Goal: Task Accomplishment & Management: Manage account settings

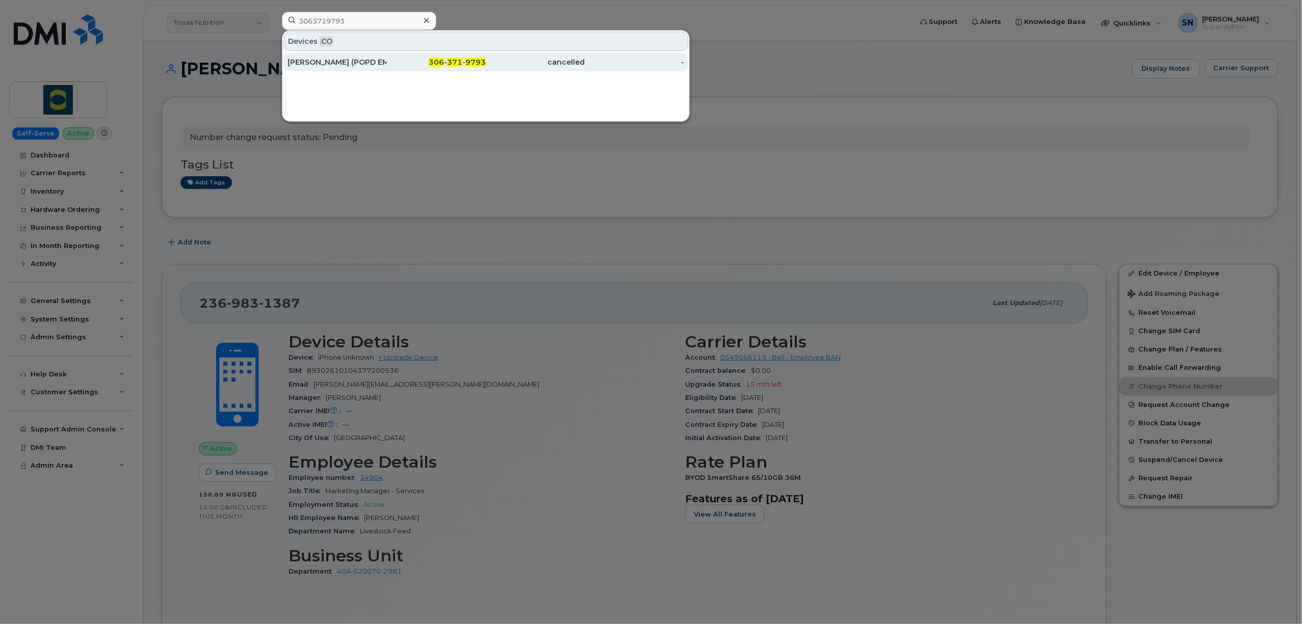
type input "3063719793"
click at [384, 15] on input "3063719793" at bounding box center [359, 21] width 154 height 18
click at [494, 22] on div at bounding box center [651, 312] width 1302 height 624
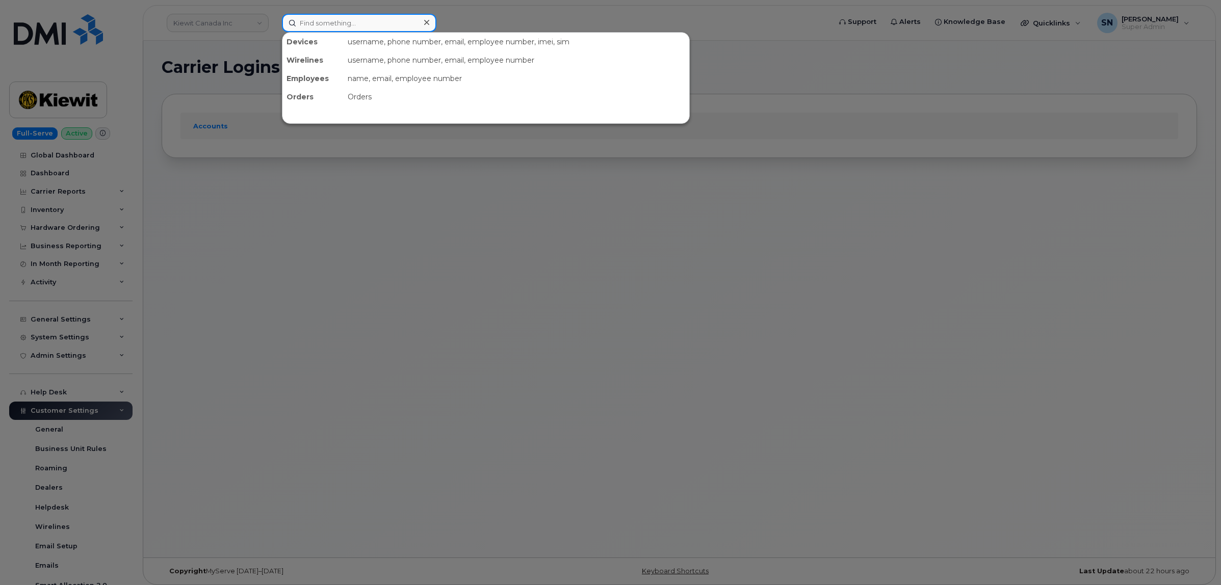
click at [392, 19] on input at bounding box center [359, 23] width 154 height 18
paste input "7805279648"
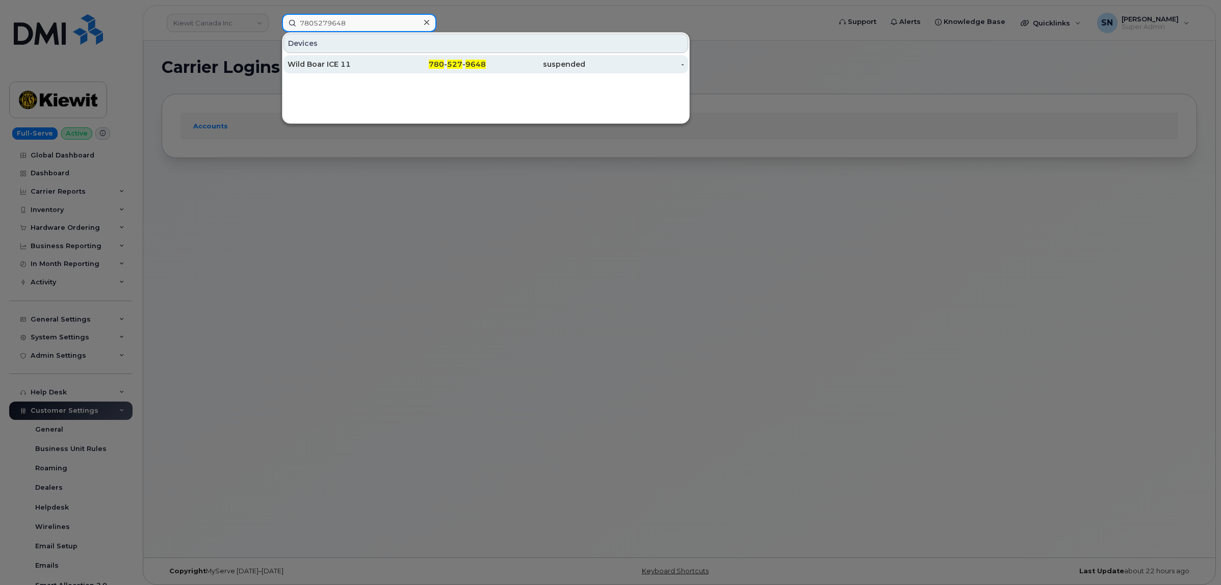
type input "7805279648"
click at [325, 61] on div "Wild Boar ICE 11" at bounding box center [336, 64] width 99 height 10
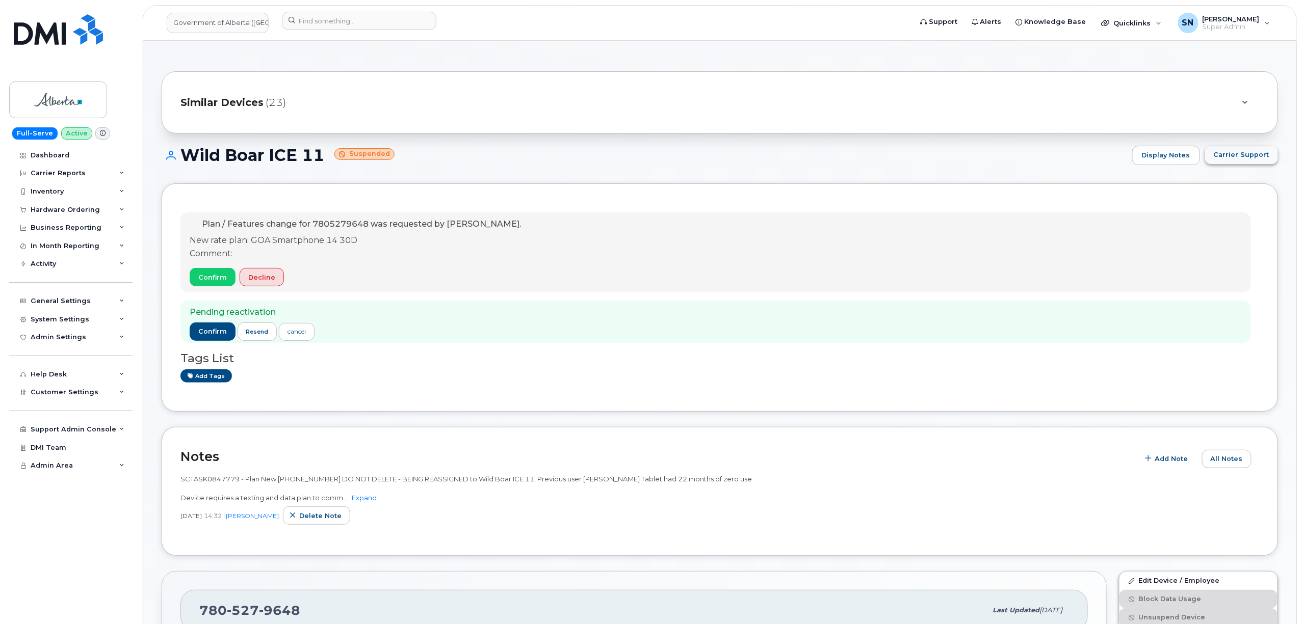
click at [1248, 157] on span "Carrier Support" at bounding box center [1241, 155] width 56 height 10
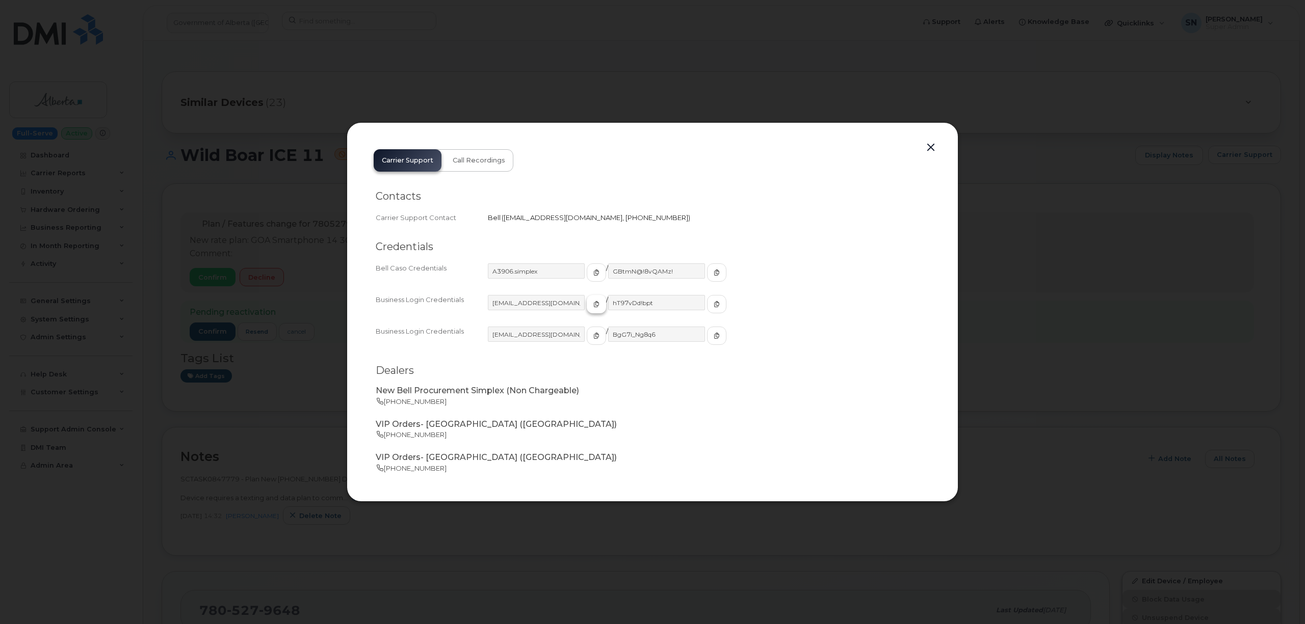
click at [592, 304] on span "button" at bounding box center [596, 304] width 9 height 9
click at [713, 304] on icon "button" at bounding box center [716, 304] width 6 height 6
click at [927, 149] on button "button" at bounding box center [930, 148] width 15 height 14
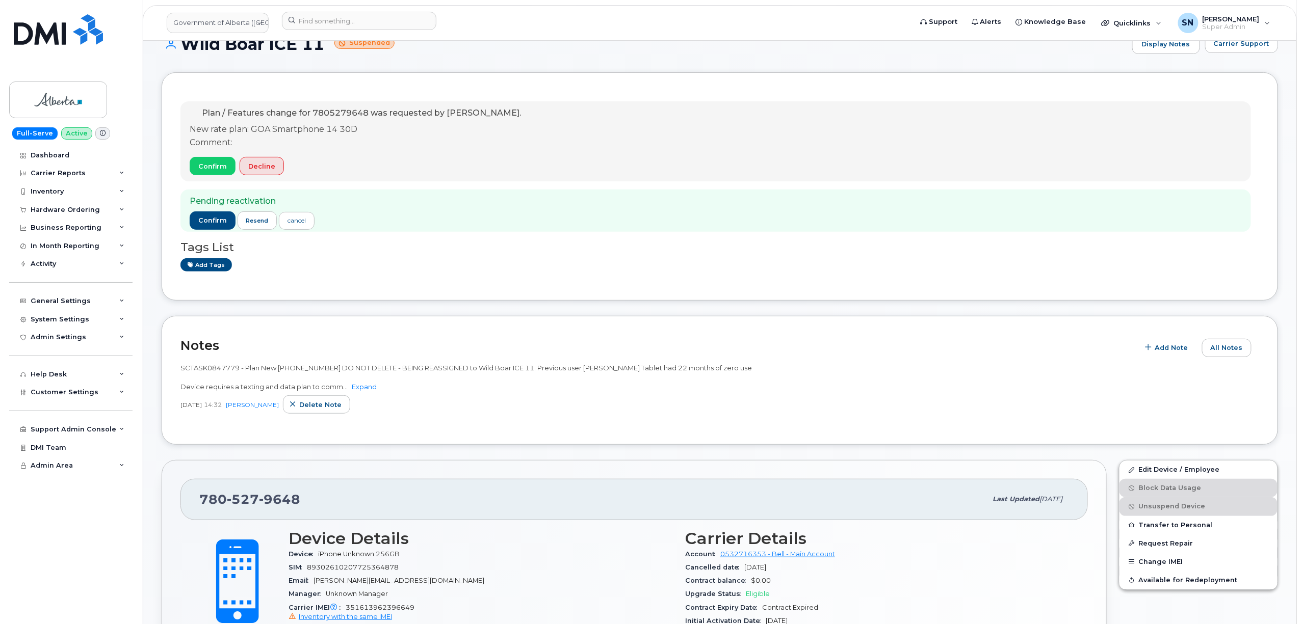
scroll to position [204, 0]
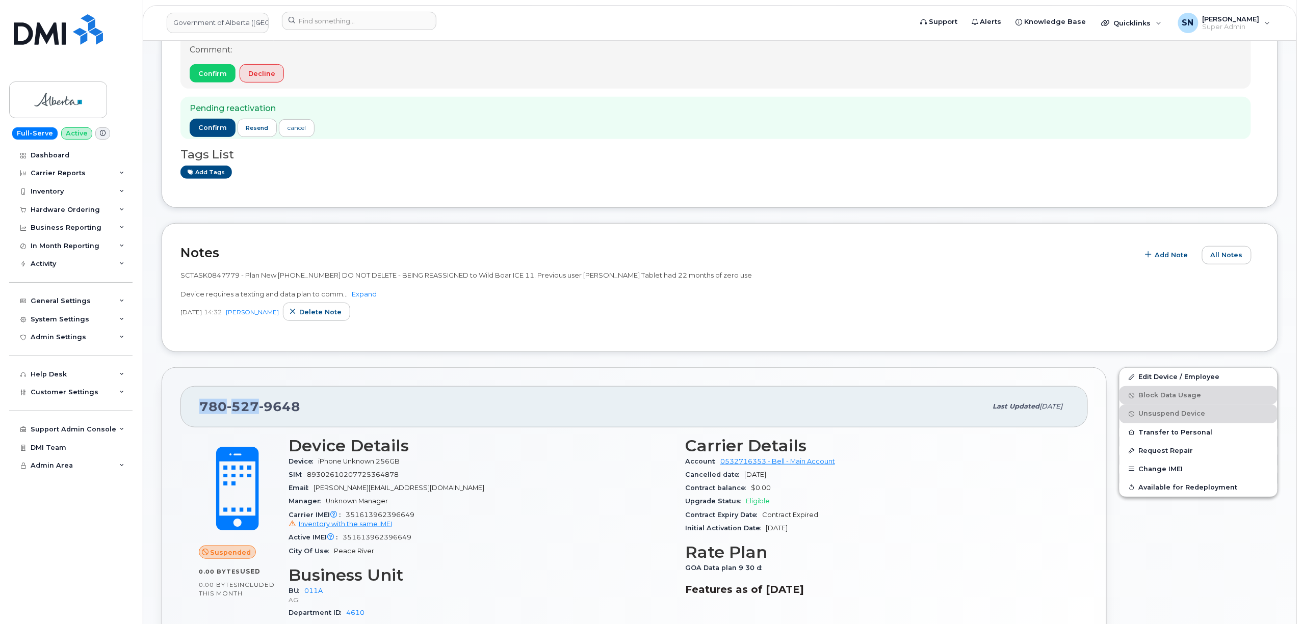
drag, startPoint x: 201, startPoint y: 409, endPoint x: 254, endPoint y: 410, distance: 53.0
click at [254, 410] on span "780 527 9648" at bounding box center [249, 406] width 101 height 15
click at [203, 413] on span "780 527 9648" at bounding box center [249, 406] width 101 height 15
drag, startPoint x: 199, startPoint y: 410, endPoint x: 300, endPoint y: 409, distance: 100.9
click at [300, 409] on div "780 527 9648 Last updated Sep 17, 2025" at bounding box center [633, 406] width 907 height 41
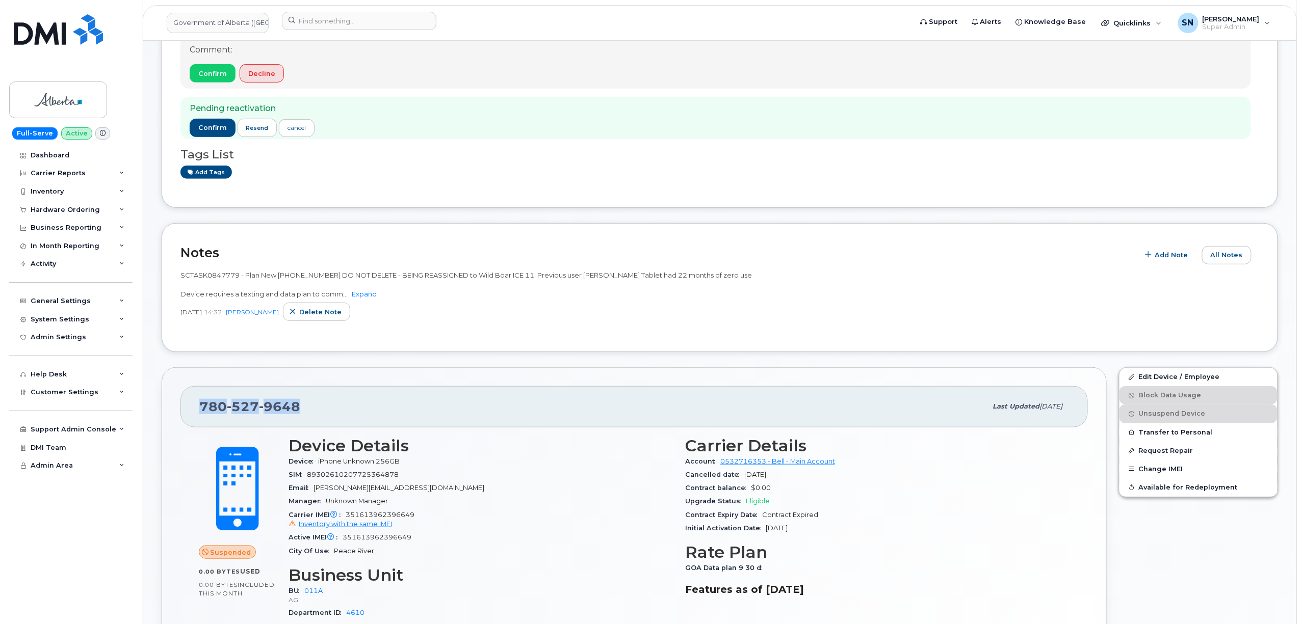
copy span "780 527 9648"
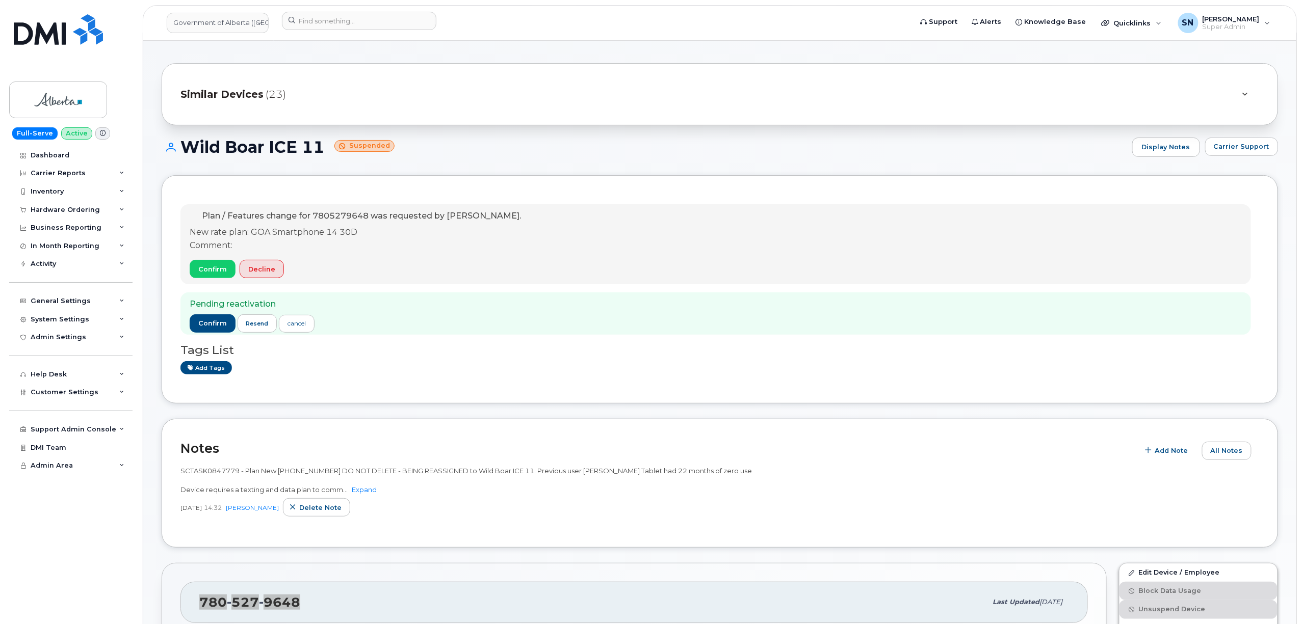
scroll to position [0, 0]
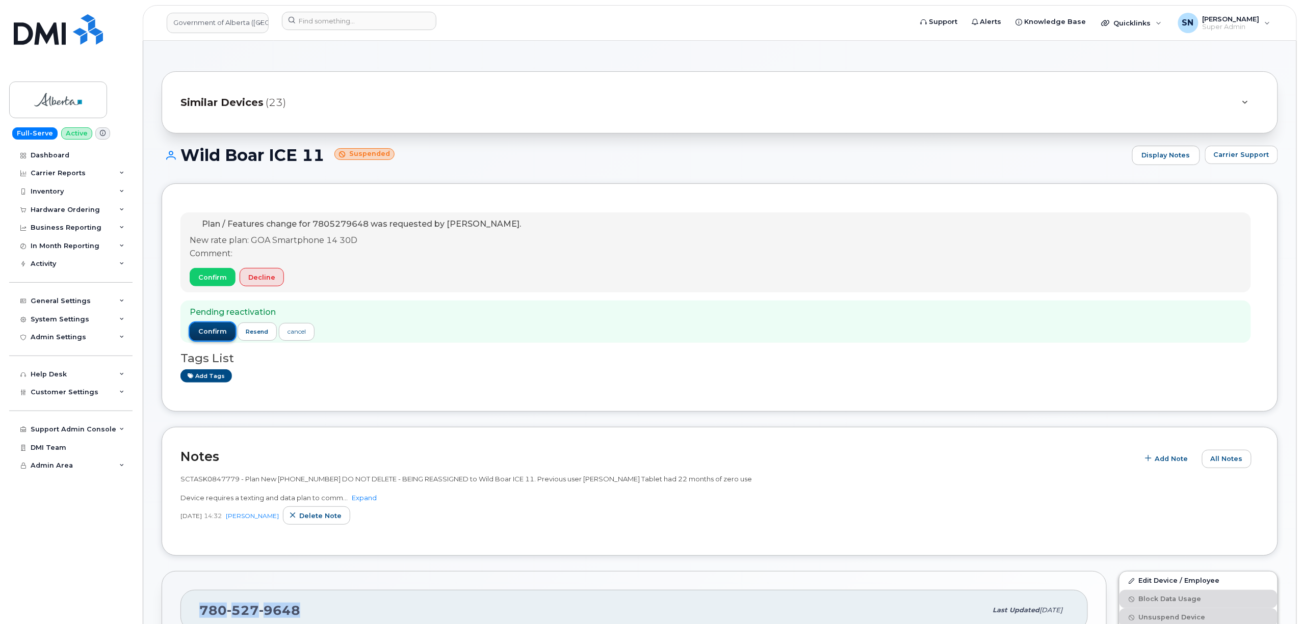
click at [205, 329] on span "confirm" at bounding box center [212, 331] width 29 height 9
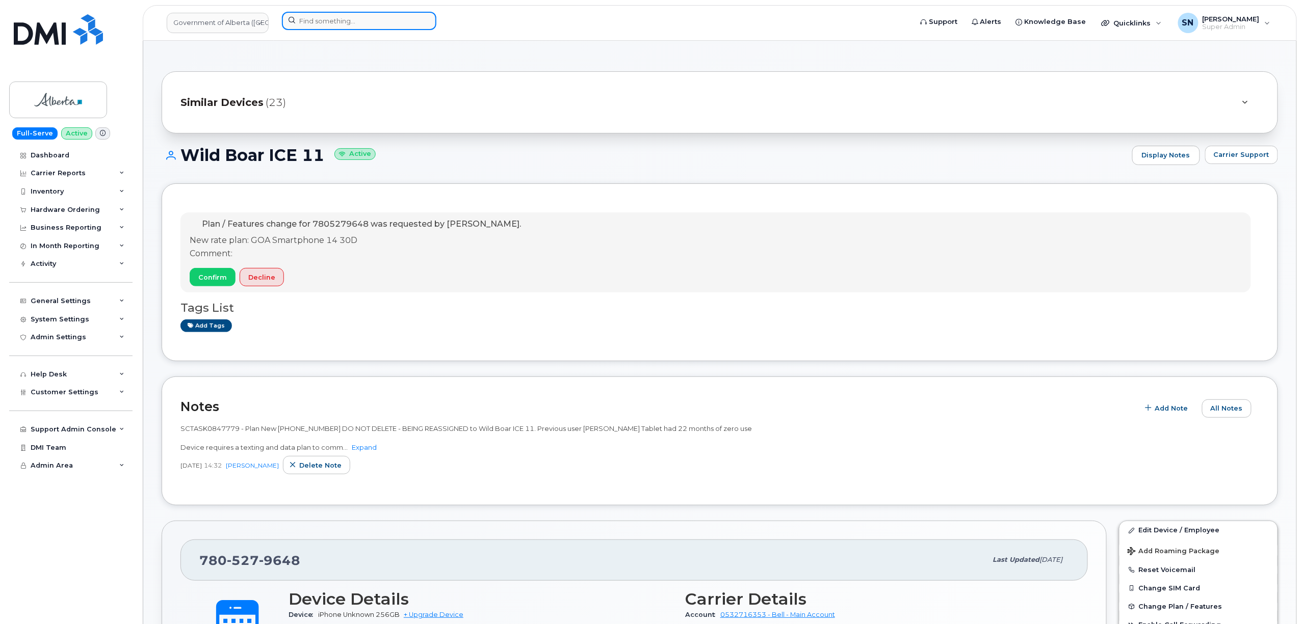
click at [376, 24] on input at bounding box center [359, 21] width 154 height 18
paste input "3065105185"
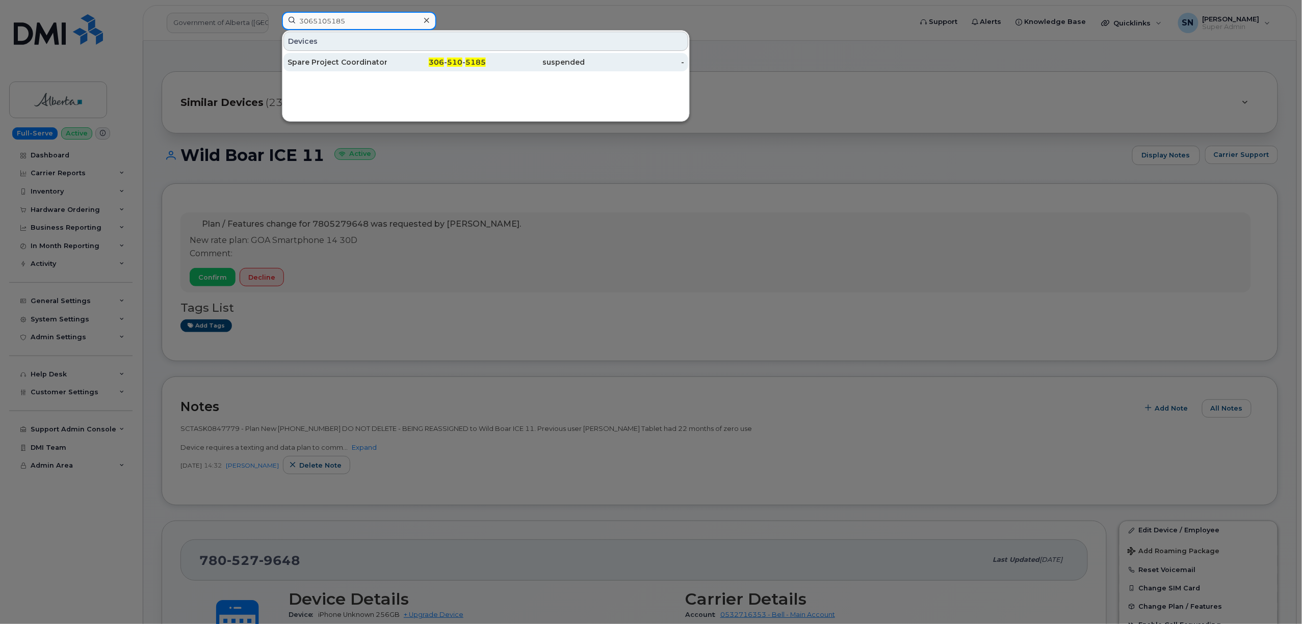
type input "3065105185"
click at [363, 66] on div "Spare Project Coordinator IT" at bounding box center [336, 62] width 99 height 10
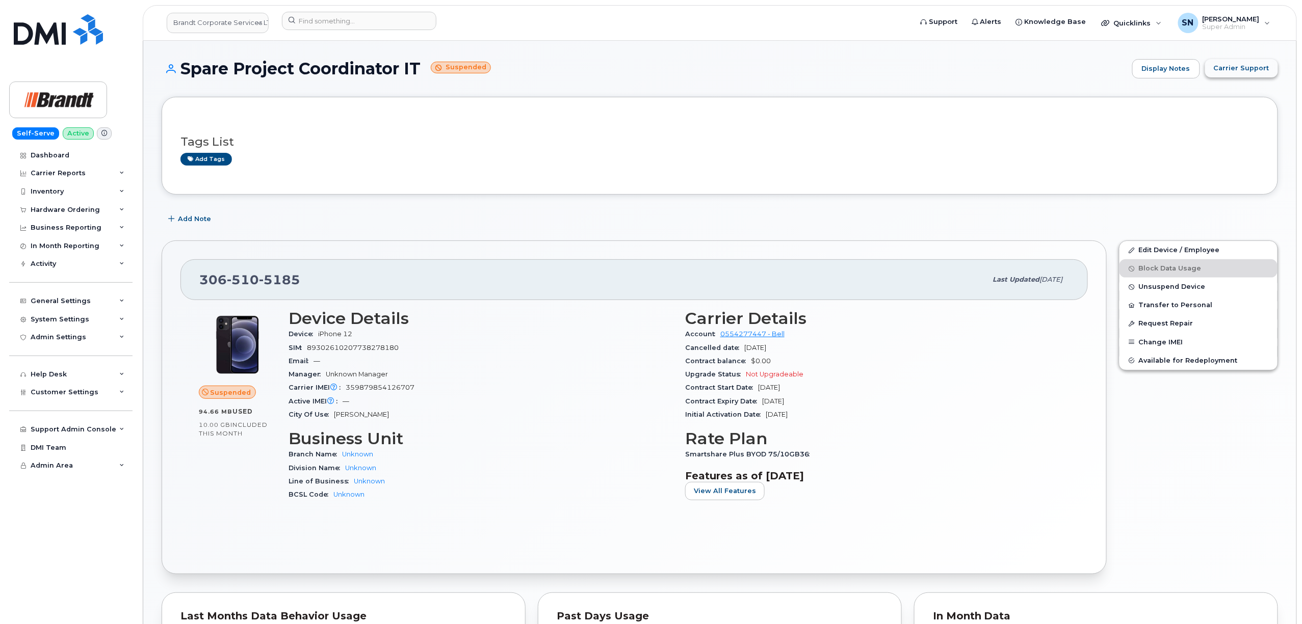
click at [1238, 66] on span "Carrier Support" at bounding box center [1241, 68] width 56 height 10
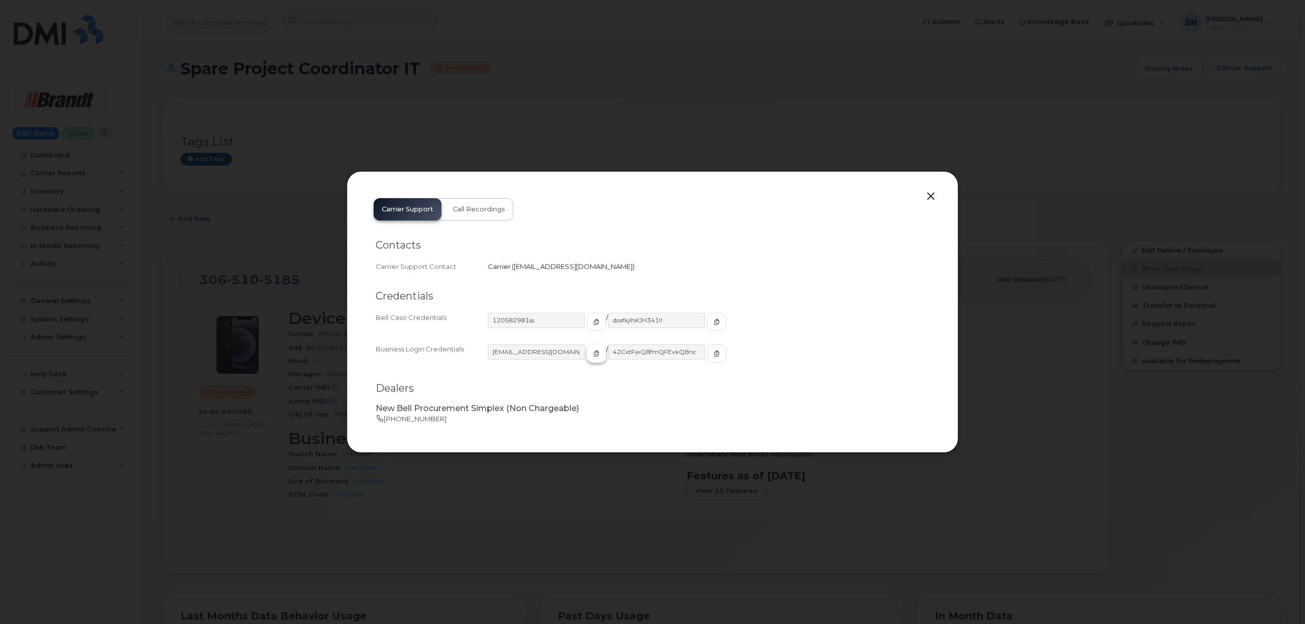
click at [592, 355] on span "button" at bounding box center [596, 353] width 9 height 9
click at [707, 356] on button "button" at bounding box center [716, 353] width 19 height 18
click at [930, 199] on button "button" at bounding box center [930, 197] width 15 height 14
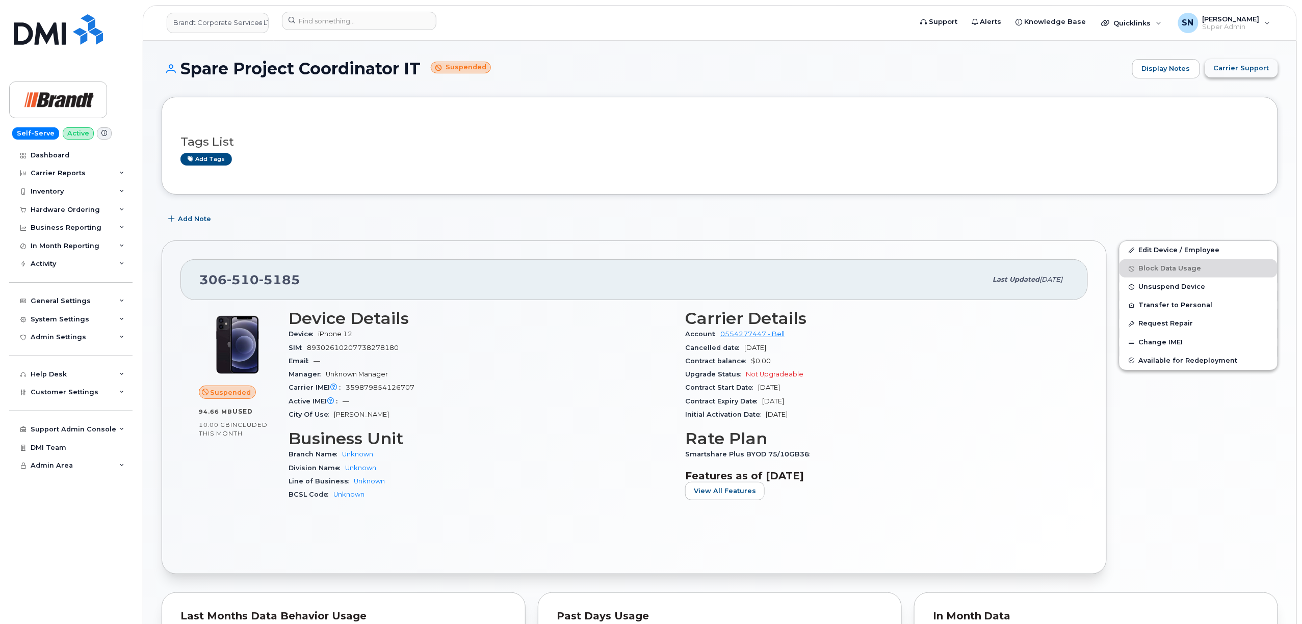
click at [1213, 72] on button "Carrier Support" at bounding box center [1241, 68] width 73 height 18
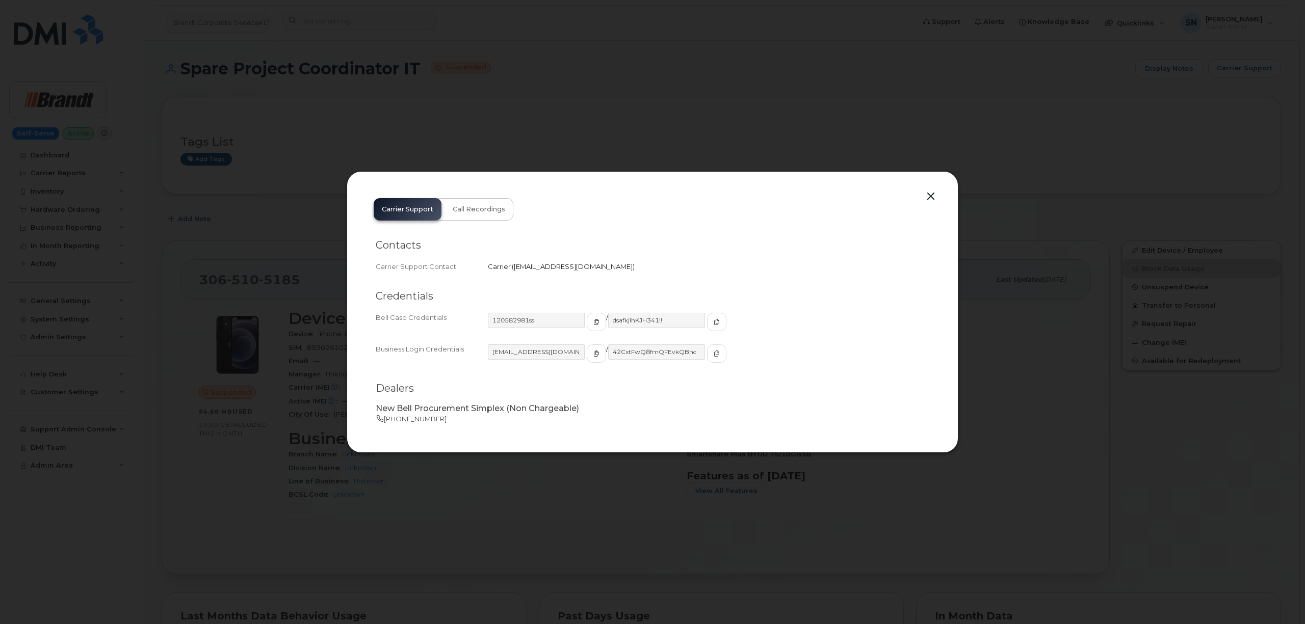
click at [934, 196] on button "button" at bounding box center [930, 197] width 15 height 14
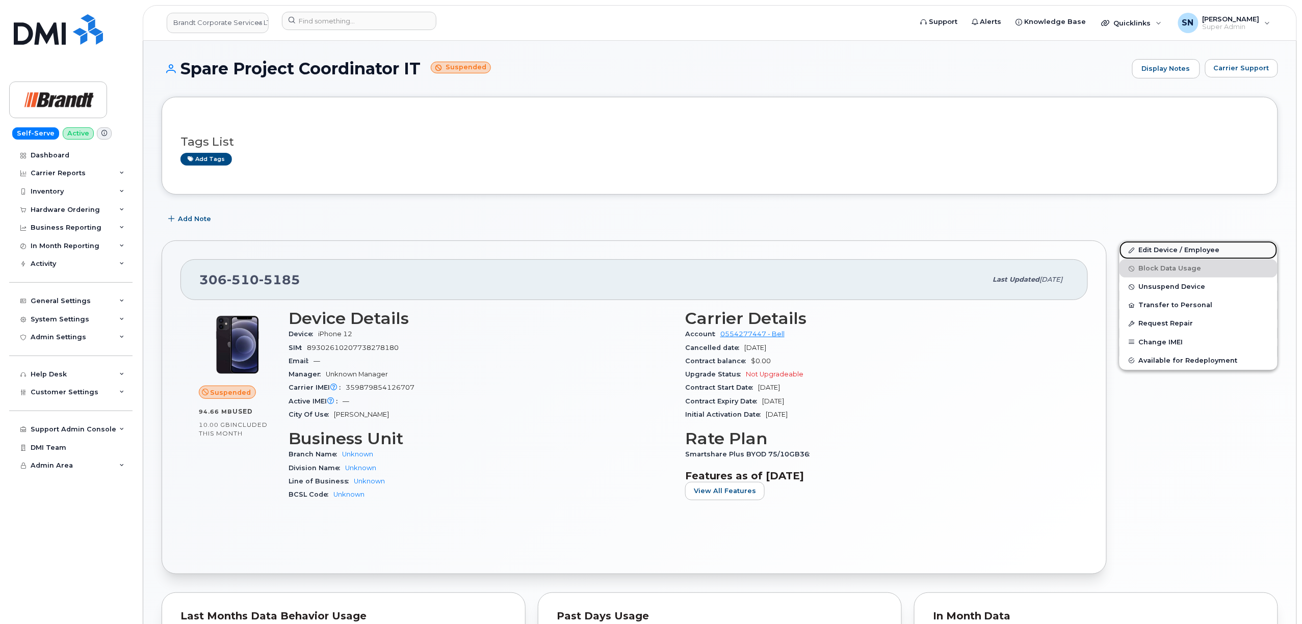
click at [1138, 256] on link "Edit Device / Employee" at bounding box center [1198, 250] width 158 height 18
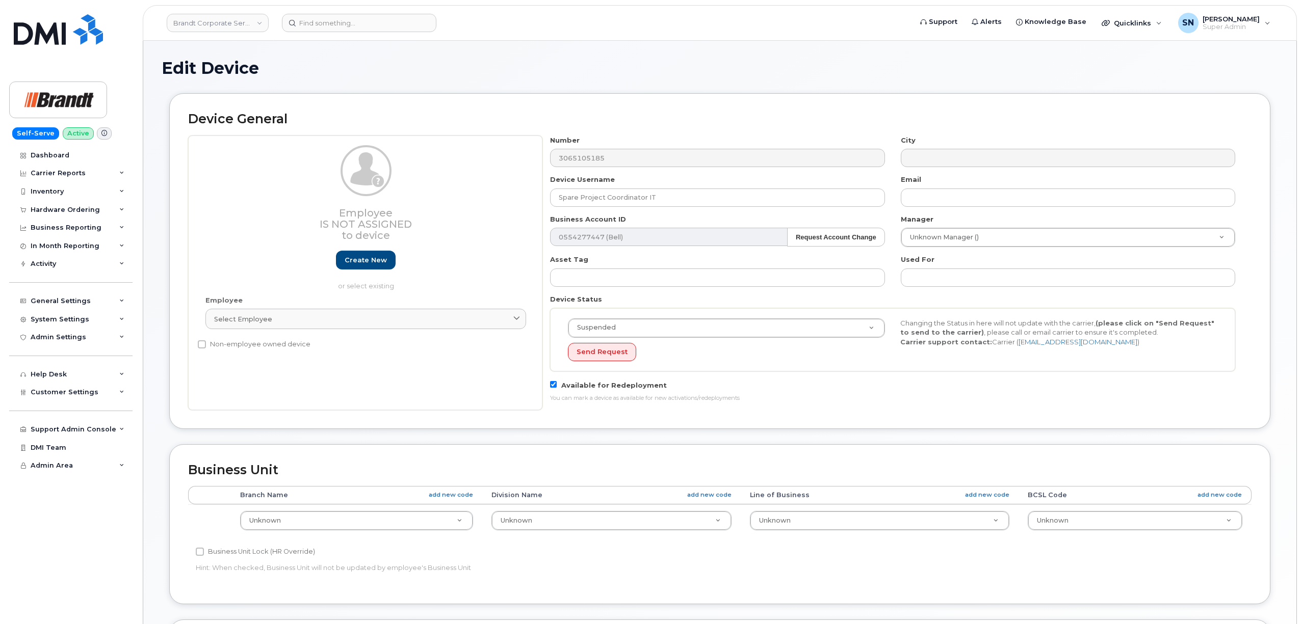
select select "33722384"
select select "34499151"
select select "35132258"
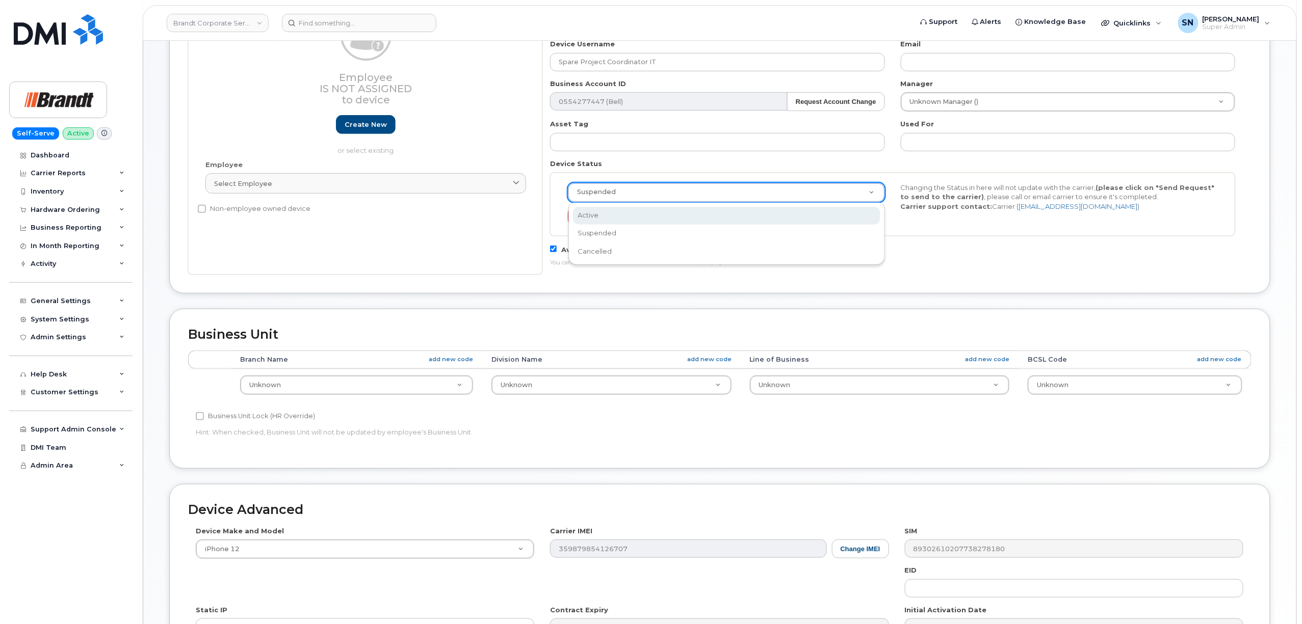
scroll to position [0, 3]
select select "active"
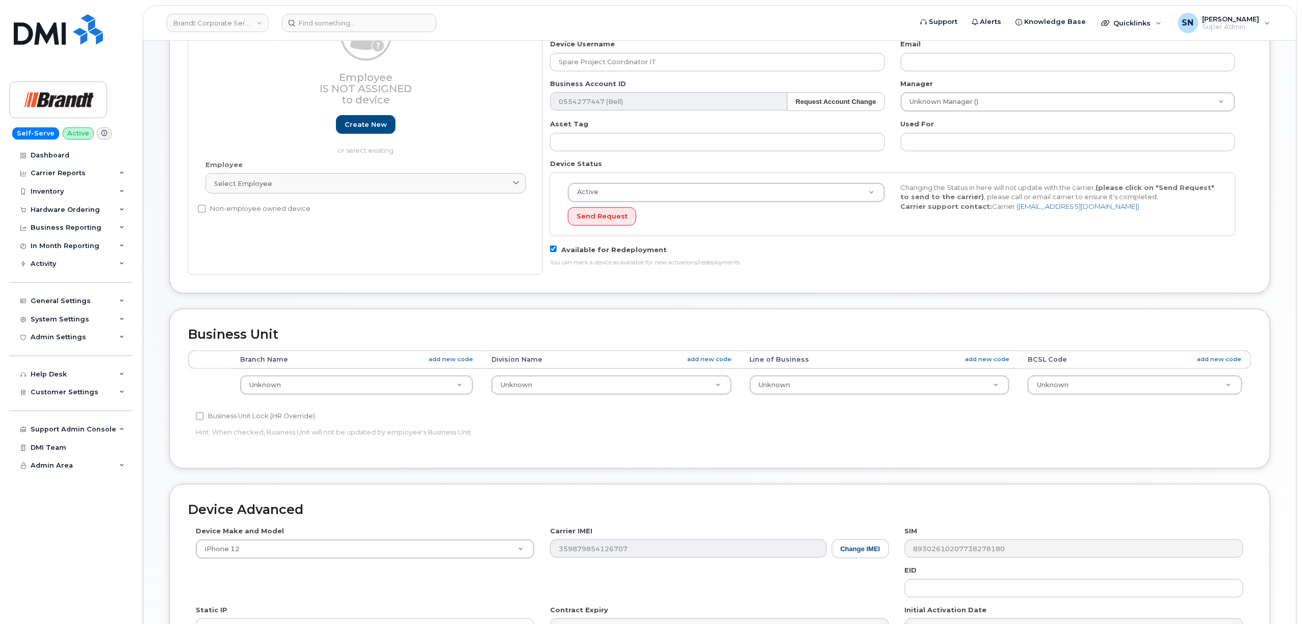
click at [954, 287] on div "Device General Employee Is not assigned to device Create new or select existing…" at bounding box center [719, 125] width 1101 height 335
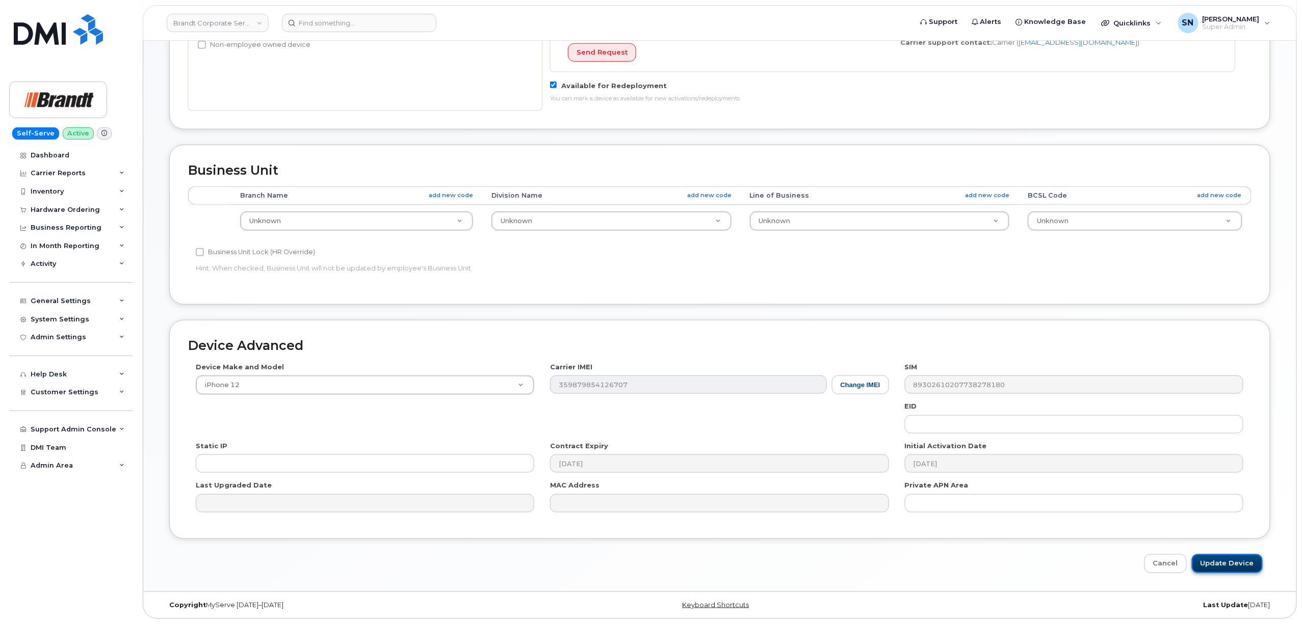
click at [1230, 568] on input "Update Device" at bounding box center [1226, 563] width 71 height 19
type input "Saving..."
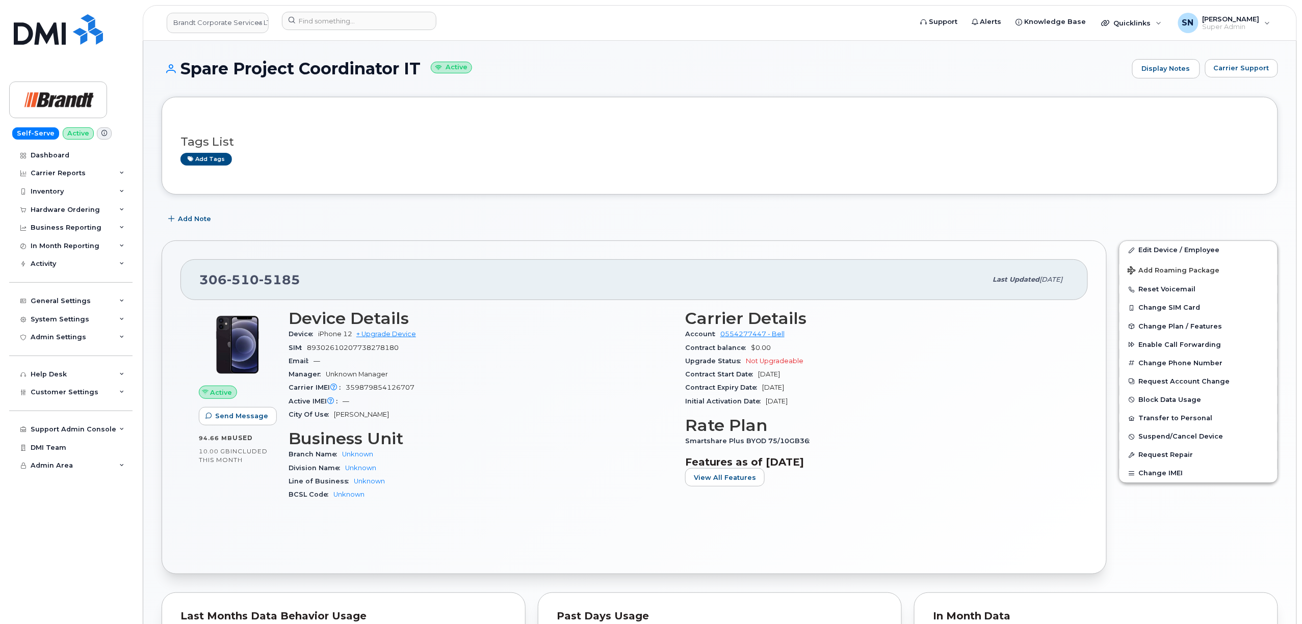
drag, startPoint x: 257, startPoint y: 64, endPoint x: 424, endPoint y: 67, distance: 167.2
click at [424, 67] on h1 "Spare Project Coordinator IT Active" at bounding box center [644, 69] width 965 height 18
copy h1 "Spare Project Coordinator IT"
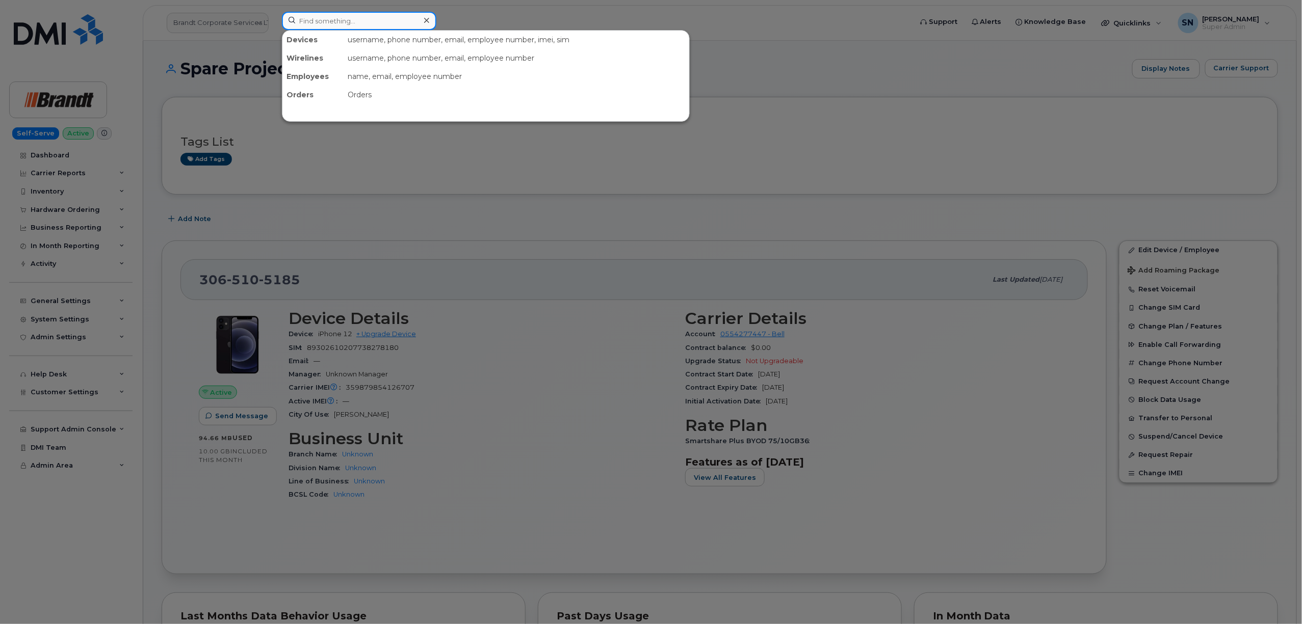
click at [306, 15] on input at bounding box center [359, 21] width 154 height 18
paste input "3065272157"
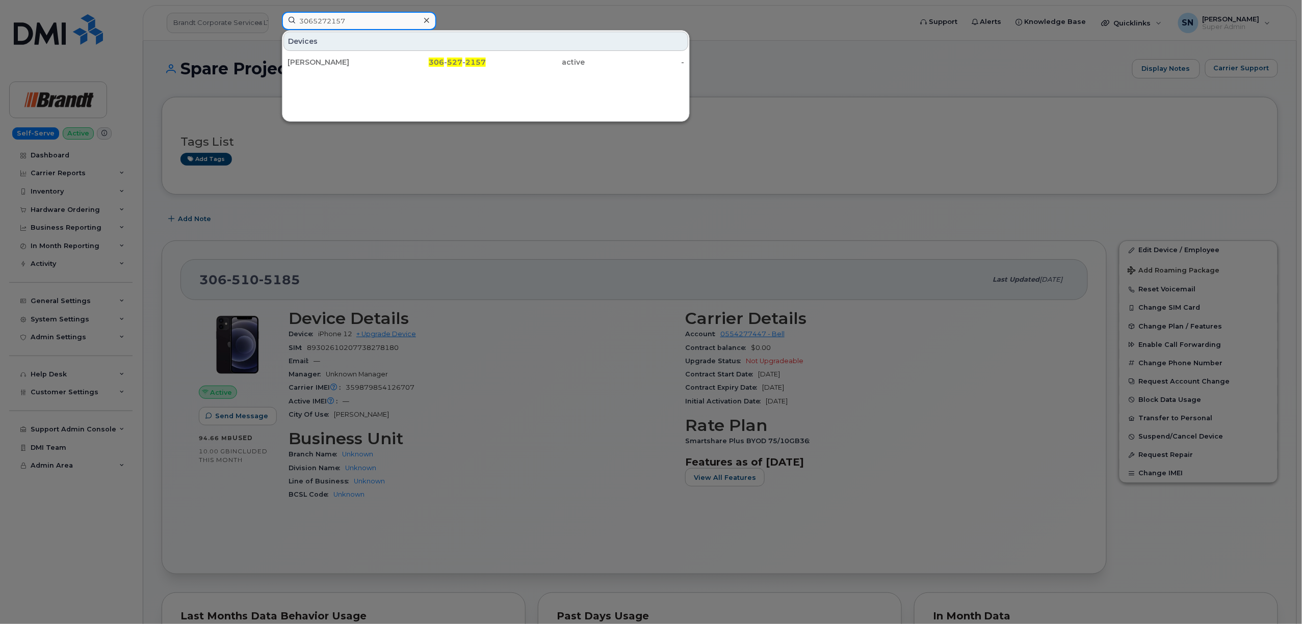
type input "3065272157"
click at [321, 58] on div "Justin LeBlanc" at bounding box center [336, 62] width 99 height 10
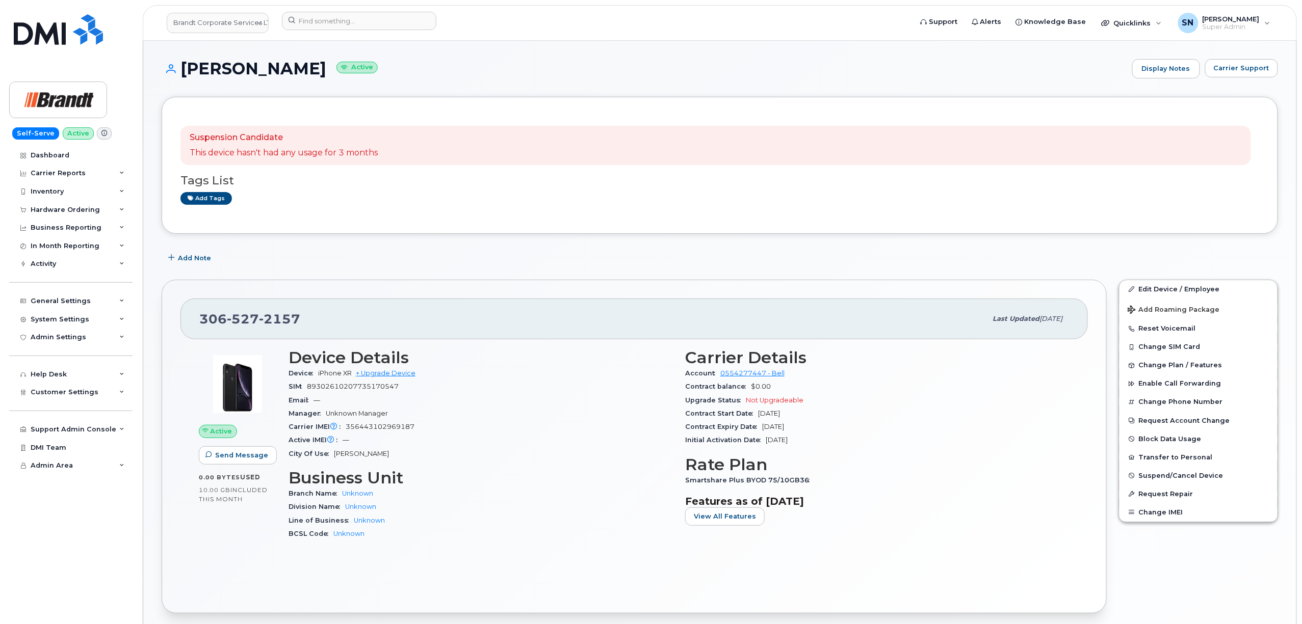
drag, startPoint x: 186, startPoint y: 68, endPoint x: 310, endPoint y: 74, distance: 124.5
click at [310, 74] on h1 "Justin LeBlanc Active" at bounding box center [644, 69] width 965 height 18
drag, startPoint x: 402, startPoint y: 17, endPoint x: 405, endPoint y: 284, distance: 267.0
click at [405, 284] on div "306 527 2157 Last updated Sep 17, 2025 Active Send Message 0.00 Bytes  used 10.…" at bounding box center [634, 447] width 945 height 334
click at [352, 231] on div "Suspension Candidate This device hasn't had any usage for 3 months Tags List Ad…" at bounding box center [720, 165] width 1116 height 137
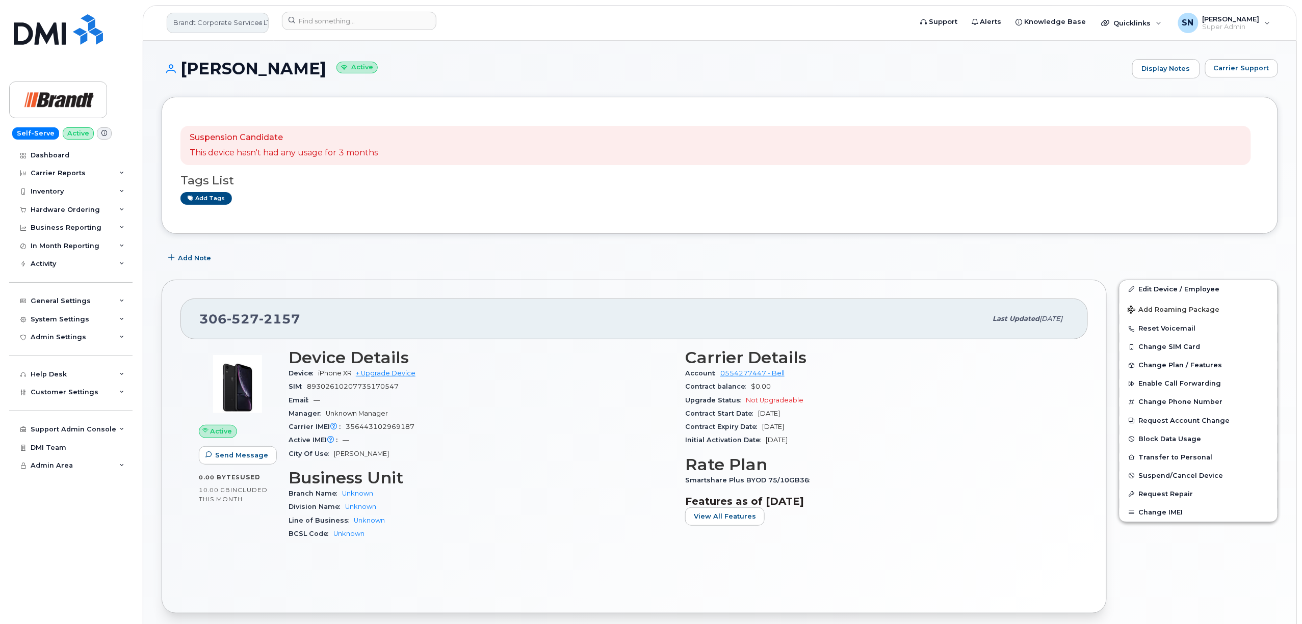
click at [245, 17] on link "Brandt Corporate Services LTD" at bounding box center [218, 23] width 102 height 20
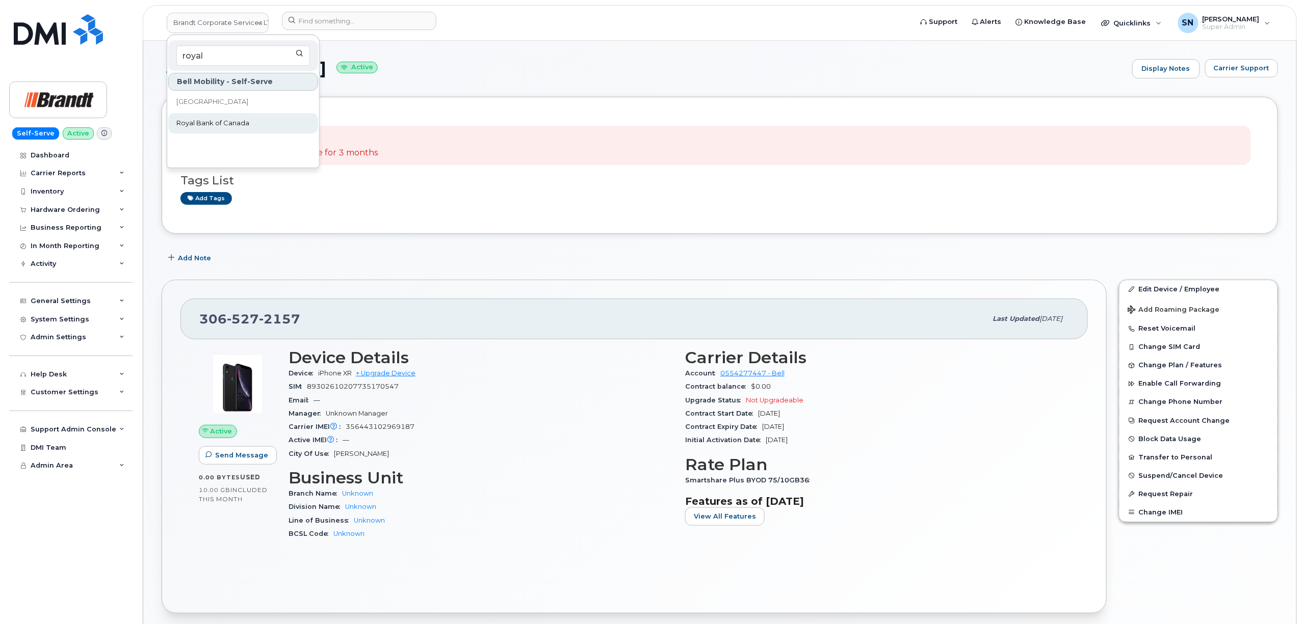
type input "royal"
click at [258, 119] on link "Royal Bank of Canada" at bounding box center [243, 123] width 150 height 20
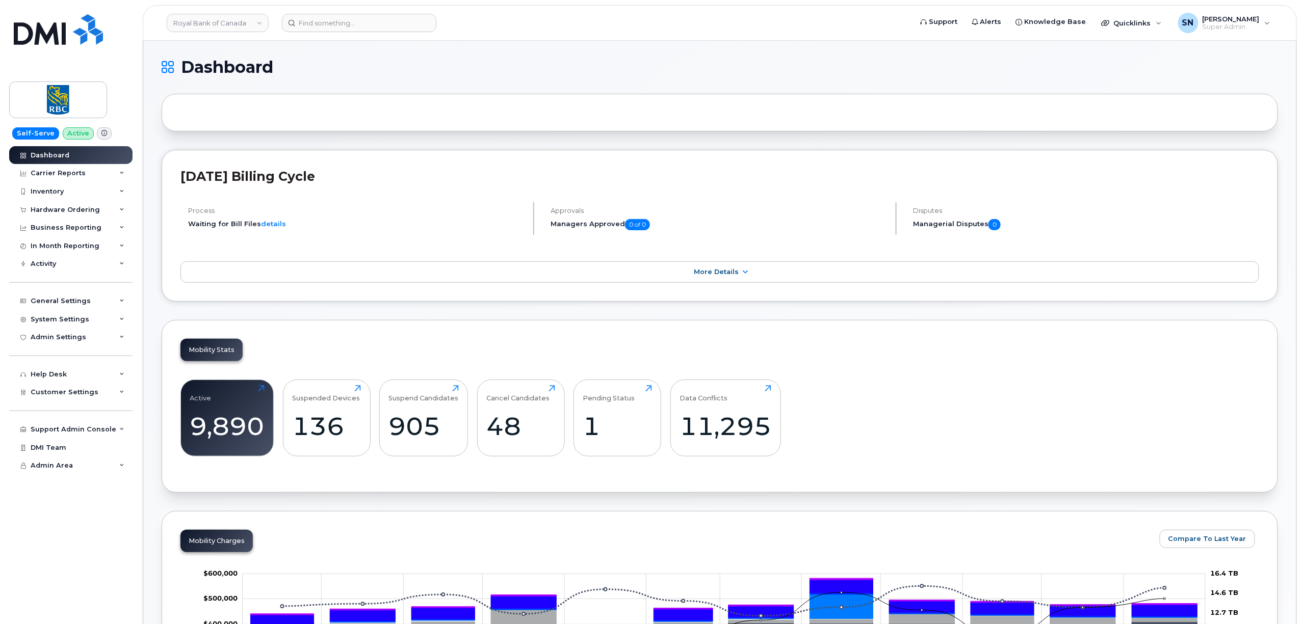
click at [92, 402] on div "Support Admin Console Add New Customer Customer Prospects Emails Sms Messages D…" at bounding box center [72, 420] width 126 height 37
click at [90, 391] on span "Customer Settings" at bounding box center [65, 392] width 68 height 8
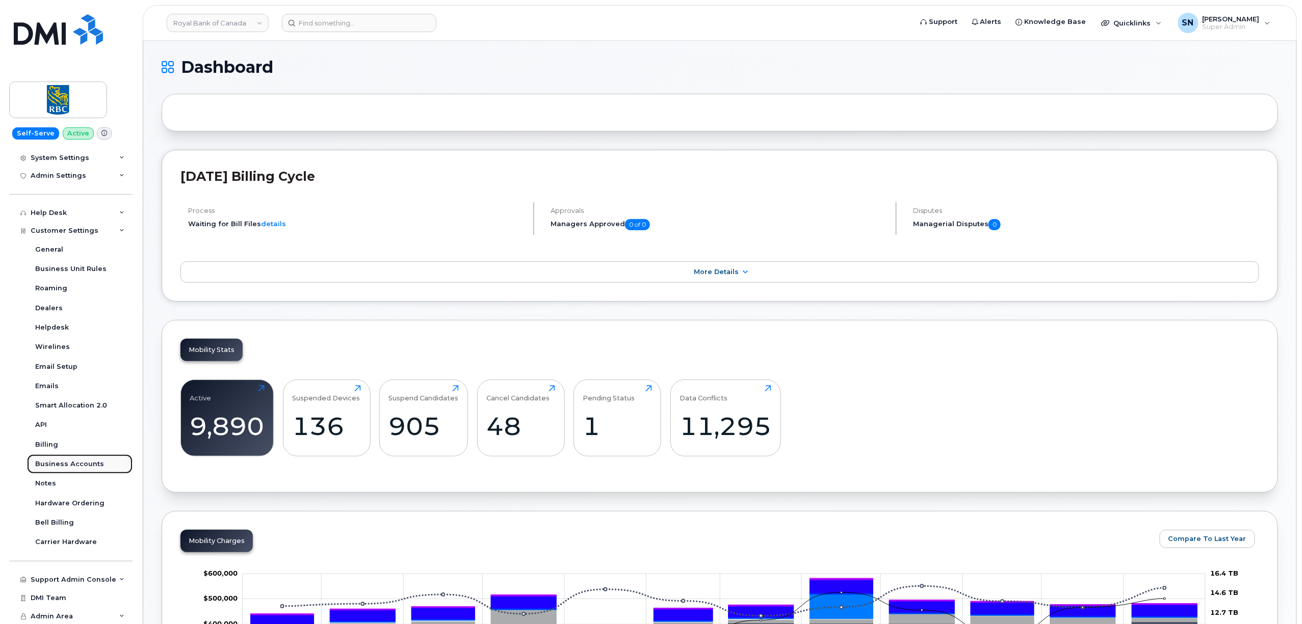
click at [88, 469] on div "Business Accounts" at bounding box center [69, 464] width 69 height 9
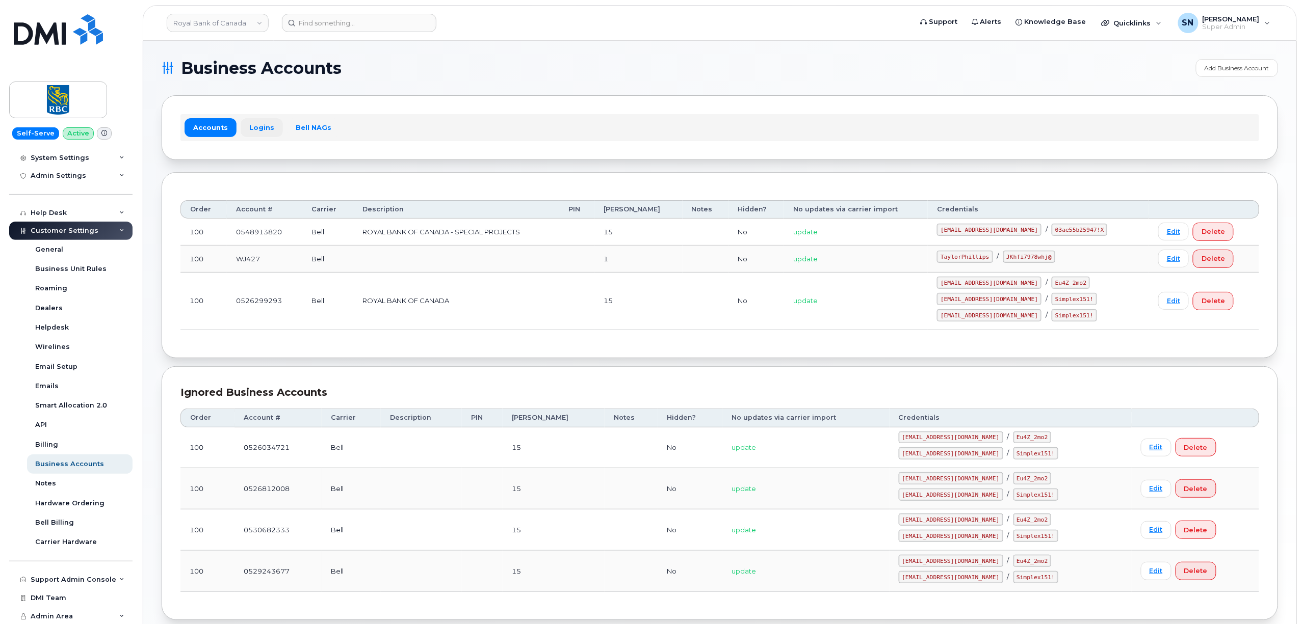
click at [261, 123] on link "Logins" at bounding box center [262, 127] width 42 height 18
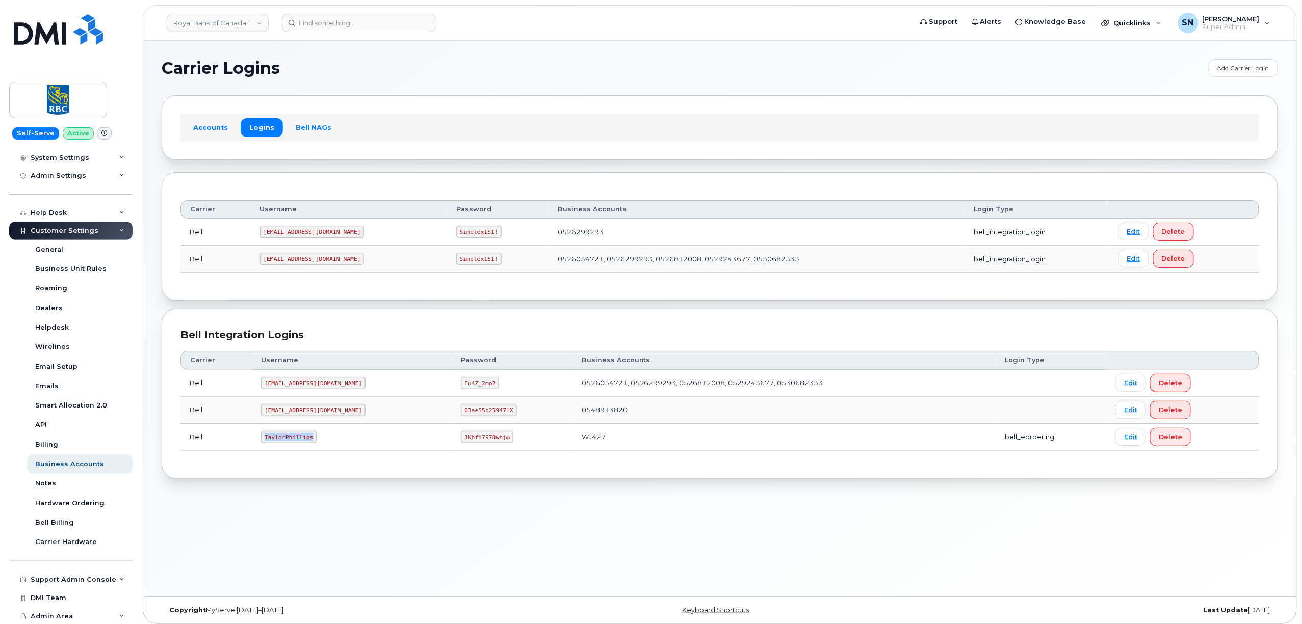
drag, startPoint x: 276, startPoint y: 443, endPoint x: 311, endPoint y: 445, distance: 34.7
click at [311, 443] on code "TaylorPhillips" at bounding box center [289, 437] width 56 height 12
copy code "TaylorPhillips"
drag, startPoint x: 426, startPoint y: 440, endPoint x: 483, endPoint y: 451, distance: 58.1
click at [483, 451] on td "JKhfi7978whj@" at bounding box center [512, 437] width 120 height 27
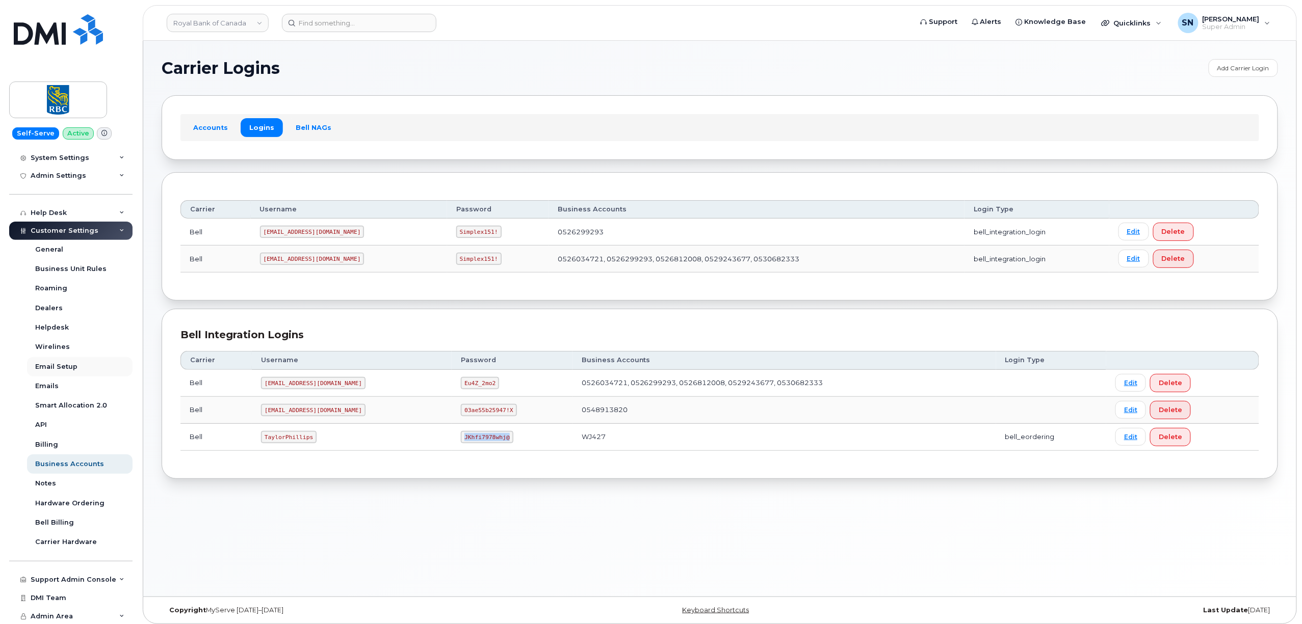
copy code "JKhfi7978whj@"
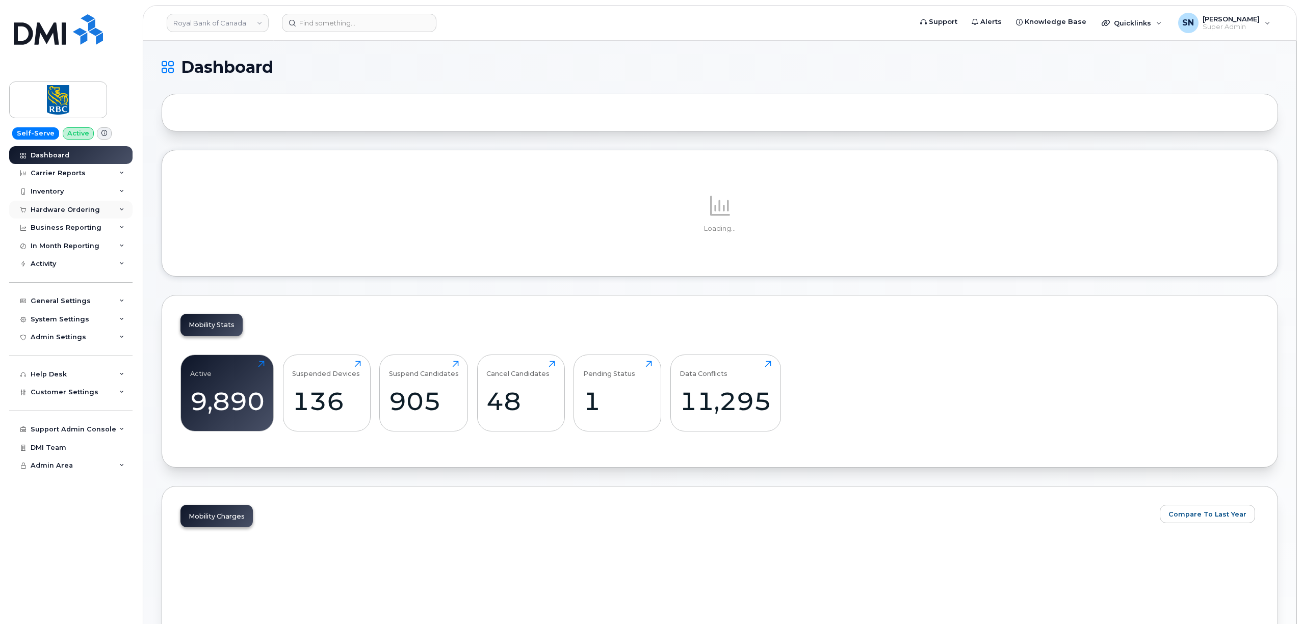
click at [76, 204] on div "Hardware Ordering" at bounding box center [70, 210] width 123 height 18
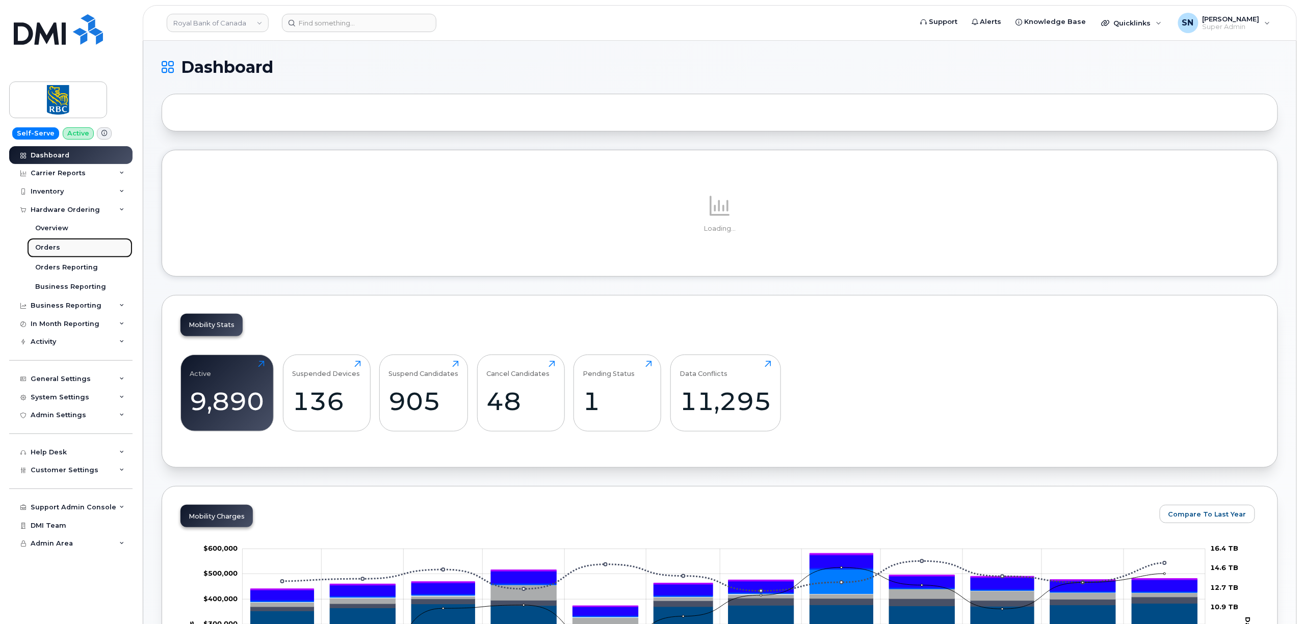
click at [46, 247] on div "Orders" at bounding box center [47, 247] width 25 height 9
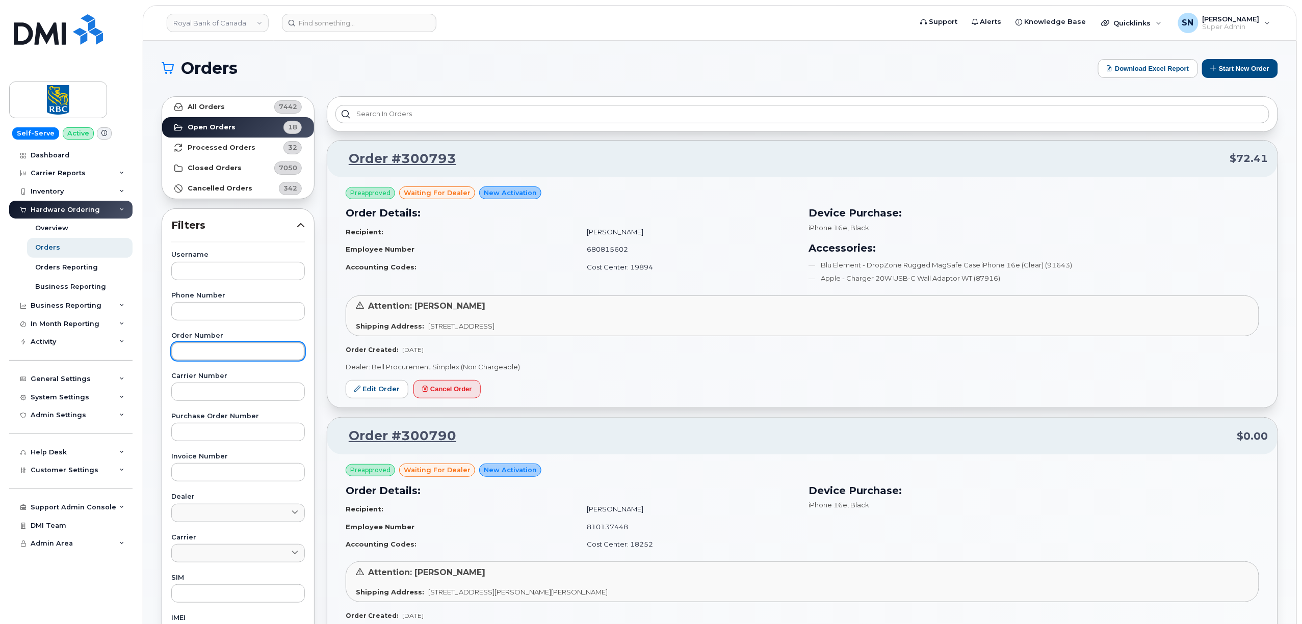
paste input "300793"
click at [275, 352] on input "300793" at bounding box center [238, 351] width 134 height 18
type input "300793"
click at [227, 103] on link "All Orders 7442" at bounding box center [238, 107] width 152 height 20
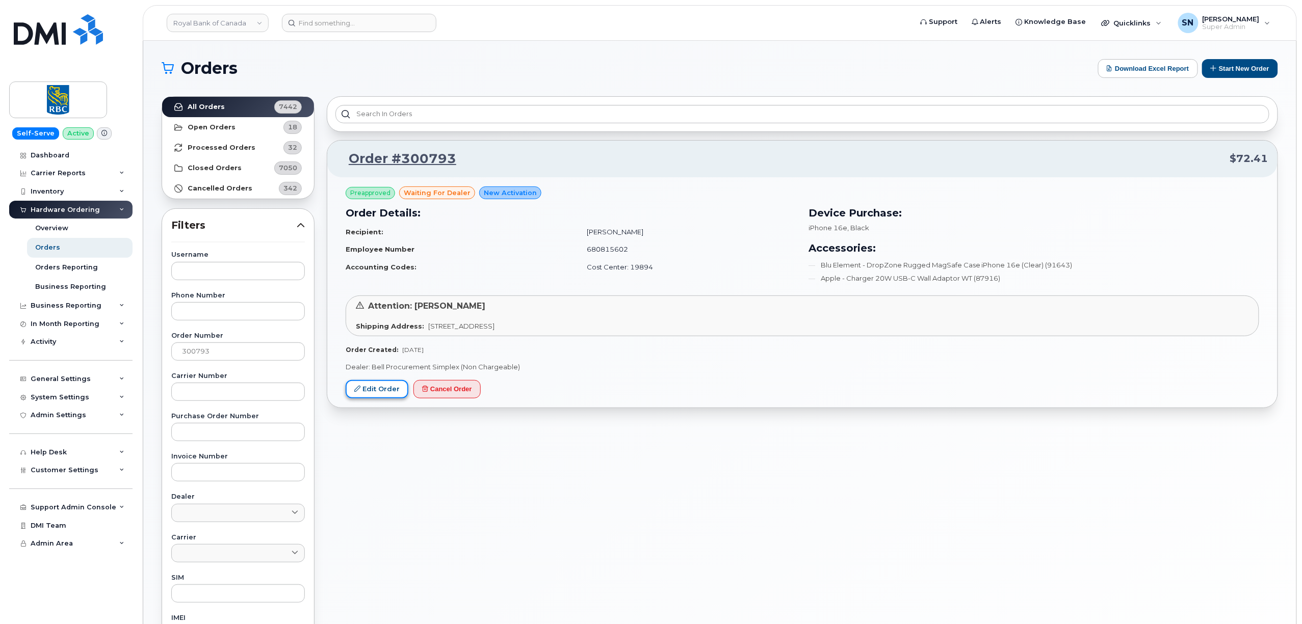
click at [354, 393] on link "Edit Order" at bounding box center [377, 389] width 63 height 19
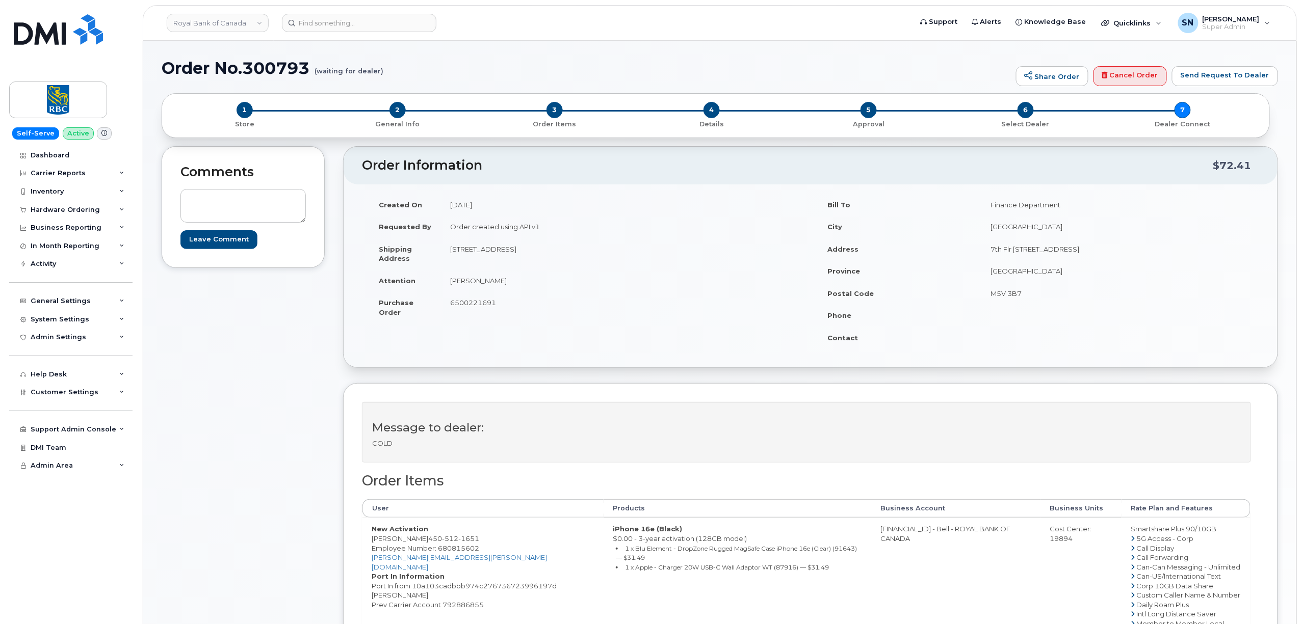
click at [502, 72] on h1 "Order No.300793 (waiting for dealer)" at bounding box center [586, 68] width 849 height 18
drag, startPoint x: 427, startPoint y: 540, endPoint x: 482, endPoint y: 541, distance: 55.0
click at [482, 541] on td "New Activation [PERSON_NAME] [PHONE_NUMBER] Employee Number: 680815602 [PERSON_…" at bounding box center [482, 633] width 241 height 230
copy span "450 512 1651"
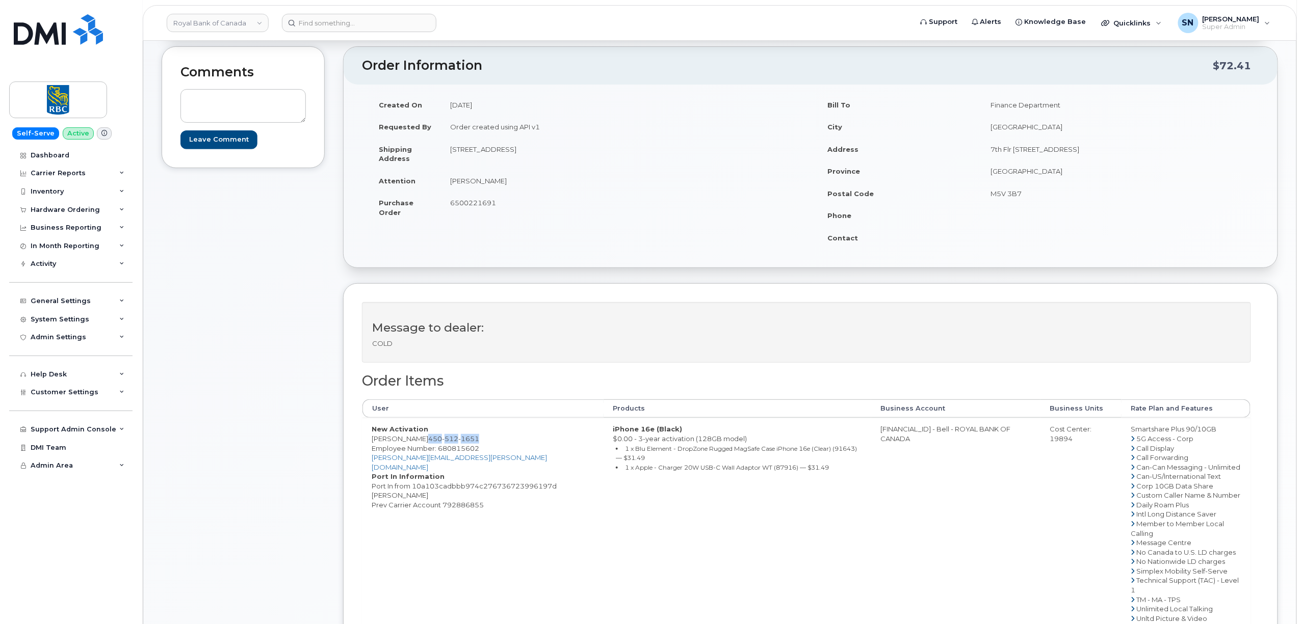
scroll to position [136, 0]
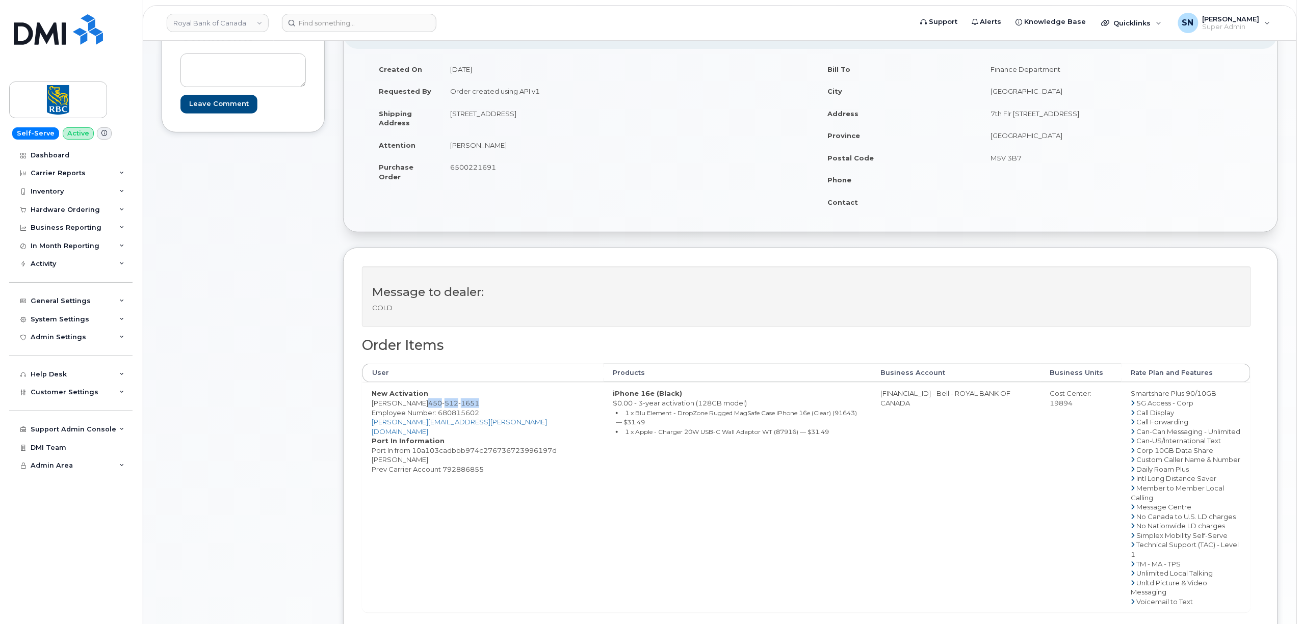
drag, startPoint x: 622, startPoint y: 117, endPoint x: 648, endPoint y: 119, distance: 26.1
click at [648, 119] on td "6607 BOUL DES LAURENTIDES Laval, QC Canada, H7H 2V4" at bounding box center [622, 118] width 362 height 32
copy td "H7H 2V4"
drag, startPoint x: 369, startPoint y: 406, endPoint x: 424, endPoint y: 406, distance: 55.0
click at [424, 406] on td "New Activation Joey Bordonaro 450 512 1651 Employee Number: 680815602 joey.bord…" at bounding box center [482, 497] width 241 height 230
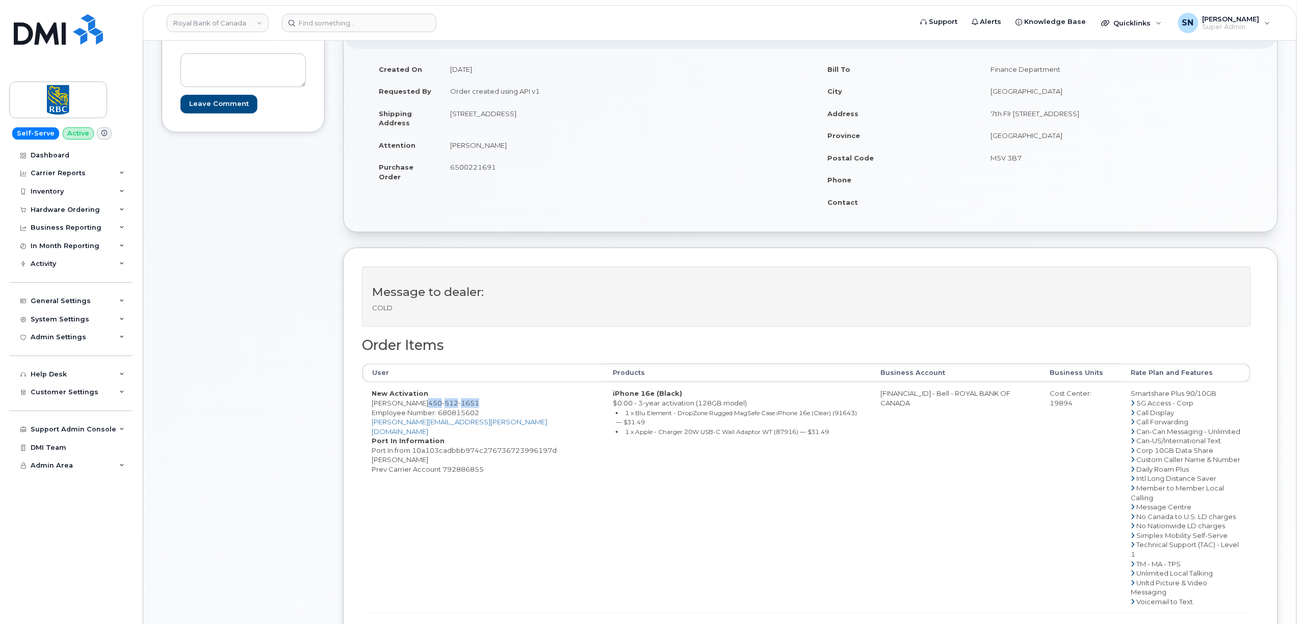
copy td "Joey Bordonaro"
drag, startPoint x: 370, startPoint y: 463, endPoint x: 386, endPoint y: 467, distance: 16.7
click at [386, 467] on td "New Activation Joey Bordonaro 450 512 1651 Employee Number: 680815602 joey.bord…" at bounding box center [482, 497] width 241 height 230
copy dd "Joey"
click at [404, 459] on dd "Port In from 10a103cadbbb974c276736723996197d Joey Bordonaro Prev Carrier Accou…" at bounding box center [483, 460] width 223 height 29
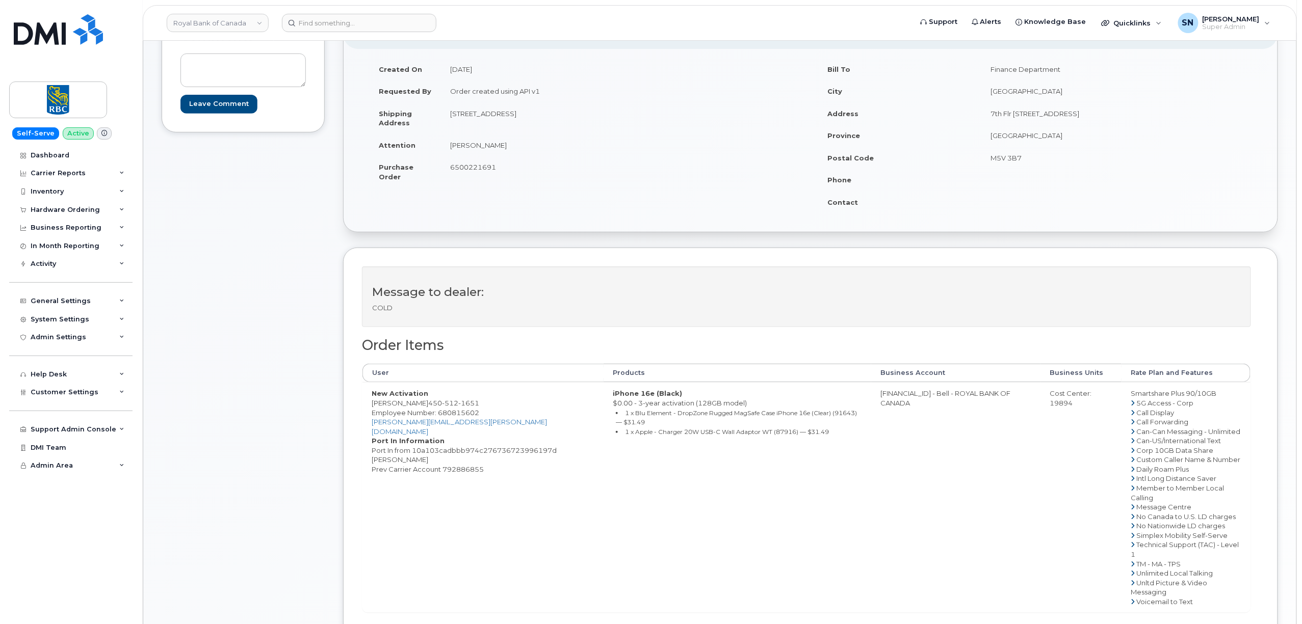
click at [404, 459] on dd "Port In from 10a103cadbbb974c276736723996197d Joey Bordonaro Prev Carrier Accou…" at bounding box center [483, 460] width 223 height 29
copy dd "Bordonaro"
drag, startPoint x: 425, startPoint y: 404, endPoint x: 463, endPoint y: 406, distance: 38.8
click at [463, 406] on td "New Activation Joey Bordonaro 450 512 1651 Employee Number: 680815602 joey.bord…" at bounding box center [482, 497] width 241 height 230
click at [493, 406] on td "New Activation Joey Bordonaro 450 512 1651 Employee Number: 680815602 joey.bord…" at bounding box center [482, 497] width 241 height 230
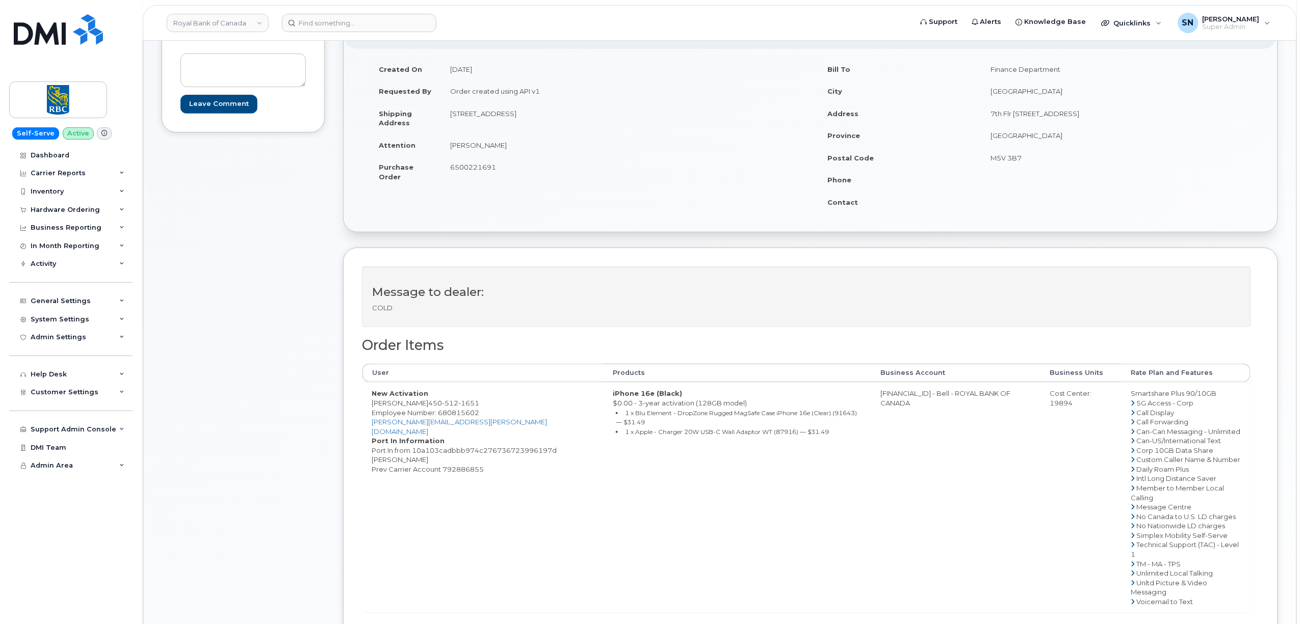
drag, startPoint x: 425, startPoint y: 405, endPoint x: 475, endPoint y: 404, distance: 50.5
click at [475, 404] on td "New Activation Joey Bordonaro 450 512 1651 Employee Number: 680815602 joey.bord…" at bounding box center [482, 497] width 241 height 230
drag, startPoint x: 294, startPoint y: 410, endPoint x: 314, endPoint y: 407, distance: 20.7
click at [301, 410] on div "Comments Leave Comment" at bounding box center [243, 372] width 163 height 723
drag, startPoint x: 427, startPoint y: 405, endPoint x: 477, endPoint y: 405, distance: 50.5
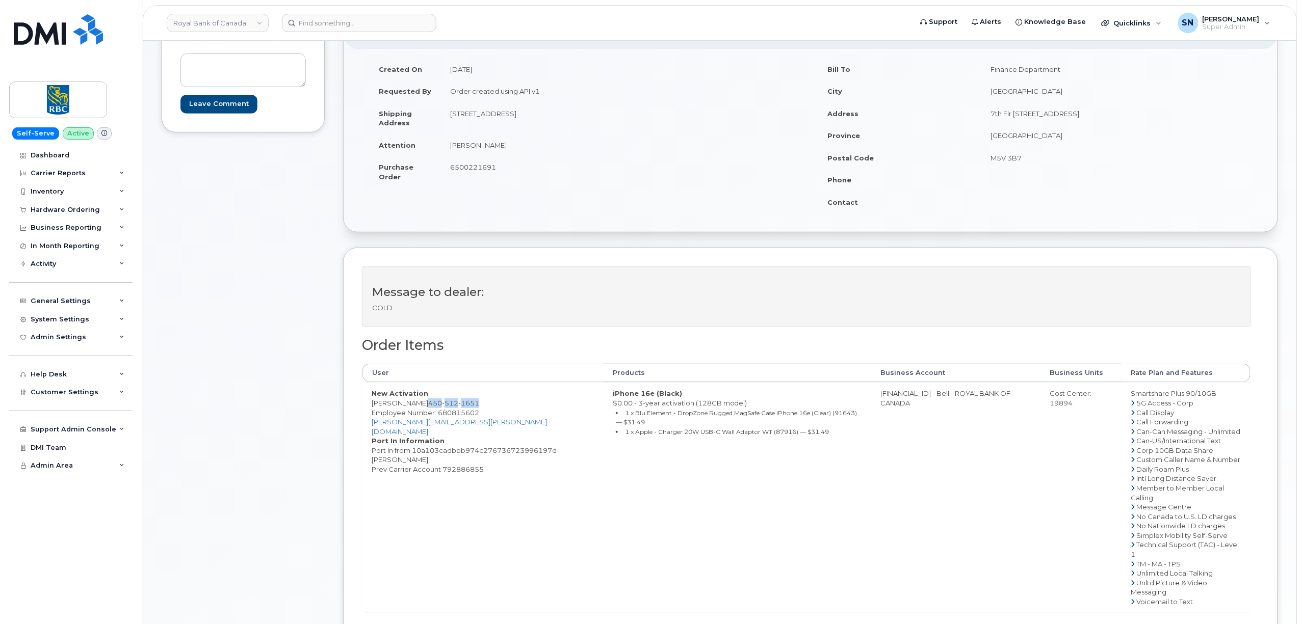
click at [477, 405] on span "450 512 1651" at bounding box center [453, 403] width 51 height 8
copy span "450 512 1651"
click at [460, 468] on dd "Port In from 10a103cadbbb974c276736723996197d Joey Bordonaro Prev Carrier Accou…" at bounding box center [483, 460] width 223 height 29
copy dd "792886855"
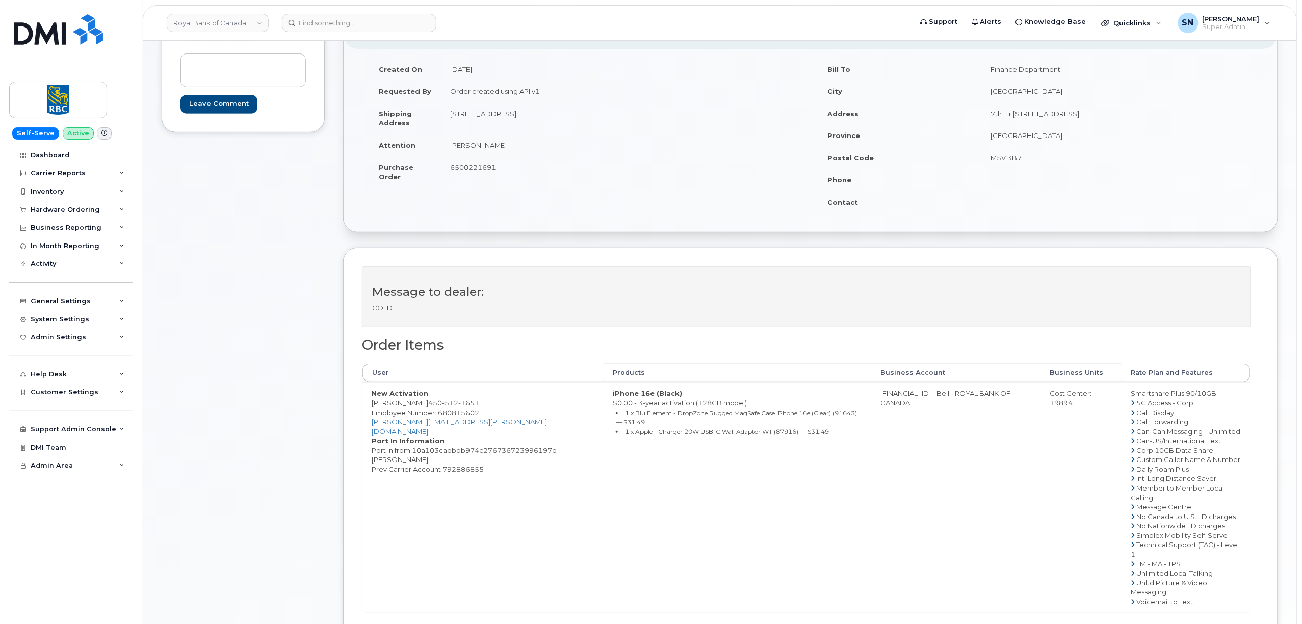
drag, startPoint x: 450, startPoint y: 113, endPoint x: 555, endPoint y: 115, distance: 104.5
click at [555, 115] on td "6607 BOUL DES LAURENTIDES Laval, QC Canada, H7H 2V4" at bounding box center [622, 118] width 362 height 32
copy td "6607 BOUL DES LAURENTIDES"
drag, startPoint x: 618, startPoint y: 112, endPoint x: 653, endPoint y: 110, distance: 34.7
click at [653, 110] on td "6607 BOUL DES LAURENTIDES Laval, QC Canada, H7H 2V4" at bounding box center [622, 118] width 362 height 32
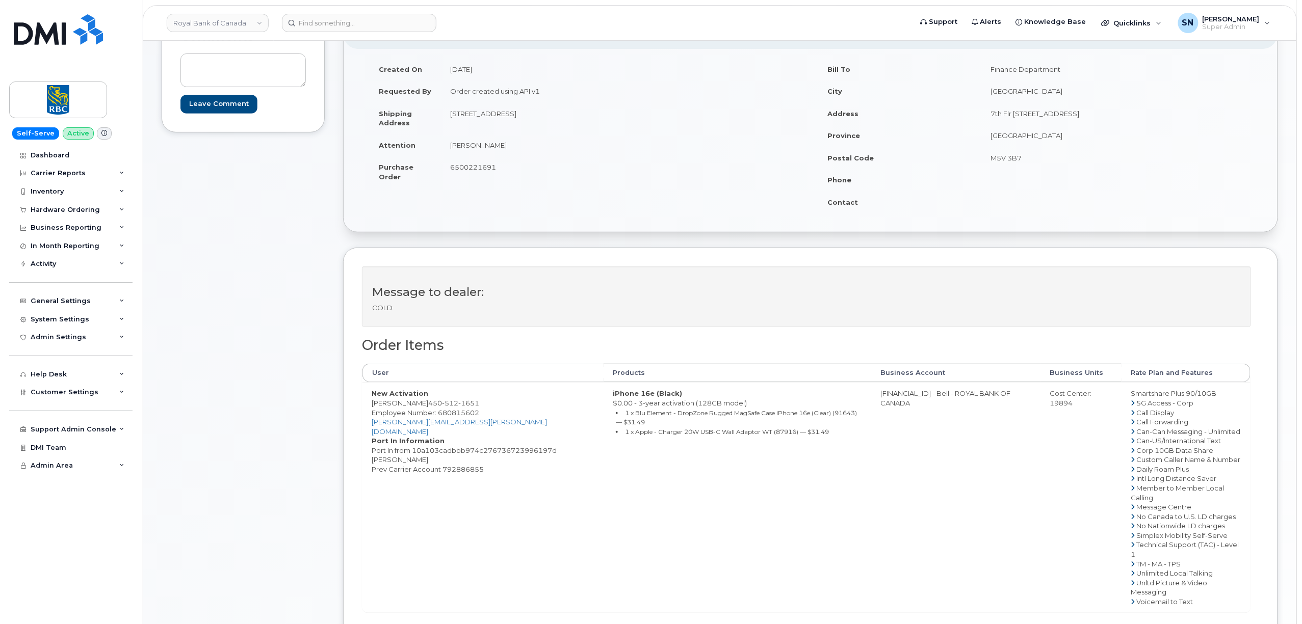
copy td "H7H 2V4"
drag, startPoint x: 446, startPoint y: 192, endPoint x: 441, endPoint y: 172, distance: 21.0
click at [443, 184] on div "Created On September 15, 2025 Requested By Order created using API v1 Shipping …" at bounding box center [586, 127] width 448 height 139
click at [448, 145] on td "Joey Bordonaro" at bounding box center [622, 145] width 362 height 22
click at [452, 145] on td "Joey Bordonaro" at bounding box center [622, 145] width 362 height 22
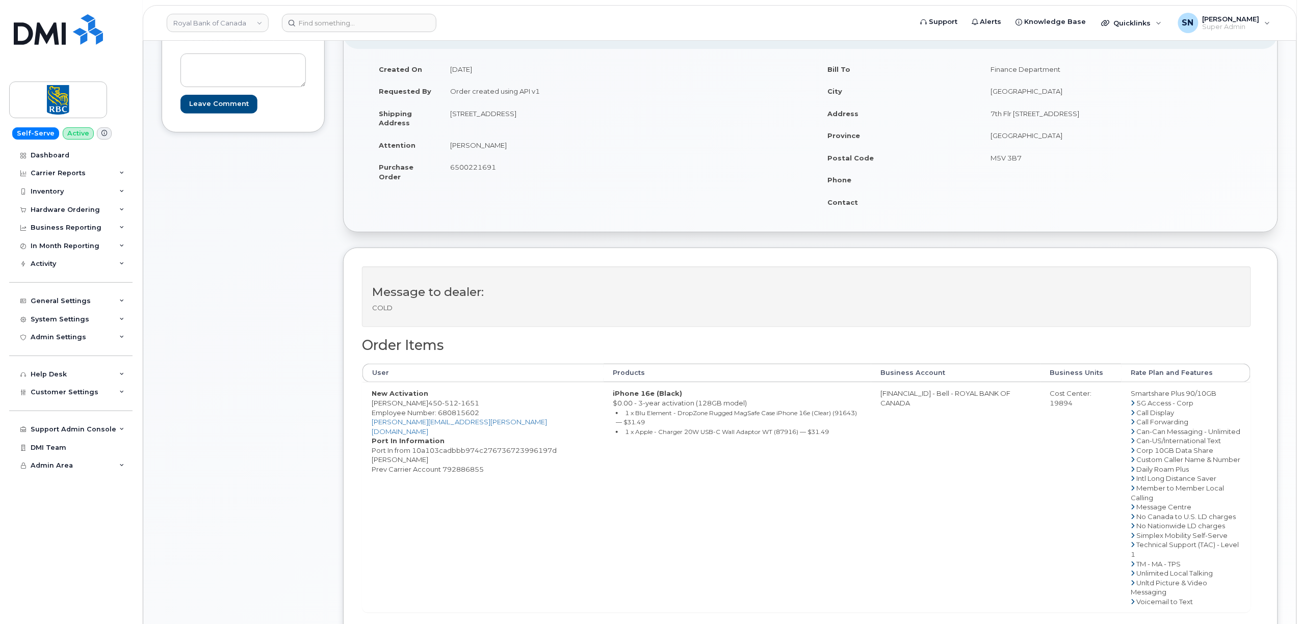
drag, startPoint x: 451, startPoint y: 145, endPoint x: 507, endPoint y: 145, distance: 55.5
click at [507, 145] on td "Joey Bordonaro" at bounding box center [622, 145] width 362 height 22
copy td "Joey Bordonaro"
drag, startPoint x: 427, startPoint y: 405, endPoint x: 481, endPoint y: 404, distance: 54.0
click at [481, 404] on td "New Activation Joey Bordonaro 450 512 1651 Employee Number: 680815602 joey.bord…" at bounding box center [482, 497] width 241 height 230
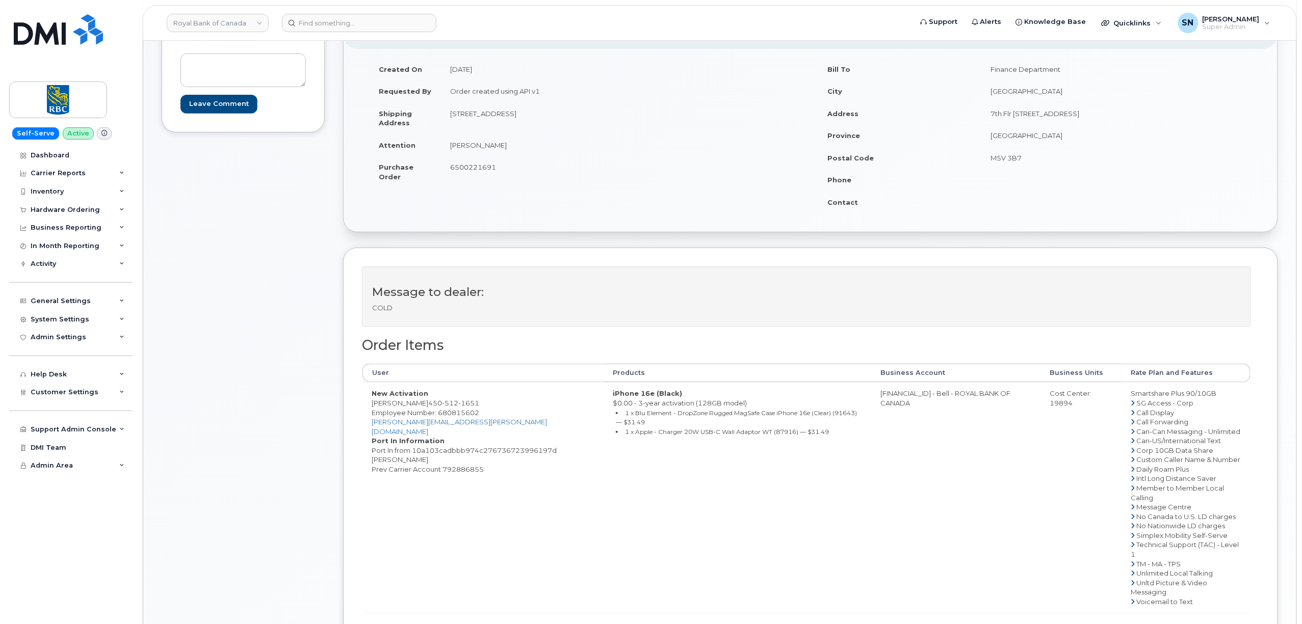
click at [326, 418] on div "Comments Leave Comment Order Information $72.41 Created On September 15, 2025 R…" at bounding box center [720, 372] width 1116 height 723
drag, startPoint x: 369, startPoint y: 402, endPoint x: 480, endPoint y: 404, distance: 111.1
click at [480, 404] on td "New Activation Joey Bordonaro 450 512 1651 Employee Number: 680815602 joey.bord…" at bounding box center [482, 497] width 241 height 230
drag, startPoint x: 873, startPoint y: 392, endPoint x: 914, endPoint y: 400, distance: 41.5
click at [914, 400] on td "0526299293 - Bell - ROYAL BANK OF CANADA" at bounding box center [955, 497] width 169 height 230
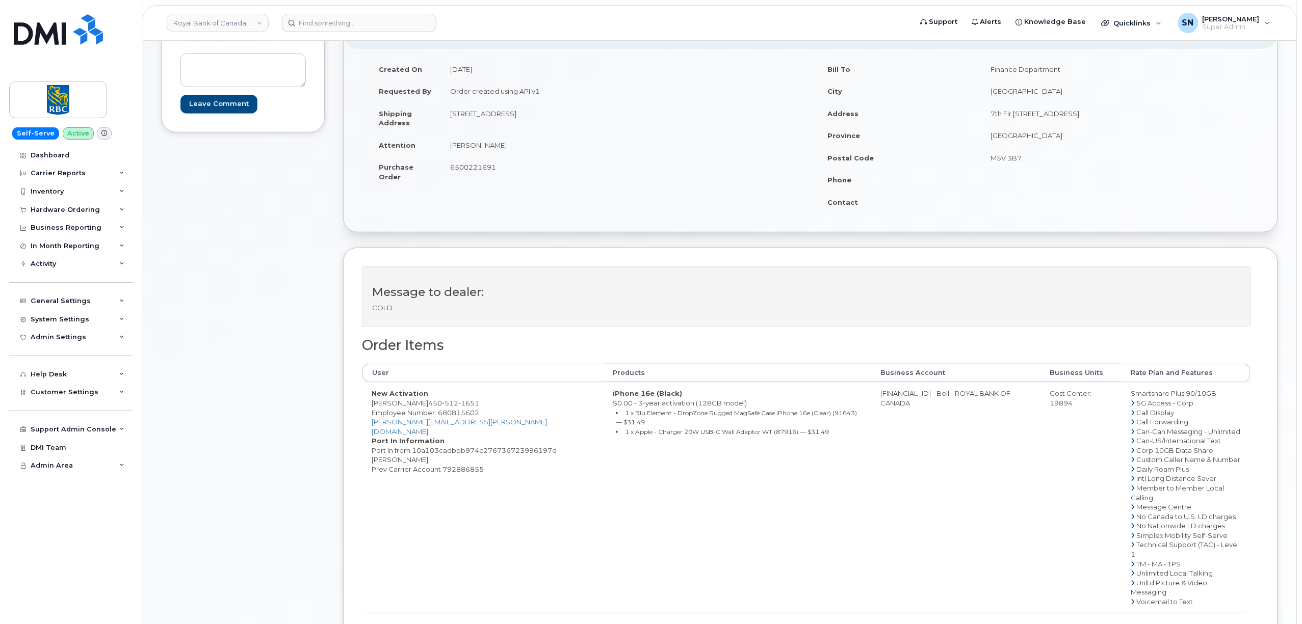
click at [1056, 408] on div "Cost Center: 19894" at bounding box center [1080, 398] width 63 height 19
click at [457, 416] on span "Employee Number: 680815602" at bounding box center [426, 413] width 108 height 8
drag, startPoint x: 367, startPoint y: 406, endPoint x: 423, endPoint y: 404, distance: 56.1
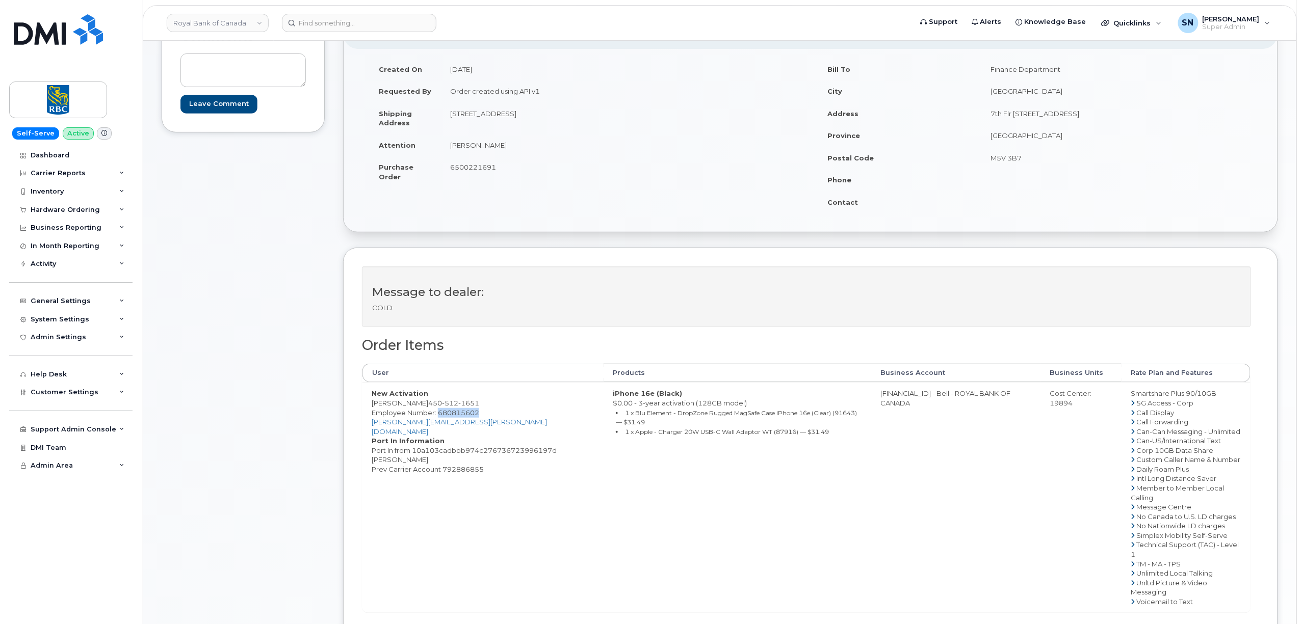
click at [423, 404] on td "New Activation Joey Bordonaro 450 512 1651 Employee Number: 680815602 joey.bord…" at bounding box center [482, 497] width 241 height 230
click at [452, 169] on span "6500221691" at bounding box center [473, 167] width 46 height 8
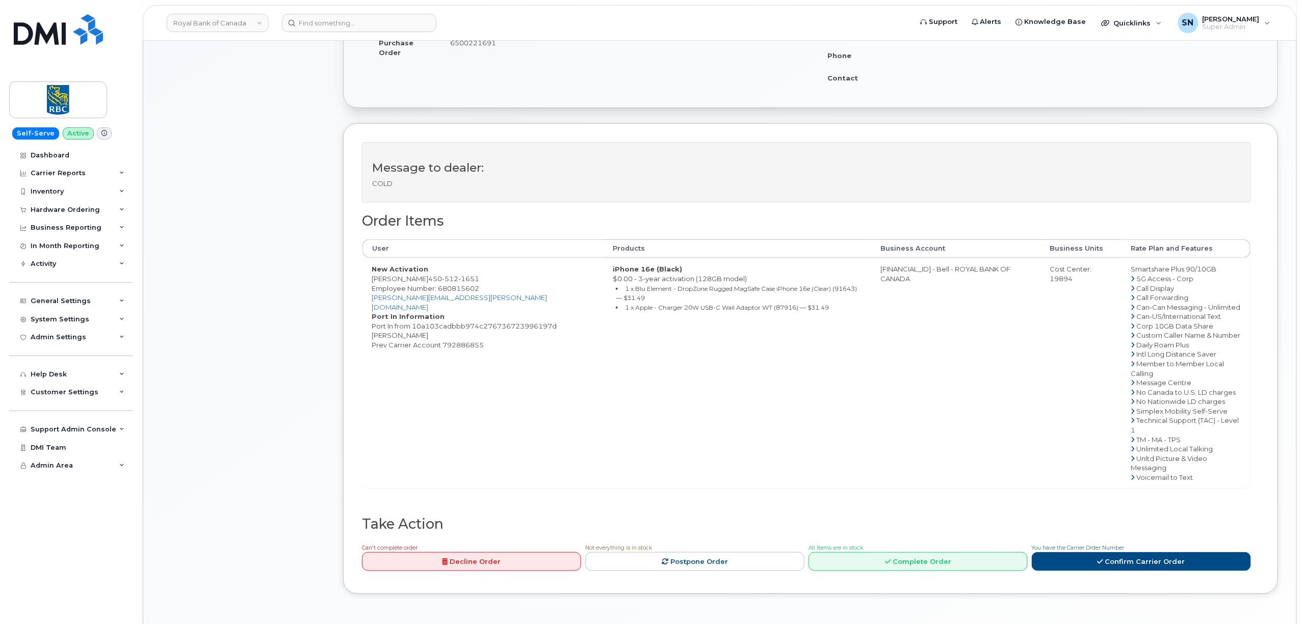
scroll to position [339, 0]
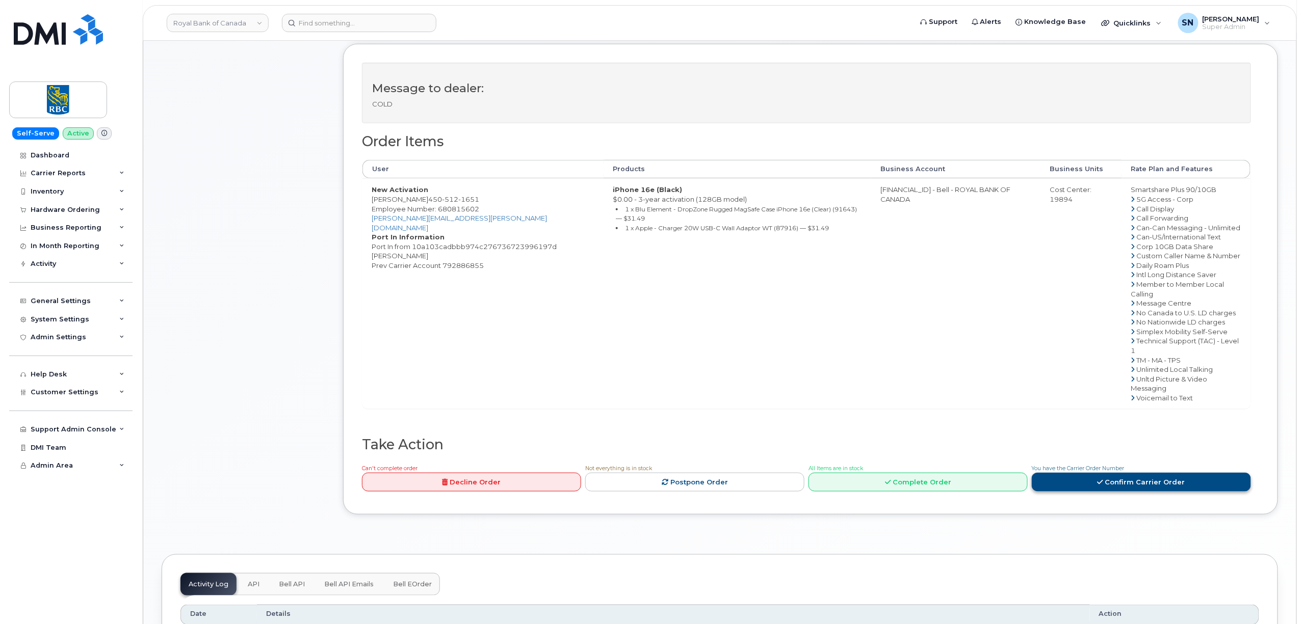
click at [1124, 473] on link "Confirm Carrier Order" at bounding box center [1140, 482] width 219 height 19
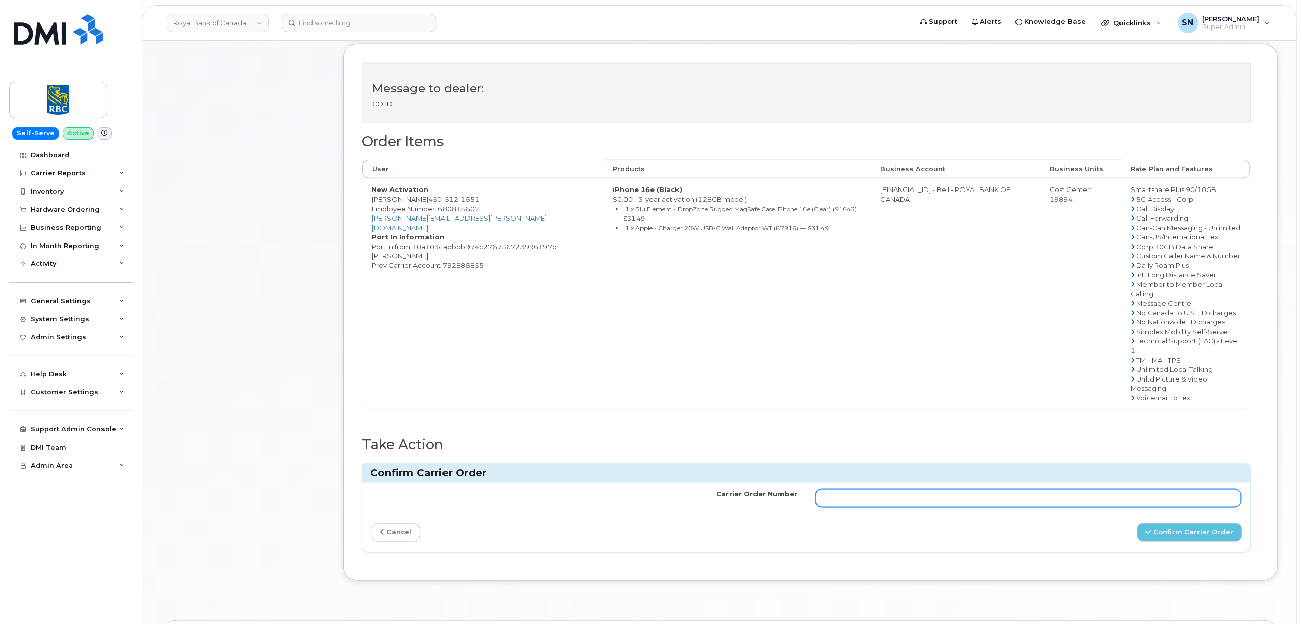
click at [1067, 489] on input "Carrier Order Number" at bounding box center [1028, 498] width 426 height 18
paste input "3017791"
type input "3017791"
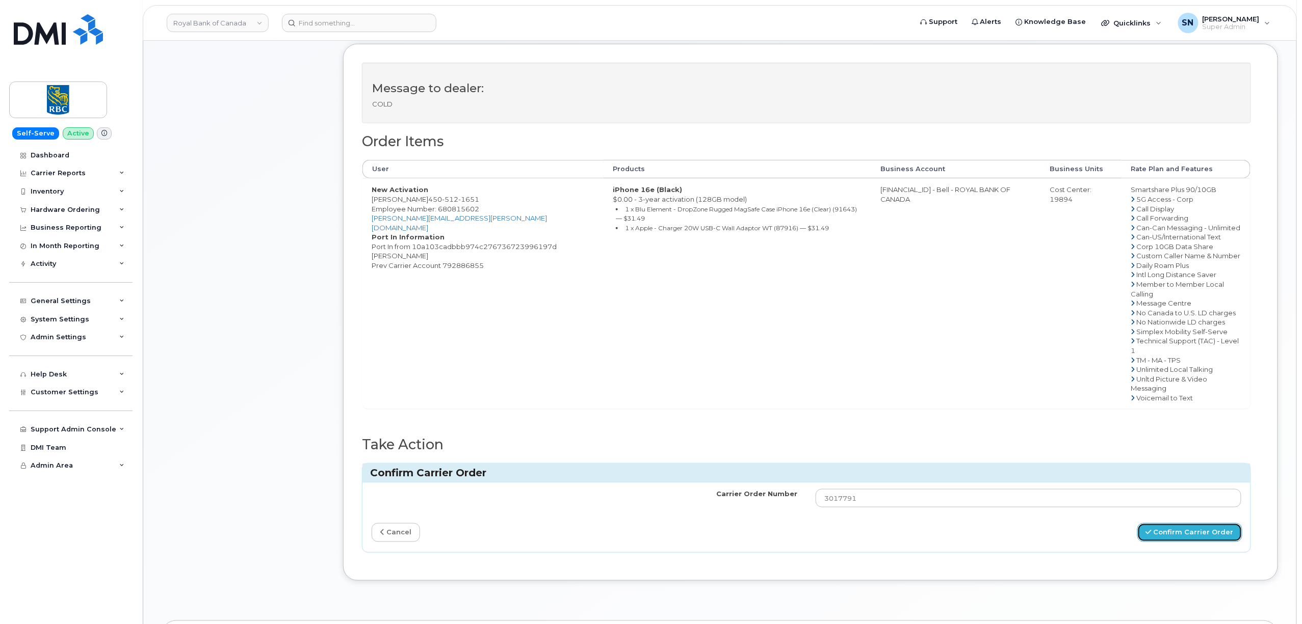
click at [1164, 523] on button "Confirm Carrier Order" at bounding box center [1189, 532] width 105 height 19
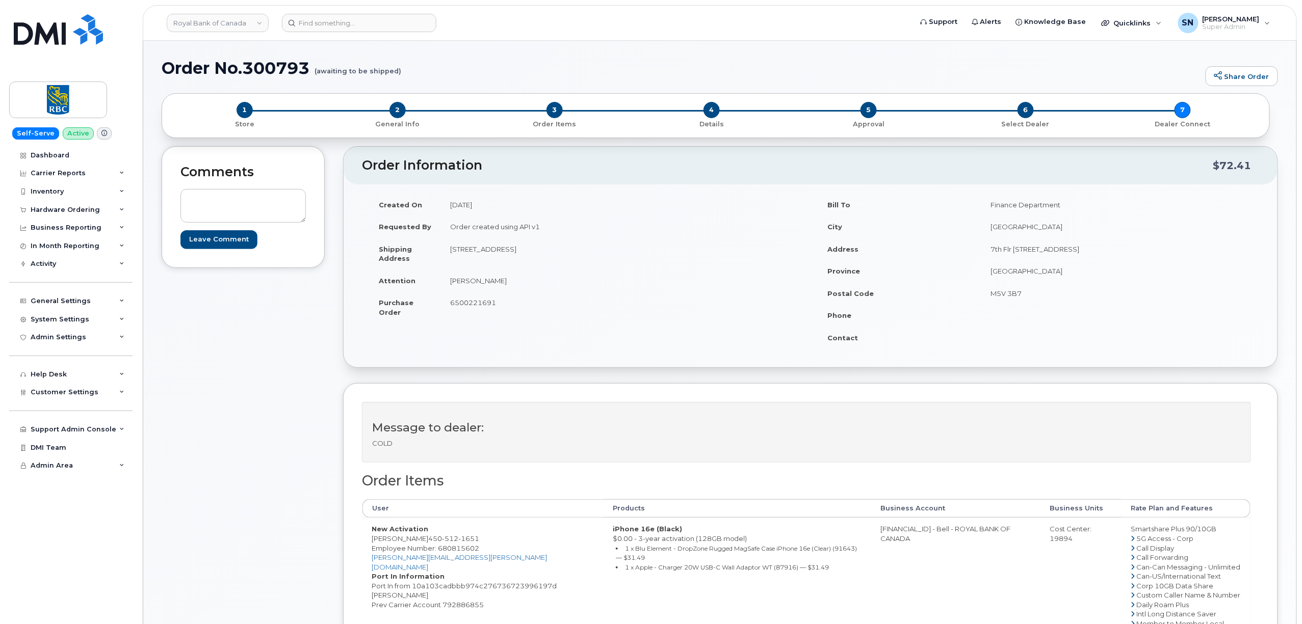
click at [306, 364] on div "Comments Leave Comment" at bounding box center [243, 522] width 163 height 753
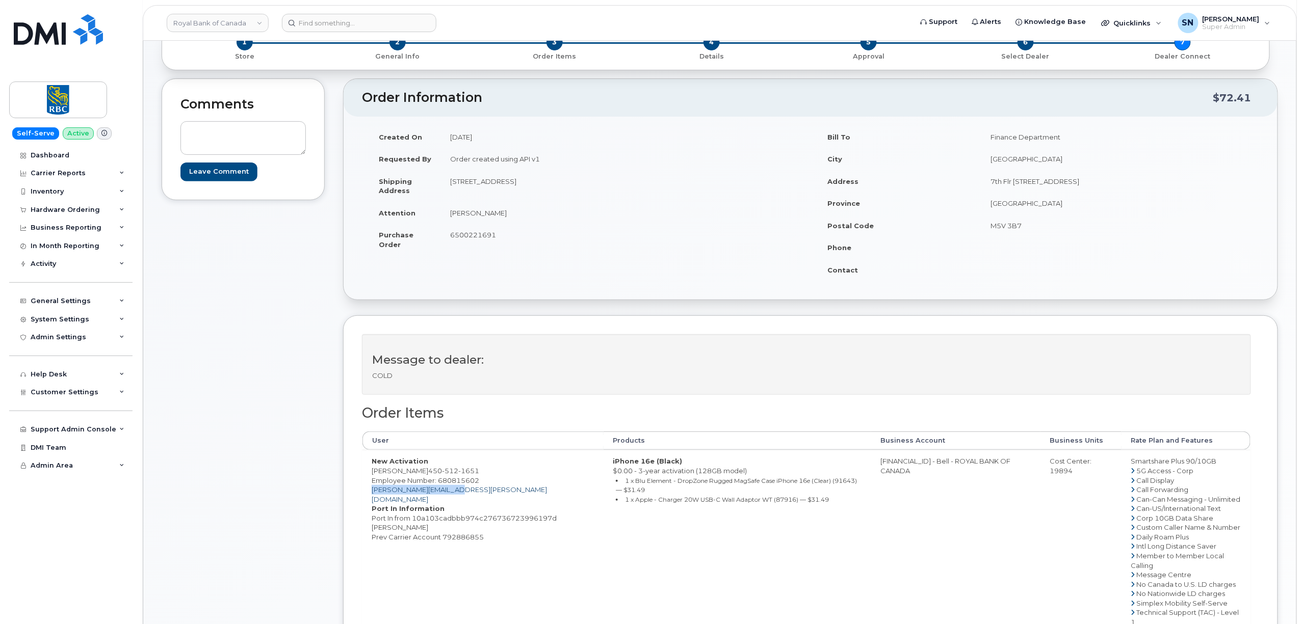
drag, startPoint x: 461, startPoint y: 494, endPoint x: 372, endPoint y: 489, distance: 89.3
click at [372, 489] on td "New Activation [PERSON_NAME] [PHONE_NUMBER] Employee Number: 680815602 [PERSON_…" at bounding box center [482, 565] width 241 height 230
copy link "[PERSON_NAME][EMAIL_ADDRESS][PERSON_NAME][DOMAIN_NAME]"
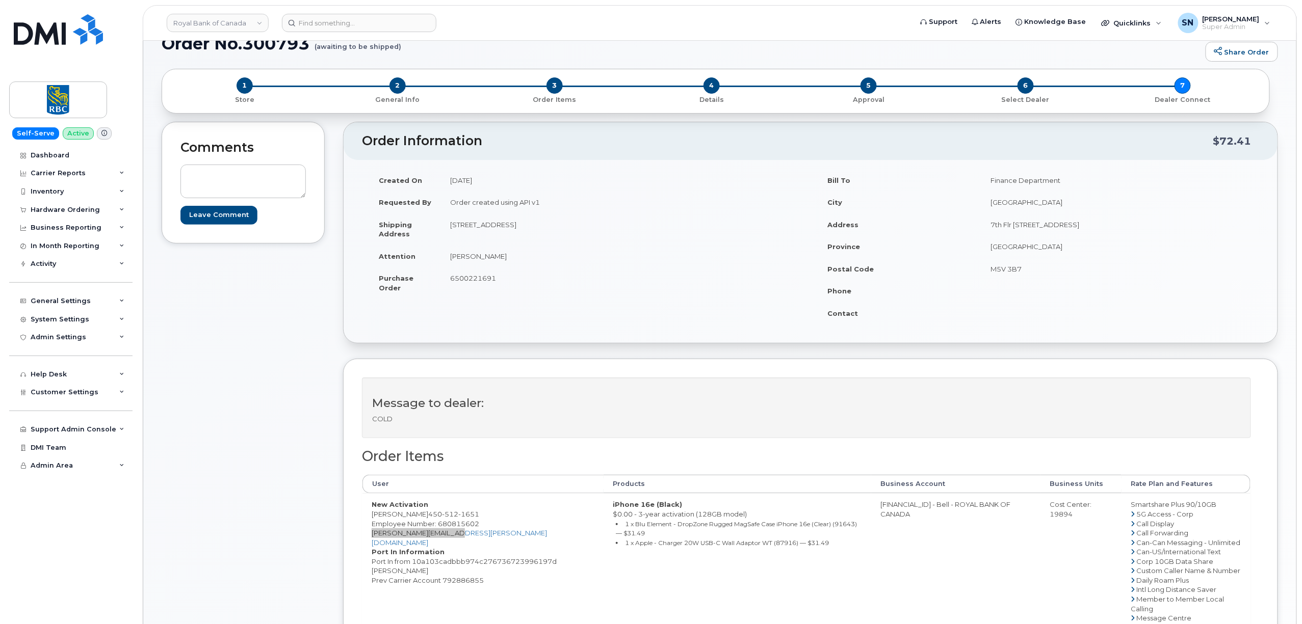
scroll to position [0, 0]
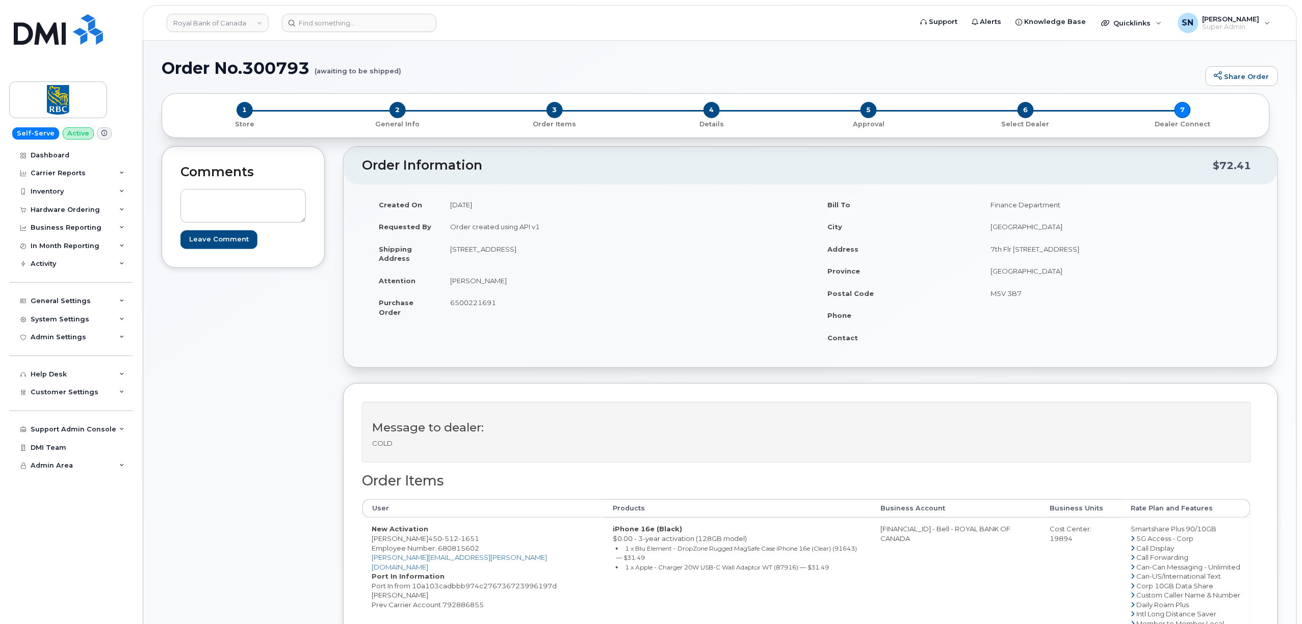
click at [230, 319] on div "Comments Leave Comment" at bounding box center [243, 522] width 163 height 753
click at [63, 210] on div "Hardware Ordering" at bounding box center [65, 210] width 69 height 8
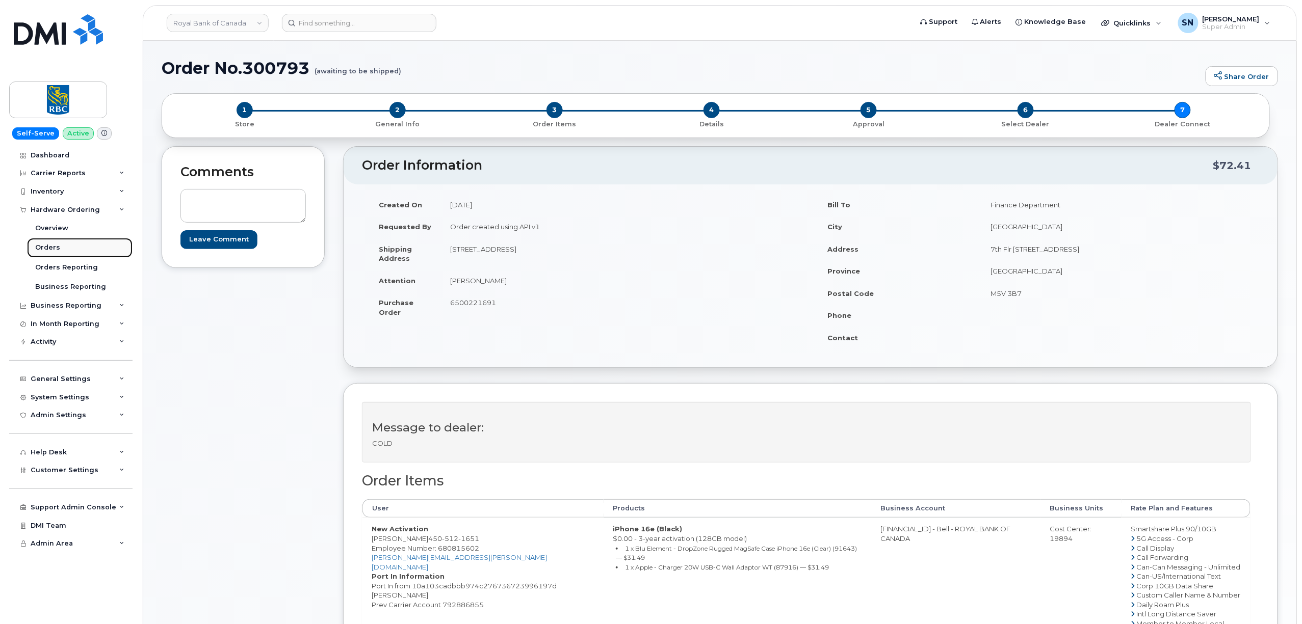
click at [51, 243] on link "Orders" at bounding box center [79, 247] width 105 height 19
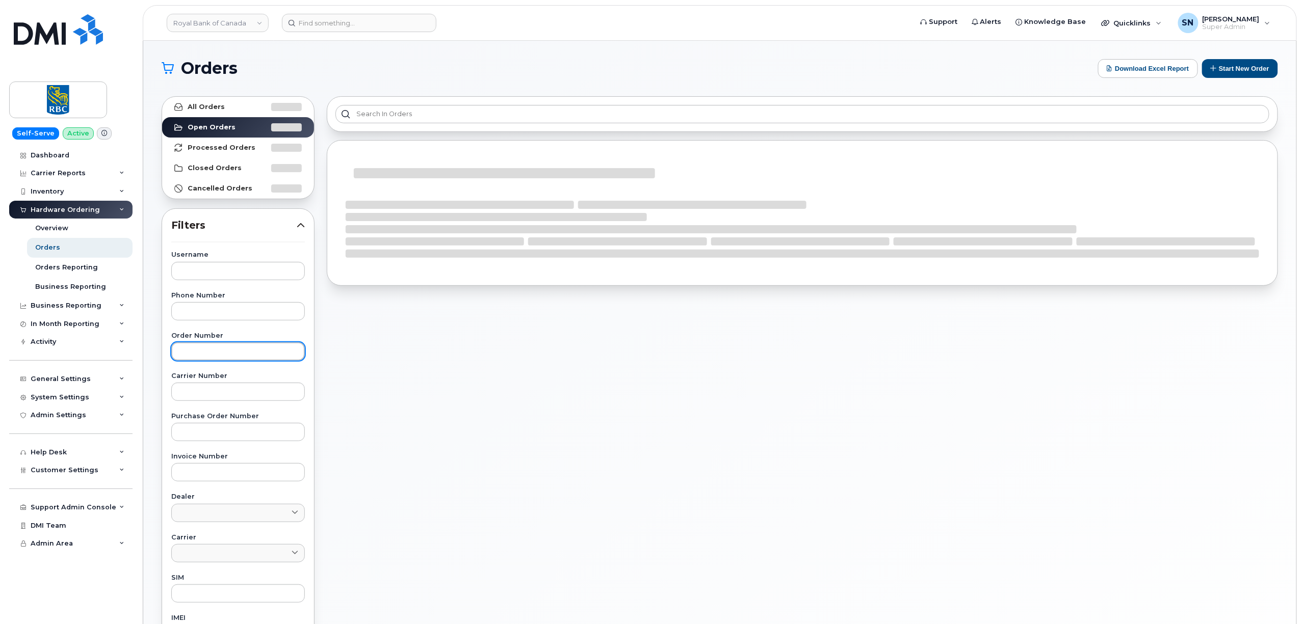
click at [237, 352] on input "text" at bounding box center [238, 351] width 134 height 18
paste input "300790"
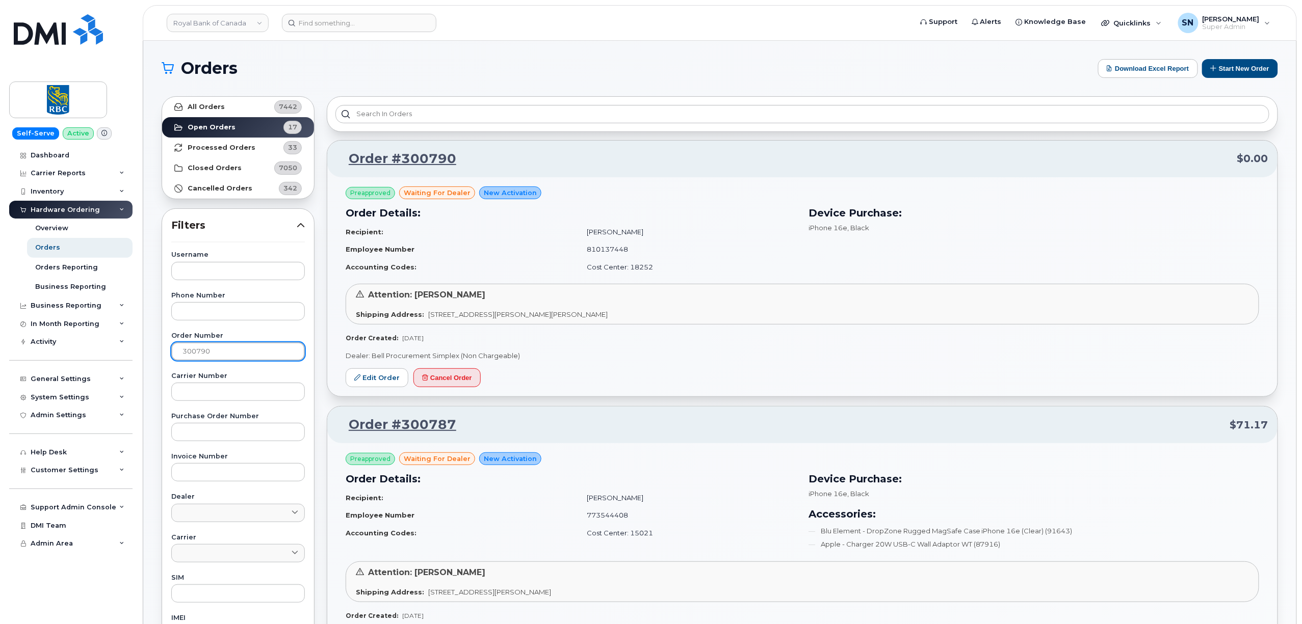
type input "300790"
click at [219, 109] on strong "All Orders" at bounding box center [206, 107] width 37 height 8
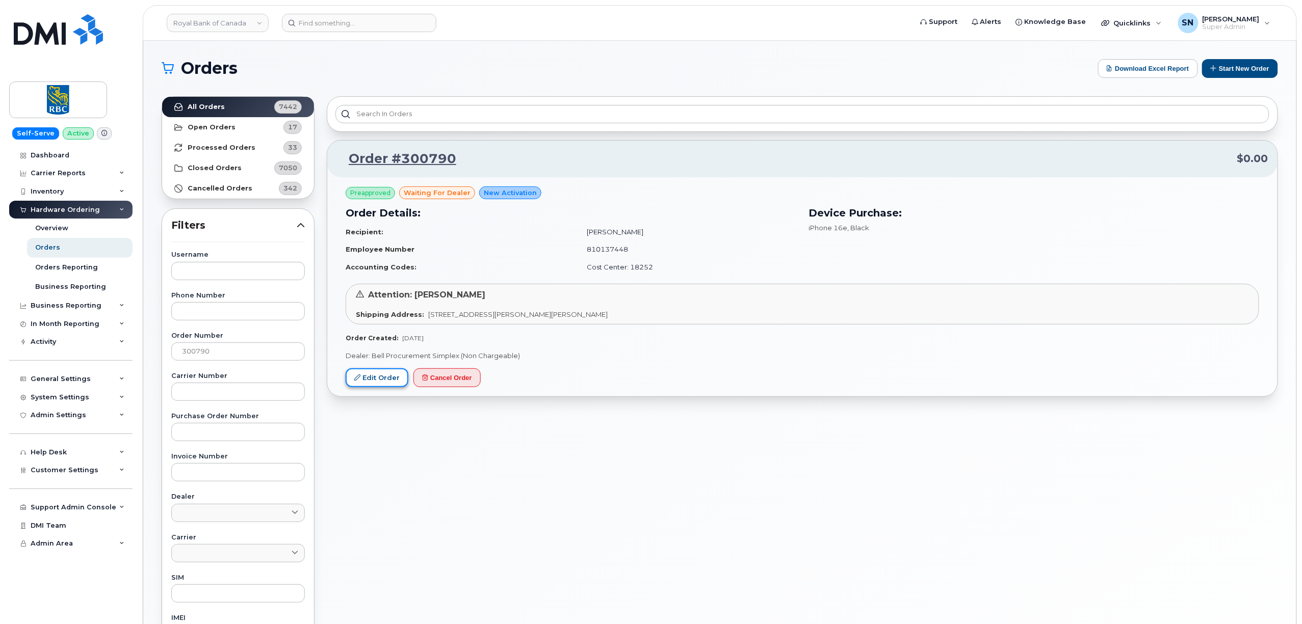
click at [380, 382] on link "Edit Order" at bounding box center [377, 377] width 63 height 19
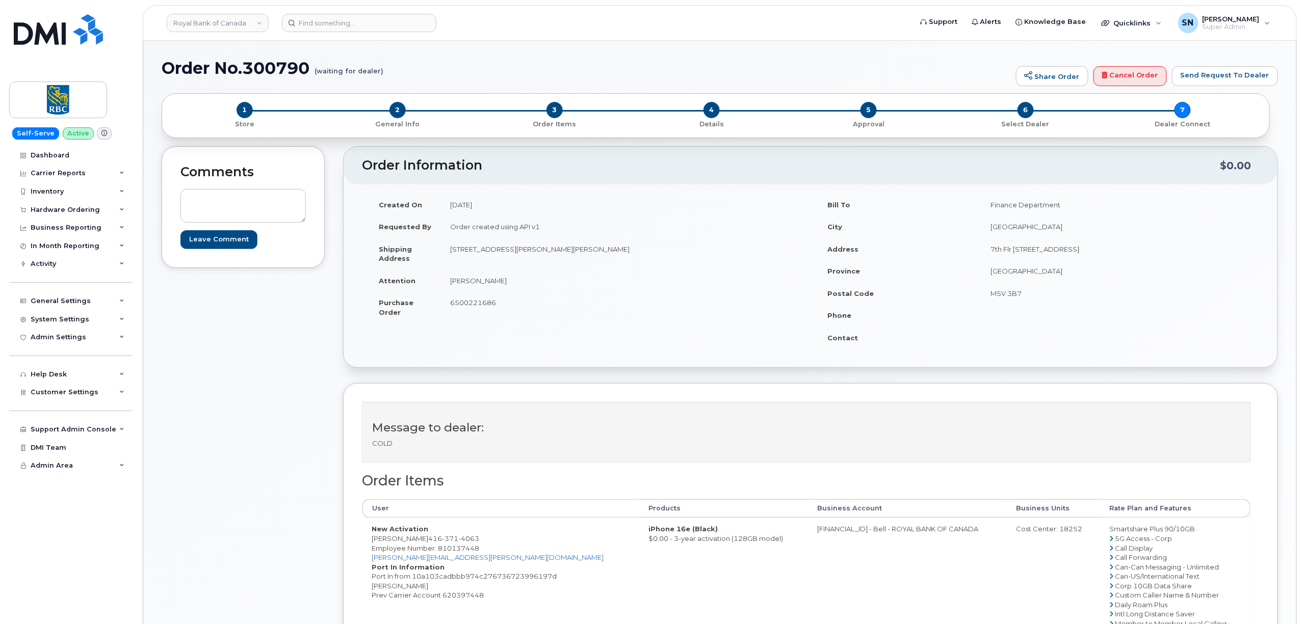
click at [612, 247] on td "[STREET_ADDRESS][PERSON_NAME][PERSON_NAME]" at bounding box center [622, 254] width 362 height 32
drag, startPoint x: 605, startPoint y: 249, endPoint x: 636, endPoint y: 255, distance: 31.2
click at [636, 255] on td "[STREET_ADDRESS][PERSON_NAME][PERSON_NAME]" at bounding box center [622, 254] width 362 height 32
copy td "L6C 3L3"
drag, startPoint x: 373, startPoint y: 539, endPoint x: 408, endPoint y: 541, distance: 34.7
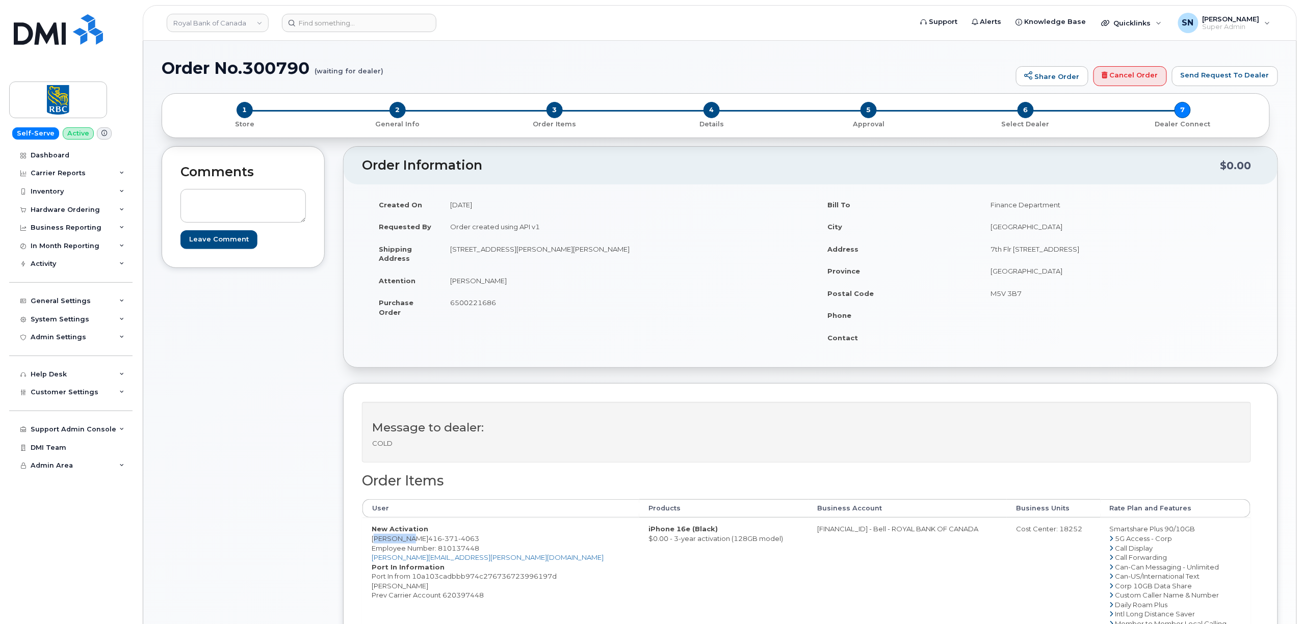
click at [408, 541] on td "New Activation [PERSON_NAME] [PHONE_NUMBER] Employee Number: 810137448 [PERSON_…" at bounding box center [500, 619] width 277 height 202
copy td "[PERSON_NAME]"
click at [379, 543] on td "New Activation [PERSON_NAME] [PHONE_NUMBER] Employee Number: 810137448 [PERSON_…" at bounding box center [500, 619] width 277 height 202
drag, startPoint x: 372, startPoint y: 541, endPoint x: 396, endPoint y: 541, distance: 24.0
click at [396, 541] on td "New Activation [PERSON_NAME] [PHONE_NUMBER] Employee Number: 810137448 [PERSON_…" at bounding box center [500, 619] width 277 height 202
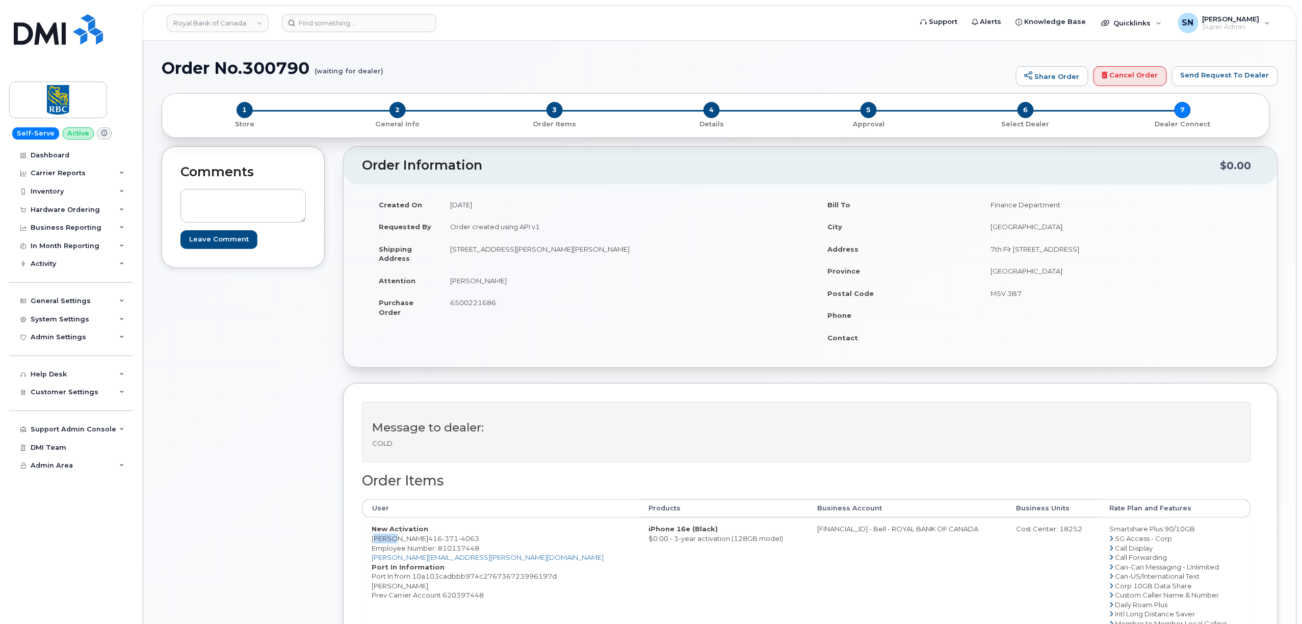
copy td "[PERSON_NAME]"
click at [402, 540] on td "New Activation [PERSON_NAME] [PHONE_NUMBER] Employee Number: 810137448 [PERSON_…" at bounding box center [500, 619] width 277 height 202
copy td "Lin"
drag, startPoint x: 479, startPoint y: 547, endPoint x: 470, endPoint y: 544, distance: 9.5
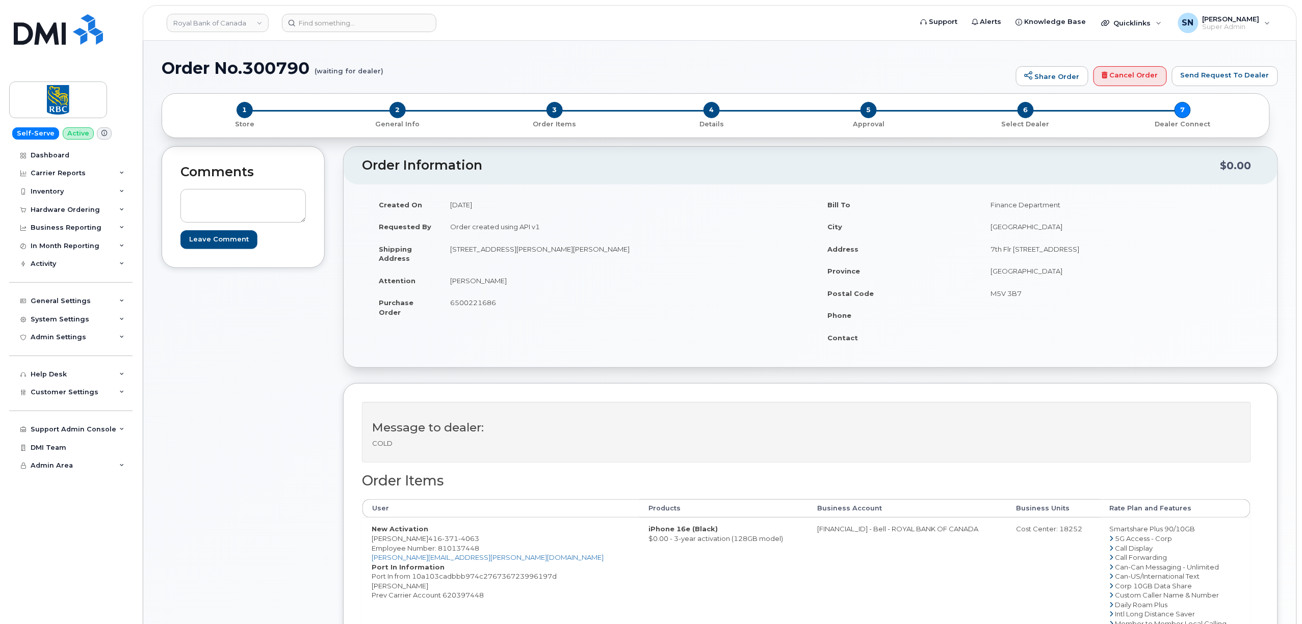
click at [478, 547] on span "Employee Number: 810137448" at bounding box center [426, 548] width 108 height 8
drag, startPoint x: 460, startPoint y: 541, endPoint x: 411, endPoint y: 537, distance: 49.1
click at [428, 537] on span "416 371 4063" at bounding box center [453, 539] width 51 height 8
copy span "416 371 4063"
click at [465, 597] on dd "Port In from 10a103cadbbb974c276736723996197d Damon Lin Prev Carrier Account 62…" at bounding box center [501, 586] width 258 height 29
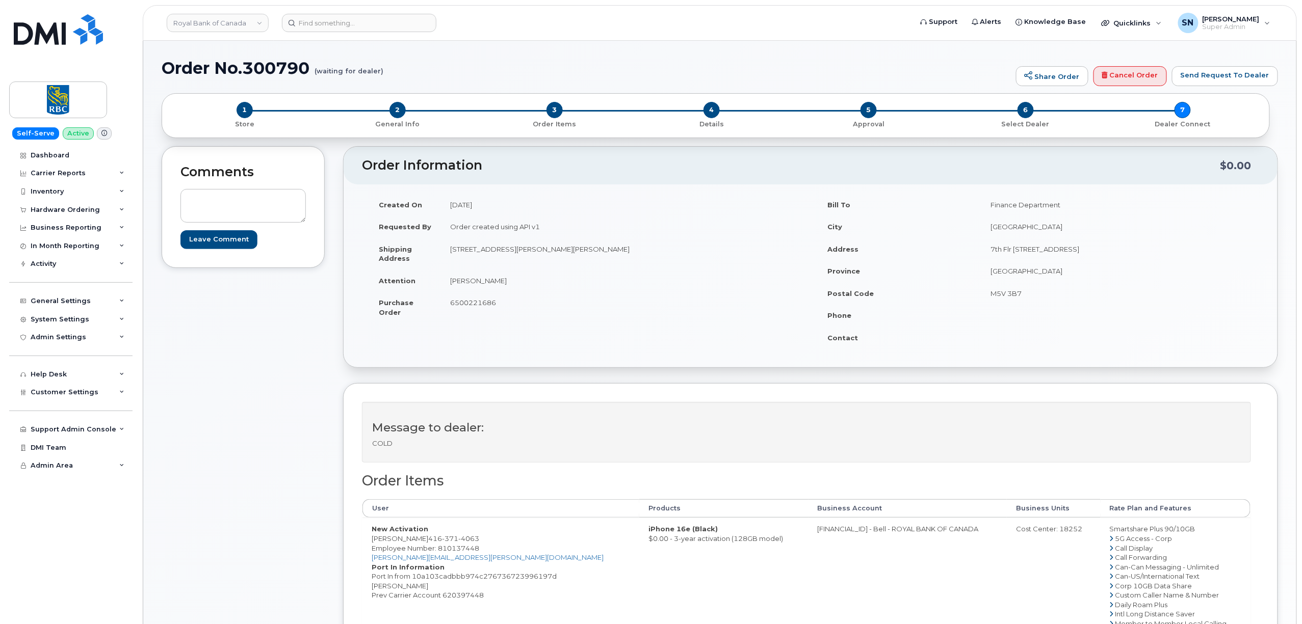
click at [465, 597] on dd "Port In from 10a103cadbbb974c276736723996197d Damon Lin Prev Carrier Account 62…" at bounding box center [501, 586] width 258 height 29
copy dd "620397448"
drag, startPoint x: 450, startPoint y: 252, endPoint x: 522, endPoint y: 257, distance: 72.0
click at [522, 257] on td "5 CECIL SINCLAIR DR MARKHAM, ON Canada, L6C 3L3" at bounding box center [622, 254] width 362 height 32
copy td "5 CECIL SINCLAIR DR"
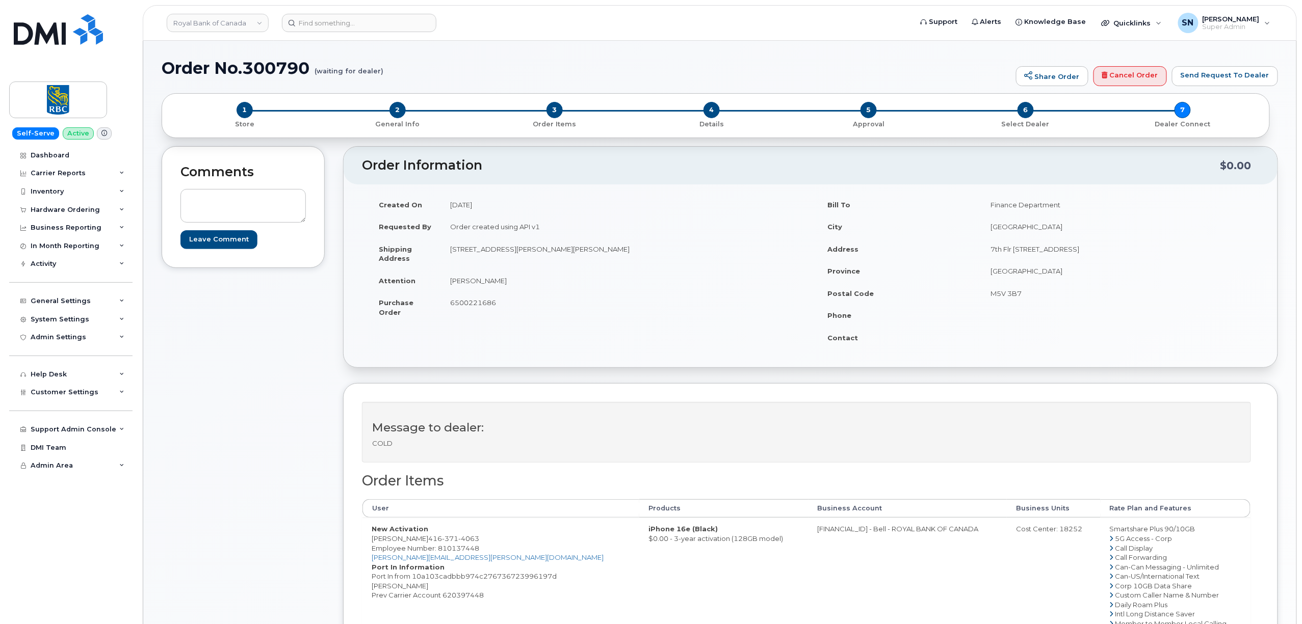
click at [606, 276] on td "Damon Lin" at bounding box center [622, 281] width 362 height 22
drag, startPoint x: 604, startPoint y: 248, endPoint x: 627, endPoint y: 252, distance: 23.3
click at [627, 252] on td "5 CECIL SINCLAIR DR MARKHAM, ON Canada, L6C 3L3" at bounding box center [622, 254] width 362 height 32
drag, startPoint x: 614, startPoint y: 272, endPoint x: 609, endPoint y: 260, distance: 13.1
click at [614, 272] on td "Damon Lin" at bounding box center [622, 281] width 362 height 22
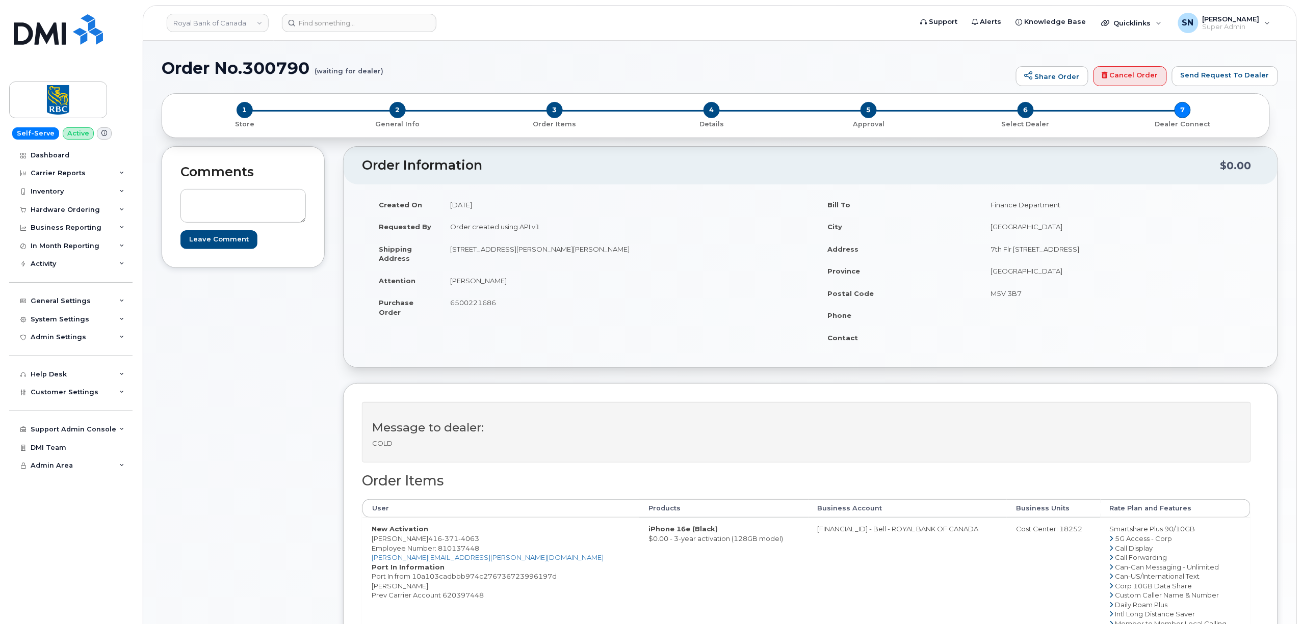
drag, startPoint x: 606, startPoint y: 252, endPoint x: 631, endPoint y: 257, distance: 25.5
click at [631, 257] on td "5 CECIL SINCLAIR DR MARKHAM, ON Canada, L6C 3L3" at bounding box center [622, 254] width 362 height 32
copy td "L6C 3L3"
drag, startPoint x: 451, startPoint y: 279, endPoint x: 494, endPoint y: 285, distance: 43.7
click at [494, 285] on td "Damon Lin" at bounding box center [622, 281] width 362 height 22
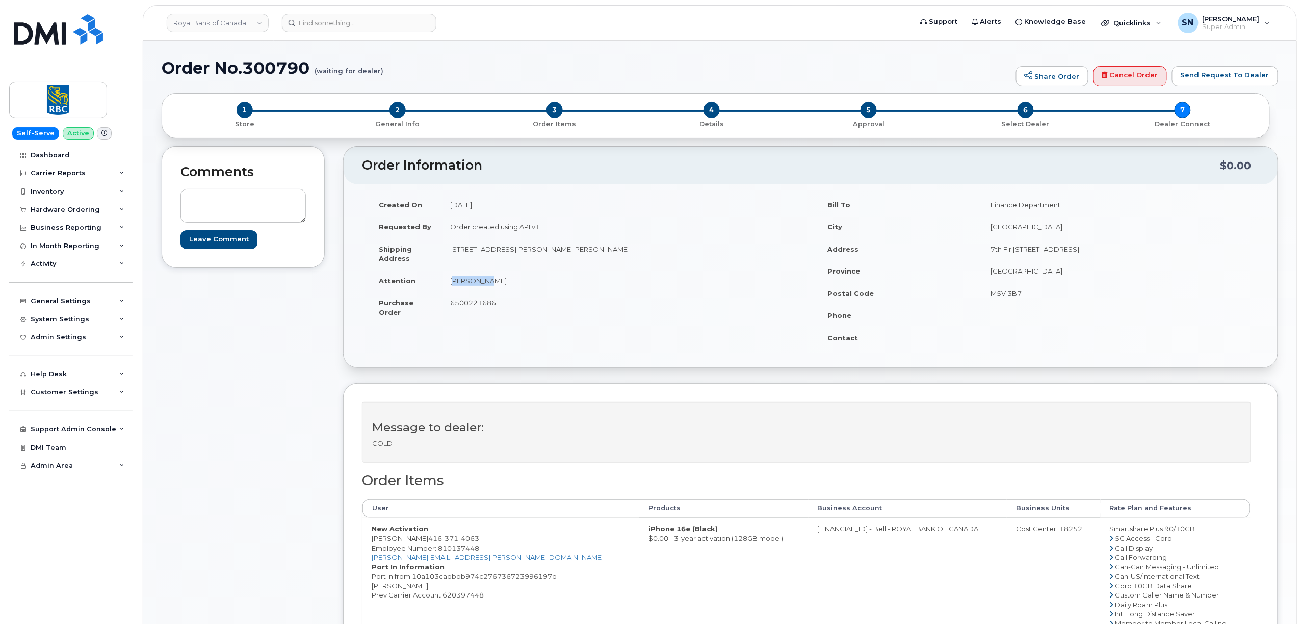
copy td "Damon Lin"
click at [463, 206] on td "[DATE]" at bounding box center [622, 205] width 362 height 22
drag, startPoint x: 412, startPoint y: 537, endPoint x: 462, endPoint y: 543, distance: 50.3
click at [462, 543] on span "416 371 4063" at bounding box center [453, 539] width 51 height 8
copy span "416 371 4063"
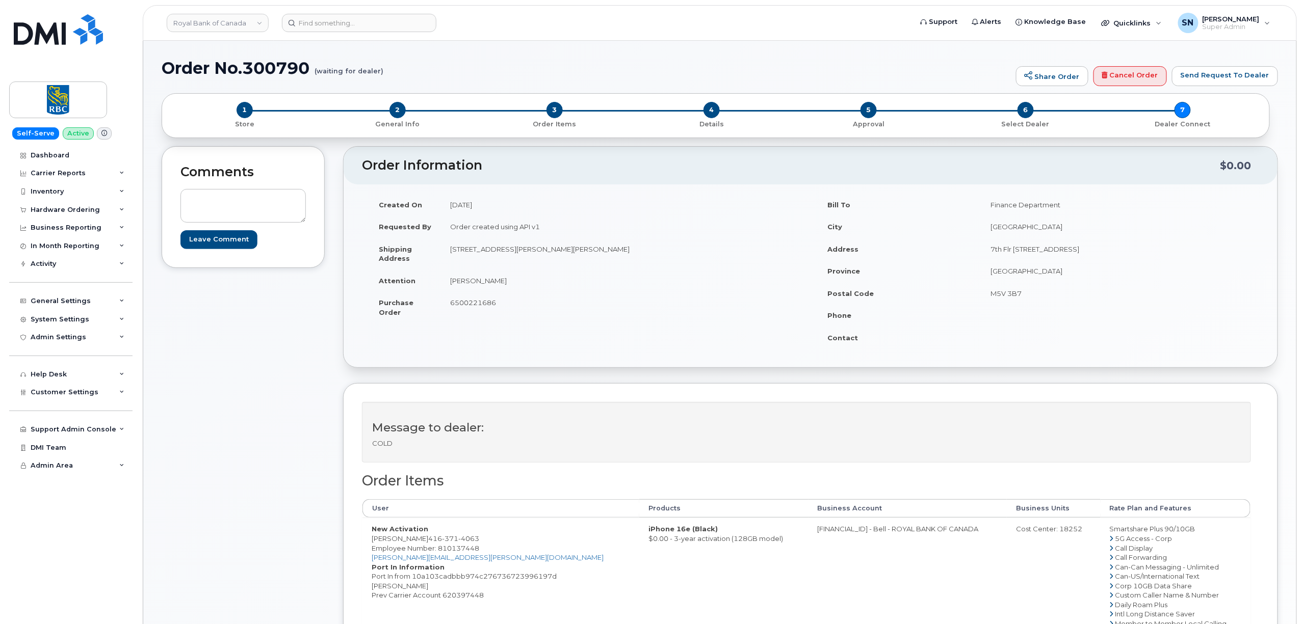
click at [340, 506] on div "Comments Leave Comment Order Information $0.00 Created On September 15, 2025 Re…" at bounding box center [720, 493] width 1116 height 695
drag, startPoint x: 372, startPoint y: 541, endPoint x: 463, endPoint y: 542, distance: 91.2
click at [463, 542] on td "New Activation Damon Lin 416 371 4063 Employee Number: 810137448 damon.lin@rbc.…" at bounding box center [500, 619] width 277 height 202
drag, startPoint x: 798, startPoint y: 532, endPoint x: 840, endPoint y: 539, distance: 42.9
click at [840, 539] on td "[FINANCIAL_ID] - Bell - ROYAL BANK OF CANADA" at bounding box center [907, 619] width 198 height 202
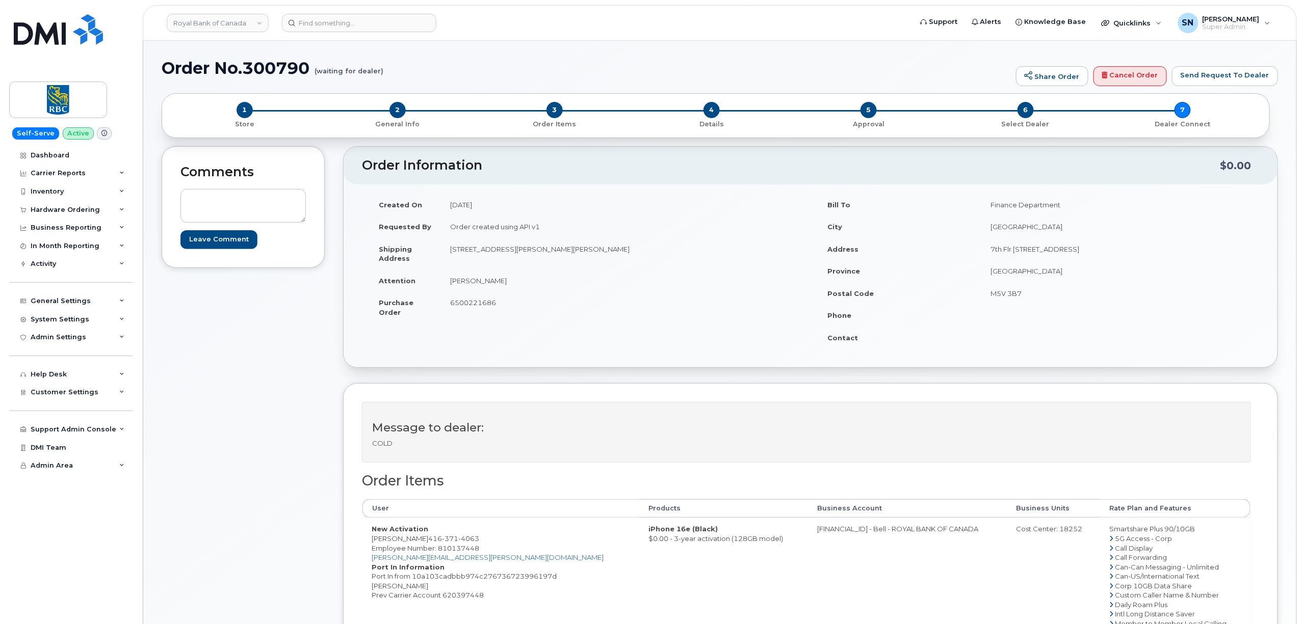
click at [1046, 532] on div "Cost Center: 18252" at bounding box center [1053, 529] width 75 height 10
click at [457, 552] on span "Employee Number: 810137448" at bounding box center [426, 548] width 108 height 8
drag, startPoint x: 372, startPoint y: 539, endPoint x: 408, endPoint y: 541, distance: 35.7
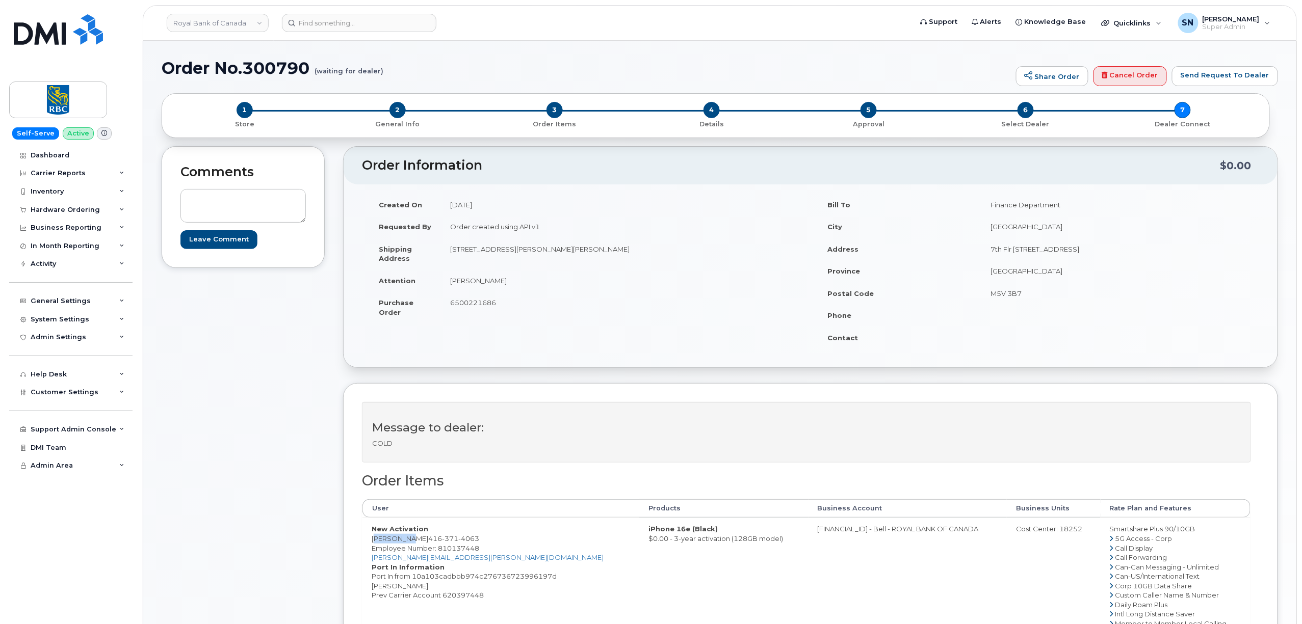
click at [408, 541] on td "New Activation Damon Lin 416 371 4063 Employee Number: 810137448 damon.lin@rbc.…" at bounding box center [500, 619] width 277 height 202
click at [477, 303] on span "6500221686" at bounding box center [473, 303] width 46 height 8
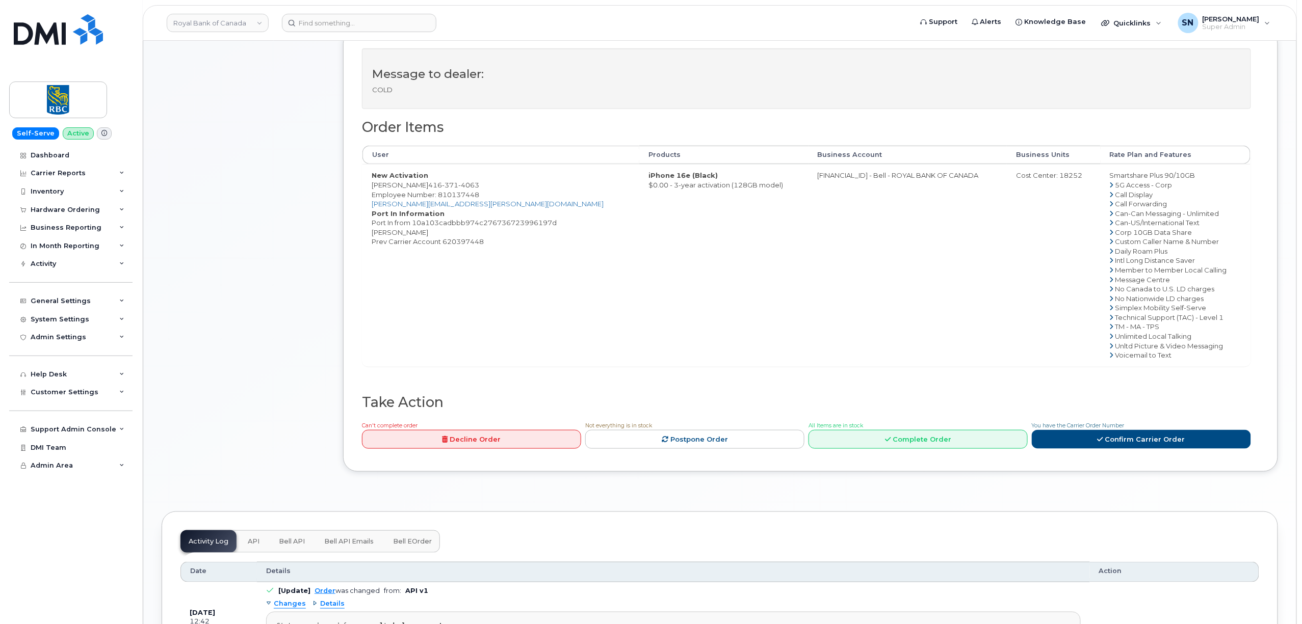
scroll to position [475, 0]
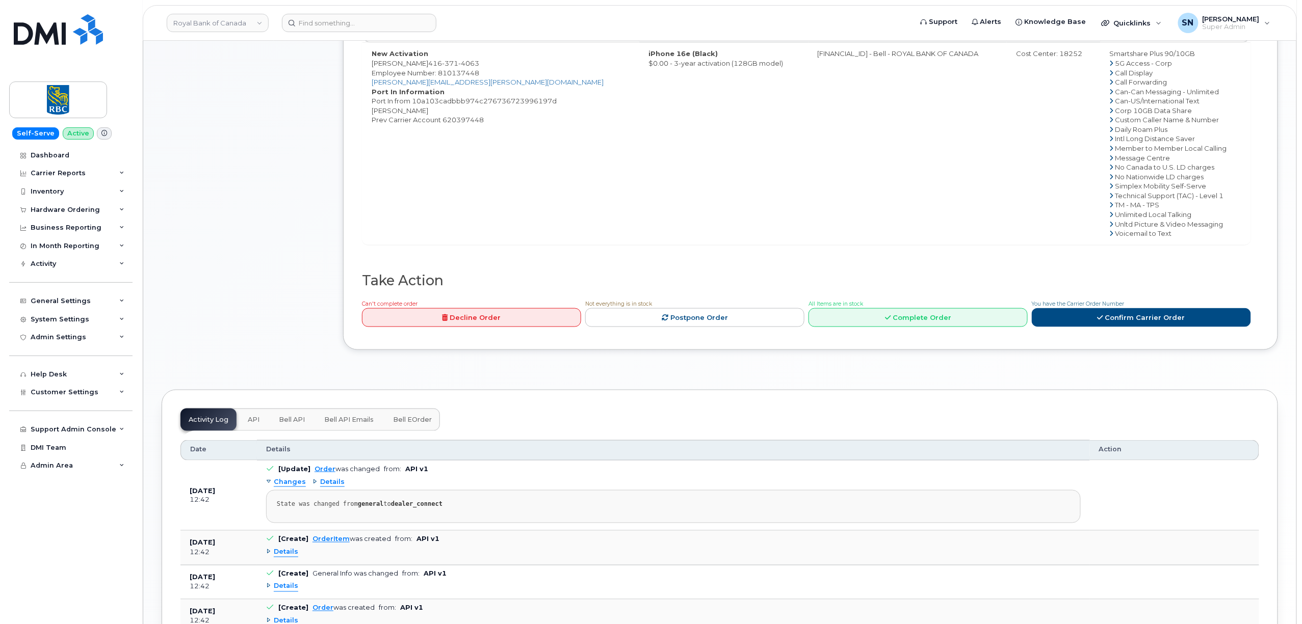
click at [1094, 307] on span "You have the Carrier Order Number" at bounding box center [1077, 304] width 93 height 7
click at [1099, 316] on link "Confirm Carrier Order" at bounding box center [1140, 317] width 219 height 19
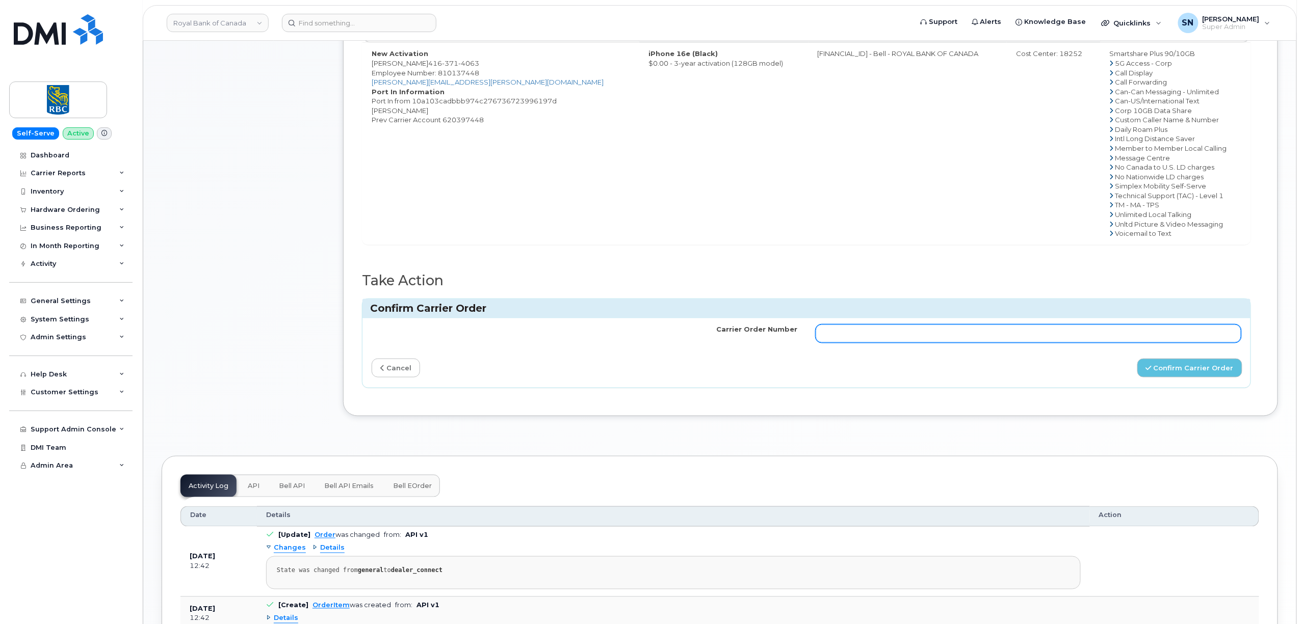
click at [1075, 343] on input "Carrier Order Number" at bounding box center [1028, 334] width 426 height 18
paste input "3017802"
type input "3017802"
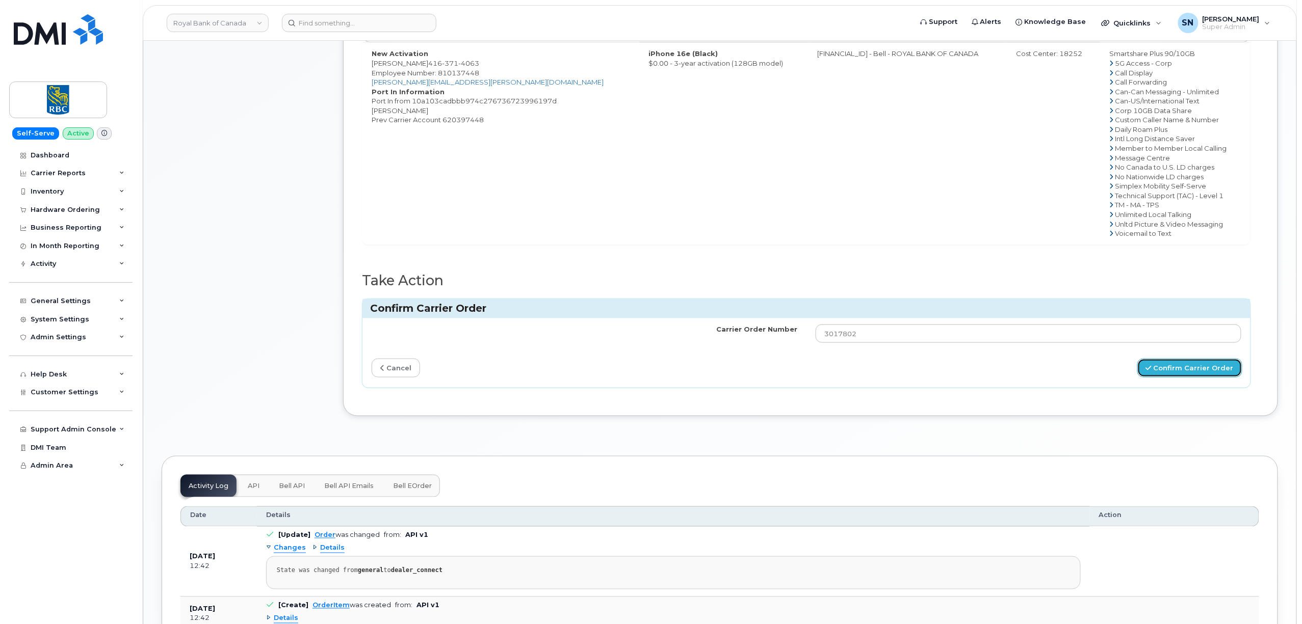
click at [1197, 378] on button "Confirm Carrier Order" at bounding box center [1189, 368] width 105 height 19
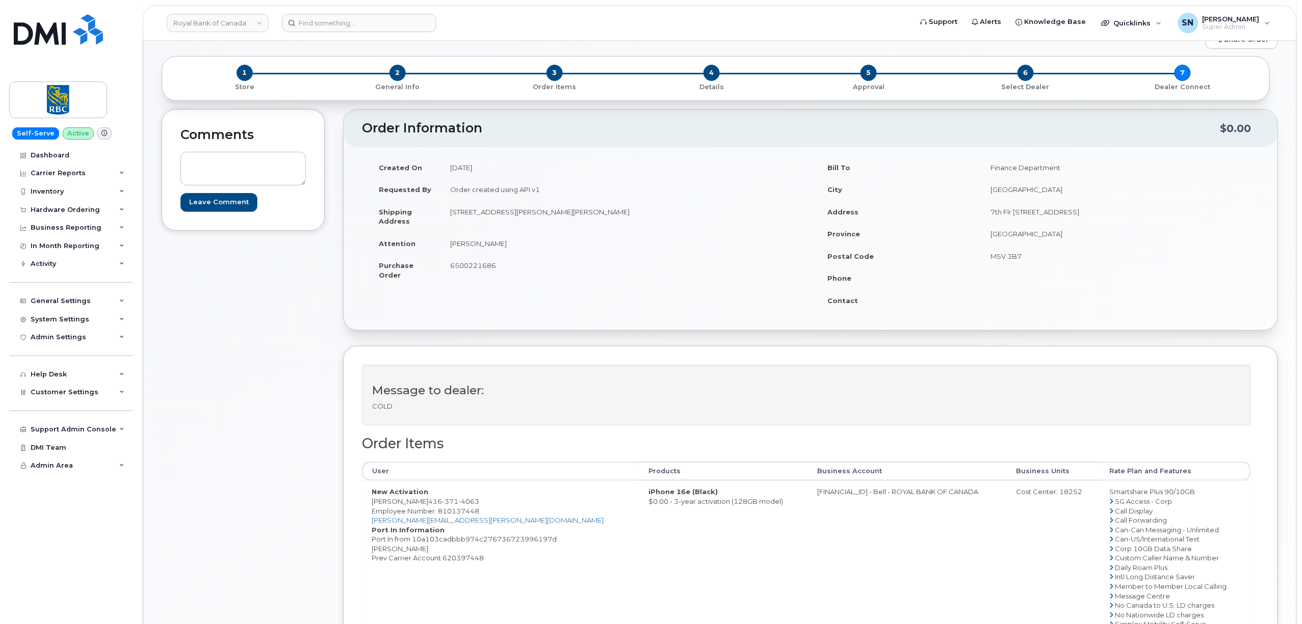
scroll to position [68, 0]
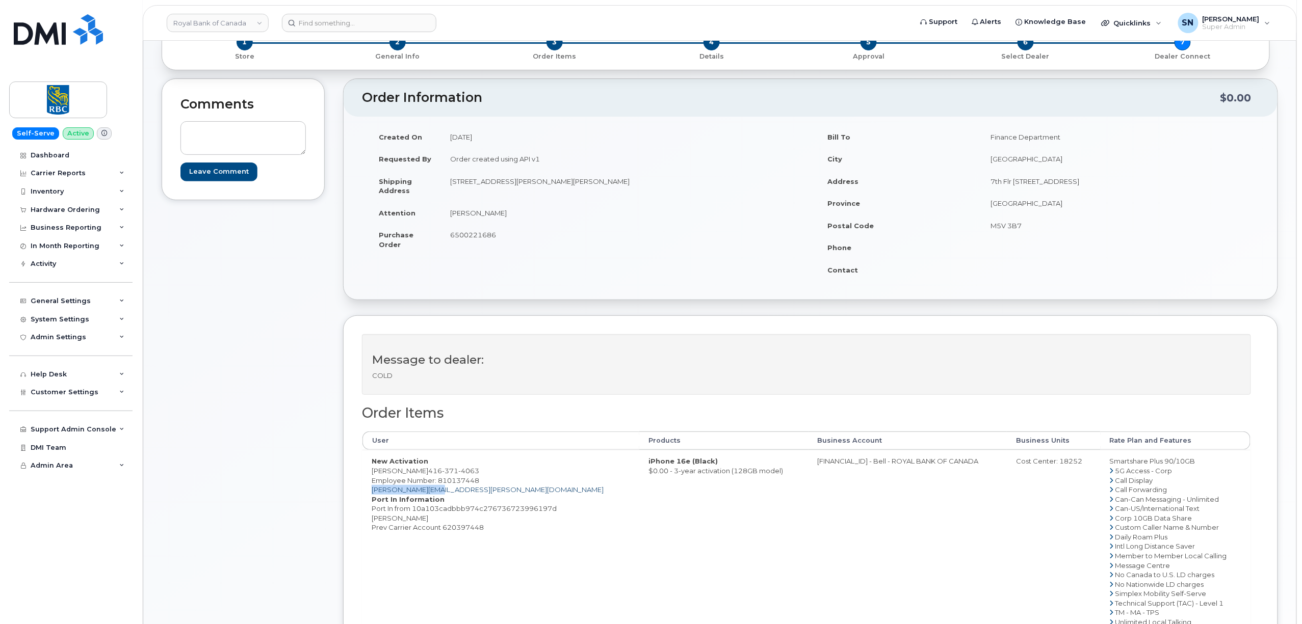
drag, startPoint x: 441, startPoint y: 493, endPoint x: 375, endPoint y: 491, distance: 65.8
click at [374, 491] on td "New Activation Damon Lin 416 371 4063 Employee Number: 810137448 damon.lin@rbc.…" at bounding box center [500, 551] width 277 height 202
copy link "amon.lin@rbc.com"
click at [475, 492] on td "New Activation Damon Lin 416 371 4063 Employee Number: 810137448 damon.lin@rbc.…" at bounding box center [500, 551] width 277 height 202
drag, startPoint x: 448, startPoint y: 492, endPoint x: 372, endPoint y: 492, distance: 76.4
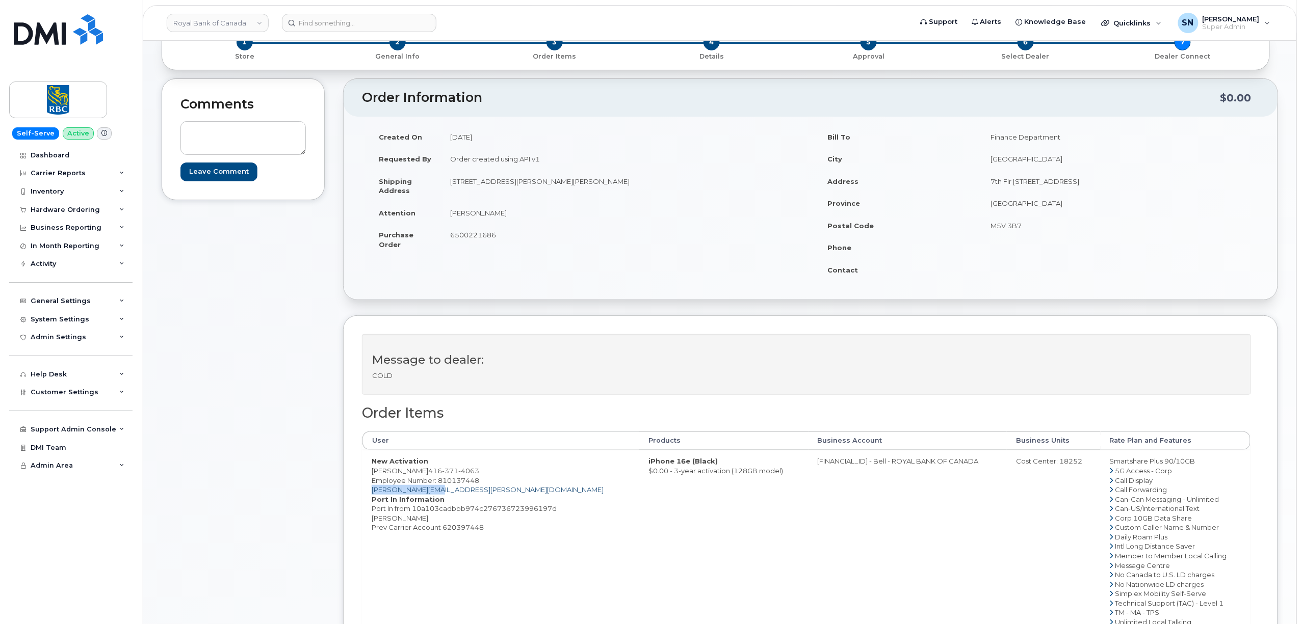
click at [372, 492] on td "New Activation Damon Lin 416 371 4063 Employee Number: 810137448 damon.lin@rbc.…" at bounding box center [500, 551] width 277 height 202
copy link "damon.lin@rbc.com"
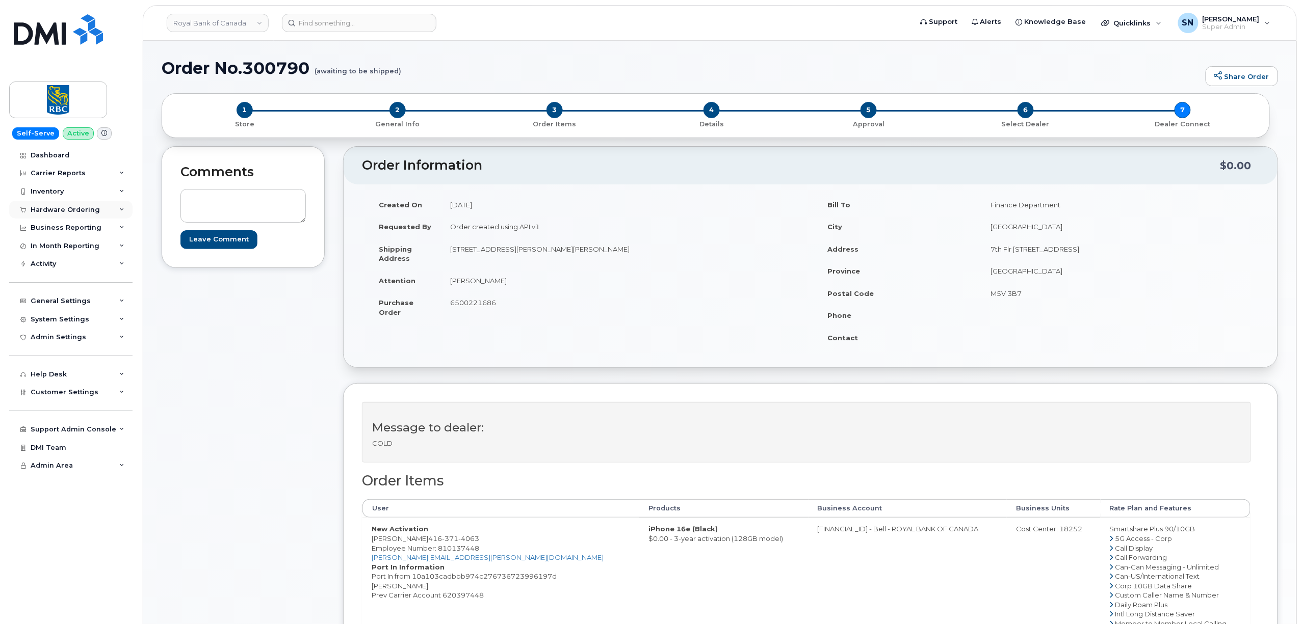
click at [69, 210] on div "Hardware Ordering" at bounding box center [65, 210] width 69 height 8
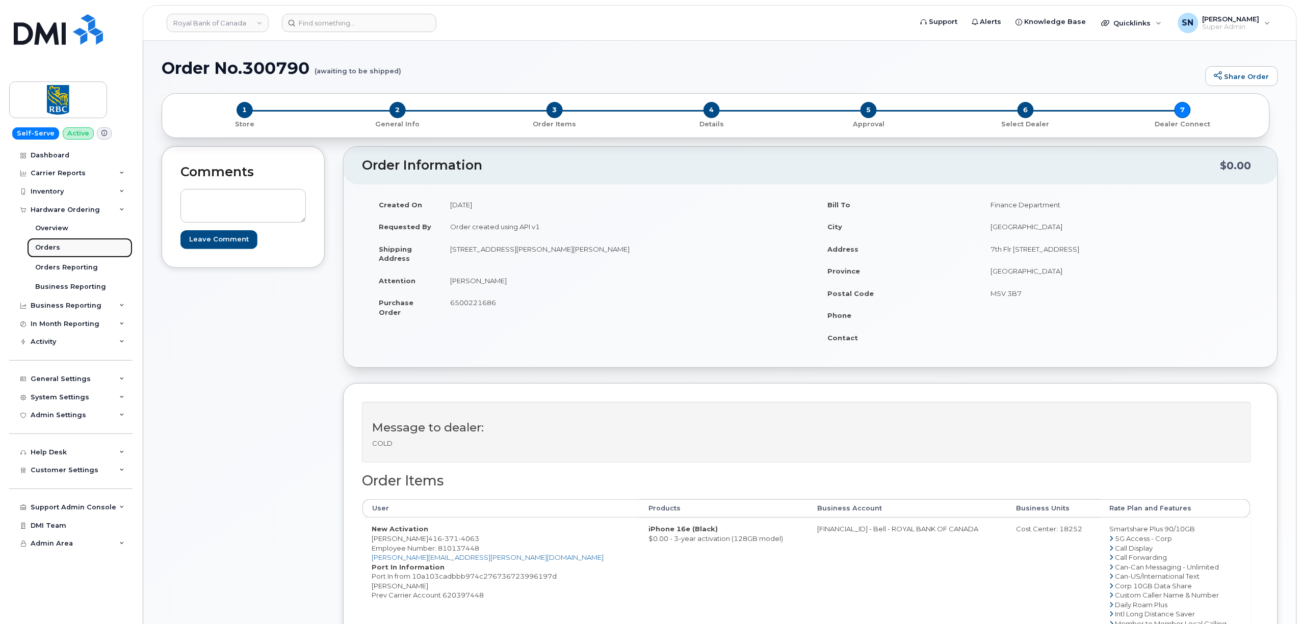
click at [52, 244] on div "Orders" at bounding box center [47, 247] width 25 height 9
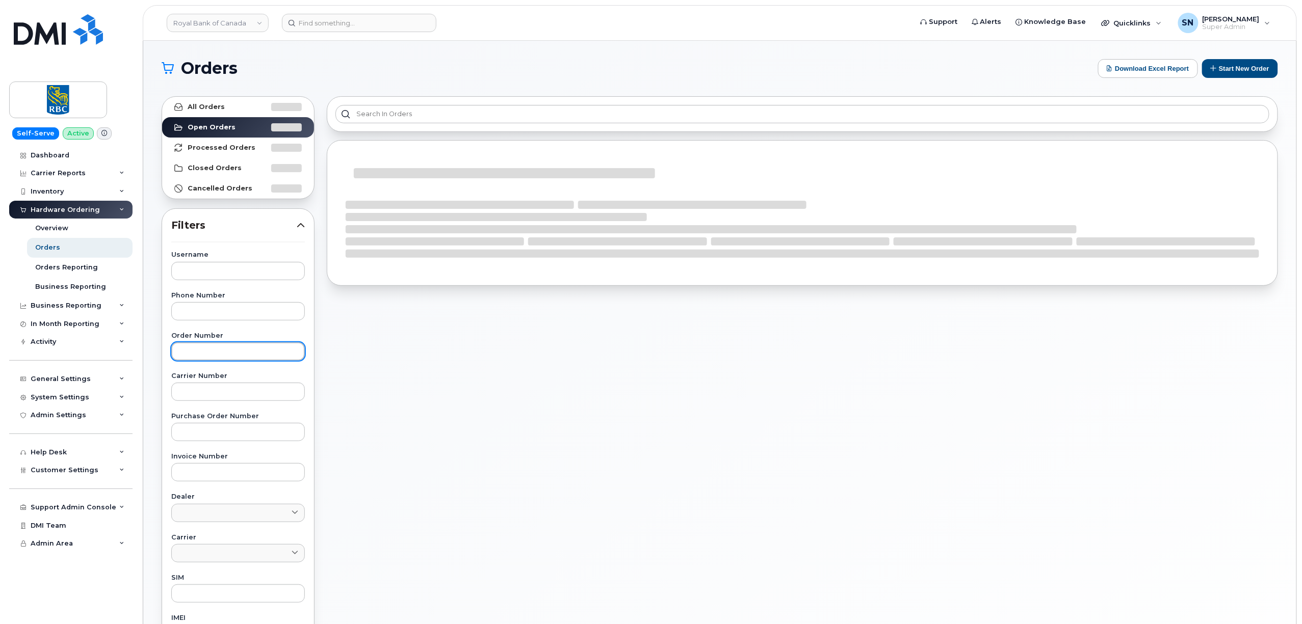
click at [245, 349] on input "text" at bounding box center [238, 351] width 134 height 18
paste input "300787"
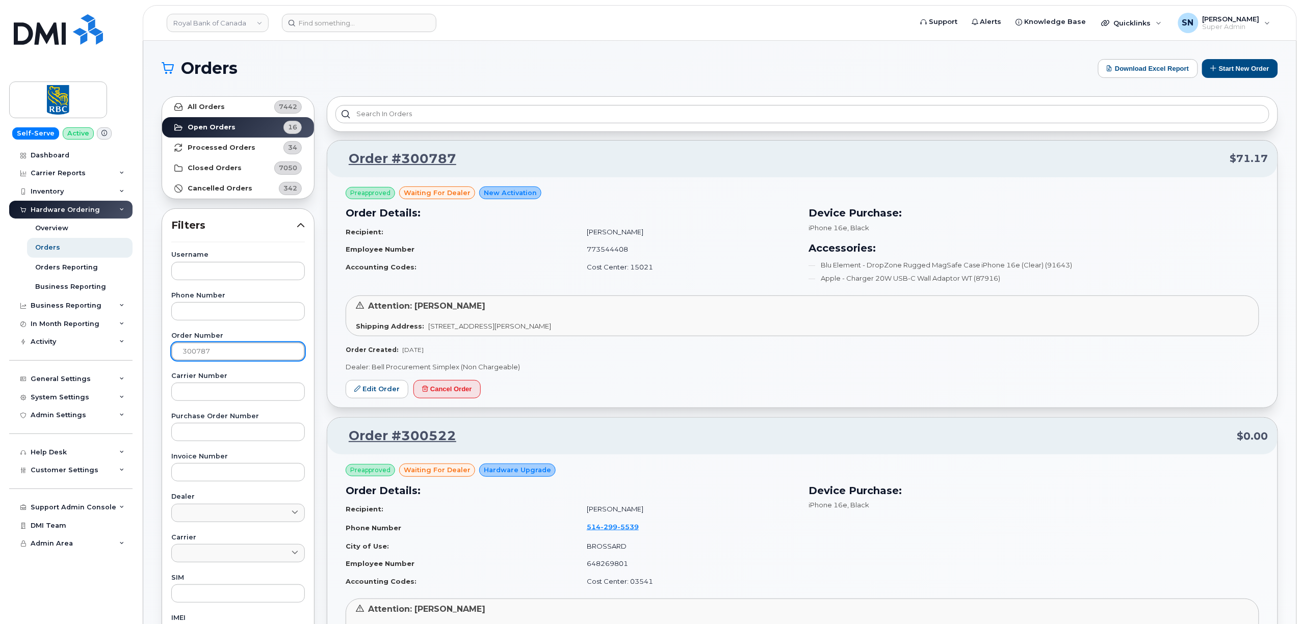
type input "300787"
click at [223, 104] on link "All Orders 7442" at bounding box center [238, 107] width 152 height 20
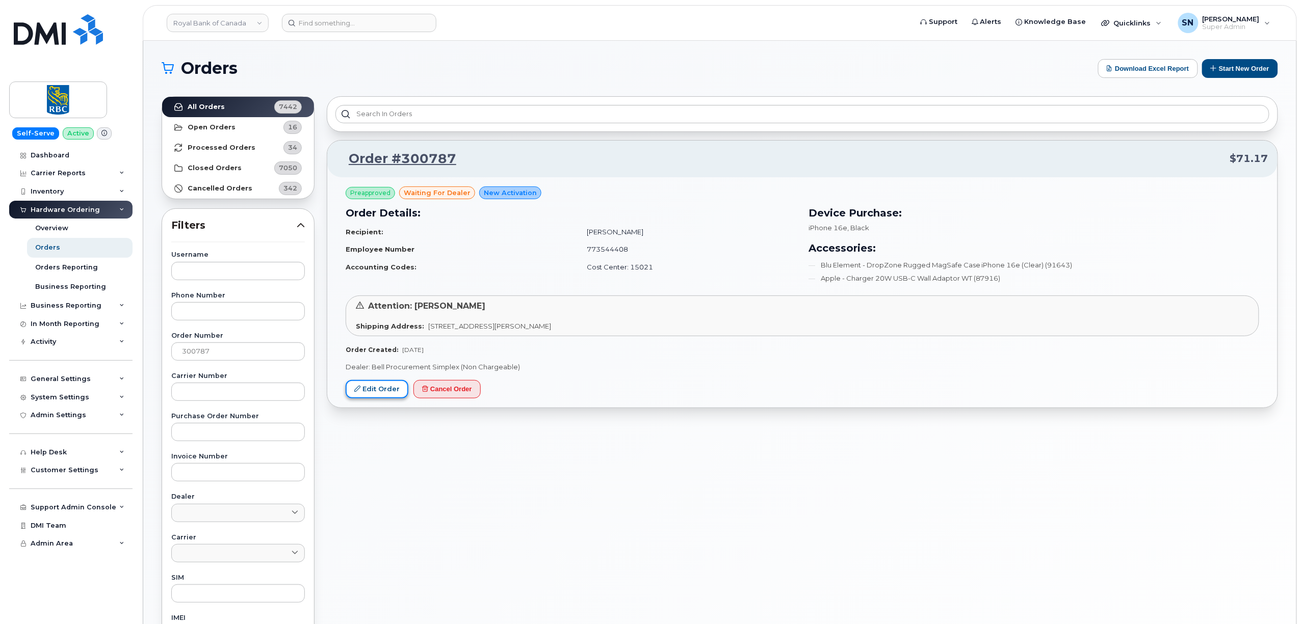
click at [372, 386] on link "Edit Order" at bounding box center [377, 389] width 63 height 19
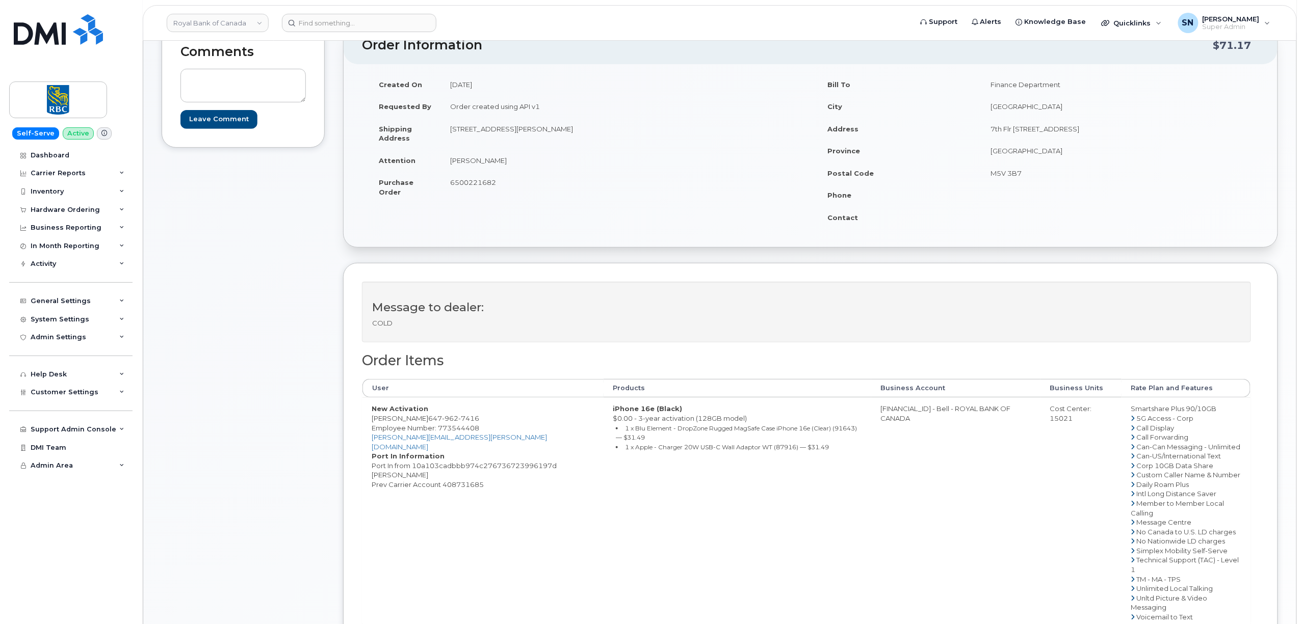
scroll to position [136, 0]
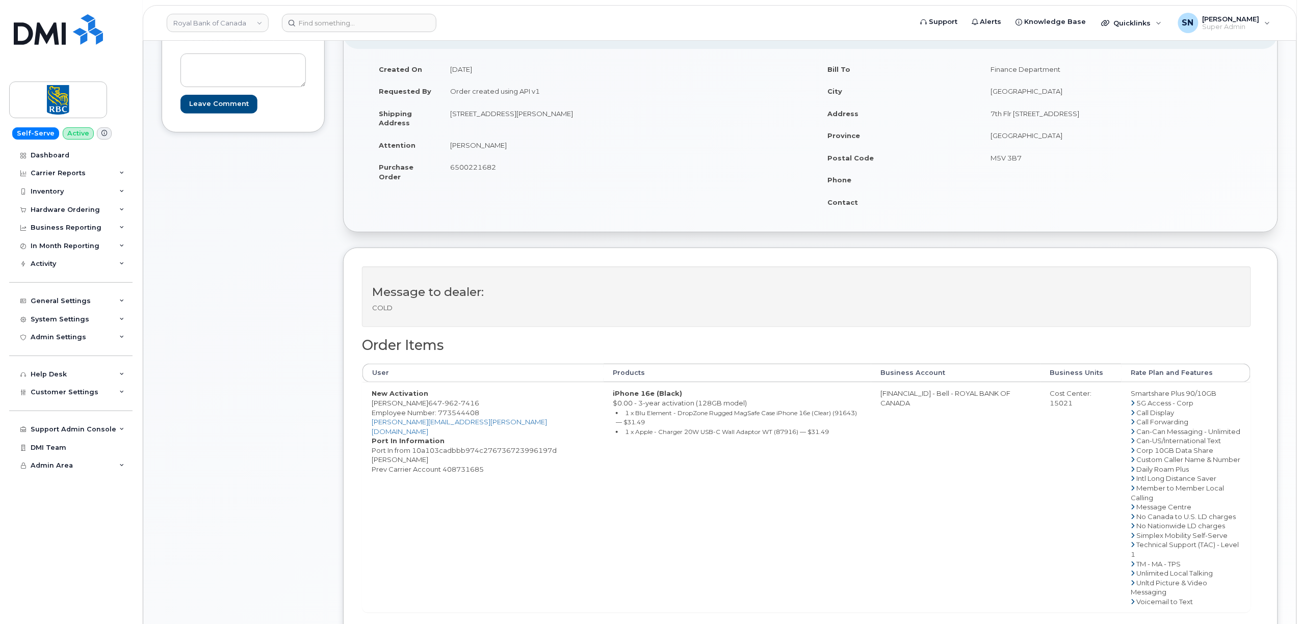
drag, startPoint x: 598, startPoint y: 113, endPoint x: 625, endPoint y: 115, distance: 26.6
click at [625, 115] on td "[STREET_ADDRESS][PERSON_NAME]" at bounding box center [622, 118] width 362 height 32
click at [602, 137] on td "[PERSON_NAME]" at bounding box center [622, 145] width 362 height 22
drag, startPoint x: 600, startPoint y: 115, endPoint x: 627, endPoint y: 119, distance: 27.3
click at [627, 119] on td "[STREET_ADDRESS][PERSON_NAME]" at bounding box center [622, 118] width 362 height 32
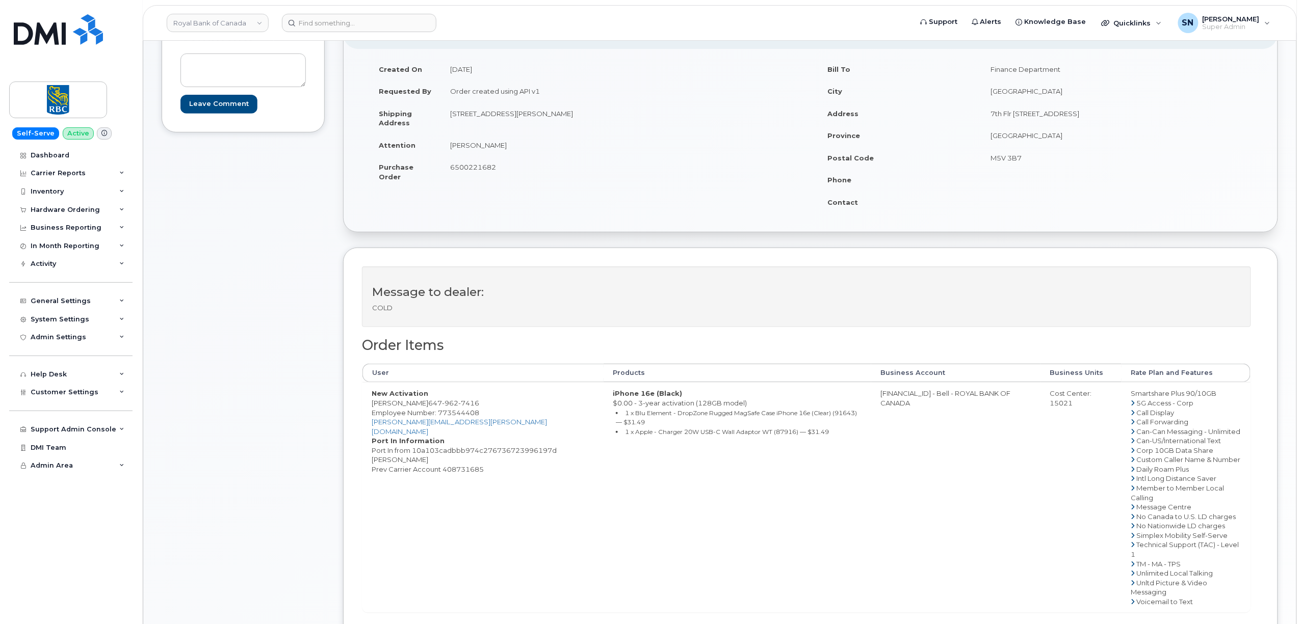
copy td "L9E 1T2"
drag, startPoint x: 374, startPoint y: 406, endPoint x: 402, endPoint y: 408, distance: 28.1
click at [402, 408] on td "New Activation Lisa Mok 647 962 7416 Employee Number: 773544408 lisa.mok@rbc.co…" at bounding box center [482, 497] width 241 height 230
copy td "Lisa Mok"
click at [374, 408] on td "New Activation Lisa Mok 647 962 7416 Employee Number: 773544408 lisa.mok@rbc.co…" at bounding box center [482, 497] width 241 height 230
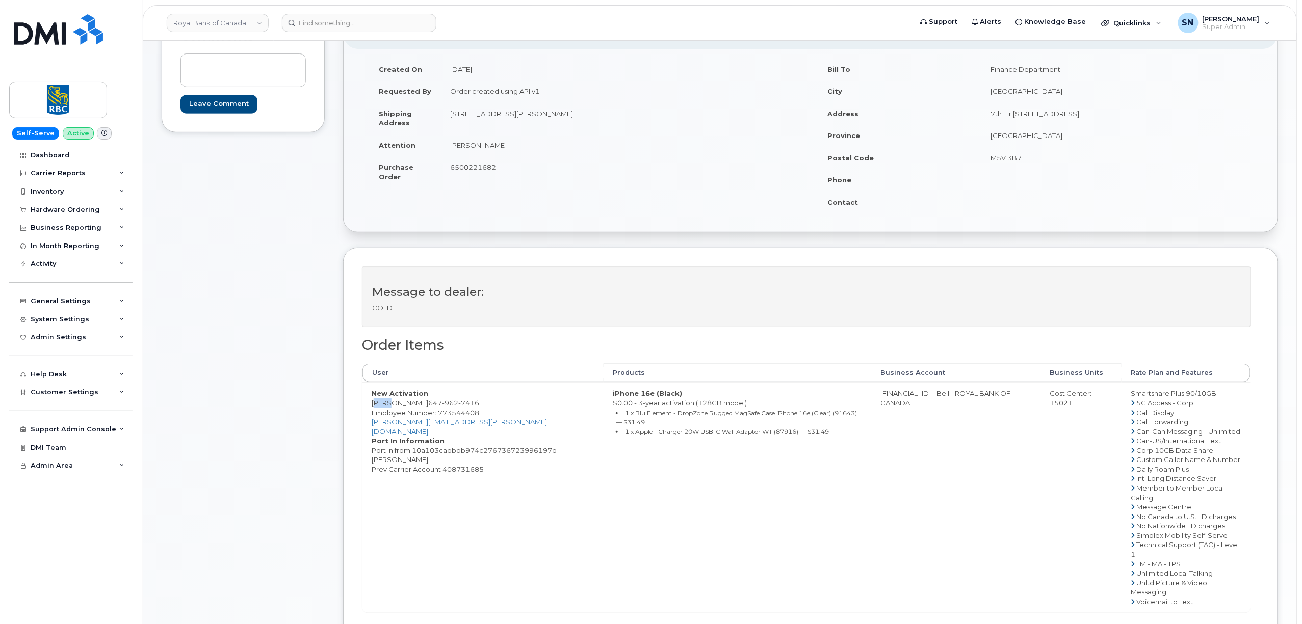
drag, startPoint x: 372, startPoint y: 405, endPoint x: 385, endPoint y: 408, distance: 14.2
click at [385, 408] on td "New Activation Lisa Mok 647 962 7416 Employee Number: 773544408 lisa.mok@rbc.co…" at bounding box center [482, 497] width 241 height 230
copy td "Lisa"
click at [392, 406] on td "New Activation Lisa Mok 647 962 7416 Employee Number: 773544408 lisa.mok@rbc.co…" at bounding box center [482, 497] width 241 height 230
click at [392, 405] on td "New Activation Lisa Mok 647 962 7416 Employee Number: 773544408 lisa.mok@rbc.co…" at bounding box center [482, 497] width 241 height 230
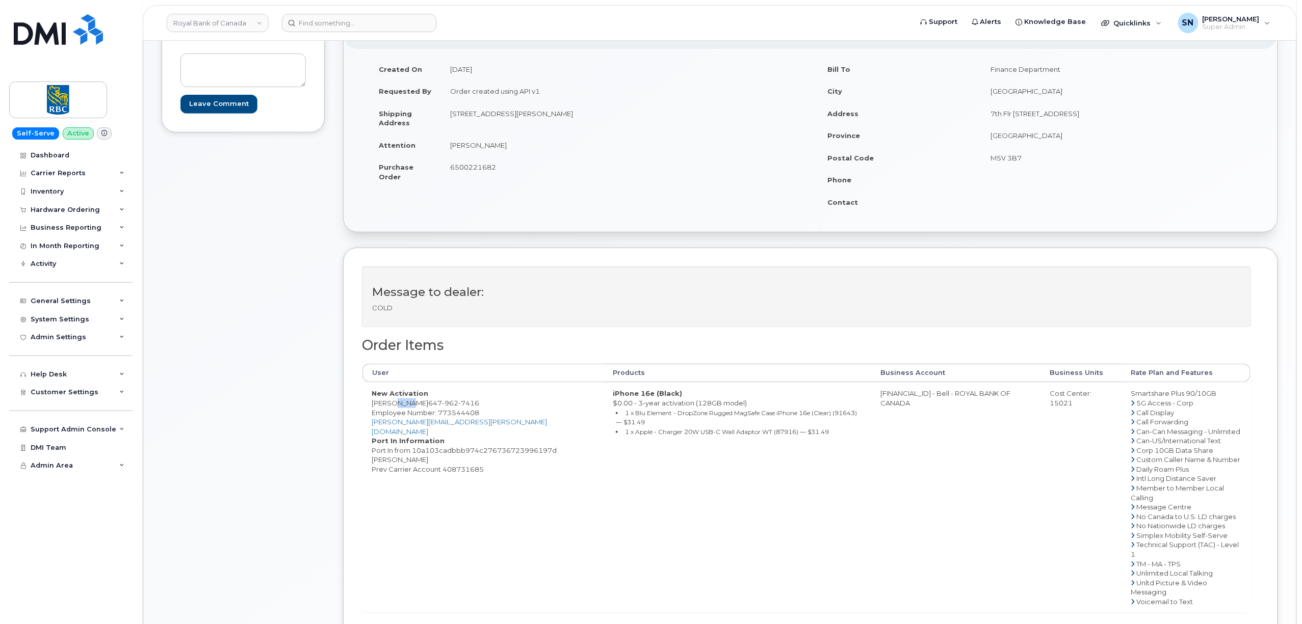
copy td "Mok"
click at [528, 394] on td "New Activation Lisa Mok 647 962 7416 Employee Number: 773544408 lisa.mok@rbc.co…" at bounding box center [482, 497] width 241 height 230
drag, startPoint x: 403, startPoint y: 404, endPoint x: 455, endPoint y: 406, distance: 52.0
click at [455, 406] on td "New Activation Lisa Mok 647 962 7416 Employee Number: 773544408 lisa.mok@rbc.co…" at bounding box center [482, 497] width 241 height 230
copy span "647 962 7416"
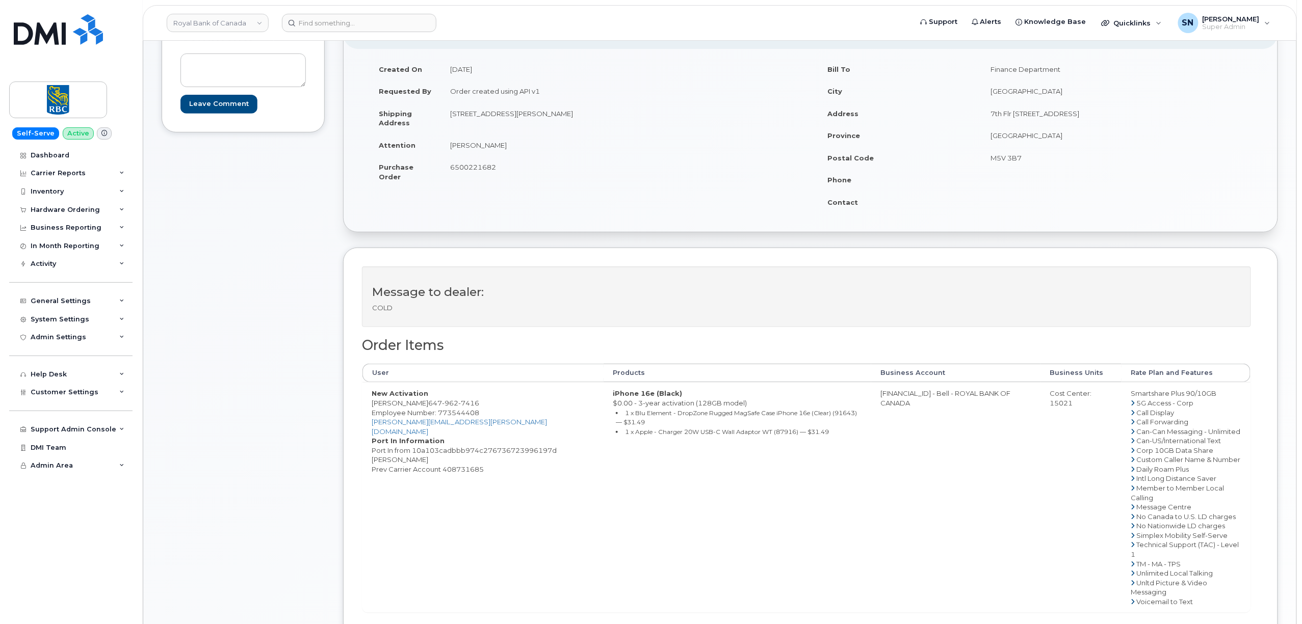
click at [464, 470] on dd "Port In from 10a103cadbbb974c276736723996197d Lisa Mok Prev Carrier Account 408…" at bounding box center [483, 460] width 223 height 29
copy dd "408731685"
drag, startPoint x: 450, startPoint y: 113, endPoint x: 531, endPoint y: 120, distance: 80.8
click at [531, 120] on td "311 thimbleweed Court Milton , ON Canada, L9E 1T2" at bounding box center [622, 118] width 362 height 32
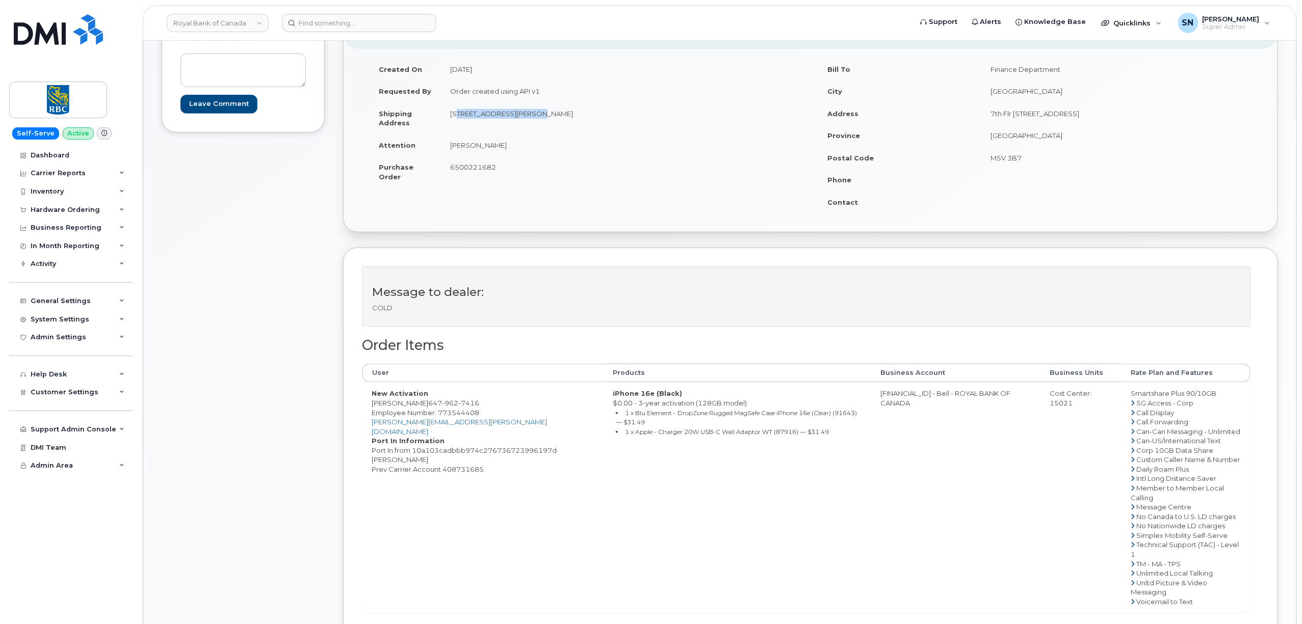
copy td "311 thimbleweed Court"
click at [593, 129] on td "311 thimbleweed Court Milton , ON Canada, L9E 1T2" at bounding box center [622, 118] width 362 height 32
drag, startPoint x: 600, startPoint y: 113, endPoint x: 627, endPoint y: 115, distance: 26.6
click at [627, 115] on td "311 thimbleweed Court Milton , ON Canada, L9E 1T2" at bounding box center [622, 118] width 362 height 32
copy td "L9E 1T2"
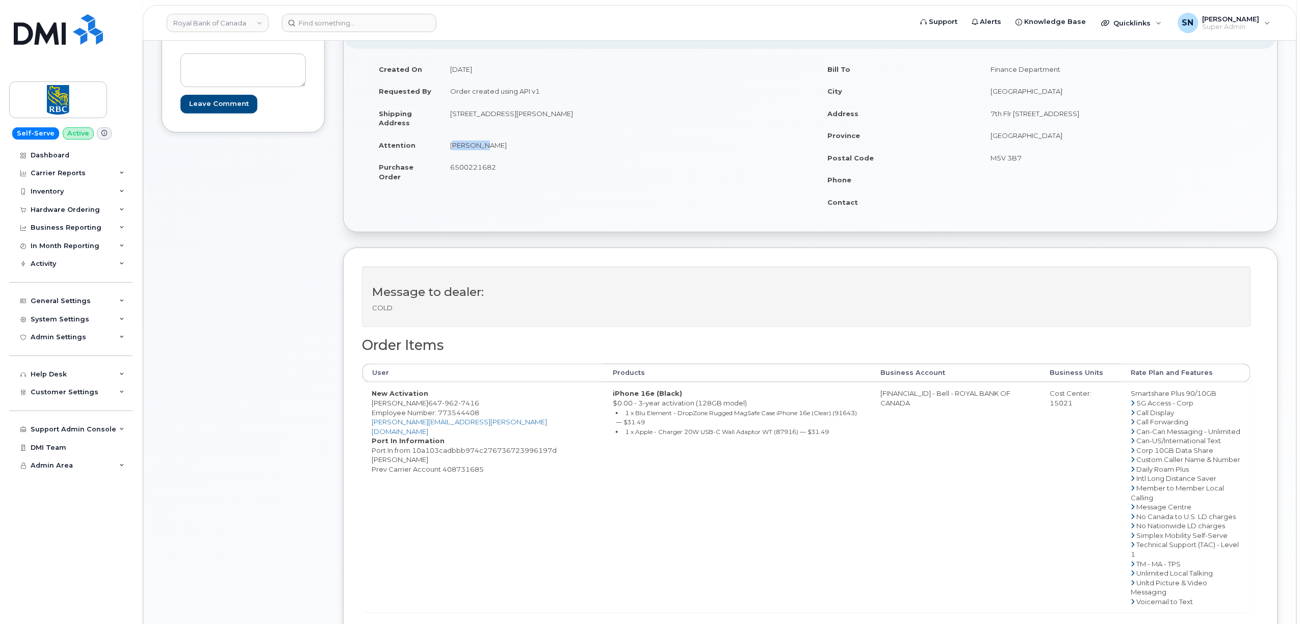
drag, startPoint x: 450, startPoint y: 147, endPoint x: 478, endPoint y: 148, distance: 27.5
click at [478, 148] on td "Lisa Mok" at bounding box center [622, 145] width 362 height 22
copy td "Lisa Mok"
drag, startPoint x: 405, startPoint y: 406, endPoint x: 455, endPoint y: 405, distance: 50.5
click at [455, 405] on td "New Activation Lisa Mok 647 962 7416 Employee Number: 773544408 lisa.mok@rbc.co…" at bounding box center [482, 497] width 241 height 230
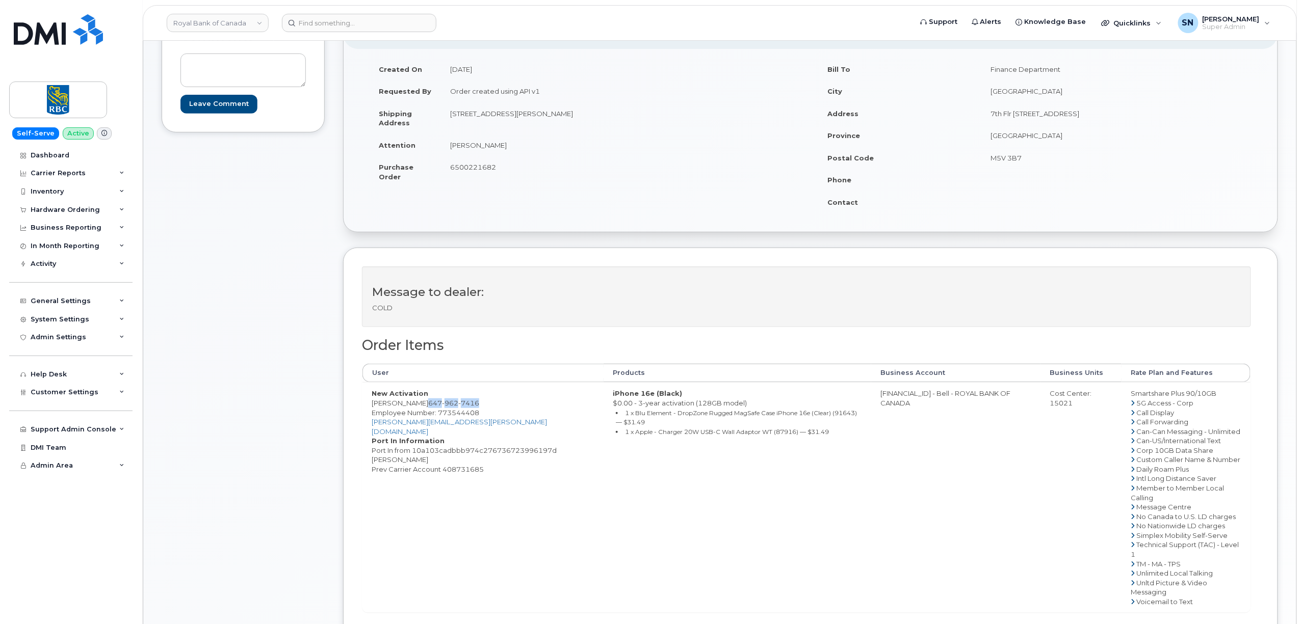
copy span "647 962 7416"
drag, startPoint x: 303, startPoint y: 421, endPoint x: 309, endPoint y: 420, distance: 6.1
click at [306, 421] on div "Comments Leave Comment" at bounding box center [243, 372] width 163 height 723
drag, startPoint x: 371, startPoint y: 405, endPoint x: 455, endPoint y: 406, distance: 84.1
click at [455, 406] on td "New Activation Lisa Mok 647 962 7416 Employee Number: 773544408 lisa.mok@rbc.co…" at bounding box center [482, 497] width 241 height 230
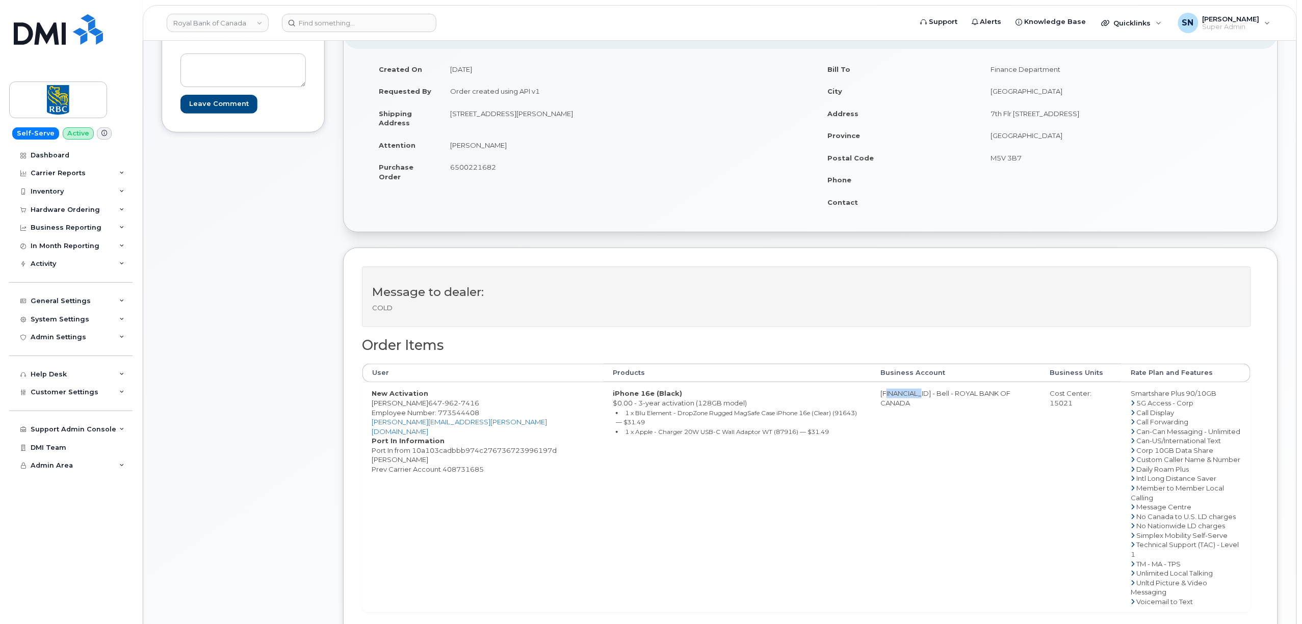
drag, startPoint x: 875, startPoint y: 398, endPoint x: 915, endPoint y: 400, distance: 40.3
click at [915, 400] on td "0526299293 - Bell - ROYAL BANK OF CANADA" at bounding box center [955, 497] width 169 height 230
click at [1049, 406] on div "Cost Center: 15021" at bounding box center [1080, 398] width 63 height 19
click at [457, 410] on td "New Activation Lisa Mok 647 962 7416 Employee Number: 773544408 lisa.mok@rbc.co…" at bounding box center [482, 497] width 241 height 230
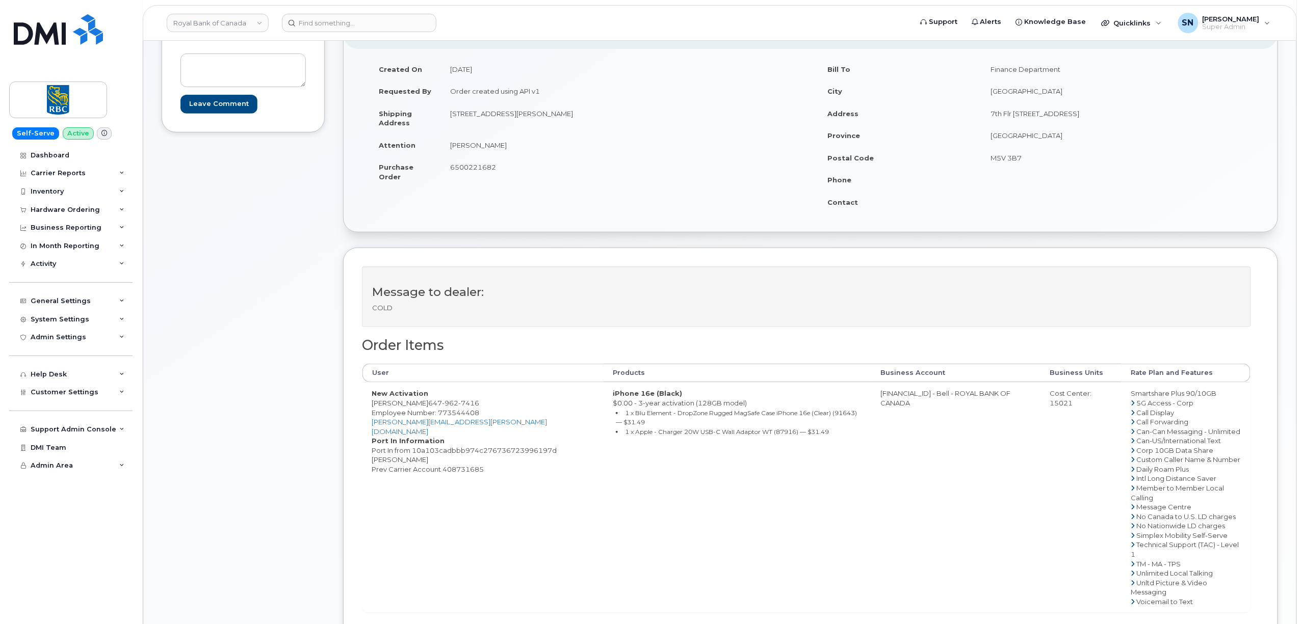
click at [457, 410] on td "New Activation Lisa Mok 647 962 7416 Employee Number: 773544408 lisa.mok@rbc.co…" at bounding box center [482, 497] width 241 height 230
click at [461, 412] on span "Employee Number: 773544408" at bounding box center [426, 413] width 108 height 8
drag, startPoint x: 371, startPoint y: 403, endPoint x: 400, endPoint y: 406, distance: 29.2
click at [400, 406] on td "New Activation Lisa Mok 647 962 7416 Employee Number: 773544408 lisa.mok@rbc.co…" at bounding box center [482, 497] width 241 height 230
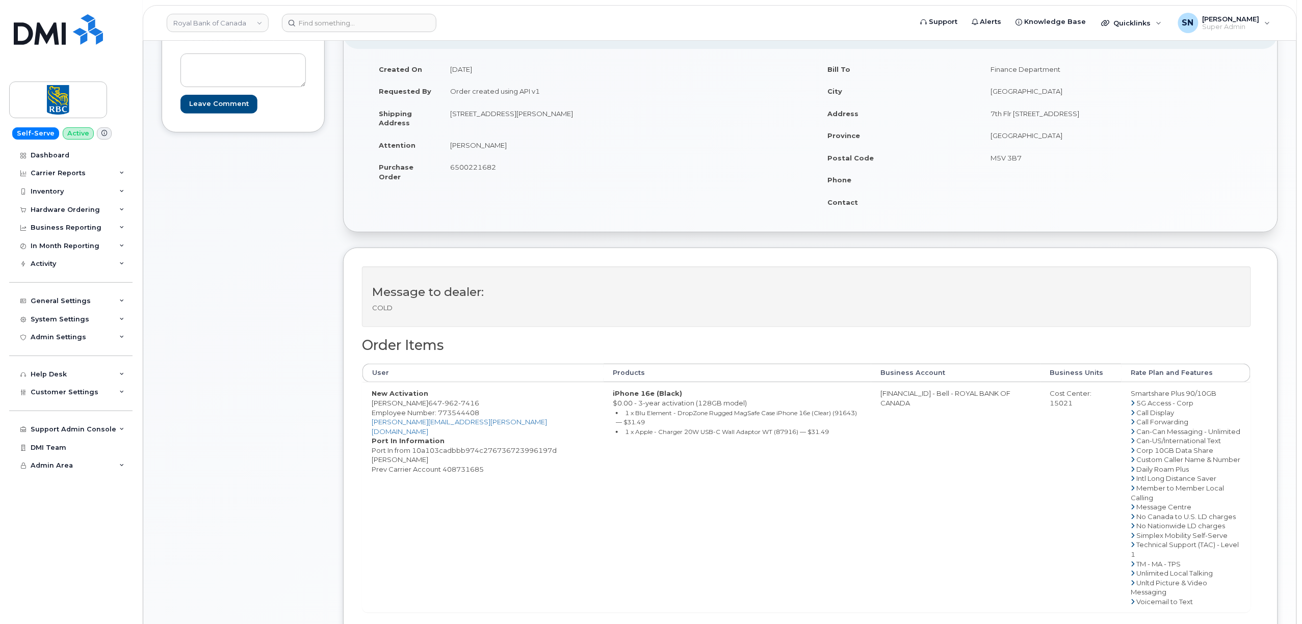
click at [461, 168] on span "6500221682" at bounding box center [473, 167] width 46 height 8
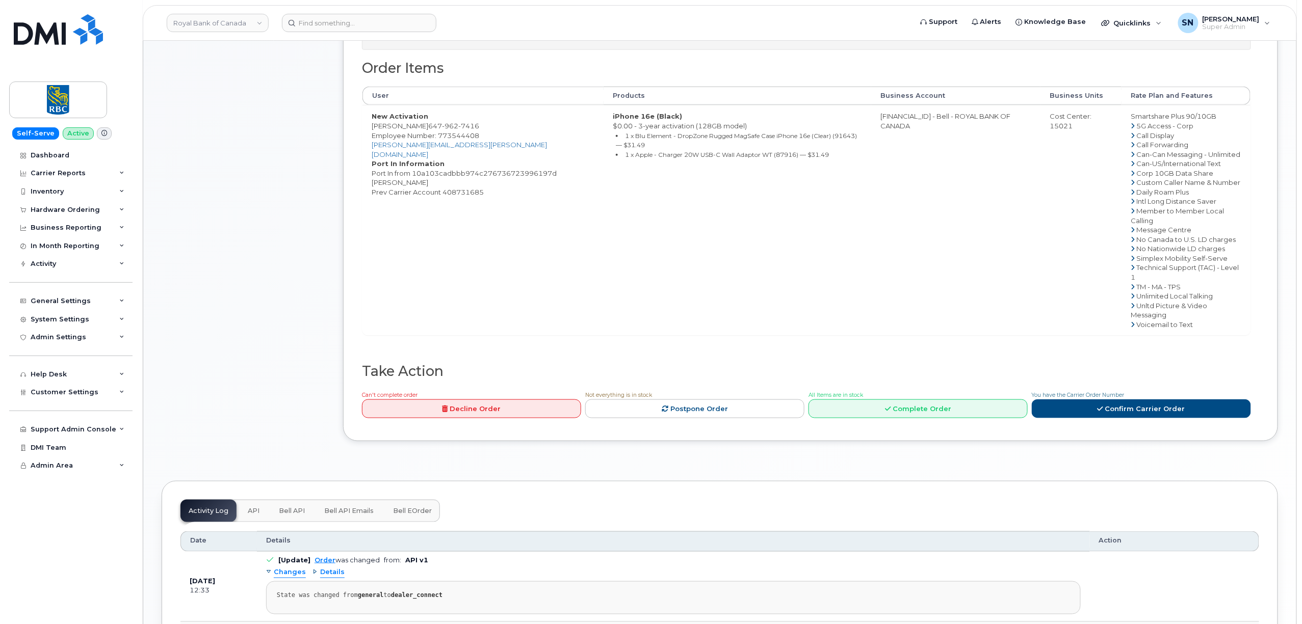
scroll to position [475, 0]
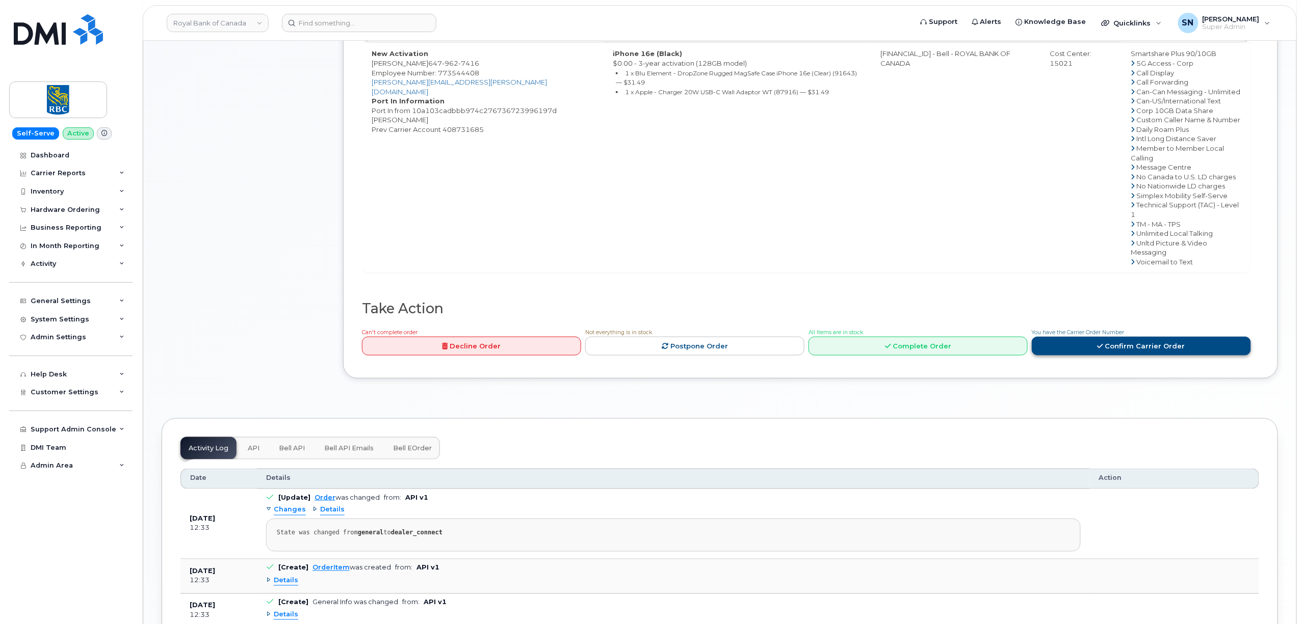
click at [1115, 339] on link "Confirm Carrier Order" at bounding box center [1140, 346] width 219 height 19
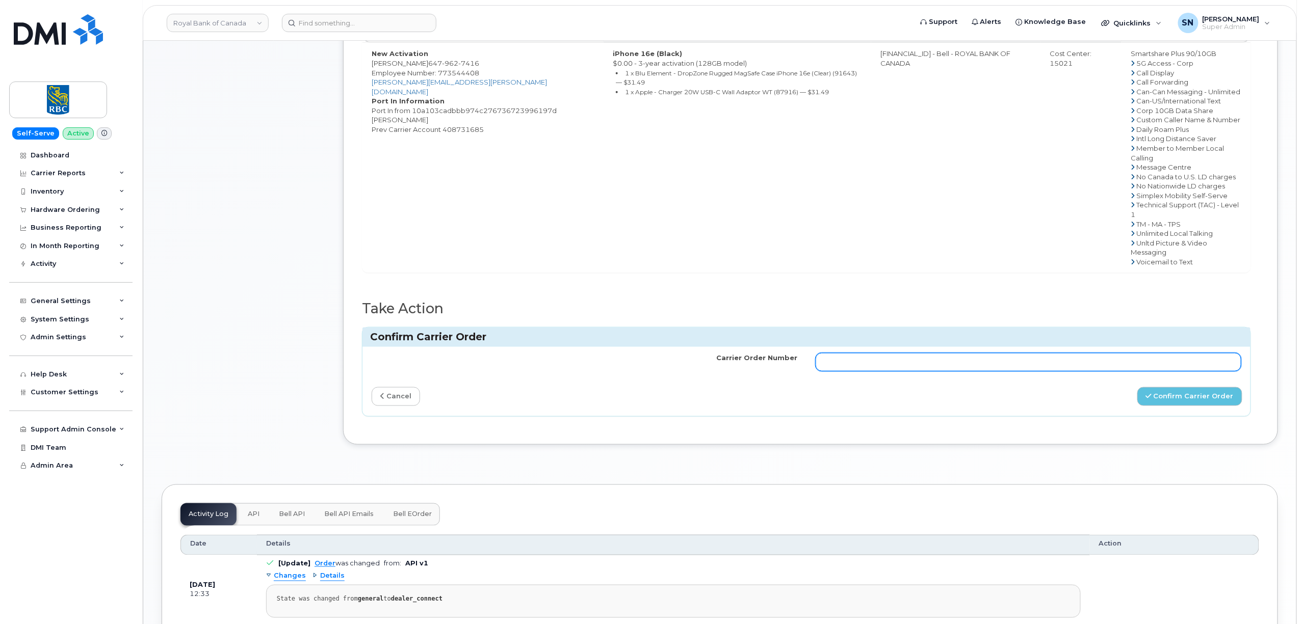
click at [1086, 353] on input "Carrier Order Number" at bounding box center [1028, 362] width 426 height 18
paste input "3017809"
type input "3017809"
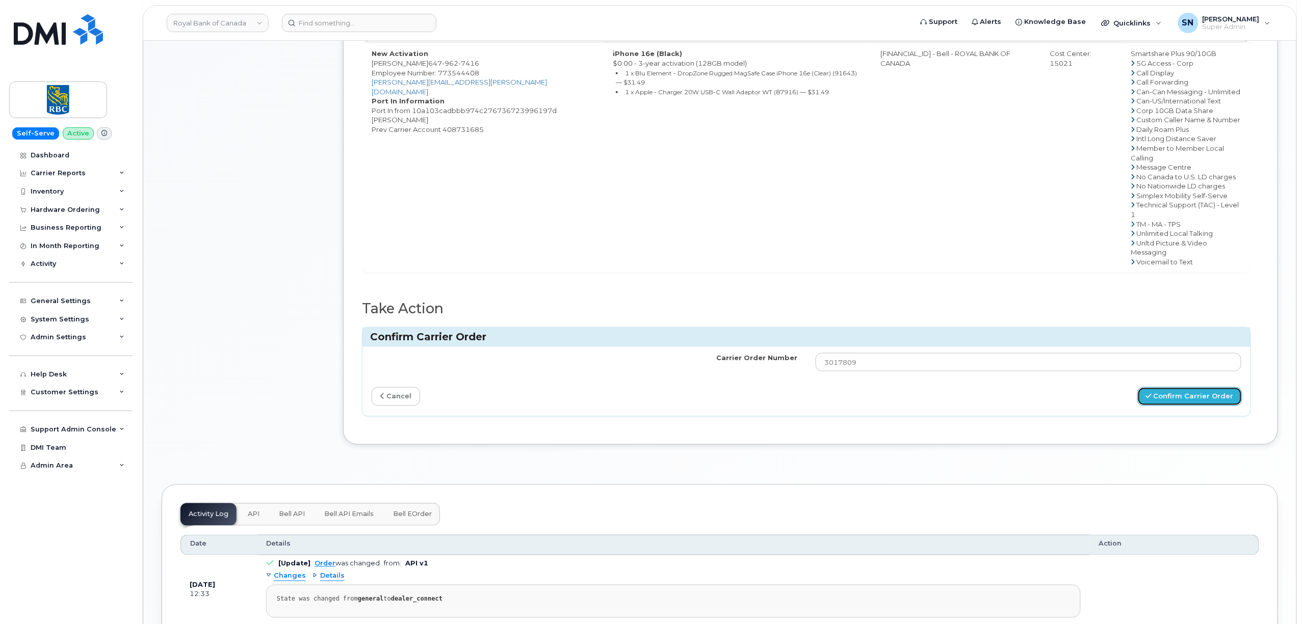
click at [1171, 387] on button "Confirm Carrier Order" at bounding box center [1189, 396] width 105 height 19
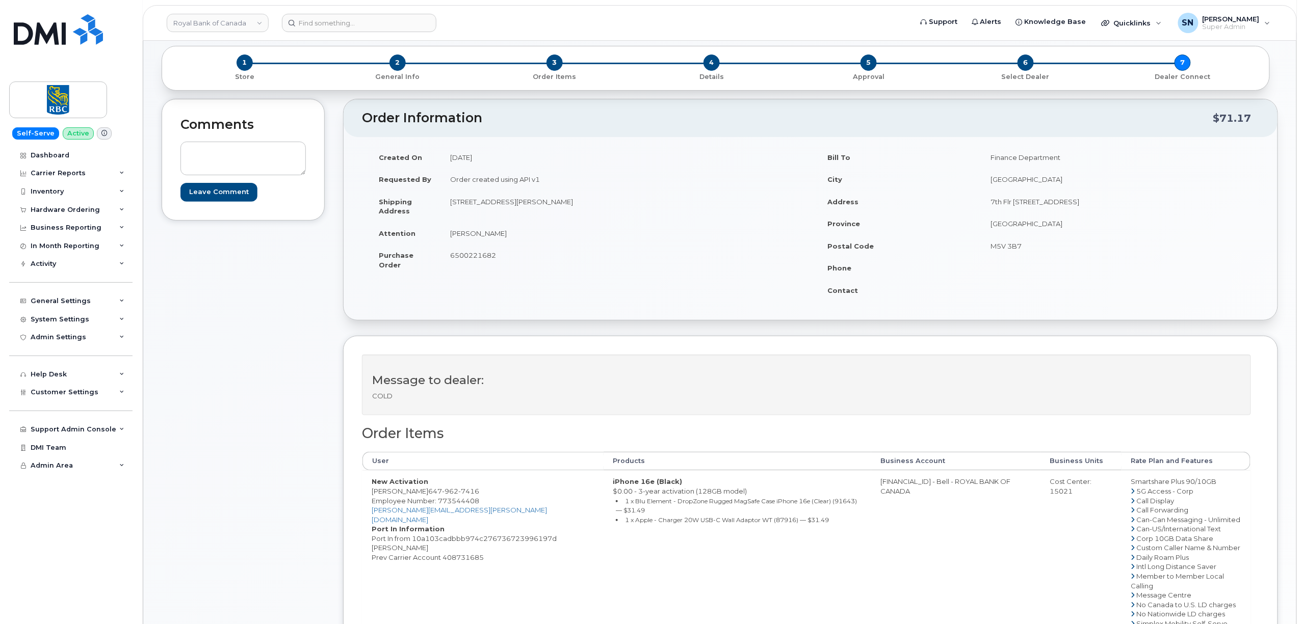
scroll to position [68, 0]
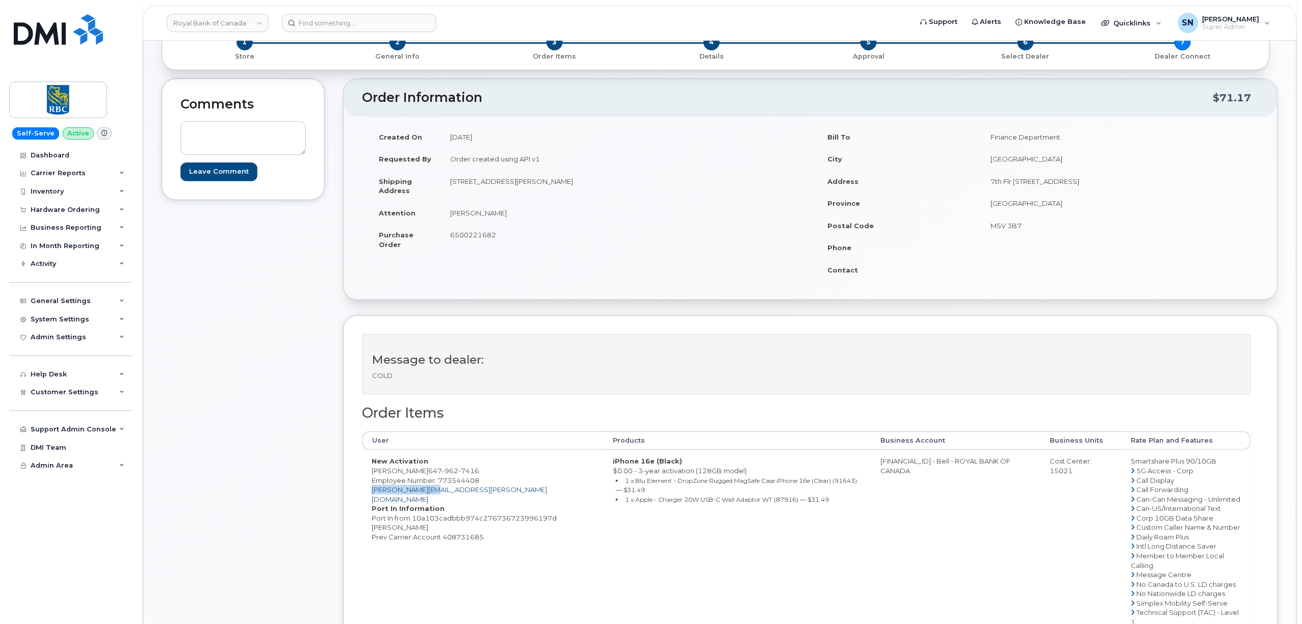
drag, startPoint x: 434, startPoint y: 494, endPoint x: 372, endPoint y: 494, distance: 62.7
click at [372, 494] on td "New Activation [PERSON_NAME] [PHONE_NUMBER] Employee Number: 773544408 [PERSON_…" at bounding box center [482, 565] width 241 height 230
copy link "[PERSON_NAME][EMAIL_ADDRESS][PERSON_NAME][DOMAIN_NAME]"
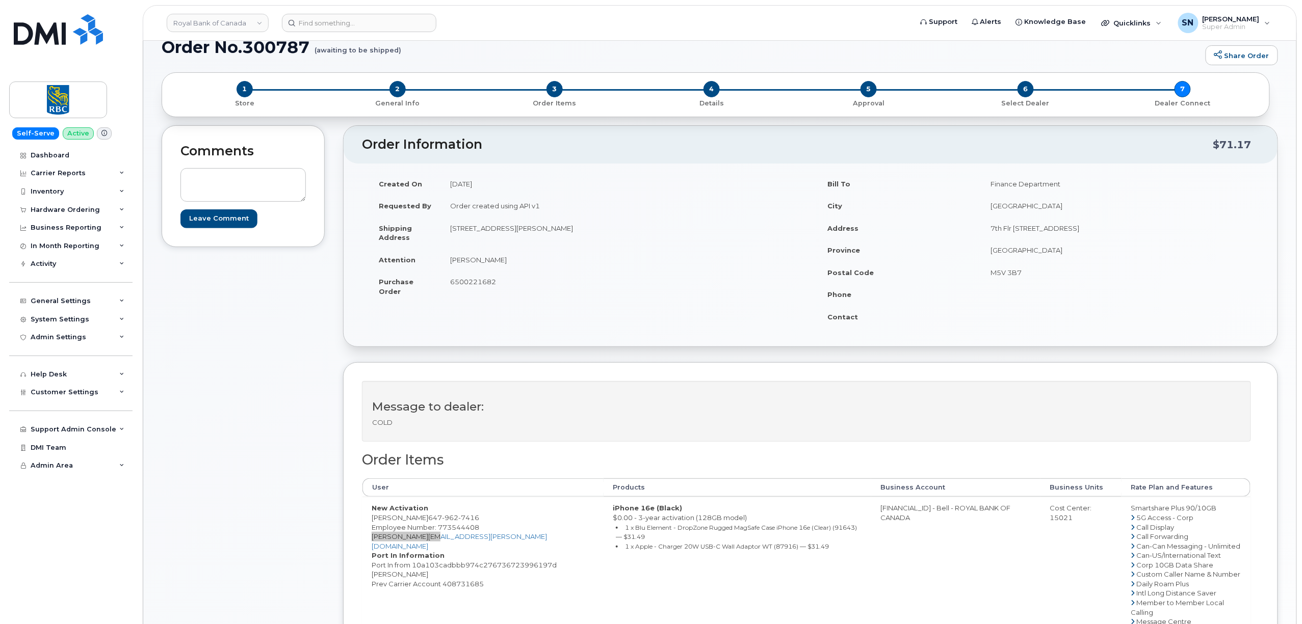
scroll to position [0, 0]
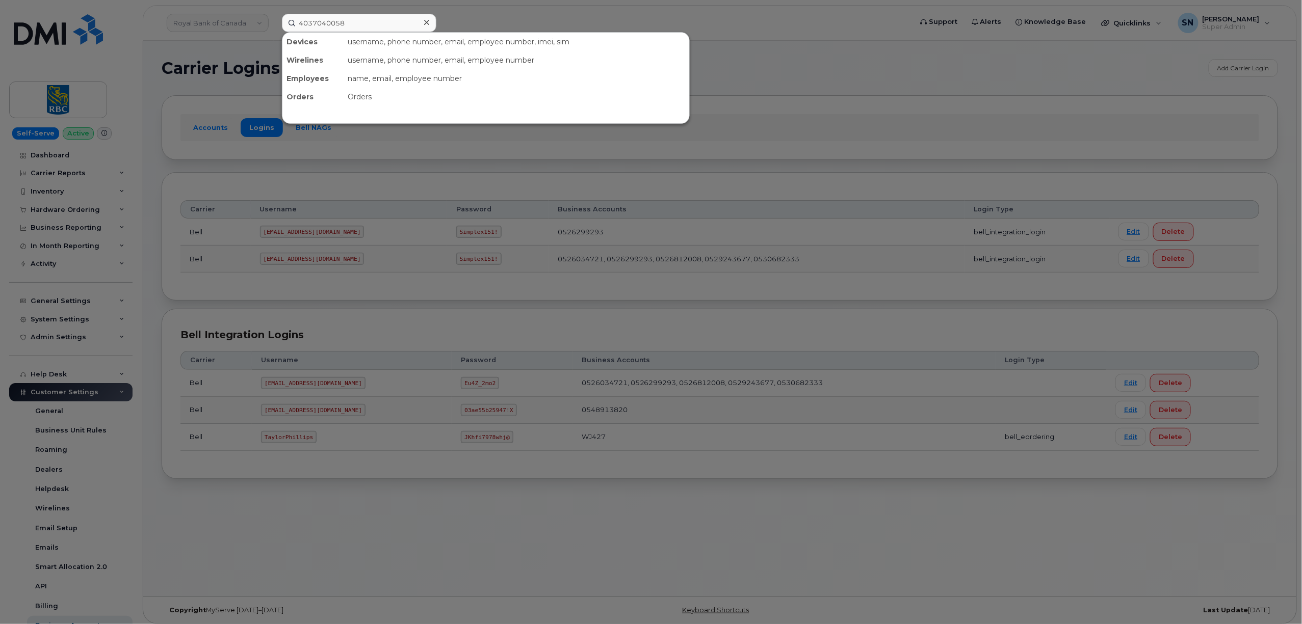
scroll to position [162, 0]
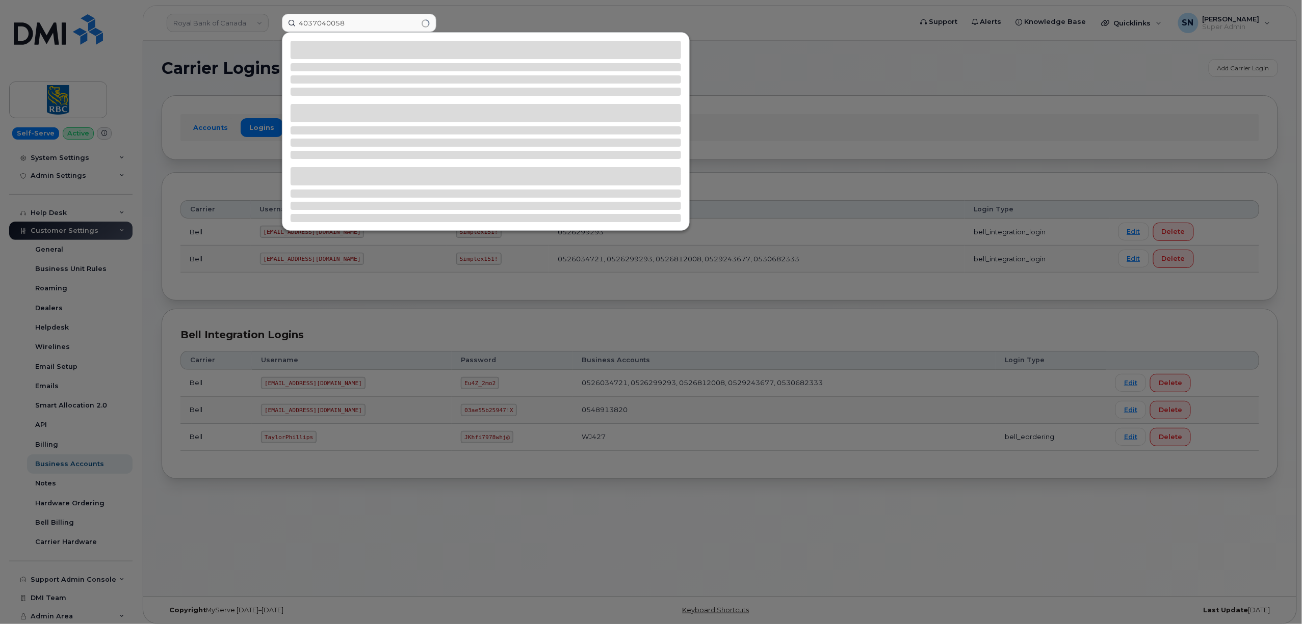
type input "4037040058"
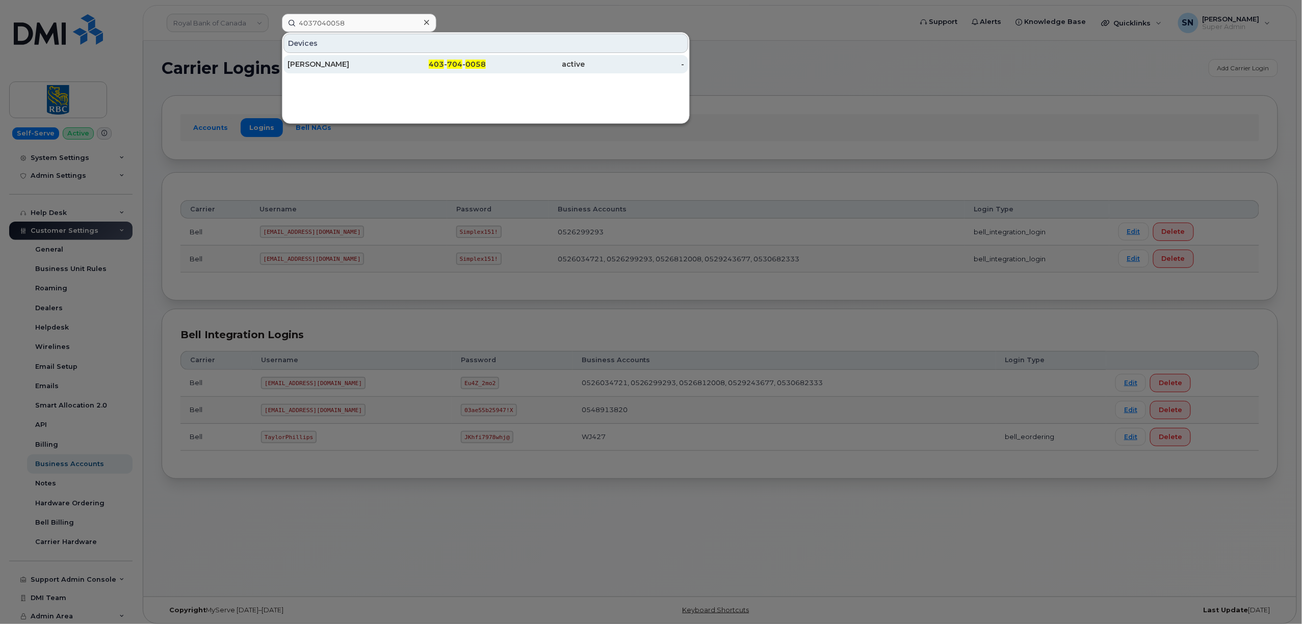
click at [347, 62] on div "[PERSON_NAME]" at bounding box center [336, 64] width 99 height 10
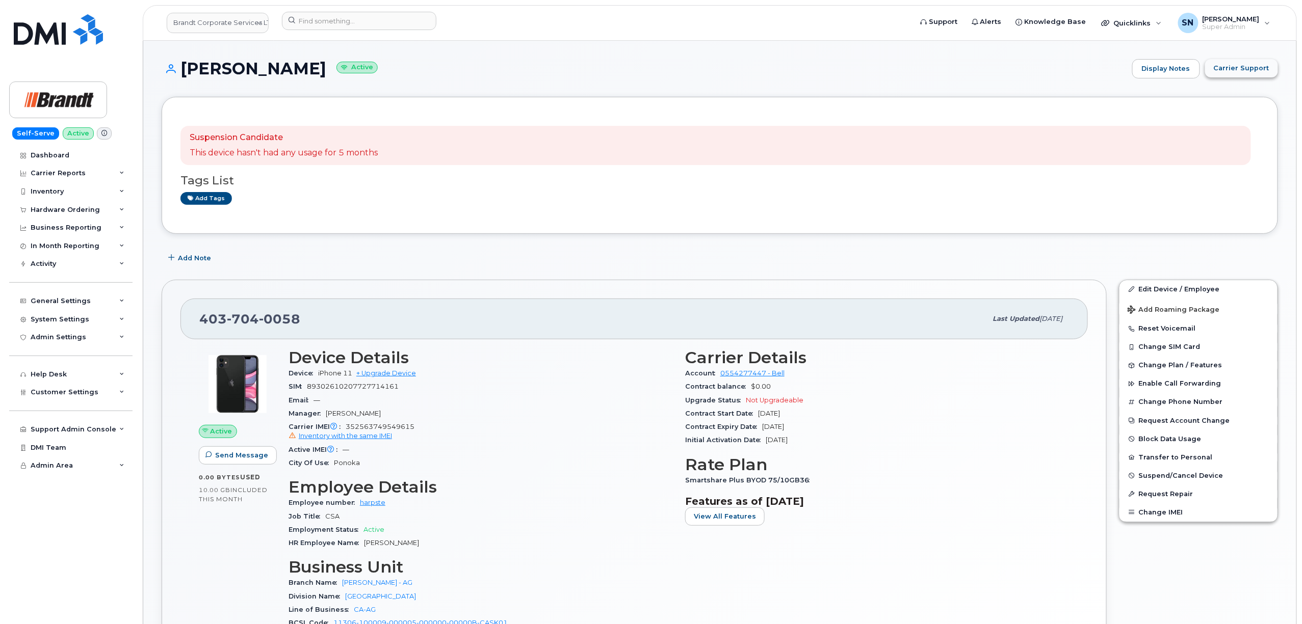
click at [1256, 70] on span "Carrier Support" at bounding box center [1241, 68] width 56 height 10
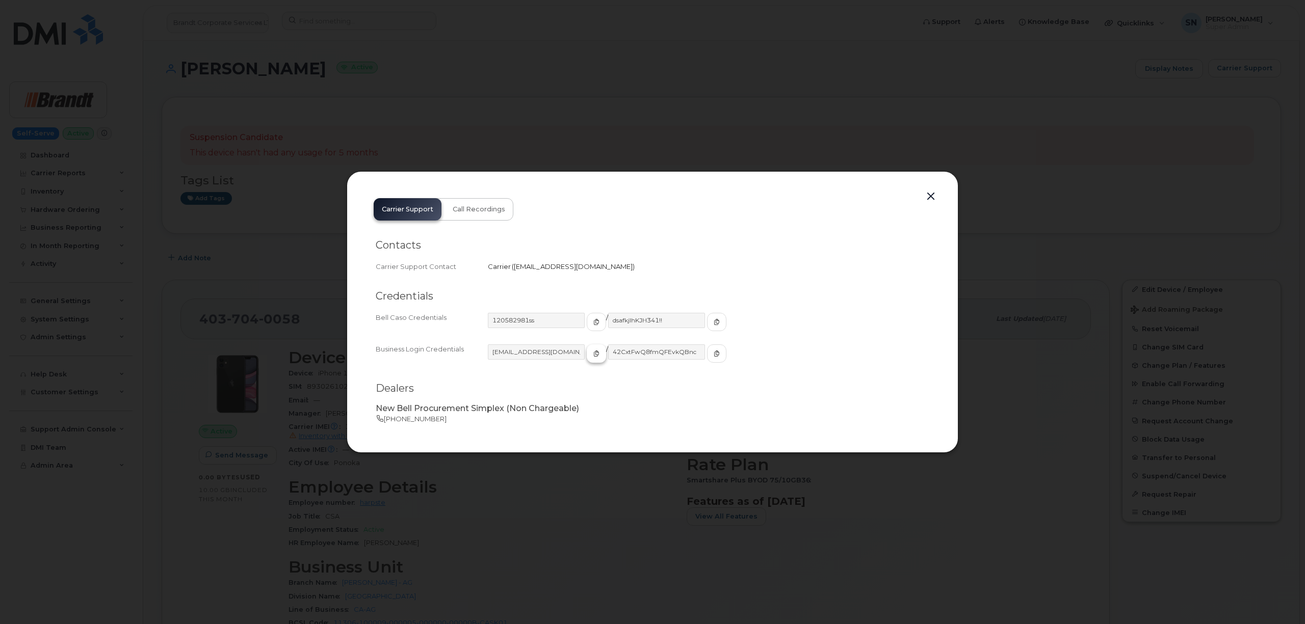
click at [593, 356] on icon "button" at bounding box center [596, 354] width 6 height 6
click at [713, 355] on icon "button" at bounding box center [716, 354] width 6 height 6
click at [934, 192] on button "button" at bounding box center [930, 197] width 15 height 14
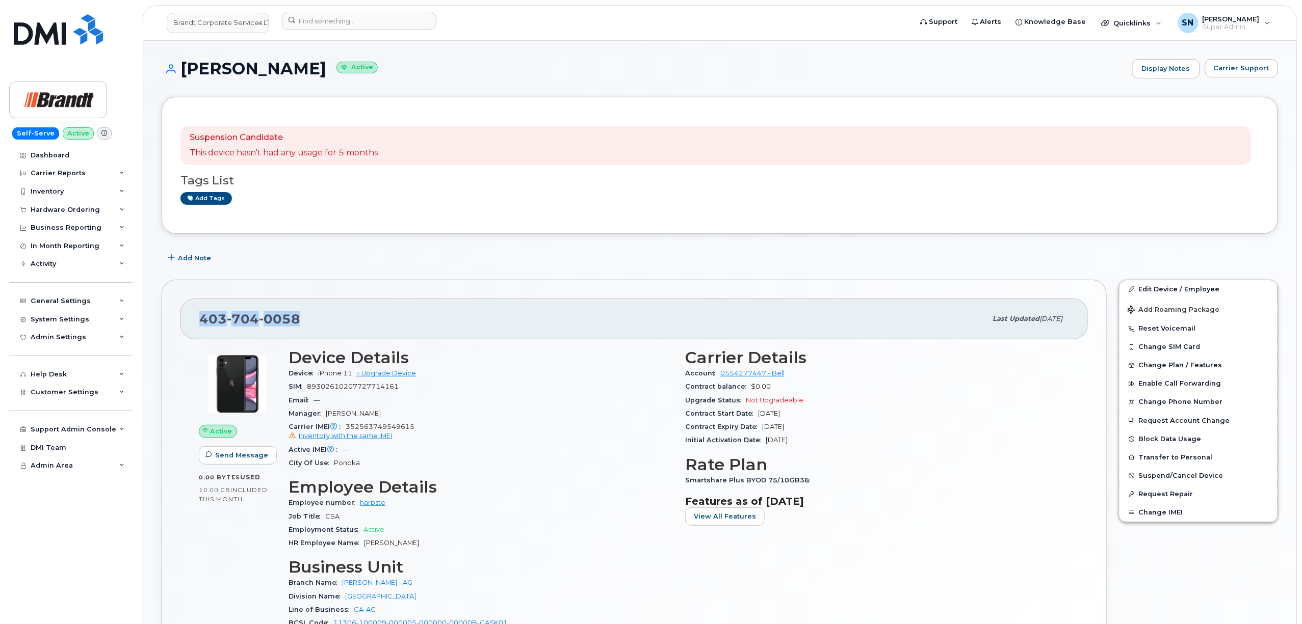
drag, startPoint x: 200, startPoint y: 322, endPoint x: 307, endPoint y: 323, distance: 106.5
click at [307, 323] on div "[PHONE_NUMBER]" at bounding box center [592, 318] width 787 height 21
copy span "[PHONE_NUMBER]"
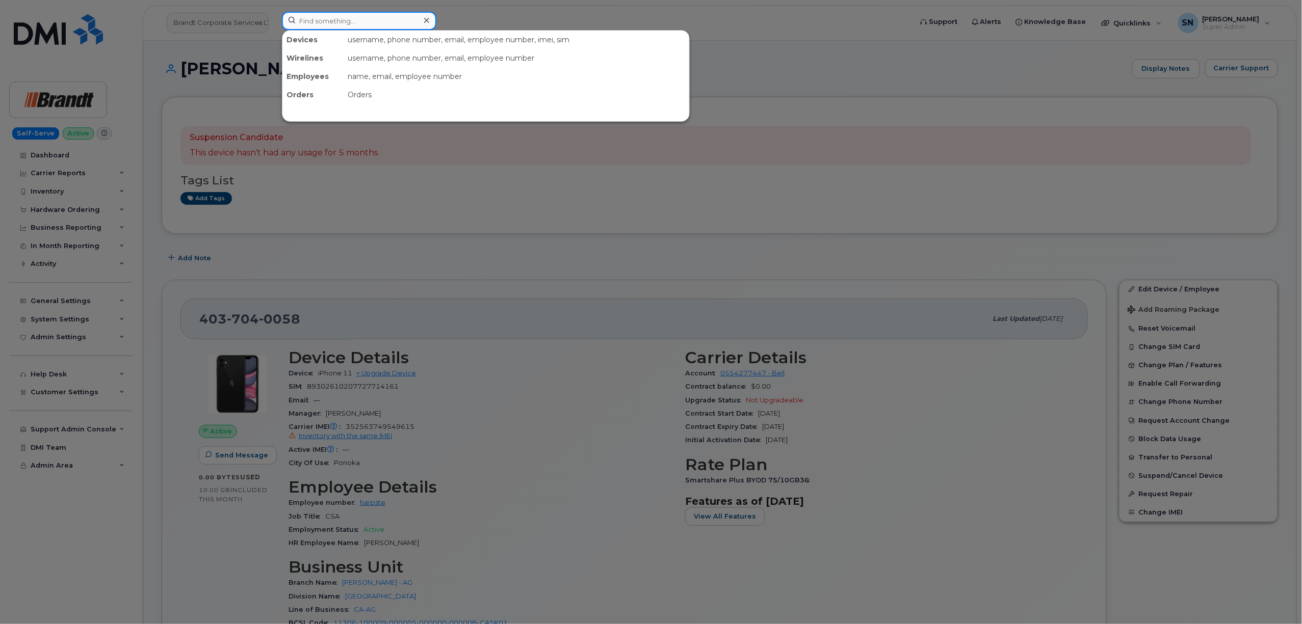
click at [326, 15] on input at bounding box center [359, 21] width 154 height 18
paste input "8672229371"
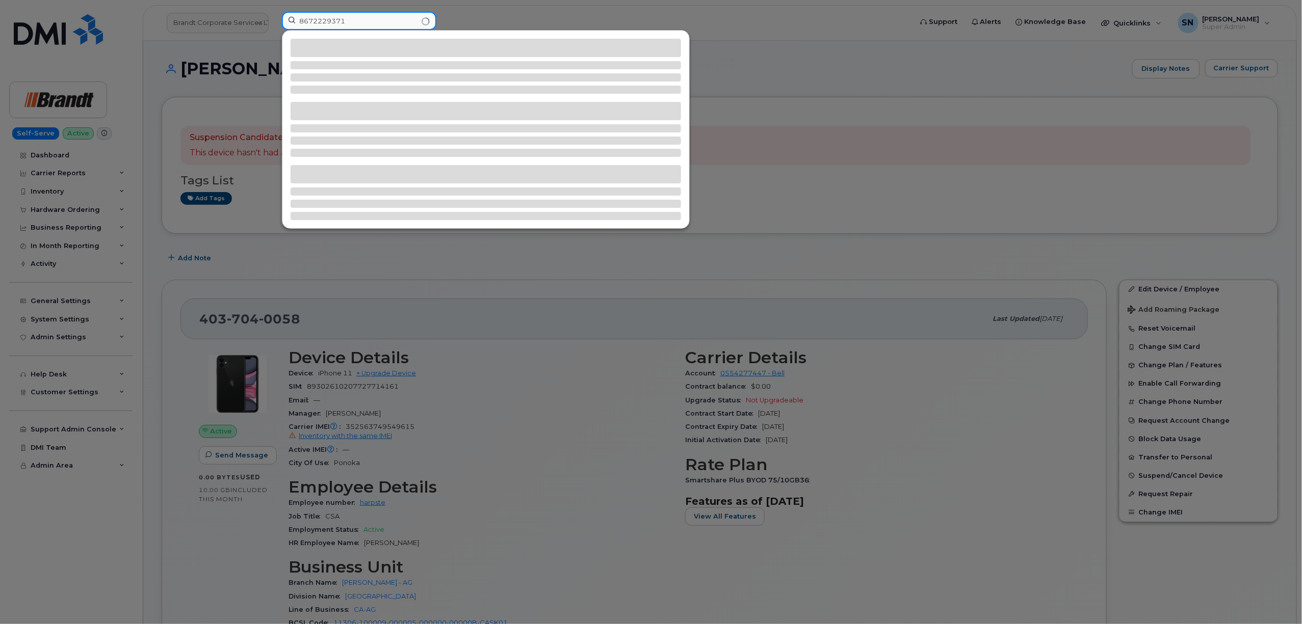
type input "8672229371"
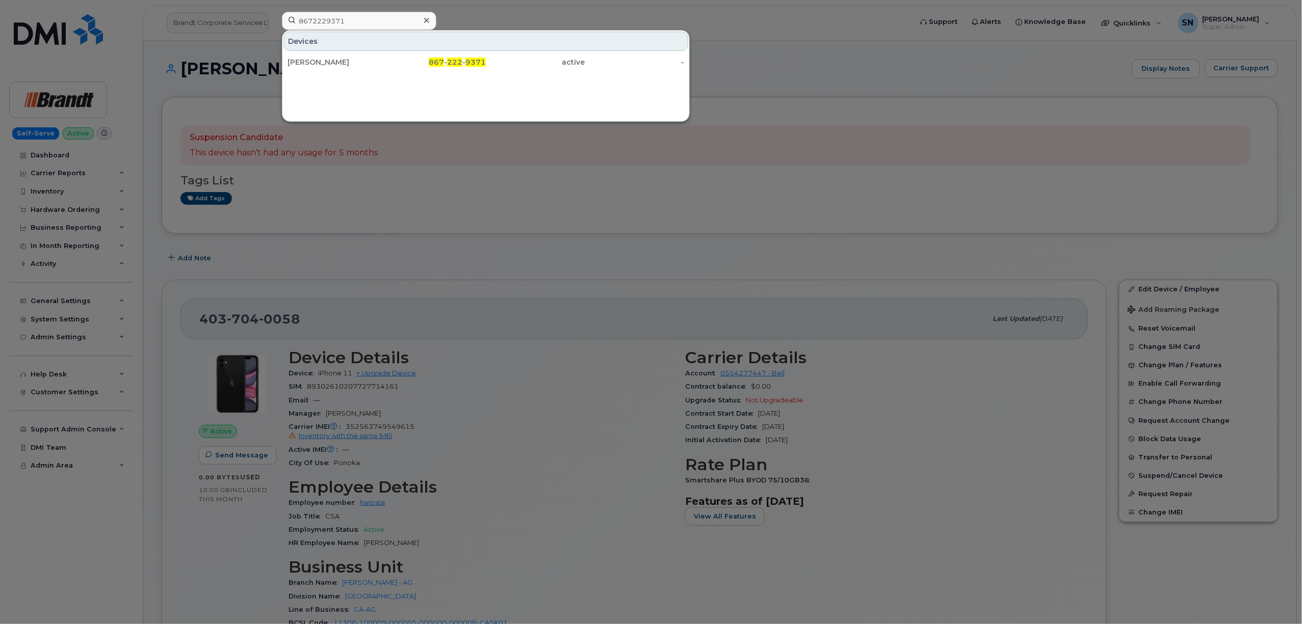
drag, startPoint x: 459, startPoint y: 66, endPoint x: 520, endPoint y: 271, distance: 214.3
click at [459, 66] on span "222" at bounding box center [454, 62] width 15 height 9
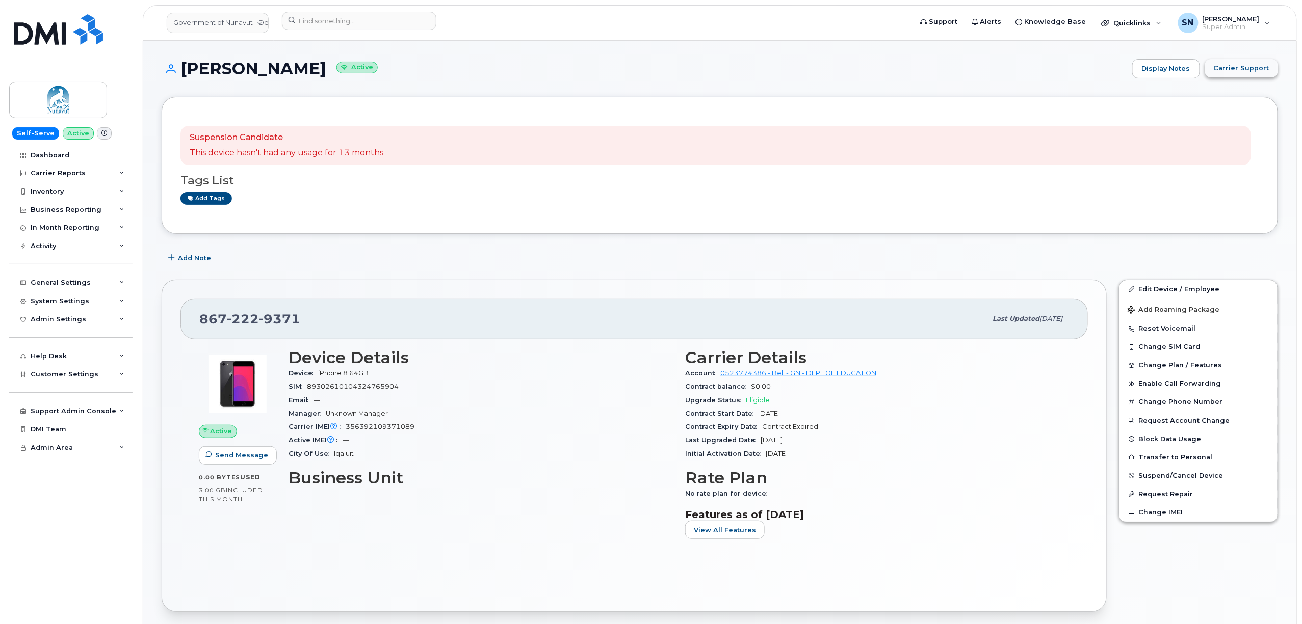
click at [1232, 67] on span "Carrier Support" at bounding box center [1241, 68] width 56 height 10
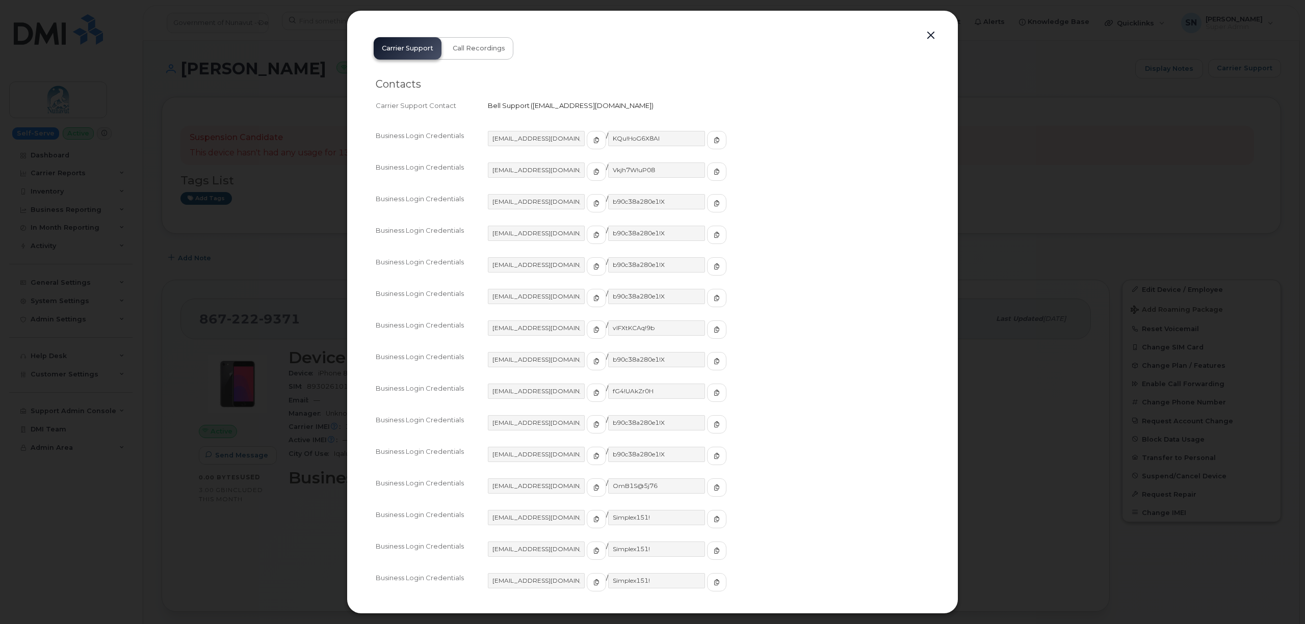
click at [583, 129] on div "Business Login Credentials [SECURITY_DATA][DOMAIN_NAME] / KQu!HoG6X8Al" at bounding box center [652, 145] width 553 height 32
click at [593, 139] on icon "button" at bounding box center [596, 140] width 6 height 6
click at [713, 143] on icon "button" at bounding box center [716, 140] width 6 height 6
click at [934, 33] on button "button" at bounding box center [930, 36] width 15 height 14
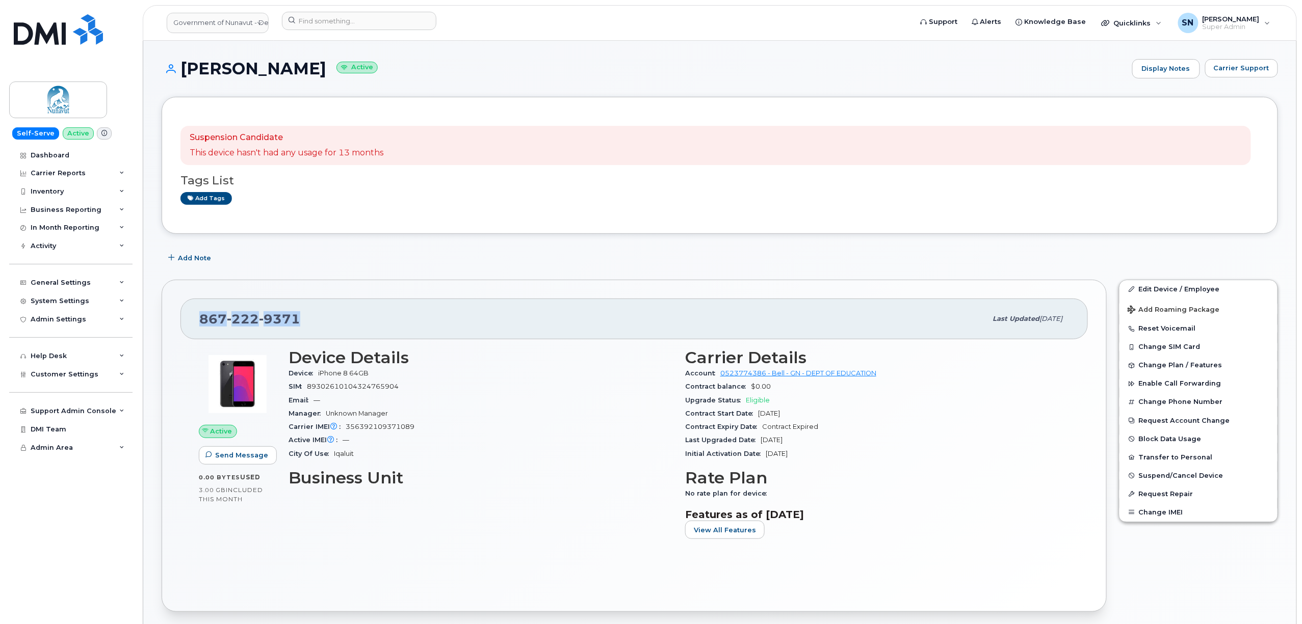
drag, startPoint x: 199, startPoint y: 319, endPoint x: 304, endPoint y: 326, distance: 105.3
click at [304, 326] on div "867 222 9371 Last updated Sep 17, 2025" at bounding box center [633, 319] width 907 height 41
copy span "867 222 9371"
drag, startPoint x: 184, startPoint y: 63, endPoint x: 306, endPoint y: 67, distance: 121.9
click at [306, 67] on h1 "Charlotte Borg Active" at bounding box center [644, 69] width 965 height 18
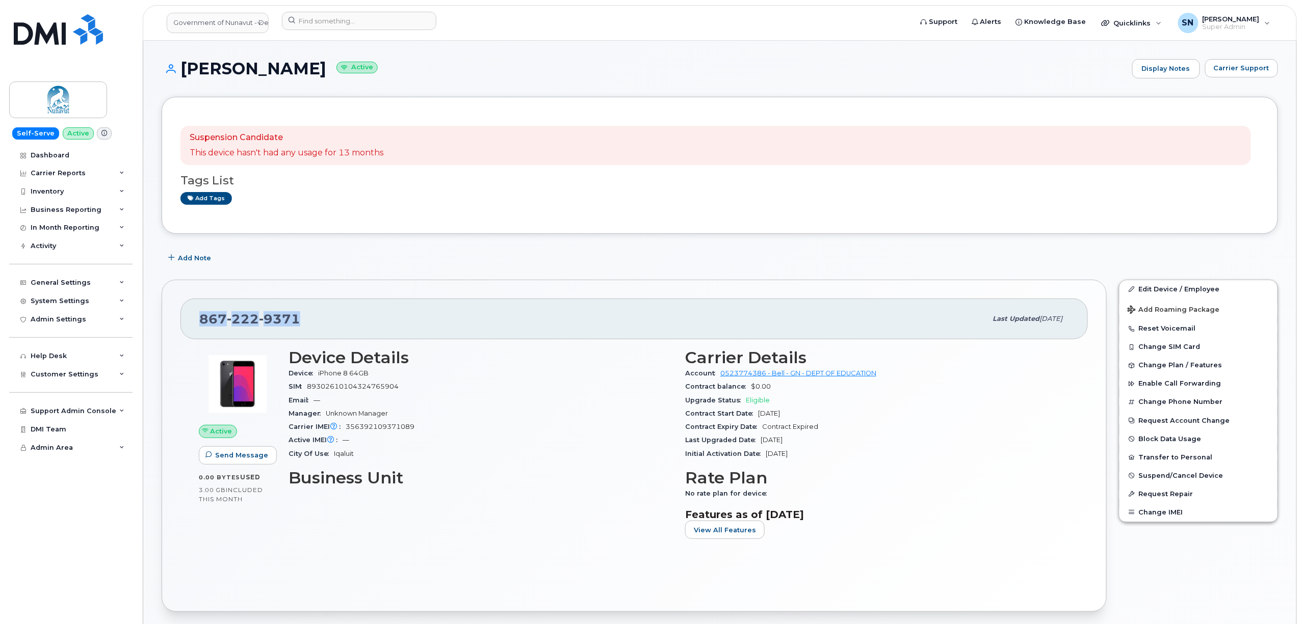
copy h1 "Charlotte Borg"
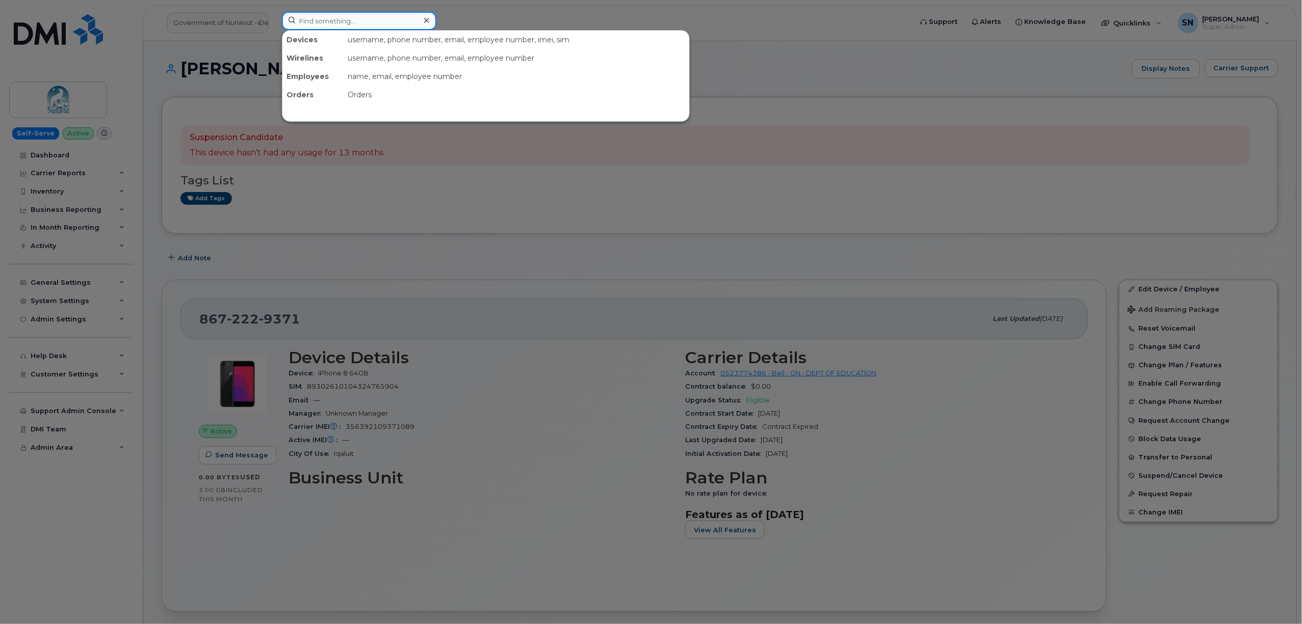
click at [389, 20] on input at bounding box center [359, 21] width 154 height 18
paste input "2363308671"
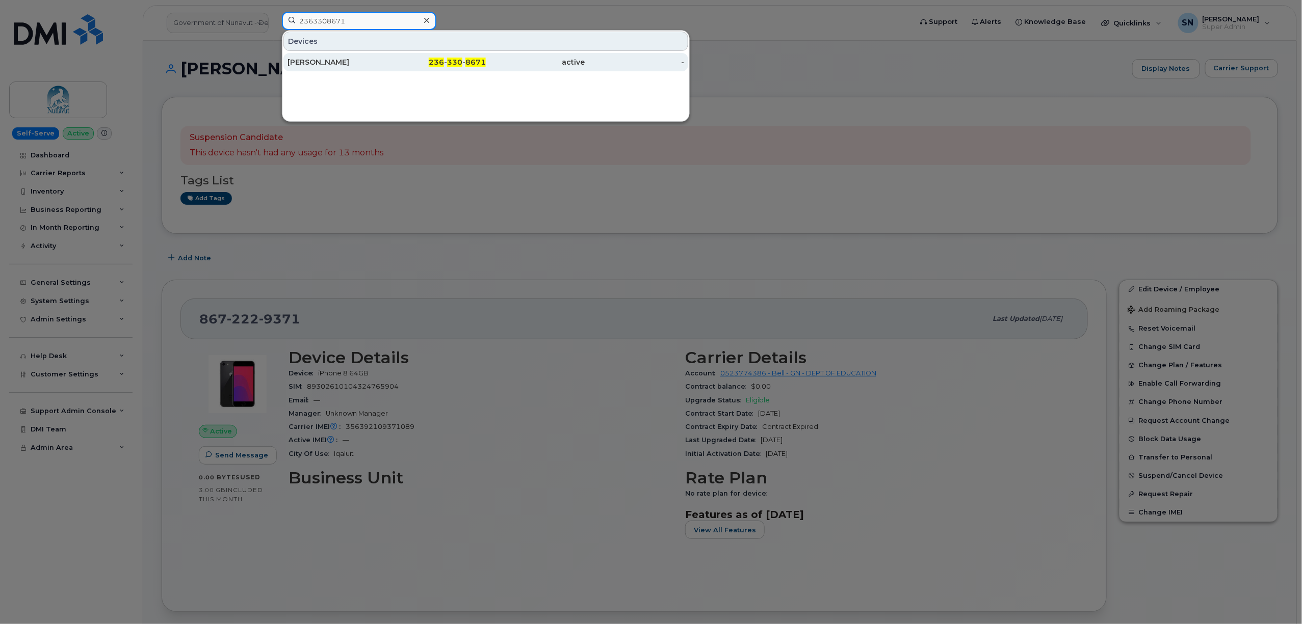
type input "2363308671"
click at [316, 58] on div "Kendra Shergold" at bounding box center [336, 62] width 99 height 18
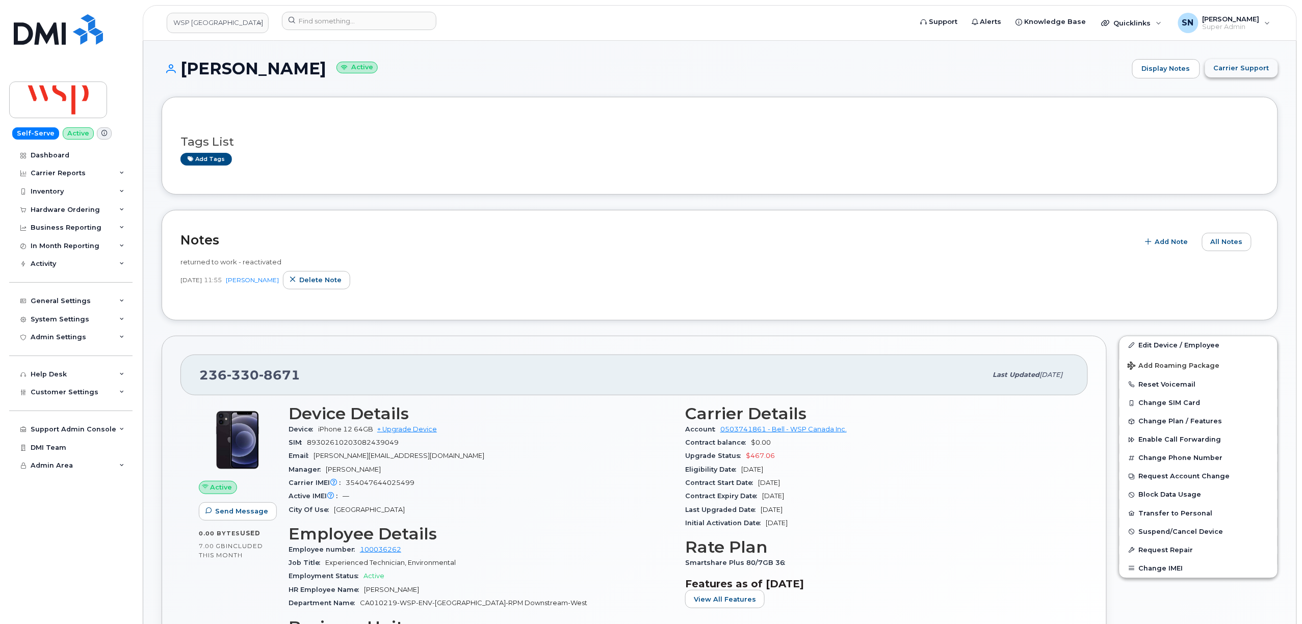
click at [1214, 72] on button "Carrier Support" at bounding box center [1241, 68] width 73 height 18
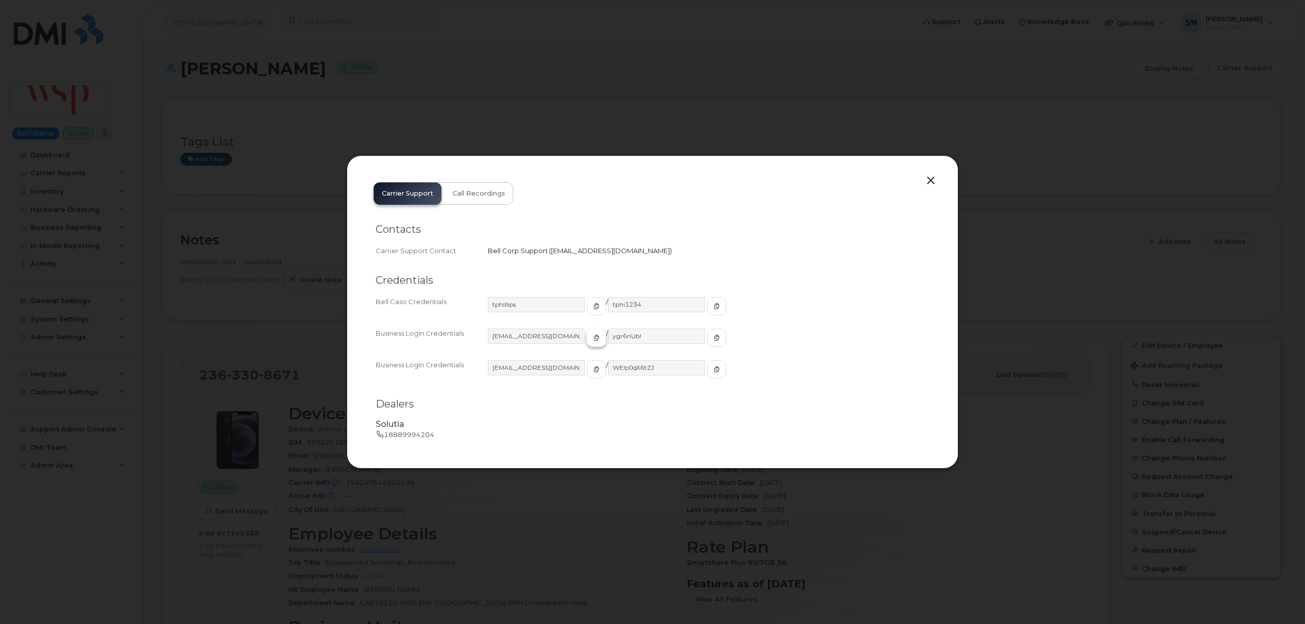
click at [593, 336] on icon "button" at bounding box center [596, 338] width 6 height 6
click at [707, 343] on button "button" at bounding box center [716, 338] width 19 height 18
click at [930, 179] on button "button" at bounding box center [930, 181] width 15 height 14
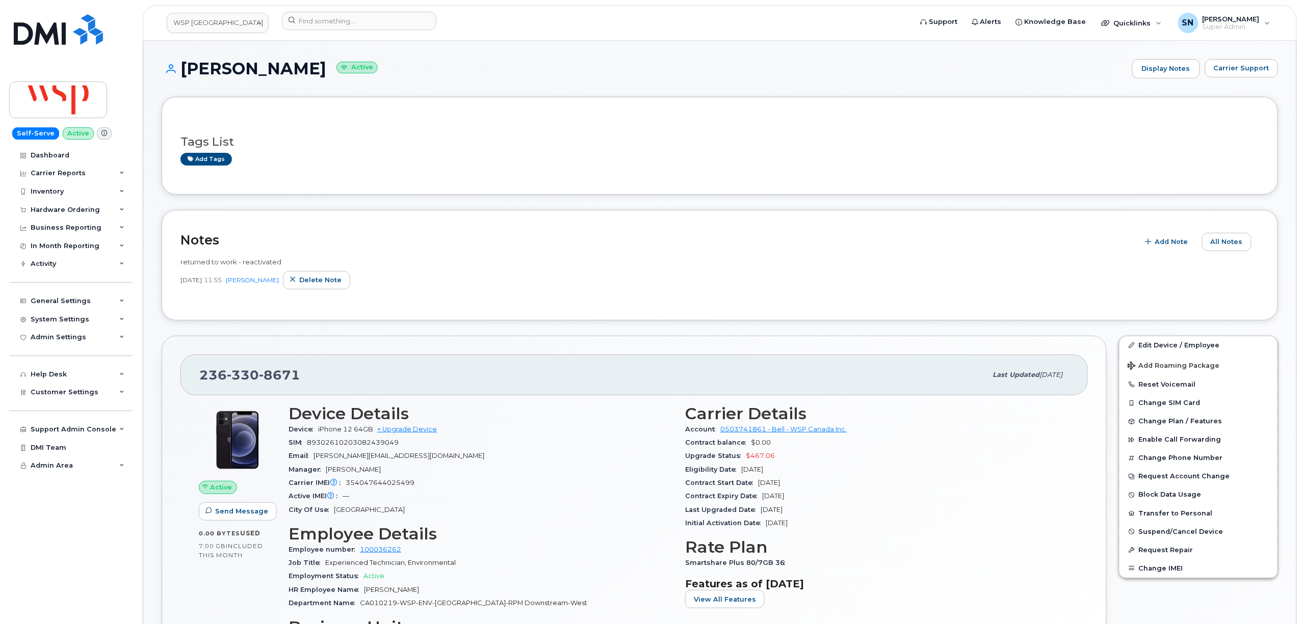
drag, startPoint x: 183, startPoint y: 68, endPoint x: 321, endPoint y: 73, distance: 137.7
click at [321, 73] on h1 "[PERSON_NAME] Active" at bounding box center [644, 69] width 965 height 18
copy h1 "[PERSON_NAME]"
click at [395, 13] on input at bounding box center [359, 21] width 154 height 18
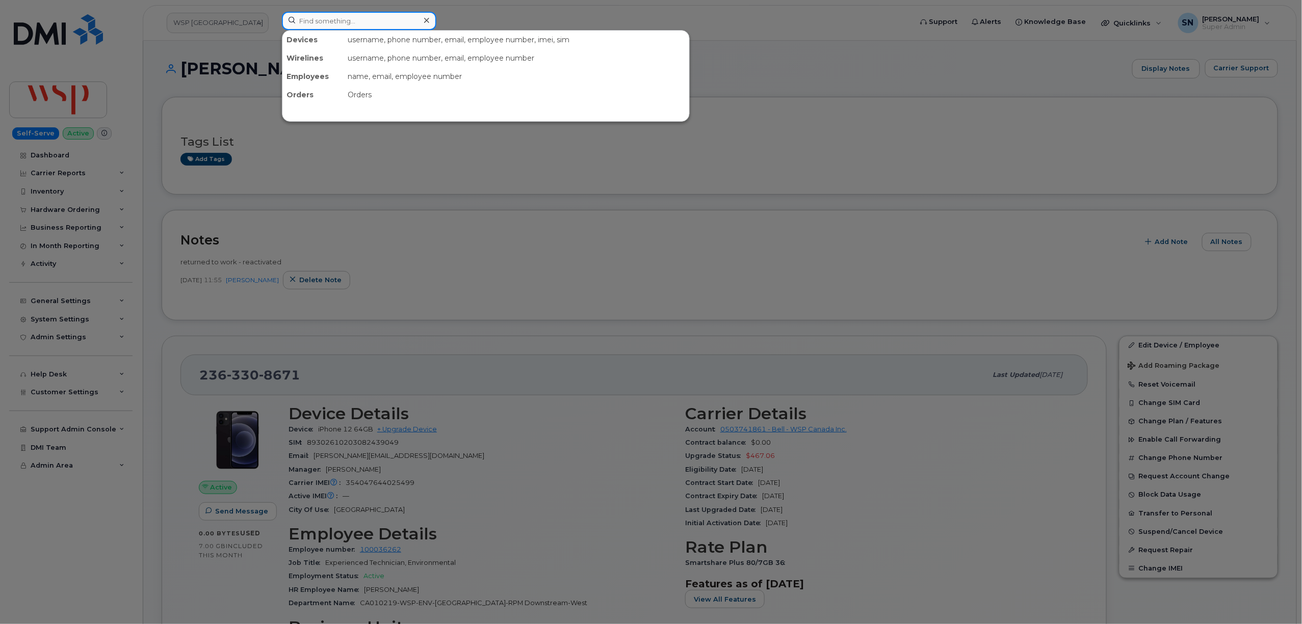
paste input "5873385697"
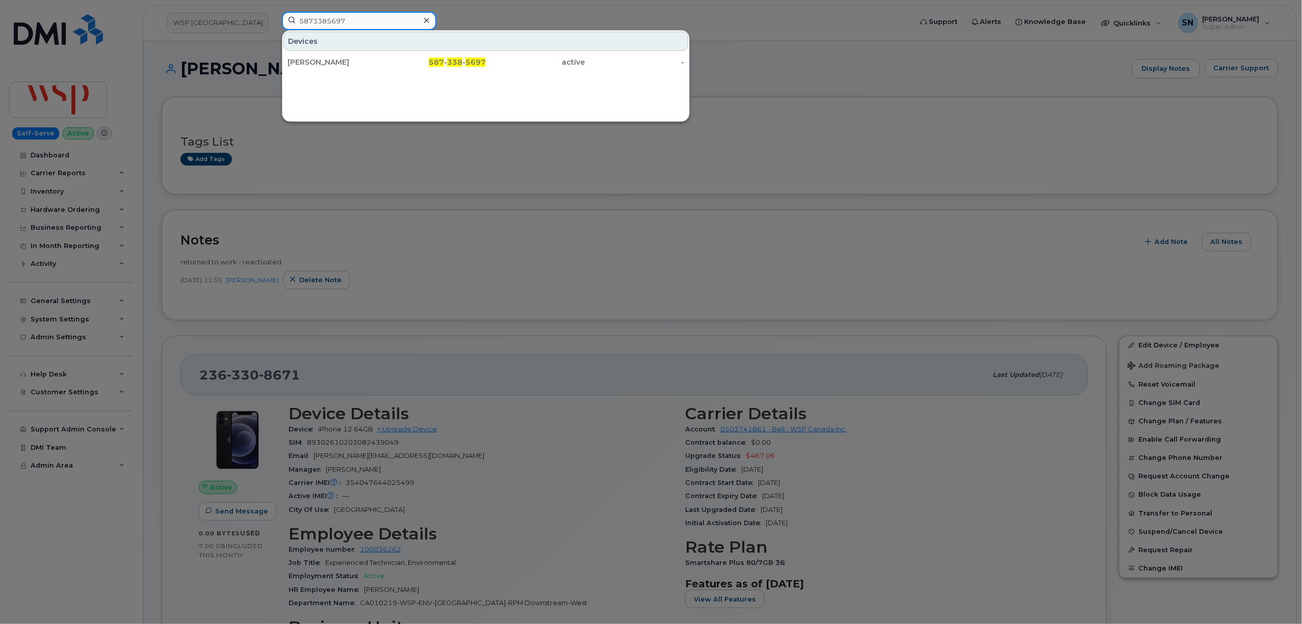
type input "5873385697"
click at [351, 62] on div "[PERSON_NAME]" at bounding box center [336, 62] width 99 height 10
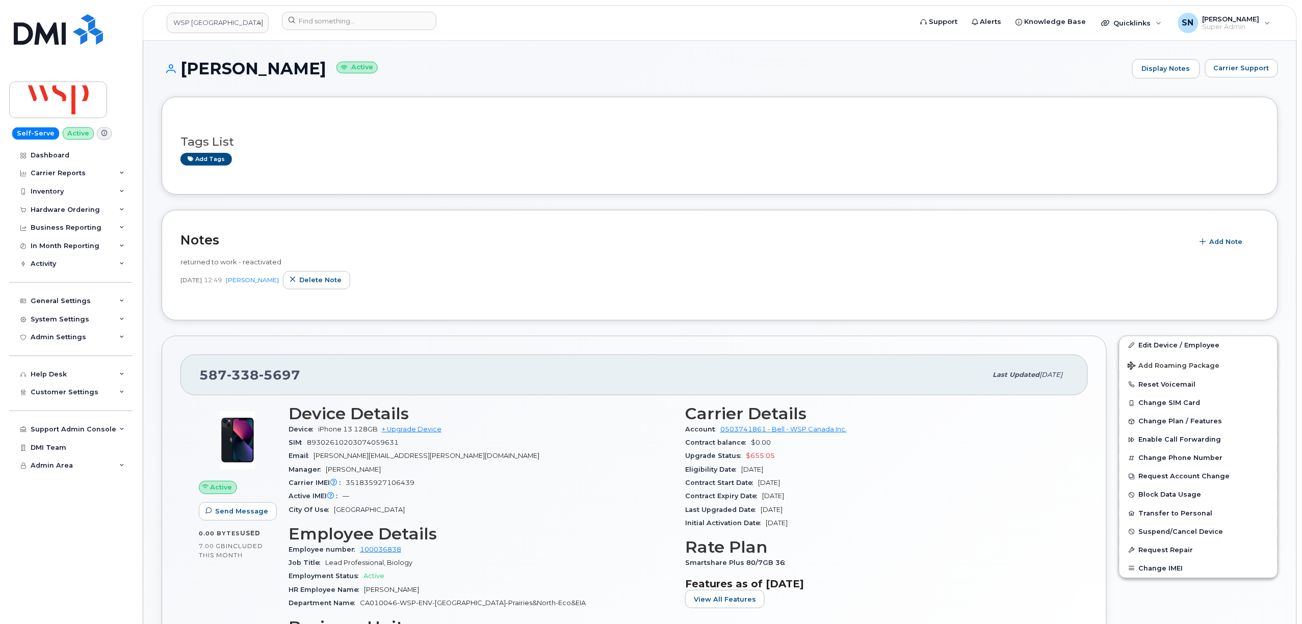
click at [355, 7] on header "WSP Canada Support Alerts Knowledge Base Quicklinks Suspend / Cancel Device Cha…" at bounding box center [720, 23] width 1154 height 36
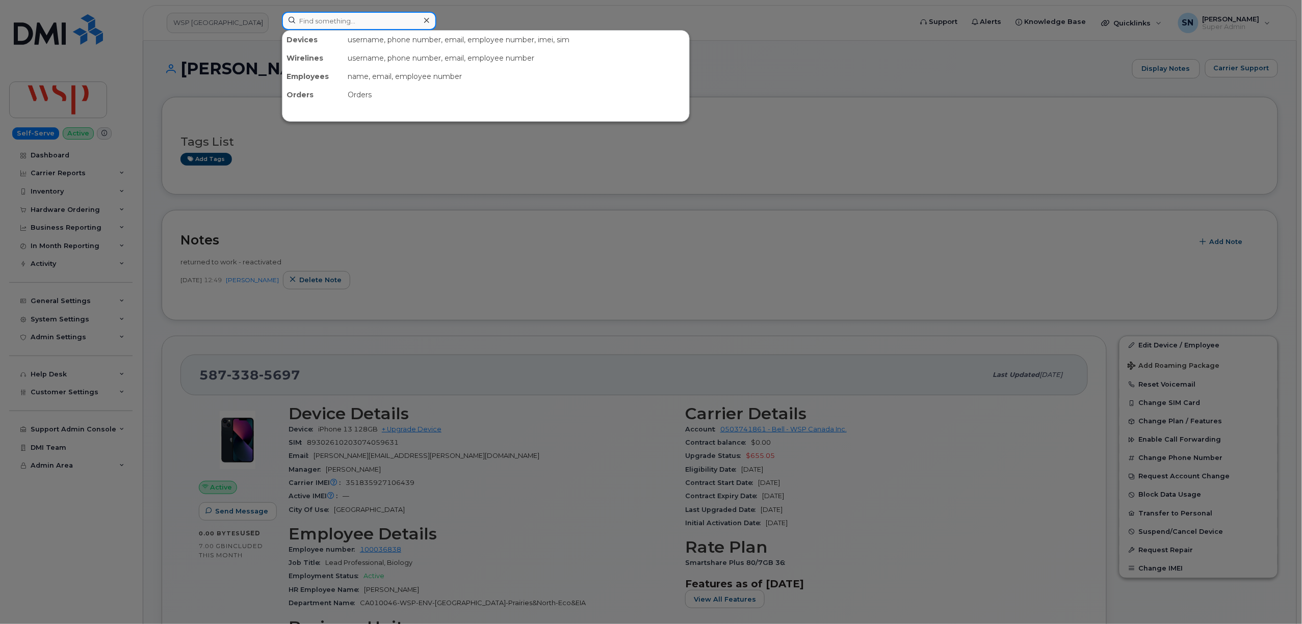
click at [359, 22] on input at bounding box center [359, 21] width 154 height 18
paste input "[PERSON_NAME].[PERSON_NAME]"
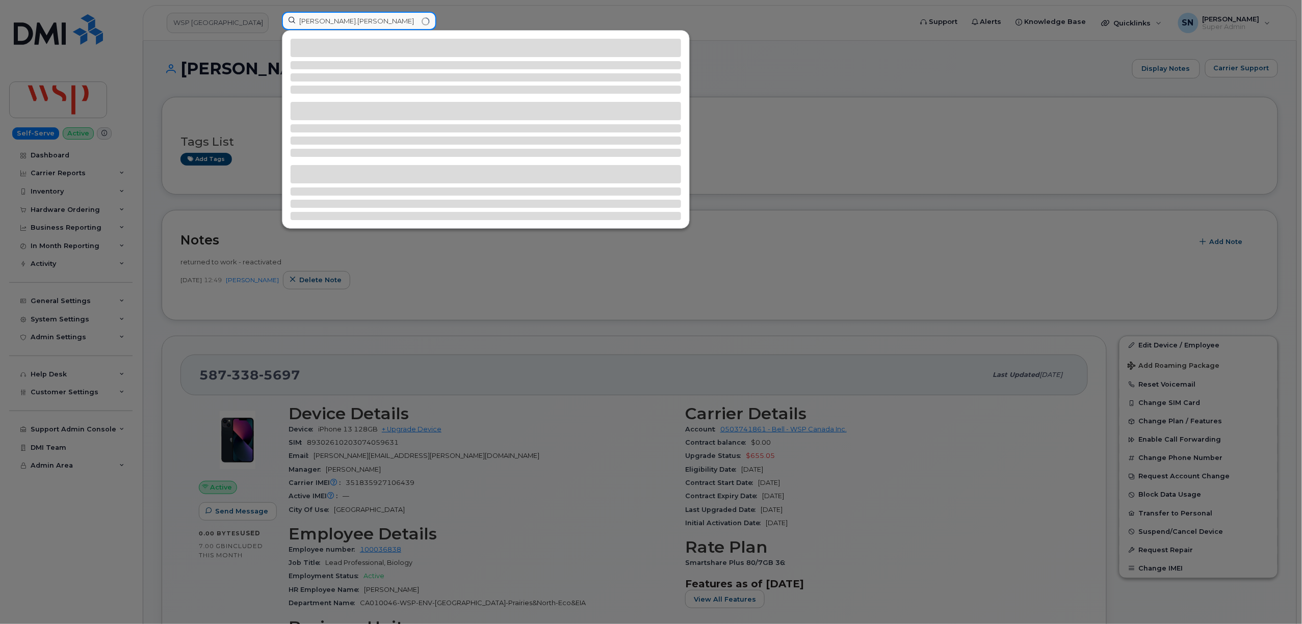
click at [321, 18] on input "[PERSON_NAME].[PERSON_NAME]" at bounding box center [359, 21] width 154 height 18
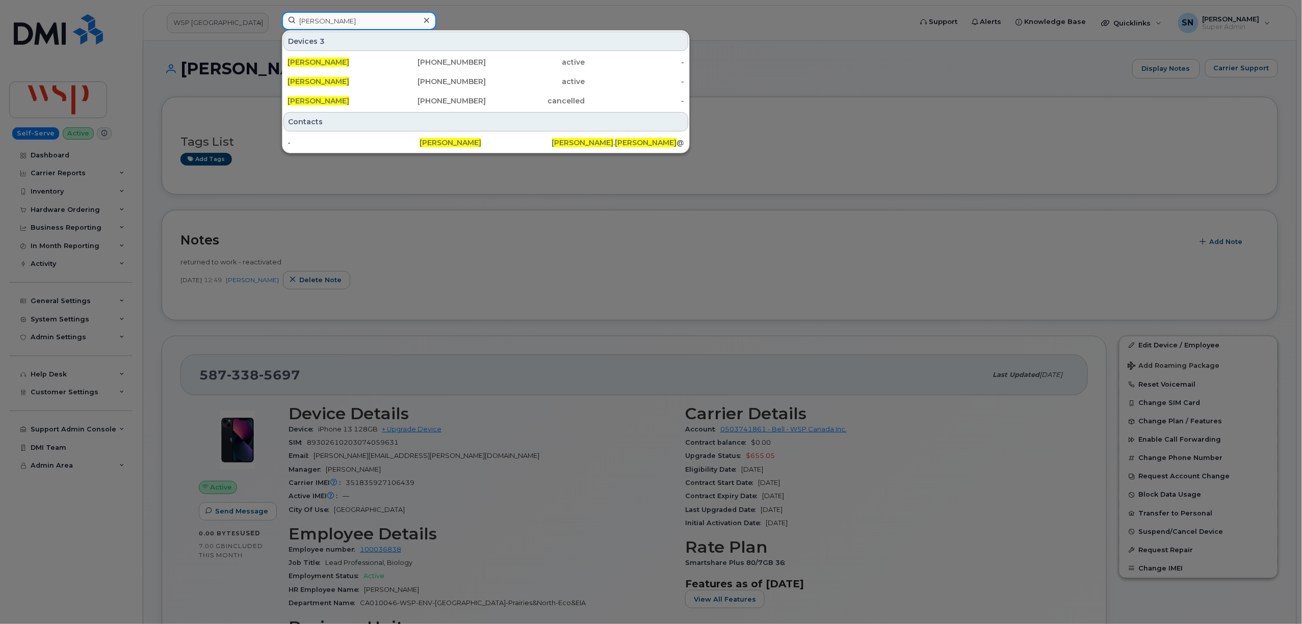
type input "[PERSON_NAME]"
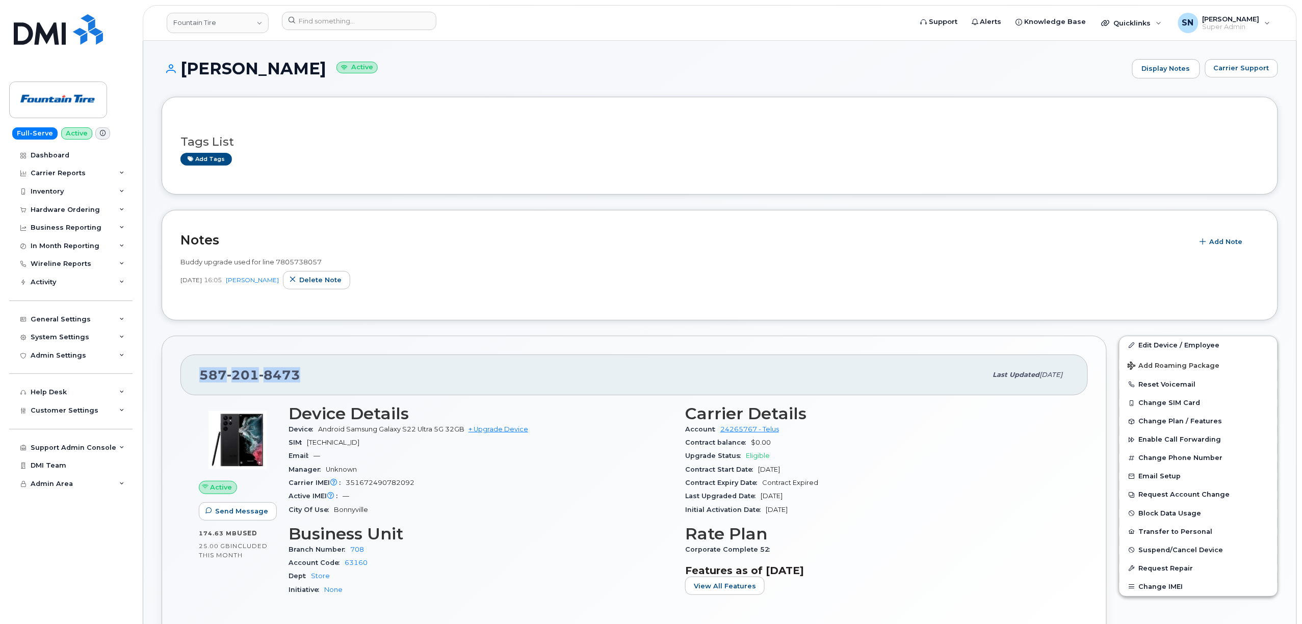
drag, startPoint x: 204, startPoint y: 373, endPoint x: 297, endPoint y: 377, distance: 92.8
click at [297, 377] on span "[PHONE_NUMBER]" at bounding box center [249, 374] width 101 height 15
copy span "[PHONE_NUMBER]"
click at [1236, 63] on span "Carrier Support" at bounding box center [1241, 68] width 56 height 10
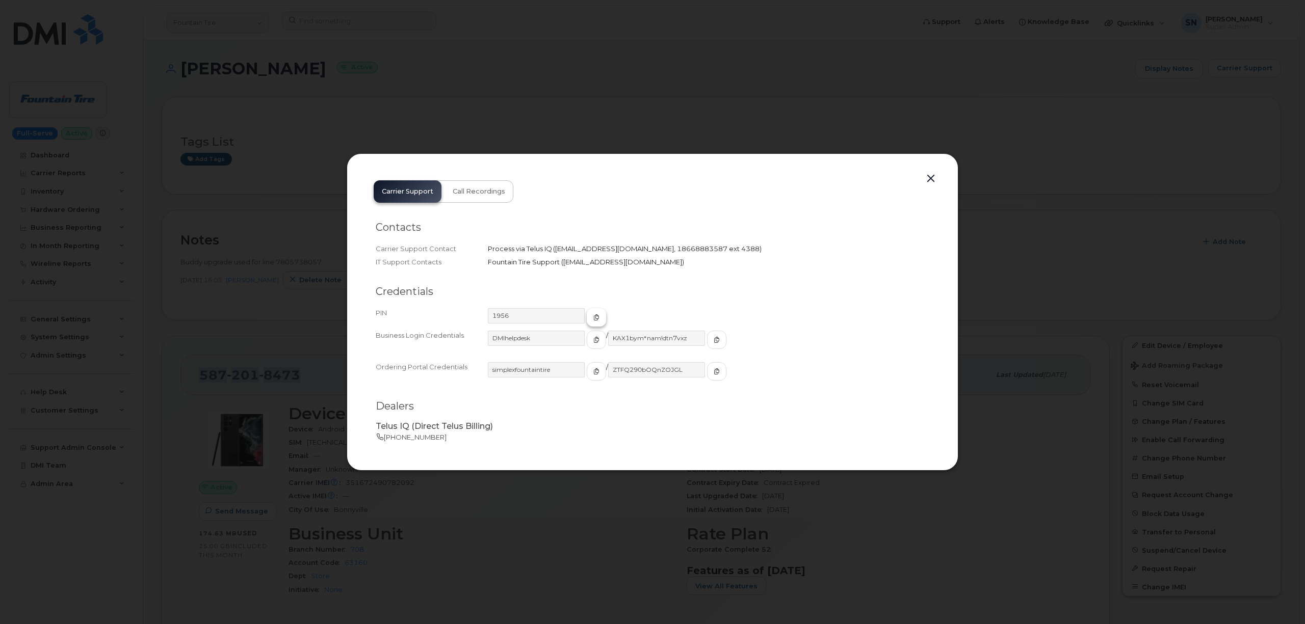
click at [593, 319] on icon "button" at bounding box center [596, 317] width 6 height 6
click at [925, 174] on button "button" at bounding box center [930, 179] width 15 height 14
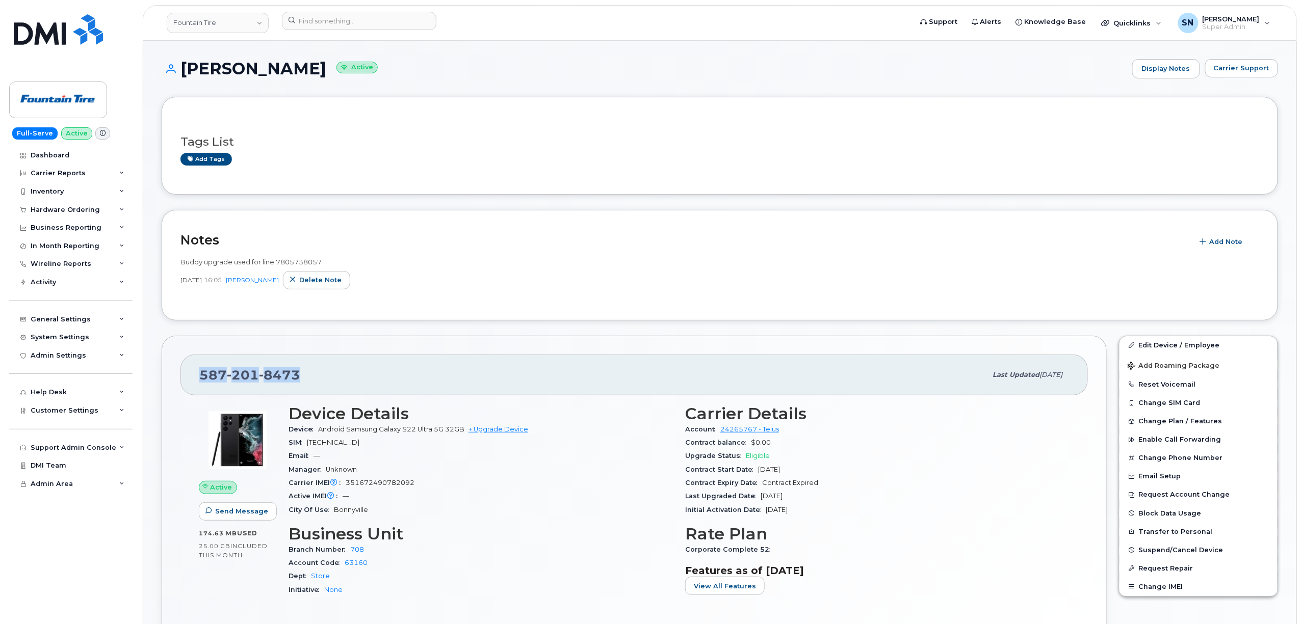
copy span "[PHONE_NUMBER]"
drag, startPoint x: 307, startPoint y: 70, endPoint x: 239, endPoint y: 68, distance: 67.8
click at [239, 68] on h1 "[PERSON_NAME] Active" at bounding box center [644, 69] width 965 height 18
copy h1 "[PERSON_NAME]"
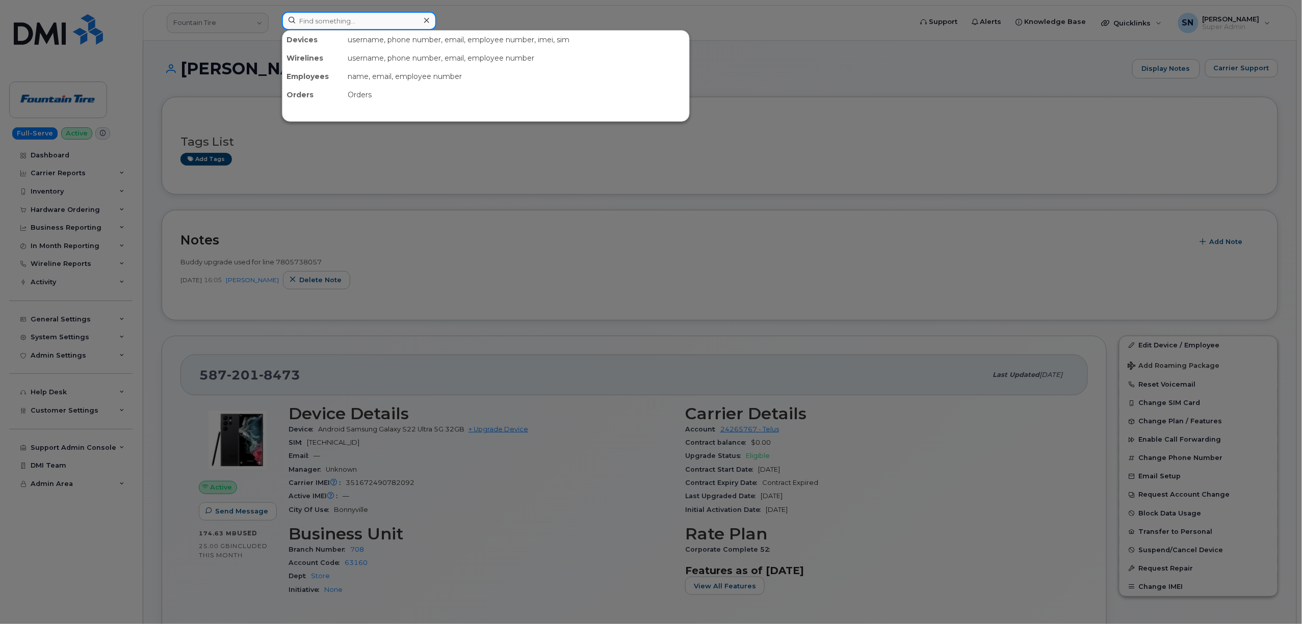
click at [335, 18] on input at bounding box center [359, 21] width 154 height 18
paste input "5873857008"
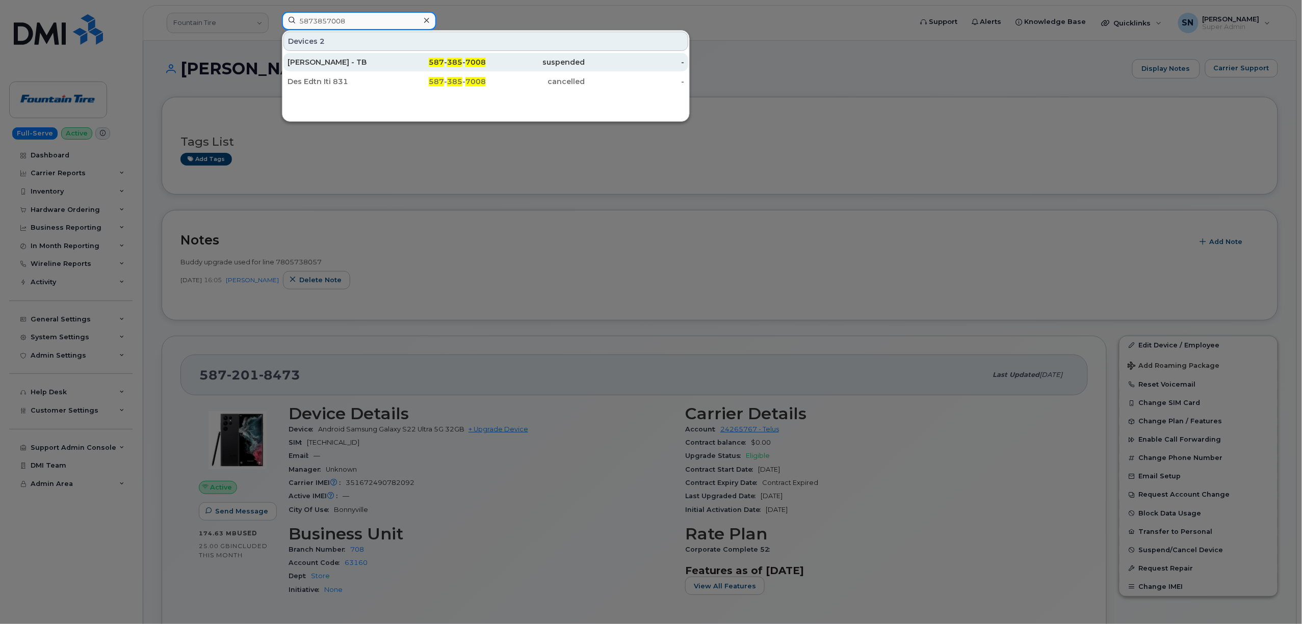
type input "5873857008"
click at [366, 70] on div "Layne Witteveen - TB" at bounding box center [336, 62] width 99 height 18
click at [359, 65] on div "Layne Witteveen - TB" at bounding box center [336, 62] width 99 height 10
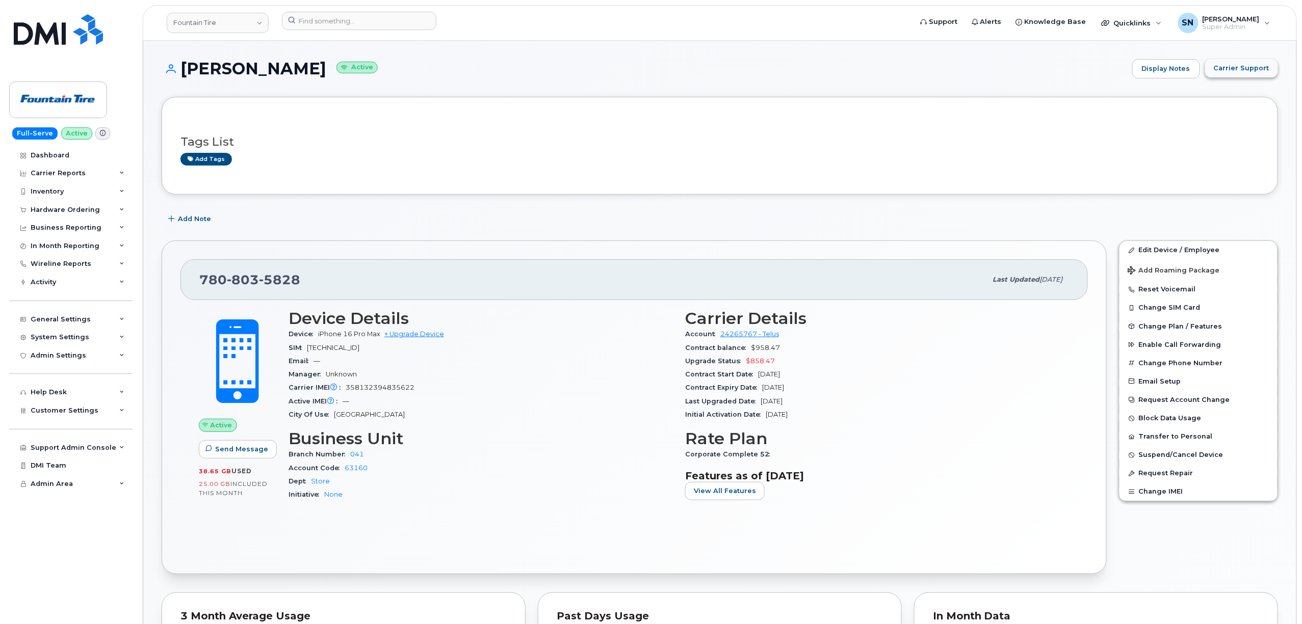
click at [1224, 69] on span "Carrier Support" at bounding box center [1241, 68] width 56 height 10
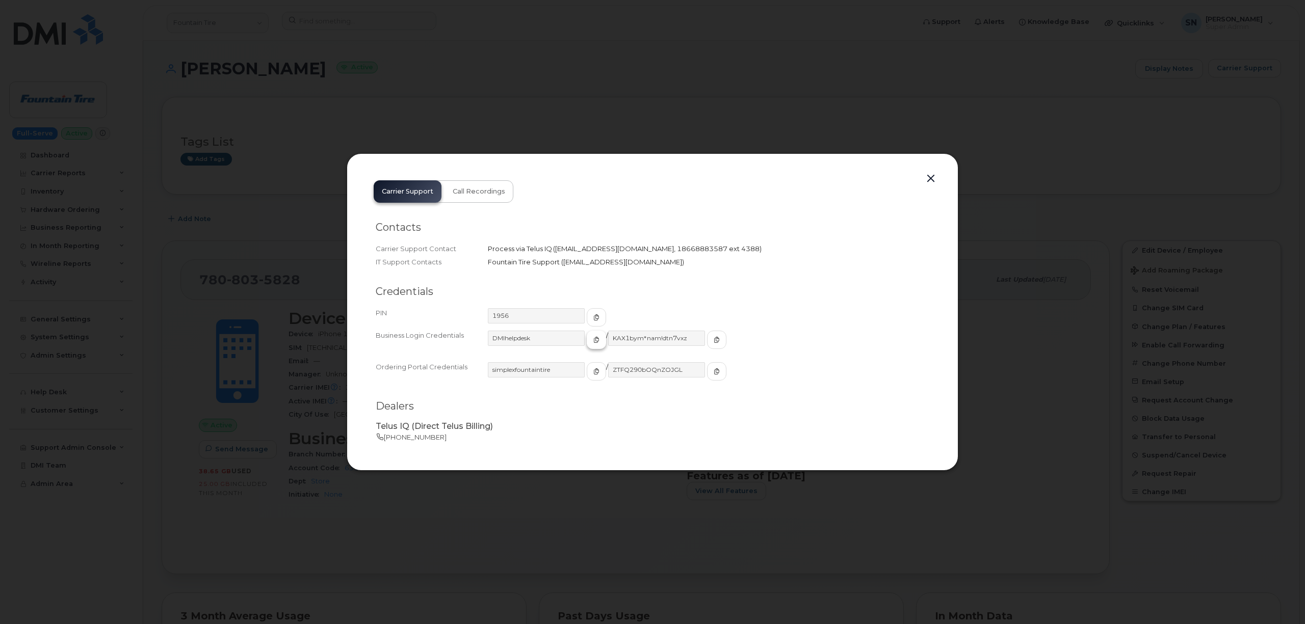
click at [592, 342] on span "button" at bounding box center [596, 339] width 9 height 9
click at [684, 338] on div "KAX1bym*nam!dtn7vxz" at bounding box center [667, 345] width 119 height 28
click at [707, 340] on button "button" at bounding box center [716, 340] width 19 height 18
click at [927, 176] on button "button" at bounding box center [930, 179] width 15 height 14
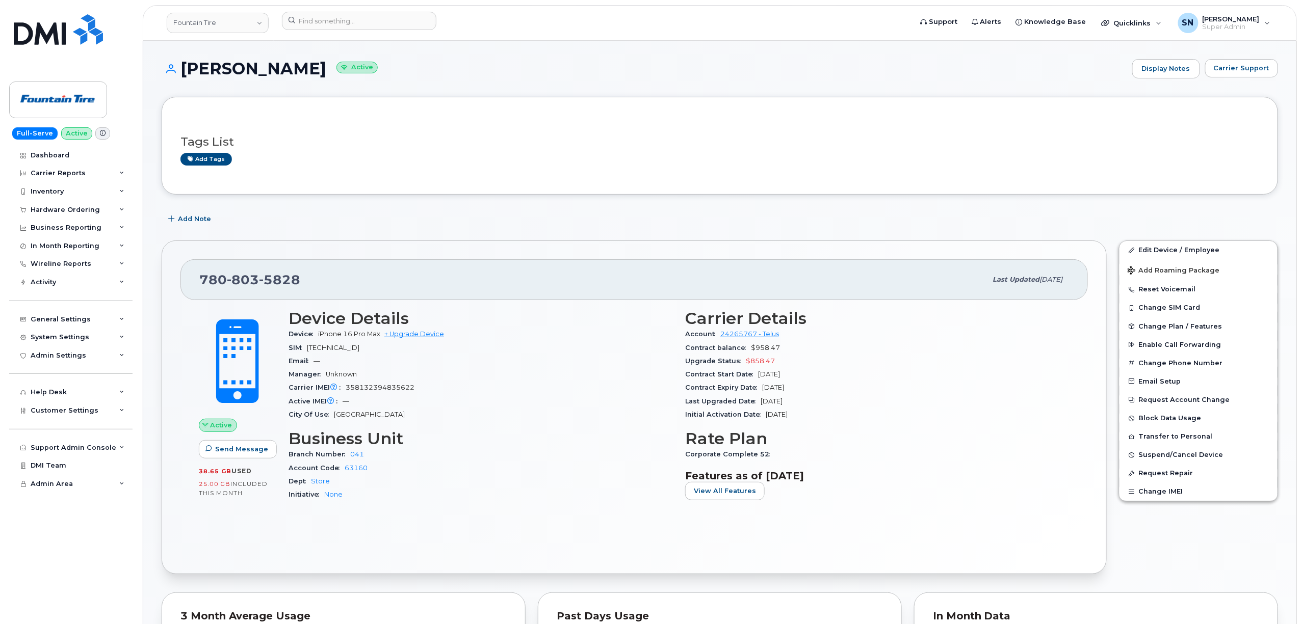
click at [443, 219] on div "Add Note" at bounding box center [720, 219] width 1116 height 18
click at [1258, 66] on span "Carrier Support" at bounding box center [1241, 68] width 56 height 10
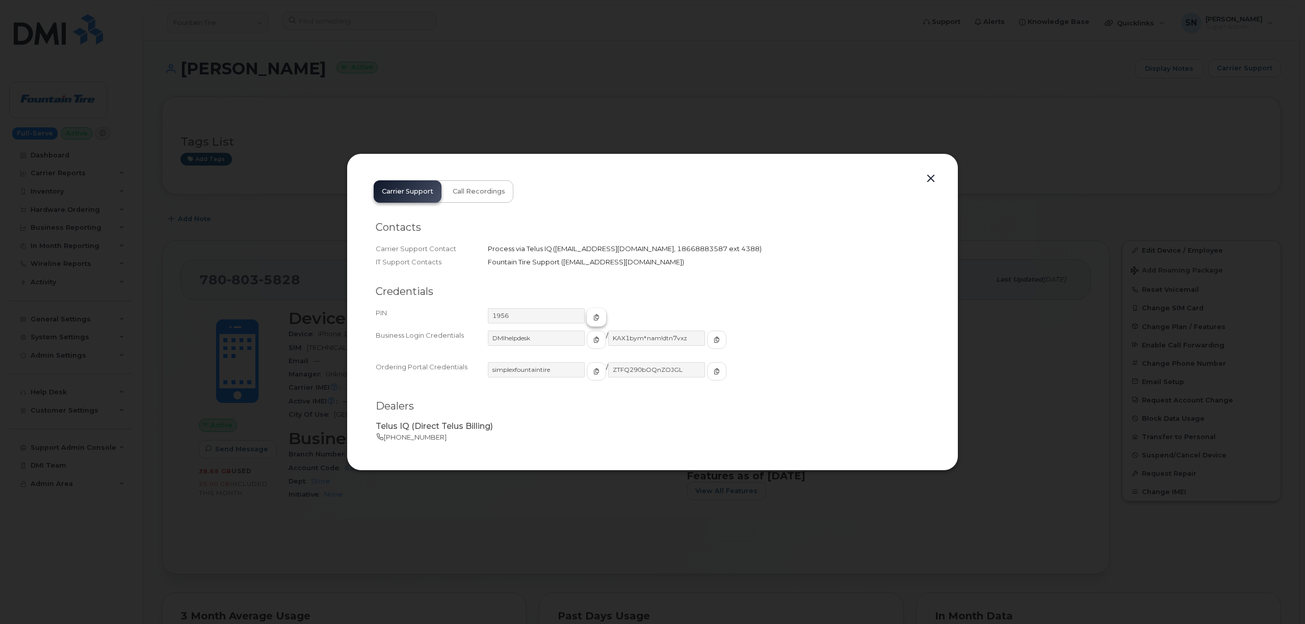
click at [592, 314] on span "button" at bounding box center [596, 317] width 9 height 9
click at [932, 178] on button "button" at bounding box center [930, 179] width 15 height 14
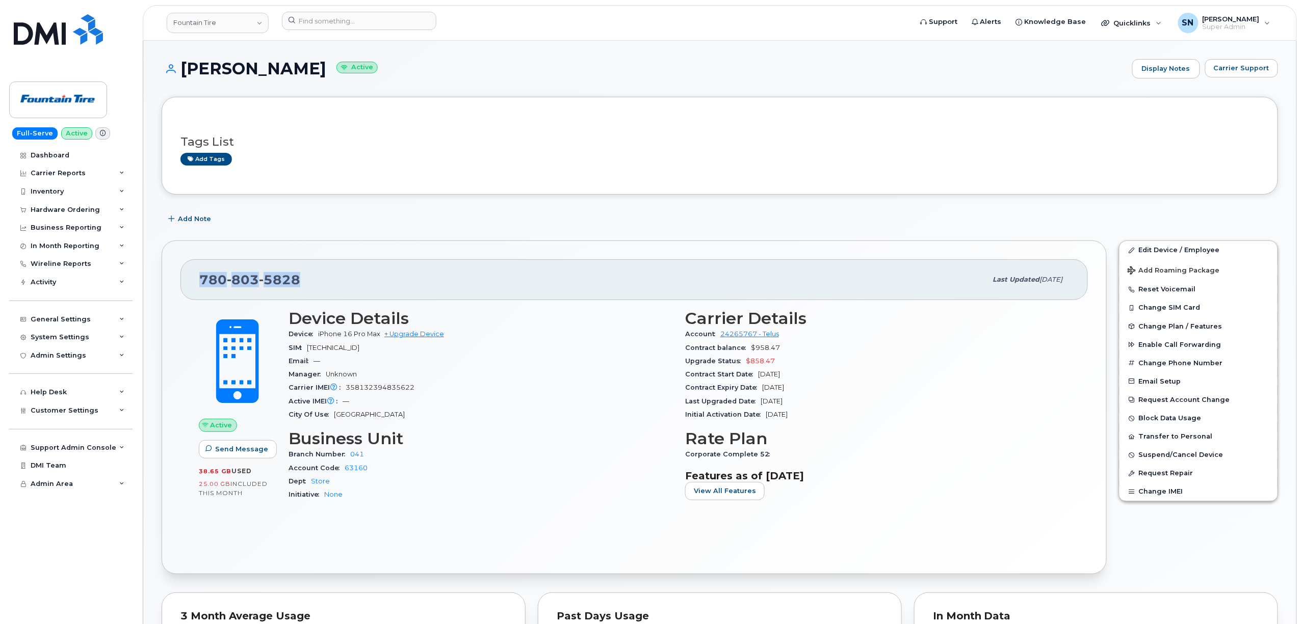
drag, startPoint x: 197, startPoint y: 280, endPoint x: 302, endPoint y: 282, distance: 105.0
click at [302, 282] on div "780 803 5828 Last updated Aug 20, 2025" at bounding box center [633, 279] width 907 height 41
copy span "780 803 5828"
click at [1248, 71] on span "Carrier Support" at bounding box center [1241, 68] width 56 height 10
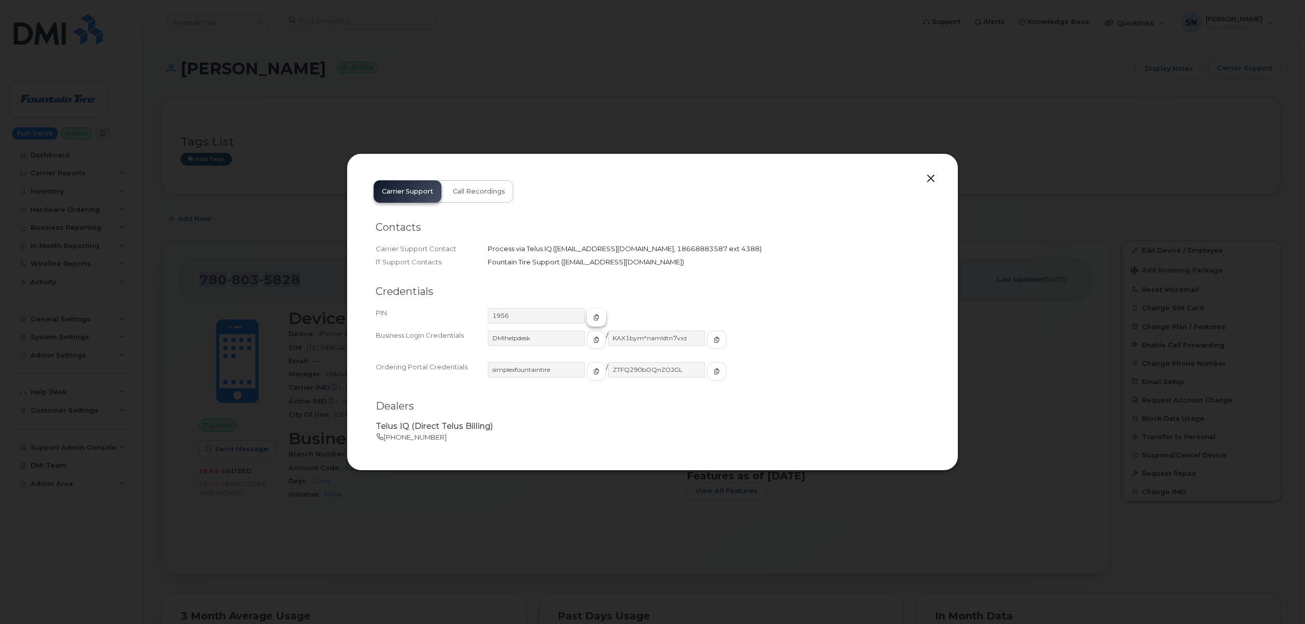
click at [593, 316] on icon "button" at bounding box center [596, 317] width 6 height 6
click at [924, 180] on button "button" at bounding box center [930, 179] width 15 height 14
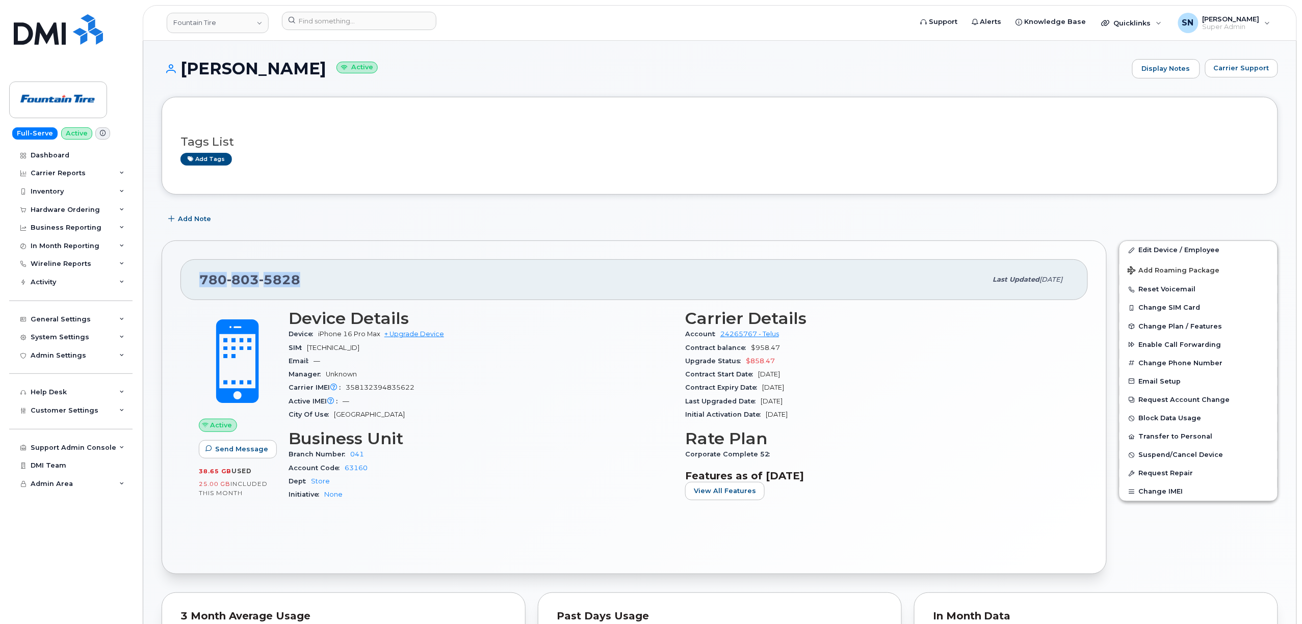
copy span "780 803 5828"
click at [1258, 63] on span "Carrier Support" at bounding box center [1241, 68] width 56 height 10
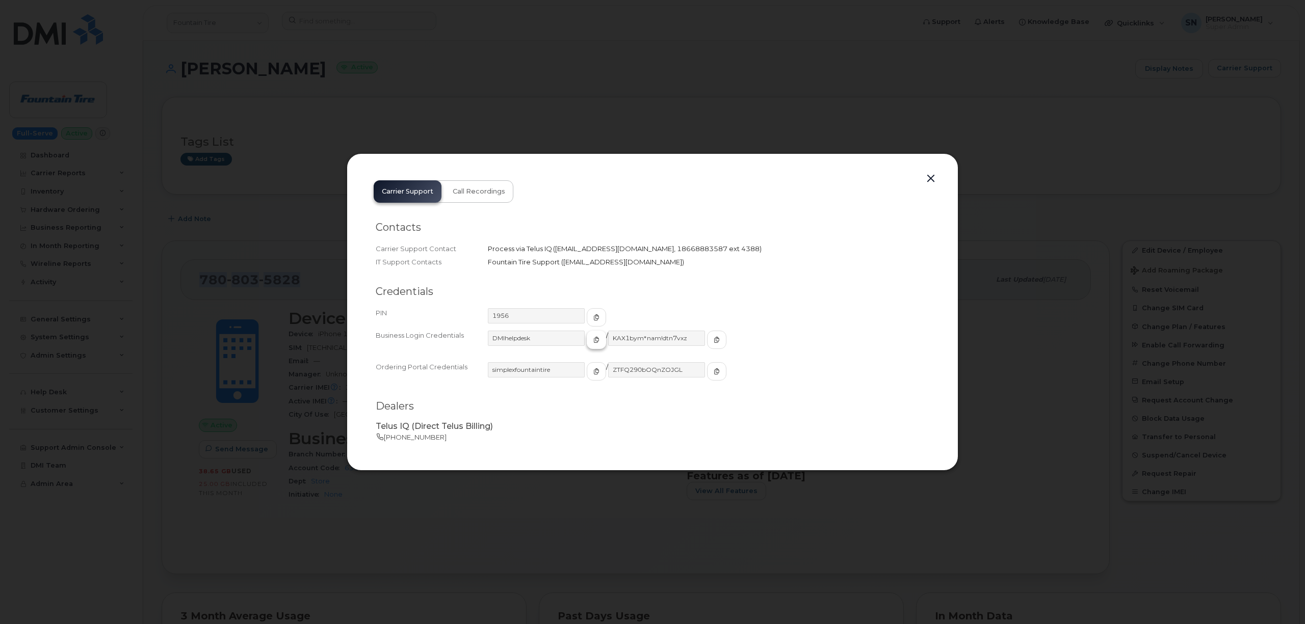
click at [593, 338] on icon "button" at bounding box center [596, 340] width 6 height 6
click at [712, 343] on span "button" at bounding box center [716, 339] width 9 height 9
click at [930, 173] on button "button" at bounding box center [930, 179] width 15 height 14
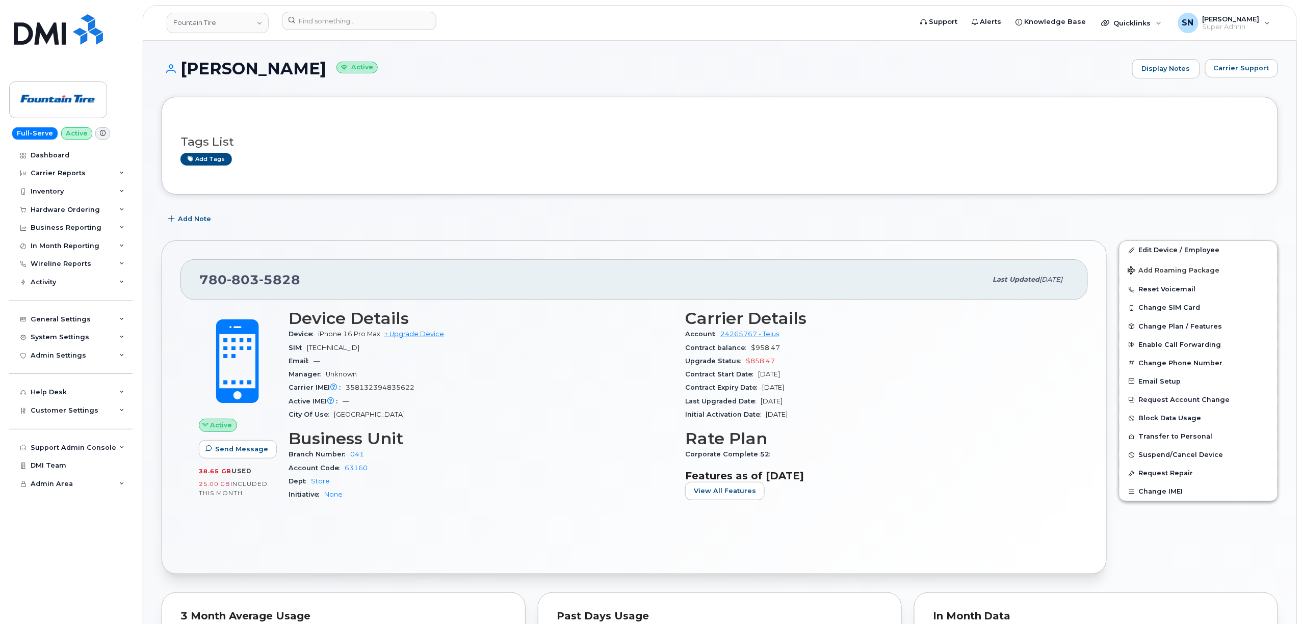
click at [930, 173] on div "Tags List Add tags" at bounding box center [719, 146] width 1078 height 60
drag, startPoint x: 206, startPoint y: 282, endPoint x: 303, endPoint y: 285, distance: 96.9
click at [303, 285] on div "780 803 5828" at bounding box center [592, 279] width 787 height 21
copy span "780 803 5828"
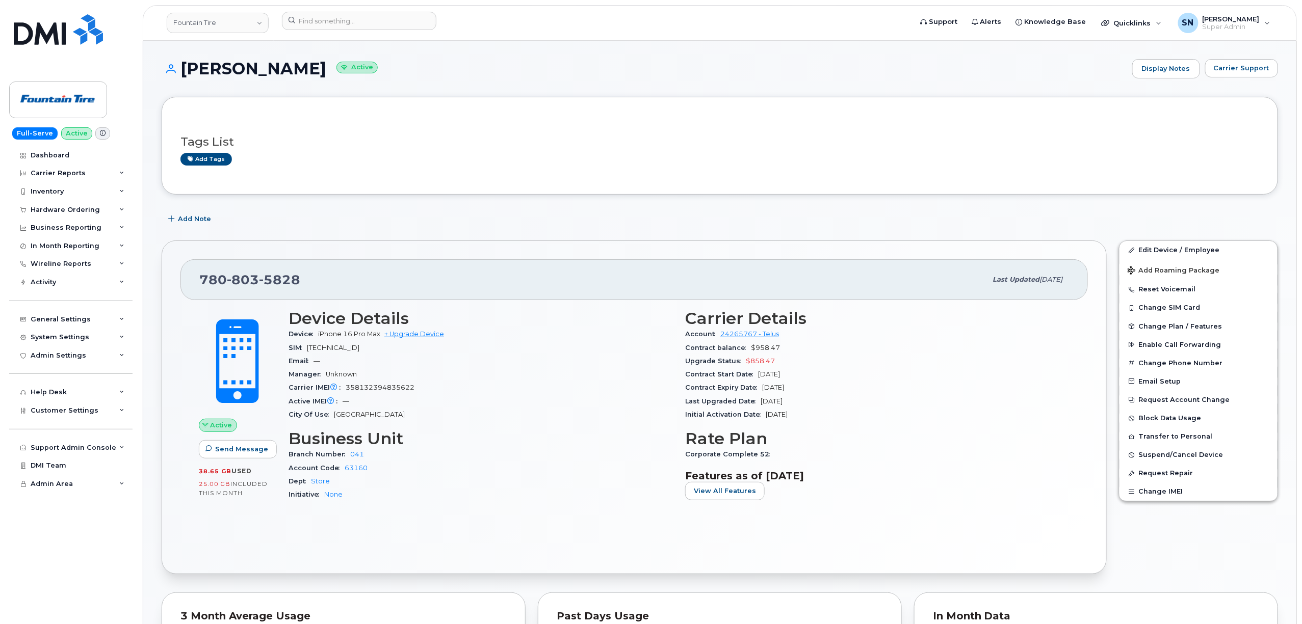
drag, startPoint x: 761, startPoint y: 62, endPoint x: 901, endPoint y: 58, distance: 140.2
click at [768, 62] on h1 "Bryan Tkachuk Active" at bounding box center [644, 69] width 965 height 18
click at [1151, 25] on span "Quicklinks" at bounding box center [1131, 23] width 37 height 8
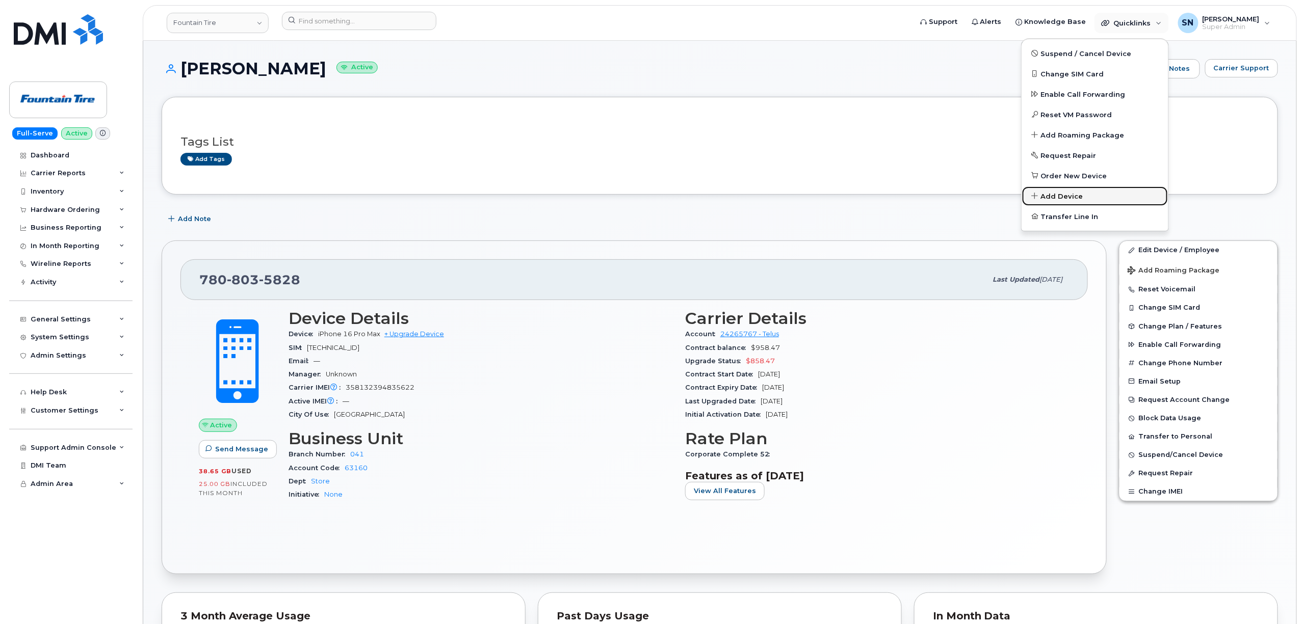
drag, startPoint x: 1071, startPoint y: 198, endPoint x: 955, endPoint y: 297, distance: 152.9
click at [1071, 198] on span "Add Device" at bounding box center [1062, 197] width 42 height 10
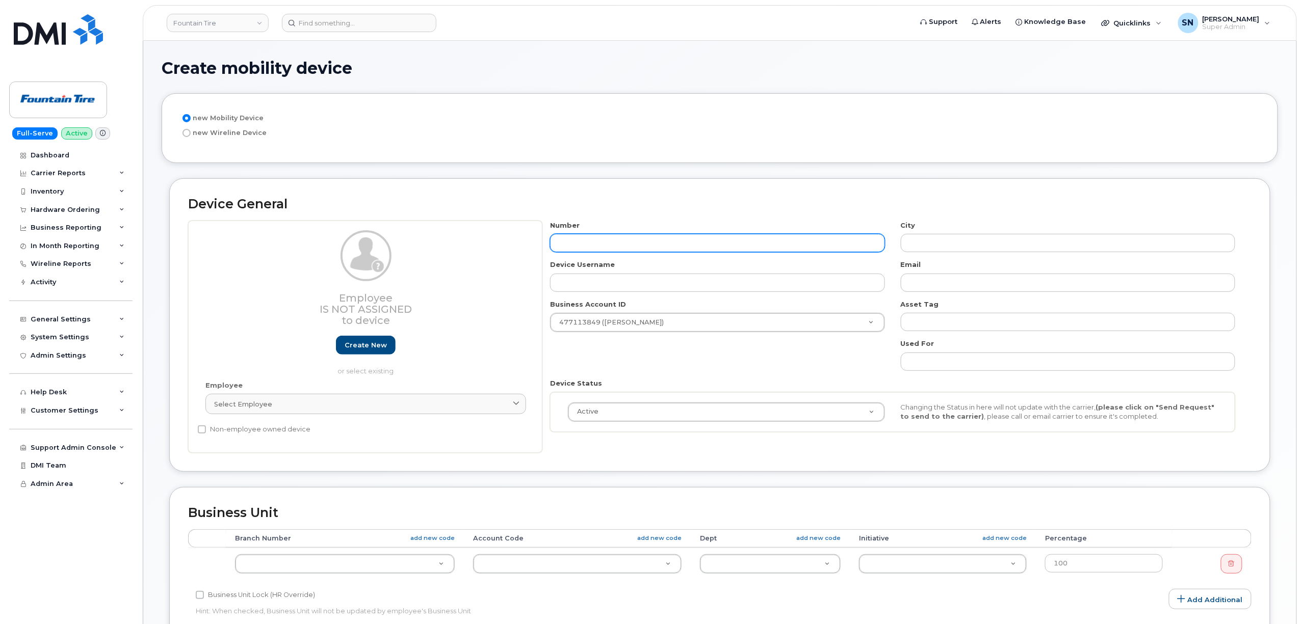
click at [590, 243] on input "text" at bounding box center [717, 243] width 334 height 18
type input "780"
type input "?"
type input "7805042043"
type input "[GEOGRAPHIC_DATA]"
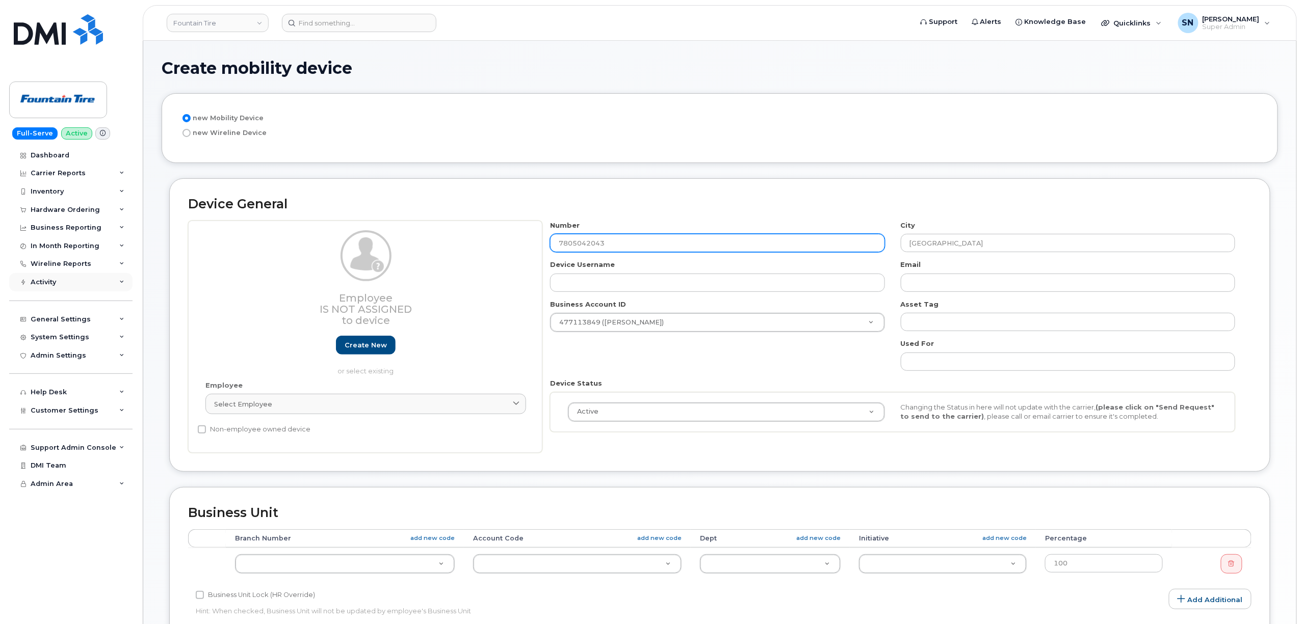
type input "7805042043"
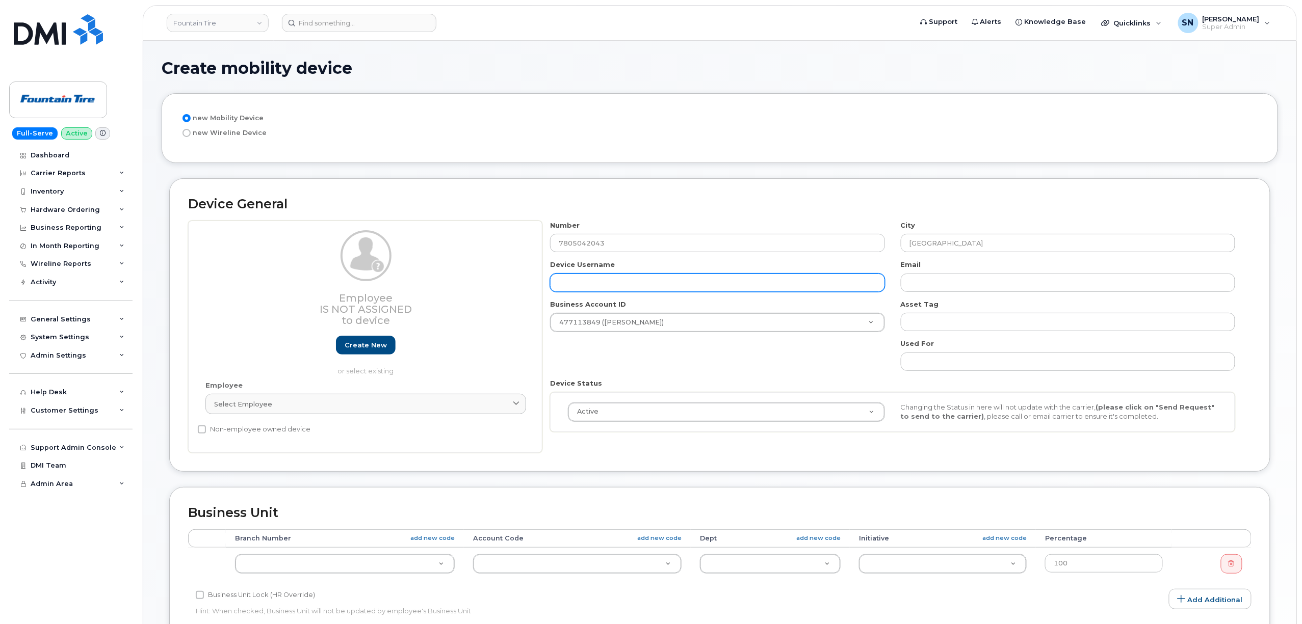
click at [666, 276] on div "Device Username" at bounding box center [717, 276] width 350 height 32
click at [666, 276] on input "text" at bounding box center [717, 283] width 334 height 18
click at [661, 281] on input "Kym" at bounding box center [717, 283] width 334 height 18
paste input "[PERSON_NAME]"
type input "[PERSON_NAME]"
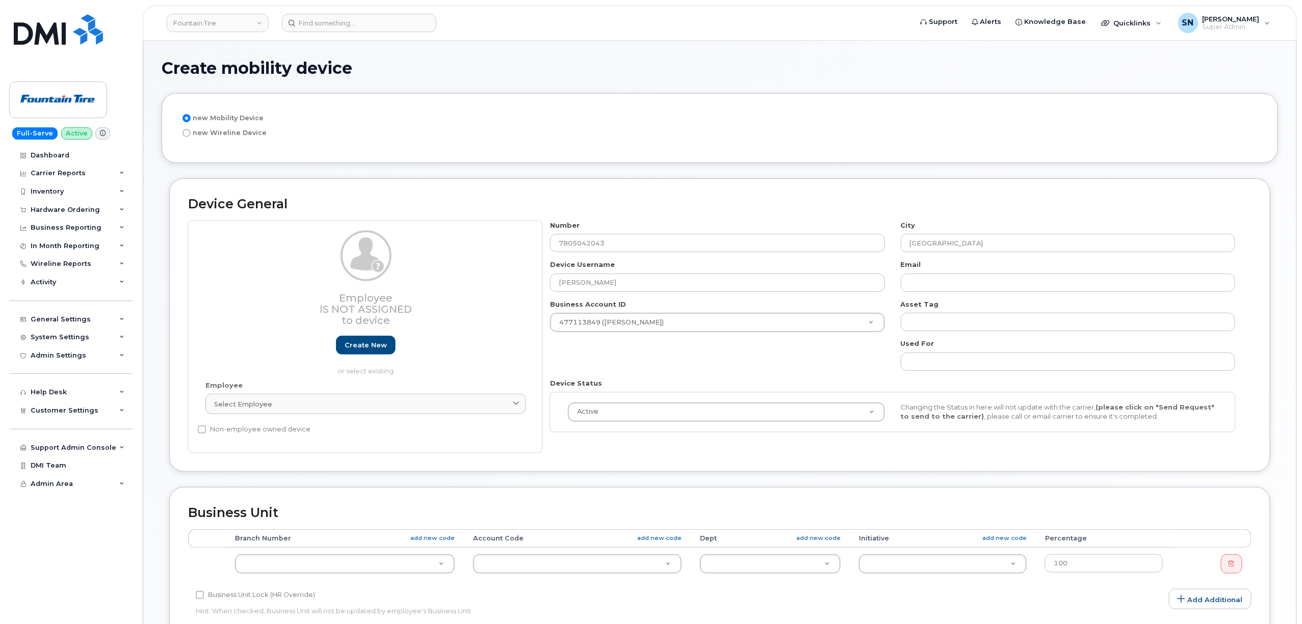
click at [815, 359] on div "Number 7805042043 City [GEOGRAPHIC_DATA] Device Username [PERSON_NAME] Email Bu…" at bounding box center [892, 330] width 701 height 219
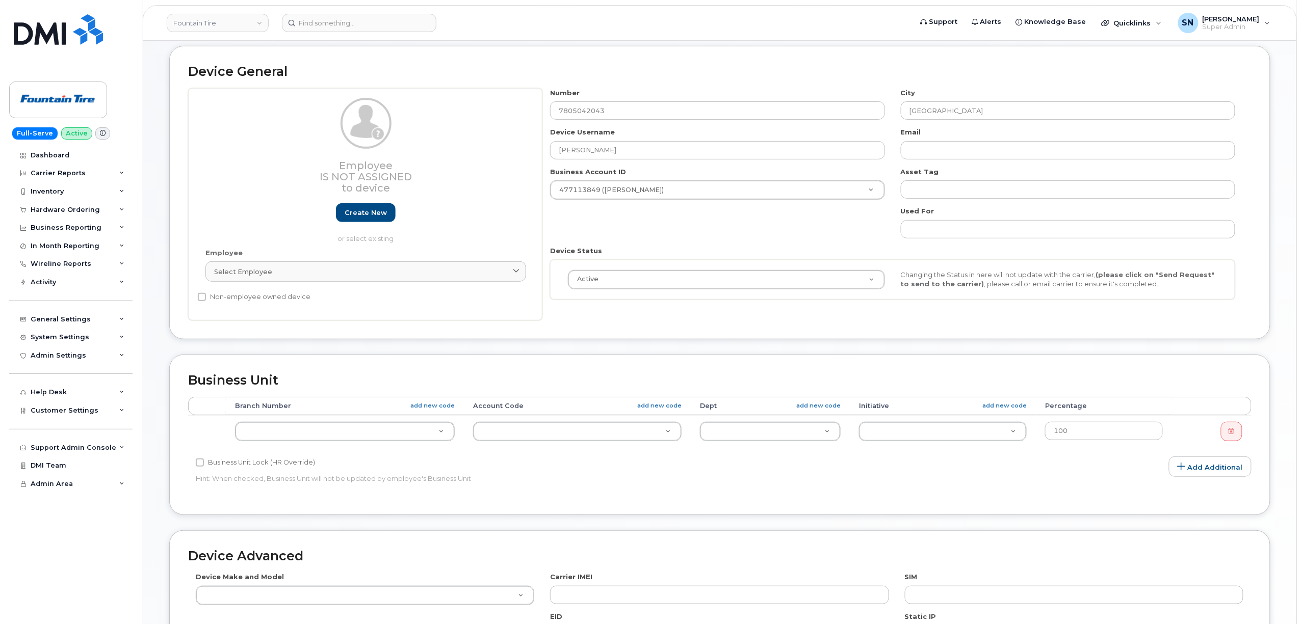
scroll to position [136, 0]
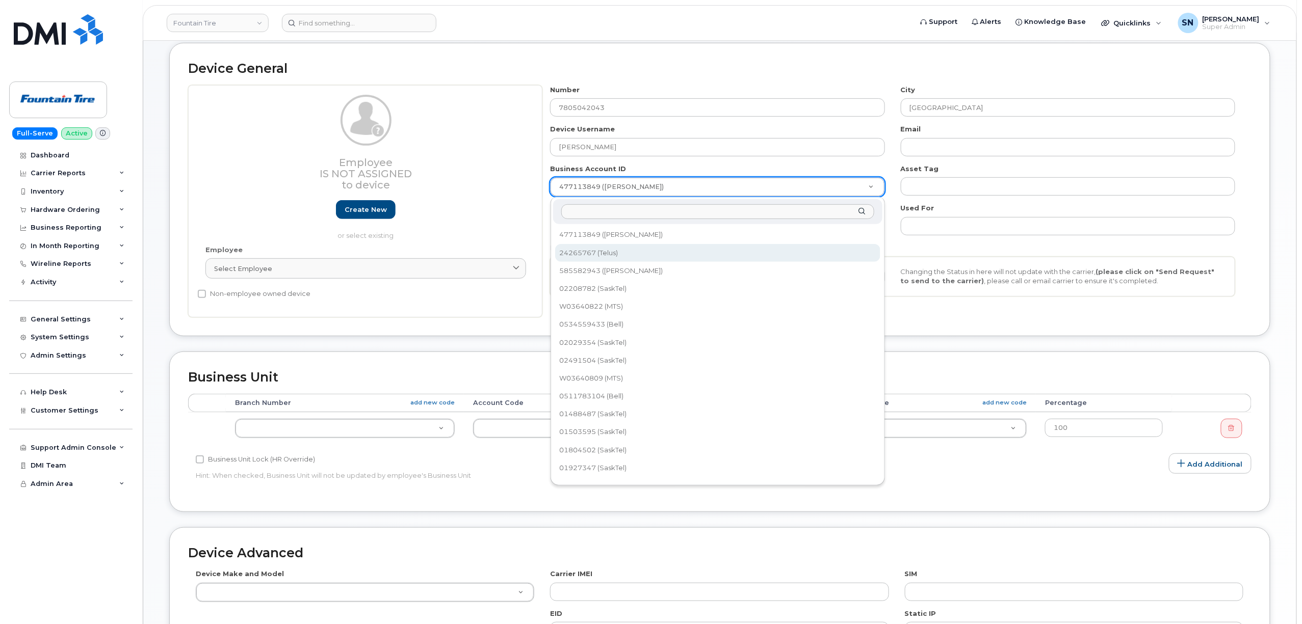
select select "337"
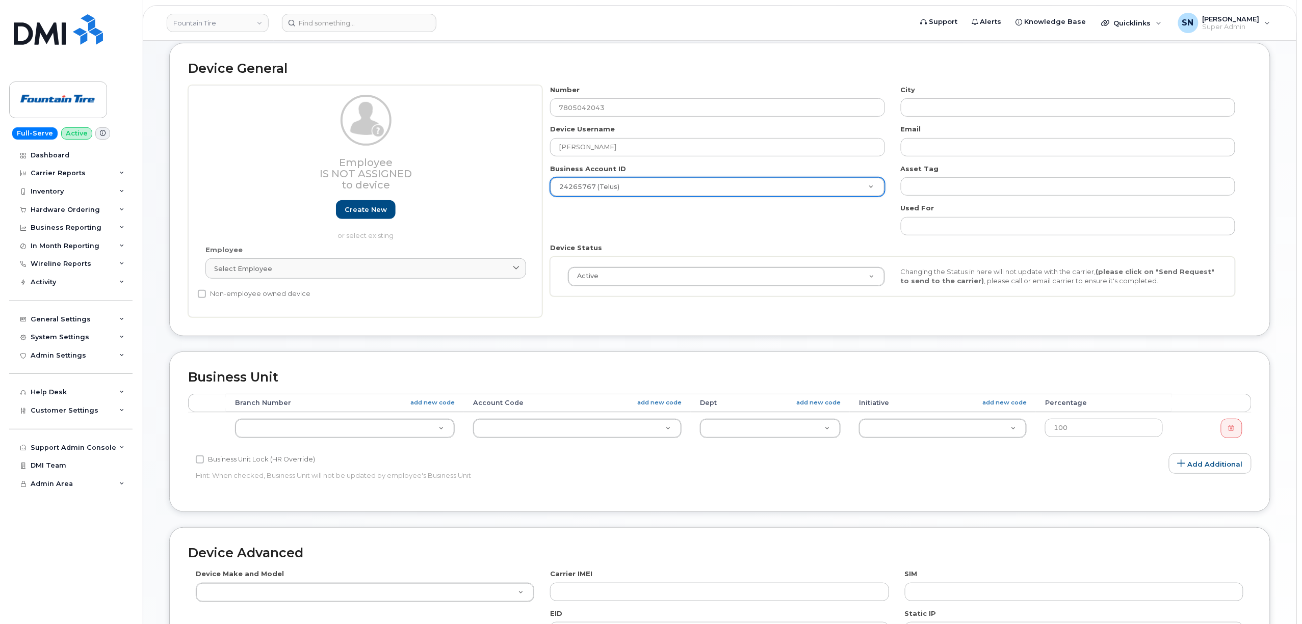
click at [681, 231] on div "Number 7805042043 City Device Username Kym Tkachuk Email Business Account ID 24…" at bounding box center [892, 194] width 701 height 219
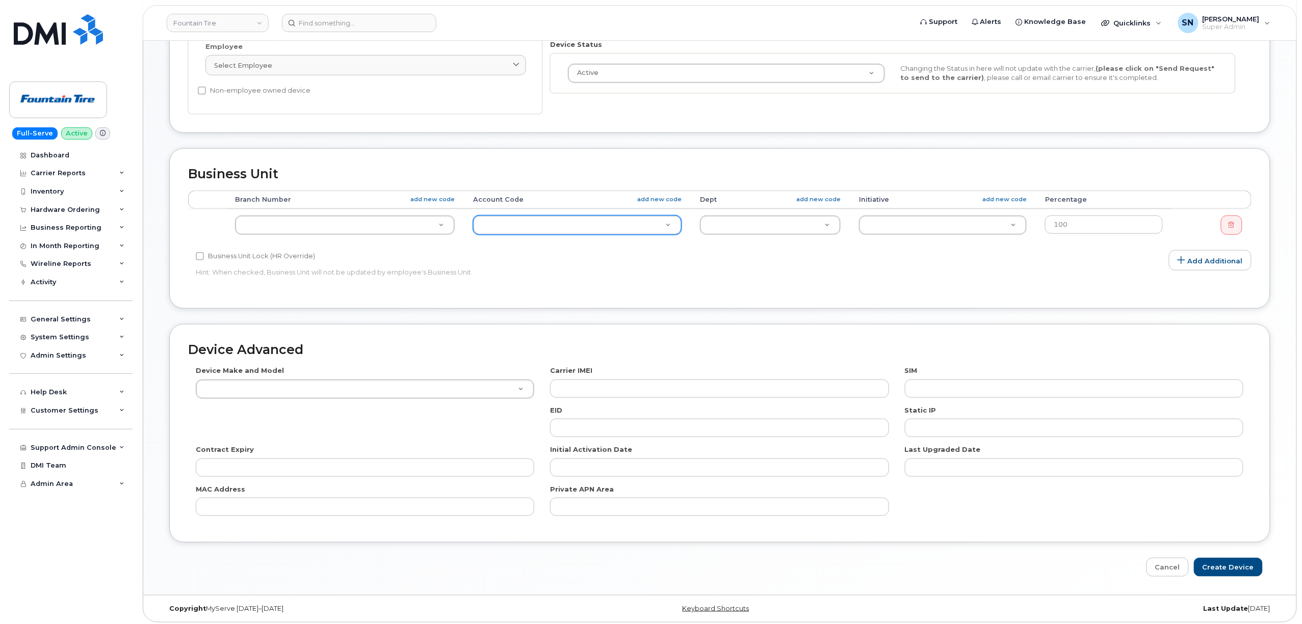
scroll to position [339, 0]
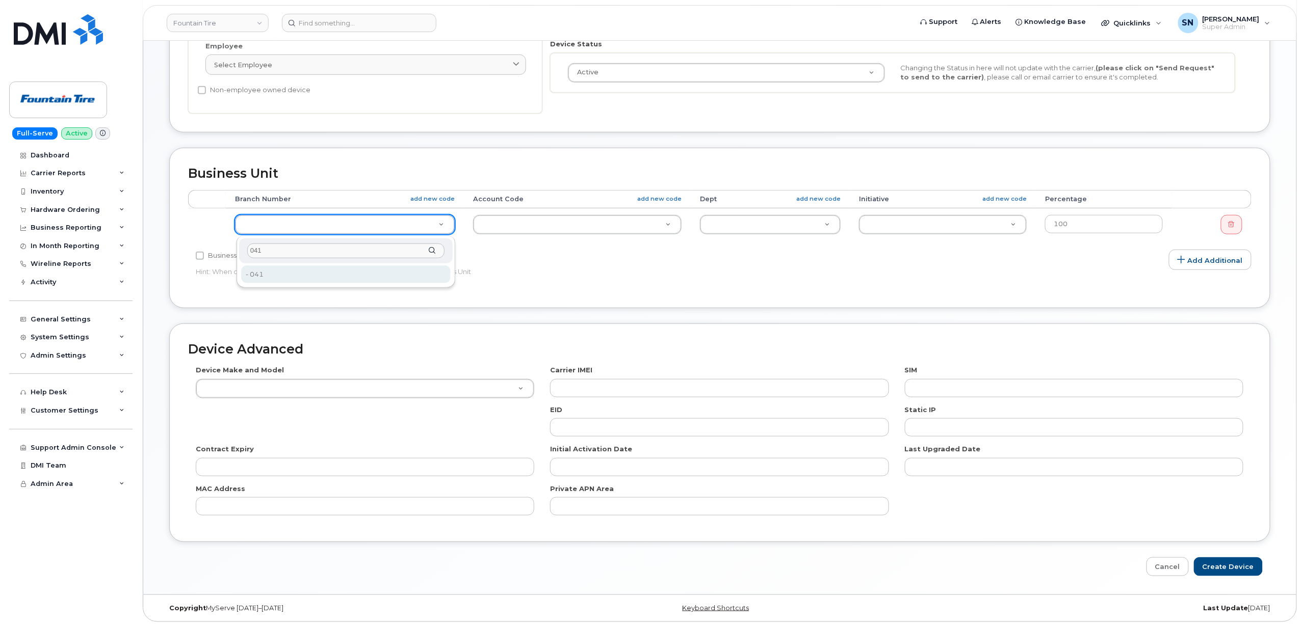
type input "041"
type input "583"
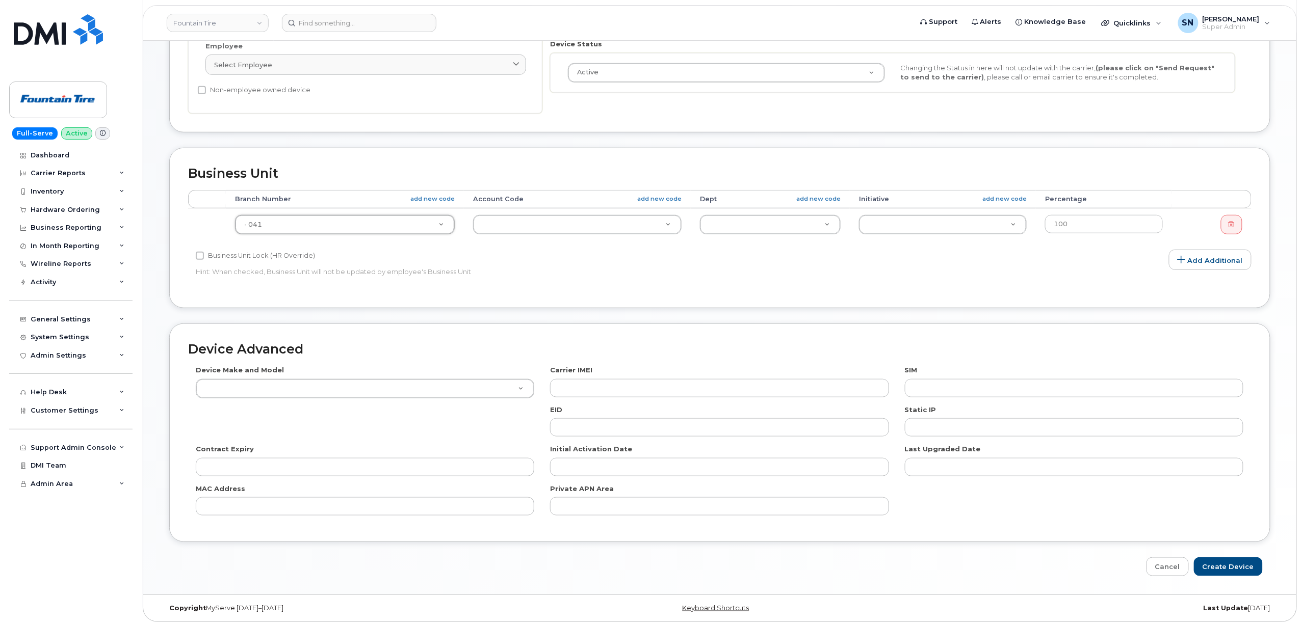
click at [569, 279] on div "Business Unit Lock (HR Override) Hint: When checked, Business Unit will not be …" at bounding box center [542, 266] width 709 height 32
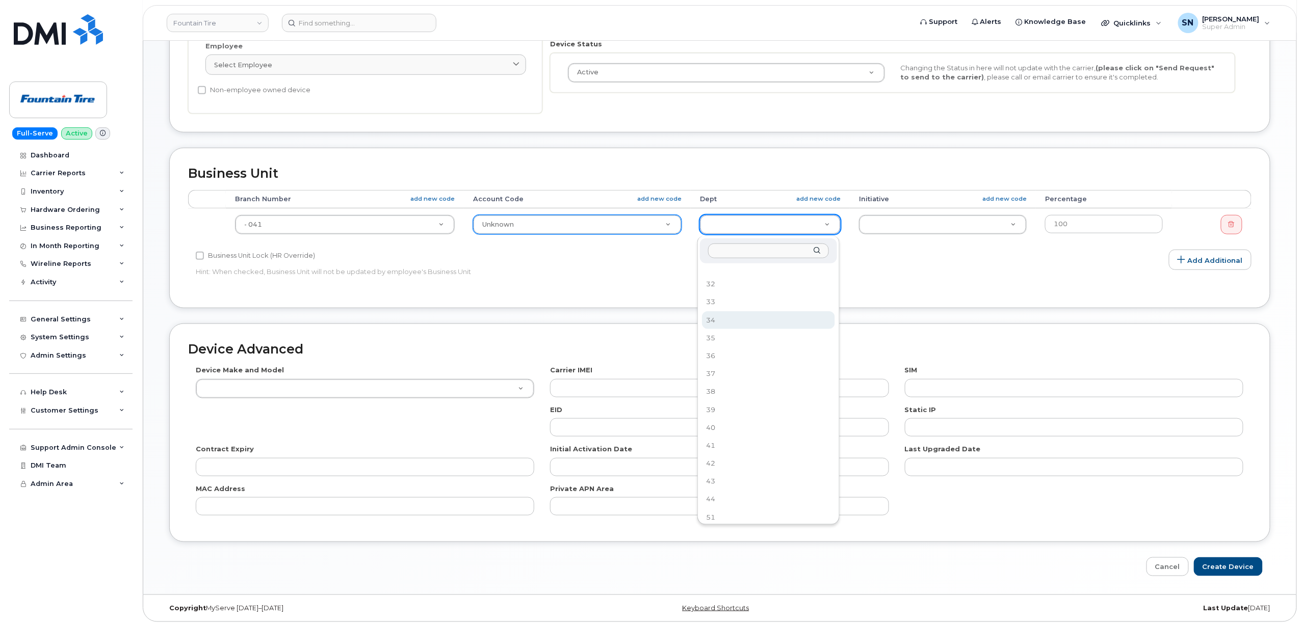
select select "9439"
type input "u"
type input "none"
select select "9679"
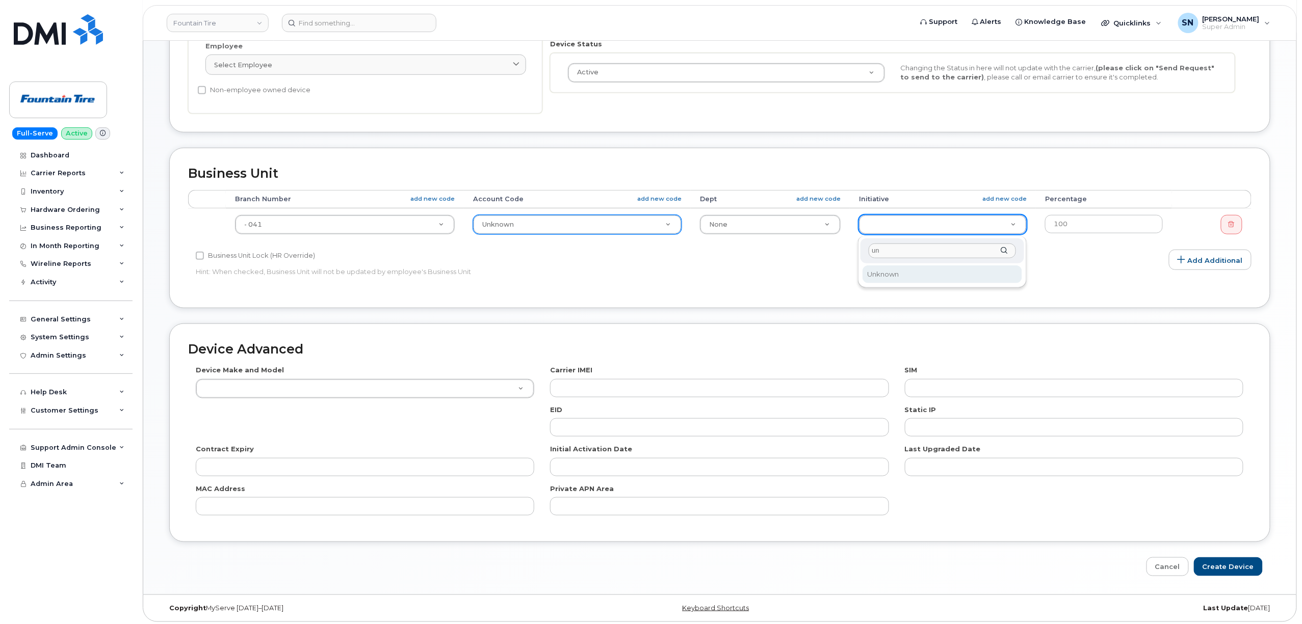
type input "u"
type input "none"
select select "1363"
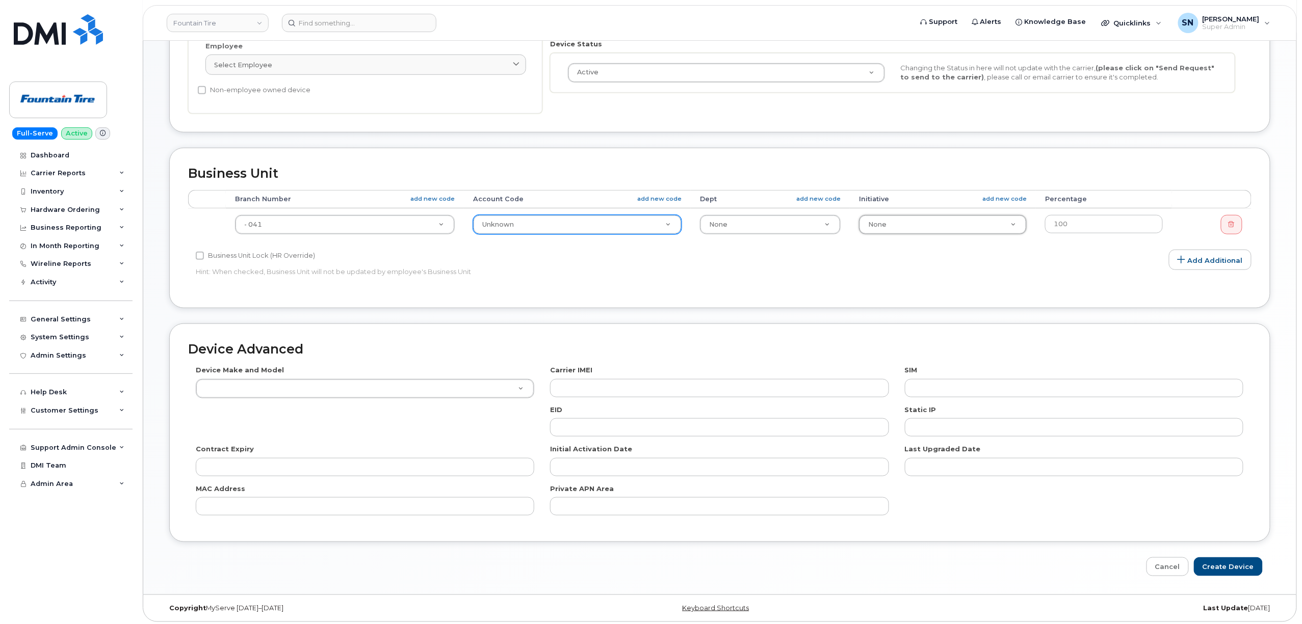
type input "st"
select select "614"
click at [757, 302] on div "Business Unit Accounting Categories Rules Accounting categories percentages mus…" at bounding box center [719, 228] width 1101 height 160
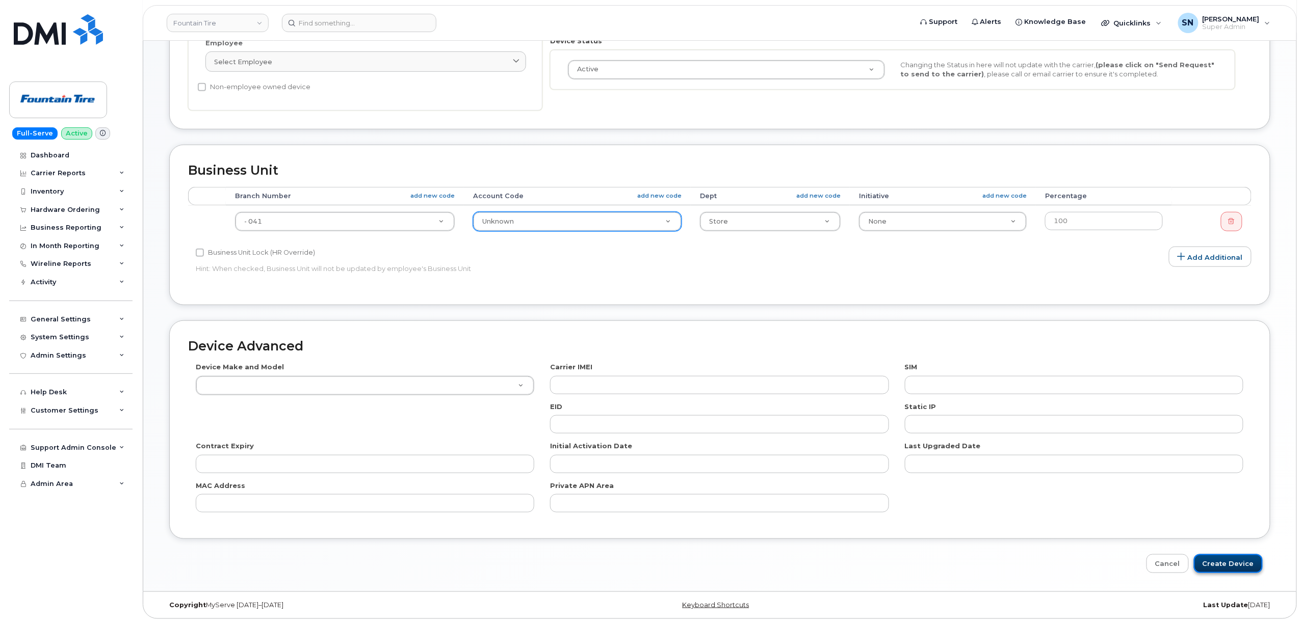
click at [1226, 559] on input "Create Device" at bounding box center [1228, 563] width 69 height 19
type input "Saving..."
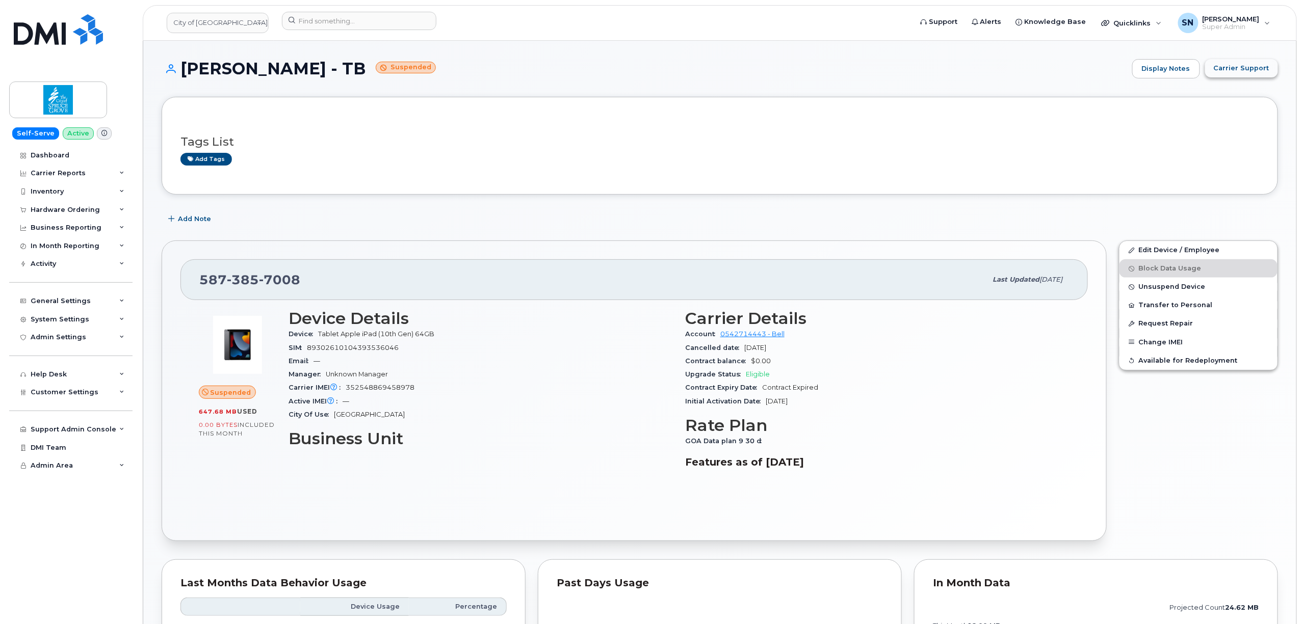
click at [1236, 68] on span "Carrier Support" at bounding box center [1241, 68] width 56 height 10
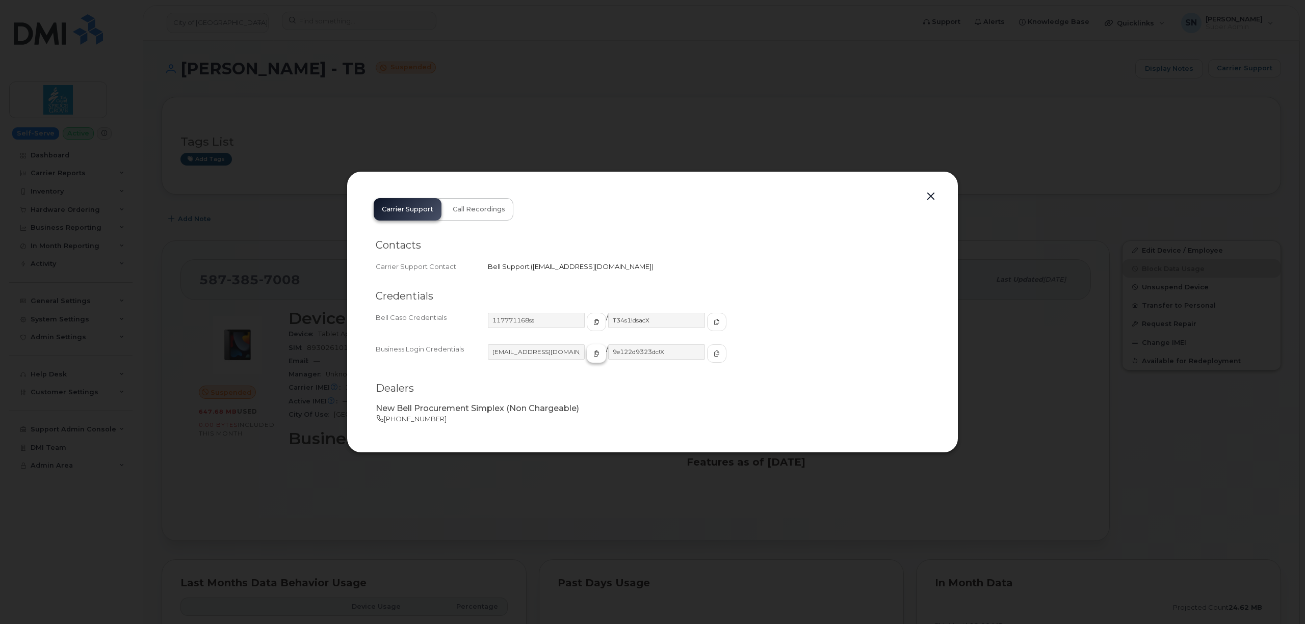
click at [592, 357] on span "button" at bounding box center [596, 353] width 9 height 9
click at [713, 355] on icon "button" at bounding box center [716, 354] width 6 height 6
click at [930, 197] on button "button" at bounding box center [930, 197] width 15 height 14
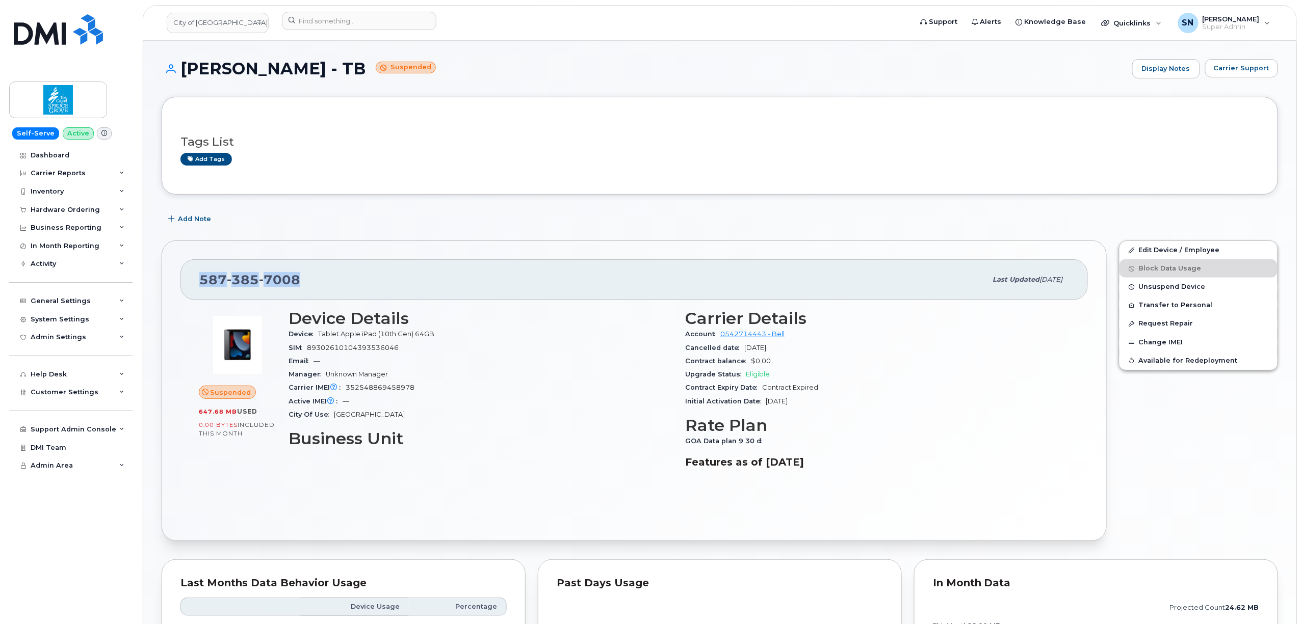
drag, startPoint x: 196, startPoint y: 286, endPoint x: 325, endPoint y: 300, distance: 129.2
click at [325, 300] on div "587 385 7008 Last updated Sep 17, 2025" at bounding box center [633, 279] width 907 height 41
copy span "587 385 7008"
click at [1175, 259] on link "Edit Device / Employee" at bounding box center [1198, 250] width 158 height 18
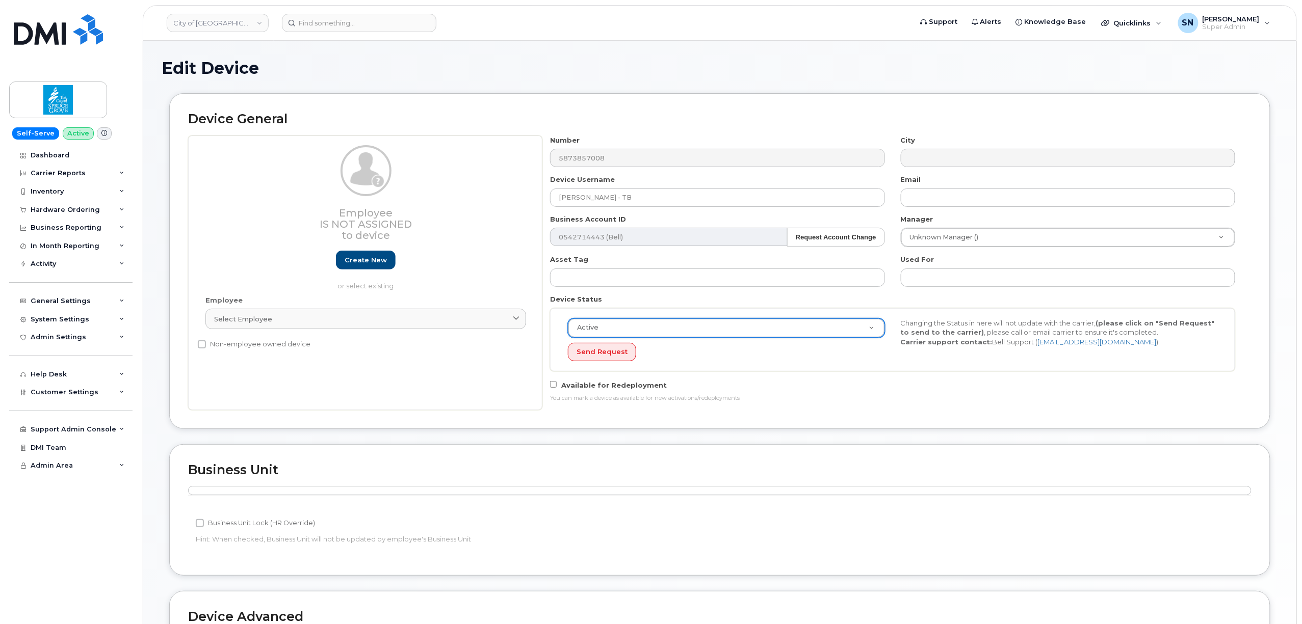
select select "active"
click at [936, 417] on div "Device General Employee Is not assigned to device Create new or select existing…" at bounding box center [719, 260] width 1101 height 335
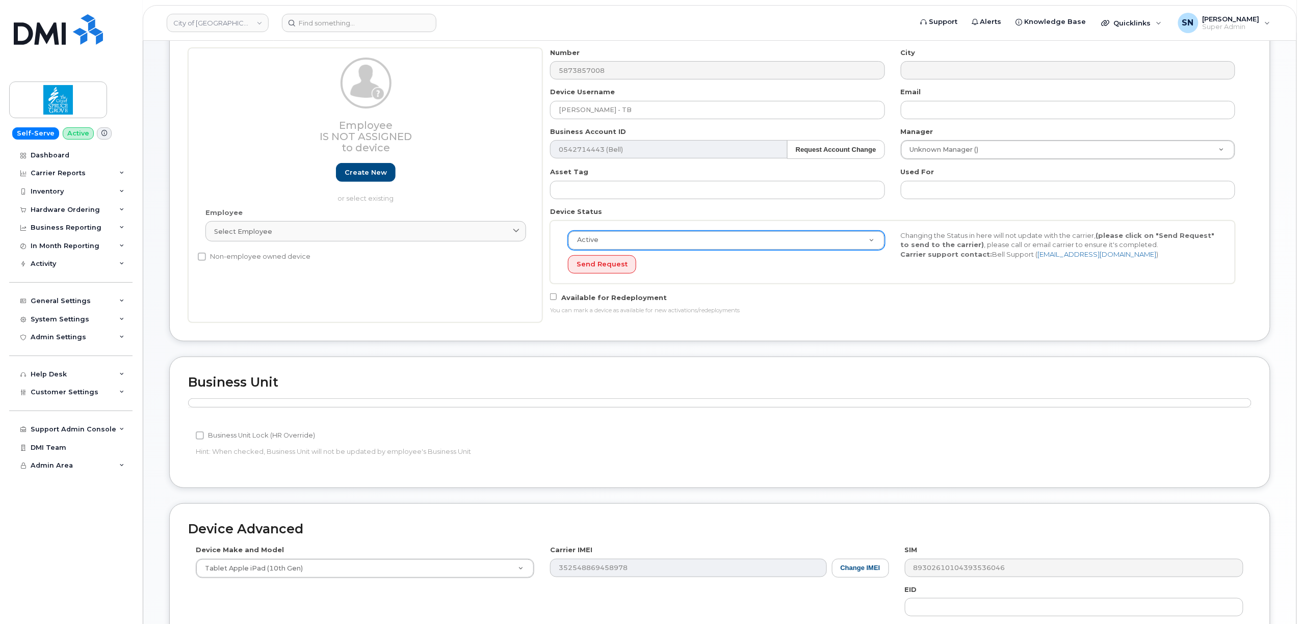
scroll to position [274, 0]
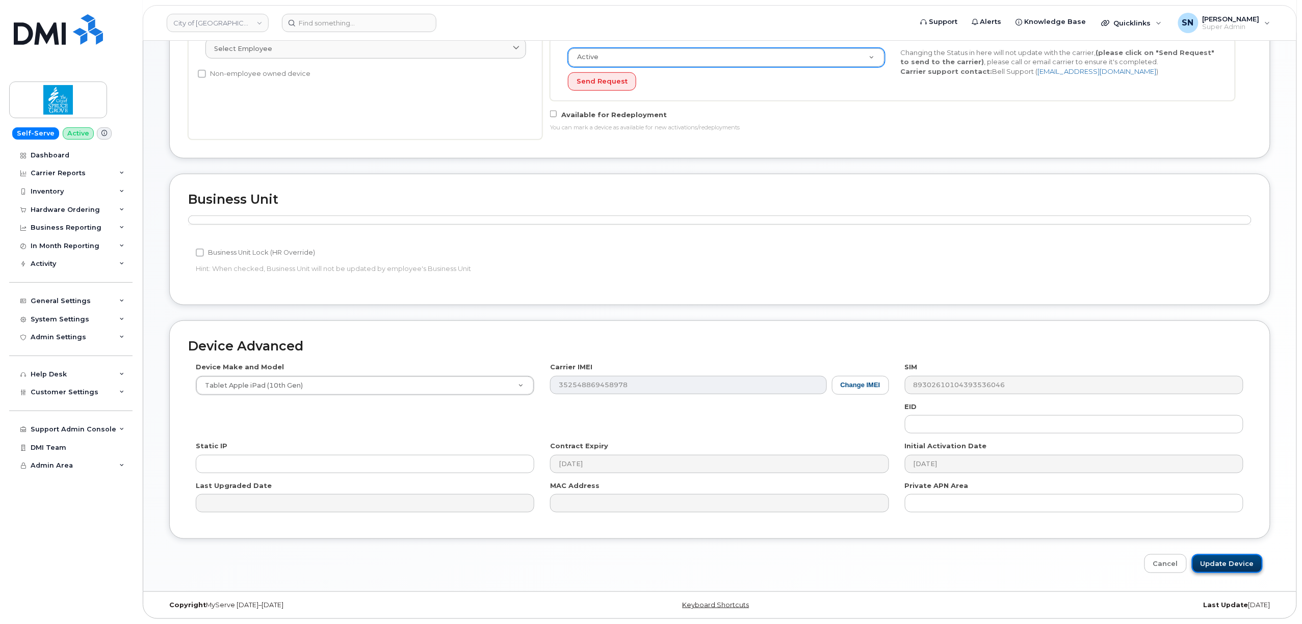
click at [1213, 558] on input "Update Device" at bounding box center [1226, 563] width 71 height 19
type input "Saving..."
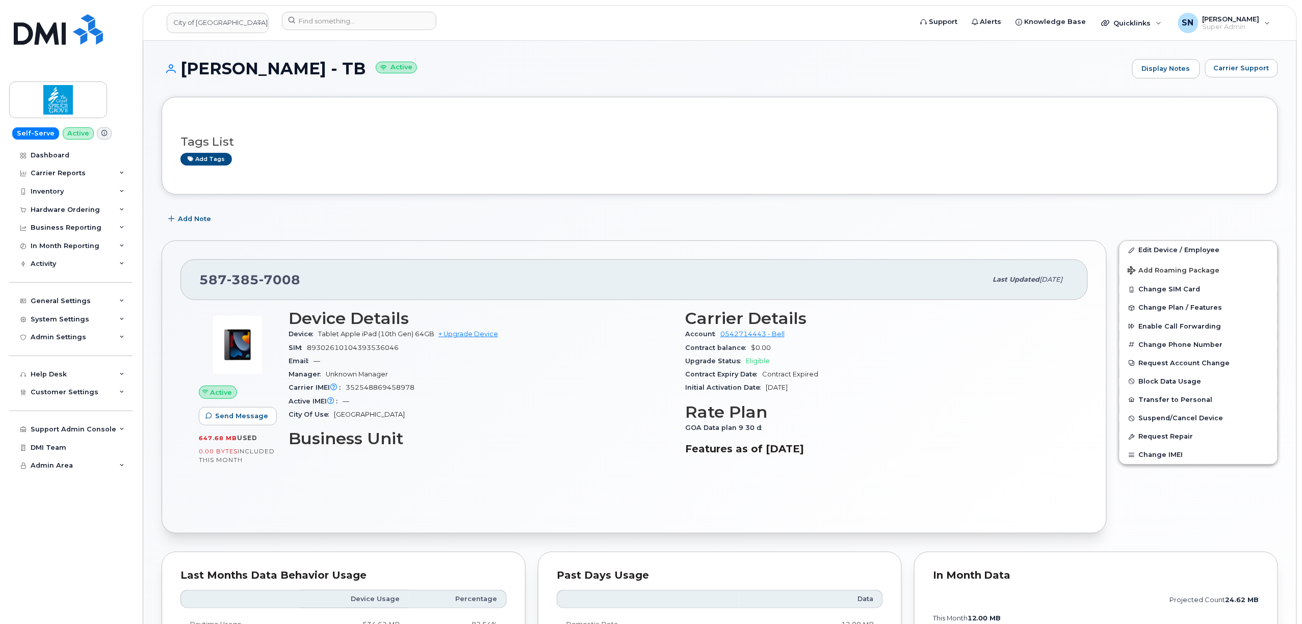
click at [384, 225] on div "Add Note" at bounding box center [720, 219] width 1116 height 18
drag, startPoint x: 181, startPoint y: 68, endPoint x: 365, endPoint y: 70, distance: 183.5
click at [365, 70] on h1 "Layne Witteveen - TB Active" at bounding box center [644, 69] width 965 height 18
copy h1 "Layne Witteveen - TB"
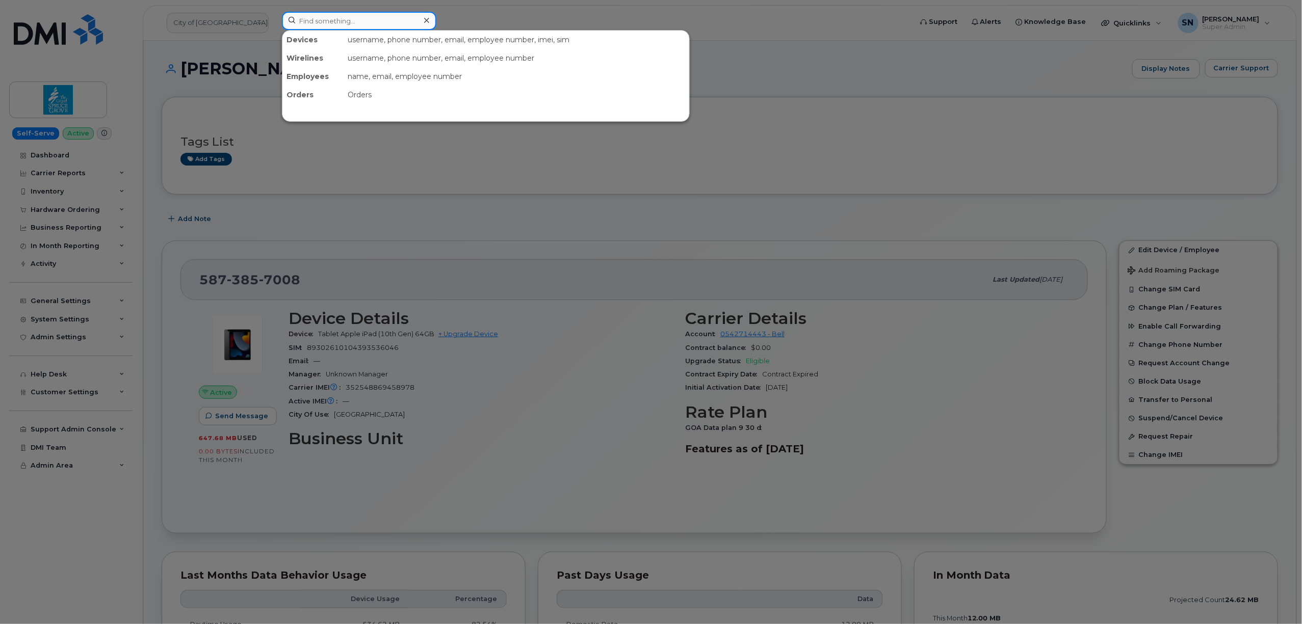
click at [388, 29] on input at bounding box center [359, 21] width 154 height 18
paste input "7802637181"
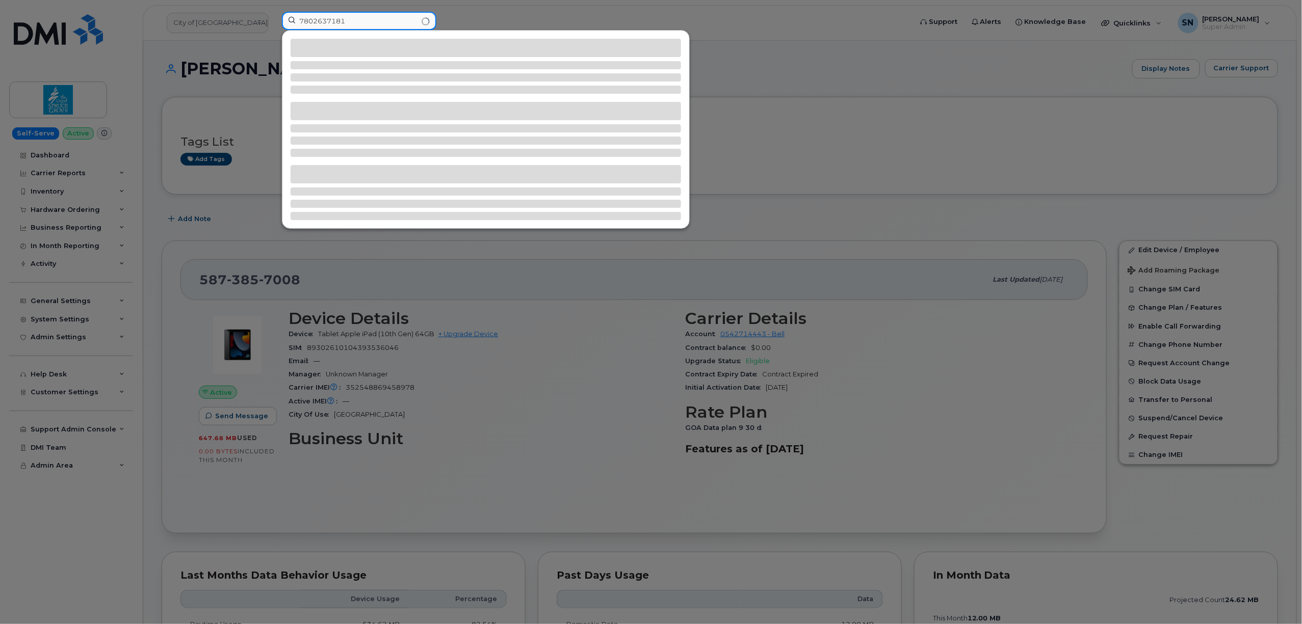
type input "7802637181"
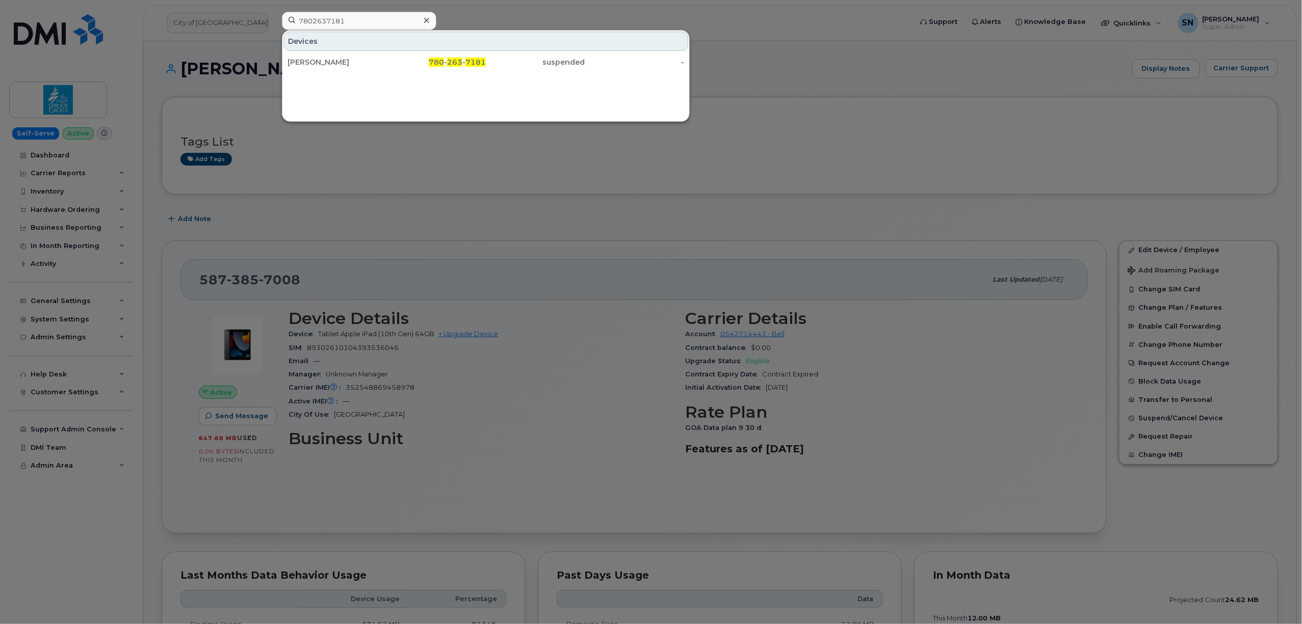
drag, startPoint x: 450, startPoint y: 60, endPoint x: 464, endPoint y: 145, distance: 85.6
click at [450, 60] on span "263" at bounding box center [454, 62] width 15 height 9
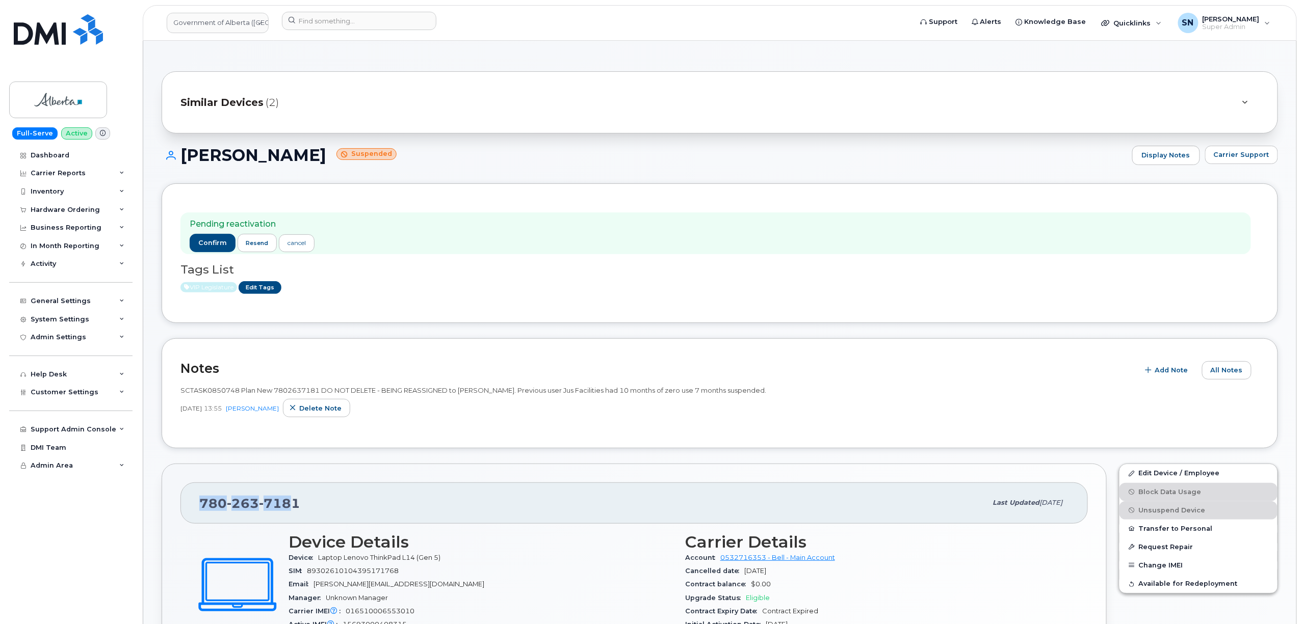
drag, startPoint x: 202, startPoint y: 506, endPoint x: 294, endPoint y: 514, distance: 92.6
click at [294, 514] on div "780 263 7181" at bounding box center [592, 502] width 787 height 21
click at [1228, 158] on span "Carrier Support" at bounding box center [1241, 155] width 56 height 10
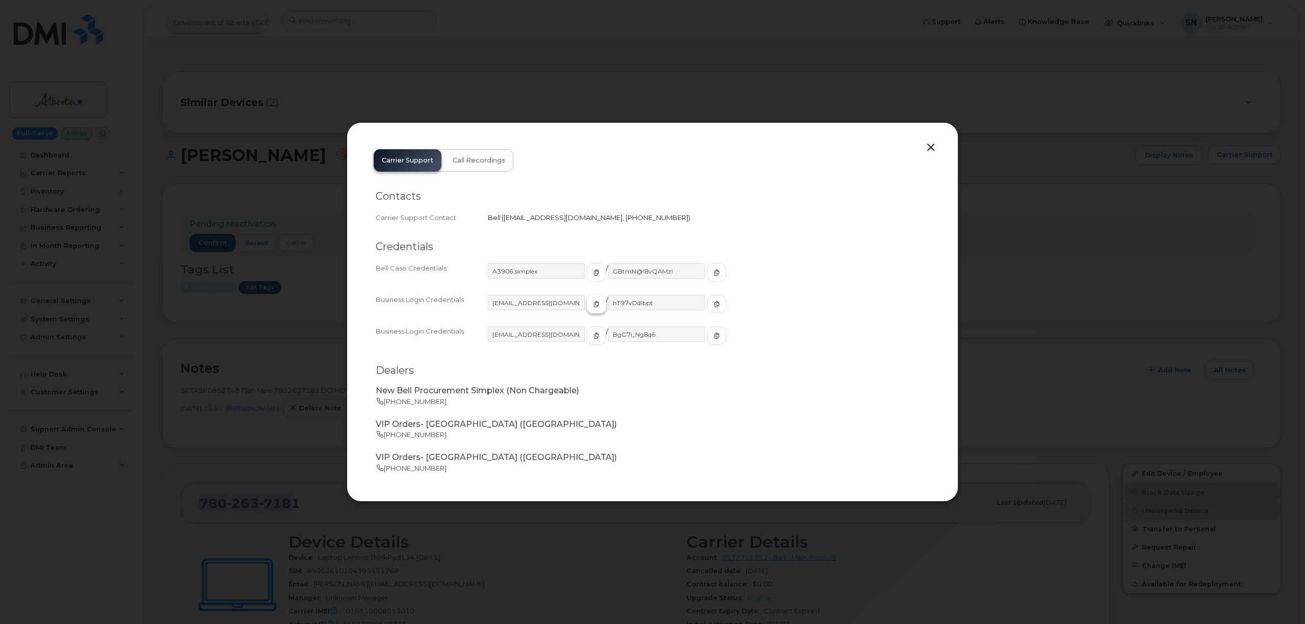
click at [593, 304] on icon "button" at bounding box center [596, 304] width 6 height 6
click at [707, 306] on button "button" at bounding box center [716, 304] width 19 height 18
click at [936, 145] on button "button" at bounding box center [930, 148] width 15 height 14
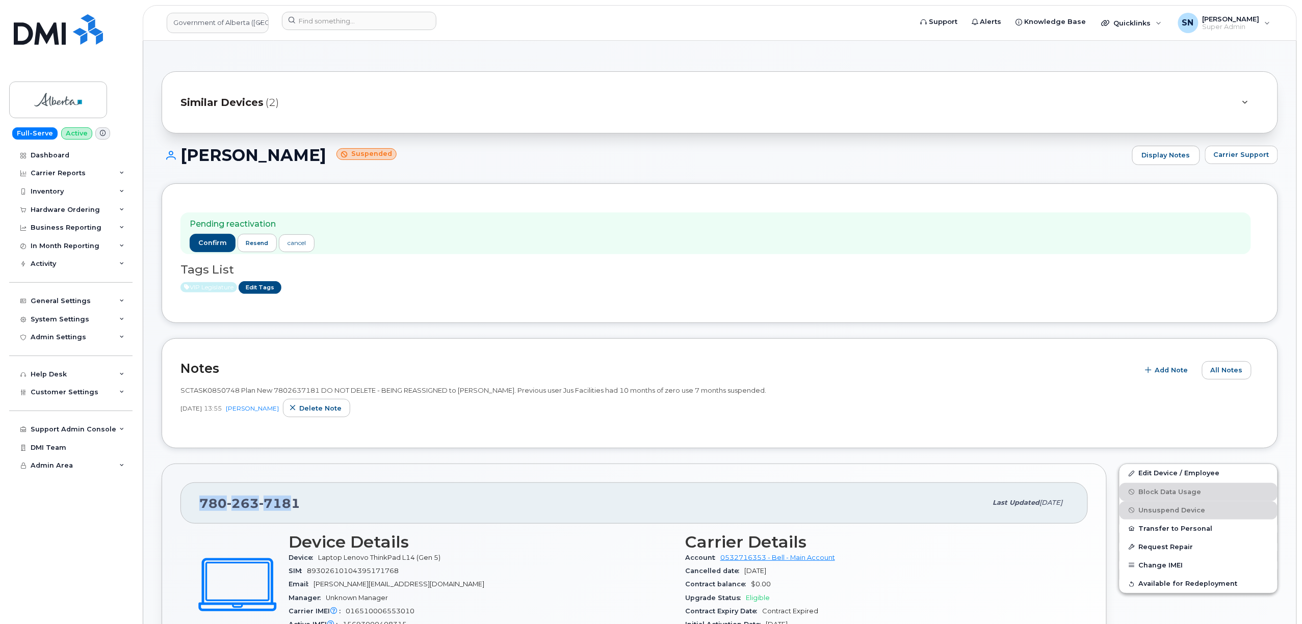
click at [275, 500] on span "7181" at bounding box center [279, 503] width 41 height 15
drag, startPoint x: 202, startPoint y: 506, endPoint x: 303, endPoint y: 501, distance: 100.5
click at [305, 501] on div "780 263 7181" at bounding box center [592, 502] width 787 height 21
copy span "780 263 7181"
click at [1232, 150] on span "Carrier Support" at bounding box center [1241, 155] width 56 height 10
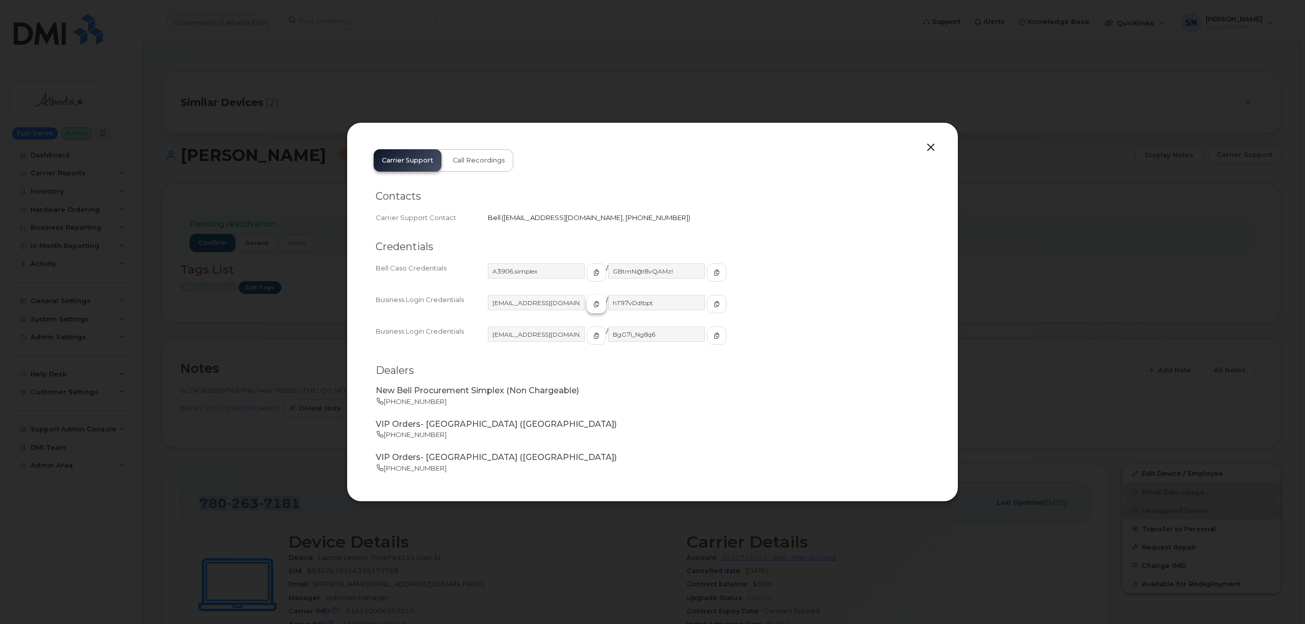
click at [593, 303] on icon "button" at bounding box center [596, 304] width 6 height 6
click at [592, 306] on span "button" at bounding box center [596, 304] width 9 height 9
click at [713, 306] on icon "button" at bounding box center [716, 304] width 6 height 6
click at [930, 150] on button "button" at bounding box center [930, 148] width 15 height 14
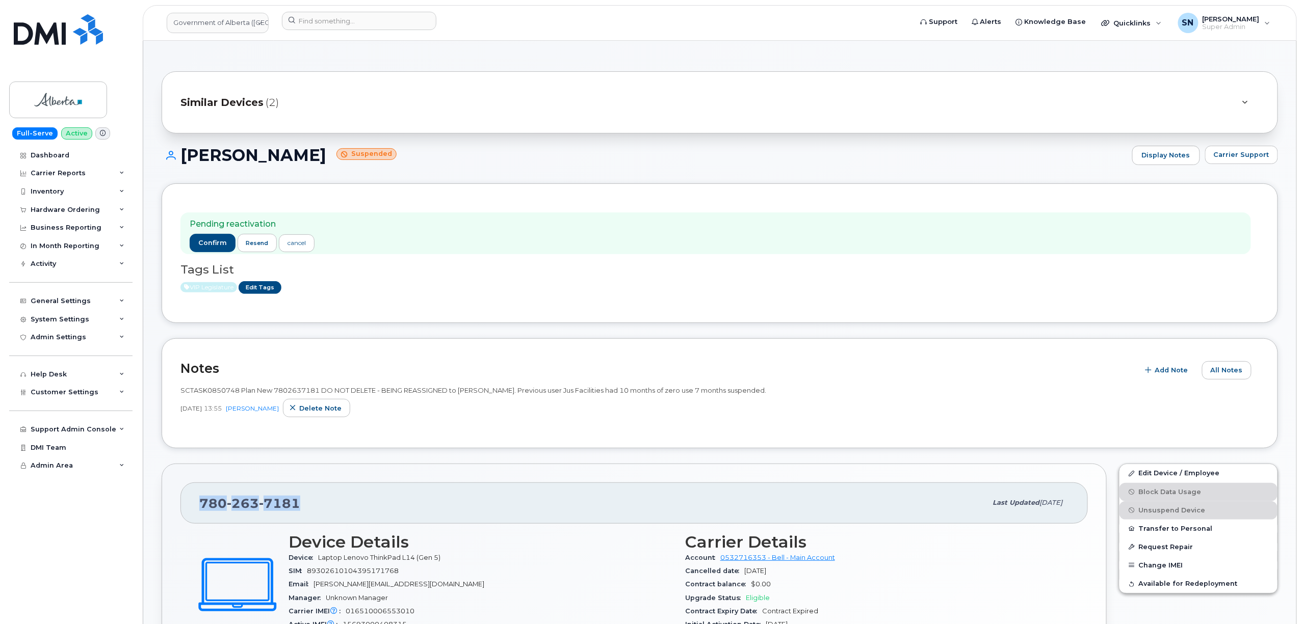
copy span "780 263 7181"
click at [201, 245] on span "confirm" at bounding box center [212, 242] width 29 height 9
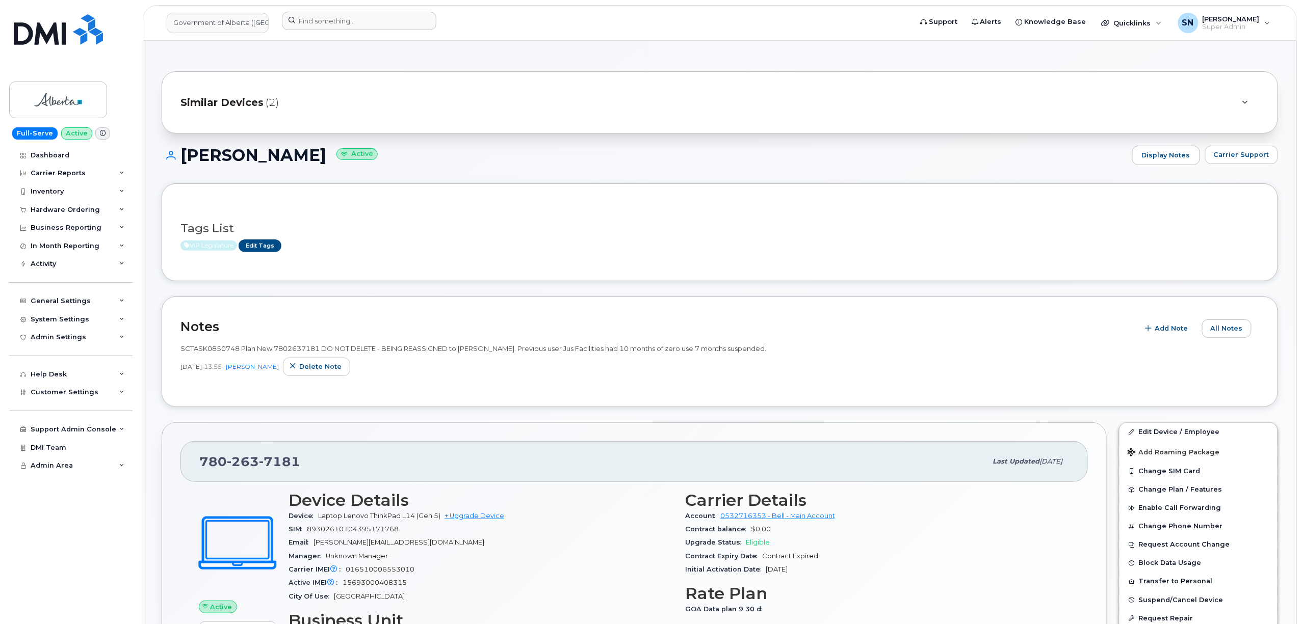
click at [357, 31] on div at bounding box center [593, 23] width 639 height 22
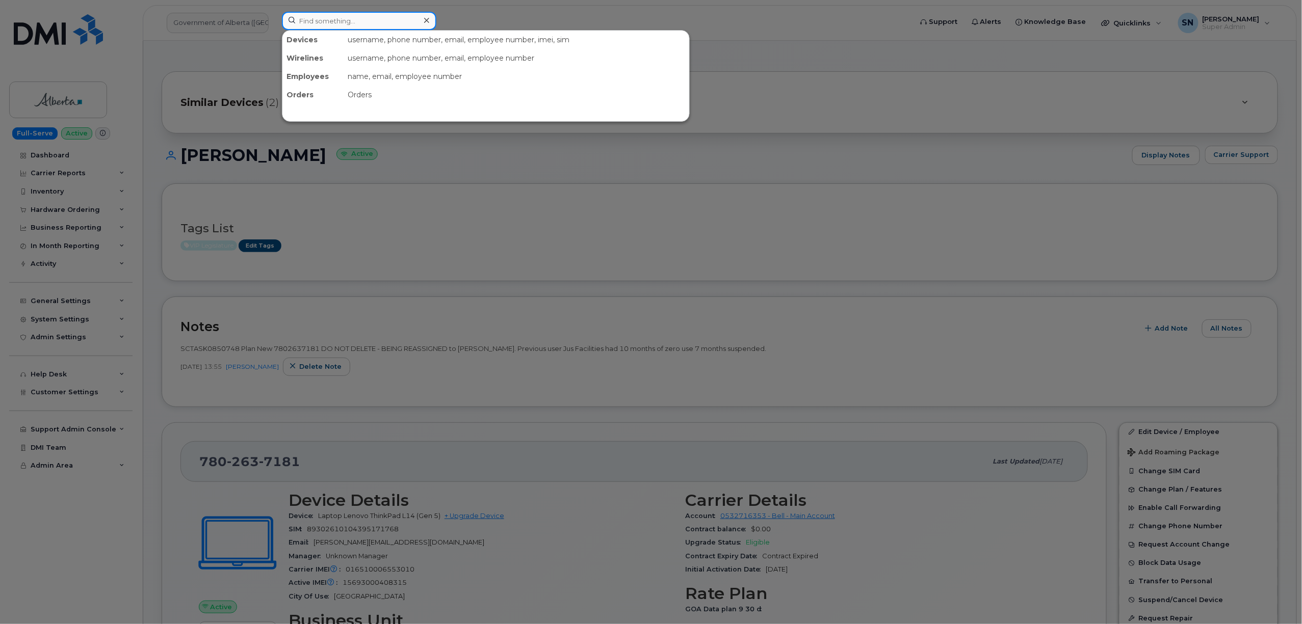
click at [349, 18] on input at bounding box center [359, 21] width 154 height 18
paste input "2366604409"
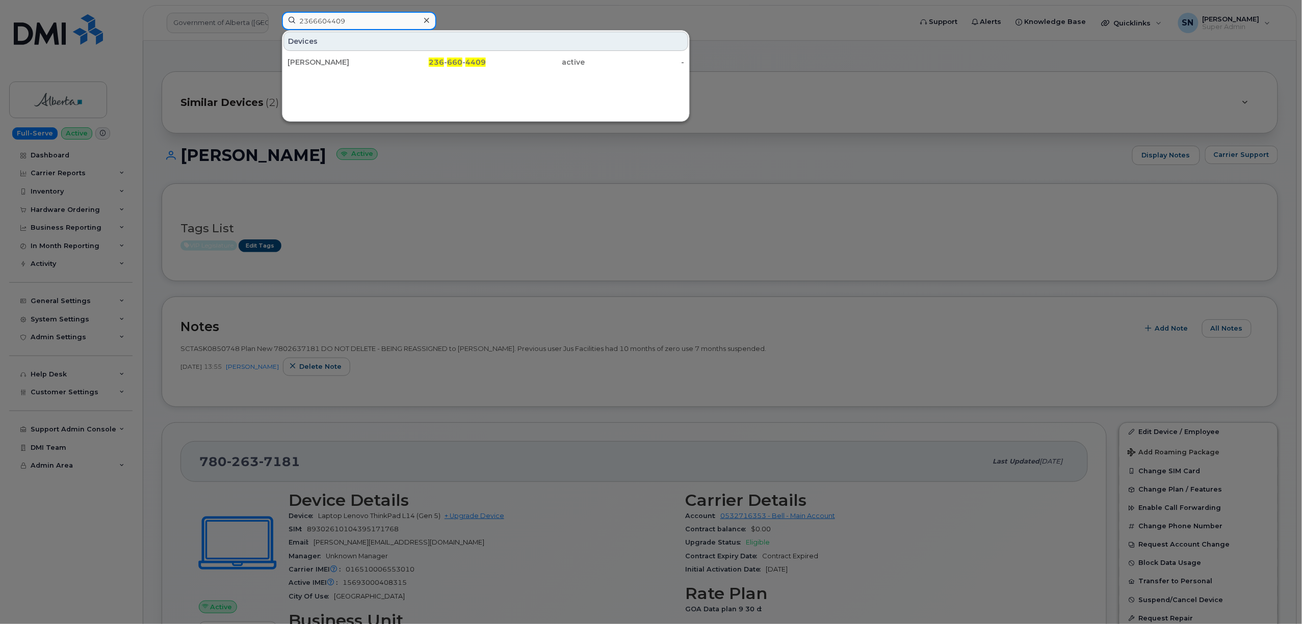
type input "2366604409"
click at [323, 61] on div "[PERSON_NAME]" at bounding box center [336, 62] width 99 height 10
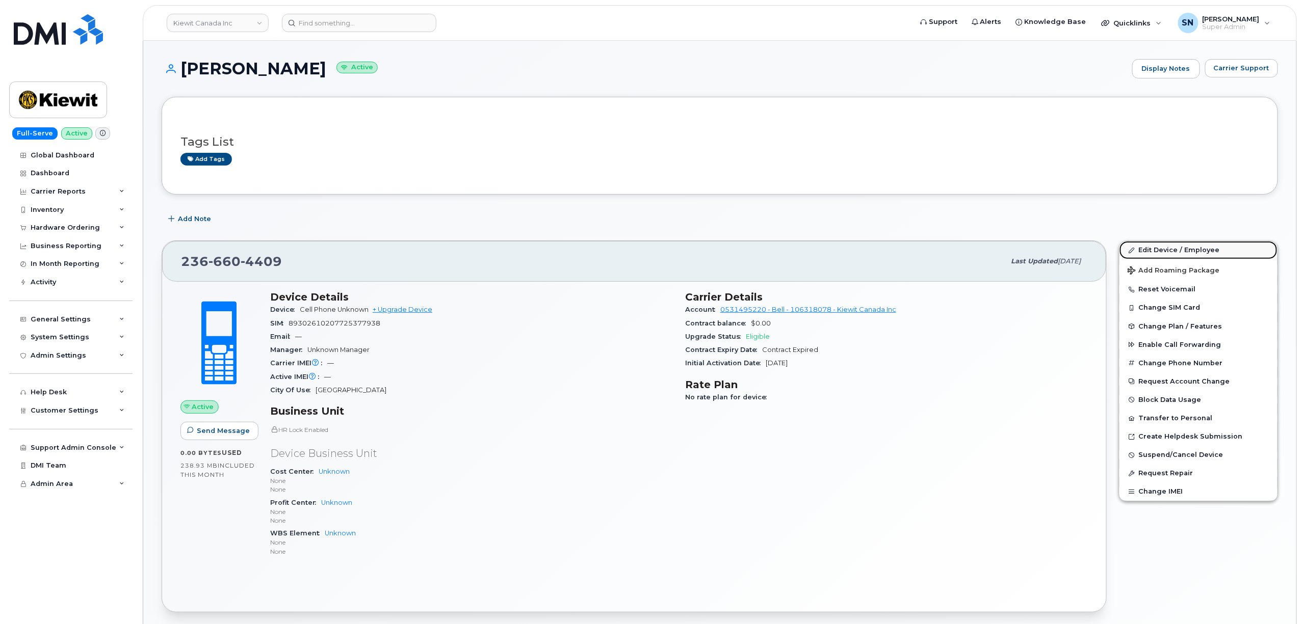
click at [1190, 250] on link "Edit Device / Employee" at bounding box center [1198, 250] width 158 height 18
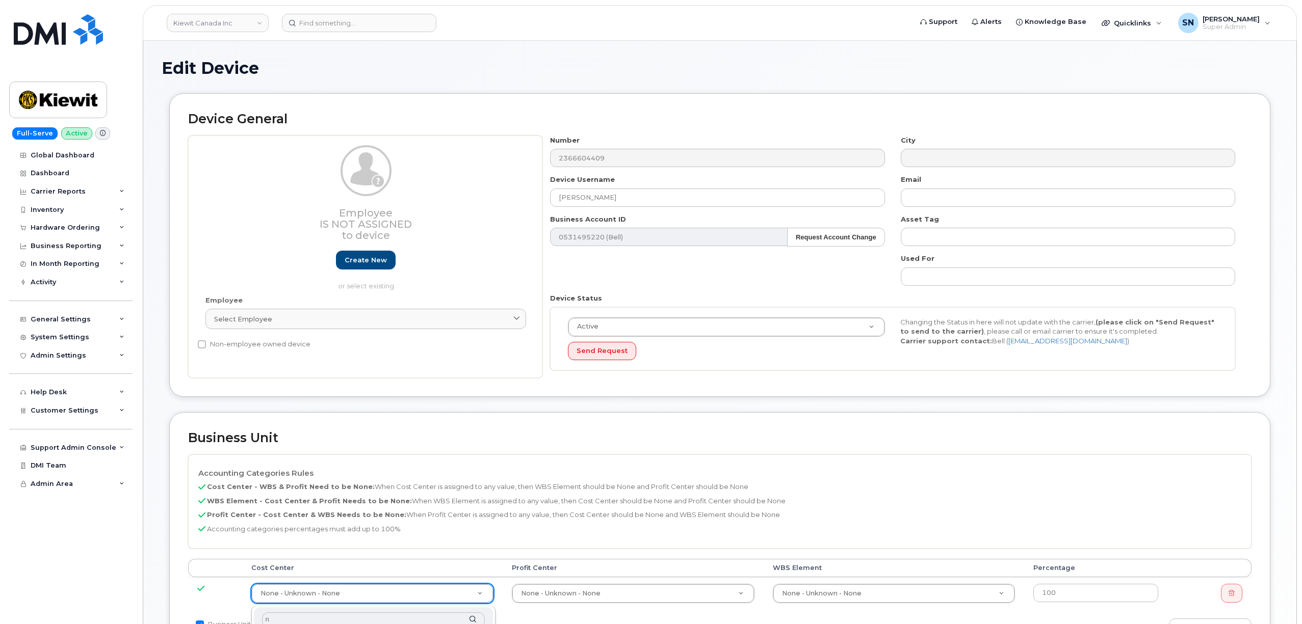
select select "14058"
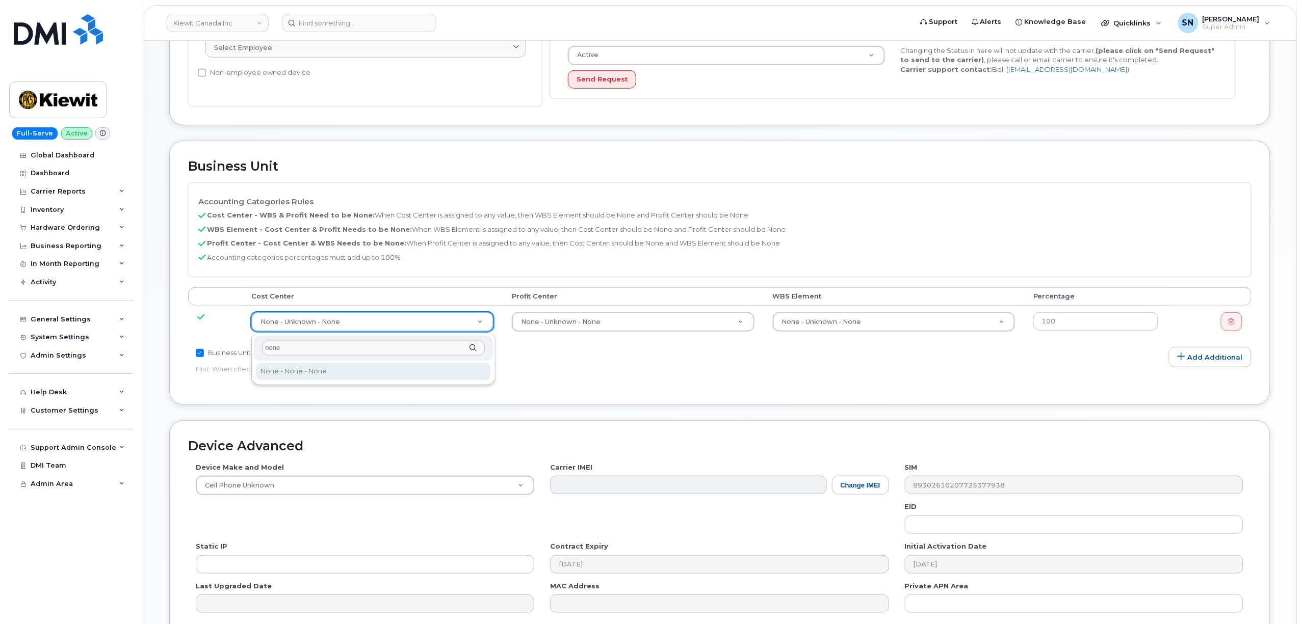
type input "none"
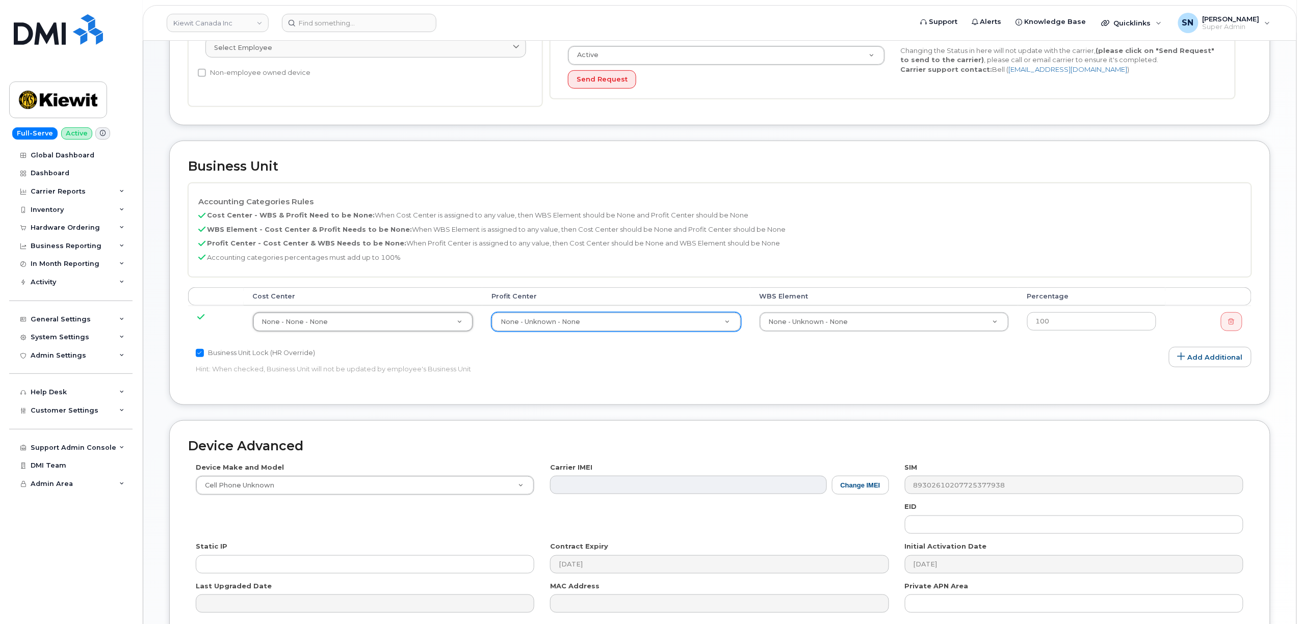
type input "13383"
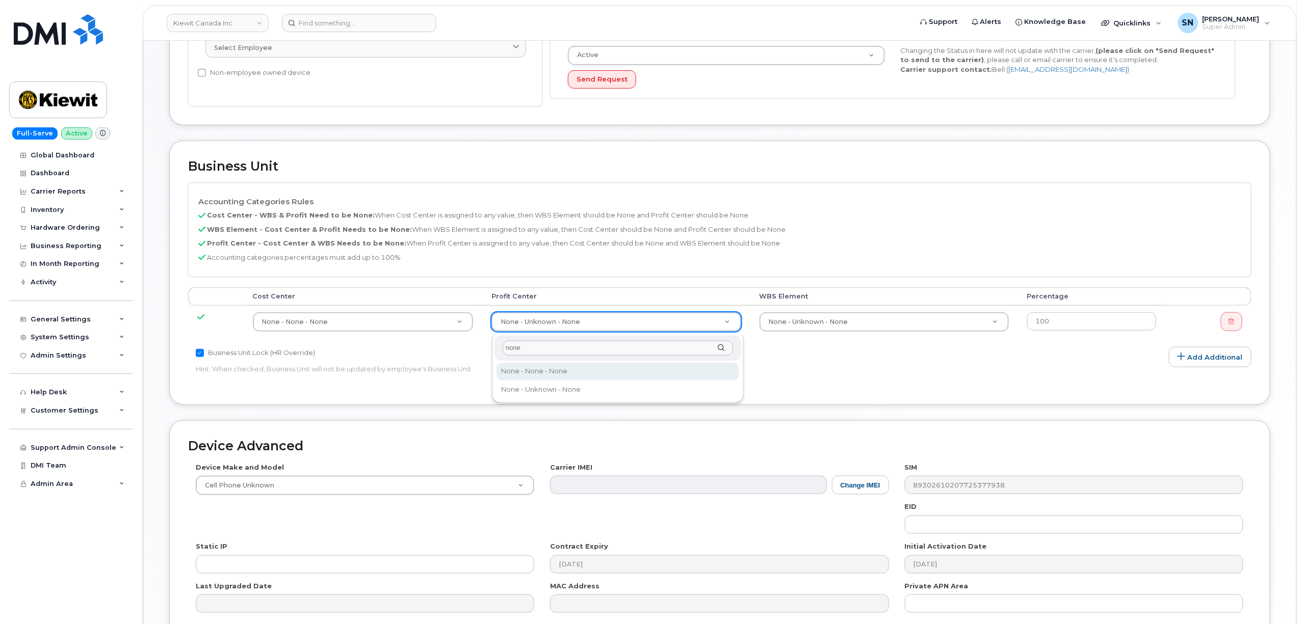
type input "none"
select select "14059"
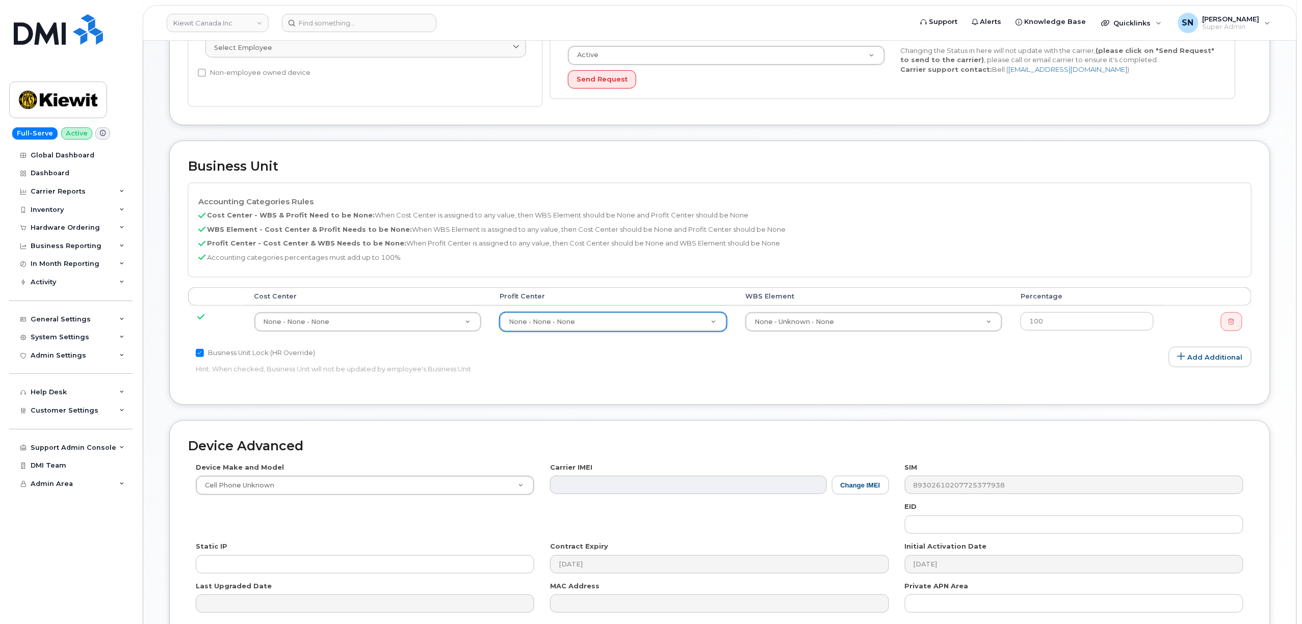
paste input "106064.1480"
type input "106064.1480"
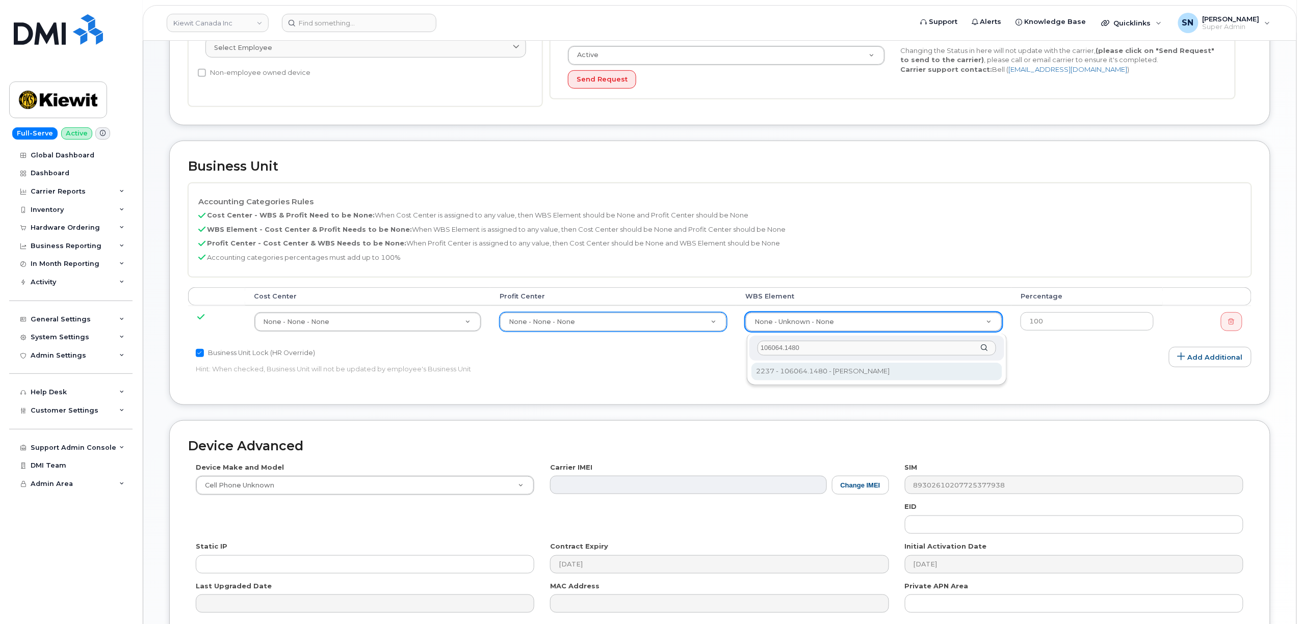
type input "106064.1480"
type input "29662412"
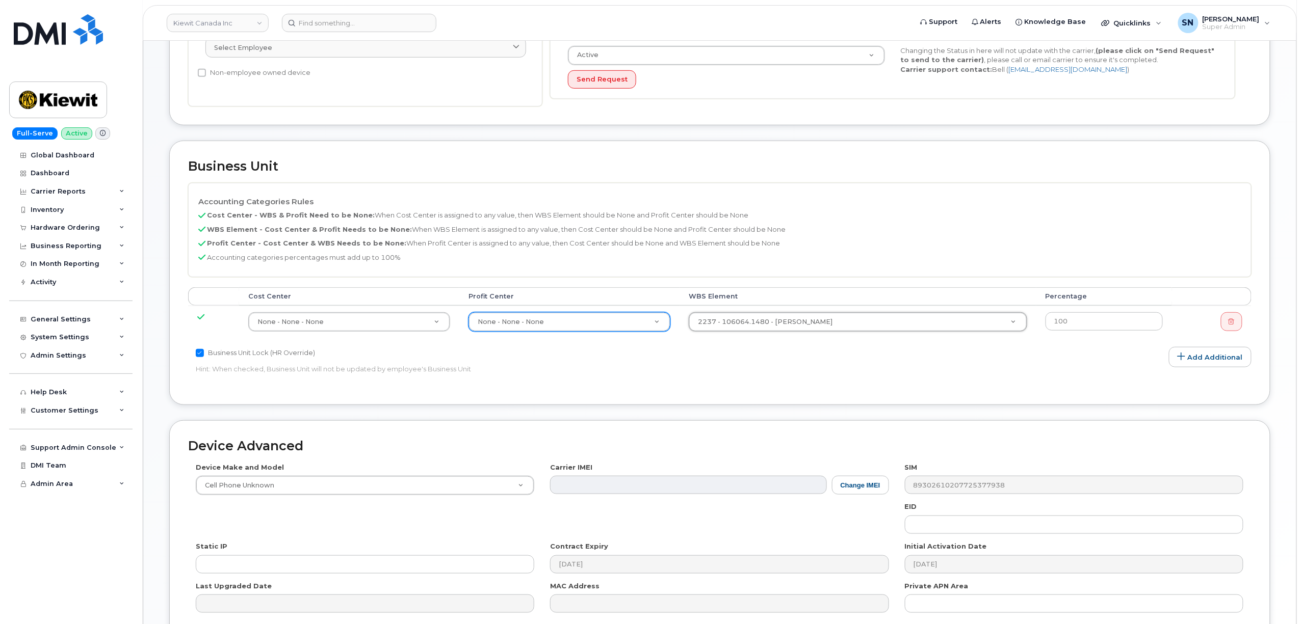
click at [789, 367] on p "Hint: When checked, Business Unit will not be updated by employee's Business Un…" at bounding box center [542, 369] width 693 height 10
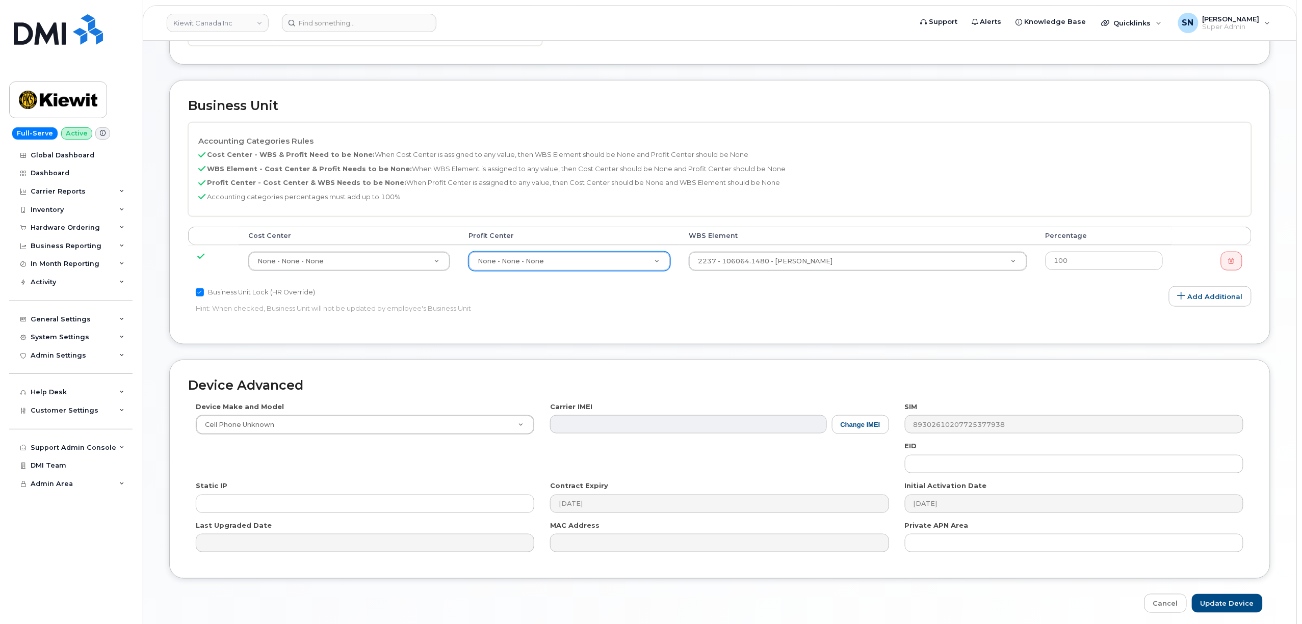
scroll to position [376, 0]
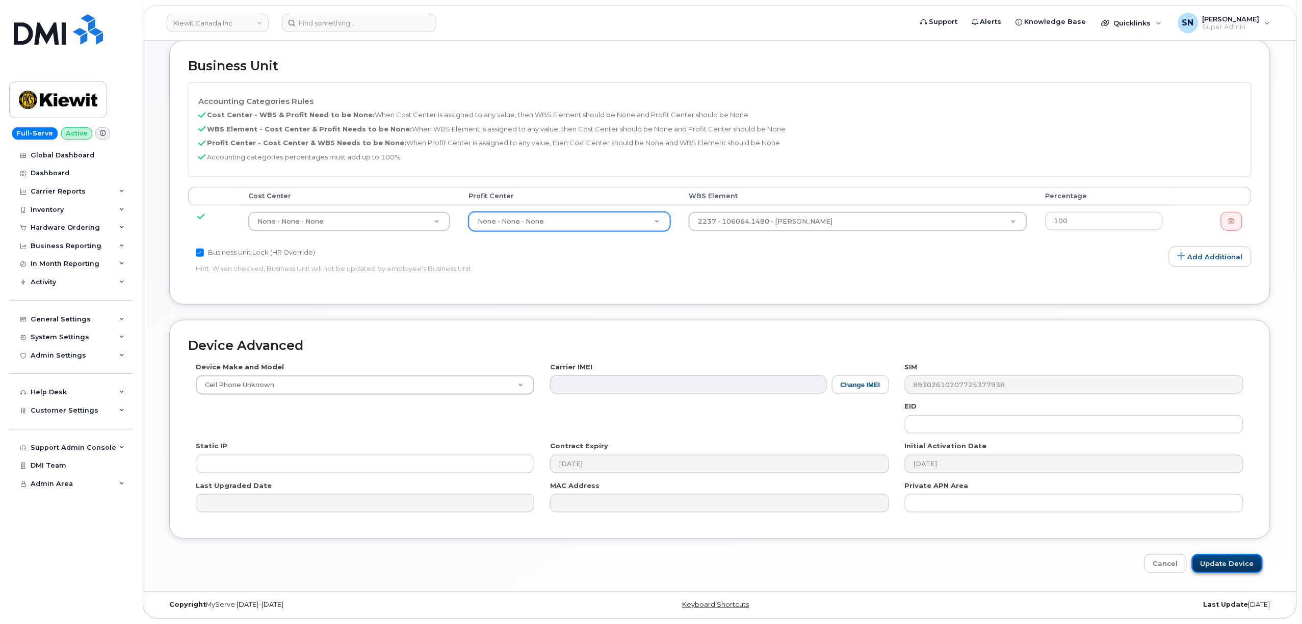
click at [1230, 571] on input "Update Device" at bounding box center [1226, 563] width 71 height 19
type input "Saving..."
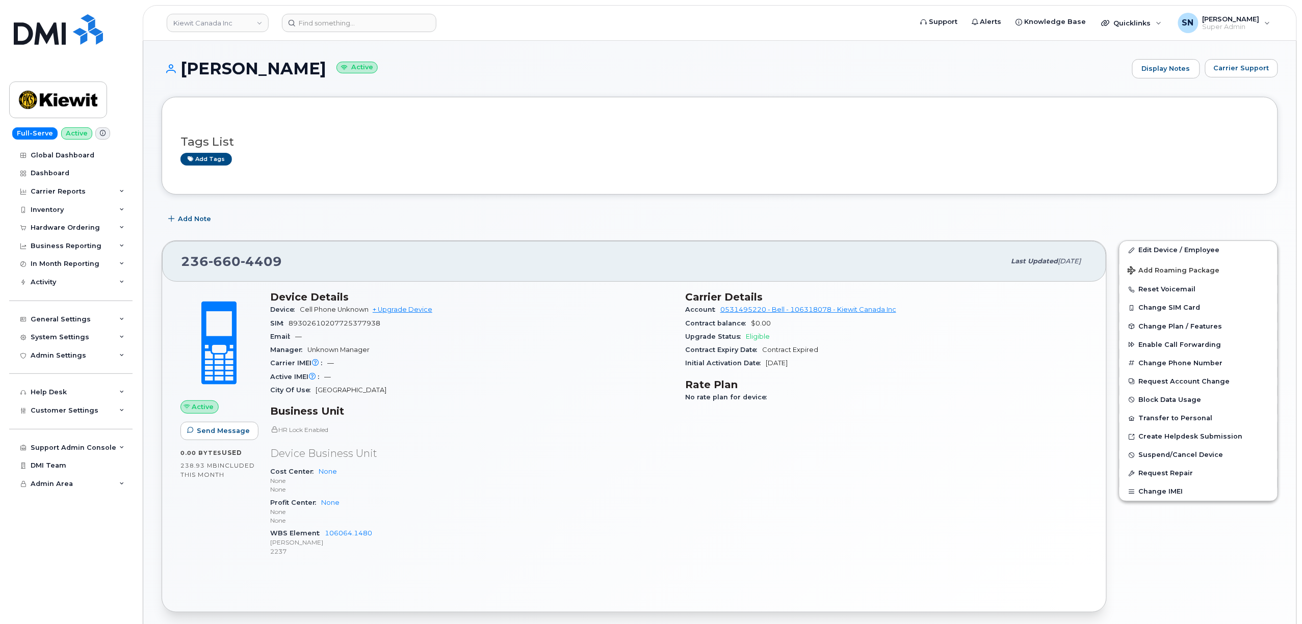
drag, startPoint x: 484, startPoint y: 245, endPoint x: 480, endPoint y: 227, distance: 18.3
click at [483, 239] on div "236 660 4409 Last updated Sep 17, 2025 Active Send Message 0.00 Bytes  used 238…" at bounding box center [633, 426] width 957 height 384
click at [480, 227] on div "Add Note" at bounding box center [720, 219] width 1116 height 18
click at [1235, 70] on span "Carrier Support" at bounding box center [1241, 68] width 56 height 10
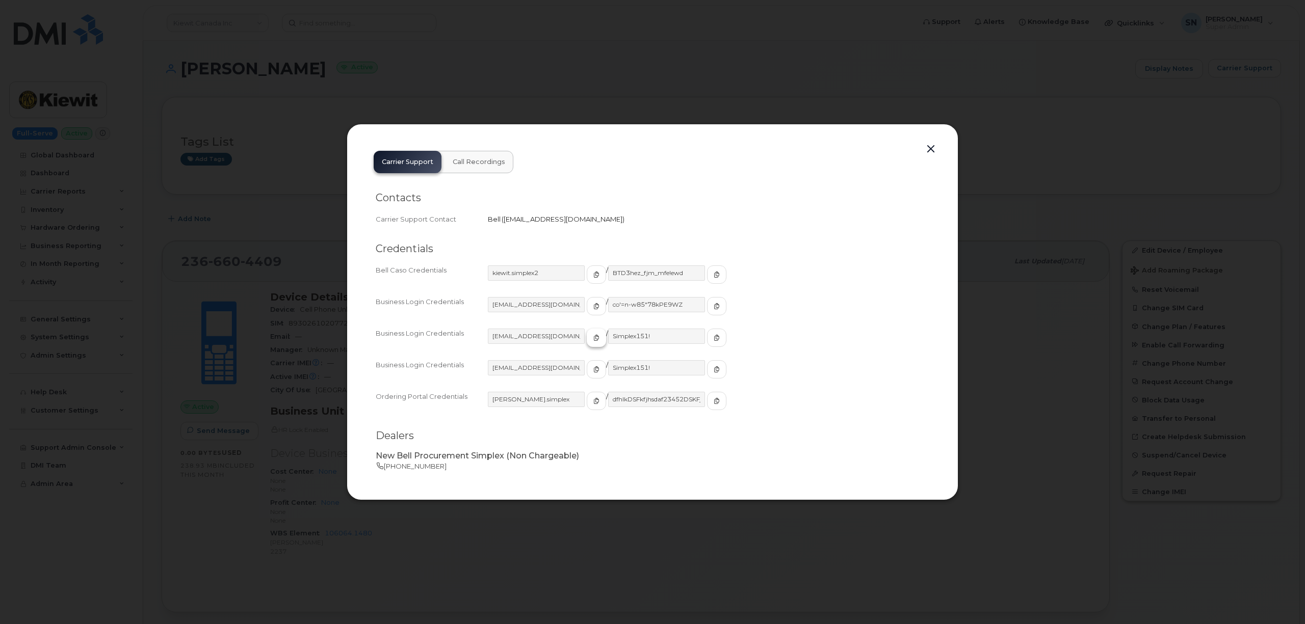
click at [592, 340] on span "button" at bounding box center [596, 337] width 9 height 9
click at [707, 331] on button "button" at bounding box center [716, 338] width 19 height 18
drag, startPoint x: 927, startPoint y: 147, endPoint x: 912, endPoint y: 155, distance: 17.6
click at [927, 147] on button "button" at bounding box center [930, 149] width 15 height 14
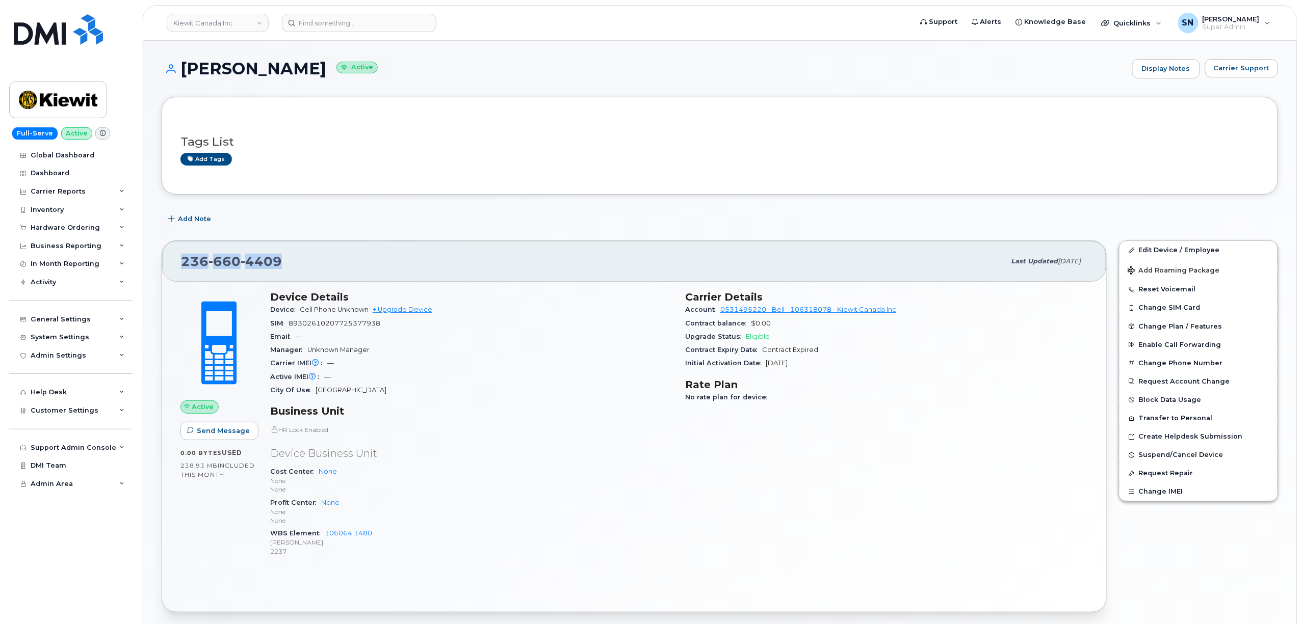
drag, startPoint x: 182, startPoint y: 263, endPoint x: 280, endPoint y: 262, distance: 97.9
click at [281, 262] on div "236 660 4409" at bounding box center [593, 261] width 824 height 21
copy span "236 660 4409"
click at [202, 22] on link "Kiewit Canada Inc" at bounding box center [218, 23] width 102 height 18
click at [73, 227] on div "Hardware Ordering" at bounding box center [65, 228] width 69 height 8
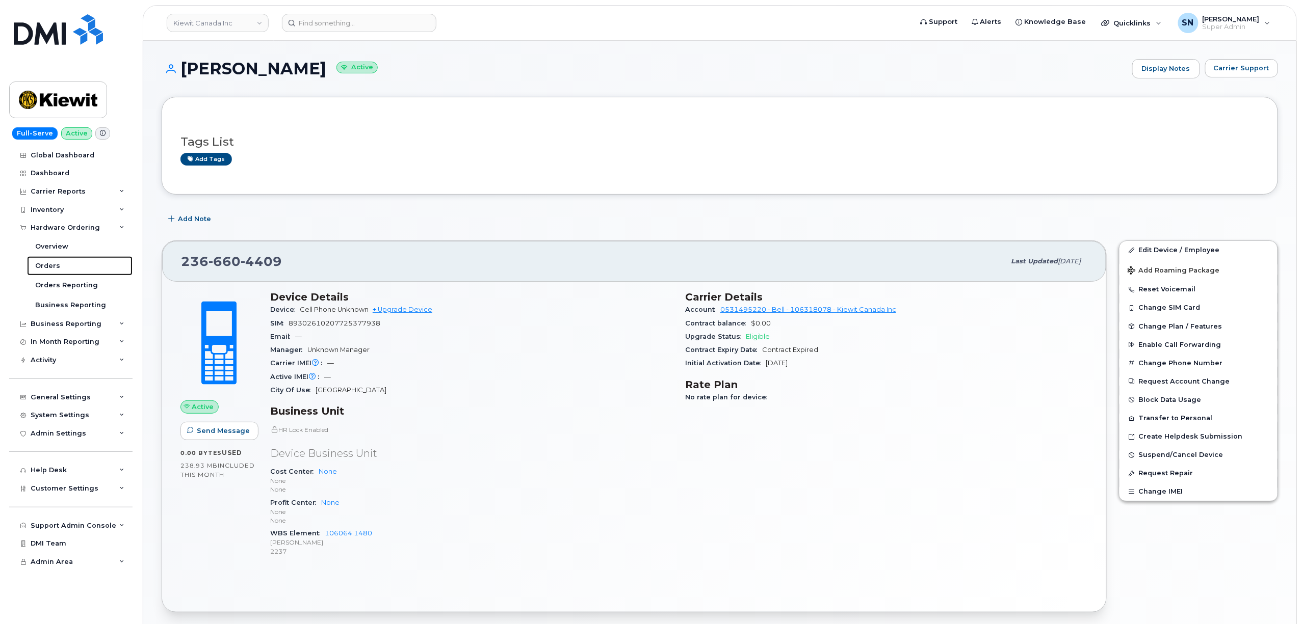
drag, startPoint x: 64, startPoint y: 261, endPoint x: 0, endPoint y: 255, distance: 64.0
click at [63, 261] on link "Orders" at bounding box center [79, 265] width 105 height 19
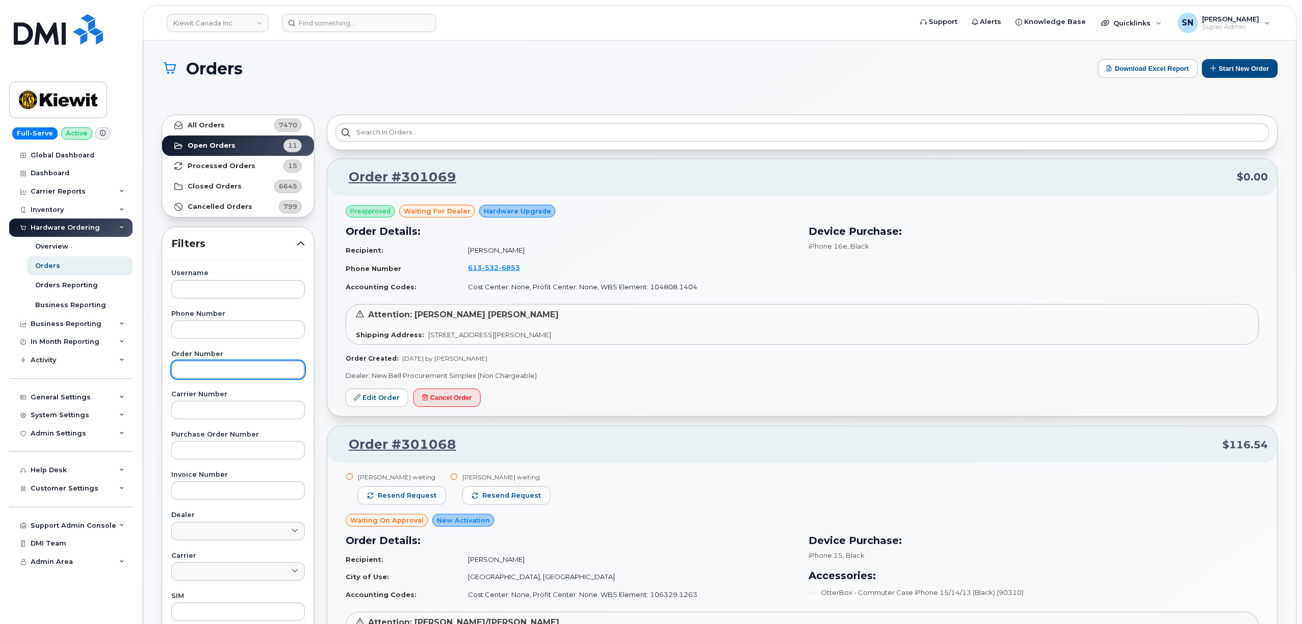
click at [227, 369] on input "text" at bounding box center [238, 370] width 134 height 18
paste input "301047"
click at [226, 127] on link "All Orders 7470" at bounding box center [238, 125] width 152 height 20
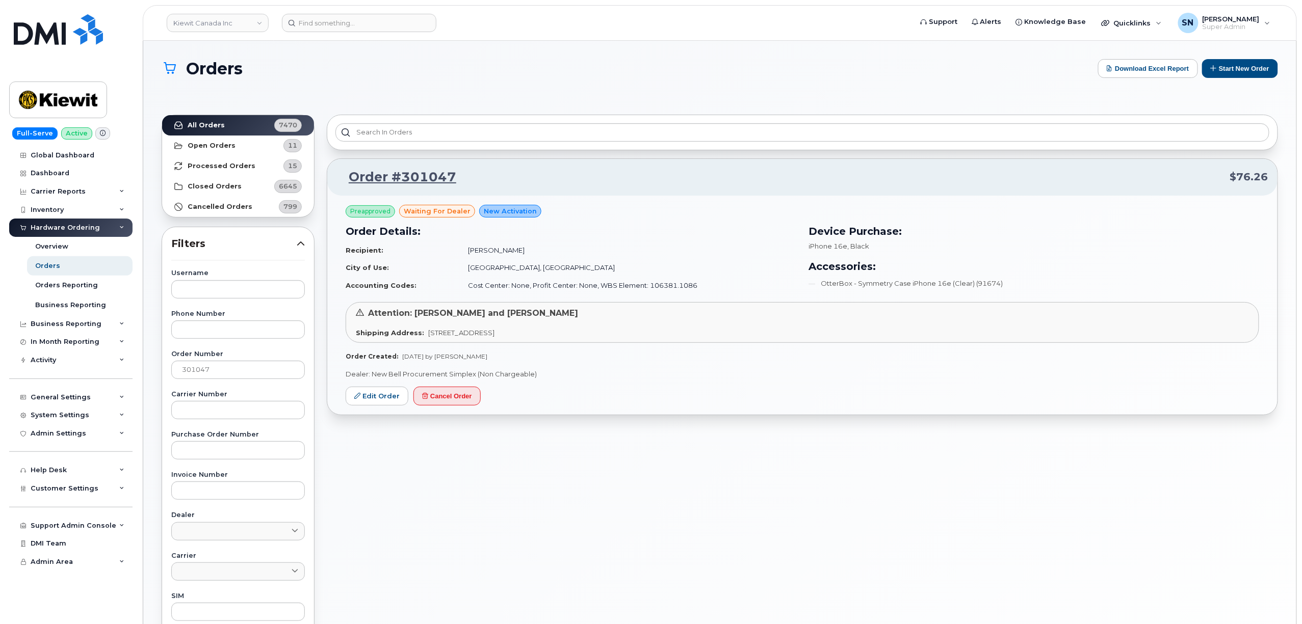
click at [408, 66] on h1 "Orders" at bounding box center [627, 69] width 931 height 18
drag, startPoint x: 223, startPoint y: 374, endPoint x: 103, endPoint y: 370, distance: 119.8
click at [143, 370] on div "Kiewit Canada Inc Support Alerts Knowledge Base Quicklinks Suspend / Cancel Dev…" at bounding box center [719, 439] width 1153 height 796
paste input "2"
type input "301042"
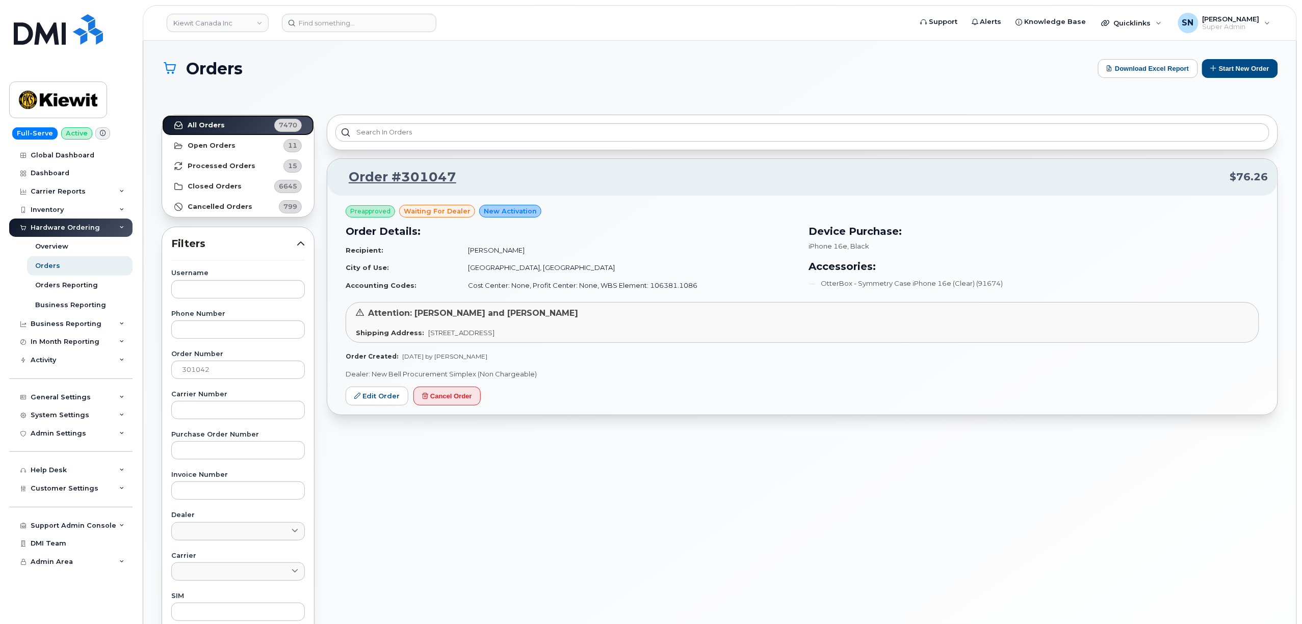
click at [215, 123] on strong "All Orders" at bounding box center [206, 125] width 37 height 8
click at [380, 398] on link "Edit Order" at bounding box center [377, 398] width 63 height 19
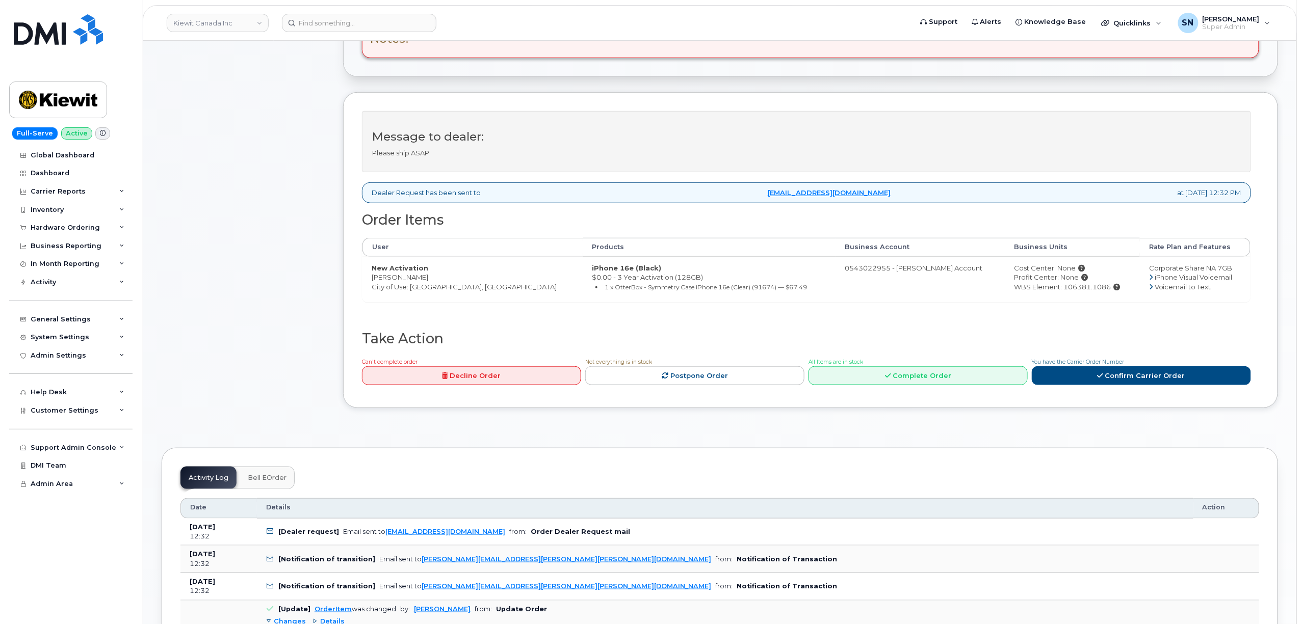
scroll to position [408, 0]
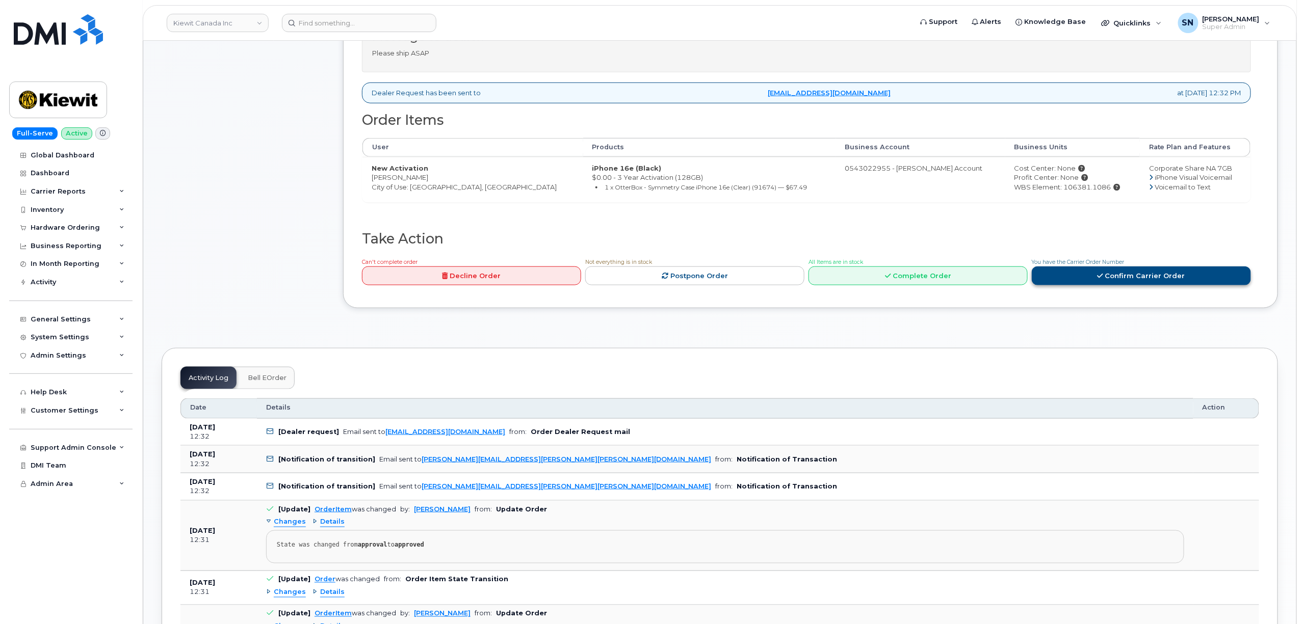
click at [1154, 276] on link "Confirm Carrier Order" at bounding box center [1140, 276] width 219 height 19
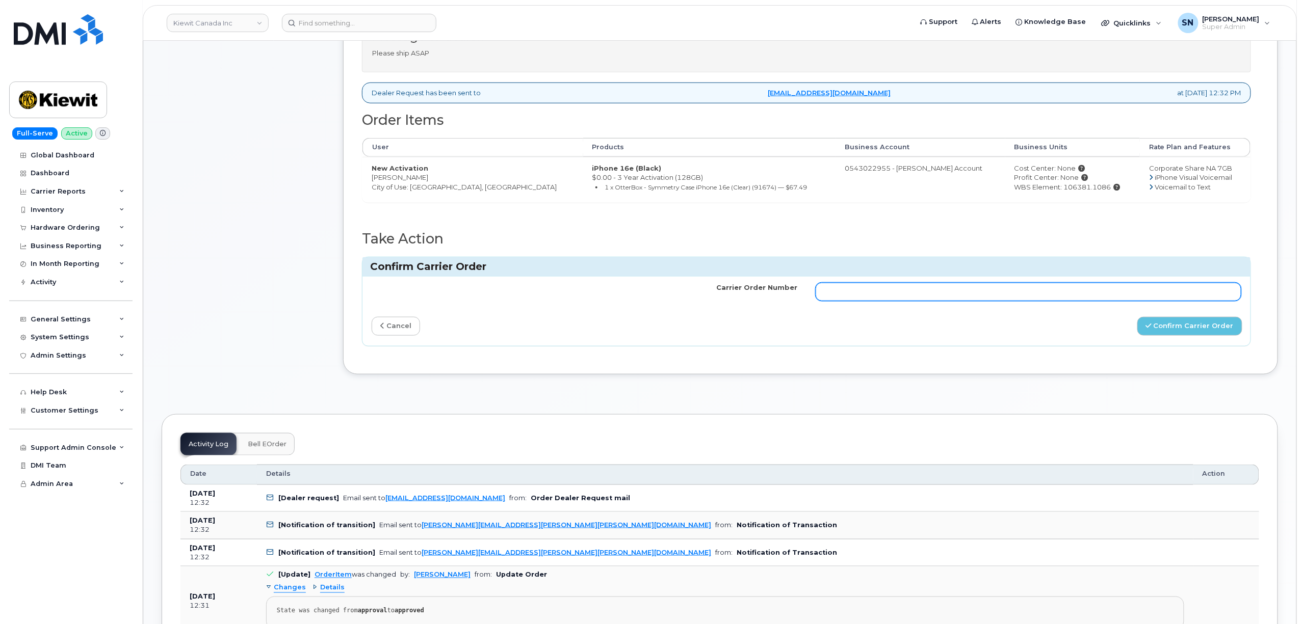
click at [985, 301] on input "Carrier Order Number" at bounding box center [1028, 292] width 426 height 18
paste input "3017899"
type input "3017899"
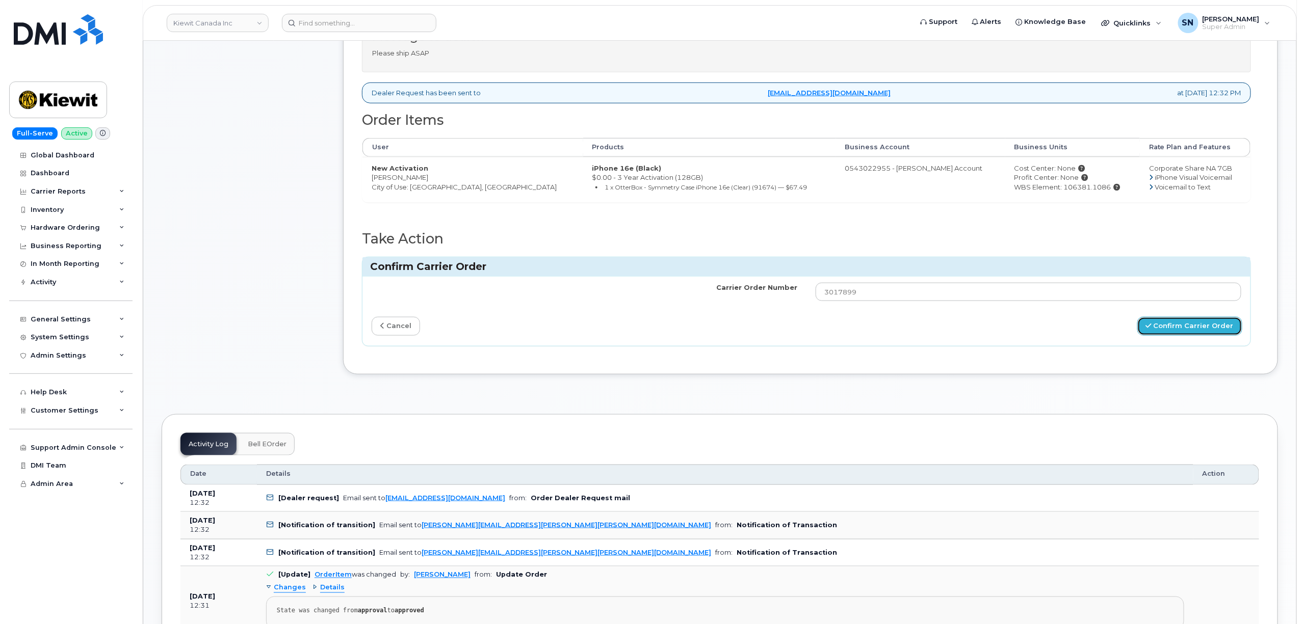
click at [1173, 324] on button "Confirm Carrier Order" at bounding box center [1189, 326] width 105 height 19
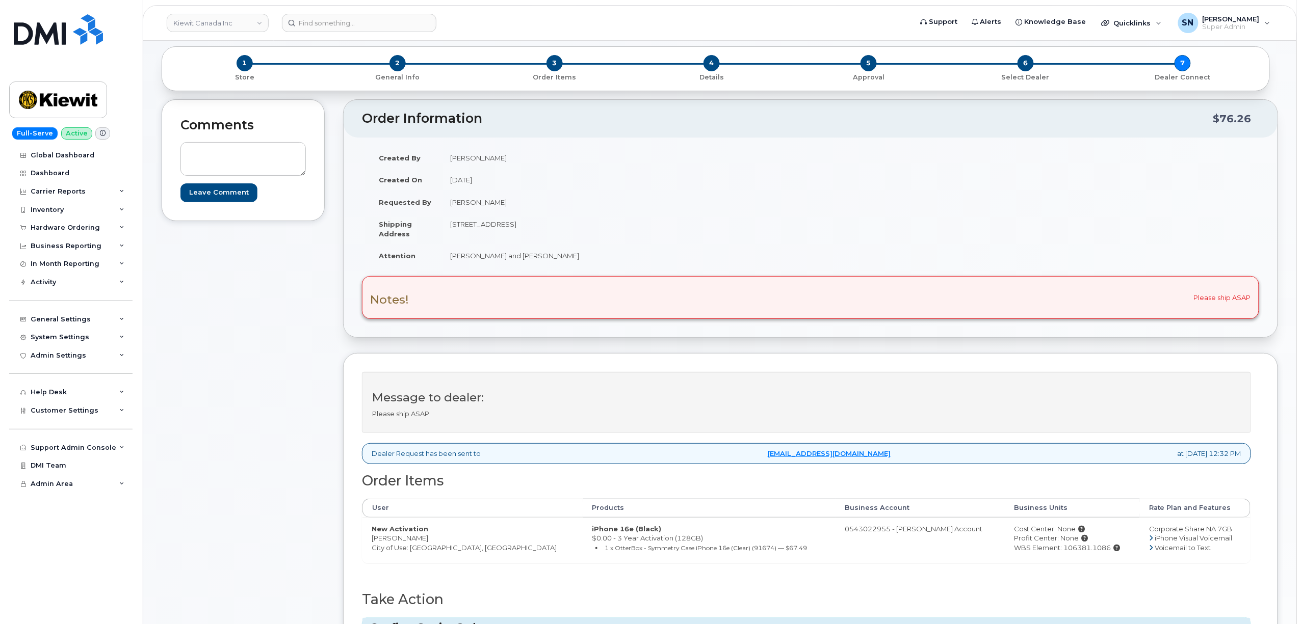
scroll to position [0, 0]
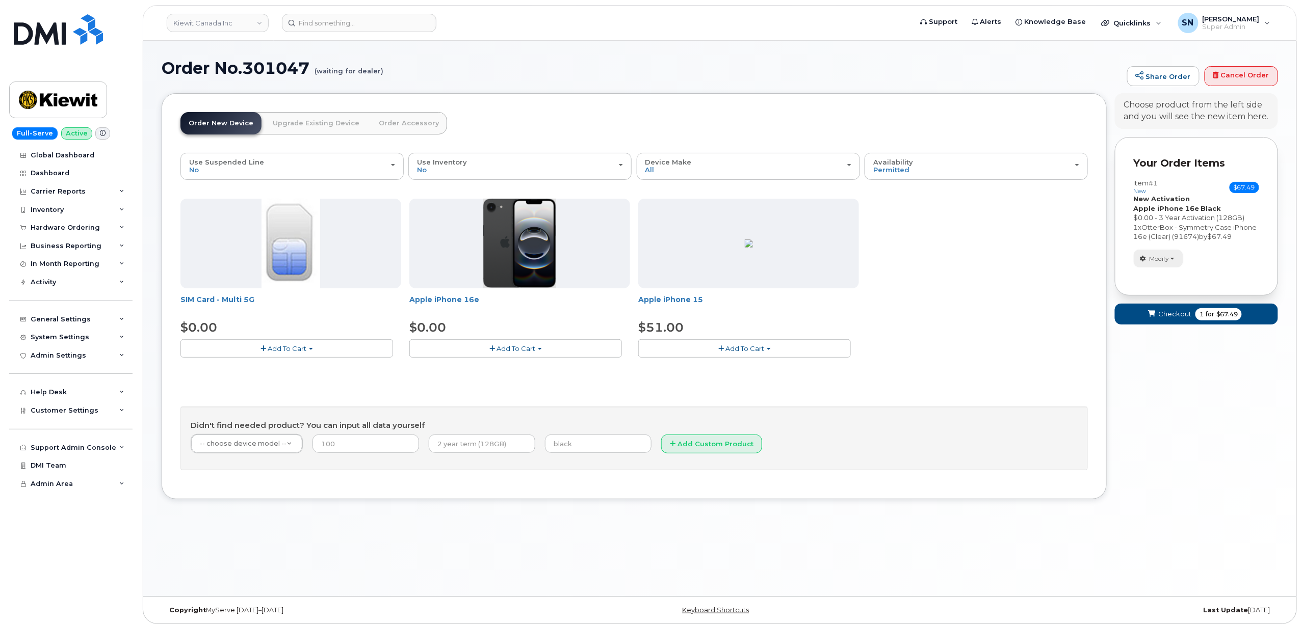
click at [1158, 263] on span "Modify" at bounding box center [1159, 258] width 20 height 9
click at [1162, 280] on link "change" at bounding box center [1182, 274] width 97 height 12
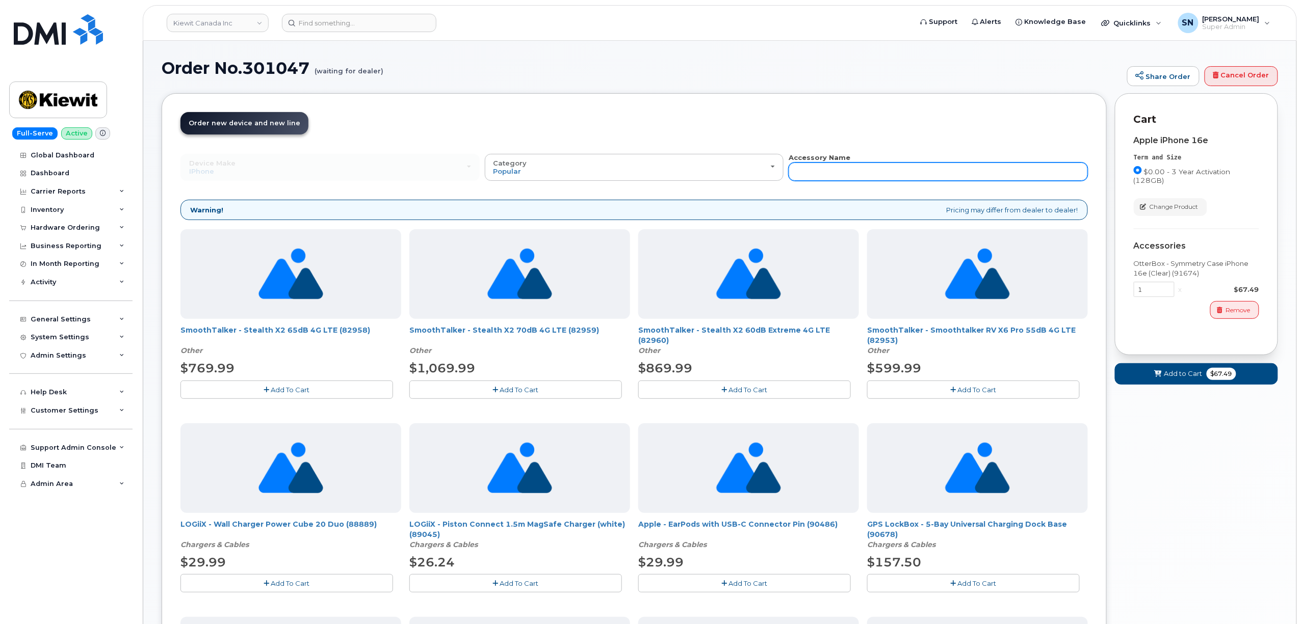
click at [938, 166] on input "text" at bounding box center [937, 172] width 299 height 18
type input "87916"
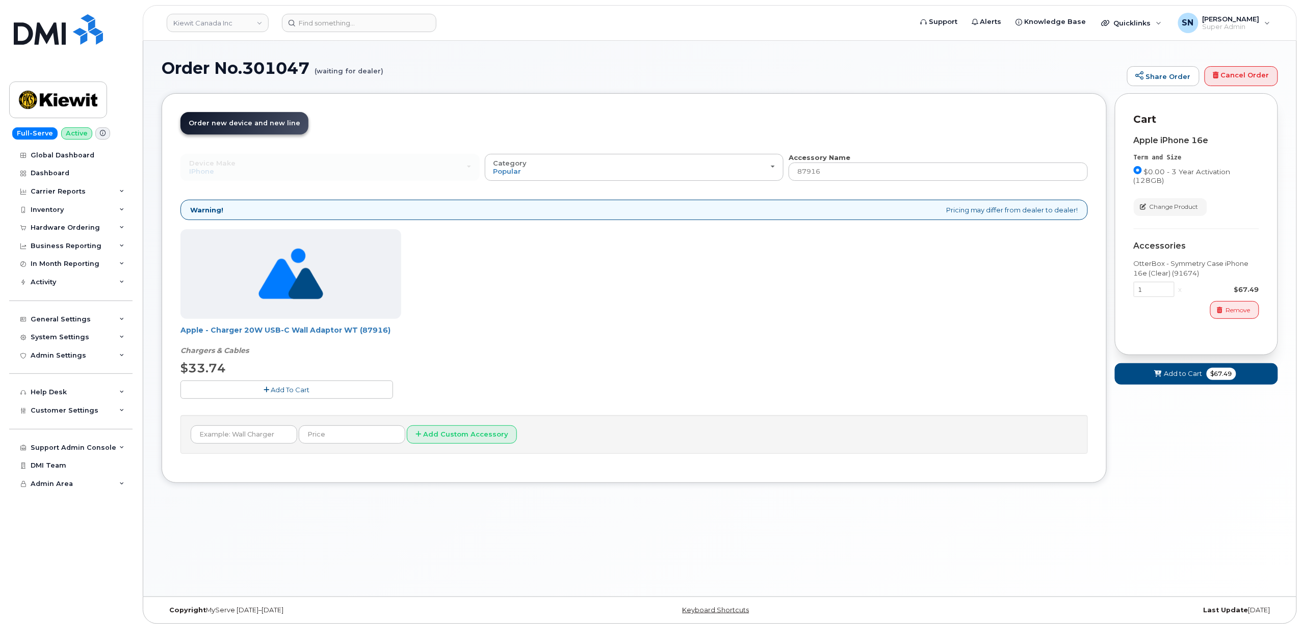
click at [344, 390] on button "Add To Cart" at bounding box center [286, 390] width 213 height 18
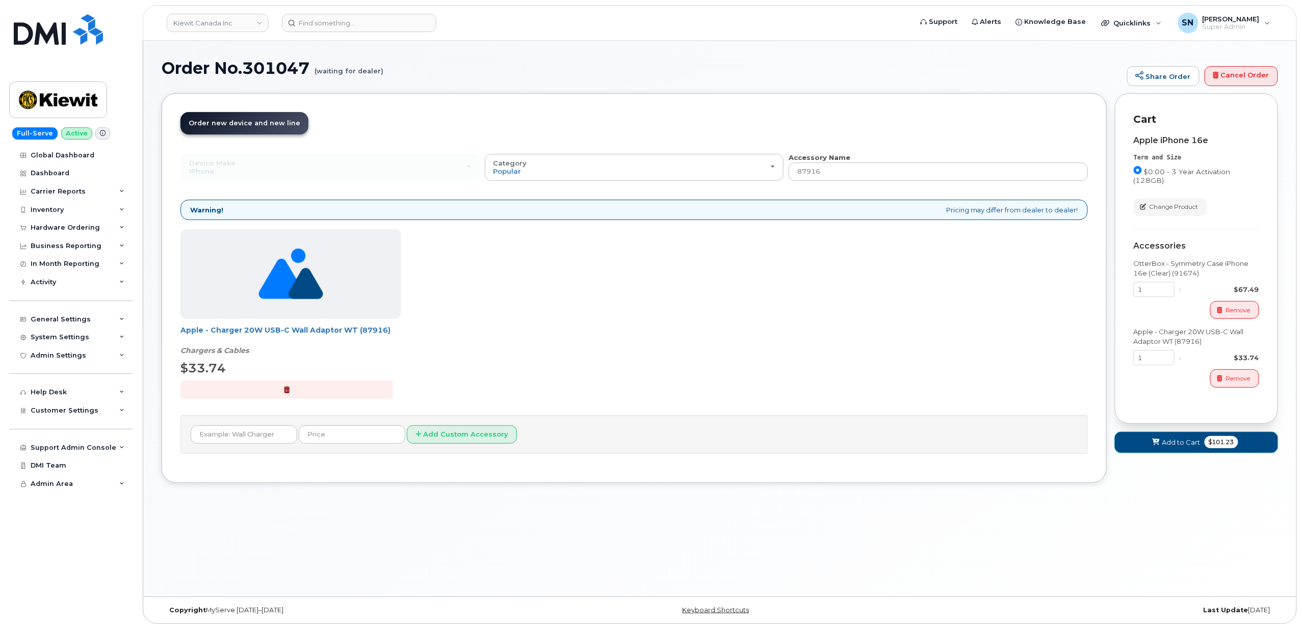
click at [1180, 452] on button "Add to Cart $101.23" at bounding box center [1196, 442] width 163 height 21
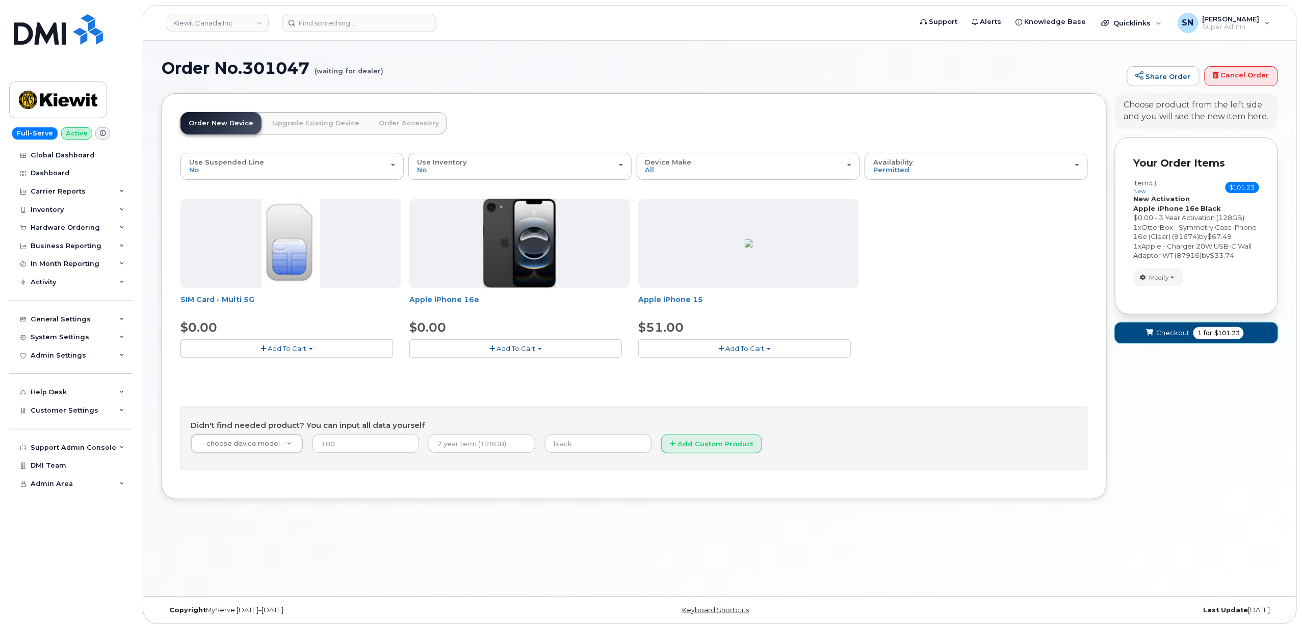
click at [1171, 334] on button "Checkout 1 for $101.23" at bounding box center [1196, 333] width 163 height 21
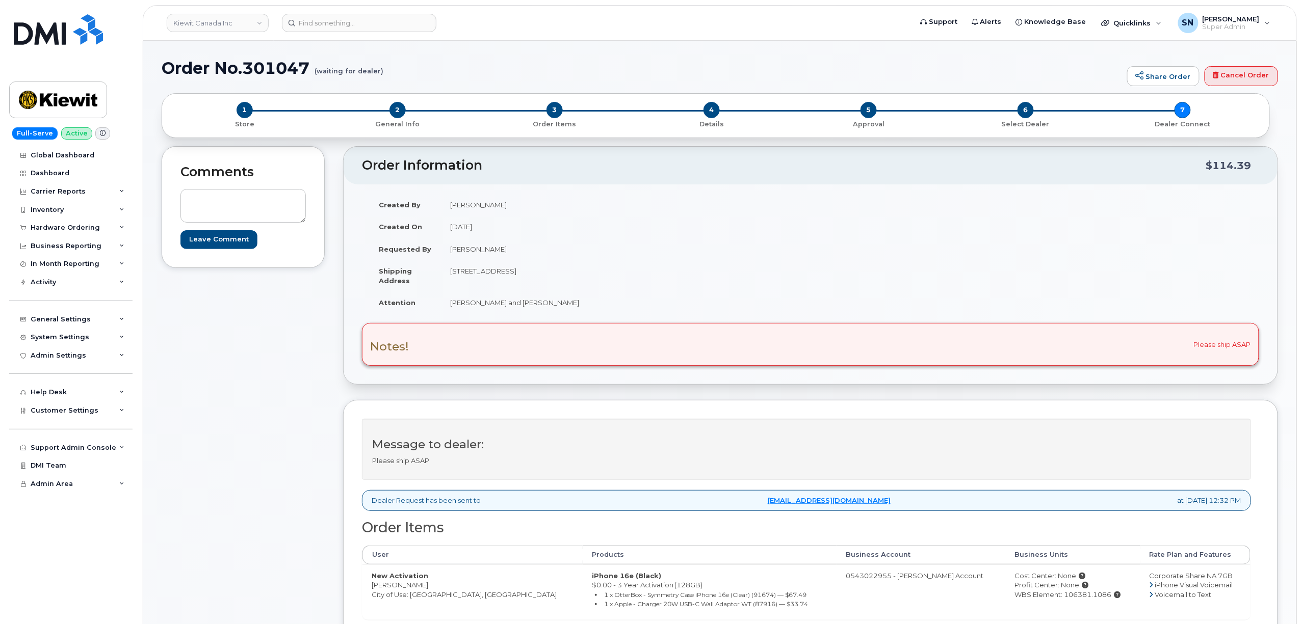
scroll to position [68, 0]
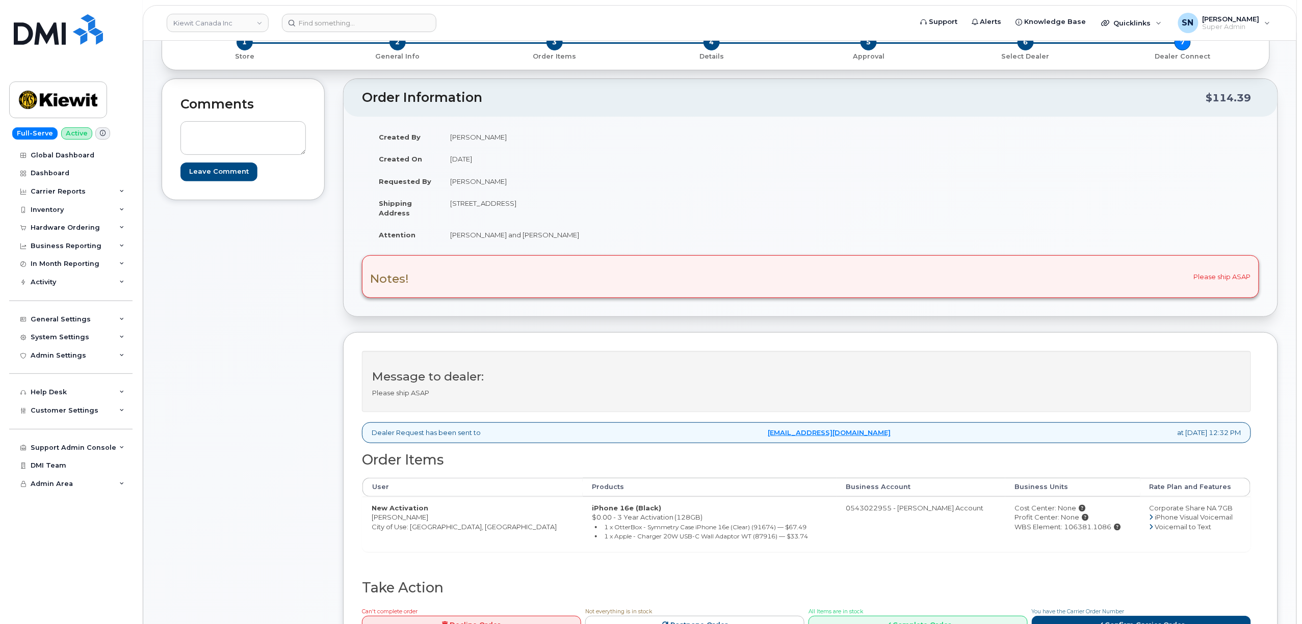
drag, startPoint x: 373, startPoint y: 521, endPoint x: 424, endPoint y: 525, distance: 51.1
click at [424, 525] on td "New Activation Adelani Brown City of Use: Toronto, Ontario" at bounding box center [472, 524] width 220 height 55
drag, startPoint x: 451, startPoint y: 204, endPoint x: 506, endPoint y: 207, distance: 55.1
click at [506, 207] on td "[STREET_ADDRESS]" at bounding box center [622, 208] width 362 height 32
copy td "1635 Tricont Ave"
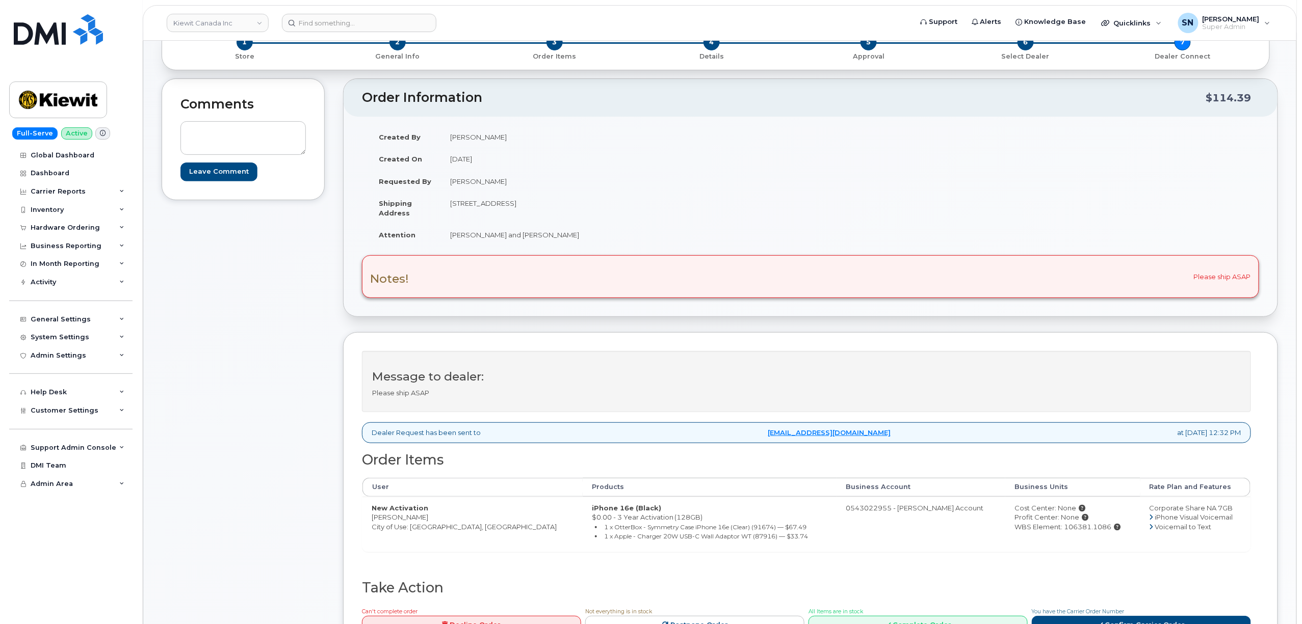
drag, startPoint x: 551, startPoint y: 206, endPoint x: 580, endPoint y: 213, distance: 29.8
click at [580, 213] on td "1635 Tricont Ave WHITBY ON L1N 7N5 CANADA" at bounding box center [622, 208] width 362 height 32
copy td "L1N 7N5"
drag, startPoint x: 450, startPoint y: 234, endPoint x: 555, endPoint y: 241, distance: 104.6
click at [555, 241] on td "Adelani Brown and Ray Abedin" at bounding box center [622, 235] width 362 height 22
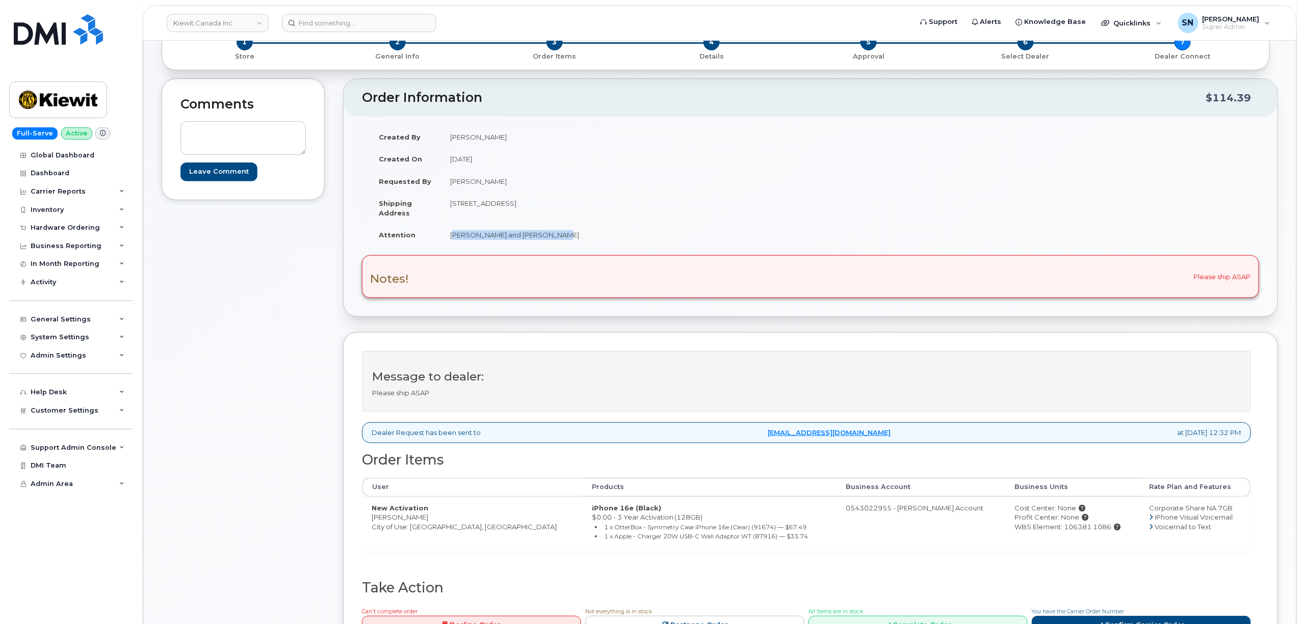
copy td "Adelani Brown and Ray Abedin"
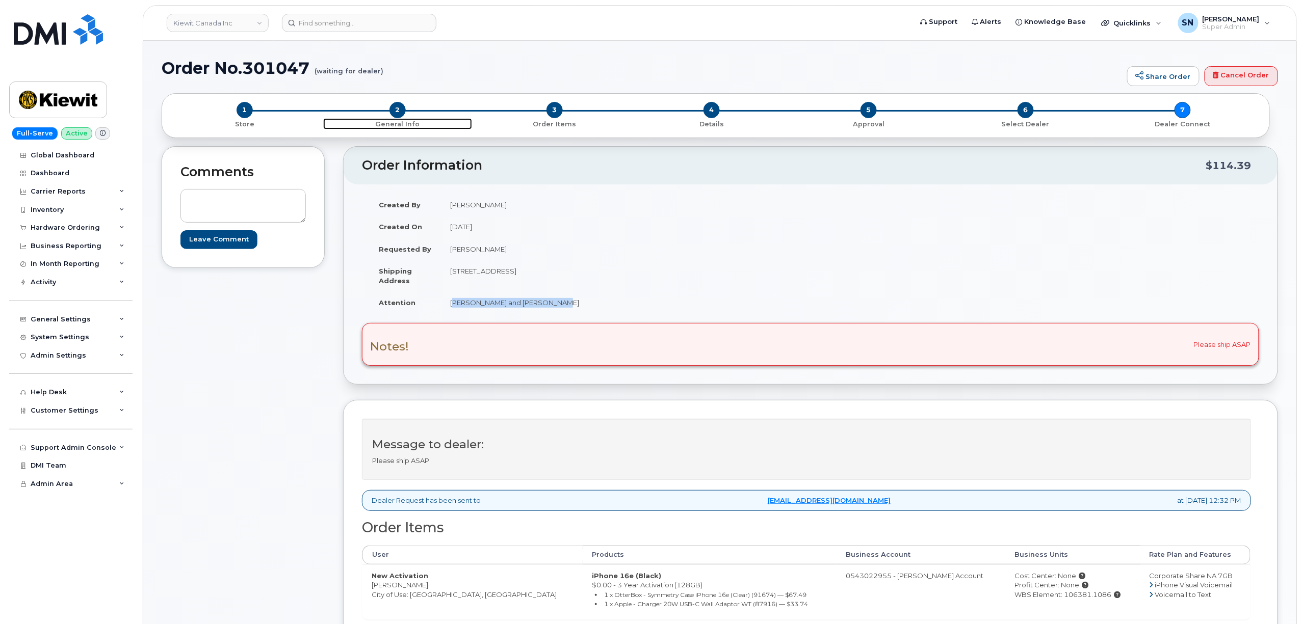
scroll to position [136, 0]
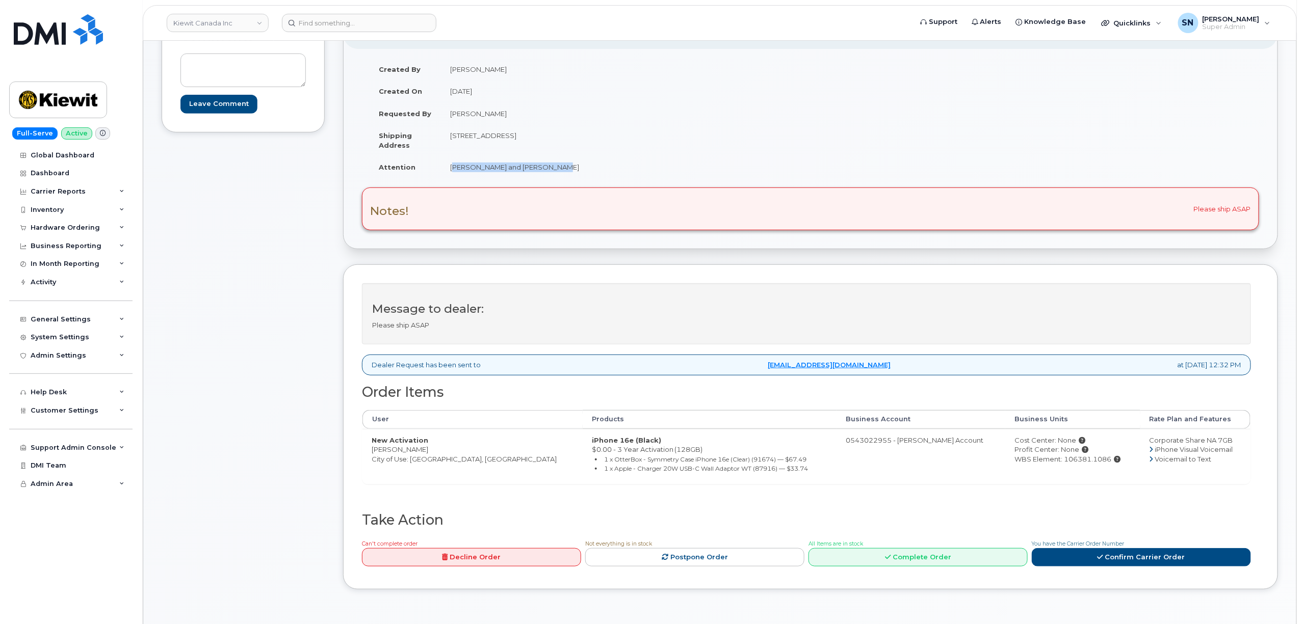
drag, startPoint x: 372, startPoint y: 453, endPoint x: 420, endPoint y: 451, distance: 48.4
click at [420, 451] on td "New Activation Adelani Brown City of Use: Toronto, Ontario" at bounding box center [472, 456] width 220 height 55
copy td "Adelani Brown"
drag, startPoint x: 1073, startPoint y: 465, endPoint x: 1027, endPoint y: 467, distance: 45.9
click at [1027, 467] on td "Cost Center: None Profit Center: None WBS Element: 106381.1086" at bounding box center [1072, 456] width 135 height 55
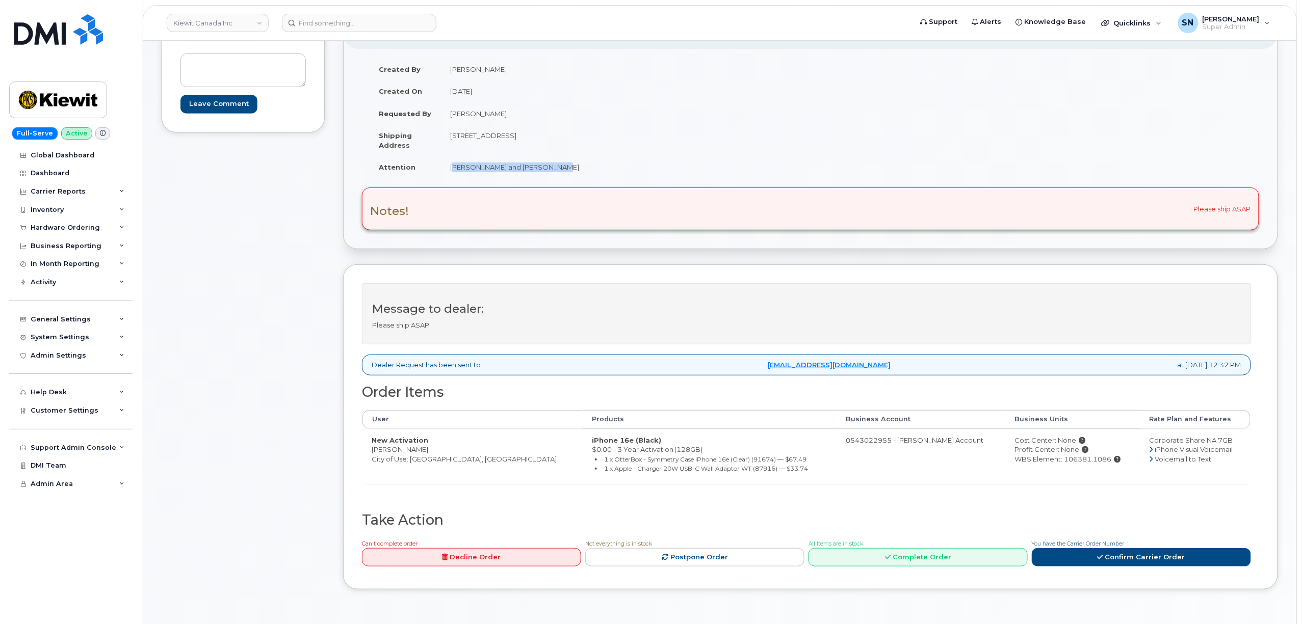
copy div "106381.1086"
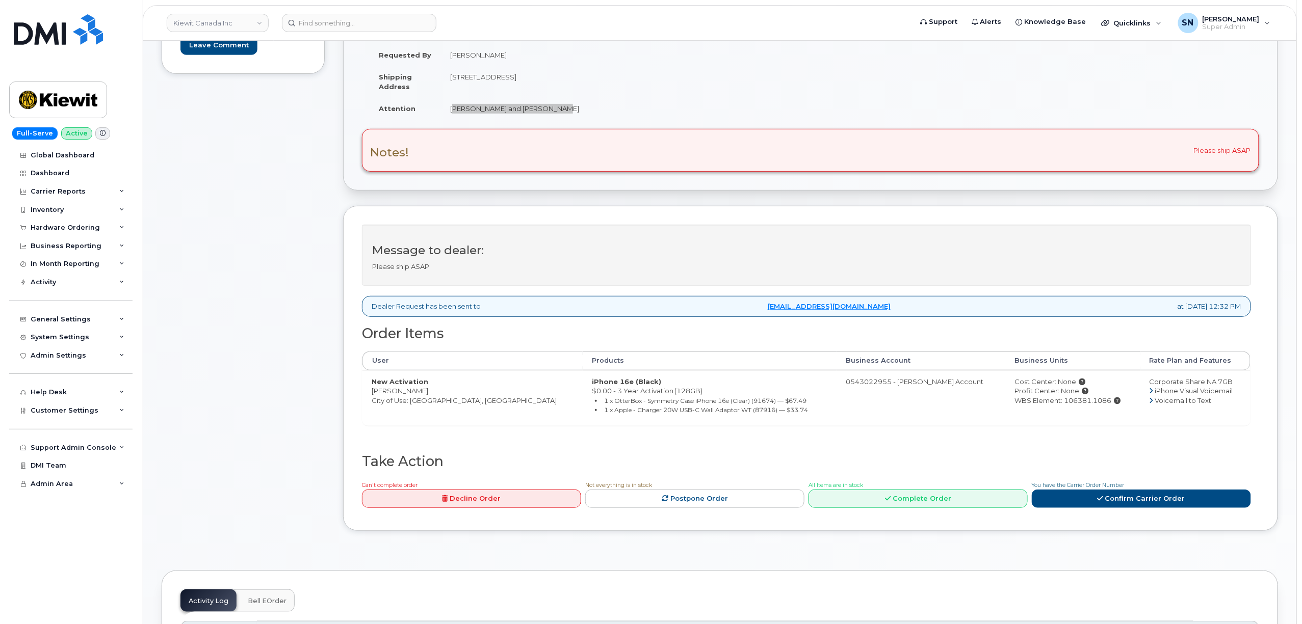
scroll to position [272, 0]
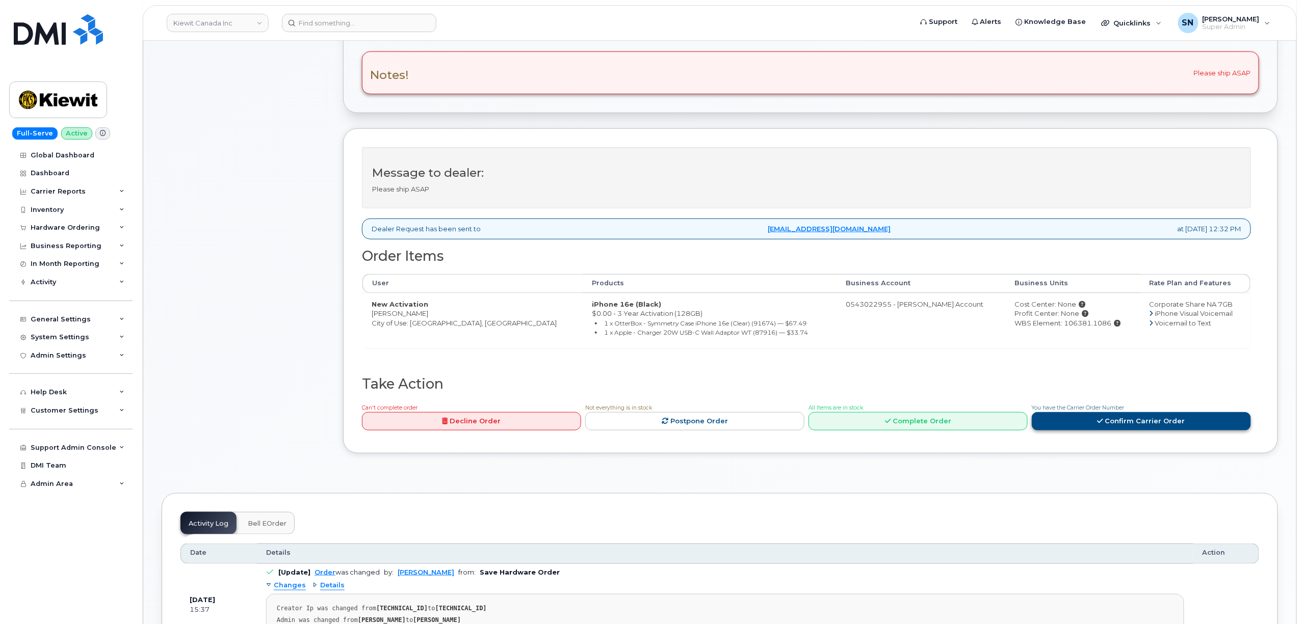
click at [1120, 422] on link "Confirm Carrier Order" at bounding box center [1140, 421] width 219 height 19
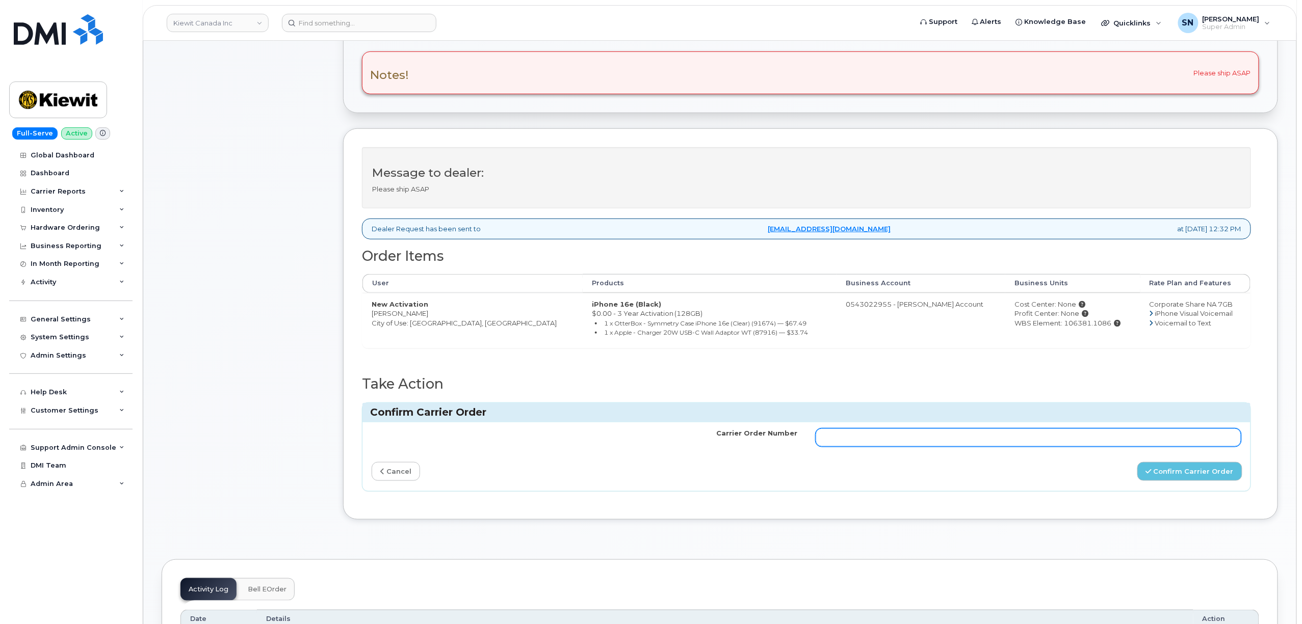
click at [1083, 444] on input "Carrier Order Number" at bounding box center [1028, 438] width 426 height 18
paste input "3017899"
type input "3017899"
click at [1177, 481] on button "Confirm Carrier Order" at bounding box center [1189, 471] width 105 height 19
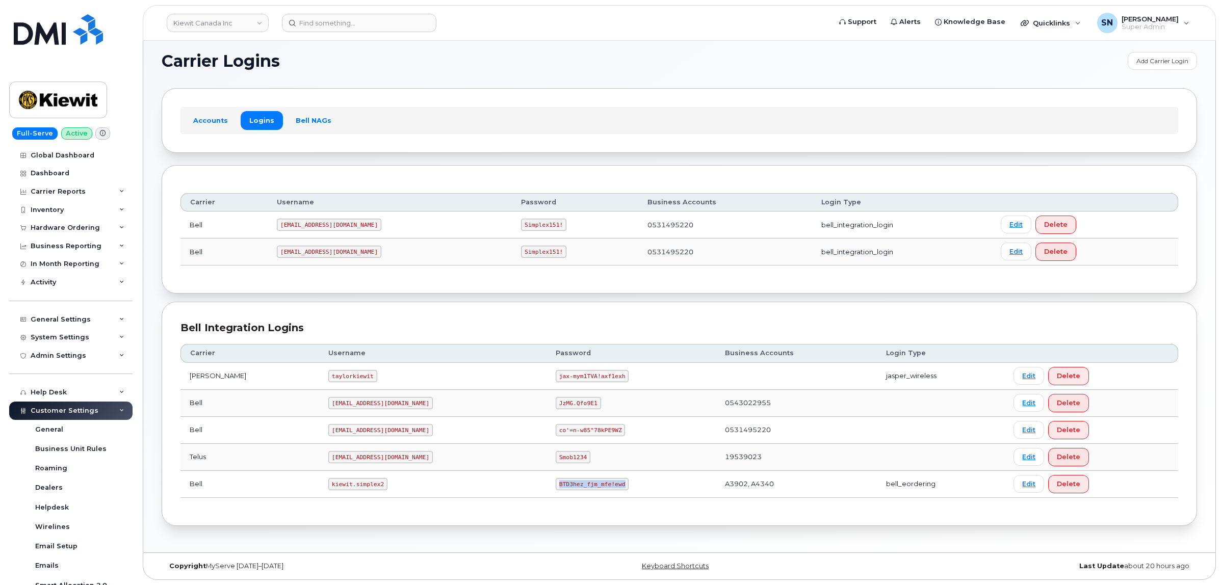
scroll to position [204, 0]
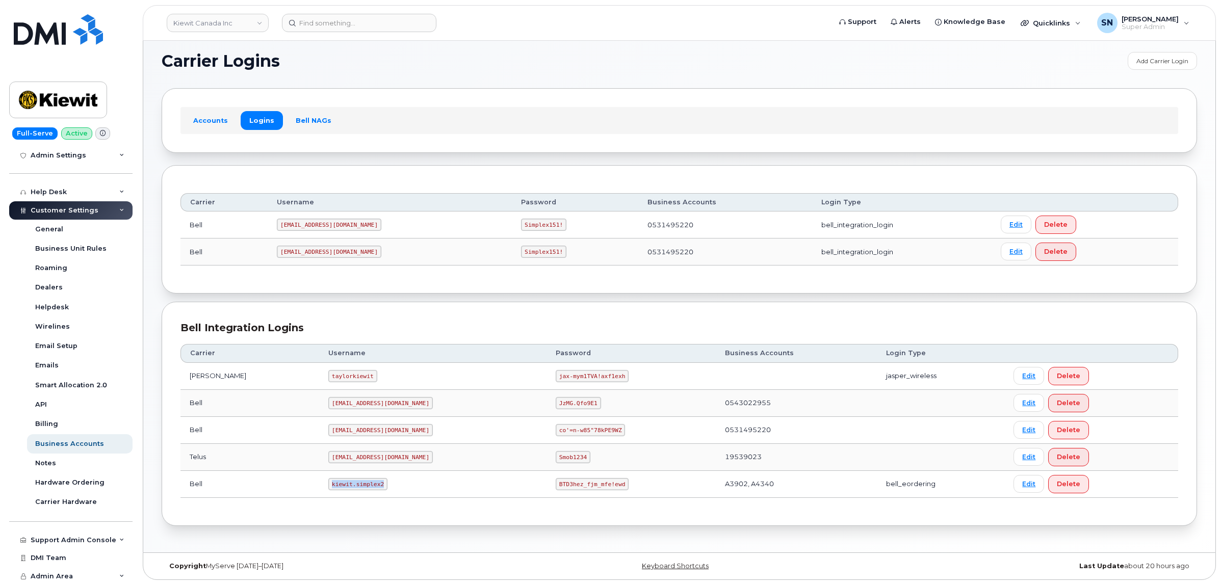
drag, startPoint x: 305, startPoint y: 484, endPoint x: 357, endPoint y: 491, distance: 52.9
click at [357, 491] on td "kiewit.simplex2" at bounding box center [432, 484] width 227 height 27
copy code "kiewit.simplex2"
drag, startPoint x: 511, startPoint y: 485, endPoint x: 572, endPoint y: 489, distance: 61.3
click at [572, 489] on code "BTD3hez_fjm_mfe!ewd" at bounding box center [591, 484] width 73 height 12
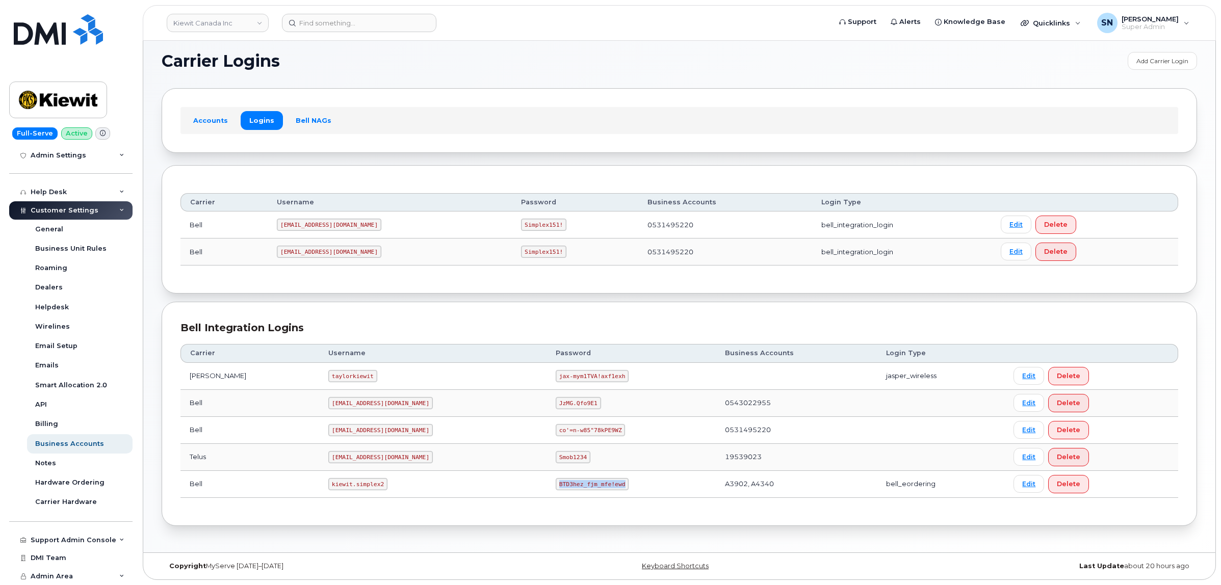
copy code "BTD3hez_fjm_mfe!ewd"
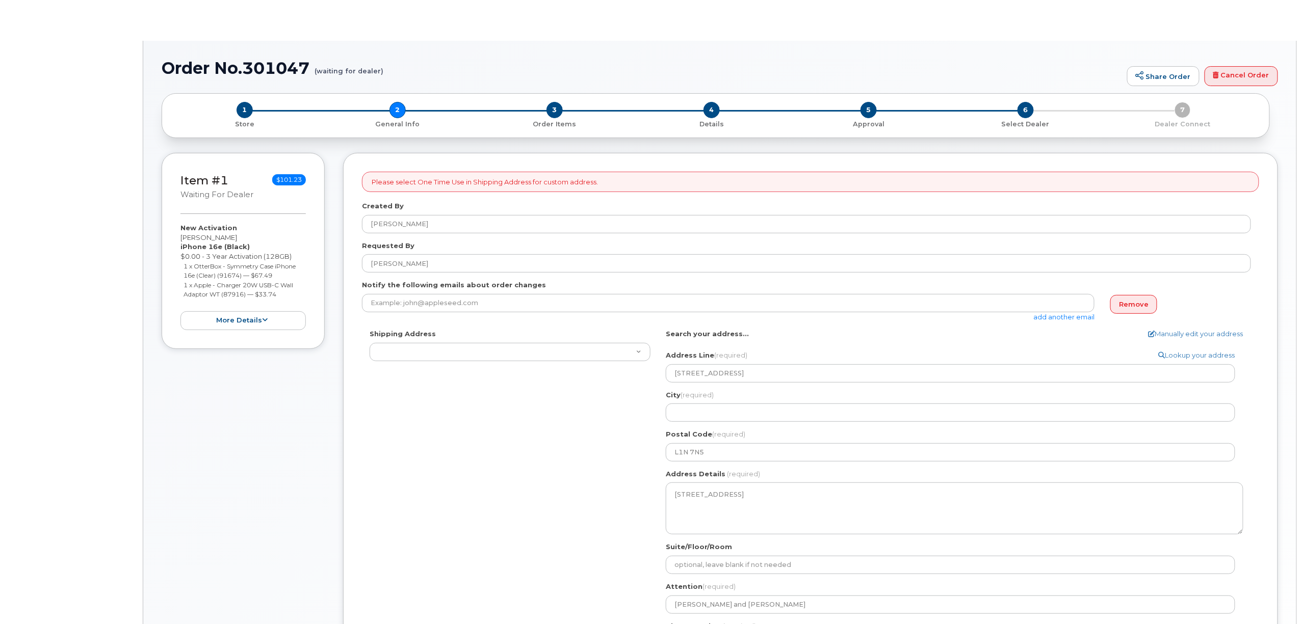
select select
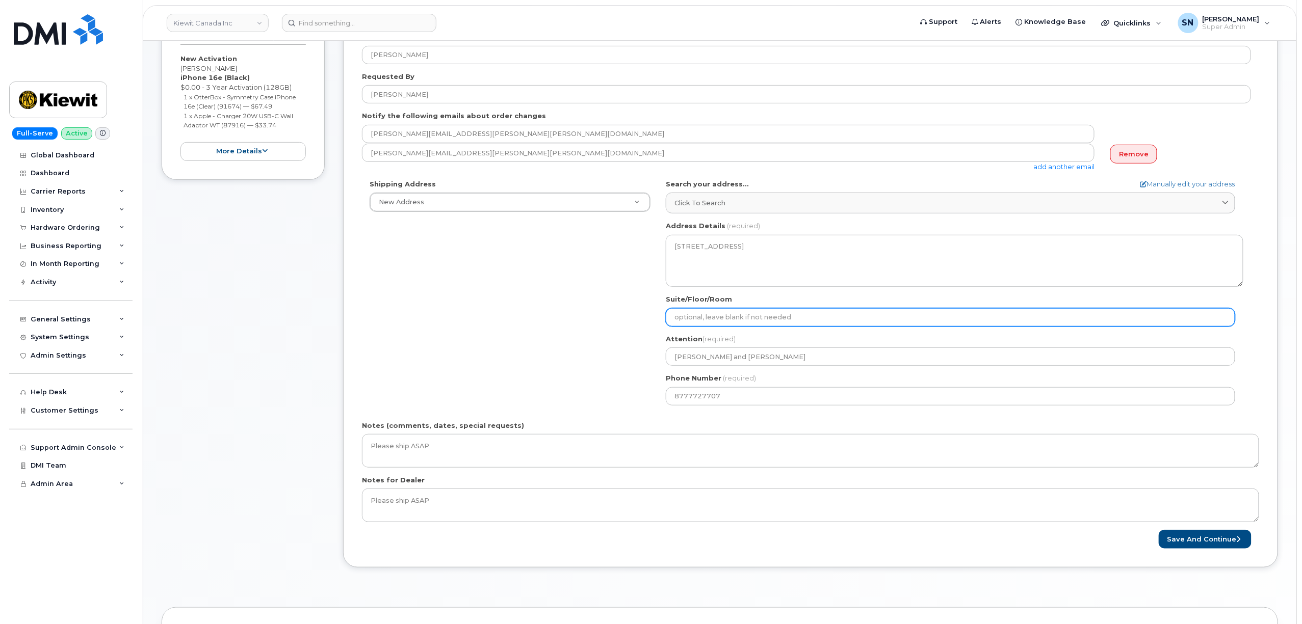
scroll to position [204, 0]
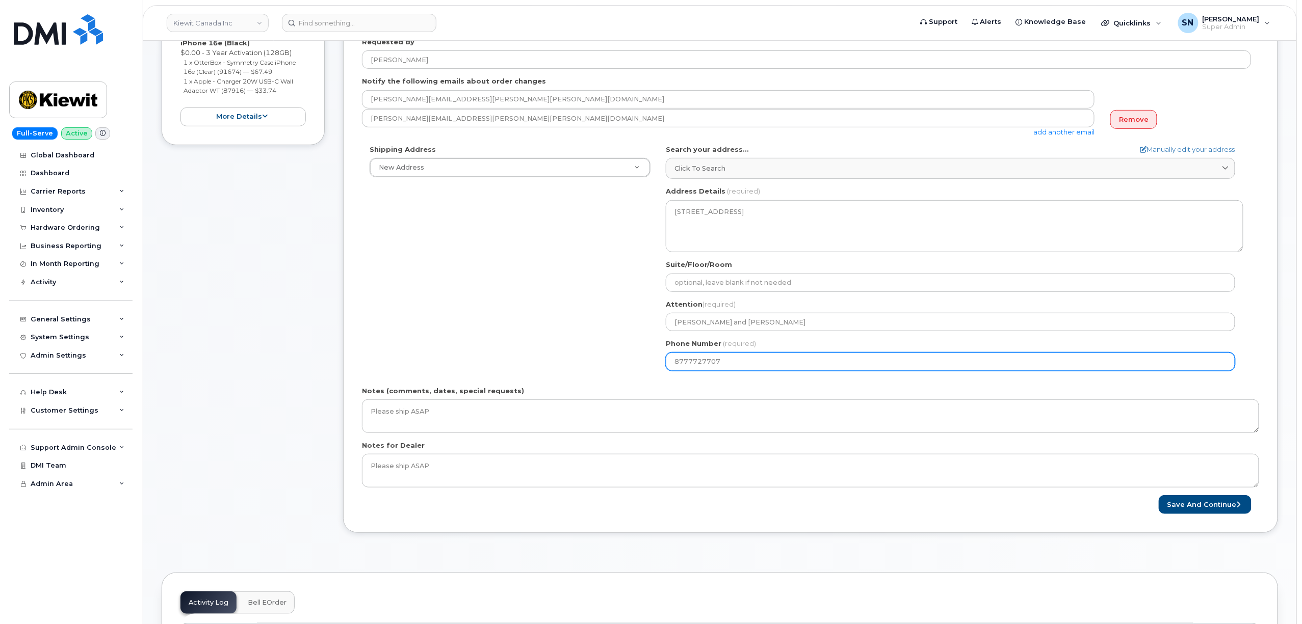
drag, startPoint x: 732, startPoint y: 361, endPoint x: 634, endPoint y: 365, distance: 98.5
click at [634, 365] on div "Shipping Address New Address New Address [STREET_ADDRESS][GEOGRAPHIC_DATA][PERS…" at bounding box center [806, 262] width 889 height 234
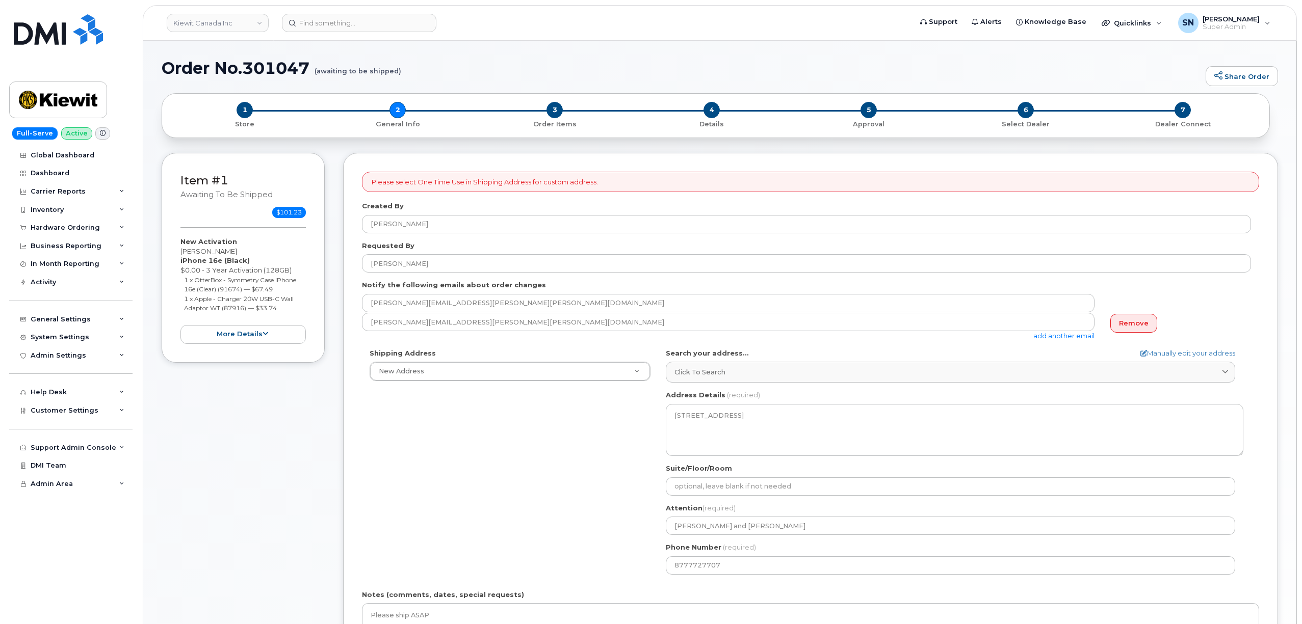
select select
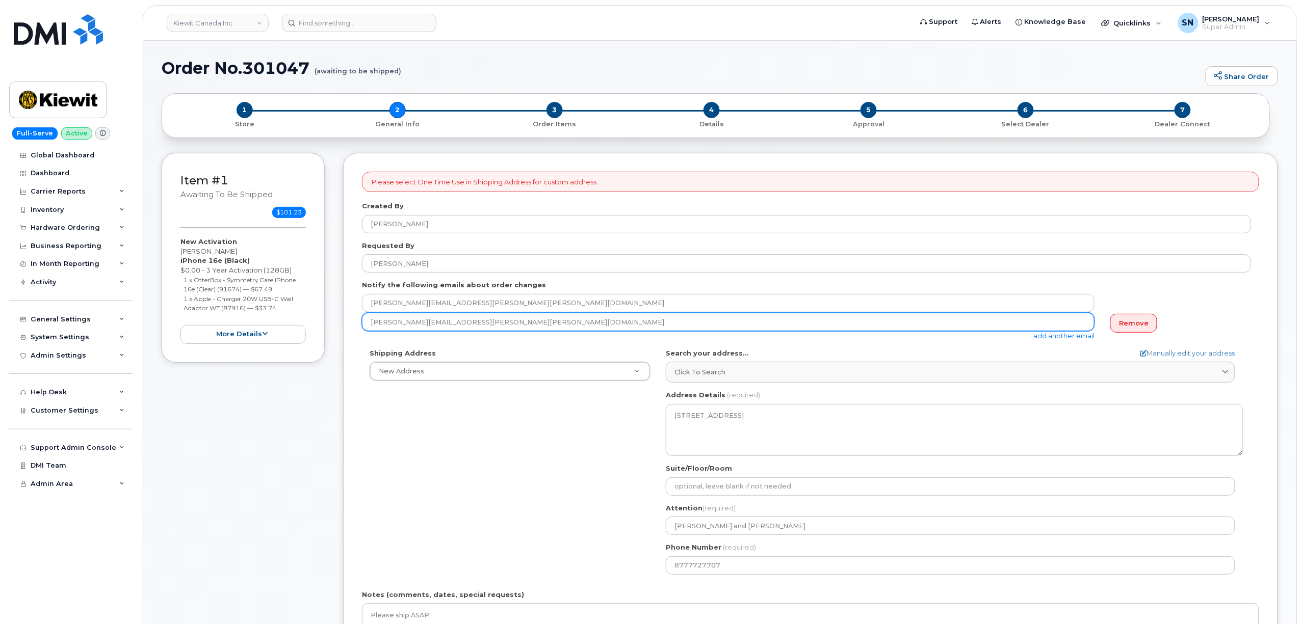
drag, startPoint x: 378, startPoint y: 316, endPoint x: 368, endPoint y: 316, distance: 10.2
click at [368, 316] on input "[PERSON_NAME][EMAIL_ADDRESS][PERSON_NAME][PERSON_NAME][DOMAIN_NAME]" at bounding box center [728, 322] width 732 height 18
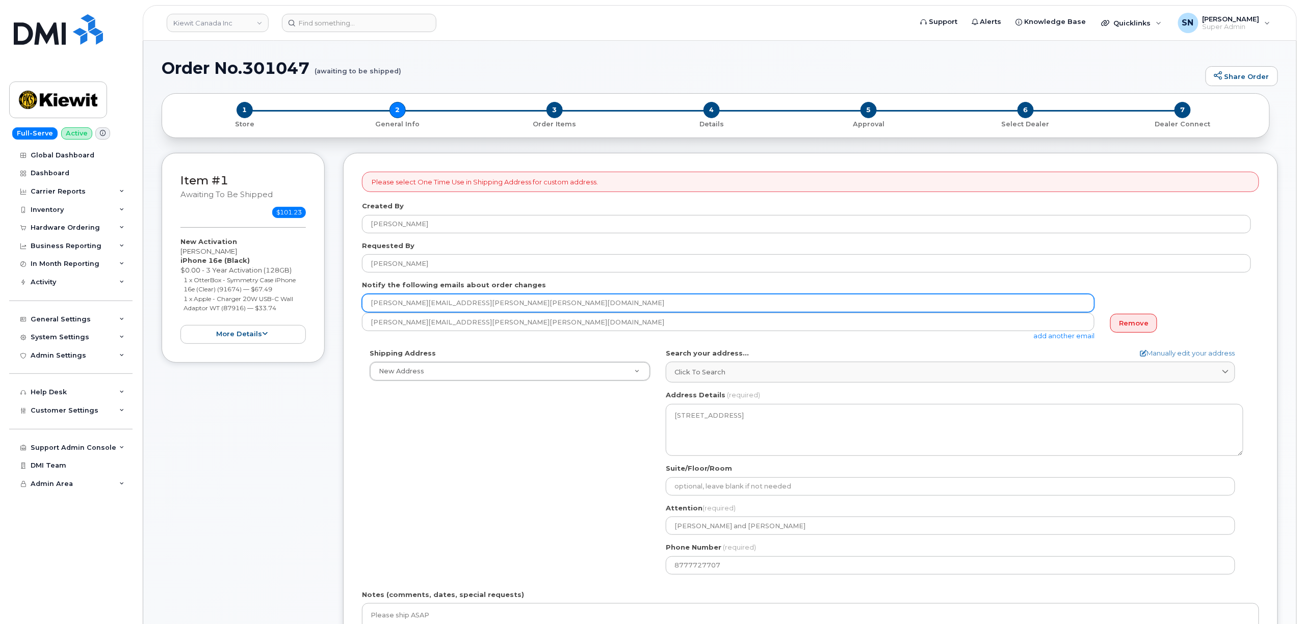
drag, startPoint x: 476, startPoint y: 304, endPoint x: 339, endPoint y: 289, distance: 137.8
click at [337, 287] on div "Item #1 awaiting to be shipped $101.23 New Activation [PERSON_NAME] iPhone 16e …" at bounding box center [720, 452] width 1116 height 599
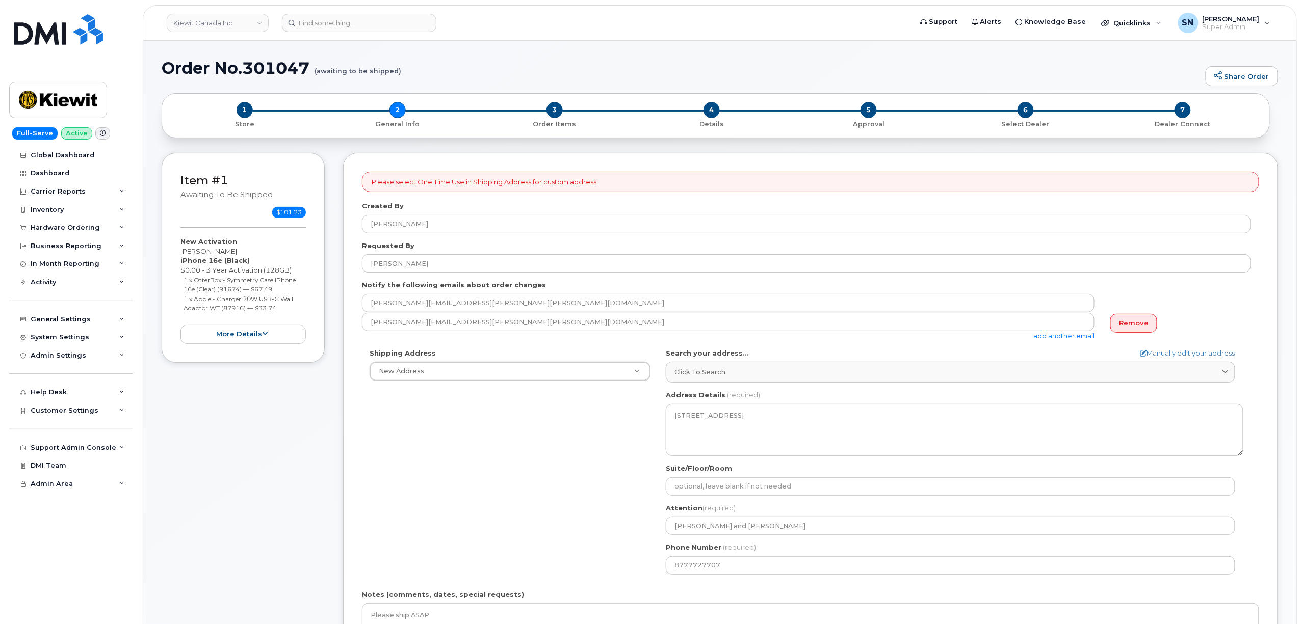
drag, startPoint x: 182, startPoint y: 250, endPoint x: 243, endPoint y: 254, distance: 61.3
click at [243, 254] on div "New Activation [PERSON_NAME] iPhone 16e (Black) $0.00 - 3 Year Activation (128G…" at bounding box center [242, 290] width 125 height 107
copy div "[PERSON_NAME]"
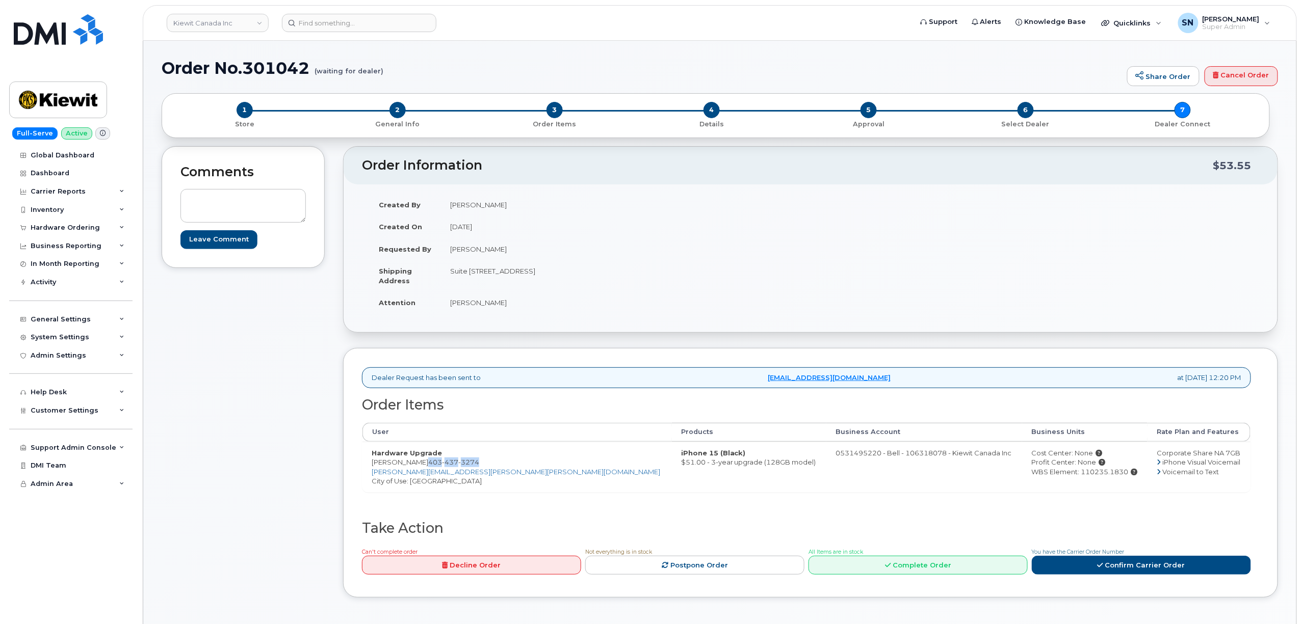
drag, startPoint x: 429, startPoint y: 463, endPoint x: 480, endPoint y: 465, distance: 51.0
click at [479, 465] on span "[PHONE_NUMBER]" at bounding box center [453, 462] width 51 height 8
copy span "[PHONE_NUMBER]"
click at [363, 450] on td "Hardware Upgrade [PERSON_NAME] [PHONE_NUMBER] [PERSON_NAME][EMAIL_ADDRESS][PERS…" at bounding box center [516, 467] width 309 height 50
drag, startPoint x: 371, startPoint y: 466, endPoint x: 483, endPoint y: 467, distance: 112.1
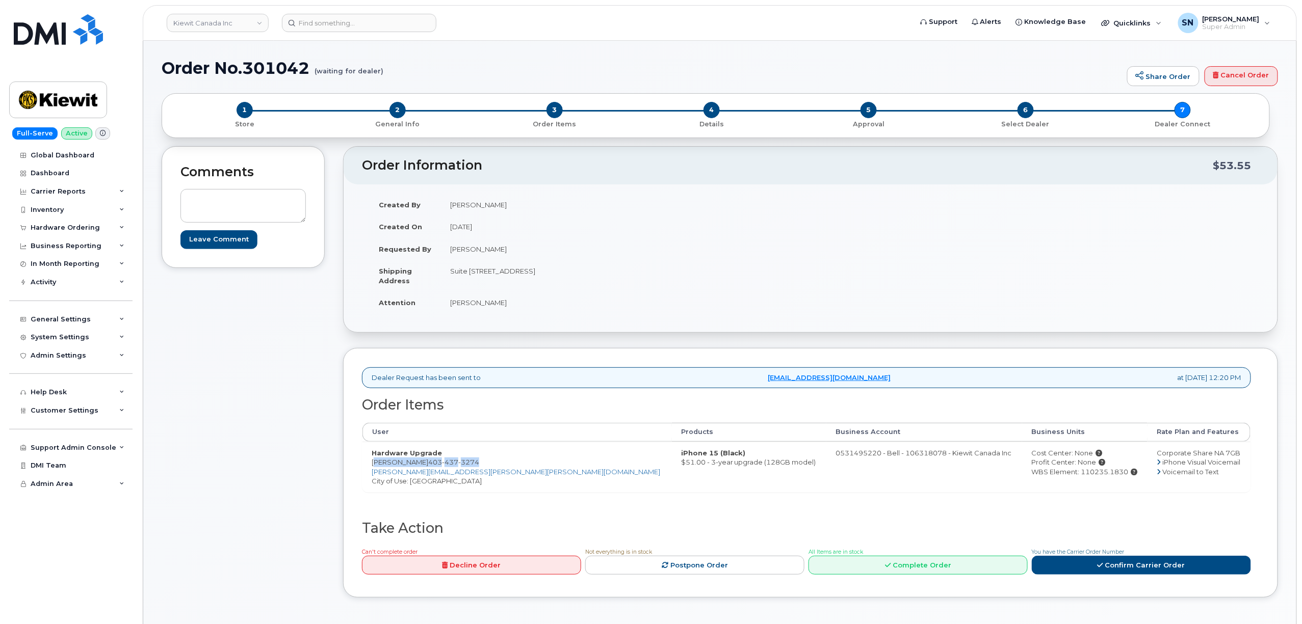
click at [483, 467] on td "Hardware Upgrade [PERSON_NAME] [PHONE_NUMBER] [PERSON_NAME][EMAIL_ADDRESS][PERS…" at bounding box center [516, 467] width 309 height 50
copy td "[PERSON_NAME] [PHONE_NUMBER]"
click at [1058, 492] on td "Cost Center: None Profit Center: None WBS Element: 110235.1830" at bounding box center [1084, 467] width 125 height 50
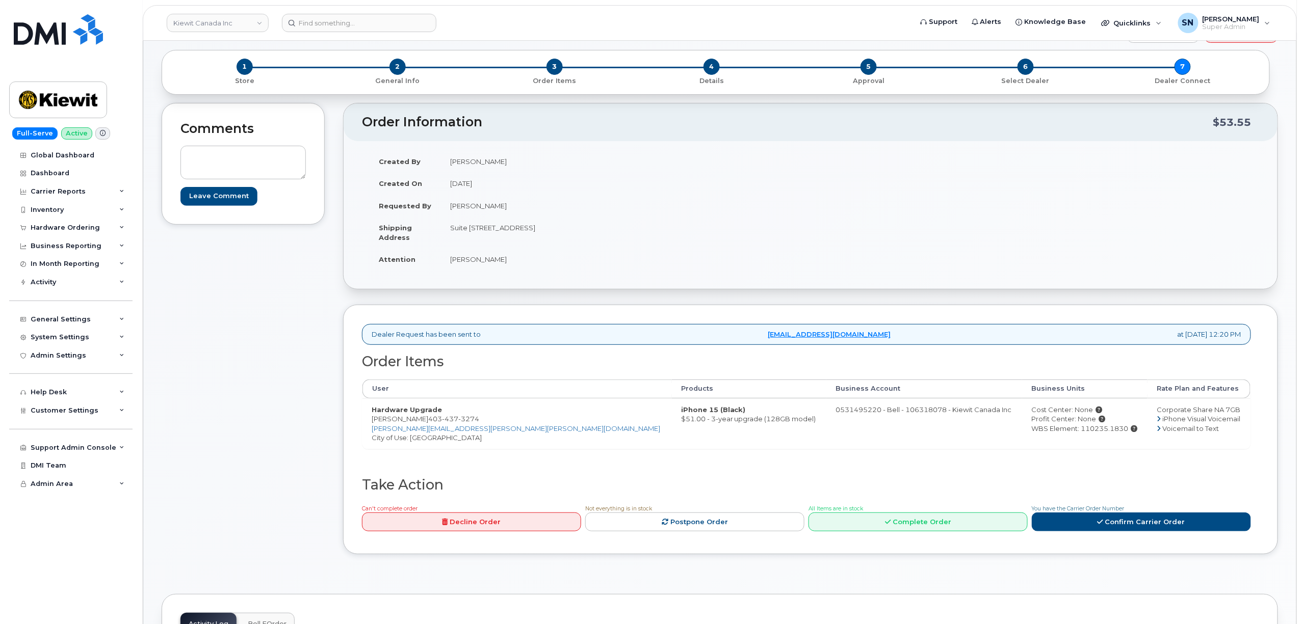
scroll to position [68, 0]
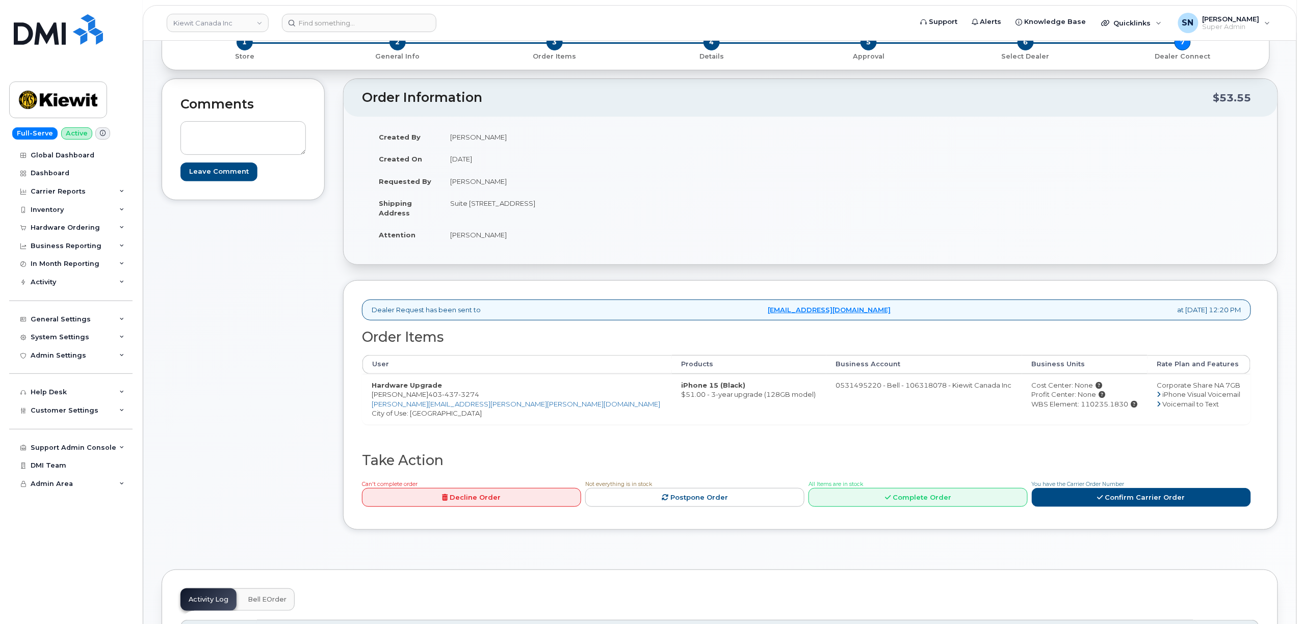
drag, startPoint x: 484, startPoint y: 204, endPoint x: 583, endPoint y: 209, distance: 99.5
click at [583, 209] on td "Suite [STREET_ADDRESS]" at bounding box center [622, 208] width 362 height 32
copy td "[STREET_ADDRESS]"
drag, startPoint x: 631, startPoint y: 205, endPoint x: 661, endPoint y: 211, distance: 31.2
click at [661, 211] on td "Suite [STREET_ADDRESS]" at bounding box center [622, 208] width 362 height 32
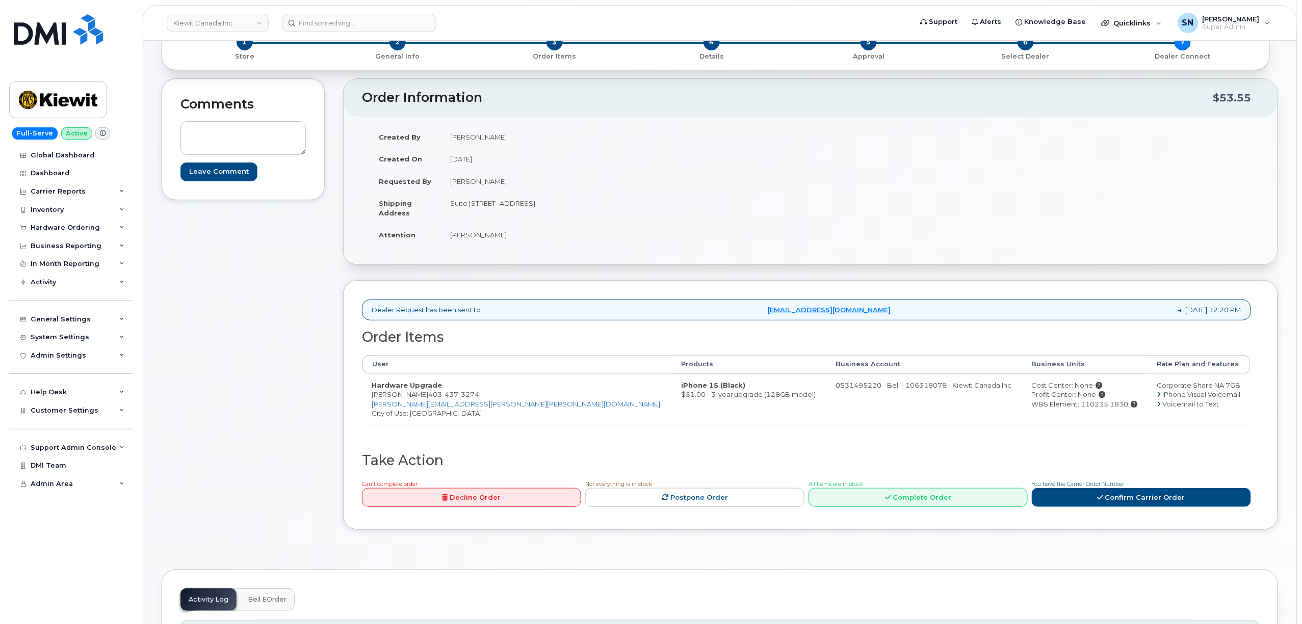
copy td "T2W 3X6"
drag, startPoint x: 449, startPoint y: 240, endPoint x: 512, endPoint y: 238, distance: 62.7
click at [512, 238] on td "[PERSON_NAME]" at bounding box center [622, 235] width 362 height 22
copy td "[PERSON_NAME]"
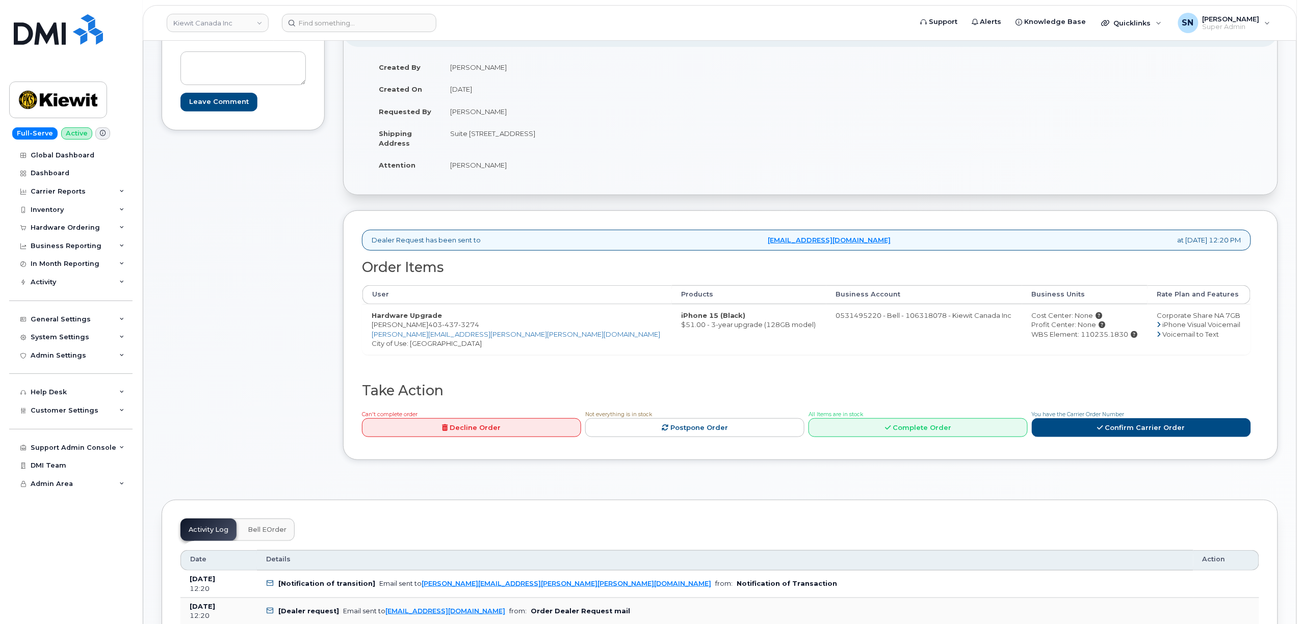
scroll to position [204, 0]
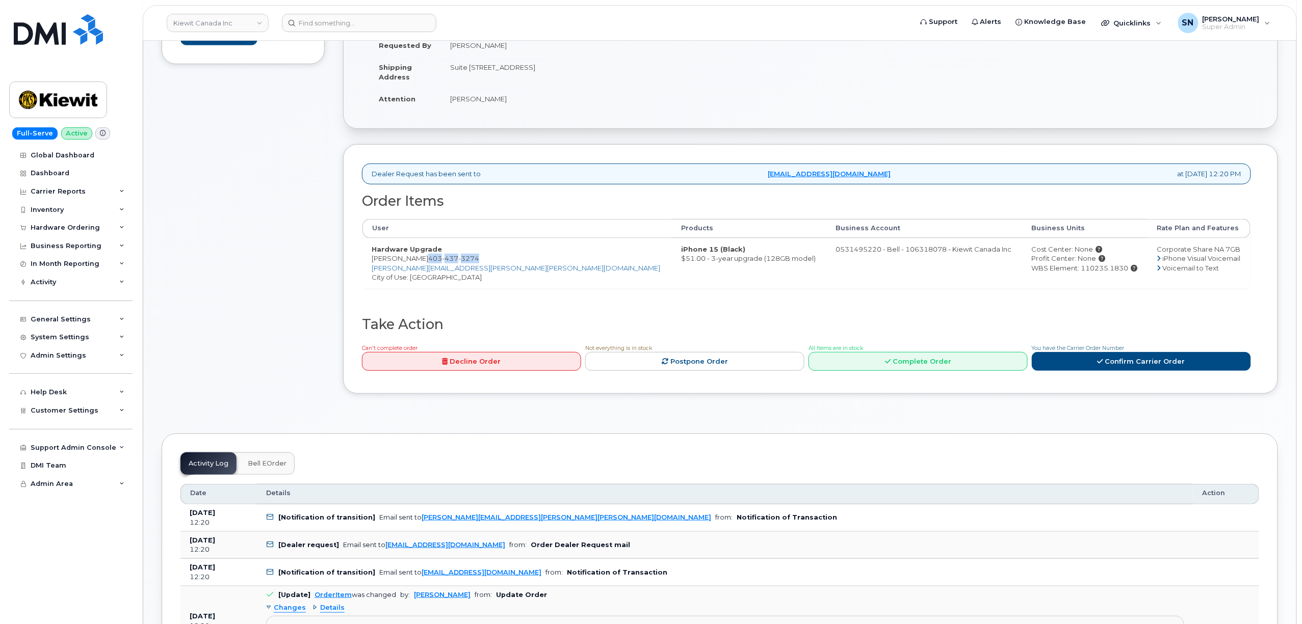
drag, startPoint x: 430, startPoint y: 259, endPoint x: 484, endPoint y: 263, distance: 53.7
click at [484, 263] on td "Hardware Upgrade [PERSON_NAME] [PHONE_NUMBER] [PERSON_NAME][EMAIL_ADDRESS][PERS…" at bounding box center [516, 263] width 309 height 50
copy span "[PHONE_NUMBER]"
drag, startPoint x: 318, startPoint y: 281, endPoint x: 342, endPoint y: 276, distance: 25.0
click at [318, 281] on div "Comments Leave Comment" at bounding box center [243, 175] width 163 height 467
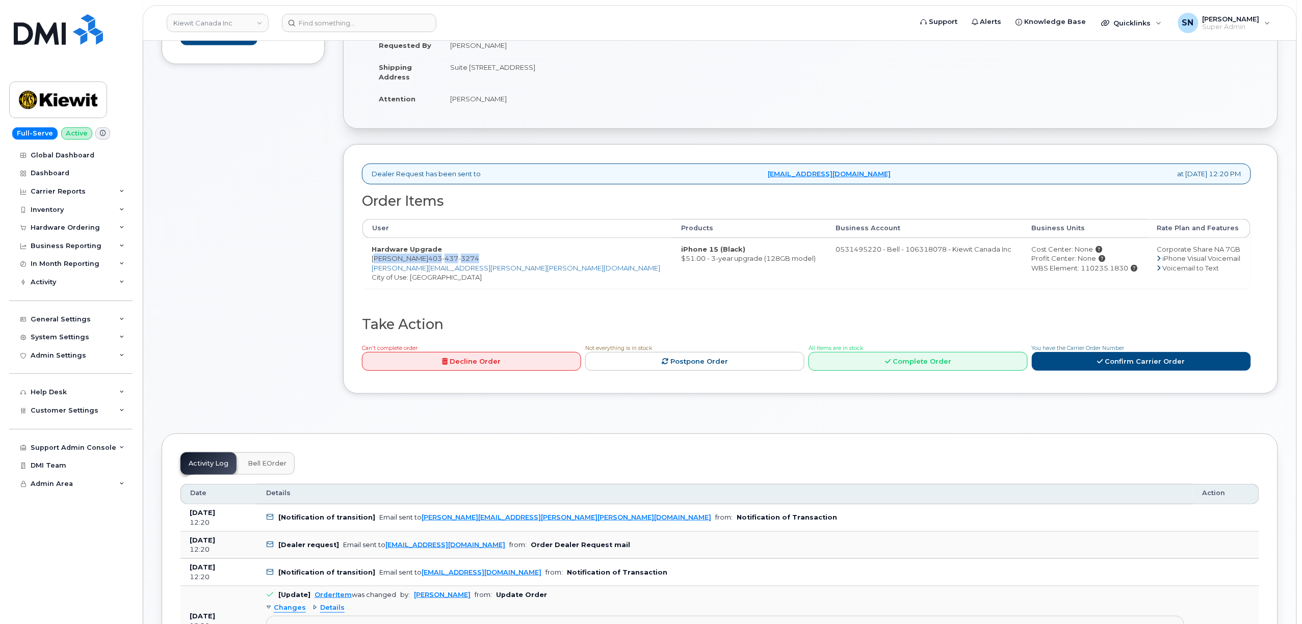
drag, startPoint x: 373, startPoint y: 263, endPoint x: 482, endPoint y: 263, distance: 108.5
click at [482, 263] on td "Hardware Upgrade Dylan Jorgenson 403 437 3274 DYLAN.JORGENSON@KIEWIT.COM City o…" at bounding box center [516, 263] width 309 height 50
copy td "Dylan Jorgenson 403 437 3274"
drag, startPoint x: 1044, startPoint y: 295, endPoint x: 1054, endPoint y: 284, distance: 14.4
click at [1046, 294] on div "Order Items User Products Business Account Business Units Rate Plan and Feature…" at bounding box center [806, 255] width 889 height 123
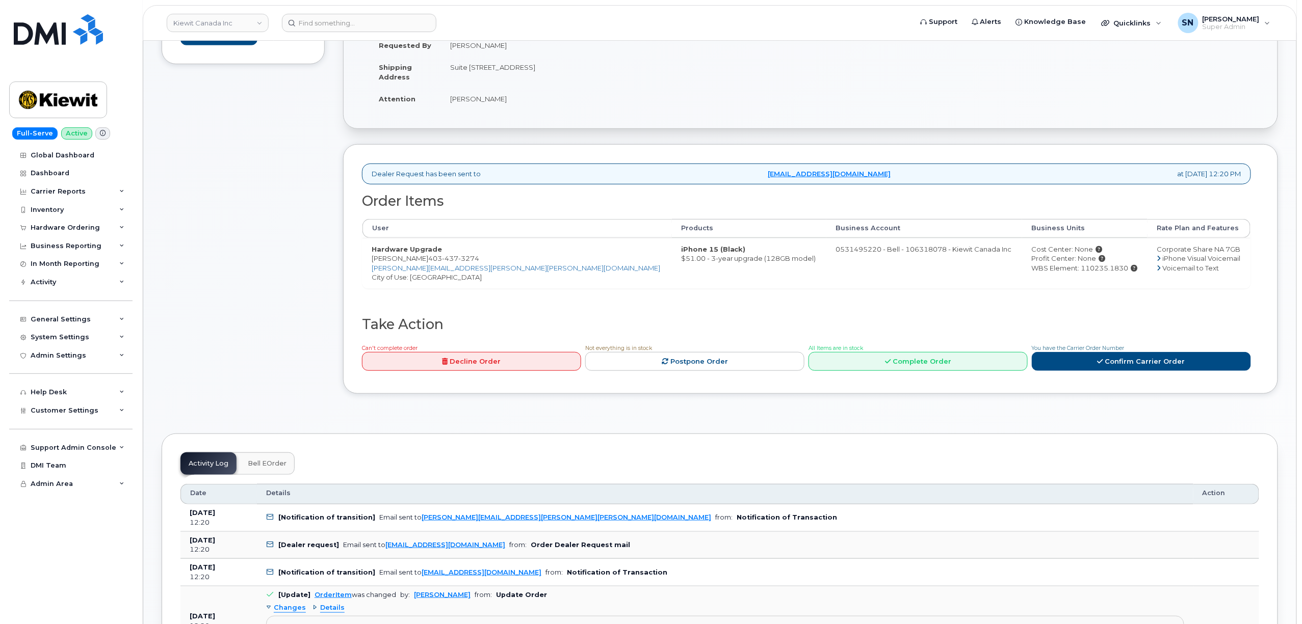
drag, startPoint x: 1070, startPoint y: 273, endPoint x: 1024, endPoint y: 272, distance: 46.4
click at [1031, 272] on div "WBS Element: 110235.1830" at bounding box center [1084, 268] width 107 height 10
copy div "110235.1830"
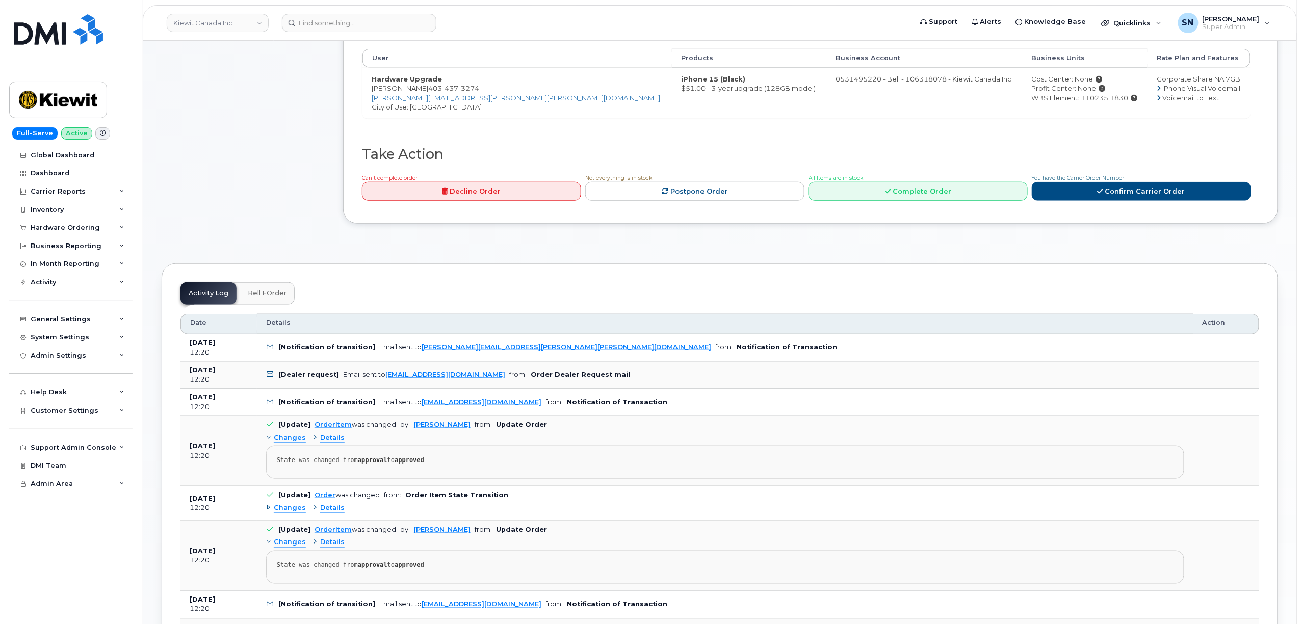
scroll to position [272, 0]
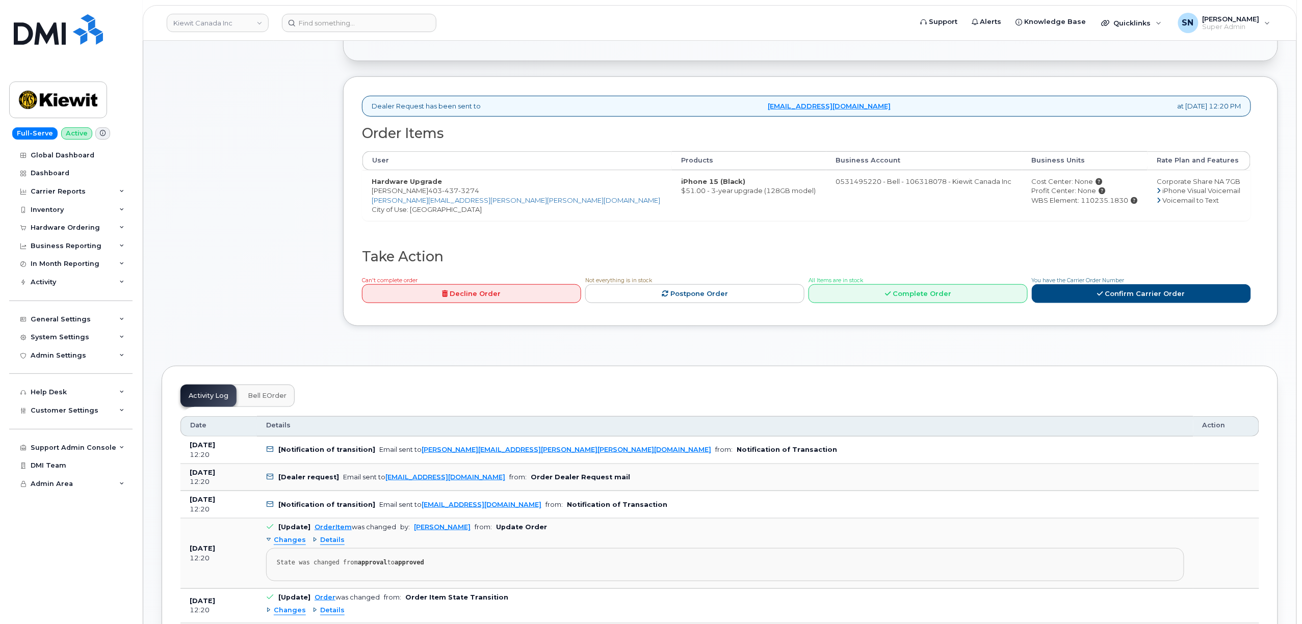
click at [1119, 281] on span "You have the Carrier Order Number" at bounding box center [1077, 280] width 93 height 7
click at [1122, 289] on link "Confirm Carrier Order" at bounding box center [1140, 293] width 219 height 19
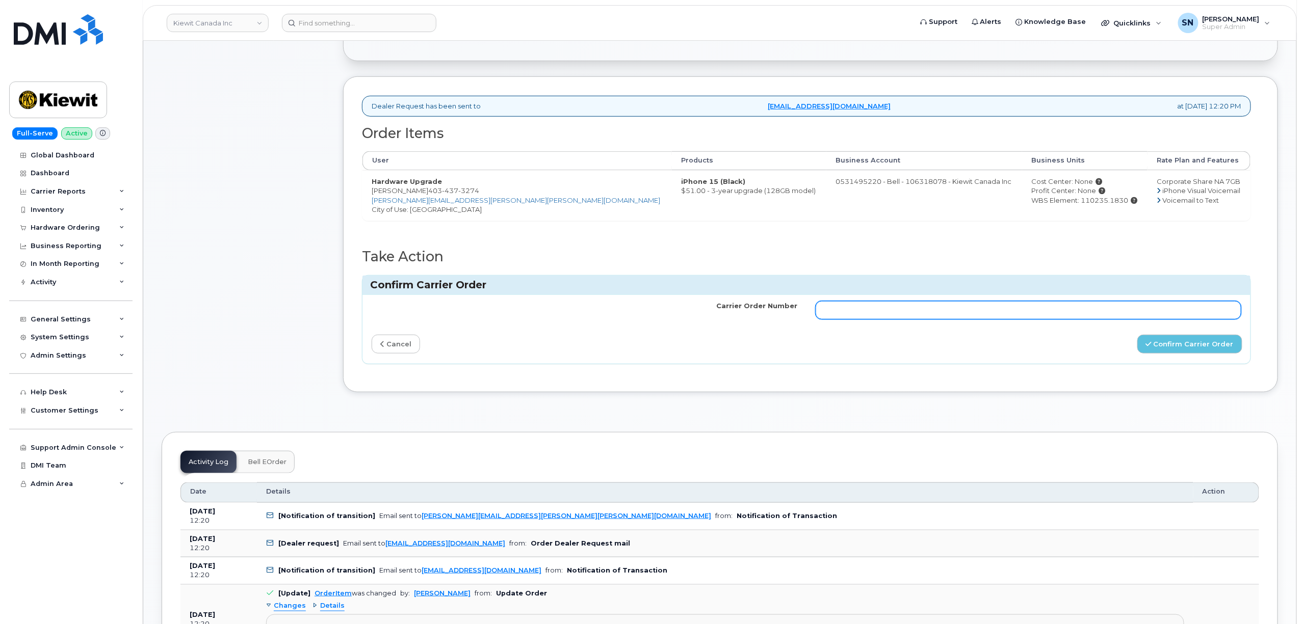
click at [1024, 320] on input "Carrier Order Number" at bounding box center [1028, 310] width 426 height 18
paste input "3017902"
type input "3017902"
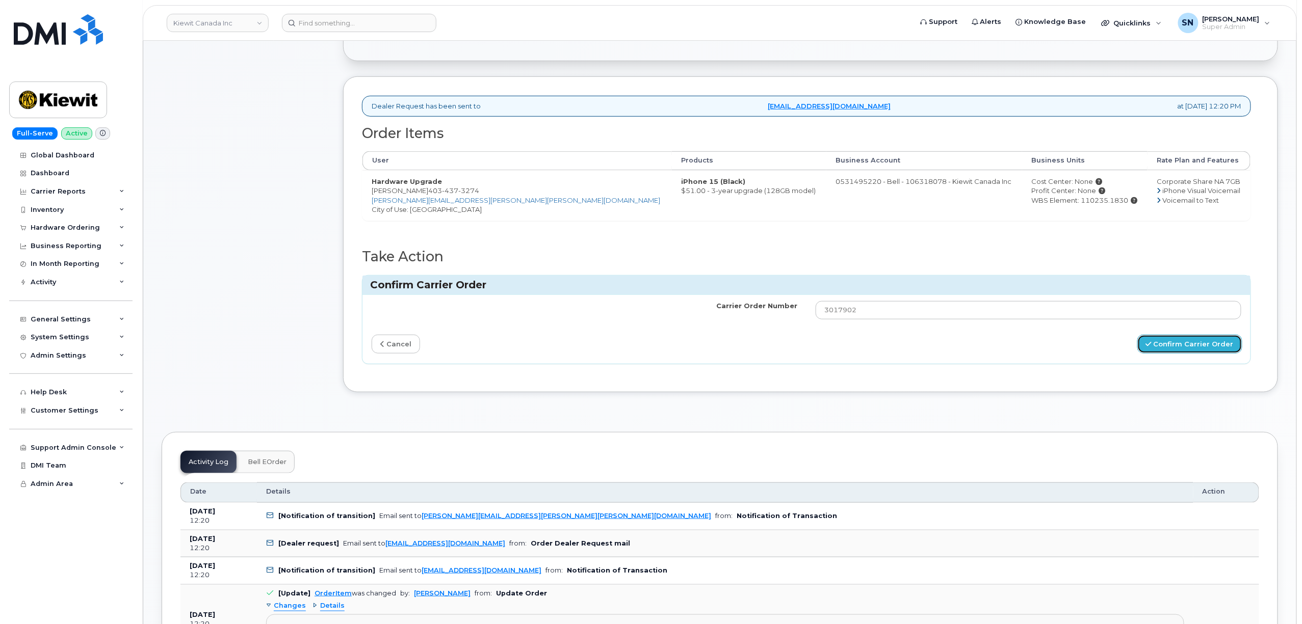
click at [1179, 351] on button "Confirm Carrier Order" at bounding box center [1189, 344] width 105 height 19
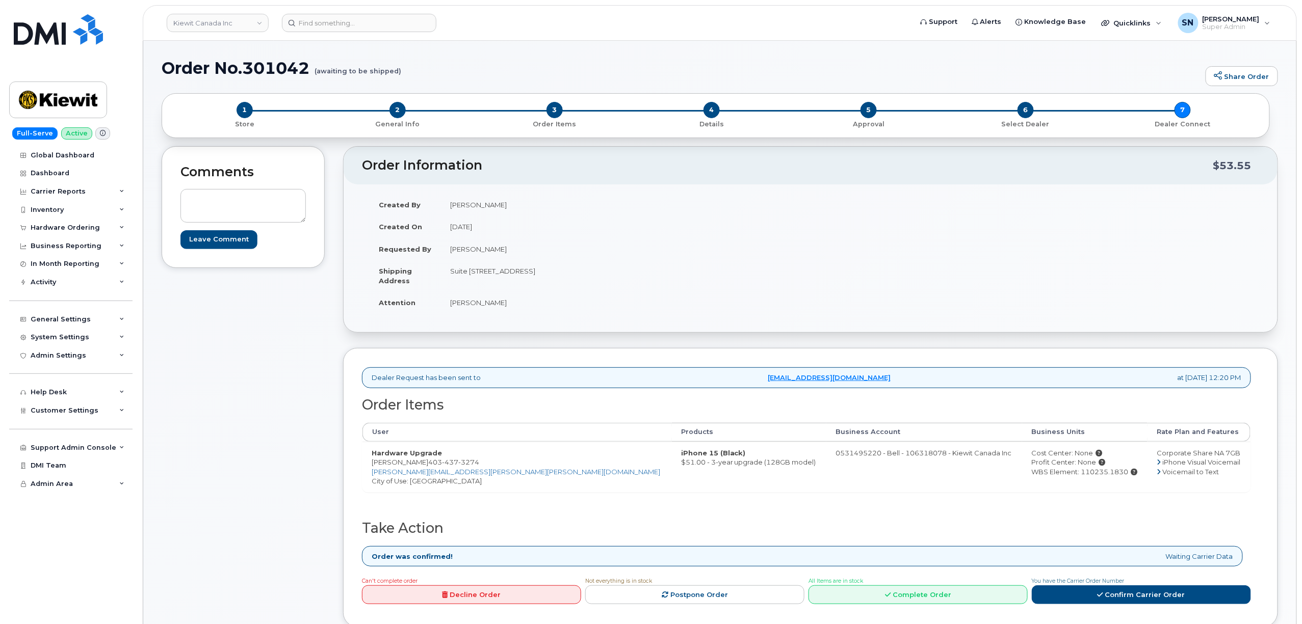
click at [261, 413] on div "Comments Leave Comment" at bounding box center [243, 394] width 163 height 496
click at [231, 21] on link "Kiewit Canada Inc" at bounding box center [218, 23] width 102 height 18
type input "hhn"
click at [227, 91] on link "HHN (SNB)" at bounding box center [243, 96] width 150 height 20
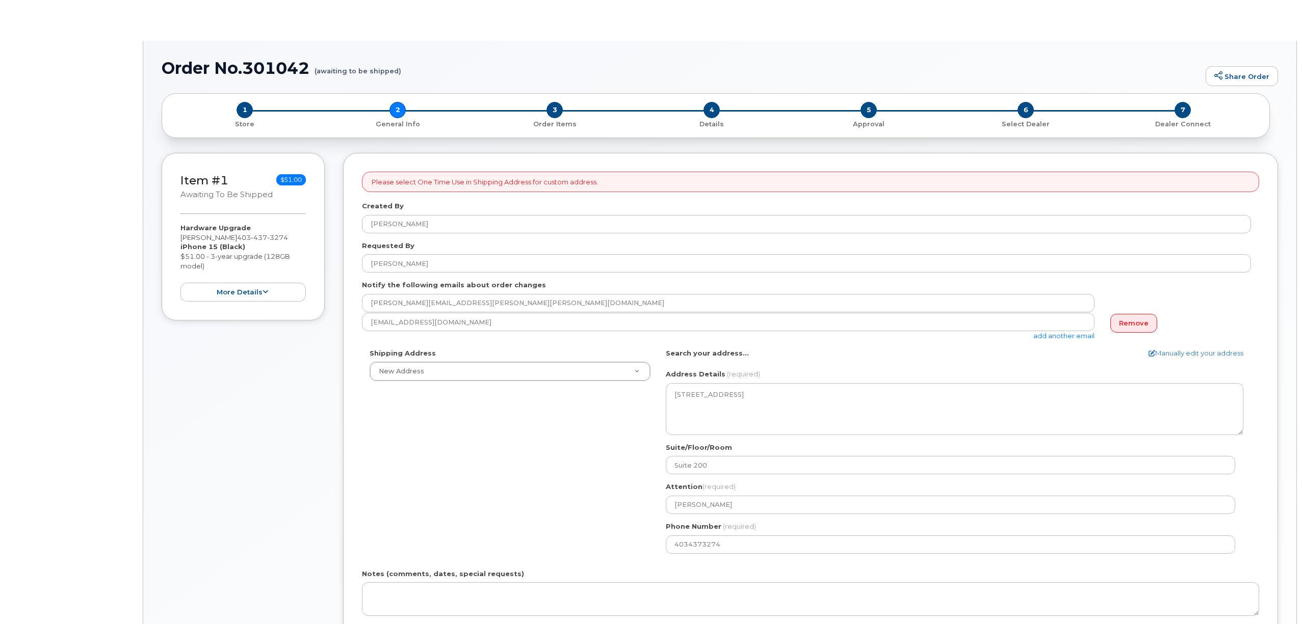
select select
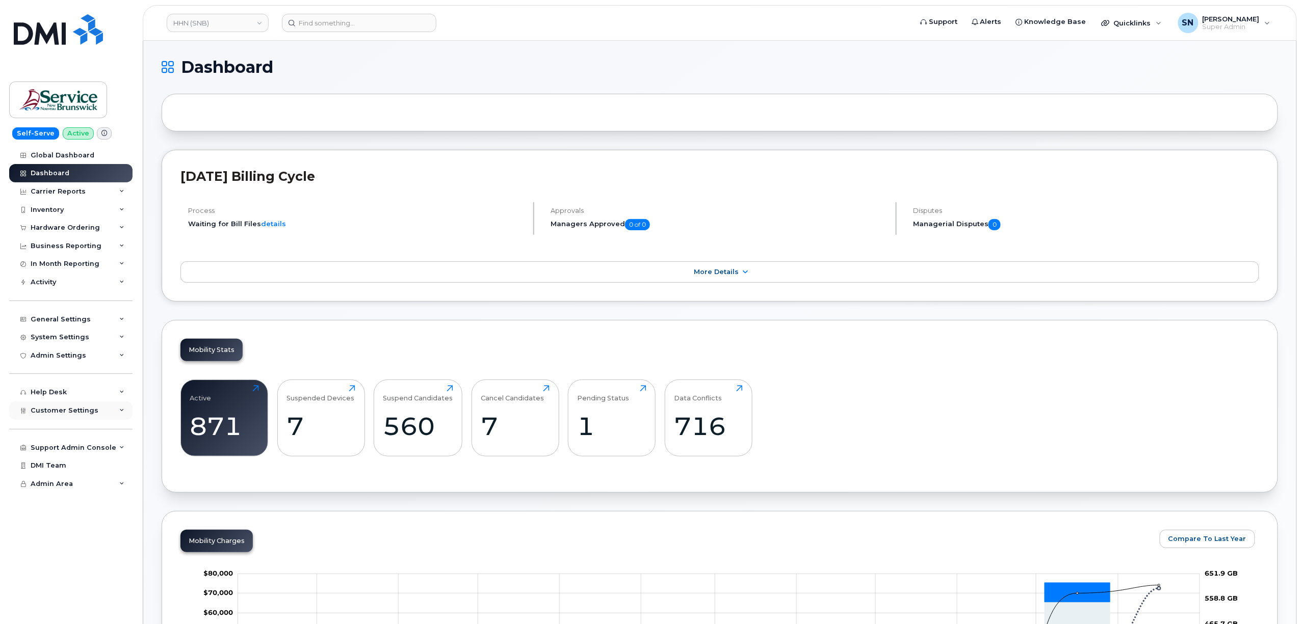
click at [60, 408] on span "Customer Settings" at bounding box center [65, 411] width 68 height 8
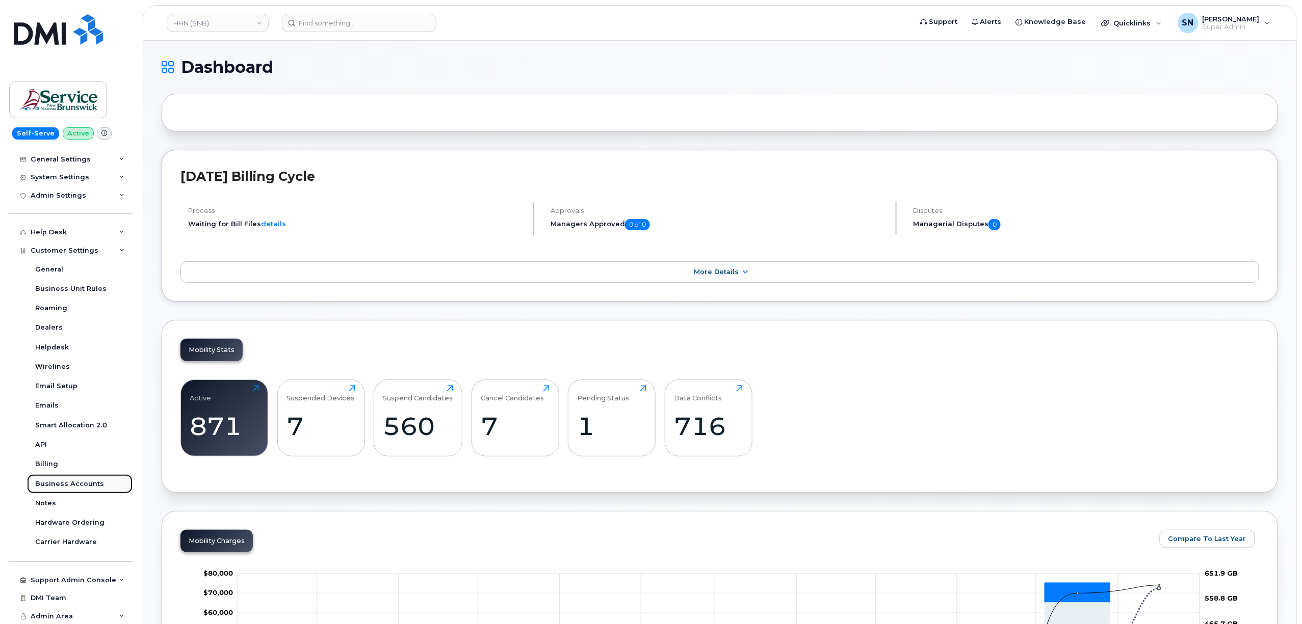
click at [86, 480] on div "Business Accounts" at bounding box center [69, 484] width 69 height 9
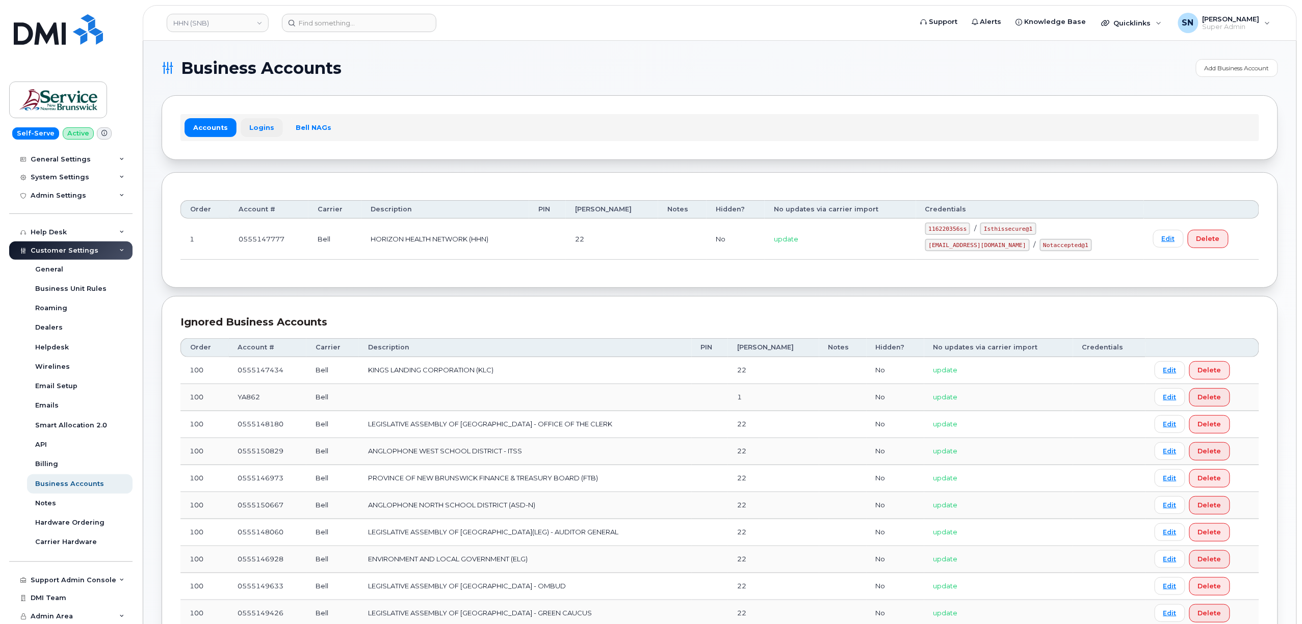
click at [255, 125] on link "Logins" at bounding box center [262, 127] width 42 height 18
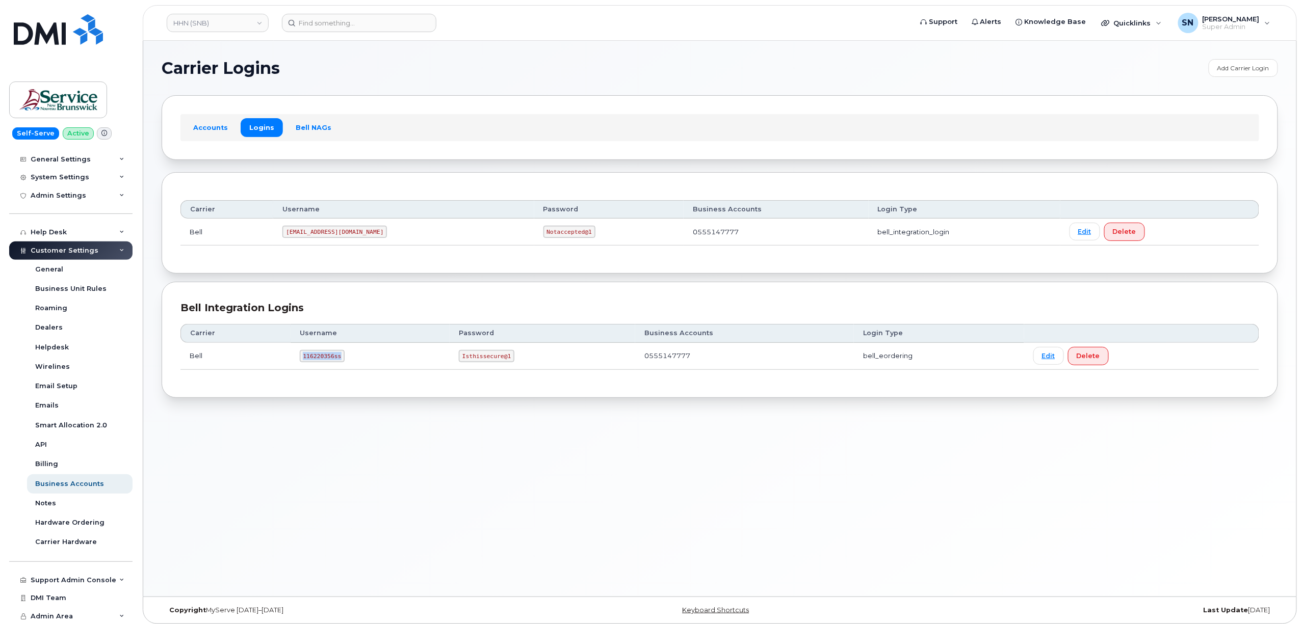
drag, startPoint x: 303, startPoint y: 353, endPoint x: 343, endPoint y: 358, distance: 40.6
click at [343, 358] on td "116220356ss" at bounding box center [370, 356] width 160 height 27
copy code "116220356ss"
drag, startPoint x: 461, startPoint y: 357, endPoint x: 508, endPoint y: 361, distance: 47.6
click at [513, 362] on td "Isthissecure@1" at bounding box center [541, 356] width 185 height 27
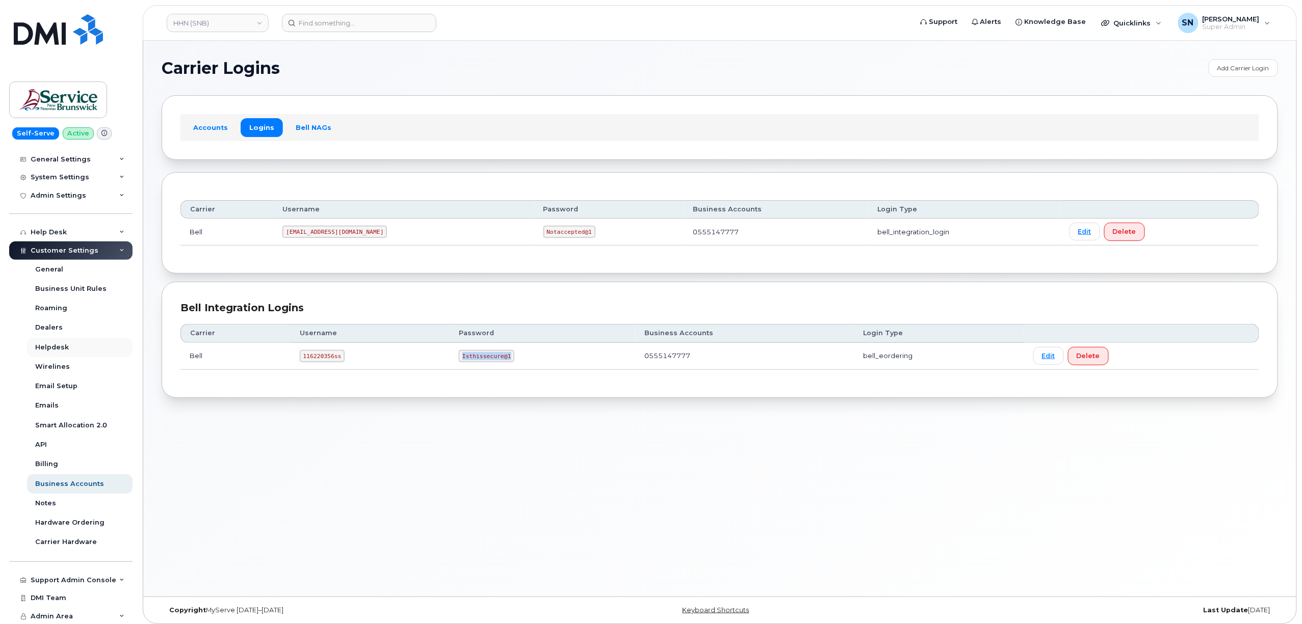
copy code "Isthissecure@1"
click at [237, 23] on link "HHN (SNB)" at bounding box center [218, 23] width 102 height 18
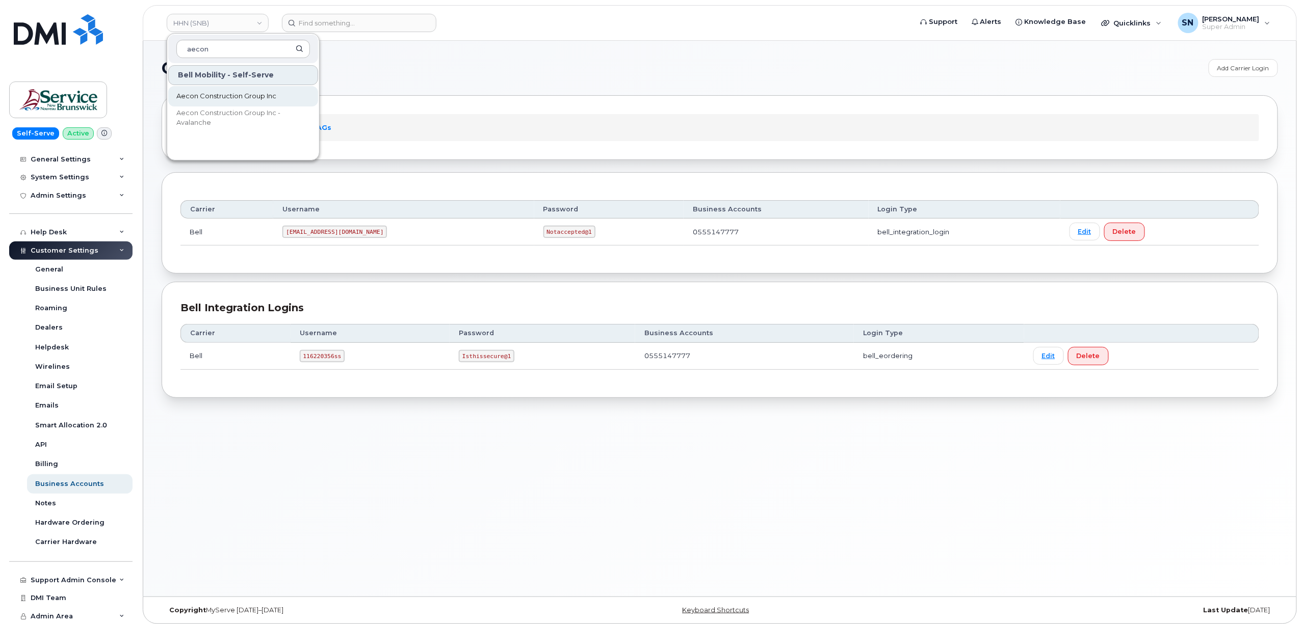
type input "aecon"
click at [259, 98] on span "Aecon Construction Group Inc" at bounding box center [226, 96] width 100 height 10
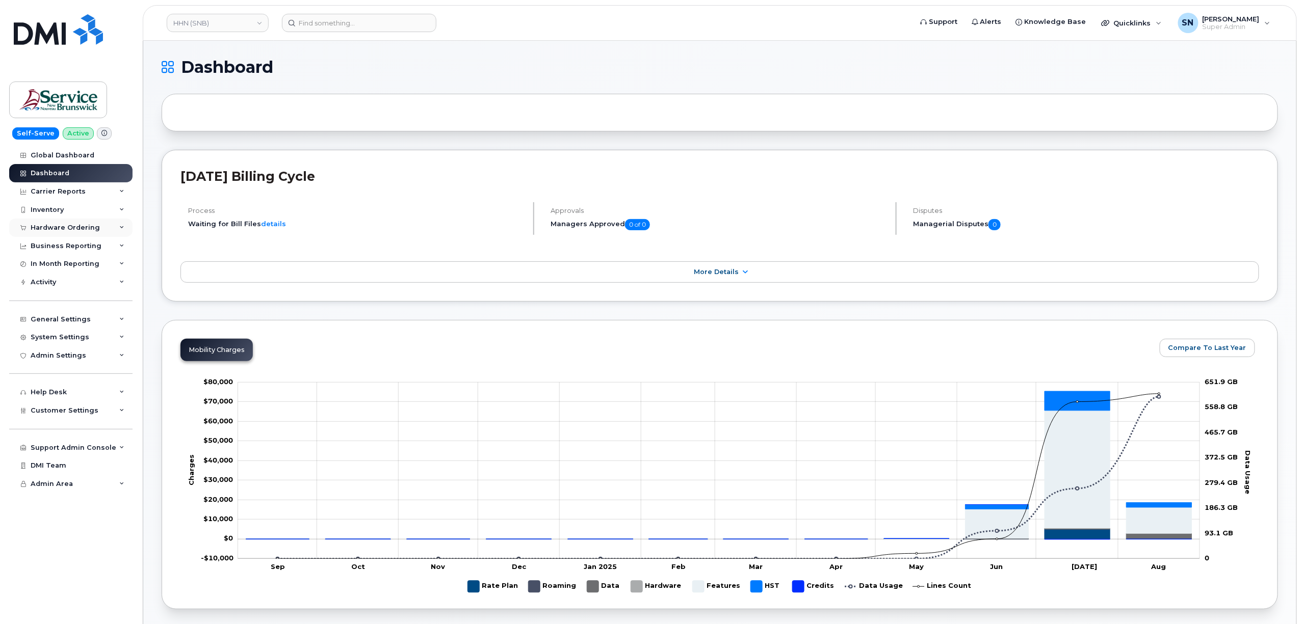
click at [72, 227] on div "Hardware Ordering" at bounding box center [65, 228] width 69 height 8
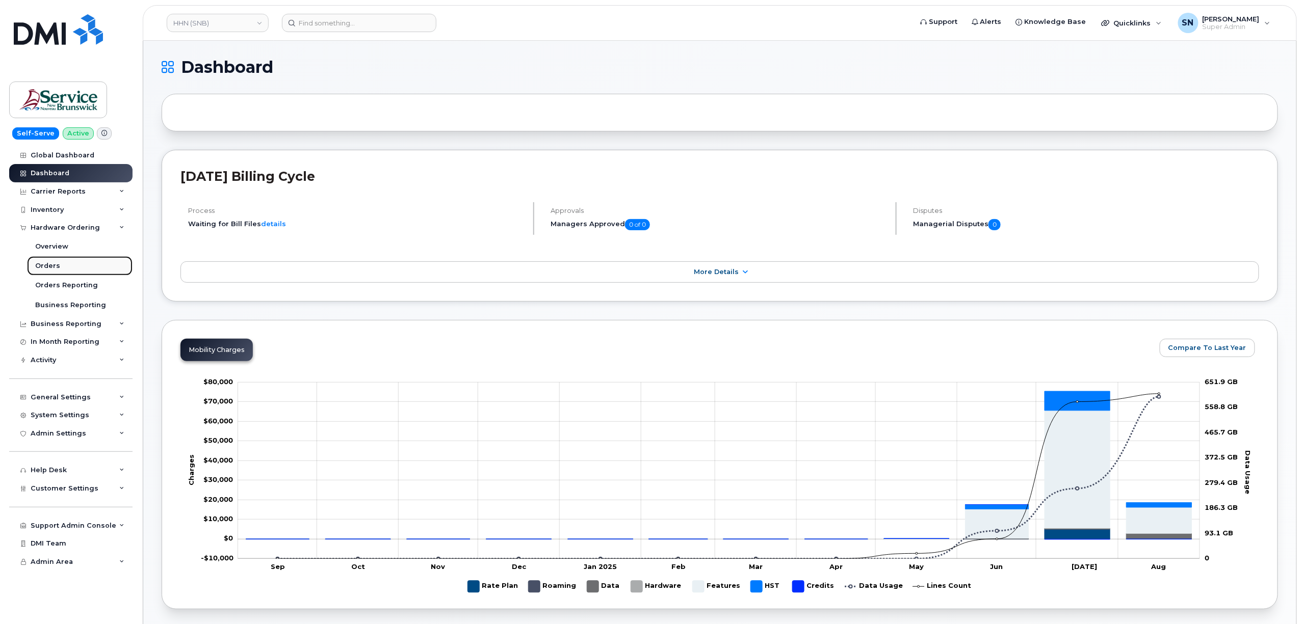
click at [58, 264] on div "Orders" at bounding box center [47, 265] width 25 height 9
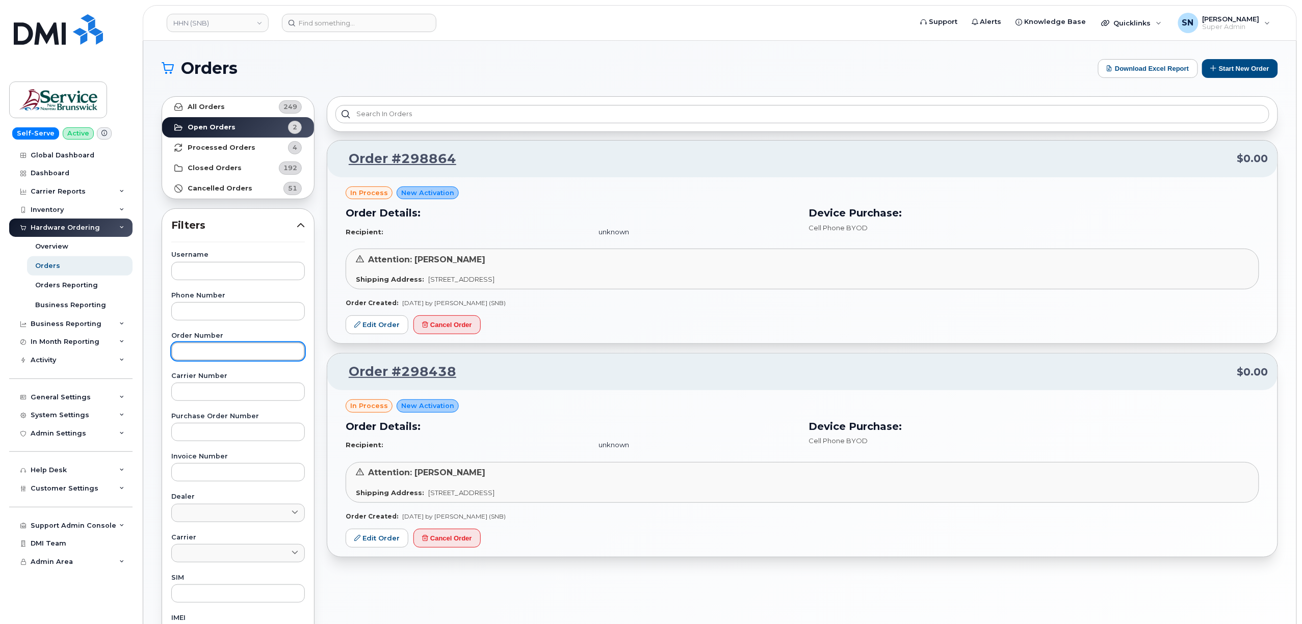
click at [232, 351] on input "text" at bounding box center [238, 351] width 134 height 18
paste input "301055"
type input "301055"
click at [228, 107] on link "All Orders 249" at bounding box center [238, 107] width 152 height 20
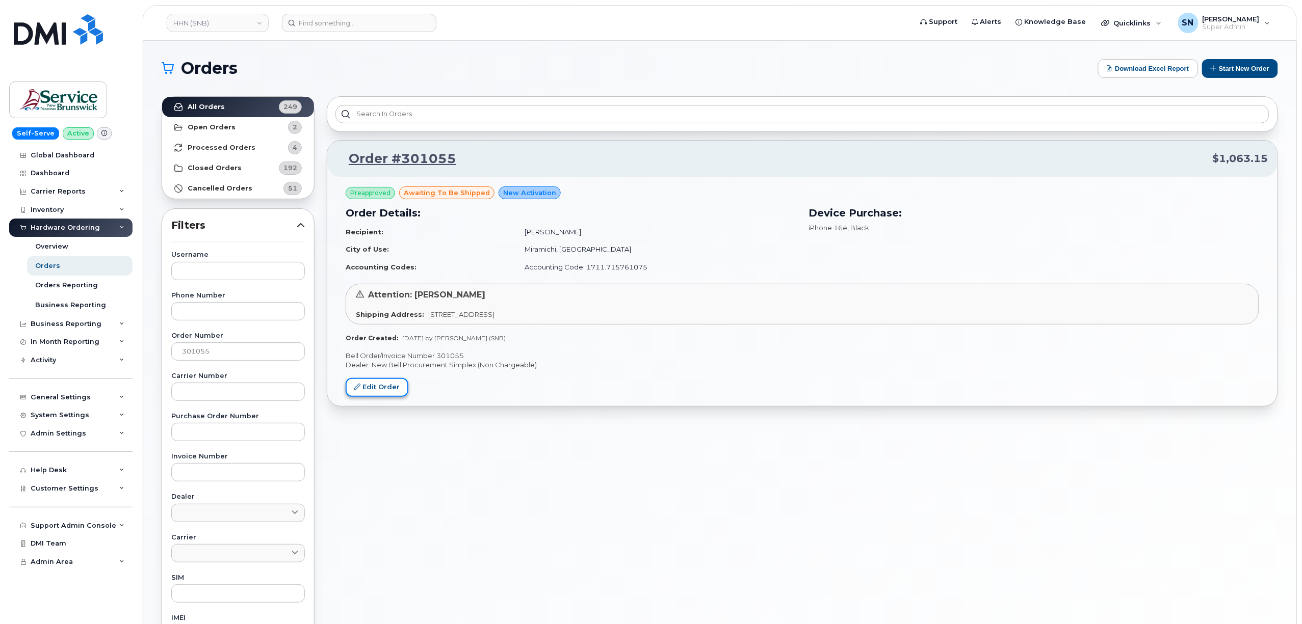
click at [359, 381] on link "Edit Order" at bounding box center [377, 387] width 63 height 19
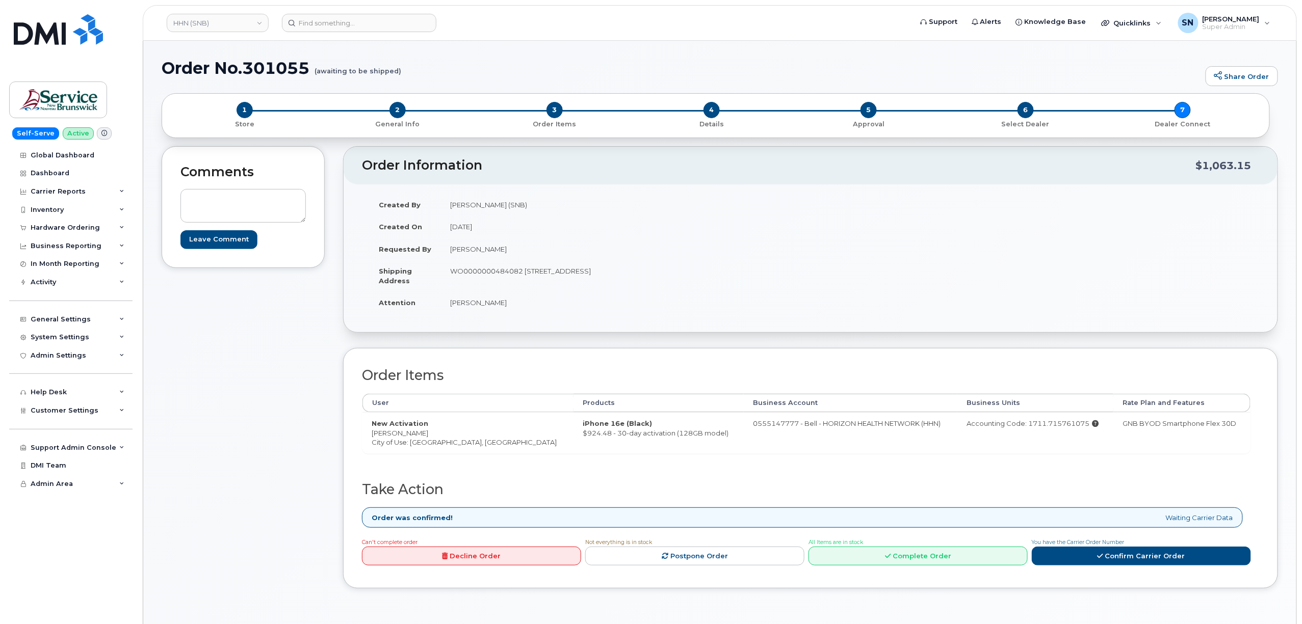
drag, startPoint x: 372, startPoint y: 436, endPoint x: 465, endPoint y: 436, distance: 93.3
click at [465, 436] on td "New Activation [PERSON_NAME] City of Use: [GEOGRAPHIC_DATA], [GEOGRAPHIC_DATA]" at bounding box center [467, 432] width 211 height 41
copy td "[PERSON_NAME]"
drag, startPoint x: 526, startPoint y: 272, endPoint x: 588, endPoint y: 275, distance: 61.8
click at [588, 275] on td "WO0000000484082 [STREET_ADDRESS]" at bounding box center [622, 276] width 362 height 32
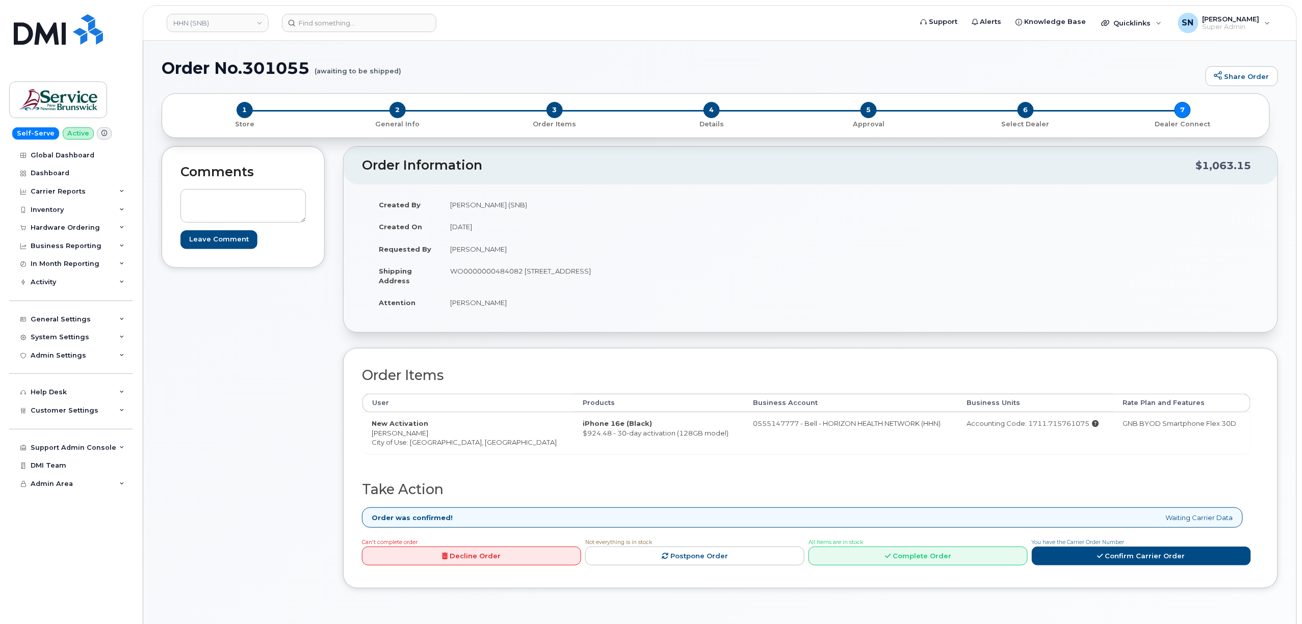
copy td "[STREET_ADDRESS]"
drag, startPoint x: 676, startPoint y: 270, endPoint x: 707, endPoint y: 275, distance: 32.0
click at [707, 275] on td "WO0000000484082 135 Macbeath Ave Moncton New Brunswick E1C 6Z8" at bounding box center [622, 276] width 362 height 32
copy td "E1C 6Z8"
drag, startPoint x: 450, startPoint y: 304, endPoint x: 502, endPoint y: 312, distance: 52.6
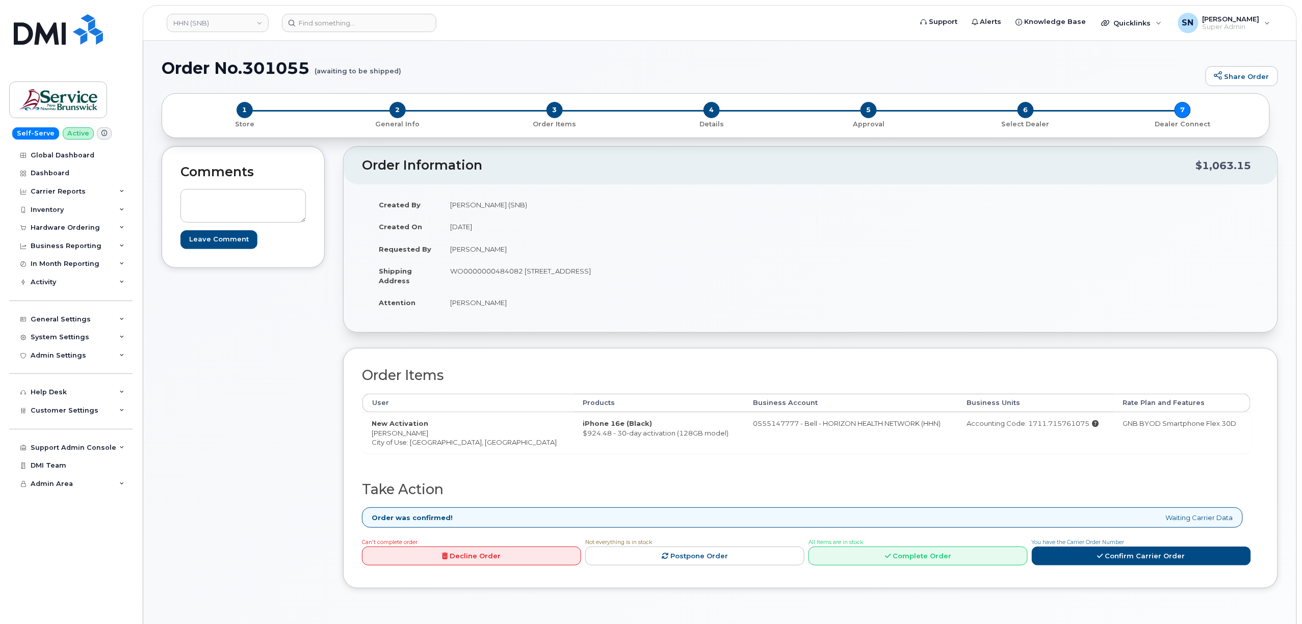
click at [502, 312] on td "[PERSON_NAME]" at bounding box center [622, 302] width 362 height 22
copy td "[PERSON_NAME]"
drag, startPoint x: 453, startPoint y: 270, endPoint x: 521, endPoint y: 276, distance: 68.5
click at [521, 276] on td "WO0000000484082 135 Macbeath Ave Moncton New Brunswick E1C 6Z8" at bounding box center [622, 276] width 362 height 32
copy td "WO0000000484082"
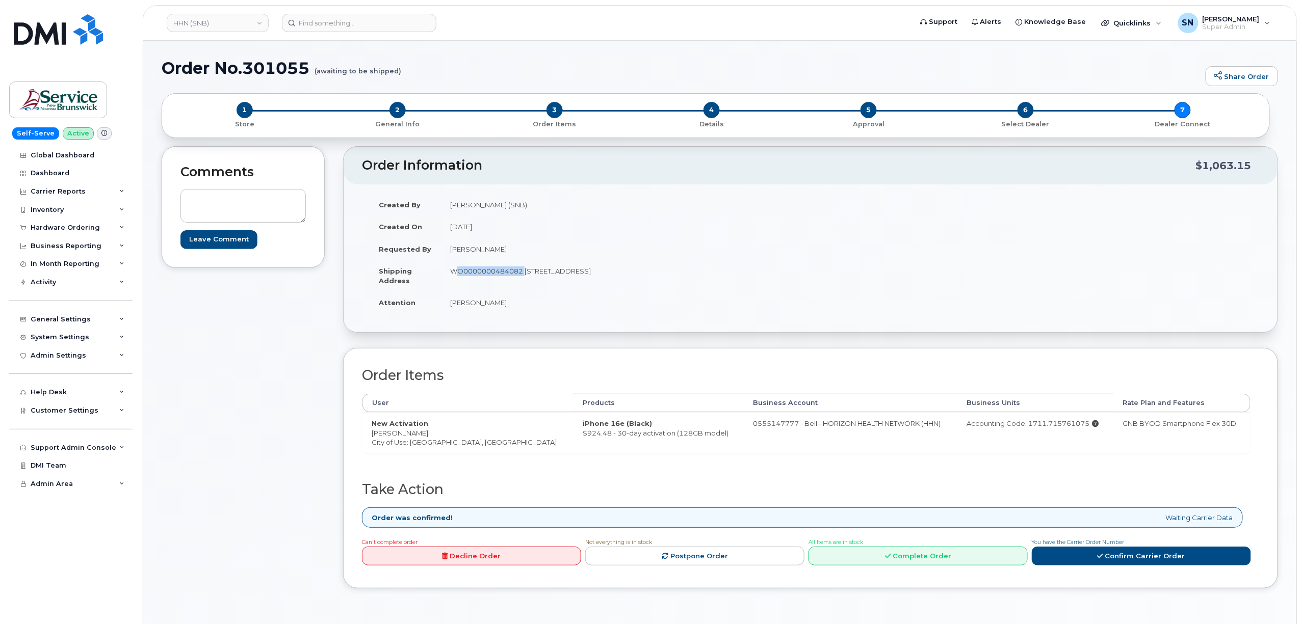
drag, startPoint x: 391, startPoint y: 434, endPoint x: 449, endPoint y: 435, distance: 57.6
click at [449, 435] on td "New Activation Rachelle-Anne Mailloux City of Use: Miramichi, New Brunswick" at bounding box center [467, 432] width 211 height 41
copy td "[PERSON_NAME]"
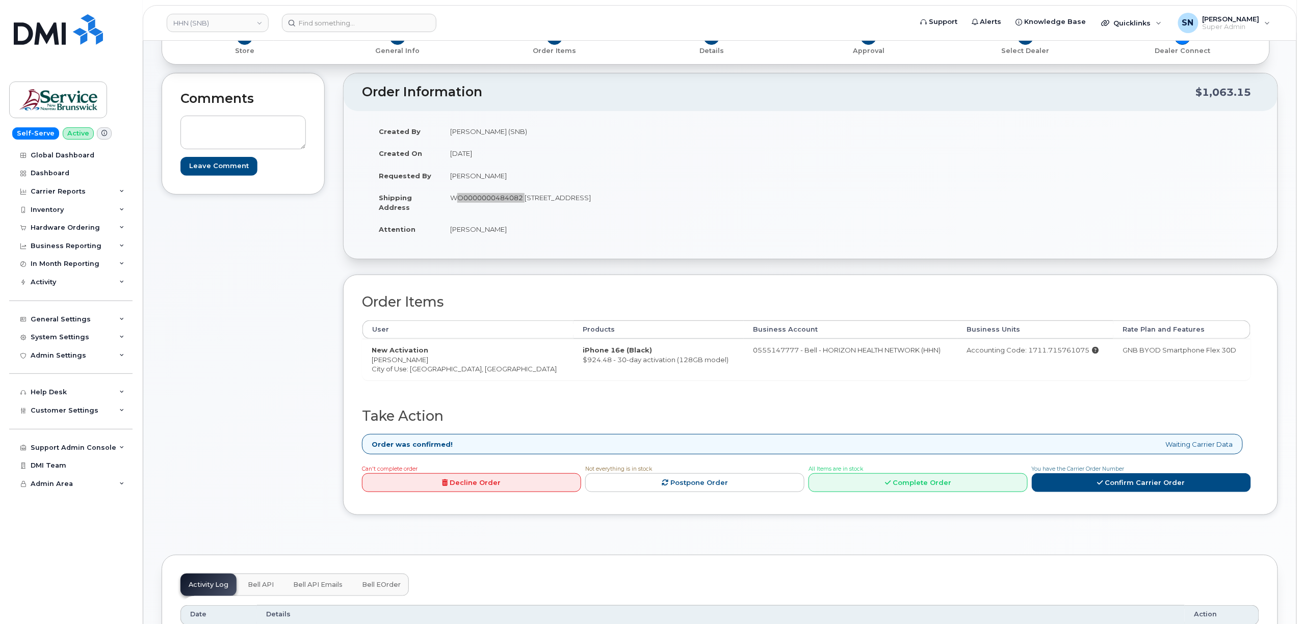
scroll to position [204, 0]
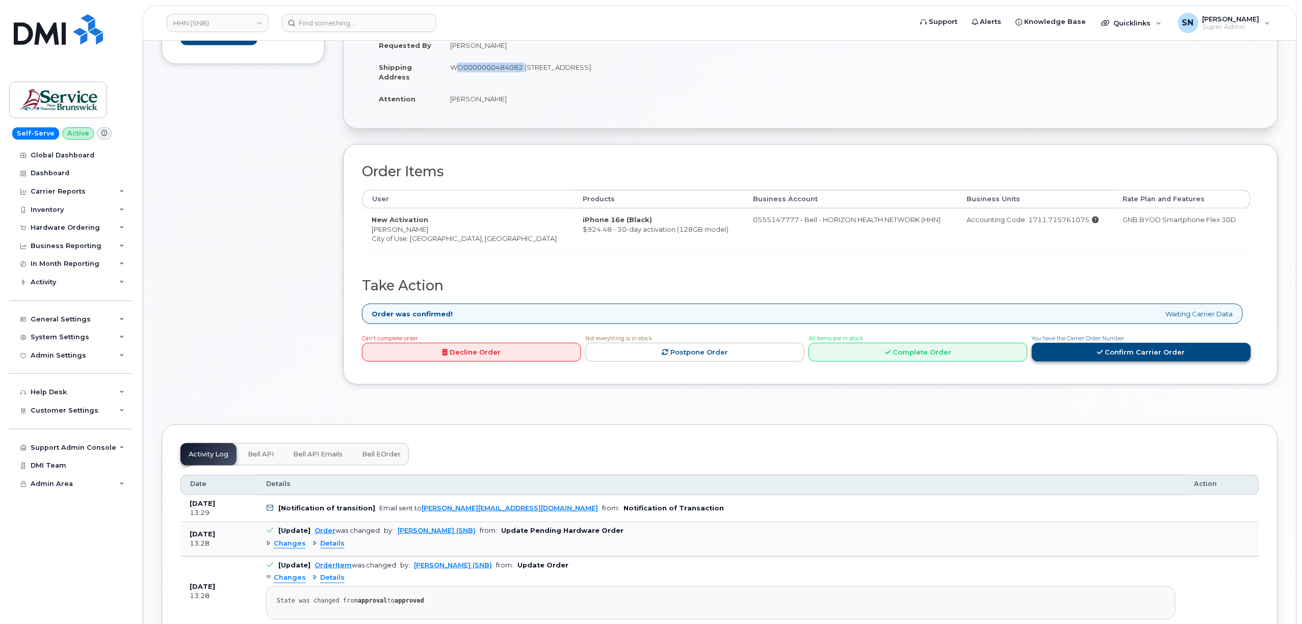
click at [1070, 358] on link "Confirm Carrier Order" at bounding box center [1140, 352] width 219 height 19
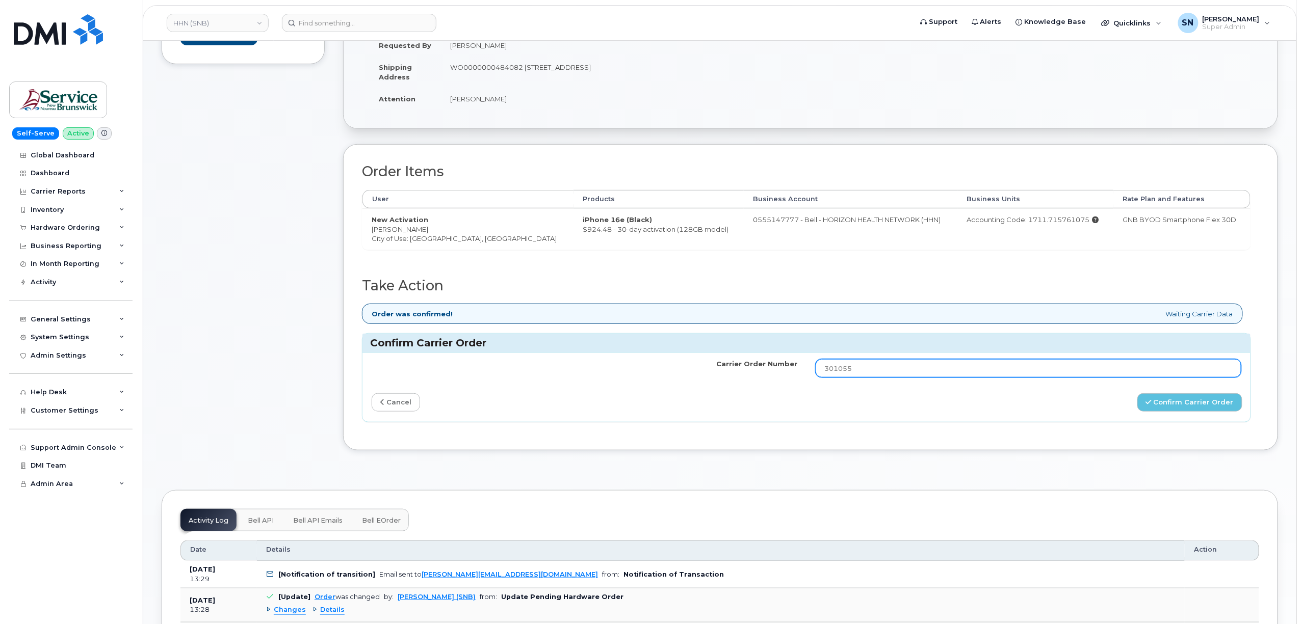
click at [1045, 369] on input "301055" at bounding box center [1028, 368] width 426 height 18
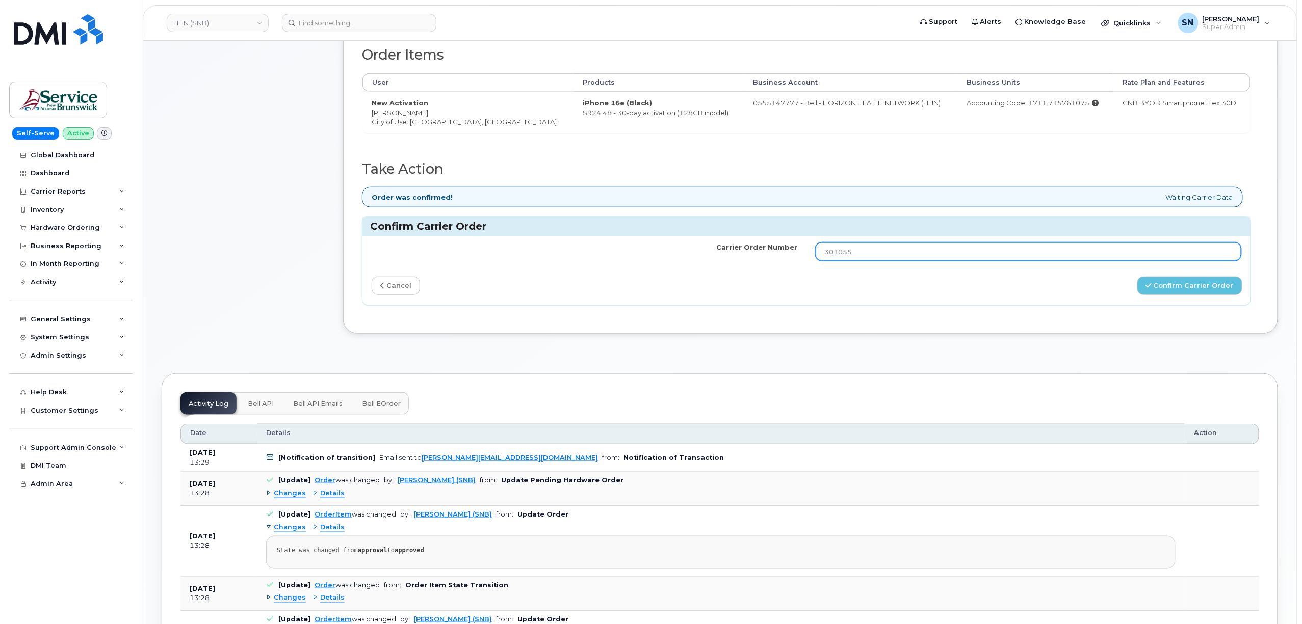
scroll to position [339, 0]
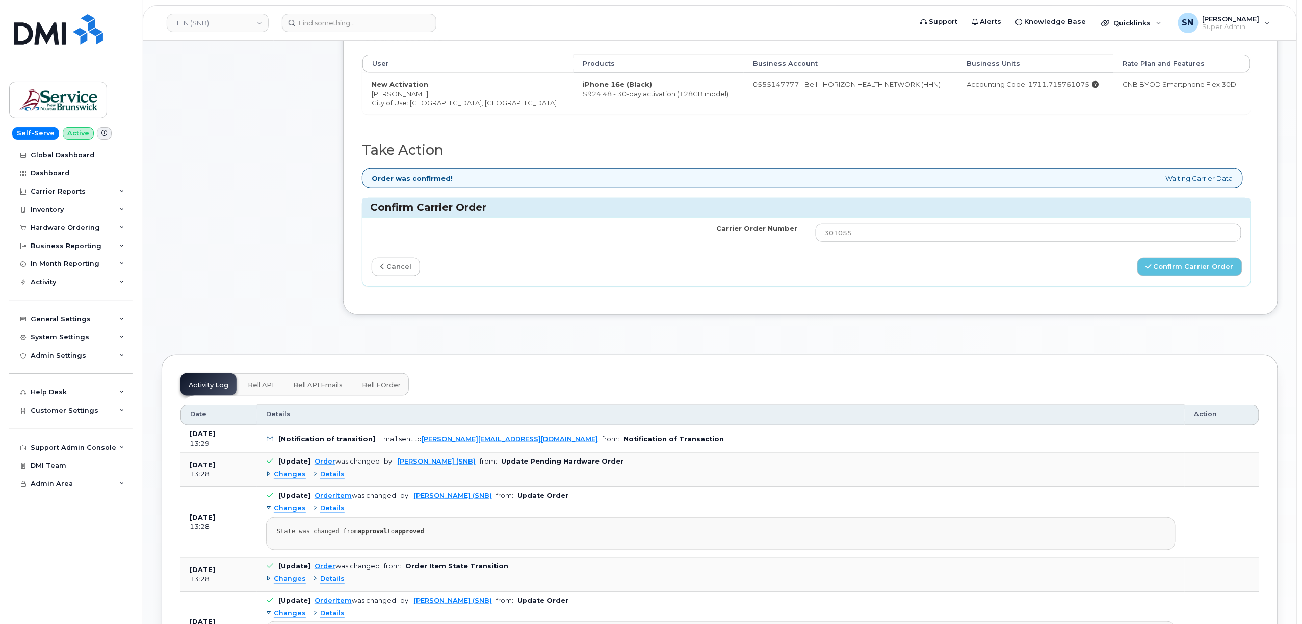
click at [295, 480] on span "Changes" at bounding box center [290, 475] width 32 height 10
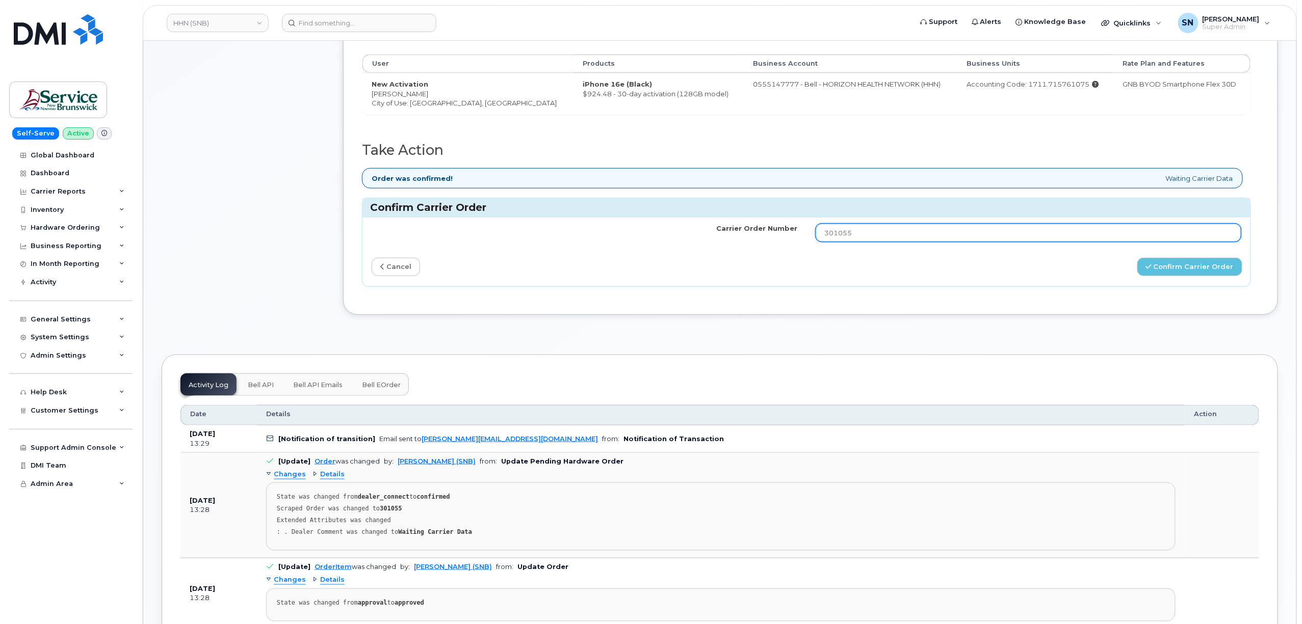
drag, startPoint x: 867, startPoint y: 236, endPoint x: 765, endPoint y: 241, distance: 102.5
click at [765, 241] on tr "Carrier Order Number 301055" at bounding box center [806, 233] width 888 height 31
paste input "7904"
type input "3017904"
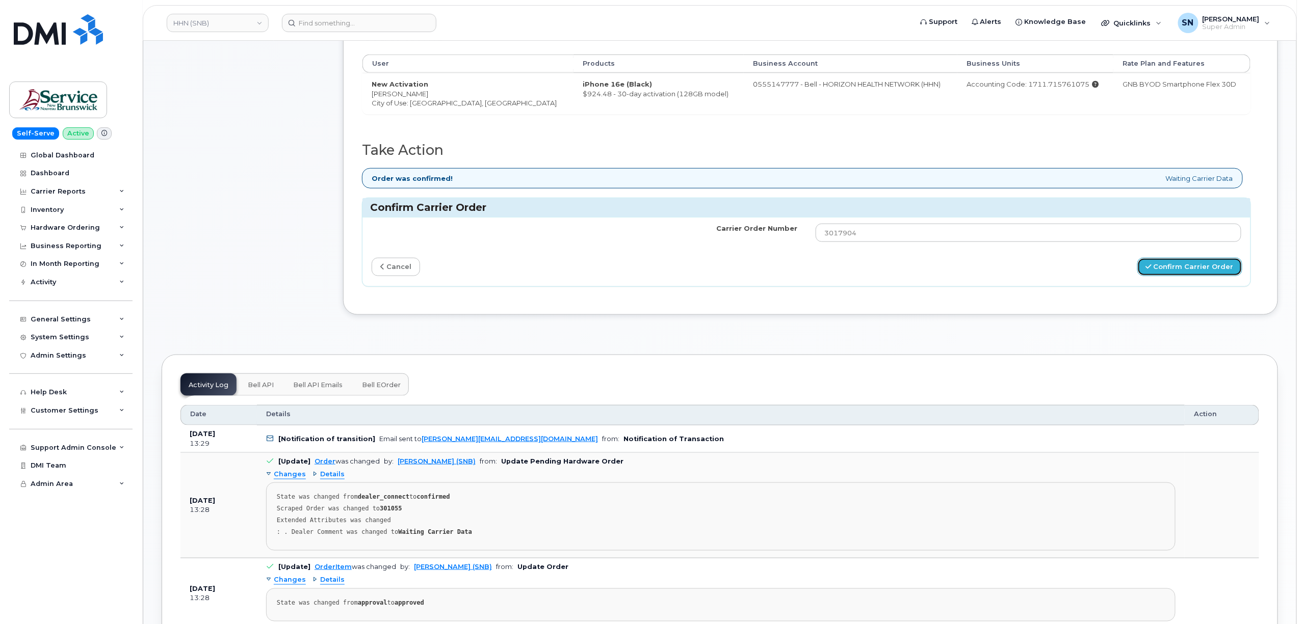
click at [1164, 275] on button "Confirm Carrier Order" at bounding box center [1189, 267] width 105 height 19
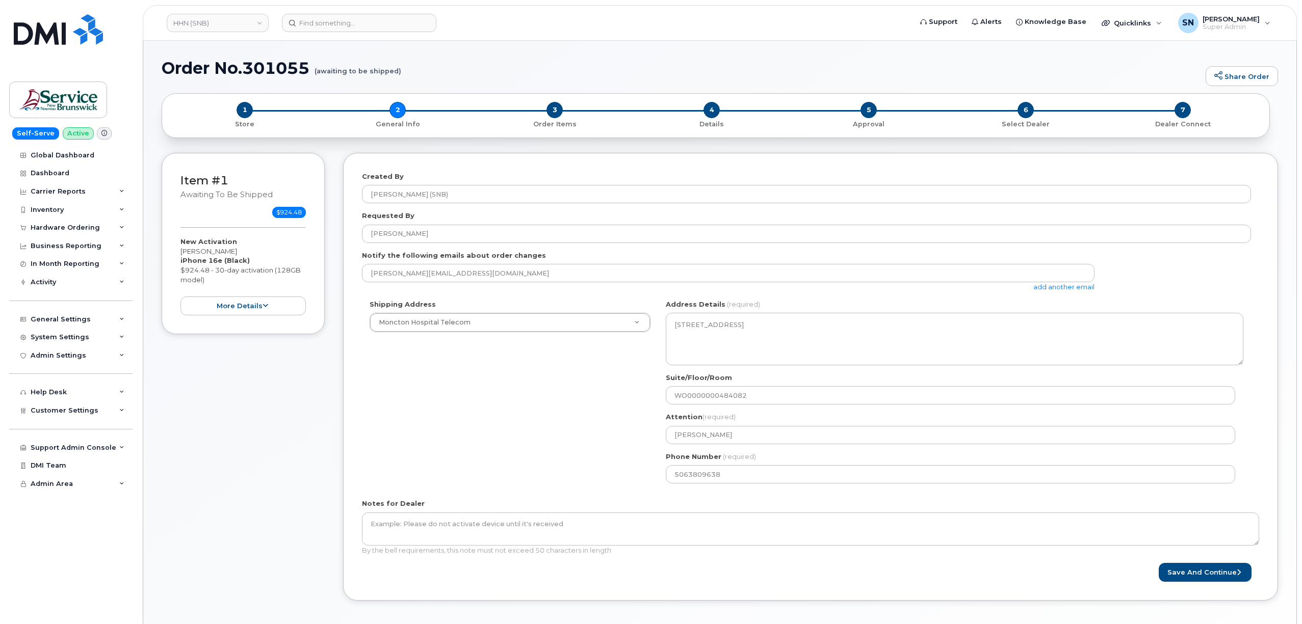
select select
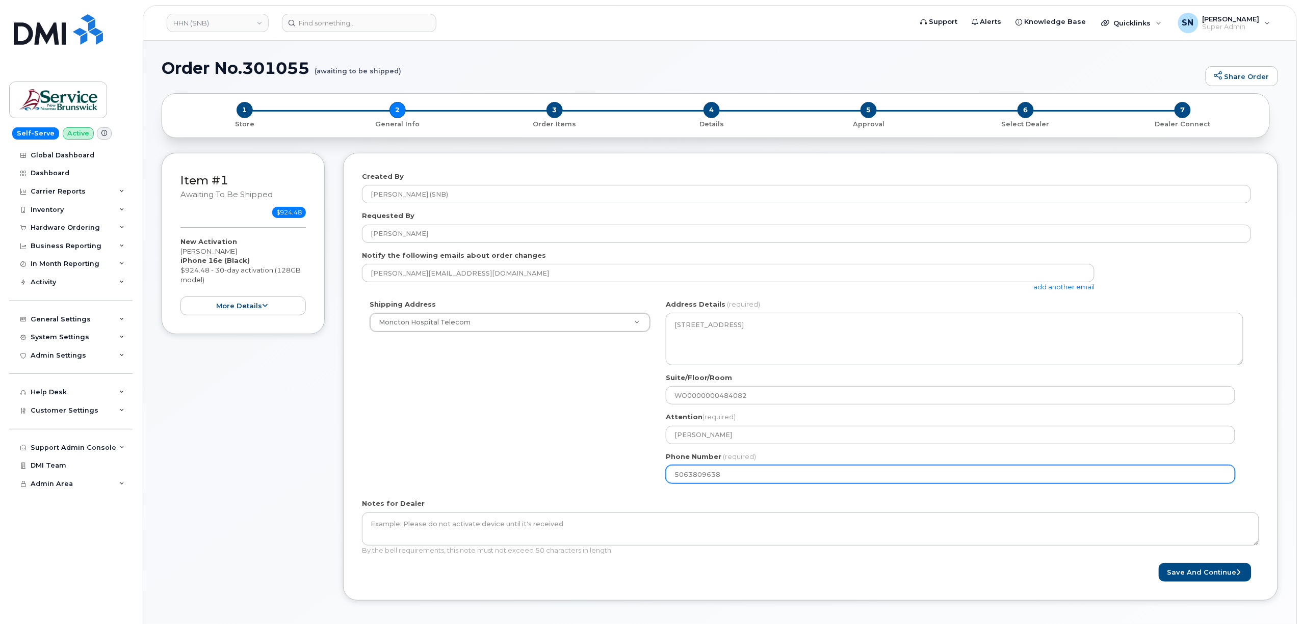
drag, startPoint x: 730, startPoint y: 478, endPoint x: 625, endPoint y: 475, distance: 105.5
click at [625, 475] on div "Shipping Address Moncton Hospital Telecom New Address ASD-E Main Office ASD-N B…" at bounding box center [806, 396] width 889 height 192
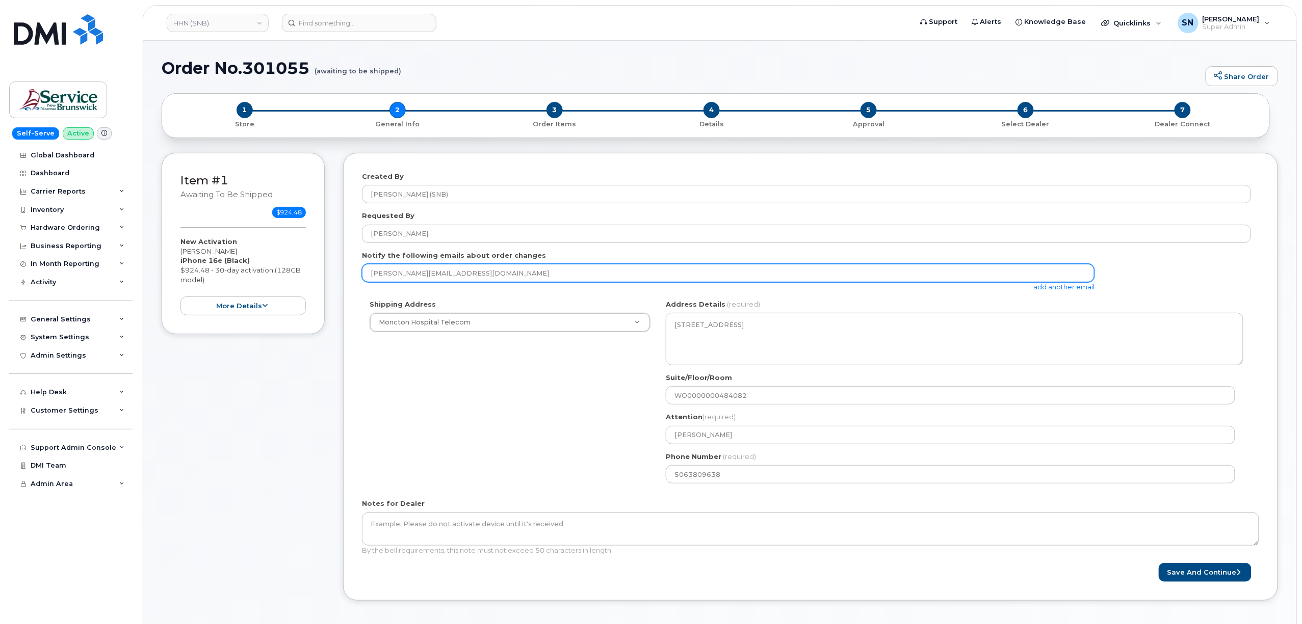
drag, startPoint x: 459, startPoint y: 274, endPoint x: 370, endPoint y: 266, distance: 89.0
click at [370, 266] on input "frederic.doiron2@snb.ca" at bounding box center [728, 273] width 732 height 18
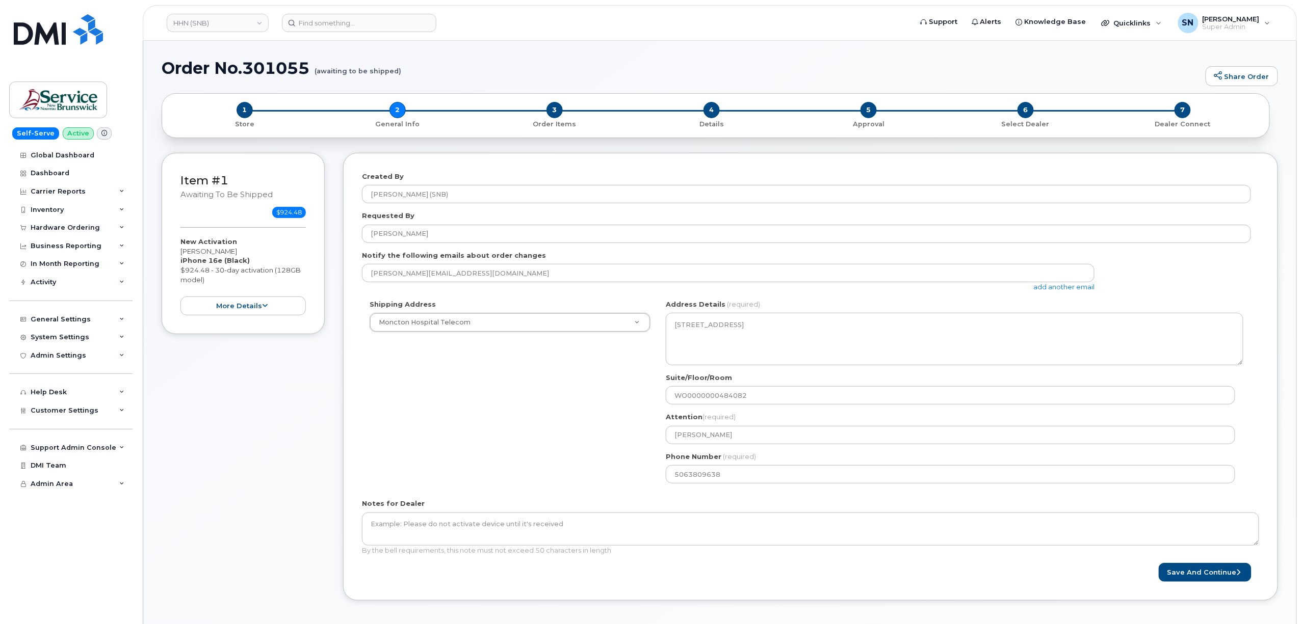
drag, startPoint x: 180, startPoint y: 255, endPoint x: 263, endPoint y: 255, distance: 82.6
click at [263, 255] on div "New Activation Rachelle-Anne Mailloux iPhone 16e (Black) $924.48 - 30-day activ…" at bounding box center [242, 276] width 125 height 78
copy div "Rachelle-Anne Mailloux"
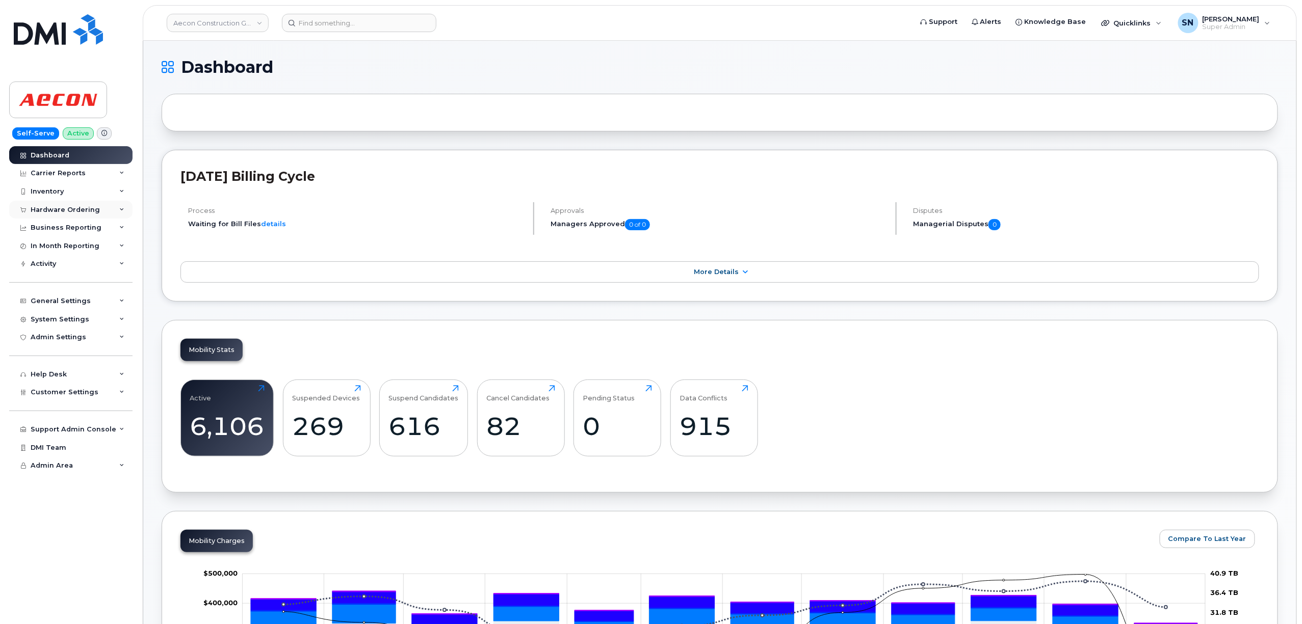
click at [68, 204] on div "Hardware Ordering" at bounding box center [70, 210] width 123 height 18
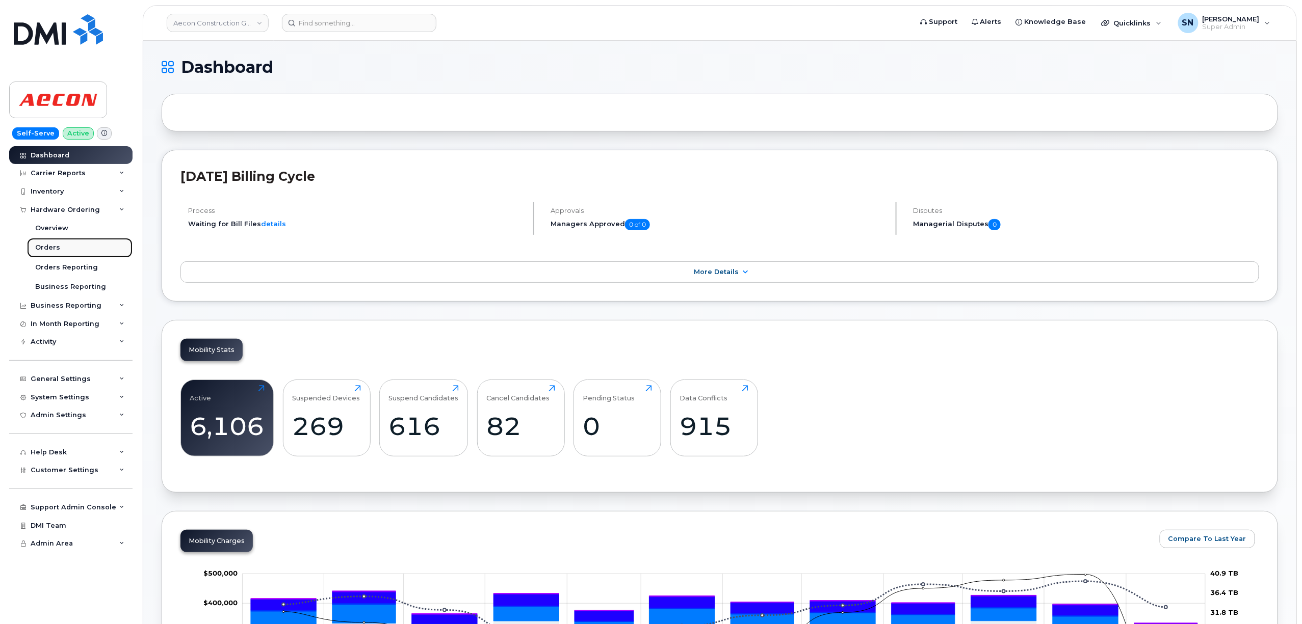
click at [39, 244] on div "Orders" at bounding box center [47, 247] width 25 height 9
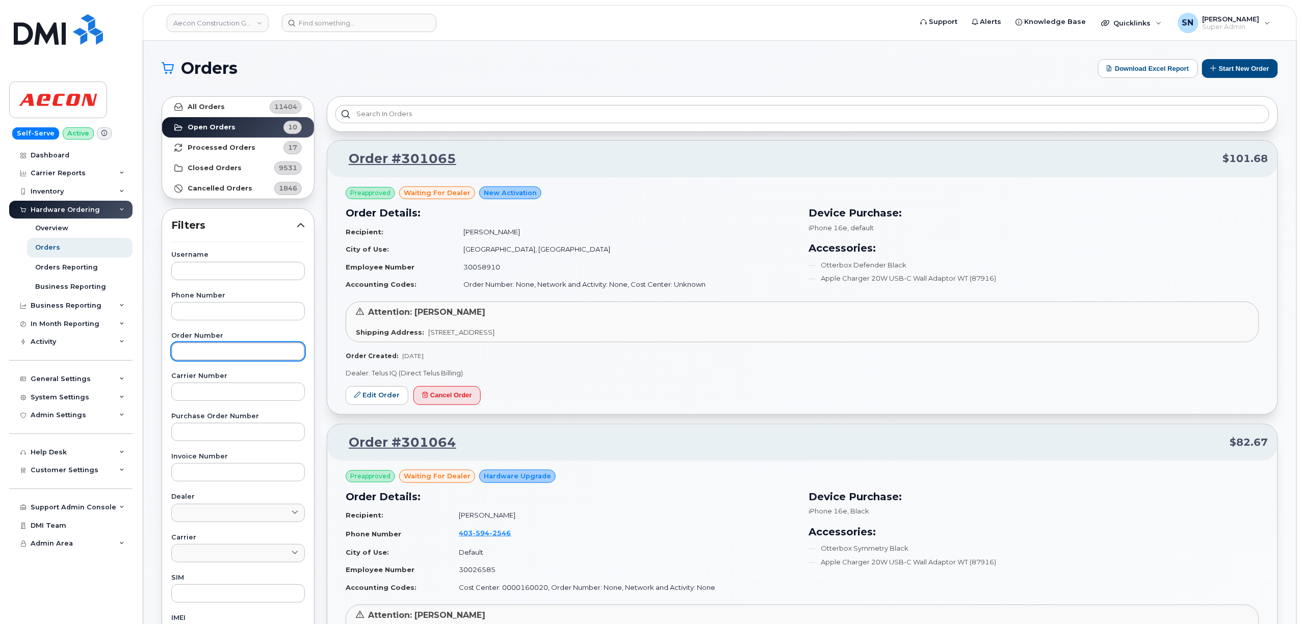
click at [235, 345] on input "text" at bounding box center [238, 351] width 134 height 18
paste input "301064"
type input "301064"
click at [241, 105] on link "All Orders 11404" at bounding box center [238, 107] width 152 height 20
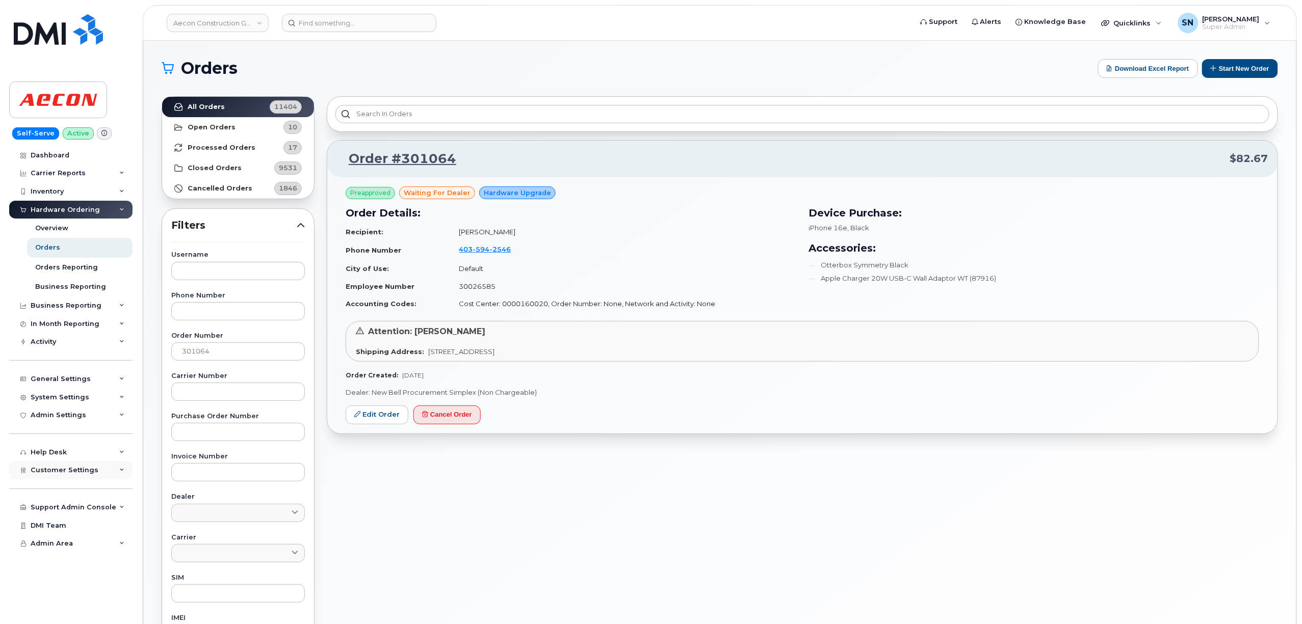
click at [78, 465] on div "Customer Settings" at bounding box center [70, 470] width 123 height 18
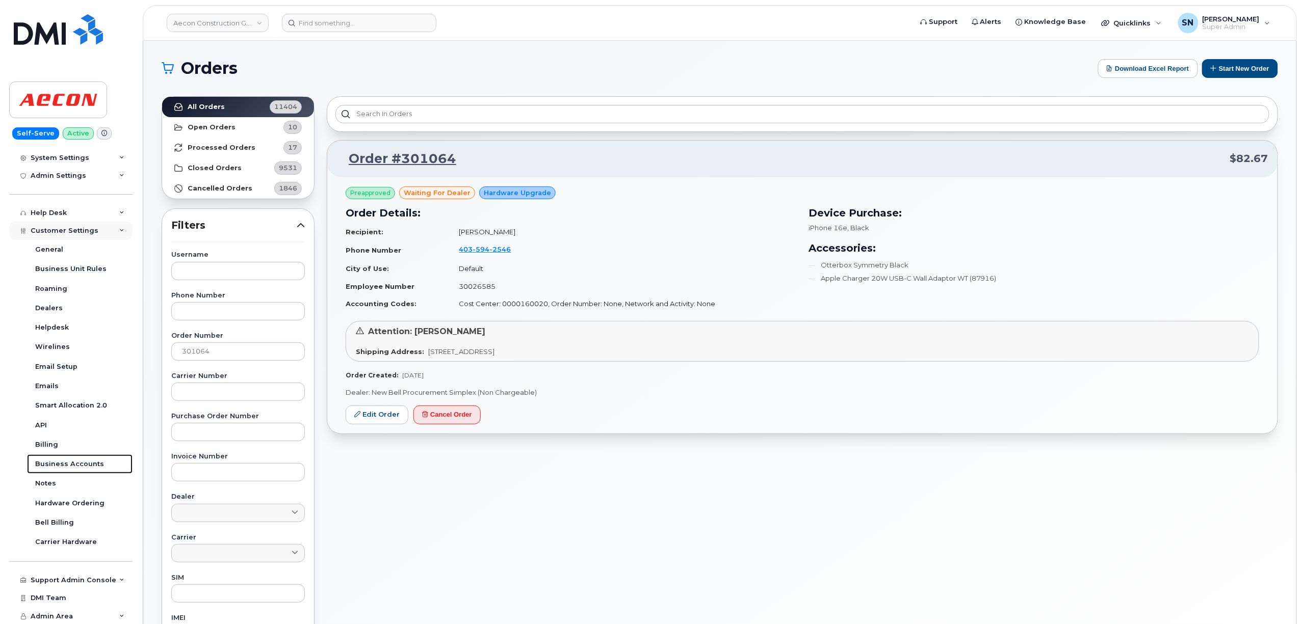
click at [78, 465] on div "Business Accounts" at bounding box center [69, 464] width 69 height 9
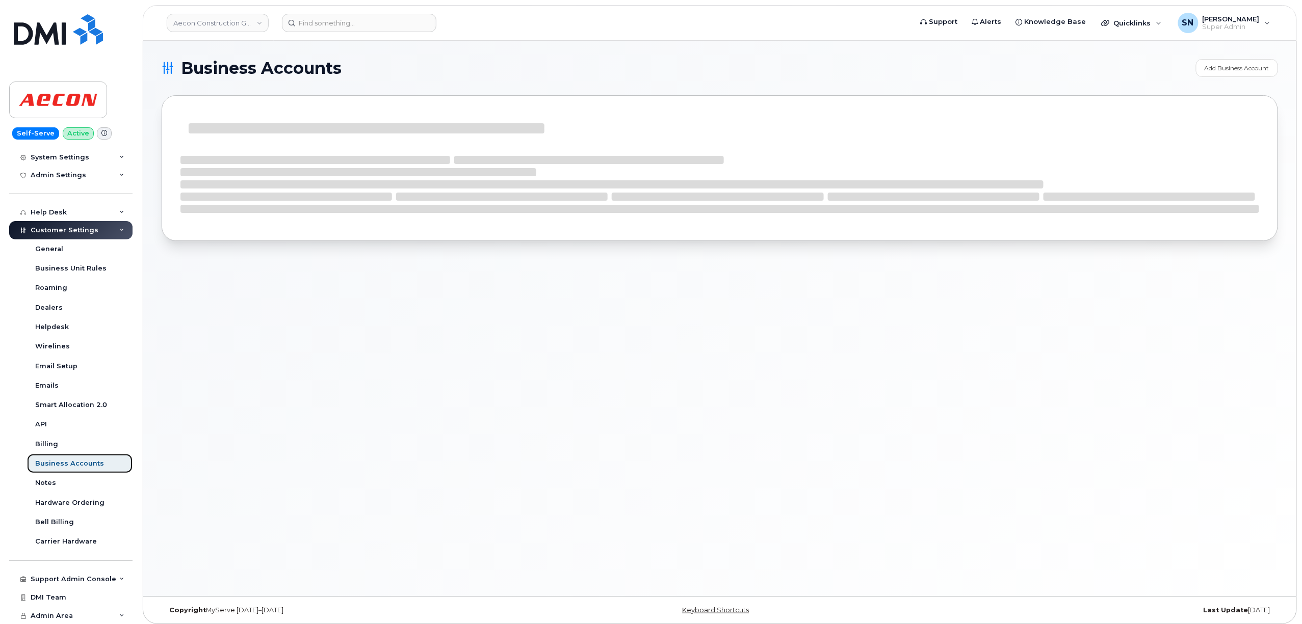
scroll to position [162, 0]
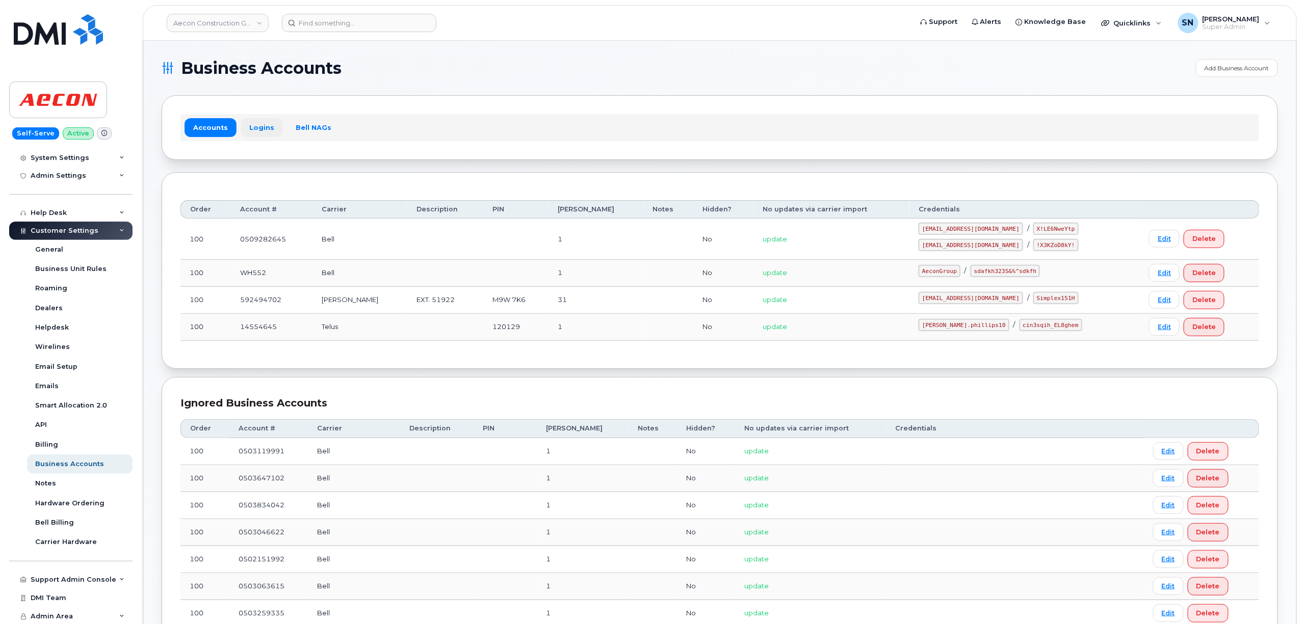
click at [250, 136] on link "Logins" at bounding box center [262, 127] width 42 height 18
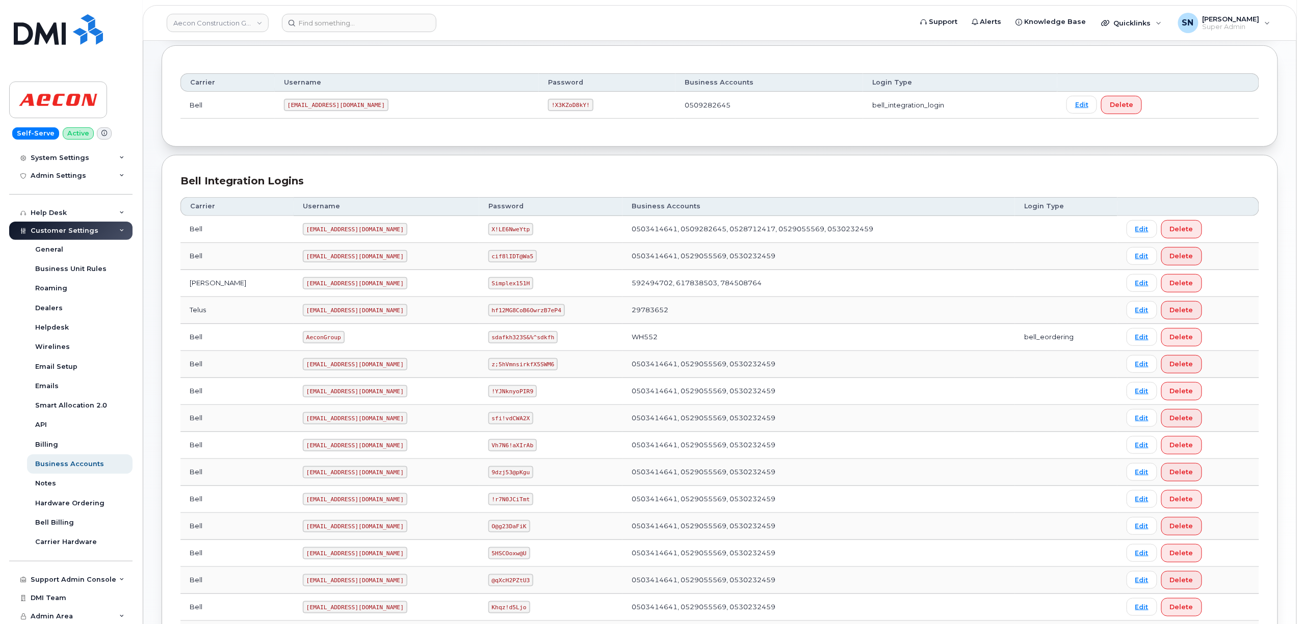
scroll to position [136, 0]
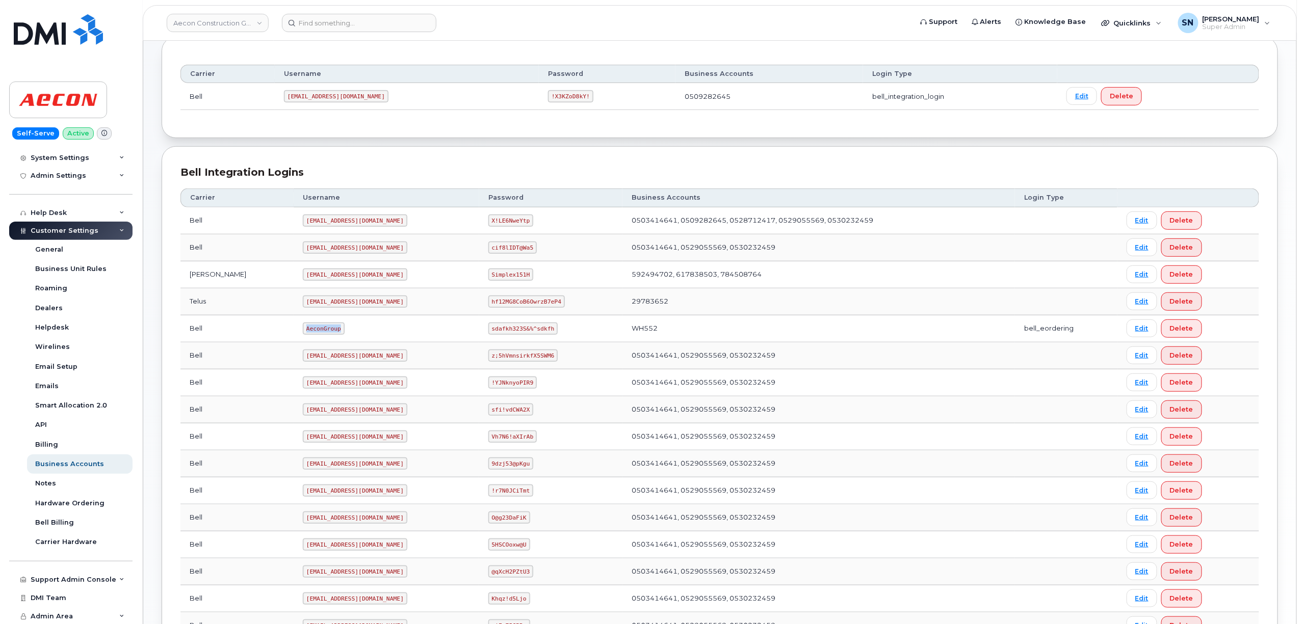
drag, startPoint x: 257, startPoint y: 330, endPoint x: 290, endPoint y: 333, distance: 33.2
click at [303, 333] on code "AeconGroup" at bounding box center [324, 329] width 42 height 12
copy code "AeconGroup"
drag, startPoint x: 471, startPoint y: 331, endPoint x: 532, endPoint y: 332, distance: 60.7
click at [532, 332] on code "sdafkh323S&%^sdkfh" at bounding box center [522, 329] width 69 height 12
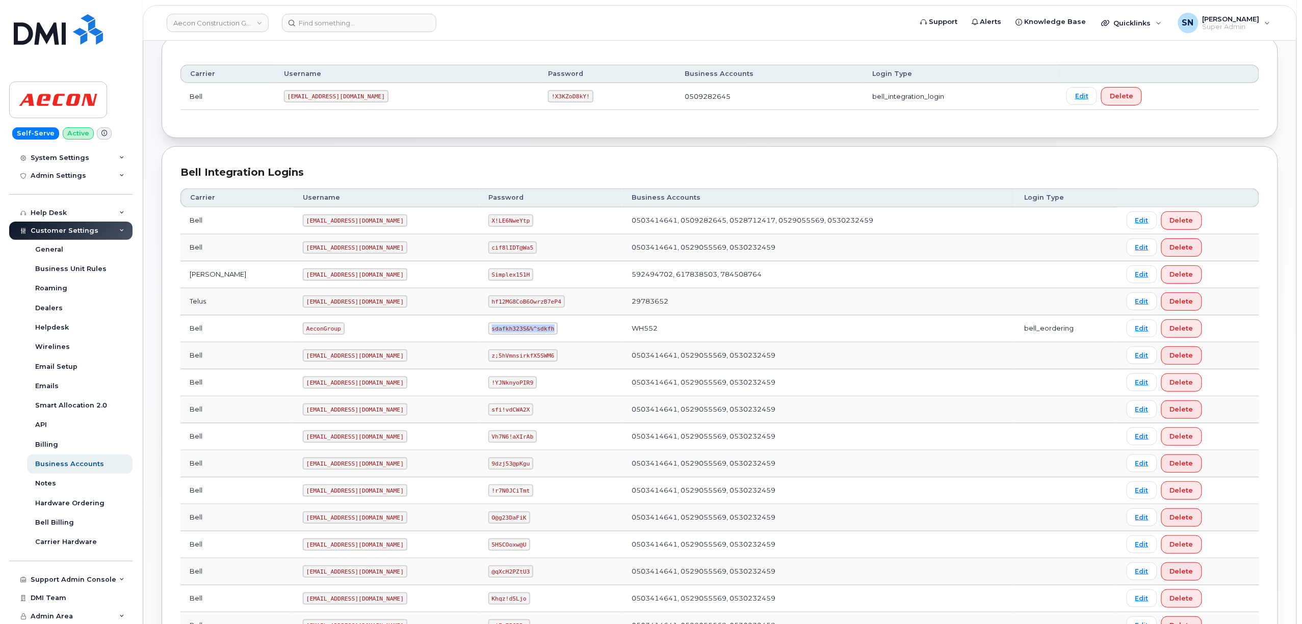
copy code "sdafkh323S&%^sdkfh"
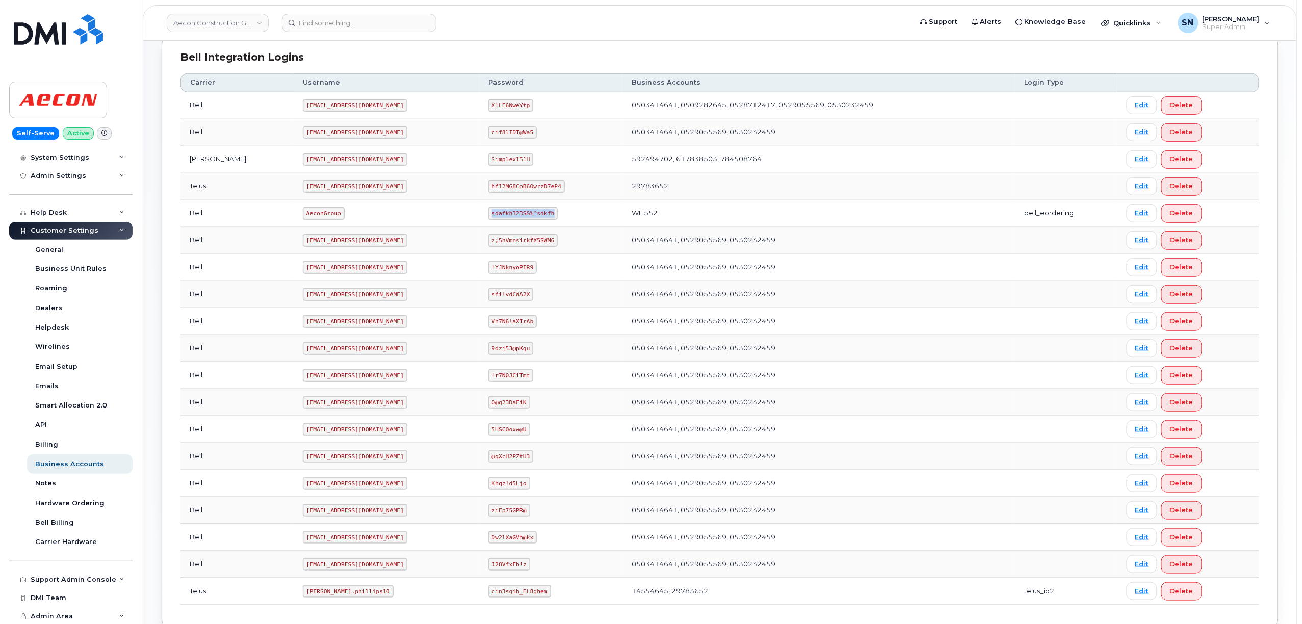
scroll to position [325, 0]
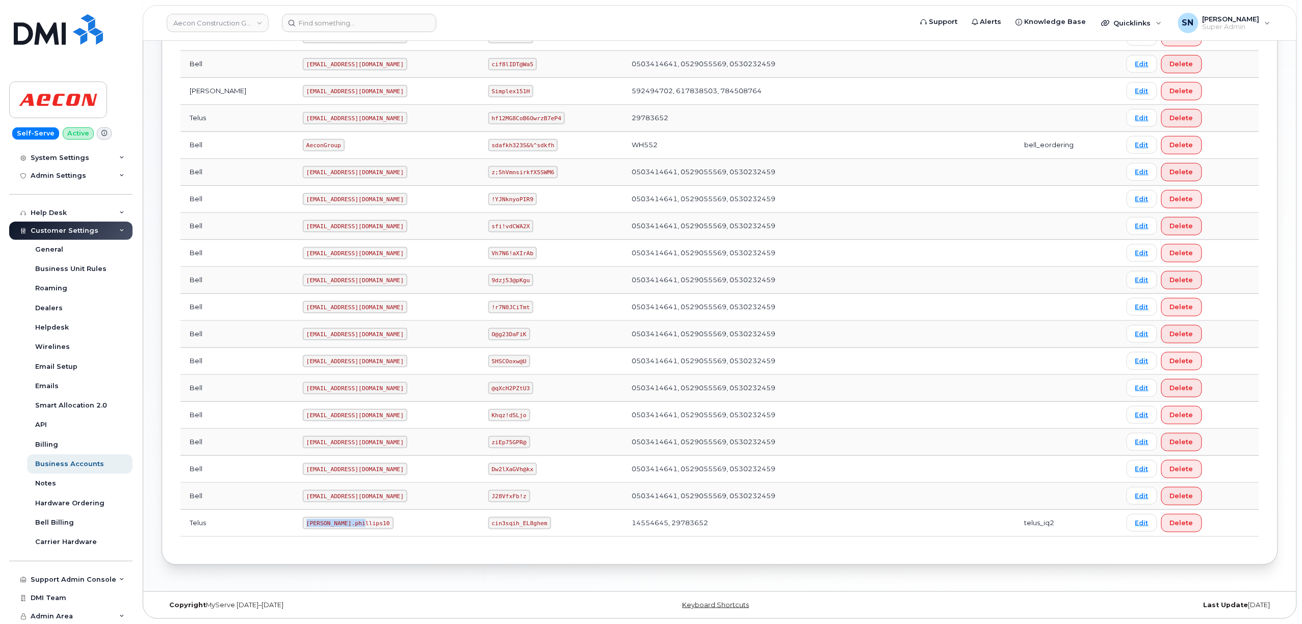
drag, startPoint x: 257, startPoint y: 522, endPoint x: 314, endPoint y: 527, distance: 57.3
click at [314, 527] on code "Taylor.phillips10" at bounding box center [348, 523] width 91 height 12
copy code "Taylor.phillips10"
drag, startPoint x: 473, startPoint y: 525, endPoint x: 526, endPoint y: 528, distance: 53.1
click at [526, 528] on code "cin3sqih_EL8ghem" at bounding box center [519, 523] width 63 height 12
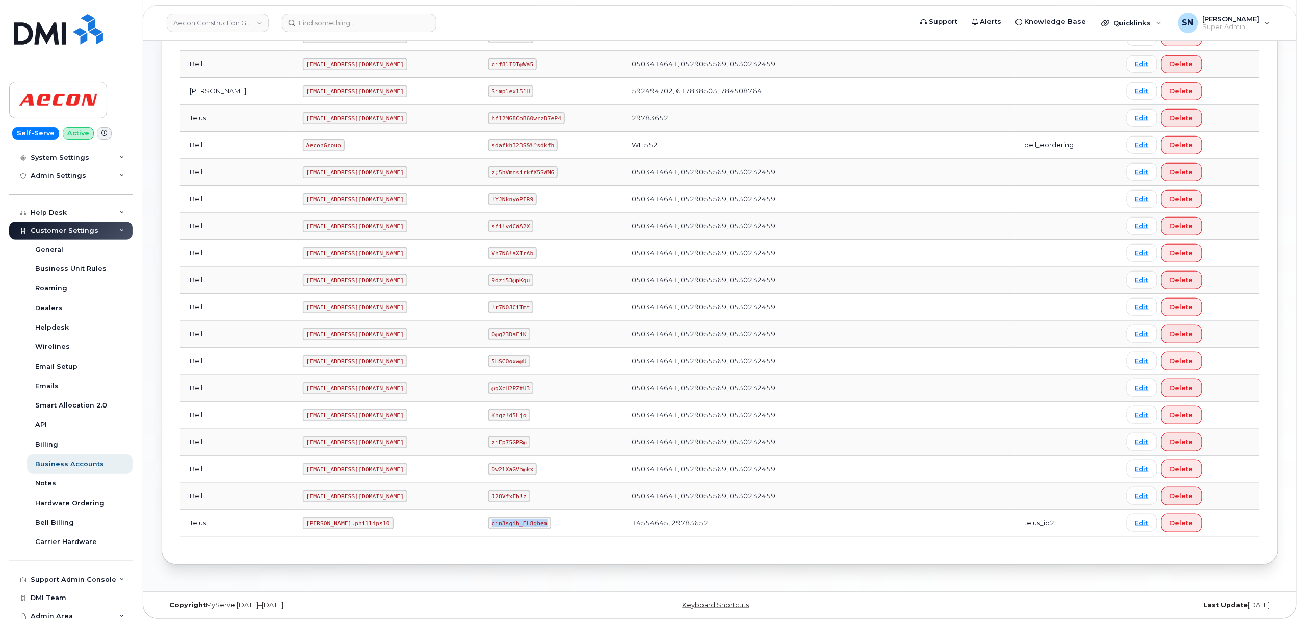
copy code "cin3sqih_EL8ghem"
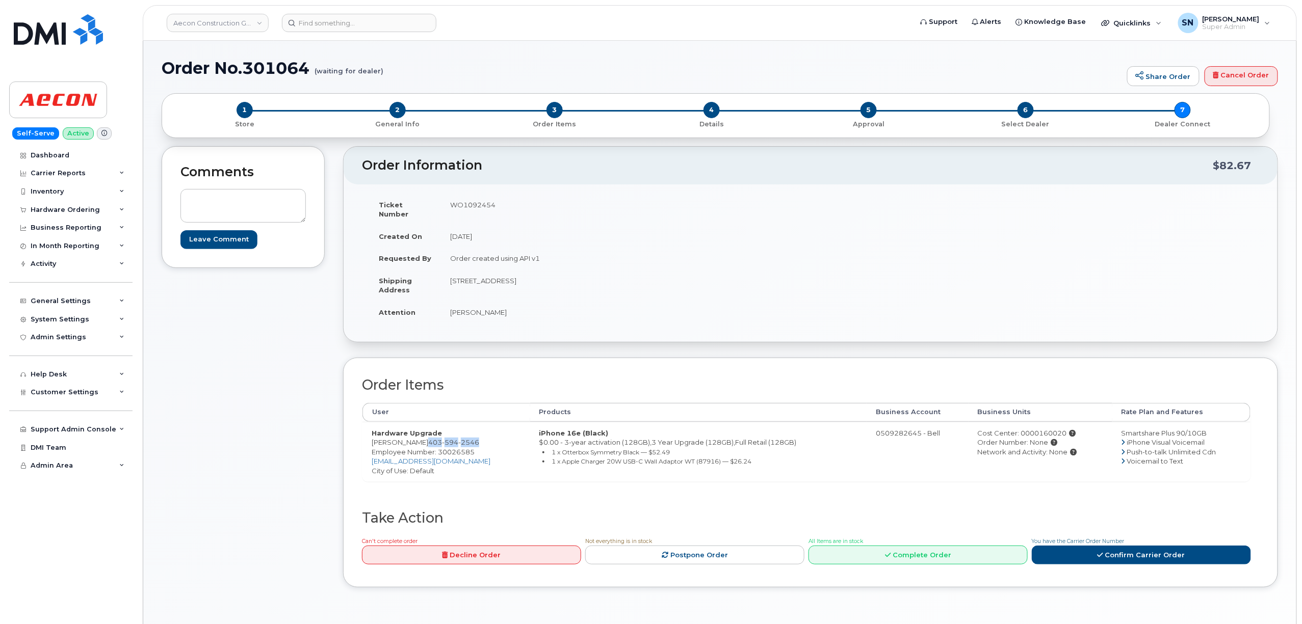
drag, startPoint x: 428, startPoint y: 435, endPoint x: 482, endPoint y: 434, distance: 53.5
click at [482, 434] on td "Hardware Upgrade Chris Lapenskie 403 594 2546 Employee Number: 30026585 clapens…" at bounding box center [446, 452] width 168 height 60
copy span "403 594 2546"
drag, startPoint x: 451, startPoint y: 272, endPoint x: 514, endPoint y: 272, distance: 63.2
click at [514, 272] on td "[STREET_ADDRESS]" at bounding box center [622, 286] width 362 height 32
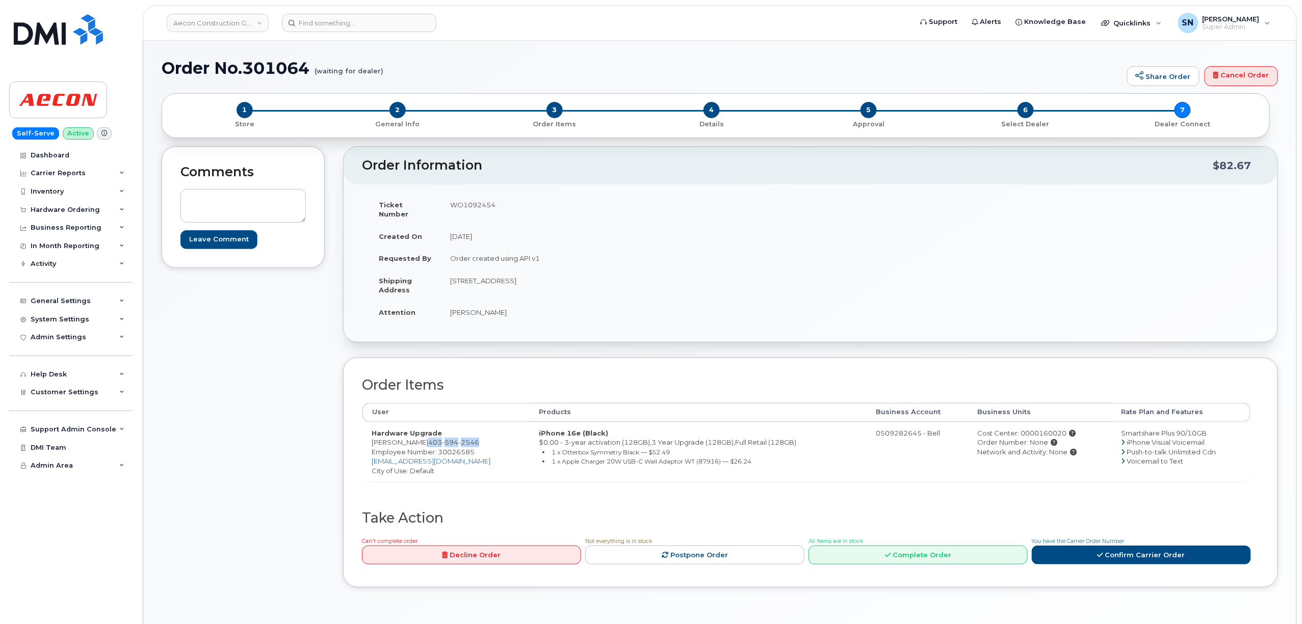
copy td "590 HIGHWAY AVE"
drag, startPoint x: 555, startPoint y: 270, endPoint x: 583, endPoint y: 273, distance: 28.3
click at [583, 273] on td "[STREET_ADDRESS]" at bounding box center [622, 286] width 362 height 32
copy td "T0J 2P0"
drag, startPoint x: 450, startPoint y: 302, endPoint x: 508, endPoint y: 306, distance: 57.7
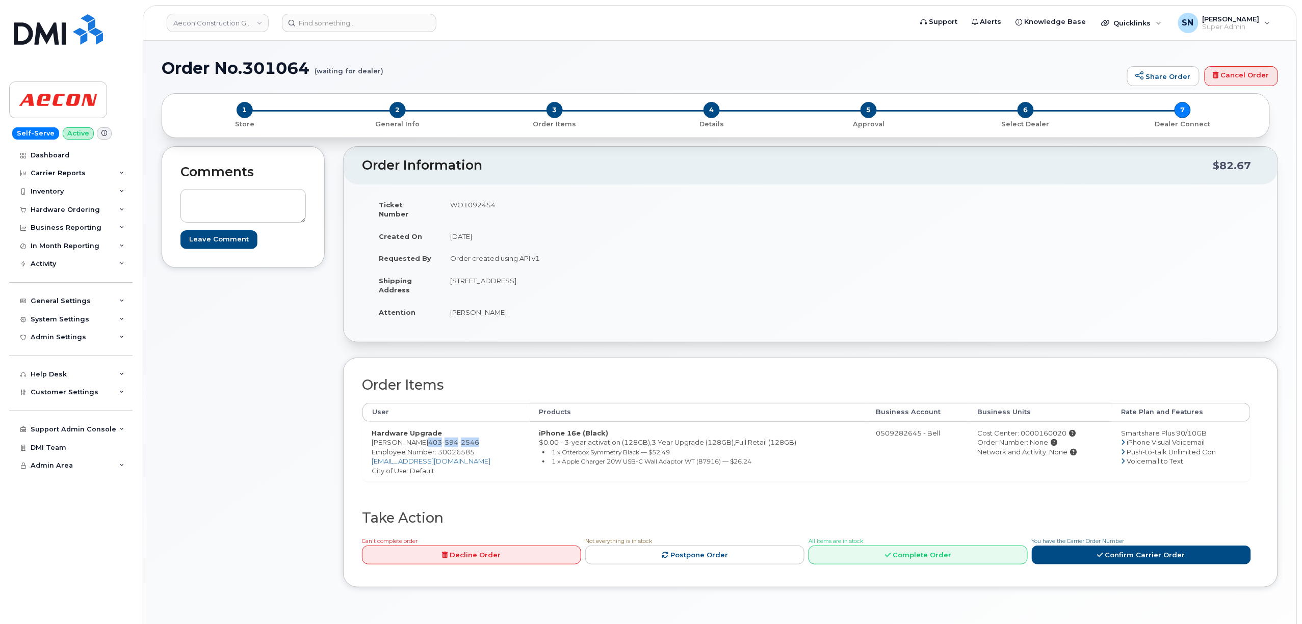
click at [508, 306] on td "[PERSON_NAME]" at bounding box center [622, 312] width 362 height 22
copy td "[PERSON_NAME]"
drag, startPoint x: 427, startPoint y: 434, endPoint x: 477, endPoint y: 435, distance: 50.5
click at [477, 438] on span "403 594 2546" at bounding box center [453, 442] width 51 height 8
copy span "403 594 2546"
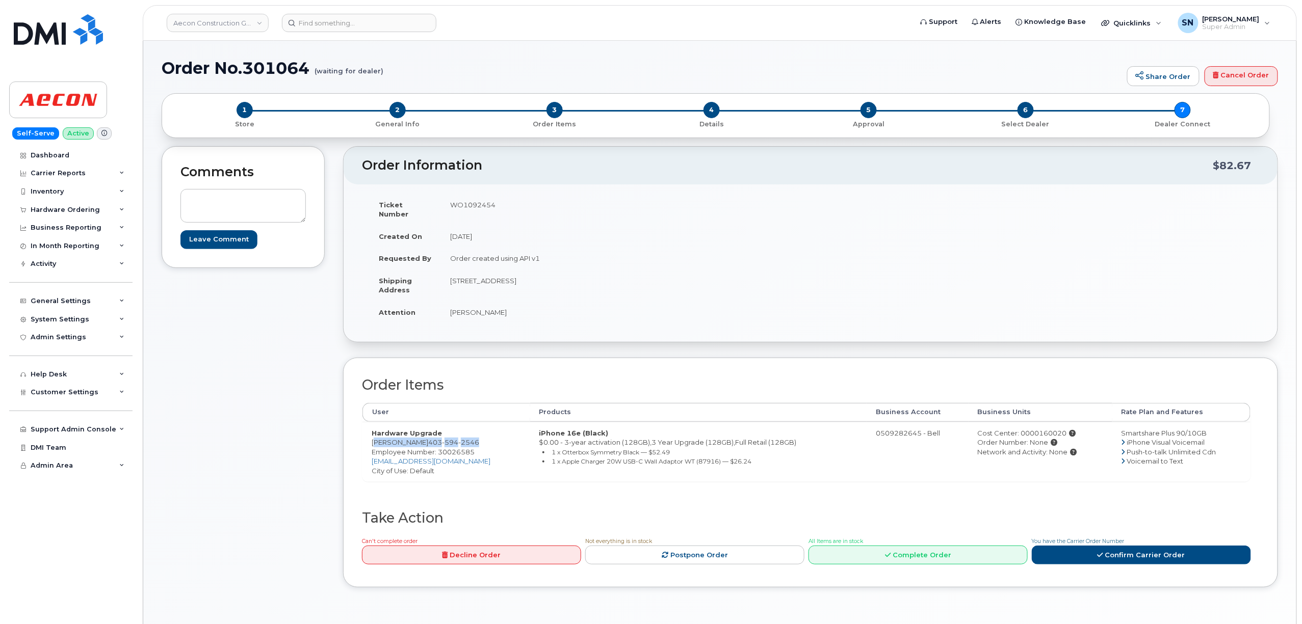
drag, startPoint x: 372, startPoint y: 435, endPoint x: 482, endPoint y: 433, distance: 110.1
click at [482, 433] on td "Hardware Upgrade Chris Lapenskie 403 594 2546 Employee Number: 30026585 clapens…" at bounding box center [446, 452] width 168 height 60
copy td "Chris Lapenskie 403 594 2546"
click at [465, 204] on td "WO1092454" at bounding box center [622, 210] width 362 height 32
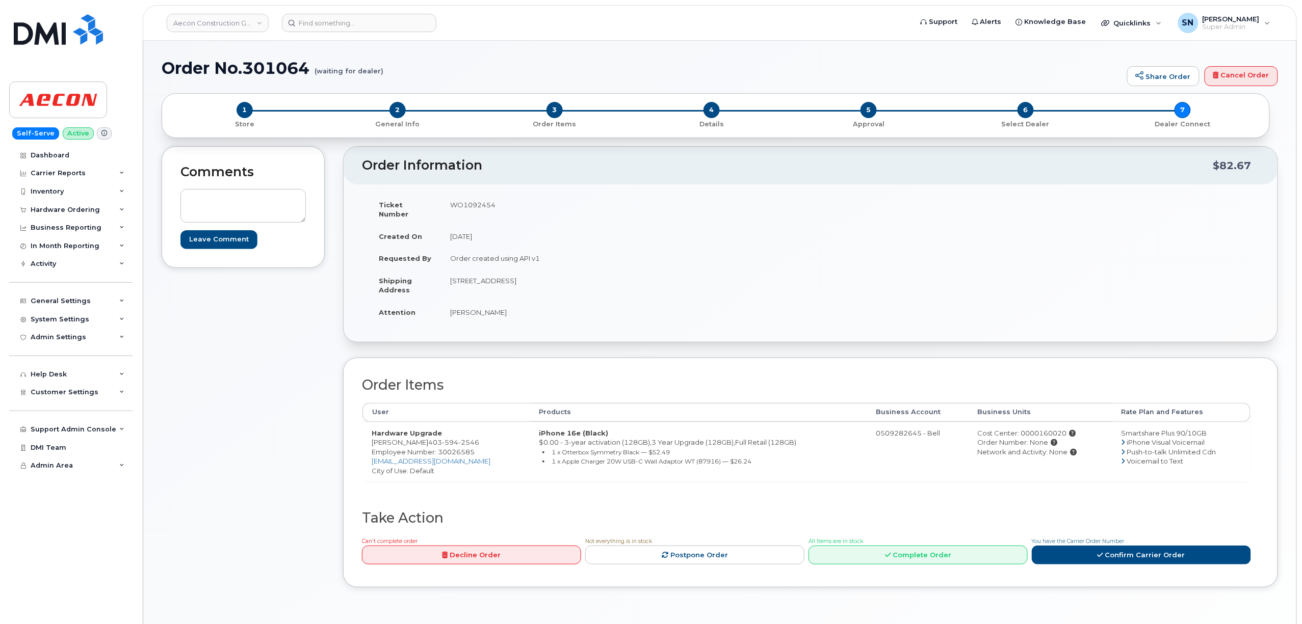
copy td "WO1092454"
drag, startPoint x: 1030, startPoint y: 423, endPoint x: 963, endPoint y: 398, distance: 71.3
click at [1056, 429] on div "Cost Center: 0000160020" at bounding box center [1039, 434] width 125 height 10
copy div "160020"
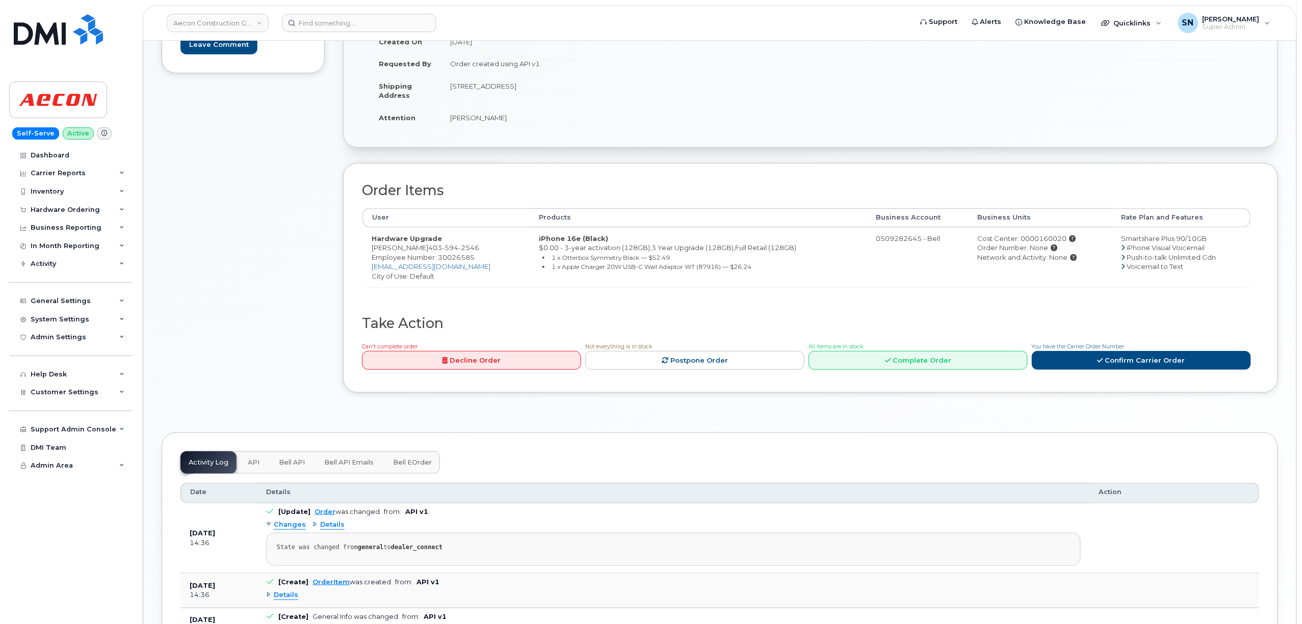
scroll to position [204, 0]
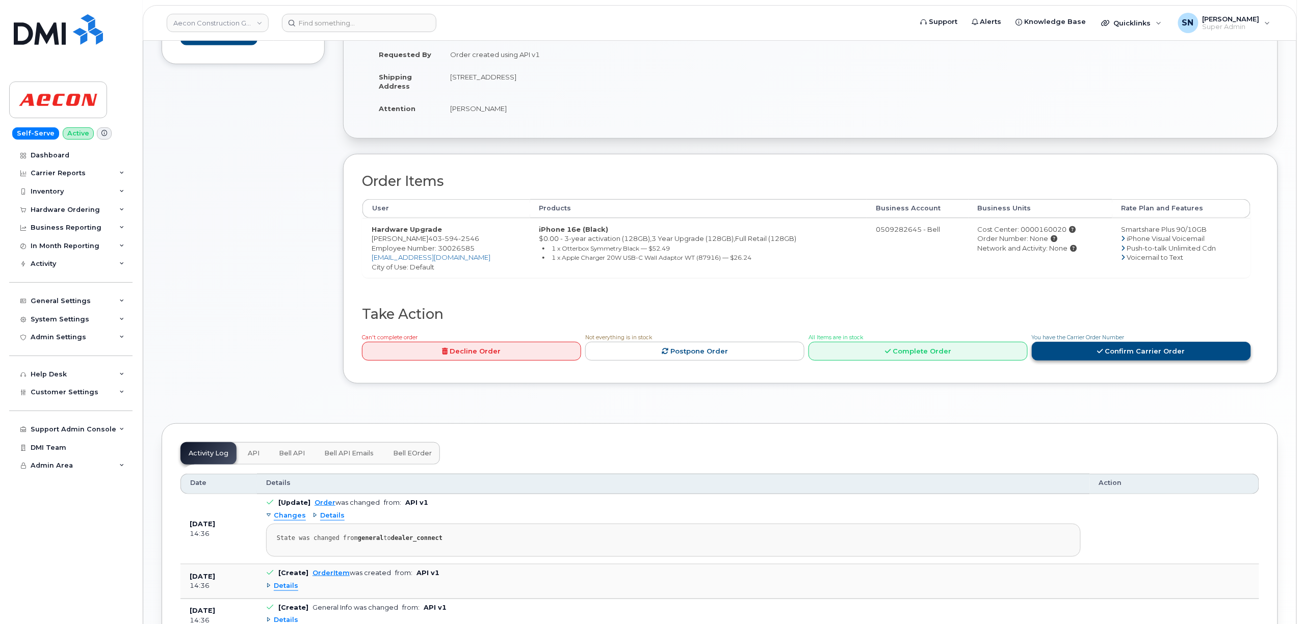
click at [1093, 342] on link "Confirm Carrier Order" at bounding box center [1140, 351] width 219 height 19
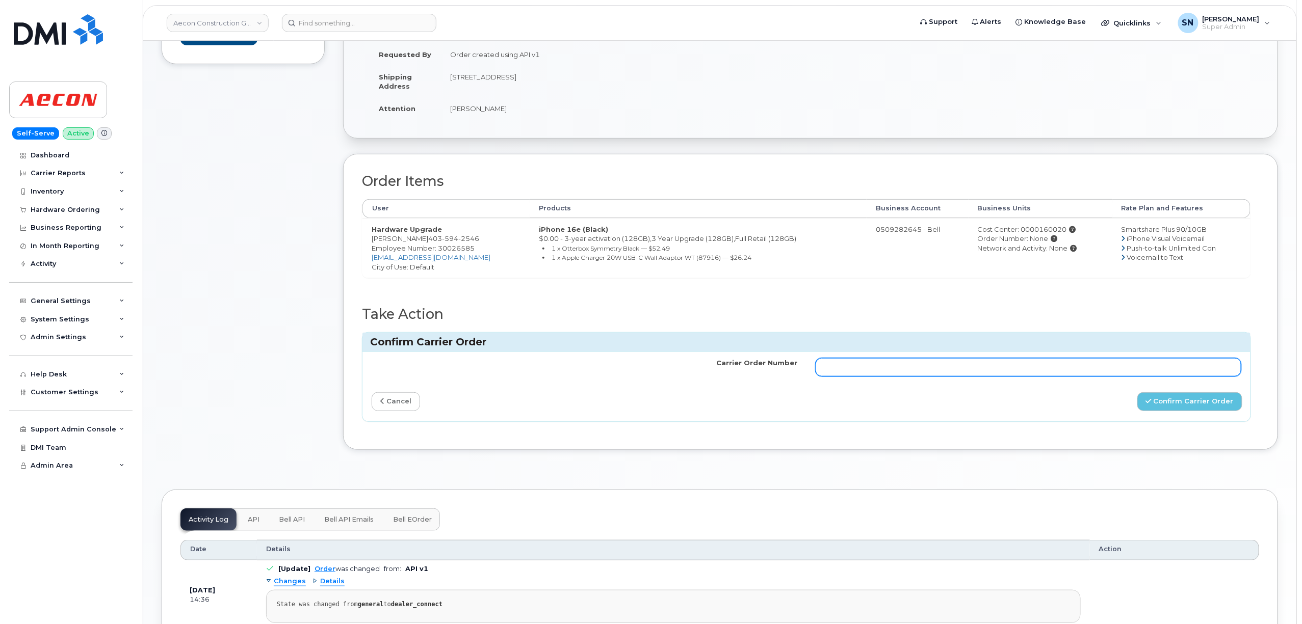
click at [969, 358] on input "Carrier Order Number" at bounding box center [1028, 367] width 426 height 18
paste input "3017905"
type input "3017905"
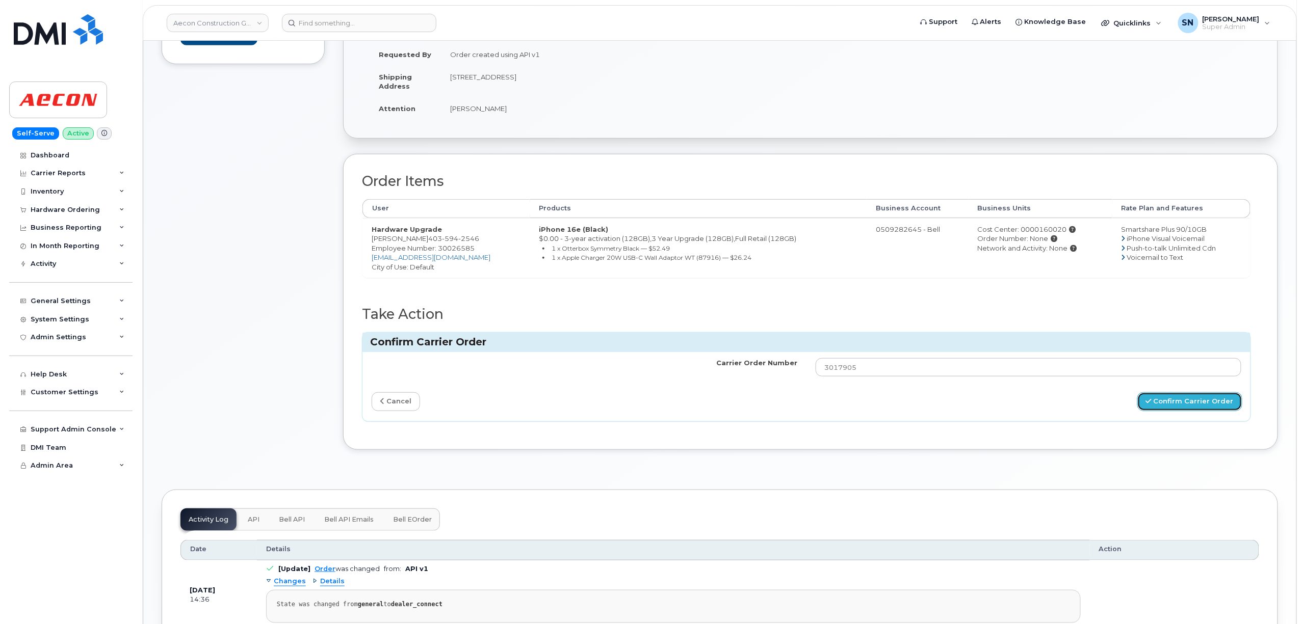
click at [1158, 404] on button "Confirm Carrier Order" at bounding box center [1189, 401] width 105 height 19
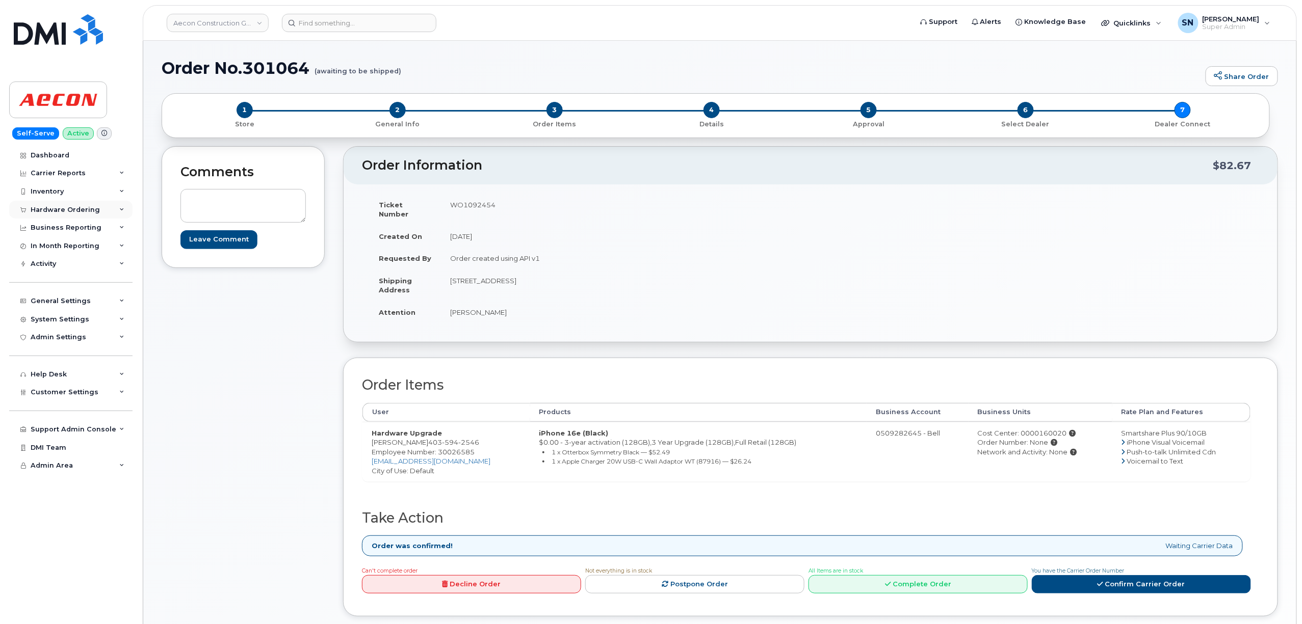
click at [51, 211] on div "Hardware Ordering" at bounding box center [65, 210] width 69 height 8
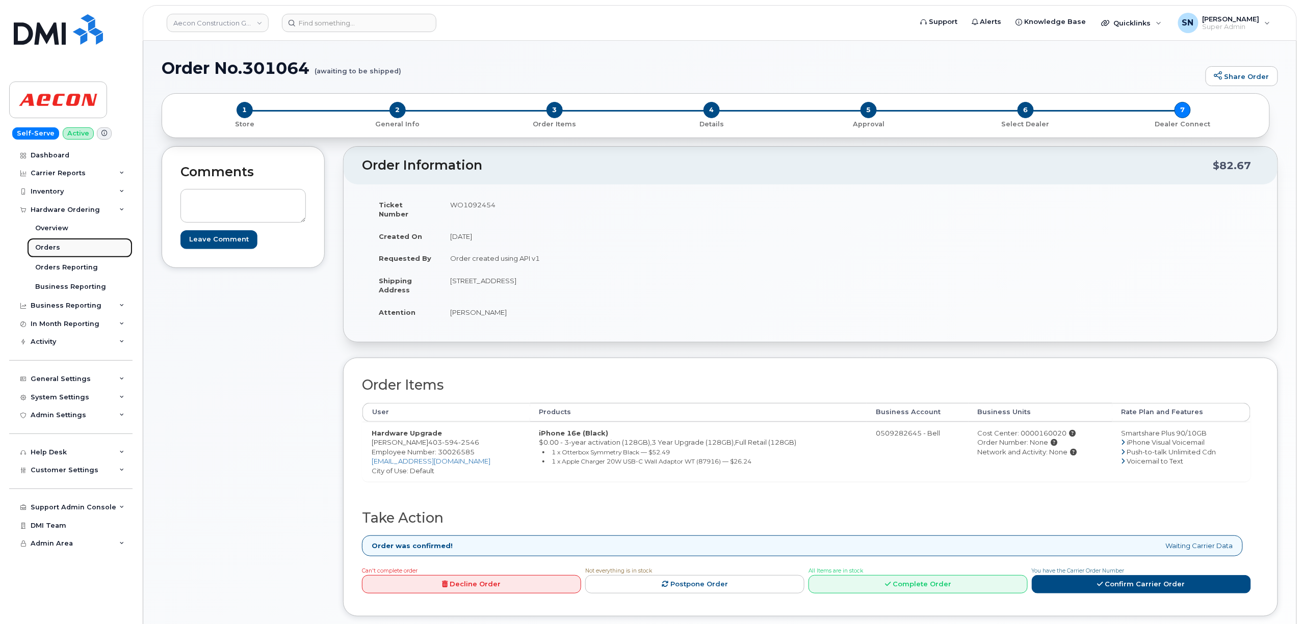
click at [48, 247] on div "Orders" at bounding box center [47, 247] width 25 height 9
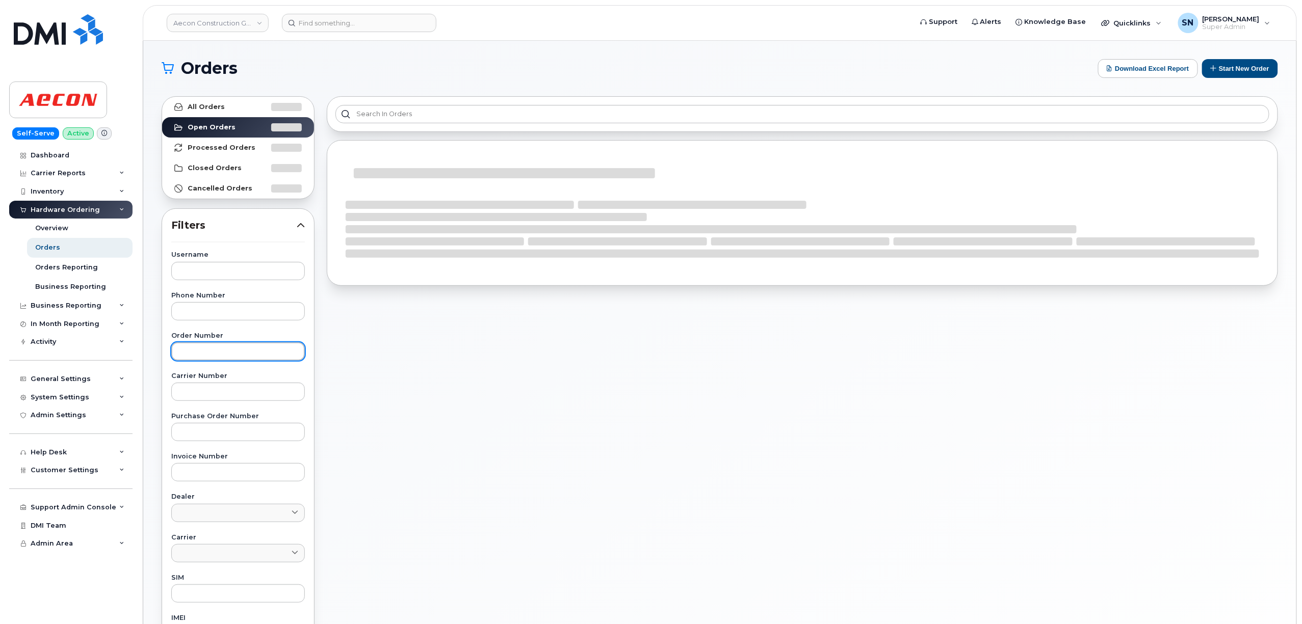
click at [250, 357] on input "text" at bounding box center [238, 351] width 134 height 18
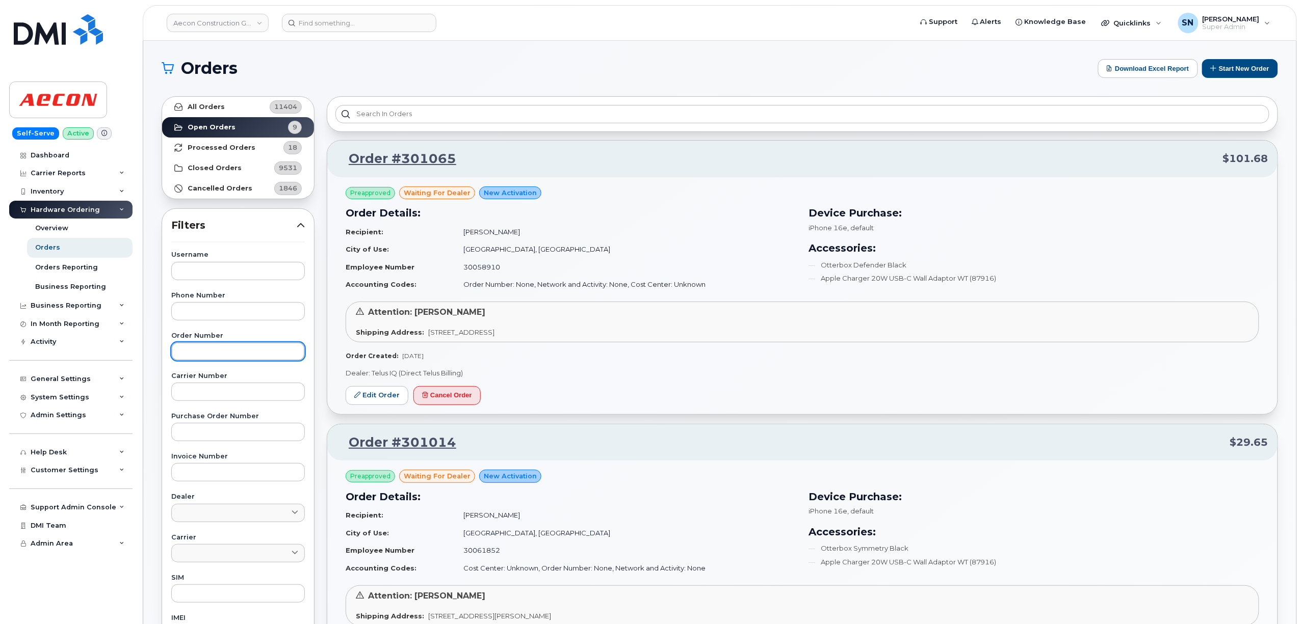
paste input "301065"
type input "301065"
click at [234, 105] on link "All Orders 11404" at bounding box center [238, 107] width 152 height 20
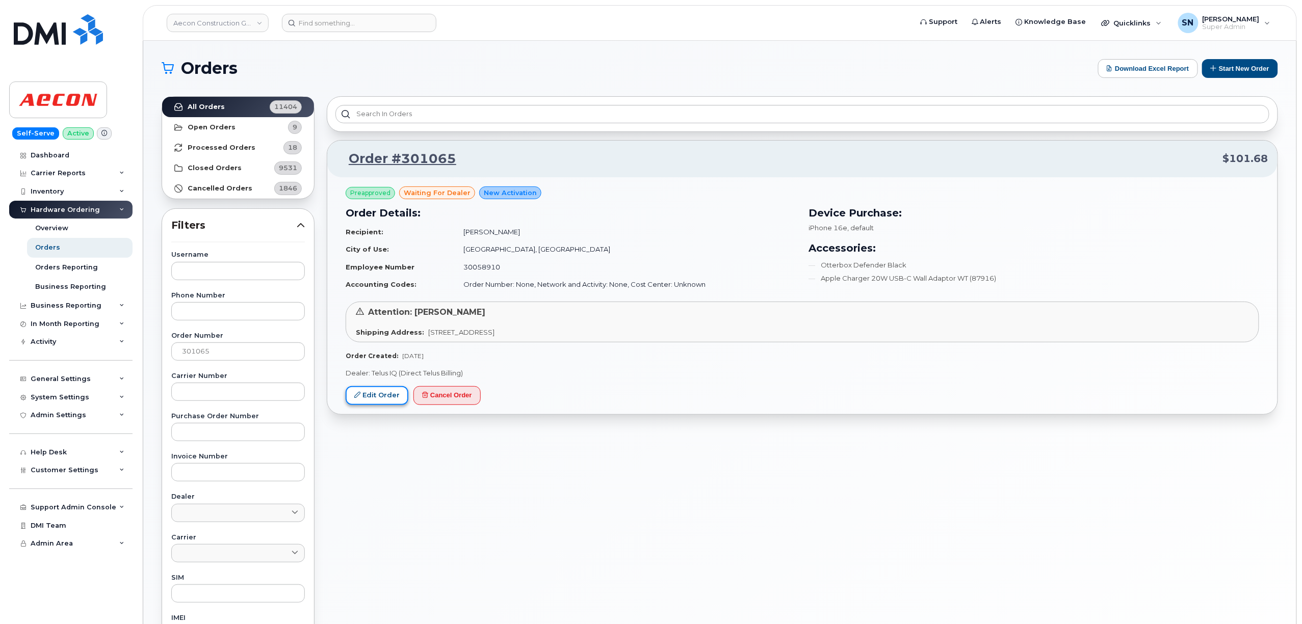
click at [371, 398] on link "Edit Order" at bounding box center [377, 395] width 63 height 19
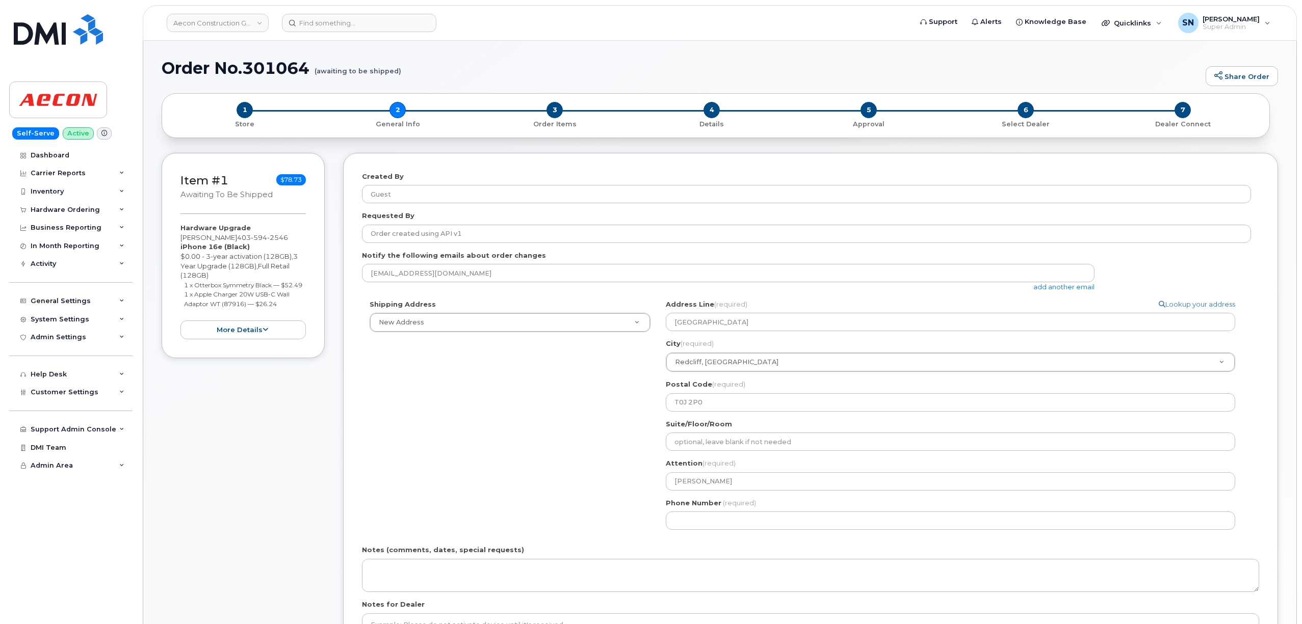
select select
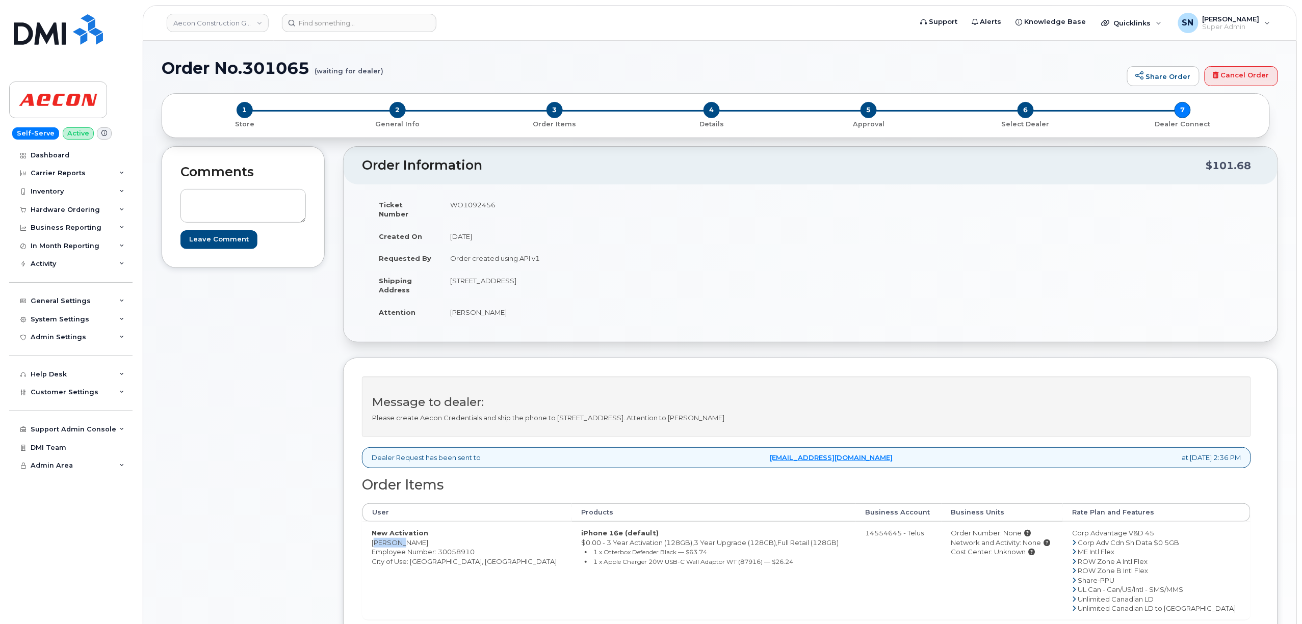
drag, startPoint x: 372, startPoint y: 535, endPoint x: 400, endPoint y: 540, distance: 28.5
click at [400, 540] on td "New Activation [PERSON_NAME] Employee Number: 30058910 City of Use: [GEOGRAPHIC…" at bounding box center [466, 571] width 209 height 98
copy td "[PERSON_NAME]"
click at [416, 535] on td "New Activation [PERSON_NAME] Employee Number: 30058910 City of Use: [GEOGRAPHIC…" at bounding box center [466, 571] width 209 height 98
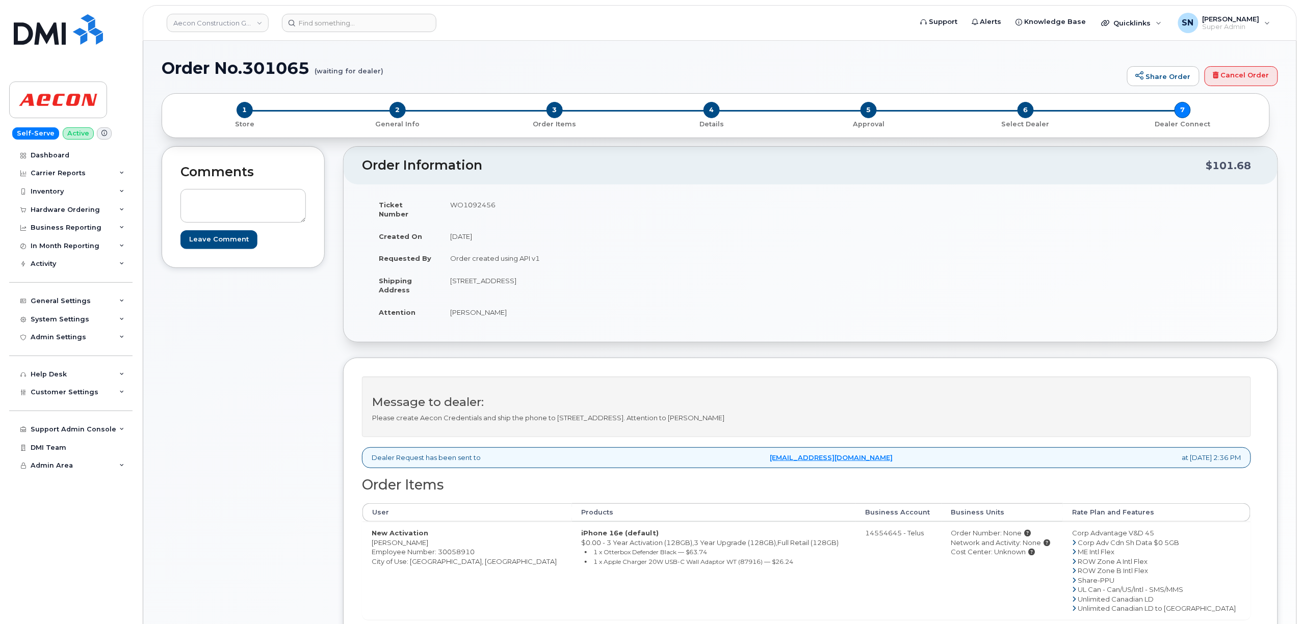
copy td "Mattes"
click at [420, 550] on td "New Activation Brennan Mattes Employee Number: 30058910 City of Use: Toronto, O…" at bounding box center [466, 571] width 209 height 98
click at [420, 553] on td "New Activation Brennan Mattes Employee Number: 30058910 City of Use: Toronto, O…" at bounding box center [466, 571] width 209 height 98
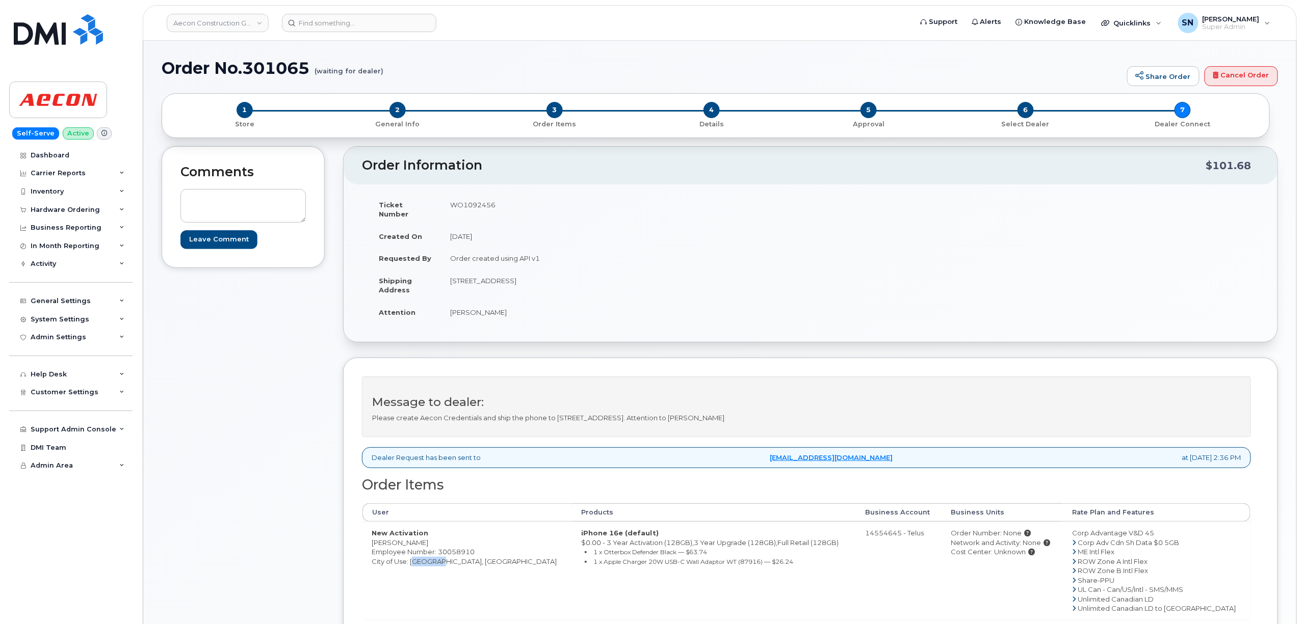
copy td "Toronto"
click at [472, 205] on td "WO1092456" at bounding box center [622, 210] width 362 height 32
copy td "WO1092456"
drag, startPoint x: 372, startPoint y: 535, endPoint x: 400, endPoint y: 538, distance: 28.7
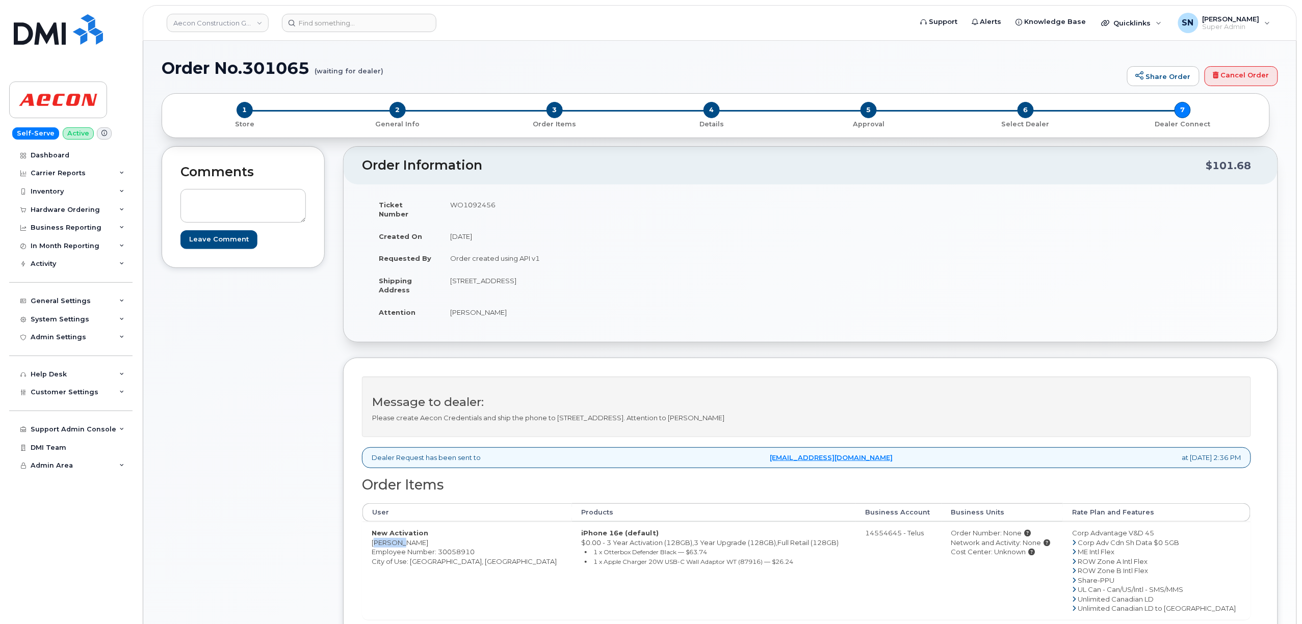
click at [400, 538] on td "New Activation Brennan Mattes Employee Number: 30058910 City of Use: Toronto, O…" at bounding box center [466, 571] width 209 height 98
copy td "Brennan"
click at [420, 536] on td "New Activation Brennan Mattes Employee Number: 30058910 City of Use: Toronto, O…" at bounding box center [466, 571] width 209 height 98
copy td "Mattes"
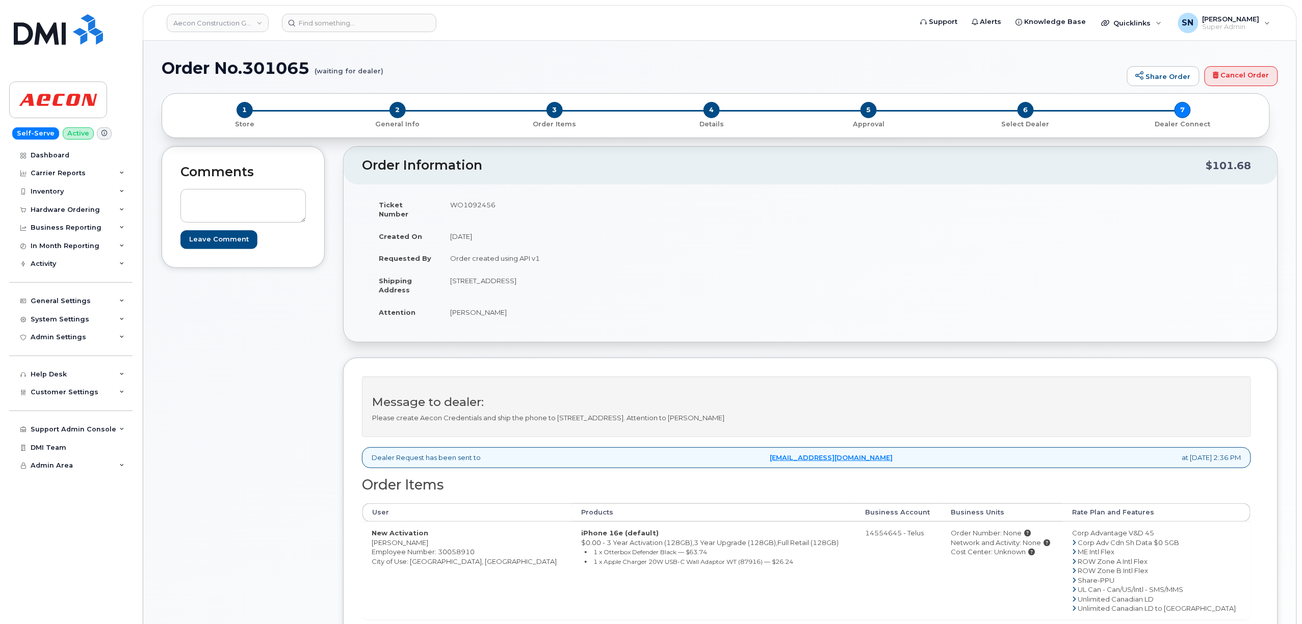
drag, startPoint x: 450, startPoint y: 270, endPoint x: 510, endPoint y: 276, distance: 59.9
click at [511, 276] on td "6068 Netherhart Road, UNIT 1, Mississauga ON Mississauga ON L5T 1N3" at bounding box center [622, 286] width 362 height 32
copy td "6068 Netherhart"
drag, startPoint x: 530, startPoint y: 273, endPoint x: 551, endPoint y: 278, distance: 21.9
click at [551, 278] on td "6068 Netherhart Road, UNIT 1, Mississauga ON Mississauga ON L5T 1N3" at bounding box center [622, 286] width 362 height 32
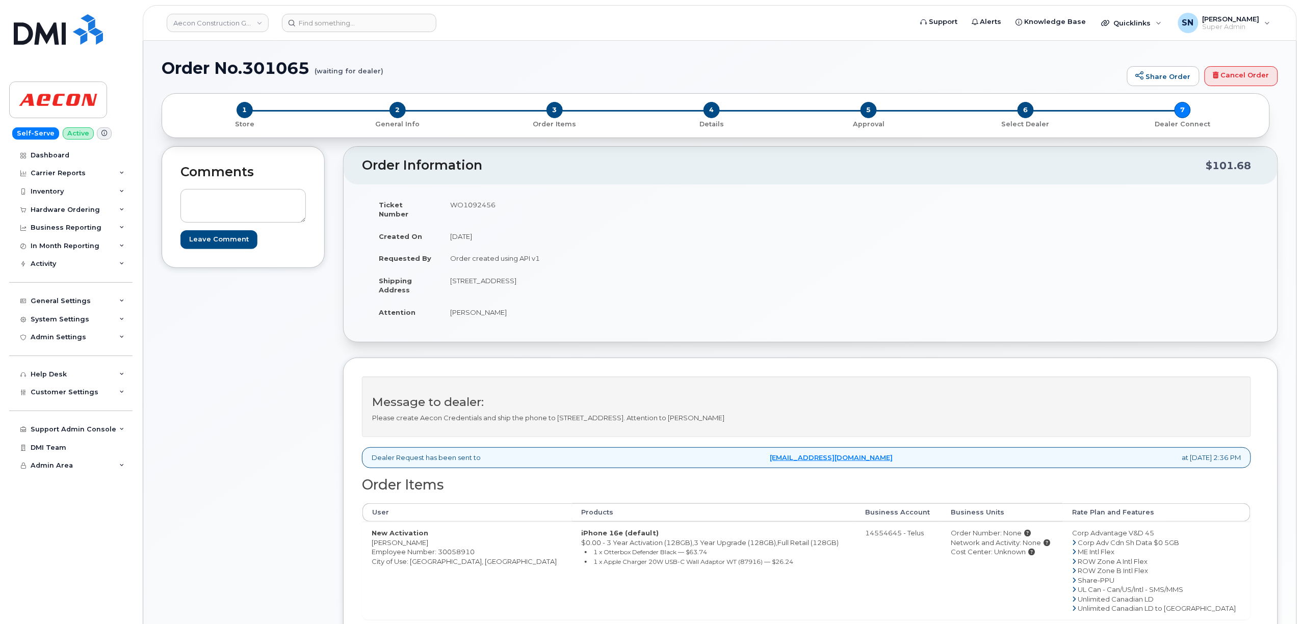
copy td "UNIT 1"
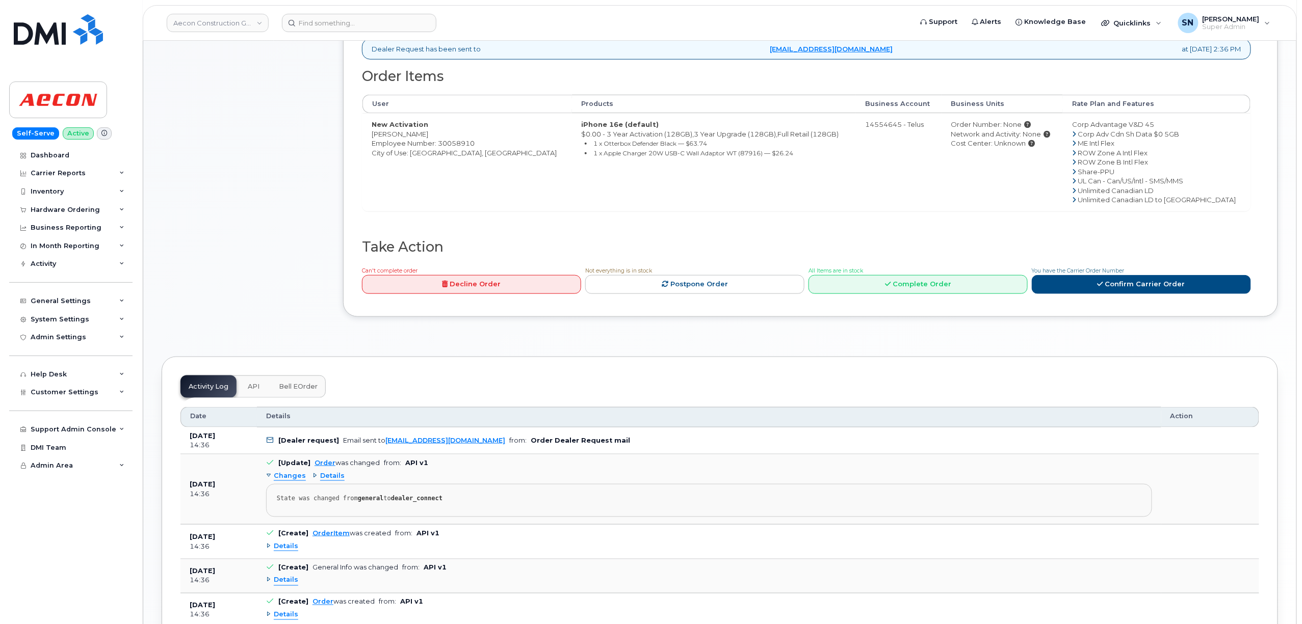
scroll to position [475, 0]
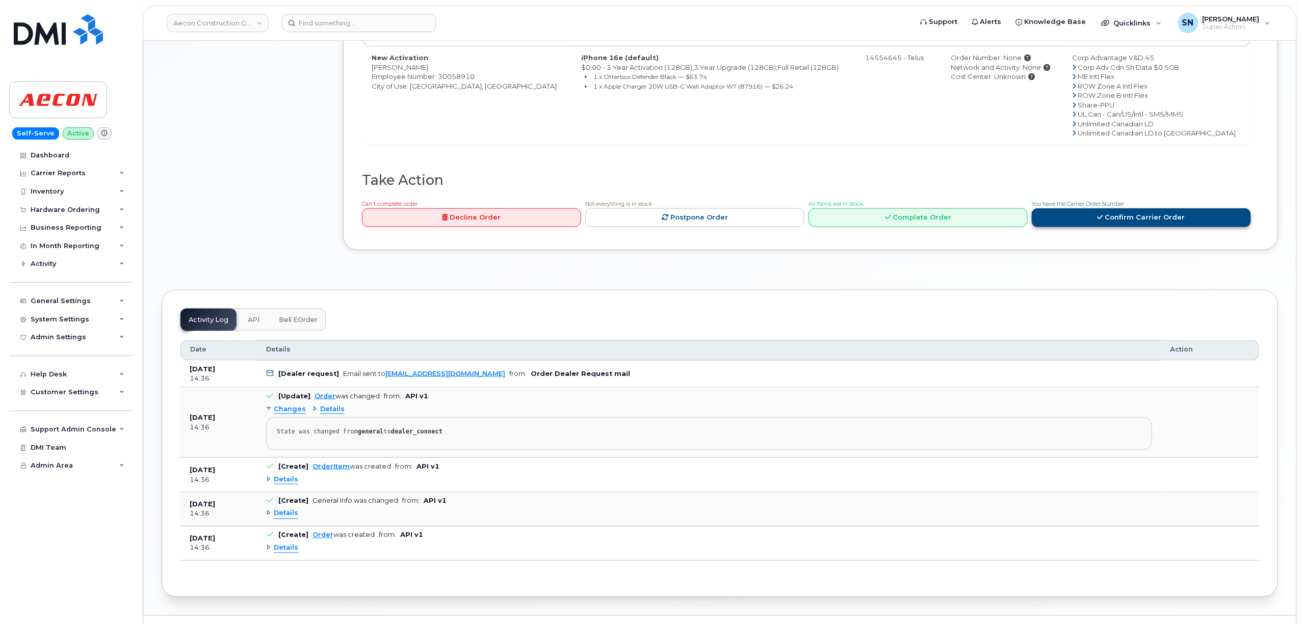
click at [1126, 215] on link "Confirm Carrier Order" at bounding box center [1140, 217] width 219 height 19
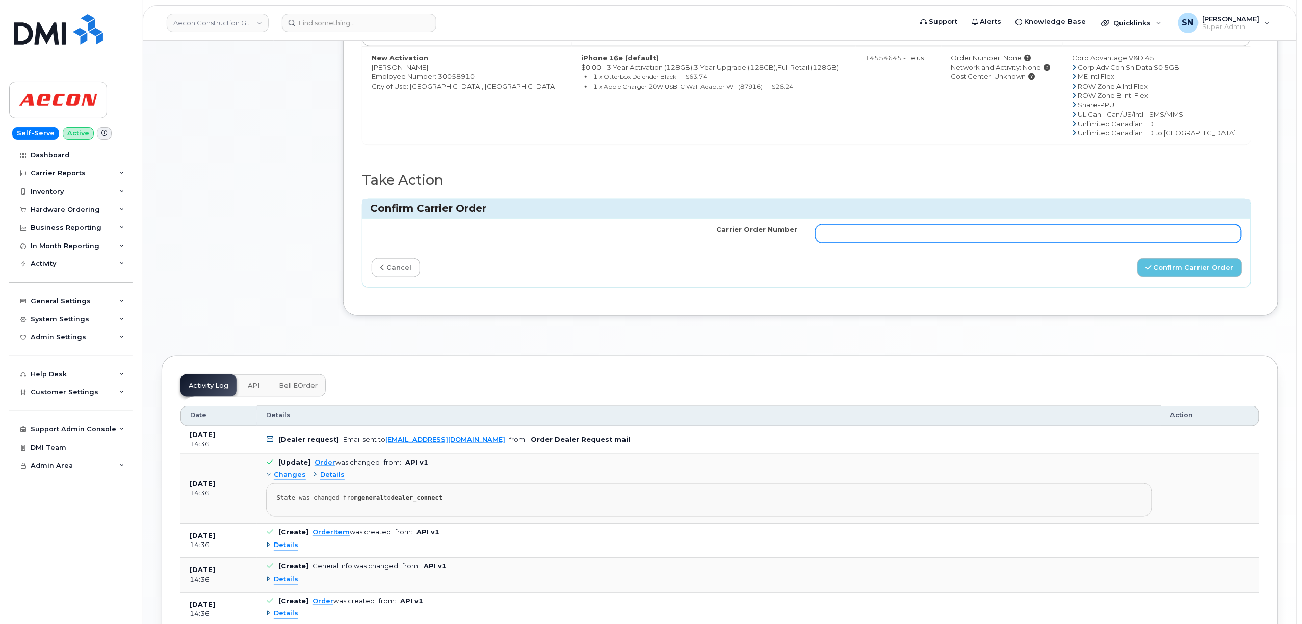
click at [1074, 231] on input "Carrier Order Number" at bounding box center [1028, 234] width 426 height 18
paste input "TL60029343"
type input "TL60029343"
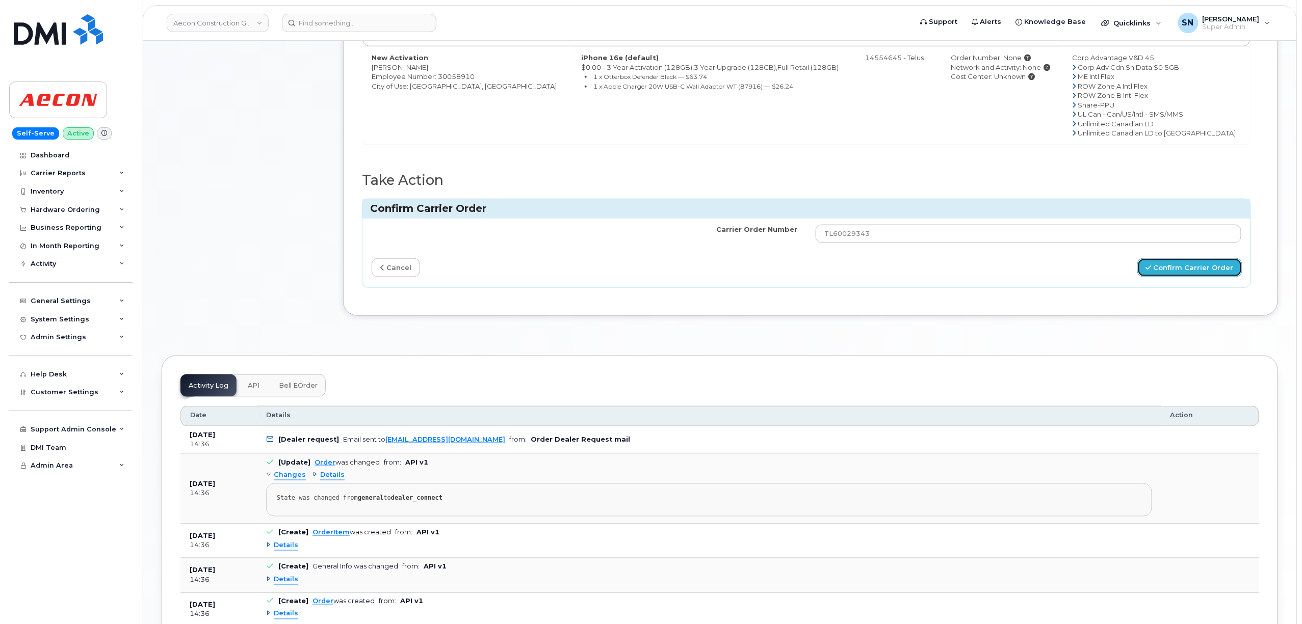
click at [1161, 263] on button "Confirm Carrier Order" at bounding box center [1189, 267] width 105 height 19
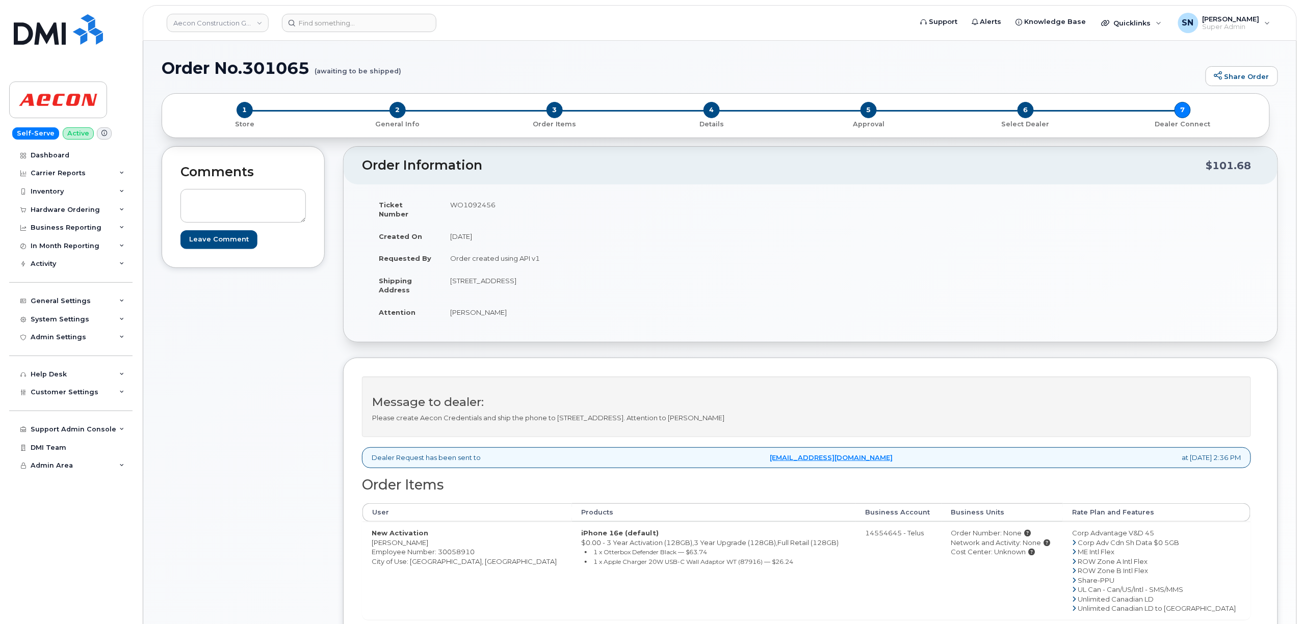
drag, startPoint x: 424, startPoint y: 537, endPoint x: 358, endPoint y: 537, distance: 66.2
click at [358, 537] on div "Message to dealer: Please create Aecon Credentials and ship the phone to [STREE…" at bounding box center [810, 556] width 935 height 397
copy div "User Products Business Account Business Units Rate Plan and Features New Activa…"
drag, startPoint x: 365, startPoint y: 537, endPoint x: 371, endPoint y: 537, distance: 6.1
click at [366, 537] on td "New Activation Brennan Mattes Employee Number: 30058910 City of Use: Toronto, O…" at bounding box center [466, 571] width 209 height 98
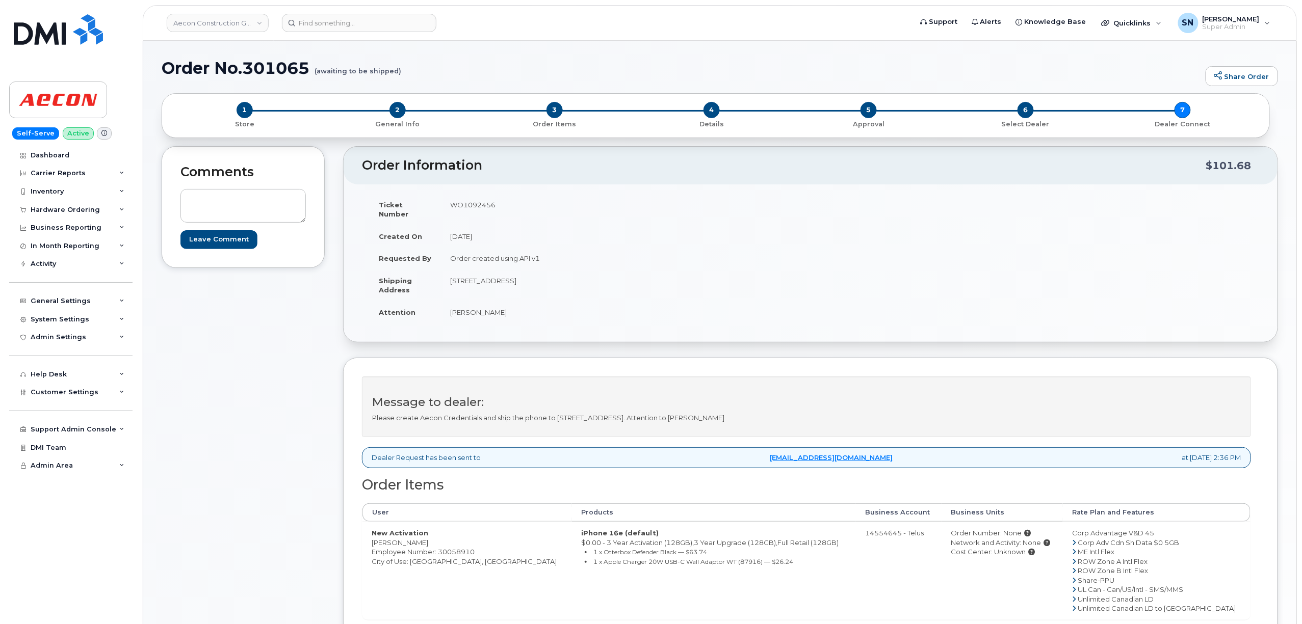
click at [373, 537] on td "New Activation Brennan Mattes Employee Number: 30058910 City of Use: Toronto, O…" at bounding box center [466, 571] width 209 height 98
drag, startPoint x: 373, startPoint y: 537, endPoint x: 421, endPoint y: 537, distance: 47.9
click at [421, 537] on td "New Activation Brennan Mattes Employee Number: 30058910 City of Use: Toronto, O…" at bounding box center [466, 571] width 209 height 98
drag, startPoint x: 453, startPoint y: 307, endPoint x: 479, endPoint y: 311, distance: 26.8
click at [479, 311] on td "Brennan Mattes" at bounding box center [622, 312] width 362 height 22
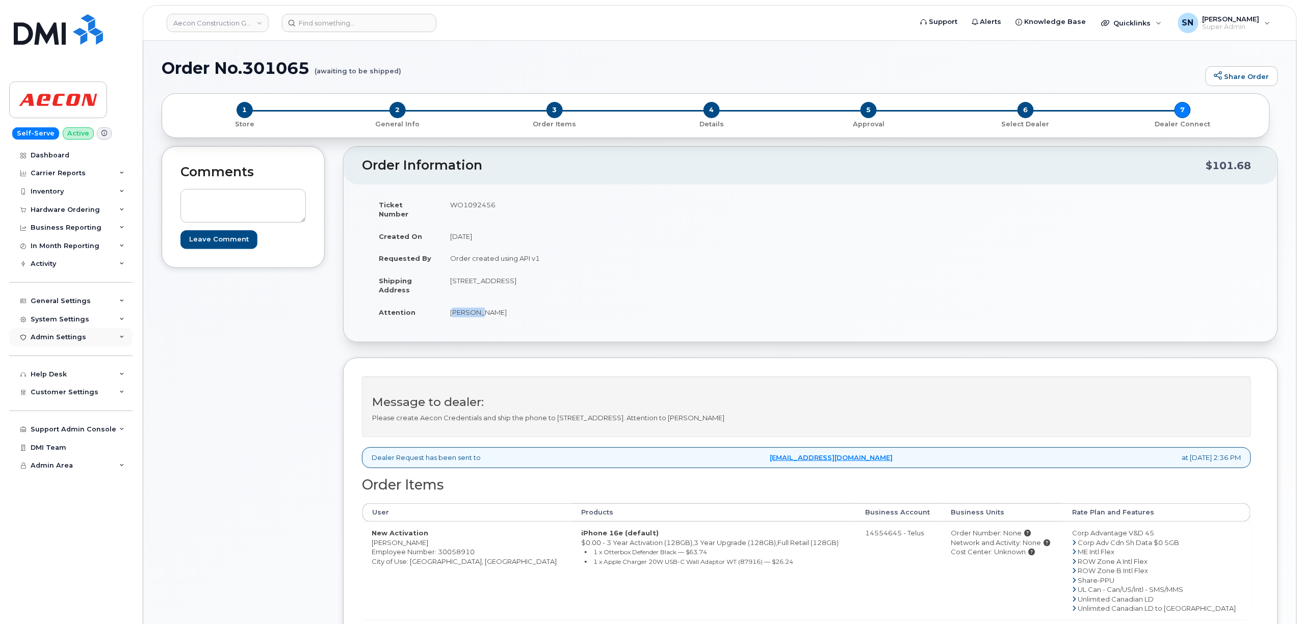
copy td "Brennan"
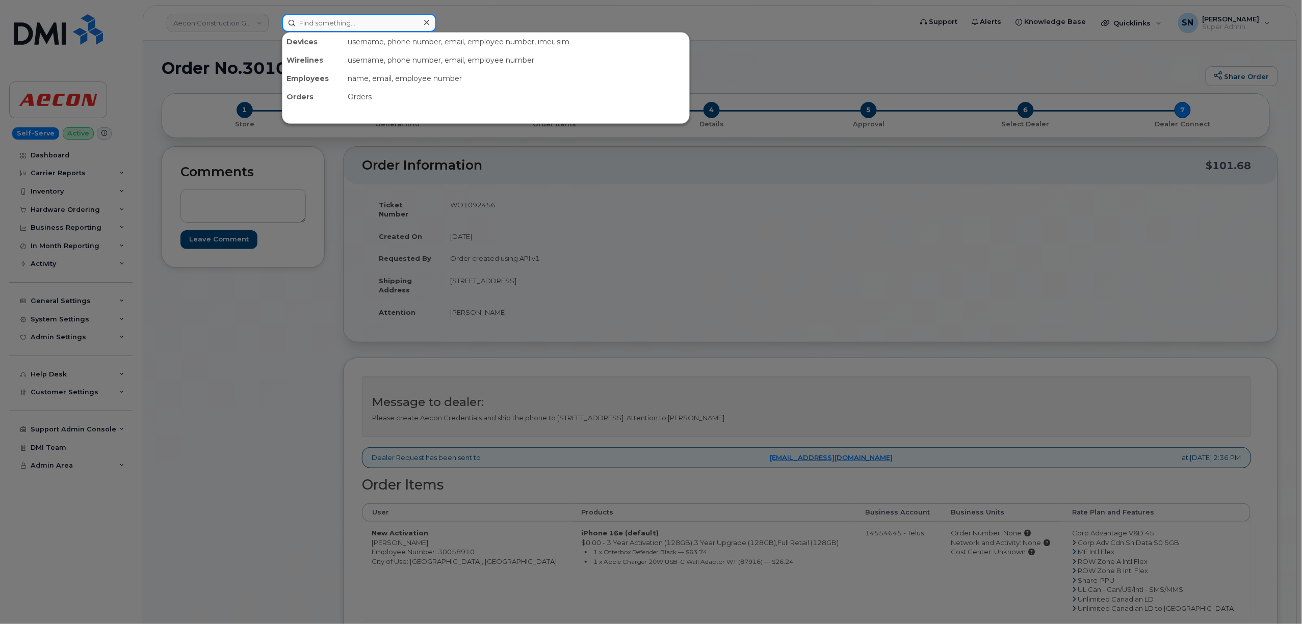
click at [314, 15] on input at bounding box center [359, 23] width 154 height 18
paste input "8259357823"
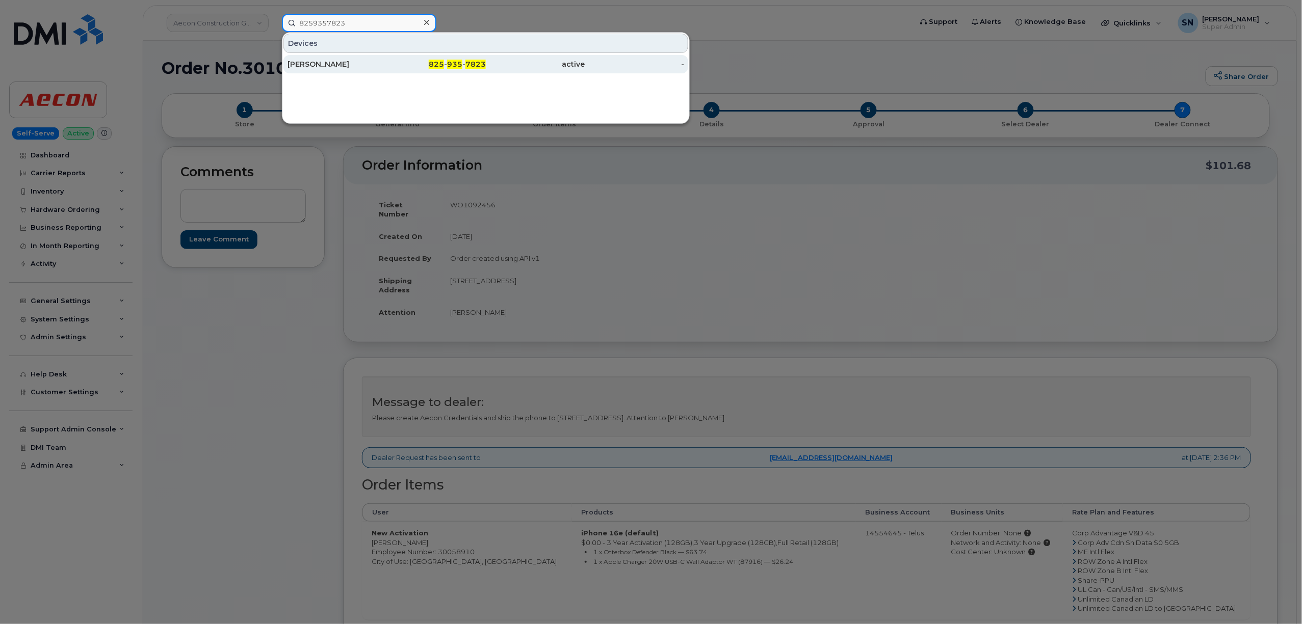
type input "8259357823"
click at [426, 61] on div "825 - 935 - 7823" at bounding box center [436, 64] width 99 height 10
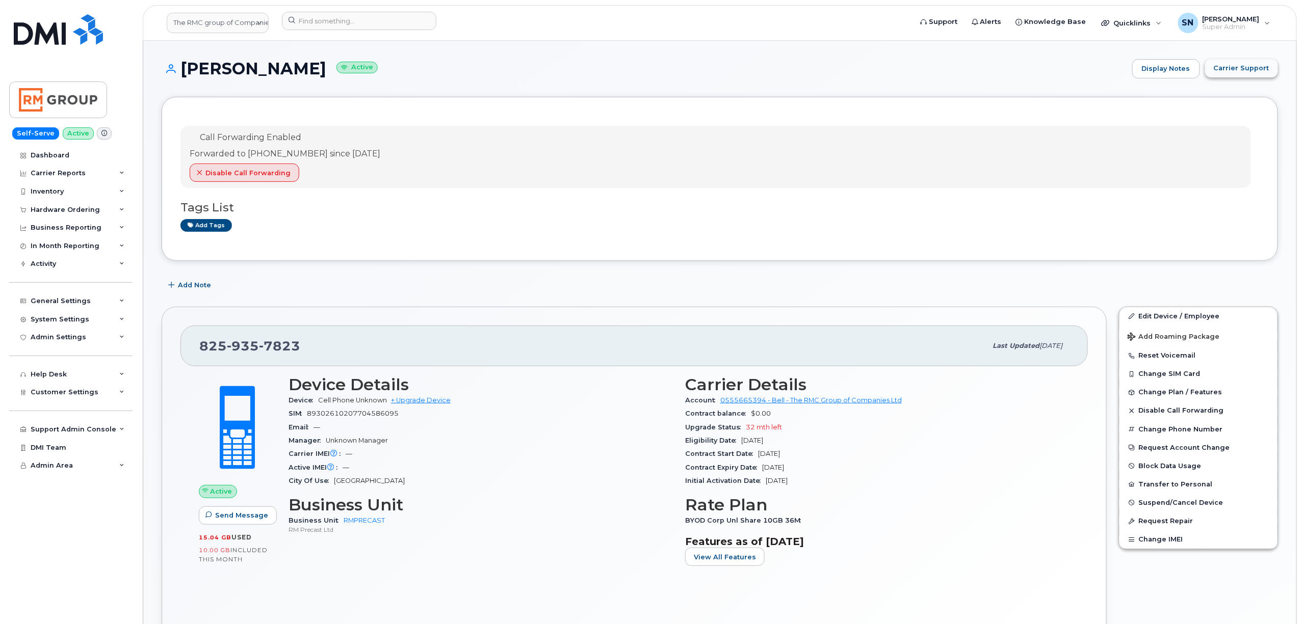
click at [1226, 66] on span "Carrier Support" at bounding box center [1241, 68] width 56 height 10
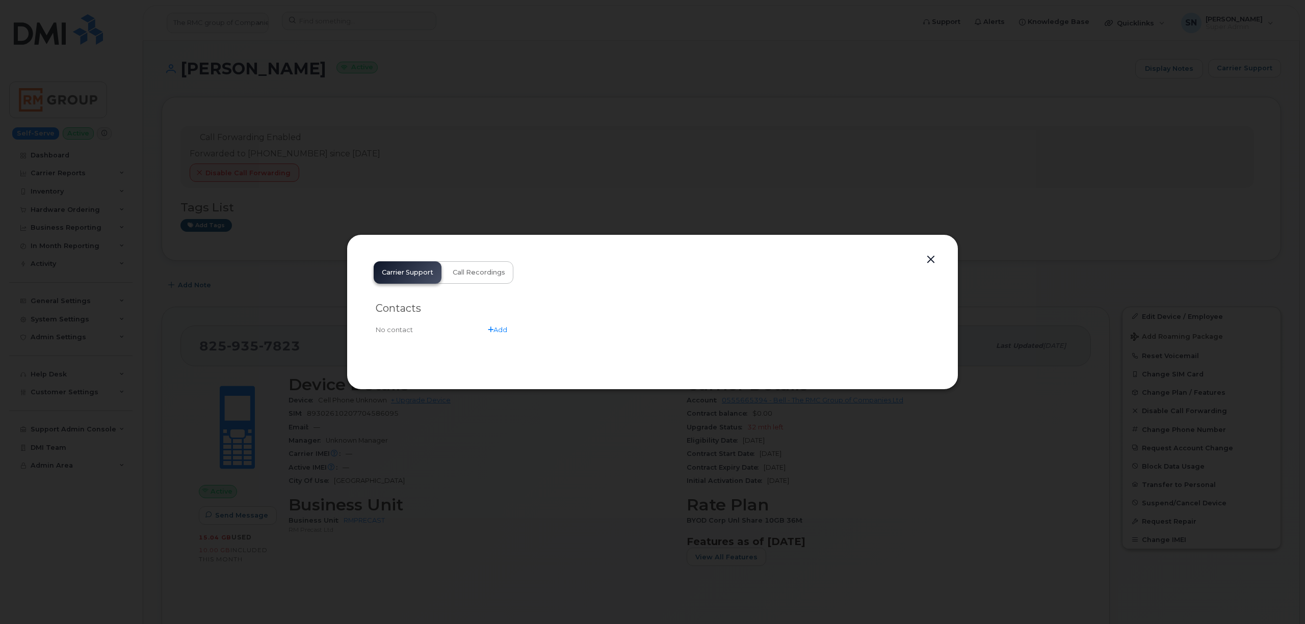
click at [445, 445] on div at bounding box center [652, 312] width 1305 height 624
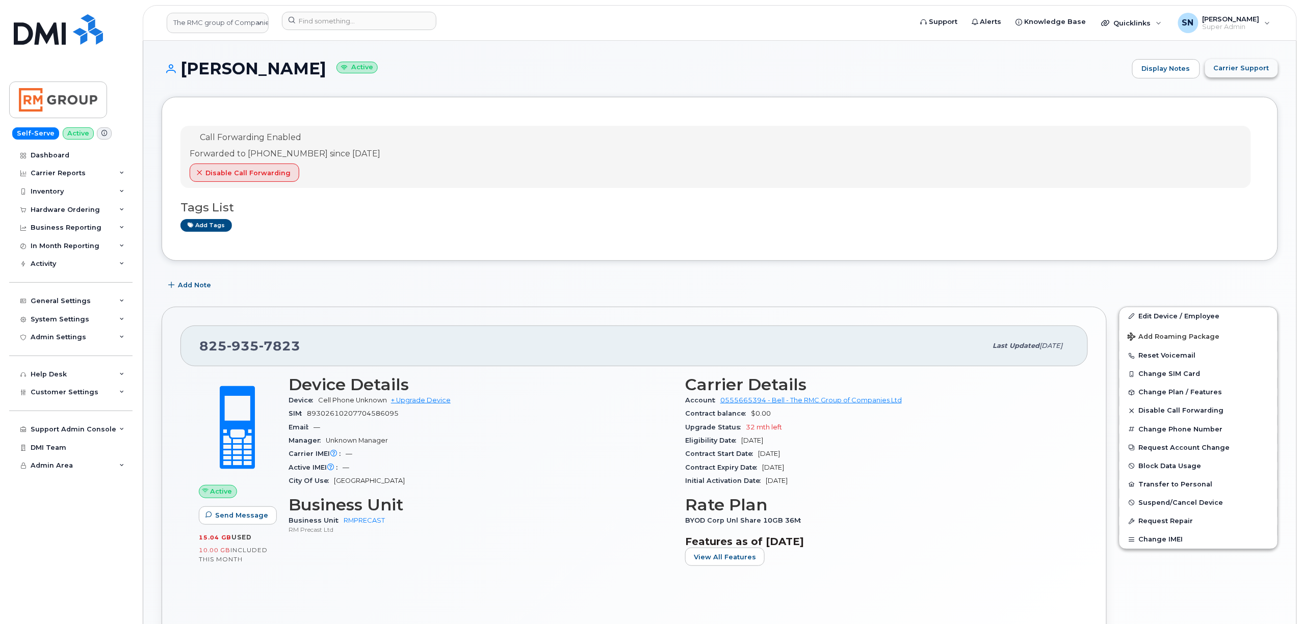
click at [1243, 65] on span "Carrier Support" at bounding box center [1241, 68] width 56 height 10
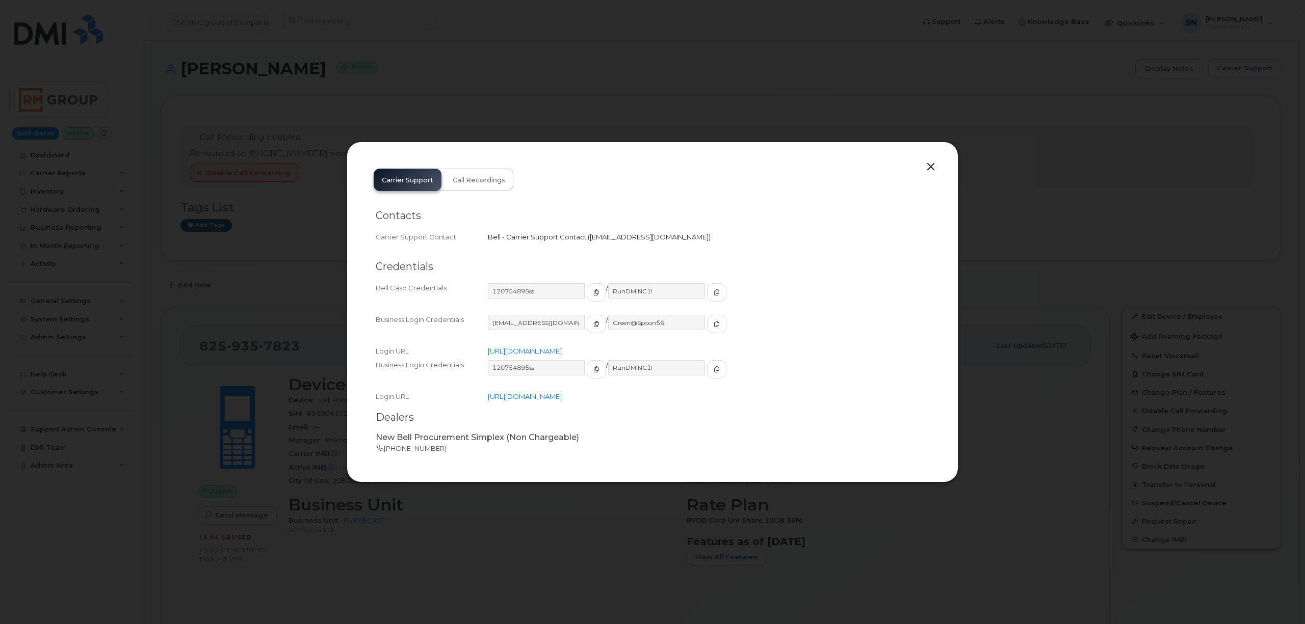
click at [932, 164] on button "button" at bounding box center [930, 167] width 15 height 14
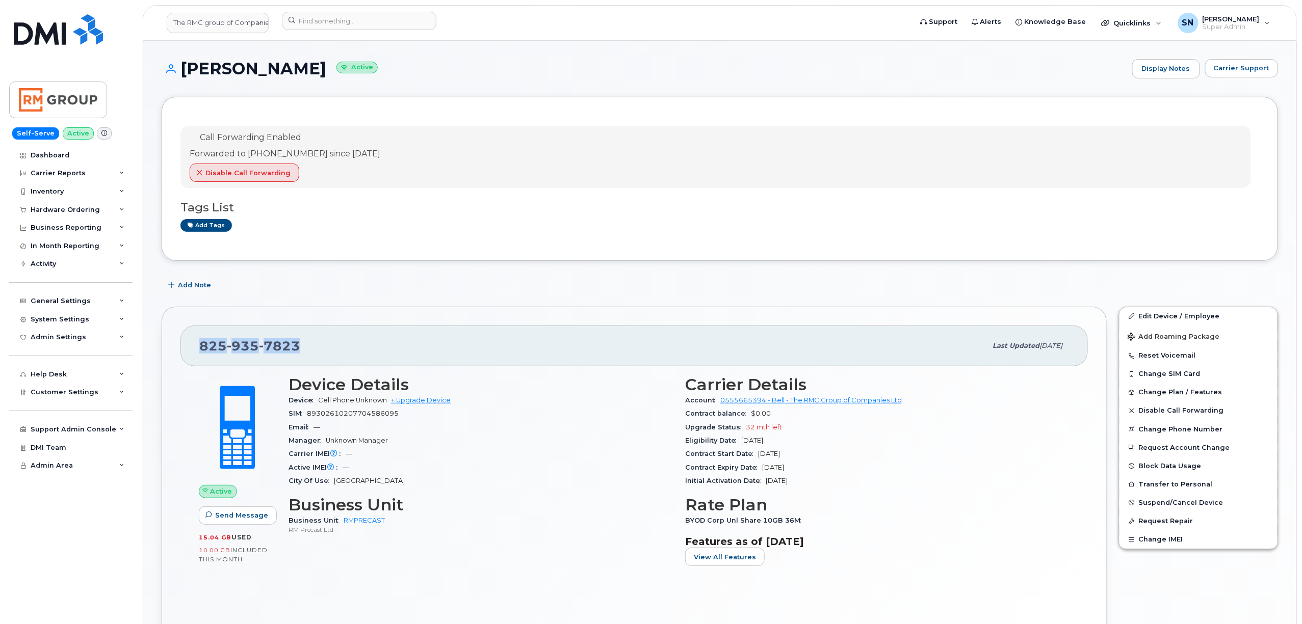
drag, startPoint x: 200, startPoint y: 345, endPoint x: 304, endPoint y: 357, distance: 105.1
click at [304, 357] on div "[PHONE_NUMBER]" at bounding box center [592, 345] width 787 height 21
copy span "[PHONE_NUMBER]"
click at [333, 19] on input at bounding box center [359, 21] width 154 height 18
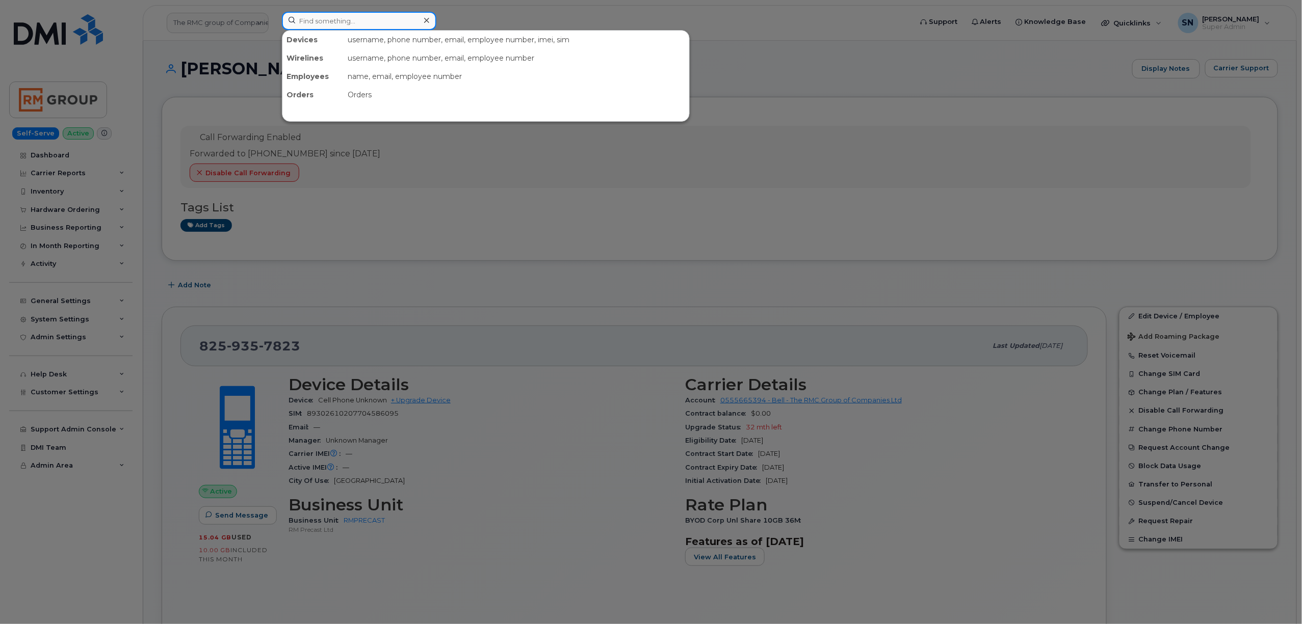
paste input "5873387663"
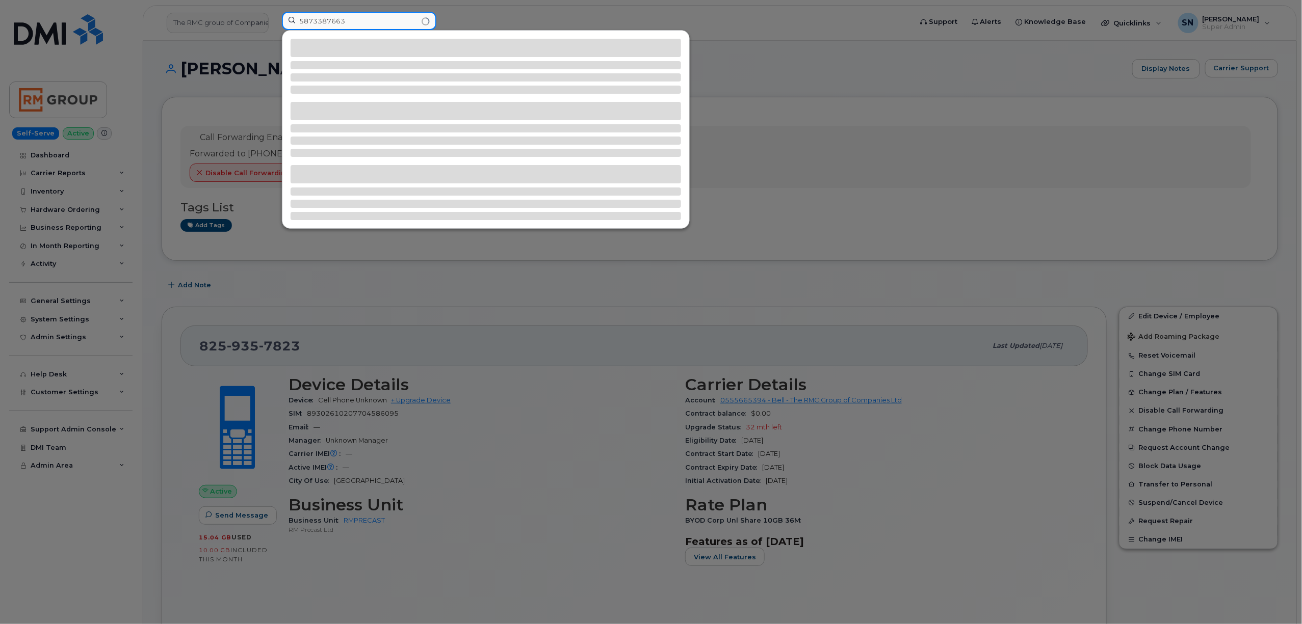
type input "5873387663"
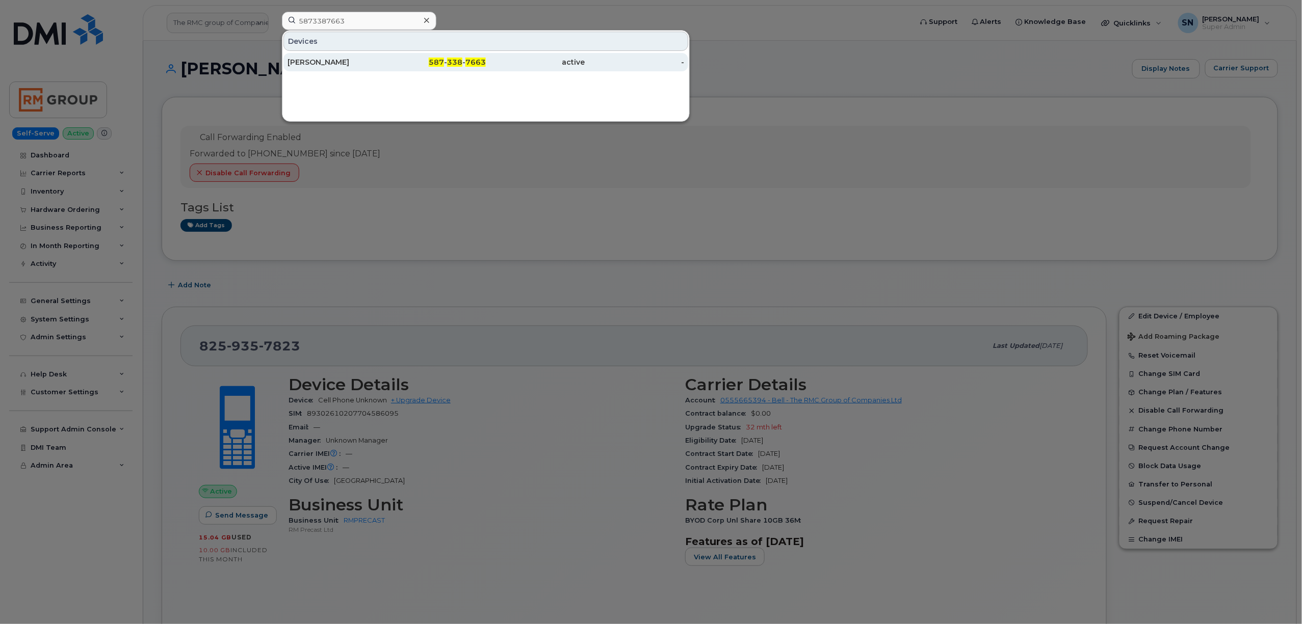
click at [397, 55] on div "587 - 338 - 7663" at bounding box center [436, 62] width 99 height 18
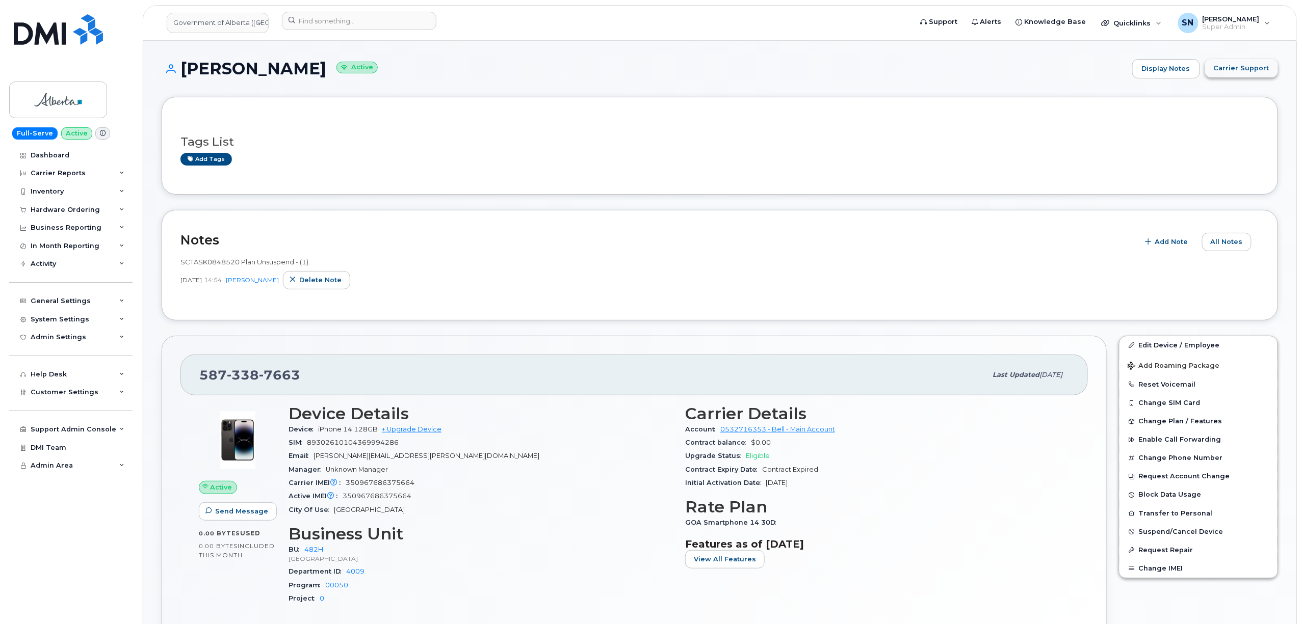
click at [1236, 69] on span "Carrier Support" at bounding box center [1241, 68] width 56 height 10
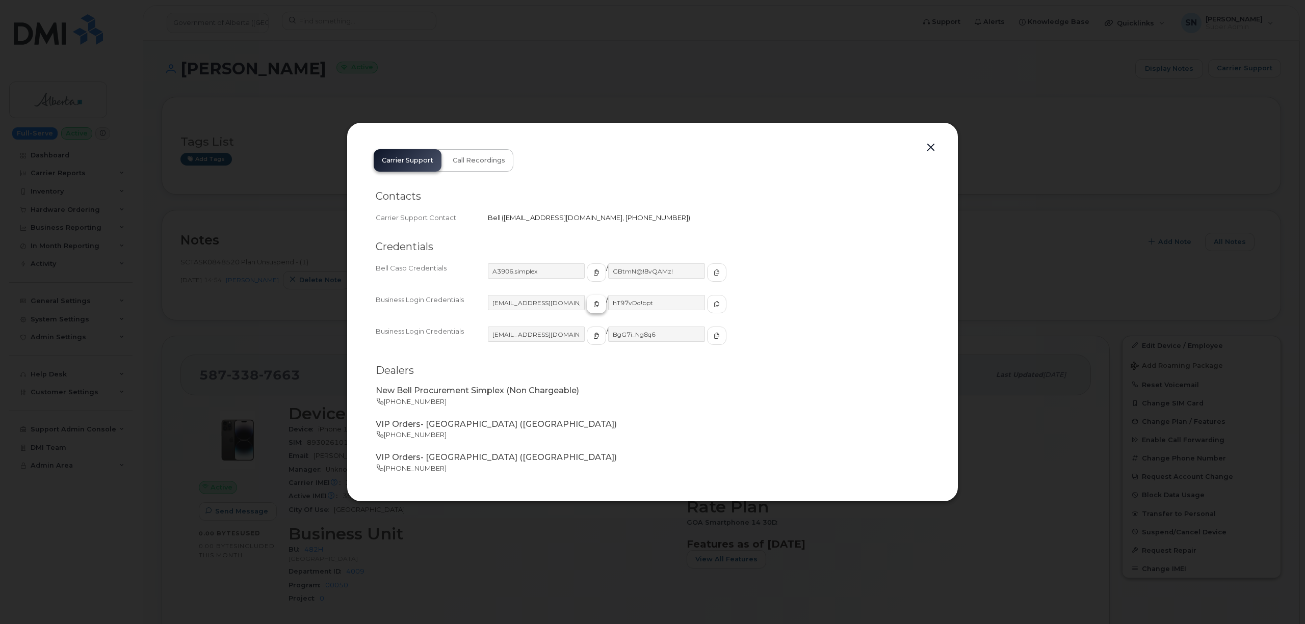
click at [592, 304] on span "button" at bounding box center [596, 304] width 9 height 9
click at [707, 310] on button "button" at bounding box center [716, 304] width 19 height 18
click at [924, 149] on button "button" at bounding box center [930, 148] width 15 height 14
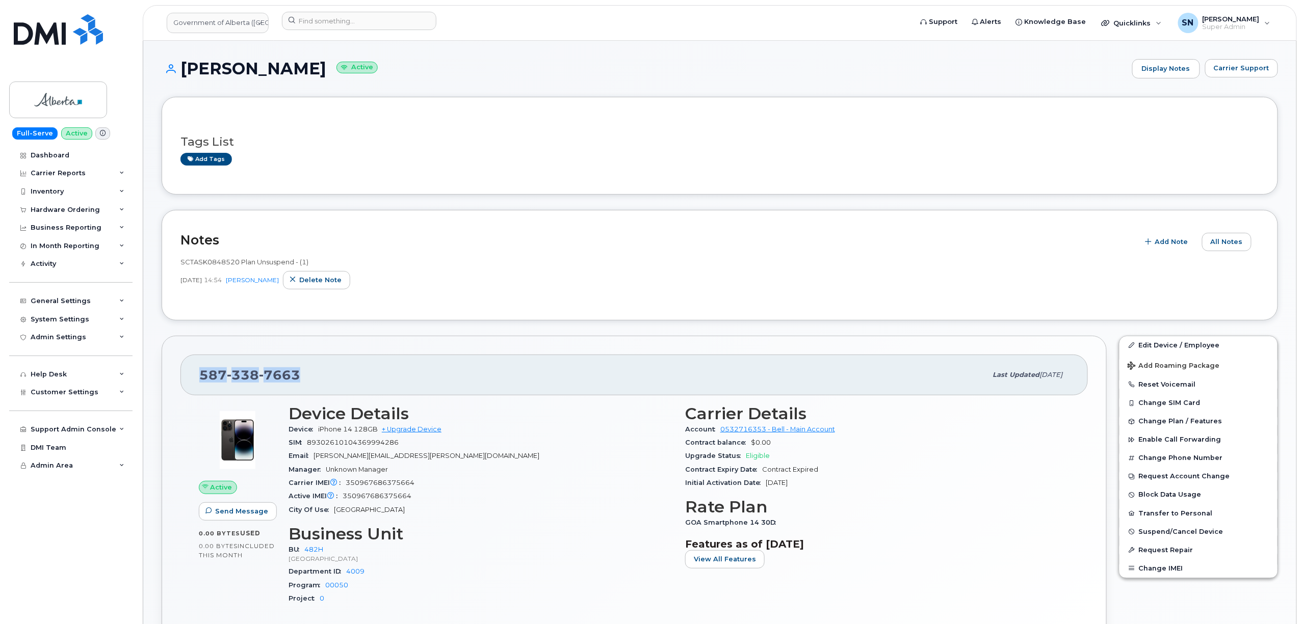
drag, startPoint x: 197, startPoint y: 375, endPoint x: 298, endPoint y: 376, distance: 100.9
click at [298, 376] on div "587 338 7663 Last updated Sep 17, 2025" at bounding box center [633, 375] width 907 height 41
copy span "587 338 7663"
click at [522, 125] on div "Tags List Add tags" at bounding box center [719, 146] width 1078 height 60
click at [211, 22] on link "Government of Alberta (GOA)" at bounding box center [218, 23] width 102 height 20
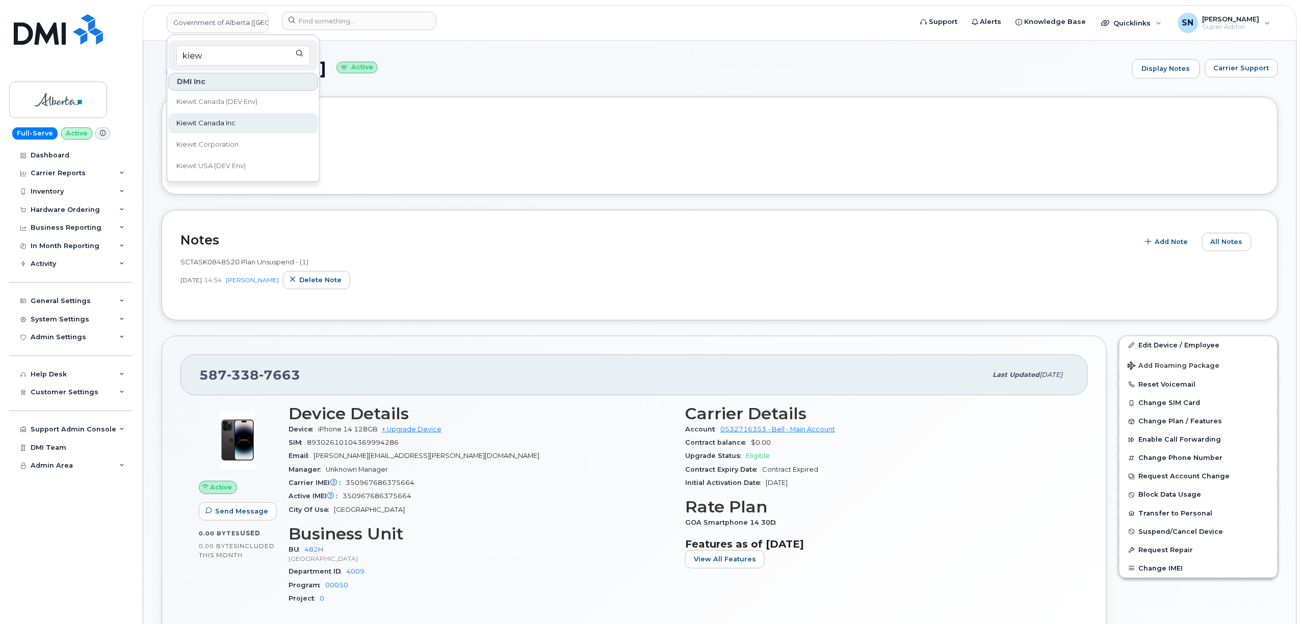
type input "kiew"
click at [249, 113] on link "Kiewit Canada Inc" at bounding box center [243, 123] width 150 height 20
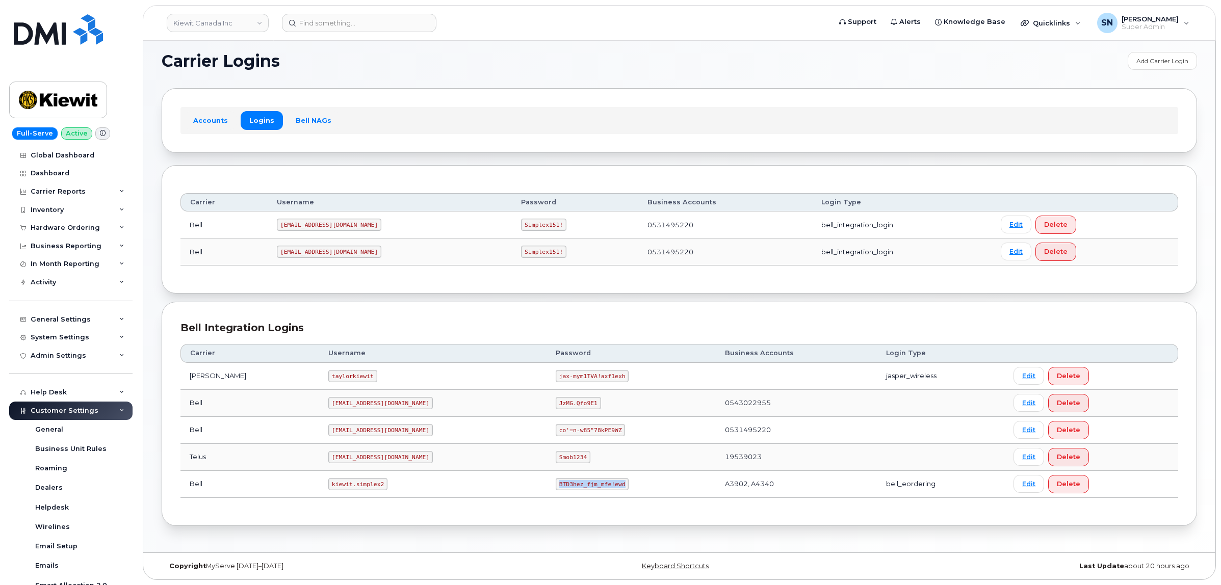
scroll to position [204, 0]
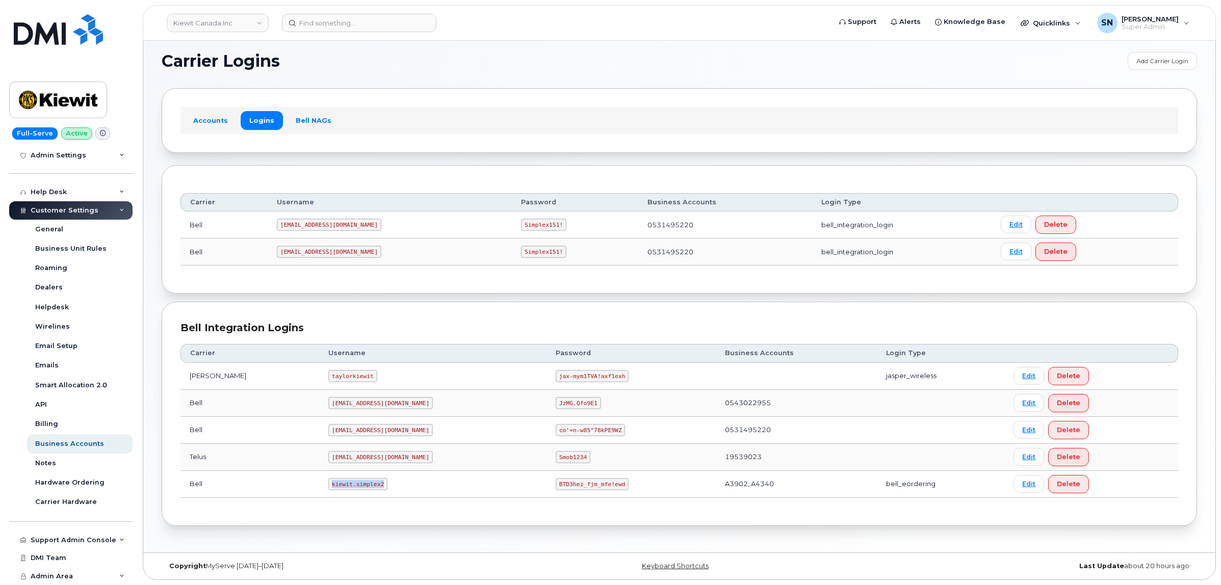
drag, startPoint x: 306, startPoint y: 482, endPoint x: 356, endPoint y: 491, distance: 50.2
click at [356, 491] on td "kiewit.simplex2" at bounding box center [432, 484] width 227 height 27
copy code "kiewit.simplex2"
drag, startPoint x: 511, startPoint y: 485, endPoint x: 574, endPoint y: 489, distance: 63.3
click at [574, 489] on td "BTD3hez_fjm_mfe!ewd" at bounding box center [630, 484] width 169 height 27
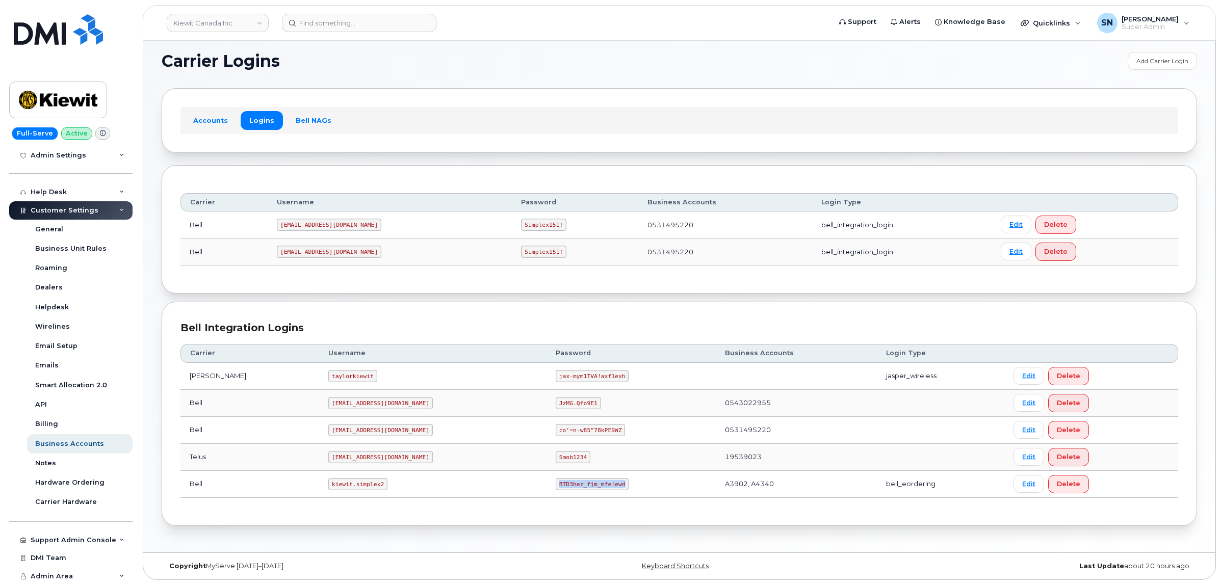
copy code "BTD3hez_fjm_mfe!ewd"
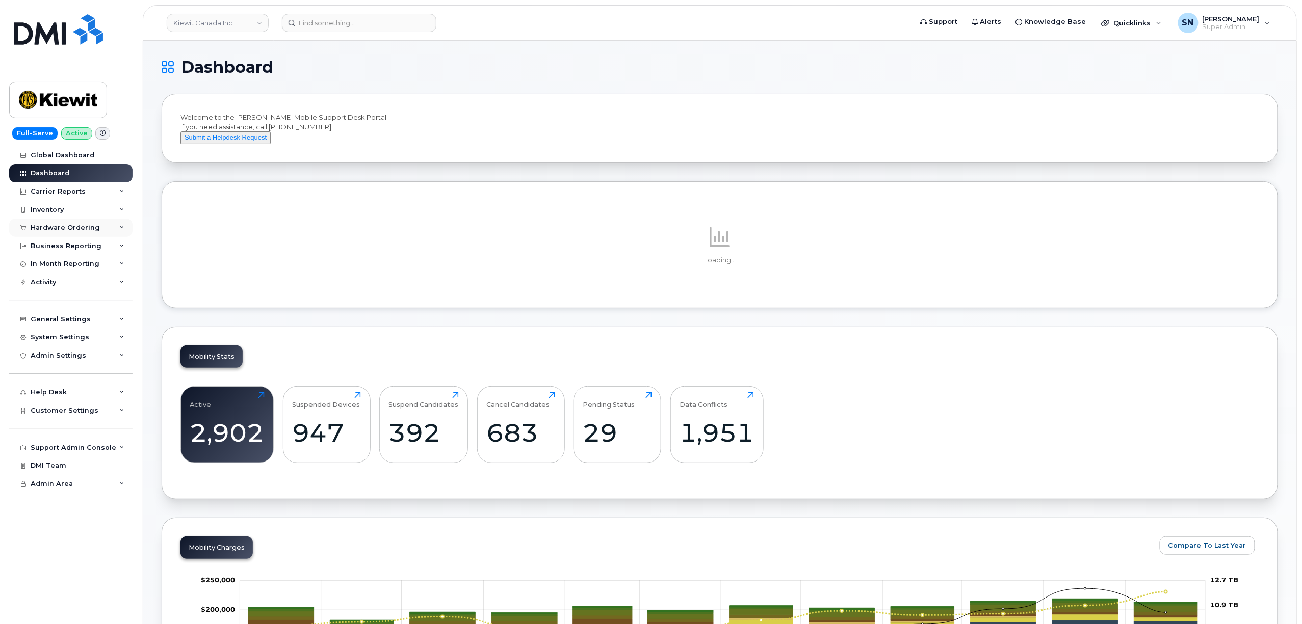
click at [55, 228] on div "Hardware Ordering" at bounding box center [65, 228] width 69 height 8
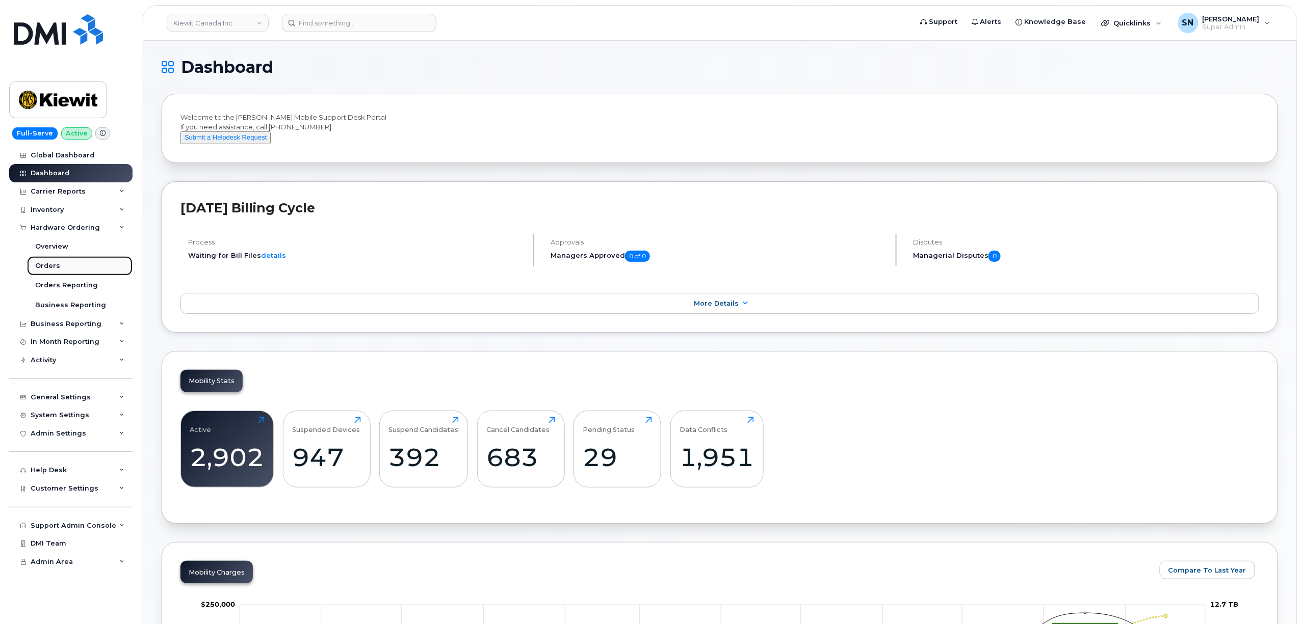
click at [64, 270] on link "Orders" at bounding box center [79, 265] width 105 height 19
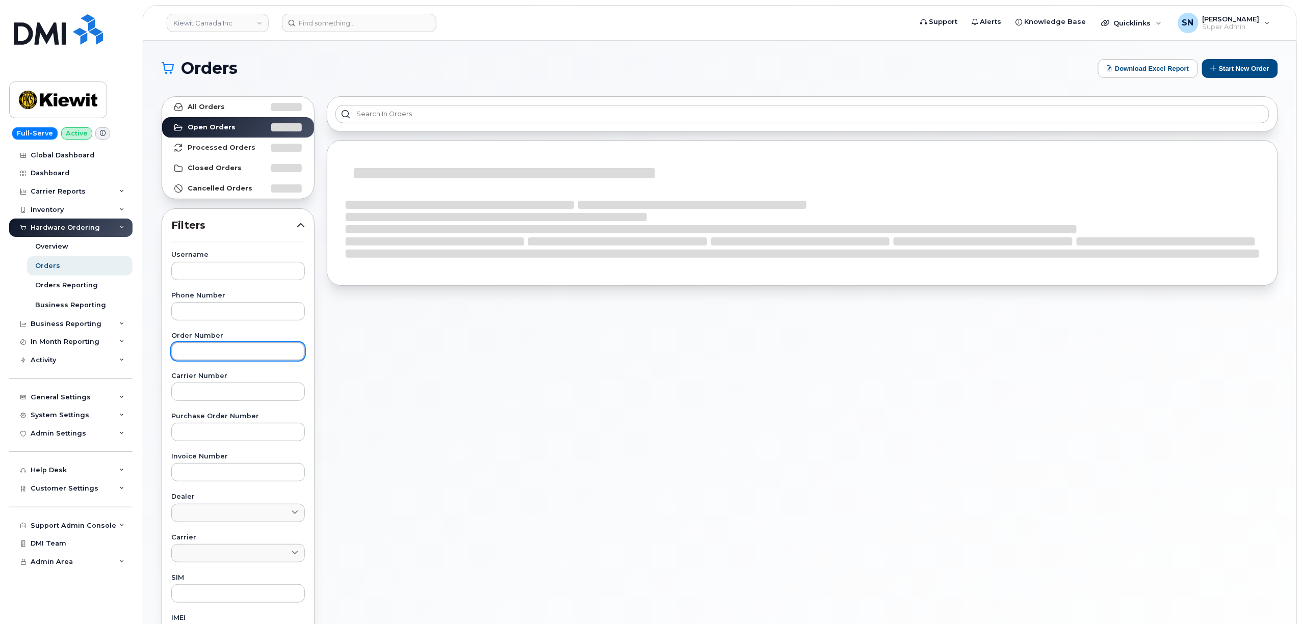
paste input "301069"
click at [243, 349] on input "301069" at bounding box center [238, 351] width 134 height 18
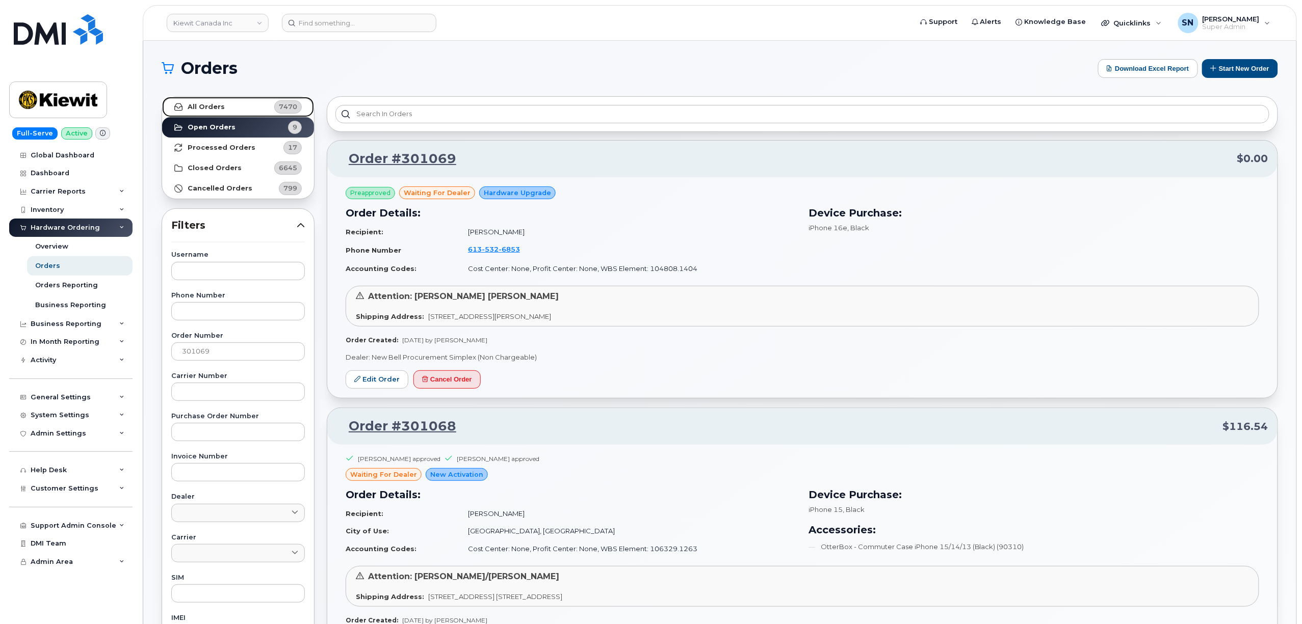
click at [212, 108] on strong "All Orders" at bounding box center [206, 107] width 37 height 8
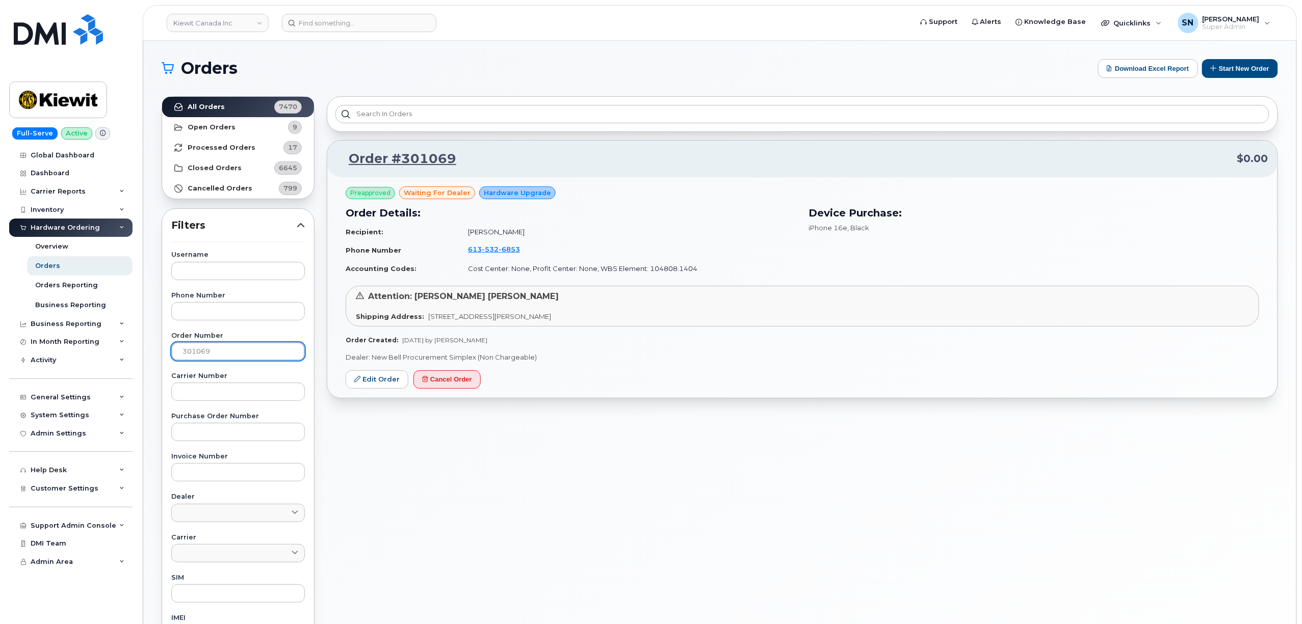
drag, startPoint x: 216, startPoint y: 350, endPoint x: 140, endPoint y: 346, distance: 76.6
click at [140, 346] on body "Kiewit Canada Inc Support Alerts Knowledge Base Quicklinks Suspend / Cancel Dev…" at bounding box center [651, 425] width 1302 height 851
paste input "8"
type input "301068"
click at [213, 109] on strong "All Orders" at bounding box center [206, 107] width 37 height 8
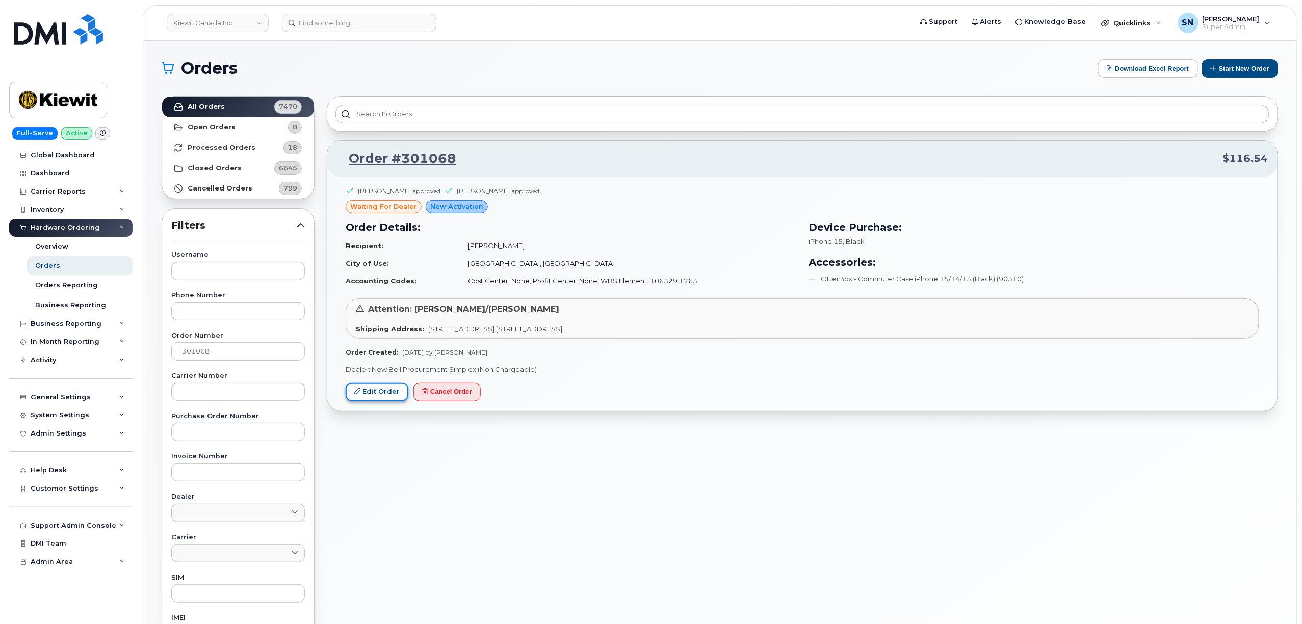
click at [368, 393] on link "Edit Order" at bounding box center [377, 392] width 63 height 19
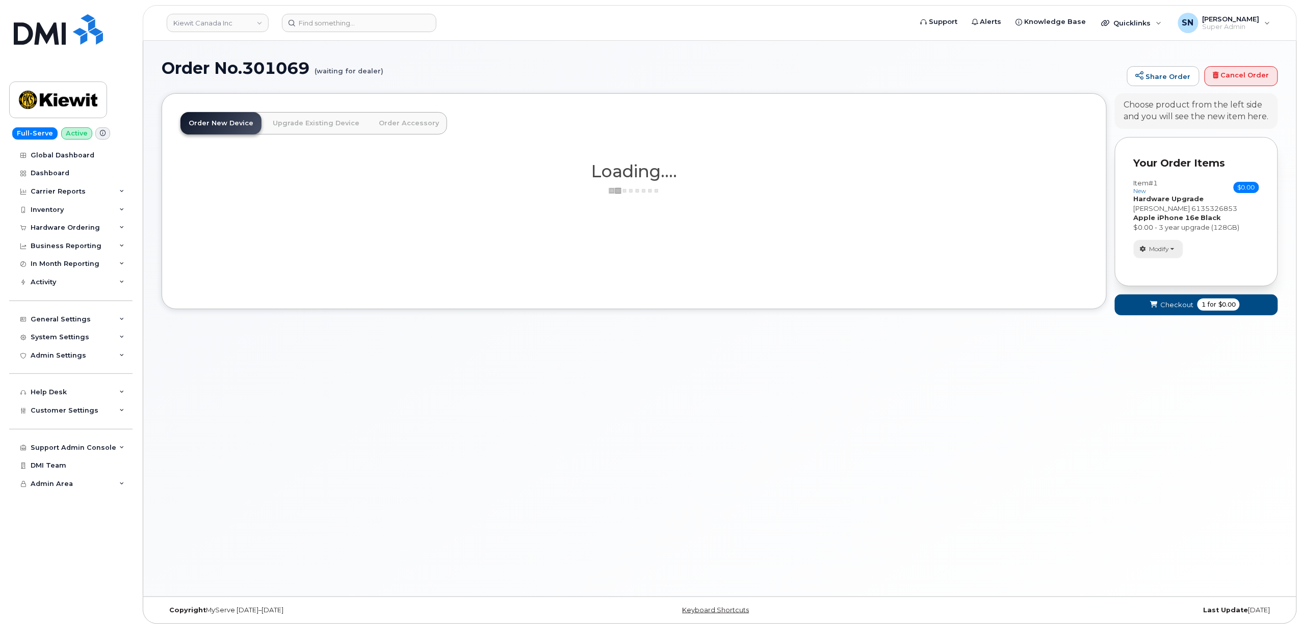
click at [1159, 252] on span "Modify" at bounding box center [1159, 249] width 20 height 9
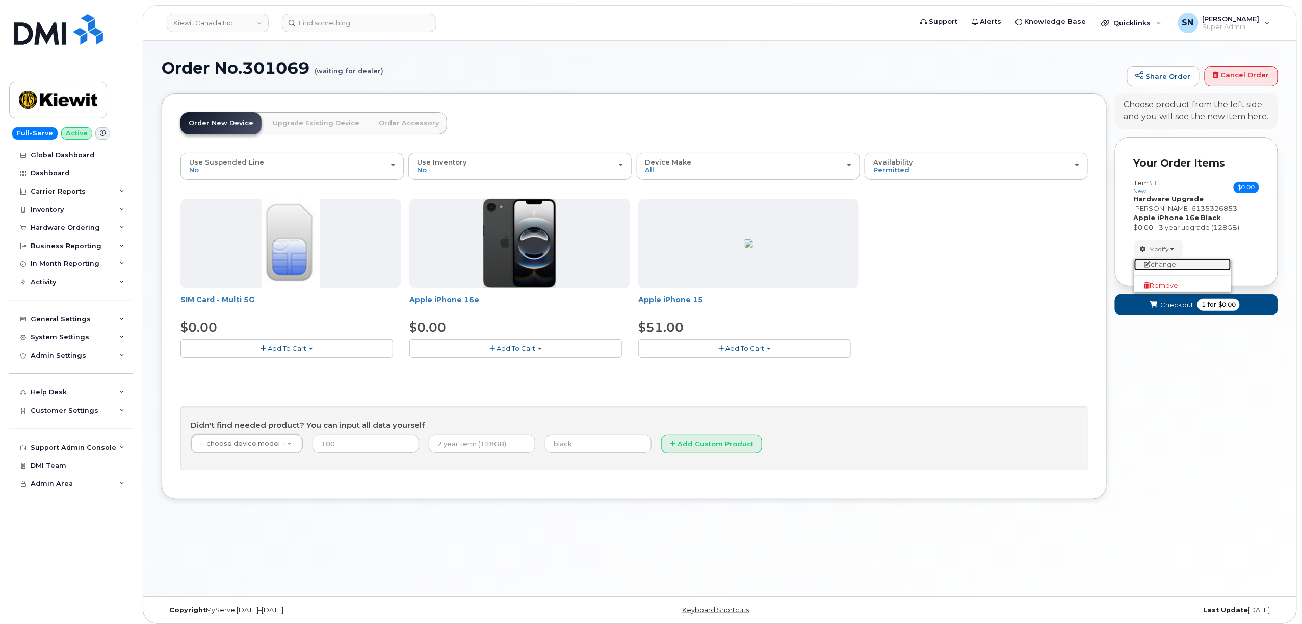
click at [1160, 266] on link "change" at bounding box center [1182, 265] width 97 height 12
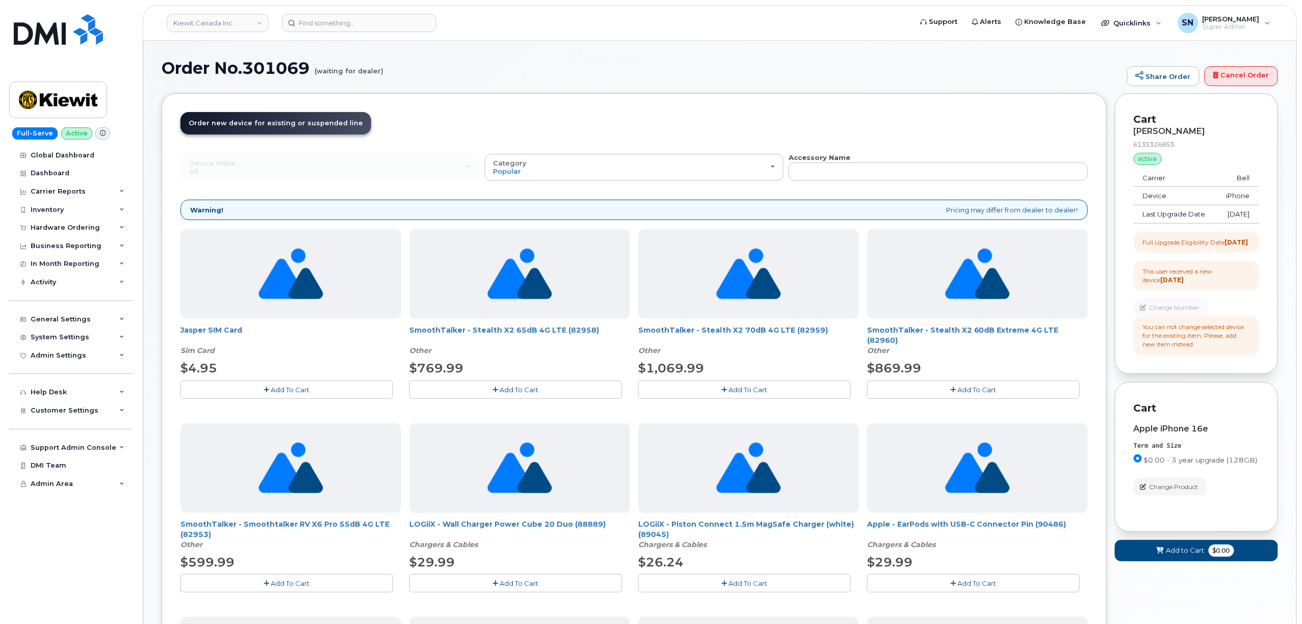
click at [880, 155] on div "Accessory Name" at bounding box center [937, 167] width 299 height 28
click at [884, 169] on input "text" at bounding box center [937, 172] width 299 height 18
type input "87916"
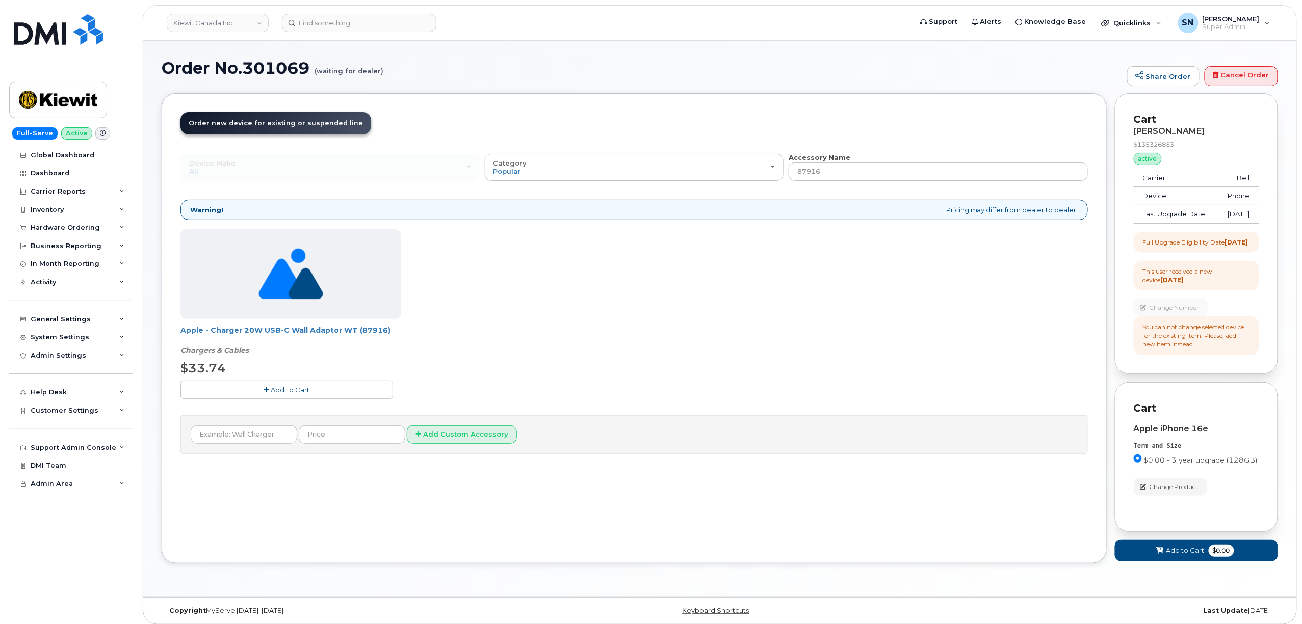
click at [335, 389] on button "Add To Cart" at bounding box center [286, 390] width 213 height 18
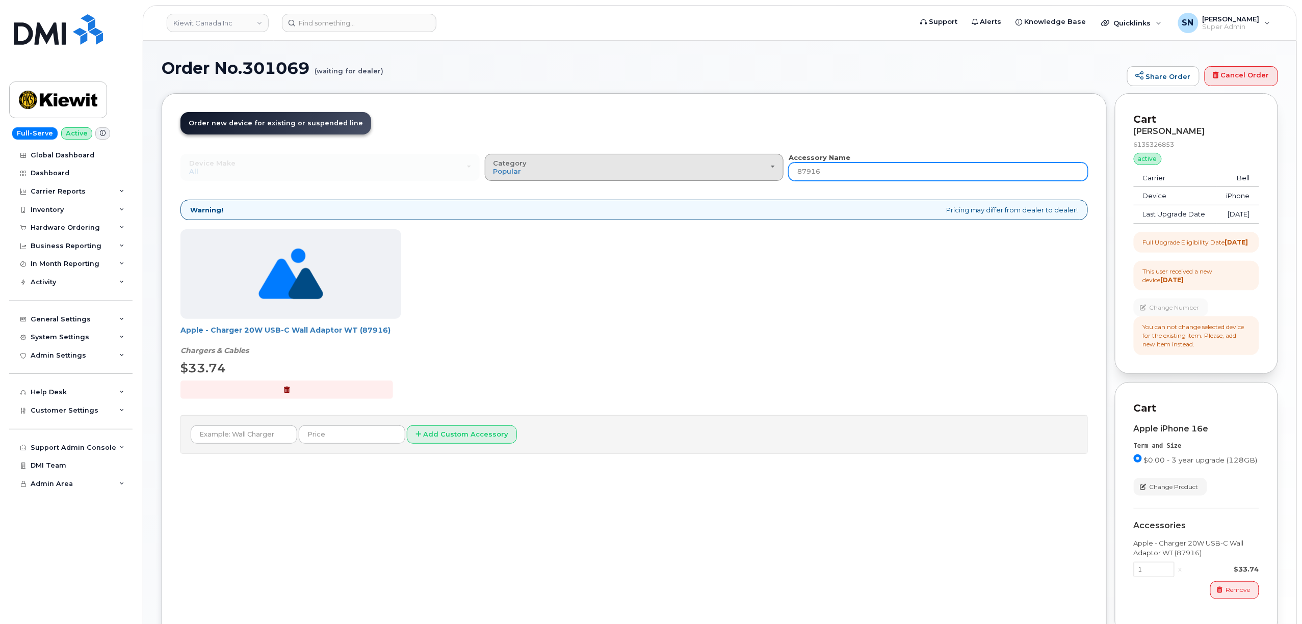
drag, startPoint x: 839, startPoint y: 170, endPoint x: 751, endPoint y: 168, distance: 88.2
click at [751, 168] on div "Device Make All Android Cell Phone HUB iPhone Modem Tablet All Android Cell Pho…" at bounding box center [633, 167] width 907 height 28
type input "symm"
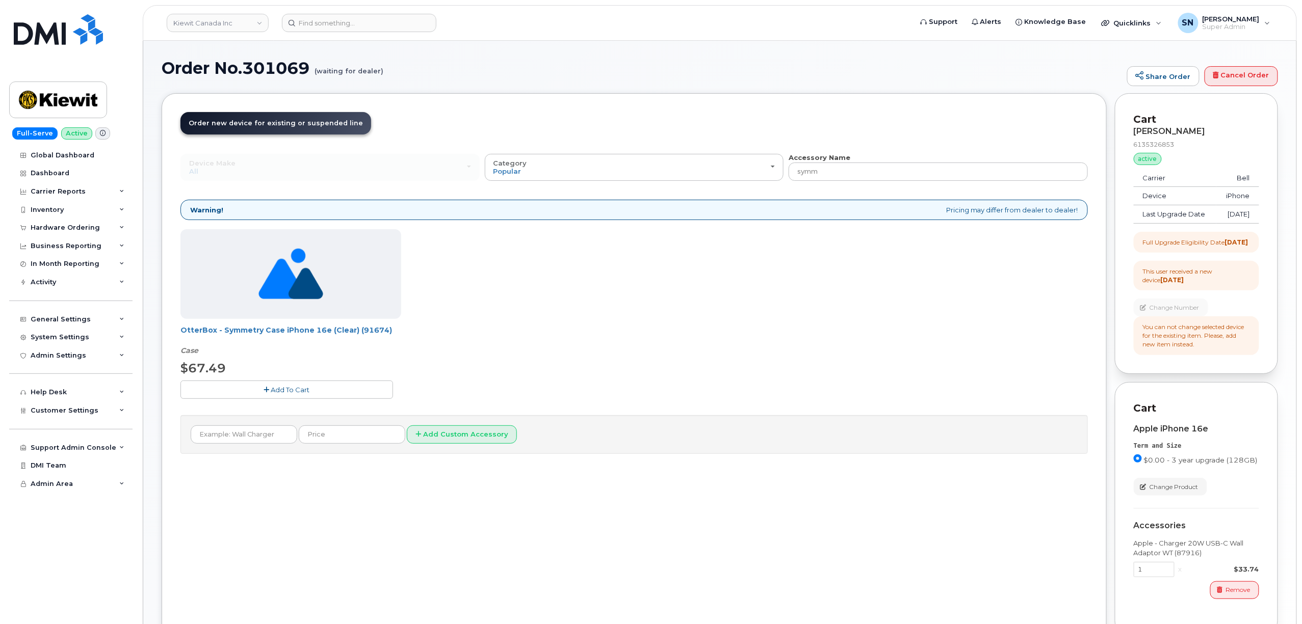
click at [272, 387] on span "Add To Cart" at bounding box center [290, 390] width 39 height 8
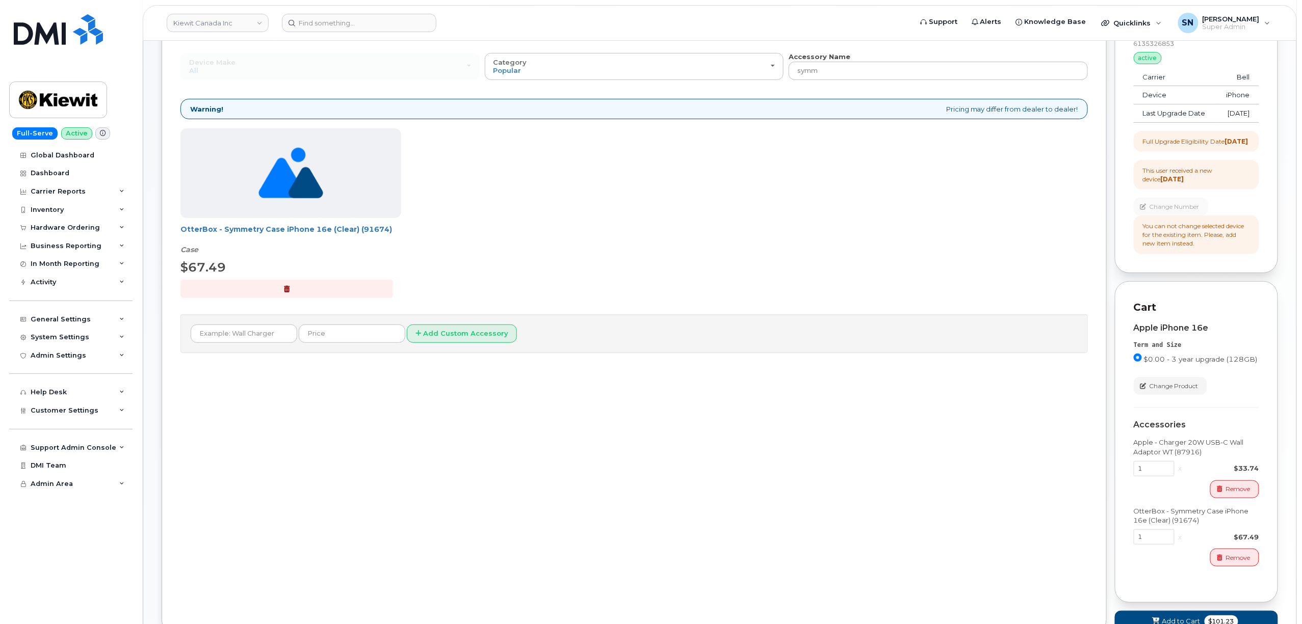
scroll to position [200, 0]
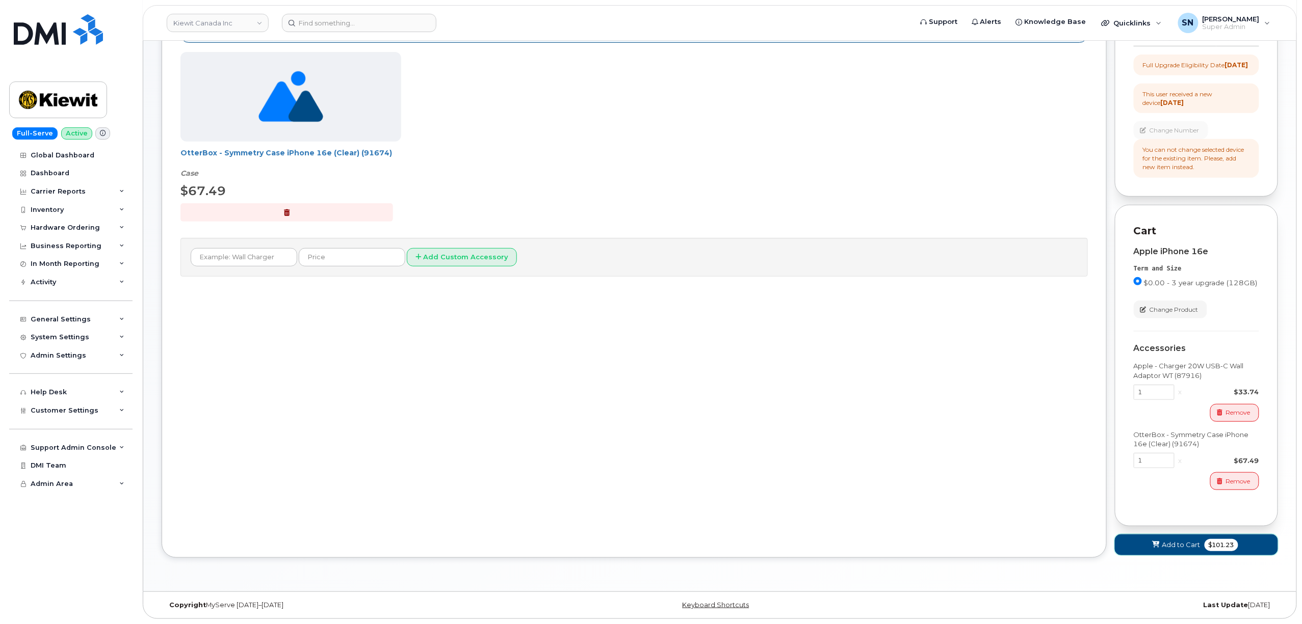
click at [1193, 547] on span "Add to Cart" at bounding box center [1181, 545] width 38 height 10
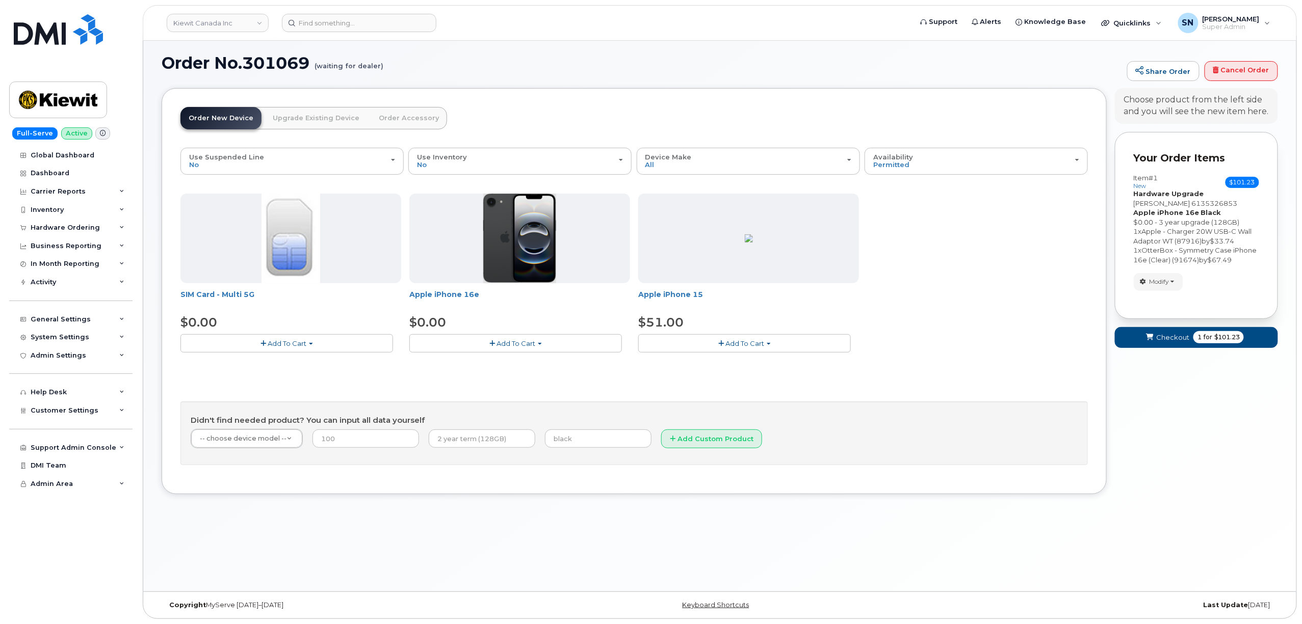
scroll to position [5, 0]
click at [1181, 342] on span "Checkout" at bounding box center [1172, 338] width 33 height 10
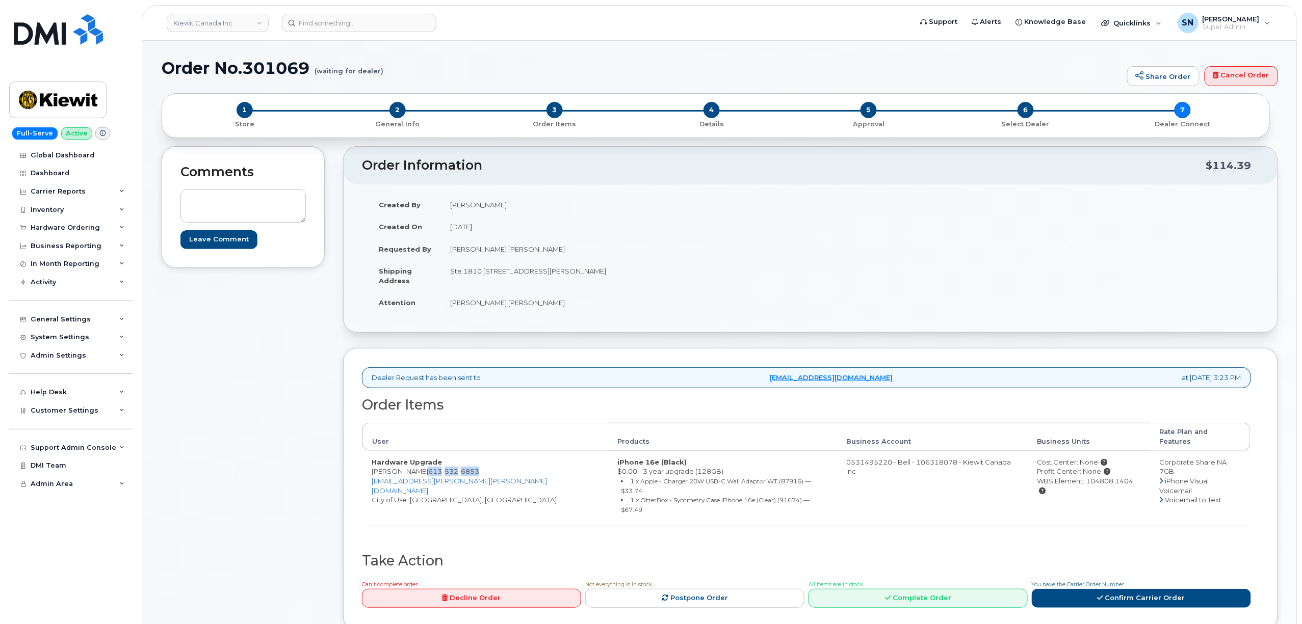
drag, startPoint x: 440, startPoint y: 463, endPoint x: 490, endPoint y: 466, distance: 49.5
click at [479, 467] on span "[PHONE_NUMBER]" at bounding box center [453, 471] width 51 height 8
copy span "[PHONE_NUMBER]"
drag, startPoint x: 372, startPoint y: 465, endPoint x: 439, endPoint y: 469, distance: 67.4
click at [439, 469] on td "Hardware Upgrade Mohammed Naderi 613 532 6853 MILLAD.NADERI@KIEWIT.COM City of …" at bounding box center [485, 488] width 246 height 74
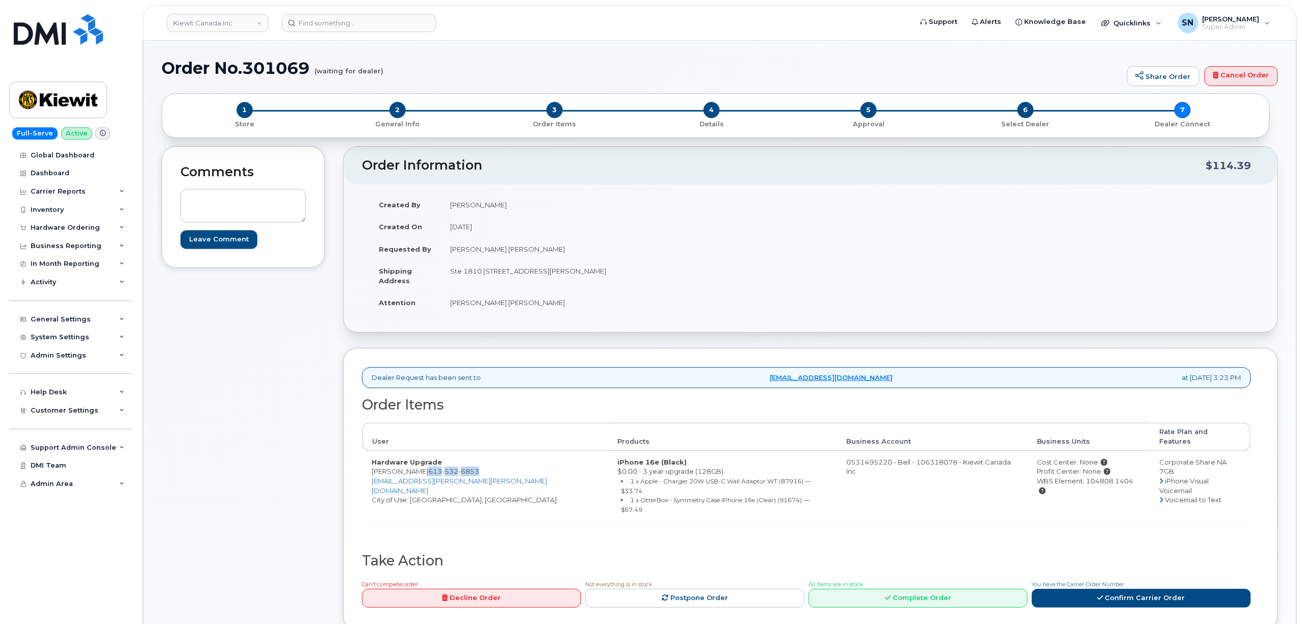
copy td "[PERSON_NAME]"
click at [503, 272] on td "Ste 1810 1810-28 Ann St MISSISSAUGA ON L5G 0E1 CANADA" at bounding box center [622, 276] width 362 height 32
drag, startPoint x: 483, startPoint y: 272, endPoint x: 538, endPoint y: 274, distance: 55.1
click at [538, 274] on td "Ste 1810 1810-28 Ann St MISSISSAUGA ON L5G 0E1 CANADA" at bounding box center [622, 276] width 362 height 32
copy td "1810-28 Ann St"
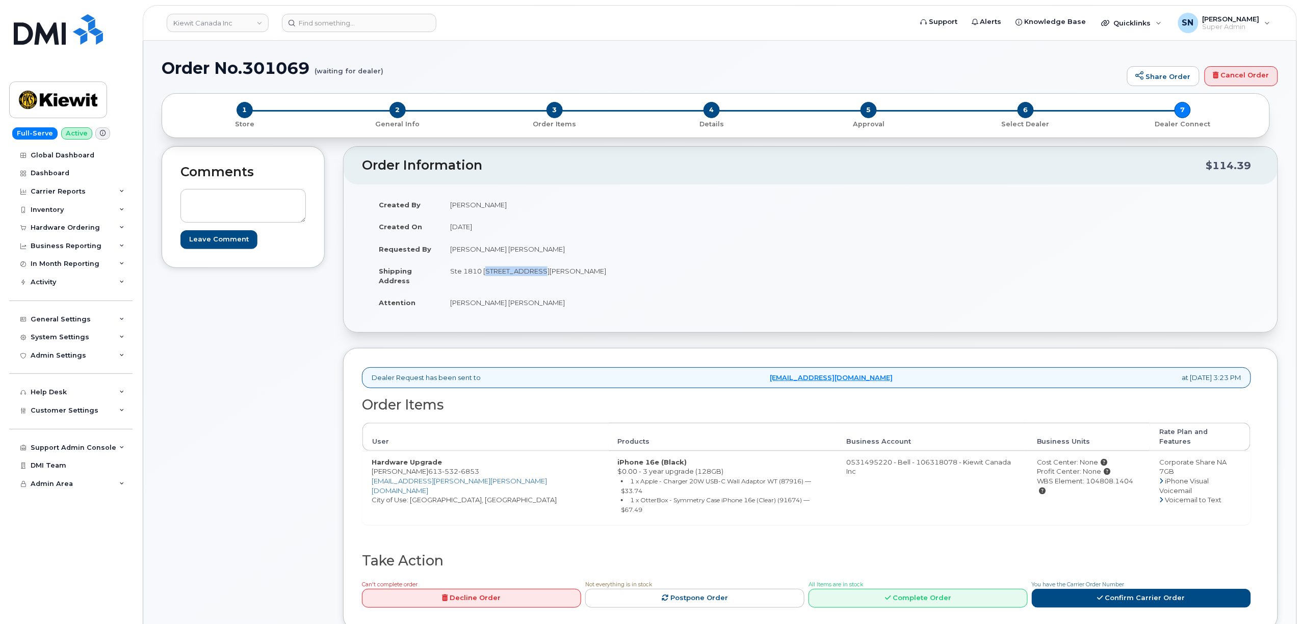
drag, startPoint x: 600, startPoint y: 272, endPoint x: 628, endPoint y: 277, distance: 28.0
click at [628, 277] on td "Ste 1810 1810-28 Ann St MISSISSAUGA ON L5G 0E1 CANADA" at bounding box center [622, 276] width 362 height 32
copy td "L5G 0E1"
drag, startPoint x: 453, startPoint y: 300, endPoint x: 539, endPoint y: 307, distance: 86.9
click at [539, 307] on td "Mohammad Millad Naderi" at bounding box center [622, 302] width 362 height 22
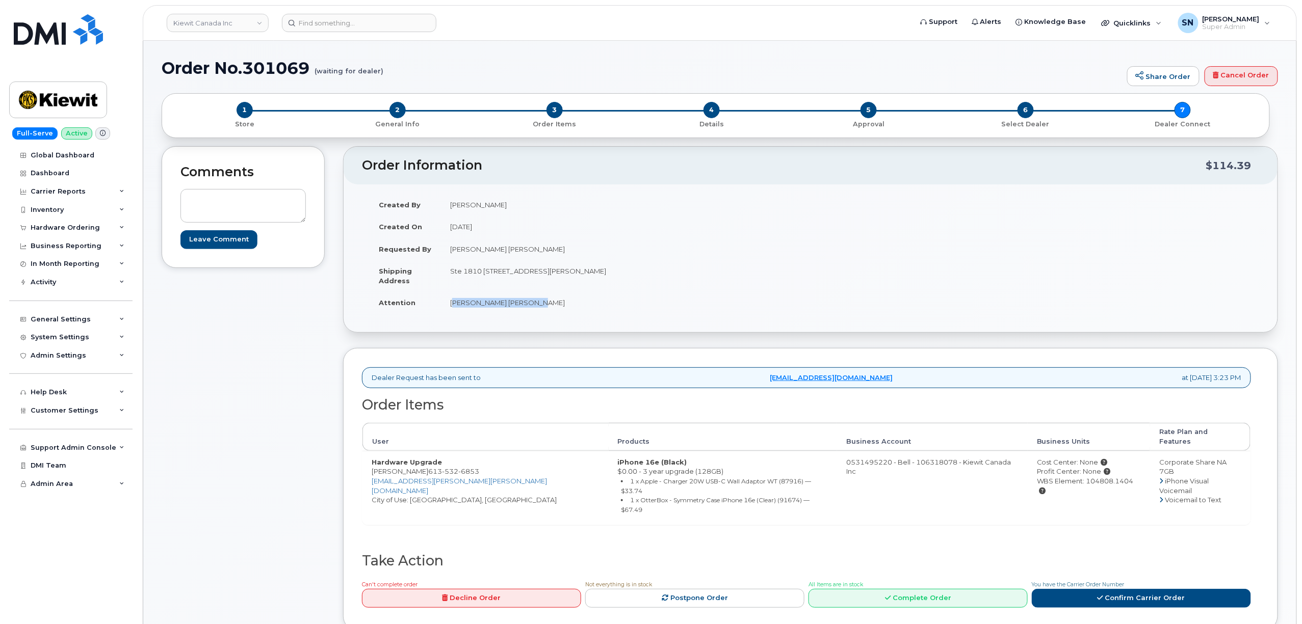
copy td "Mohammad Millad Naderi"
drag, startPoint x: 441, startPoint y: 463, endPoint x: 493, endPoint y: 464, distance: 52.5
click at [493, 464] on td "Hardware Upgrade Mohammed Naderi 613 532 6853 MILLAD.NADERI@KIEWIT.COM City of …" at bounding box center [485, 488] width 246 height 74
copy span "613 532 6853"
click at [233, 460] on div "Comments Leave Comment" at bounding box center [243, 396] width 163 height 500
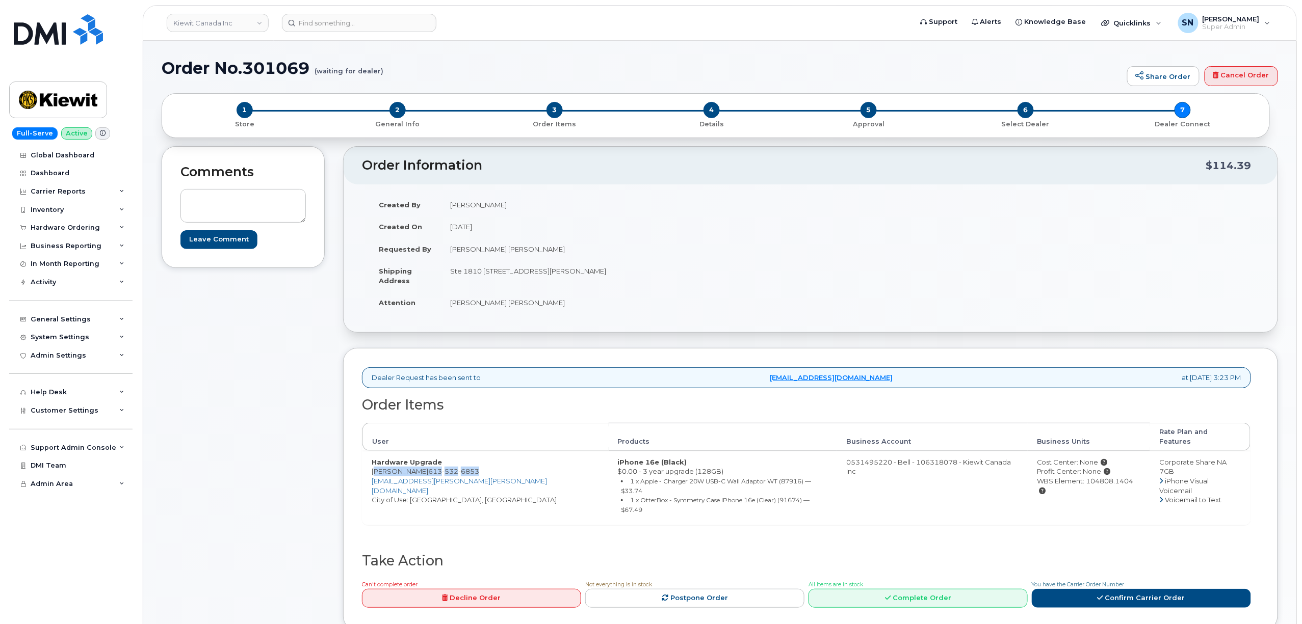
drag, startPoint x: 372, startPoint y: 462, endPoint x: 491, endPoint y: 467, distance: 119.4
click at [491, 467] on td "Hardware Upgrade Mohammed Naderi 613 532 6853 MILLAD.NADERI@KIEWIT.COM City of …" at bounding box center [485, 488] width 246 height 74
copy td "Mohammed Naderi 613 532 6853"
drag, startPoint x: 1056, startPoint y: 473, endPoint x: 1101, endPoint y: 482, distance: 45.1
click at [1101, 482] on td "Cost Center: None Profit Center: None WBS Element: 104808.1404" at bounding box center [1088, 488] width 122 height 74
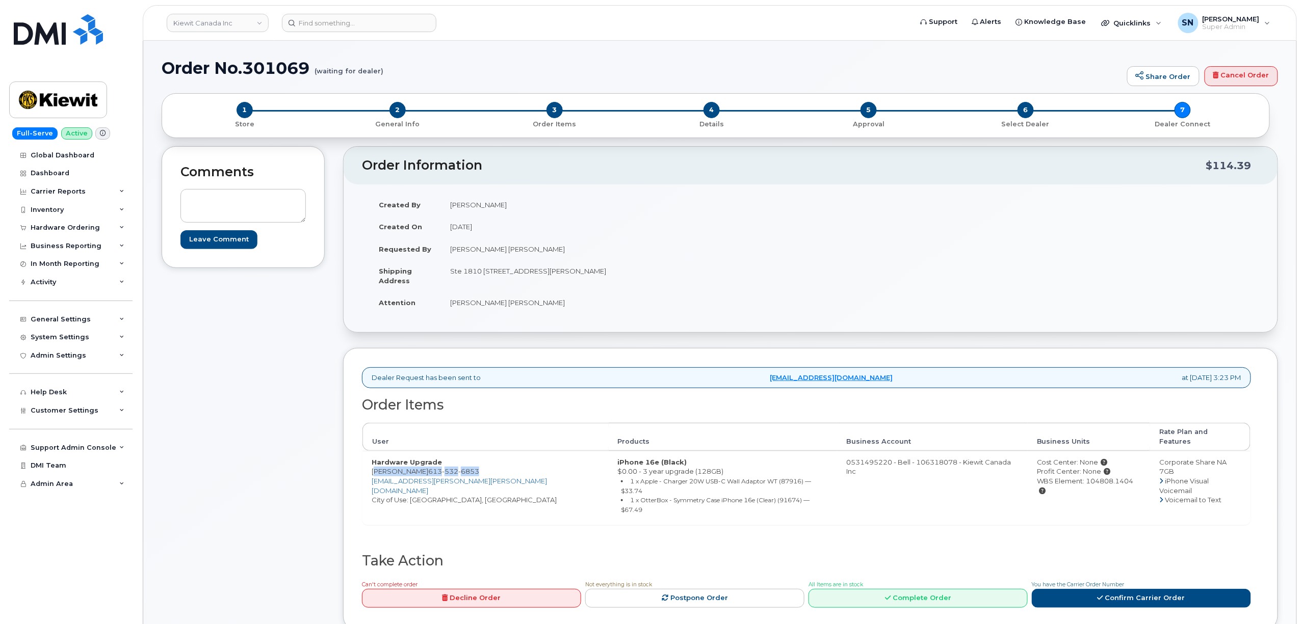
copy div "104808.1404"
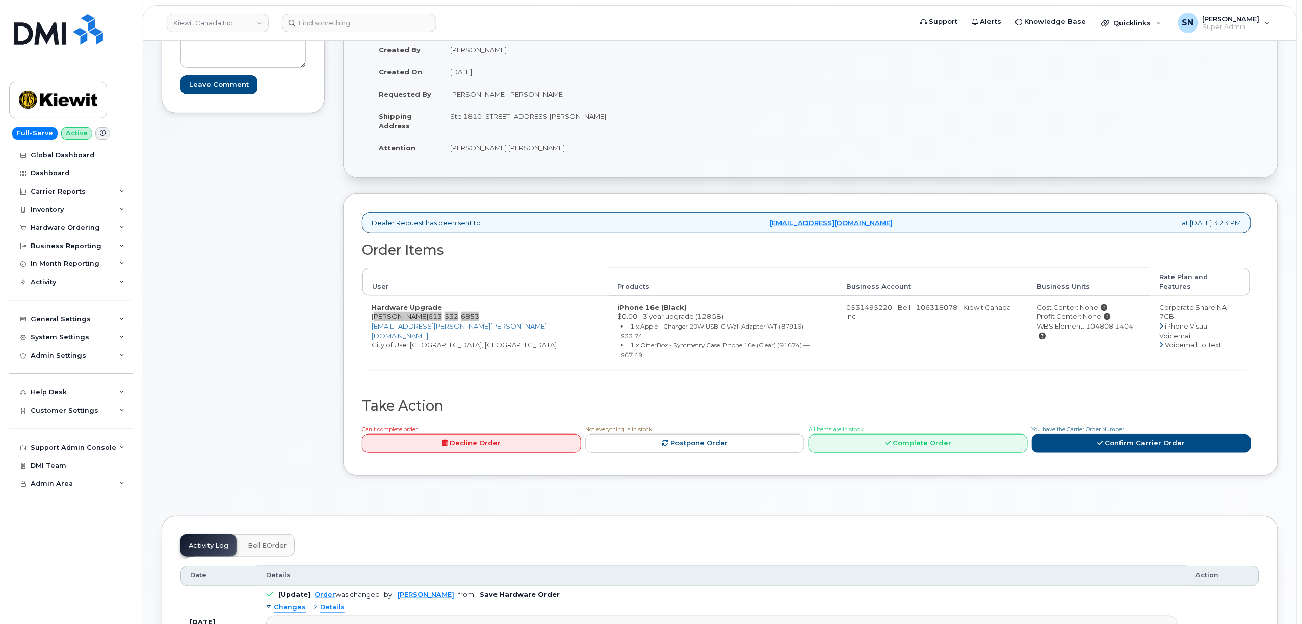
scroll to position [339, 0]
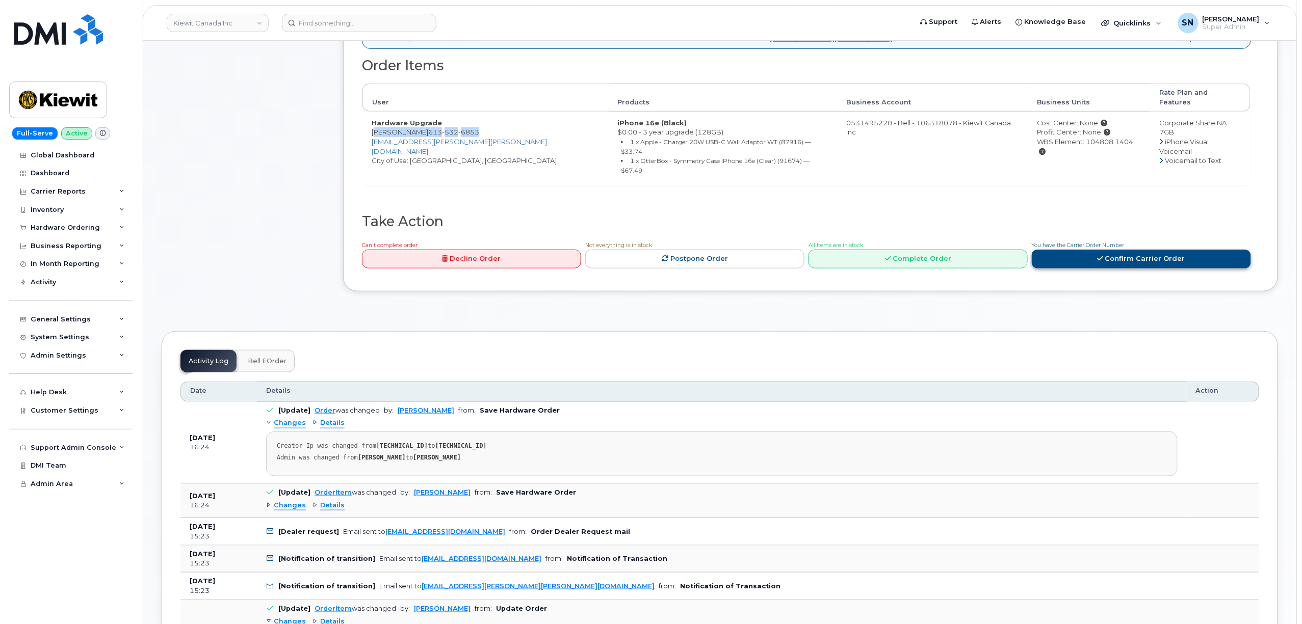
click at [1091, 250] on link "Confirm Carrier Order" at bounding box center [1140, 259] width 219 height 19
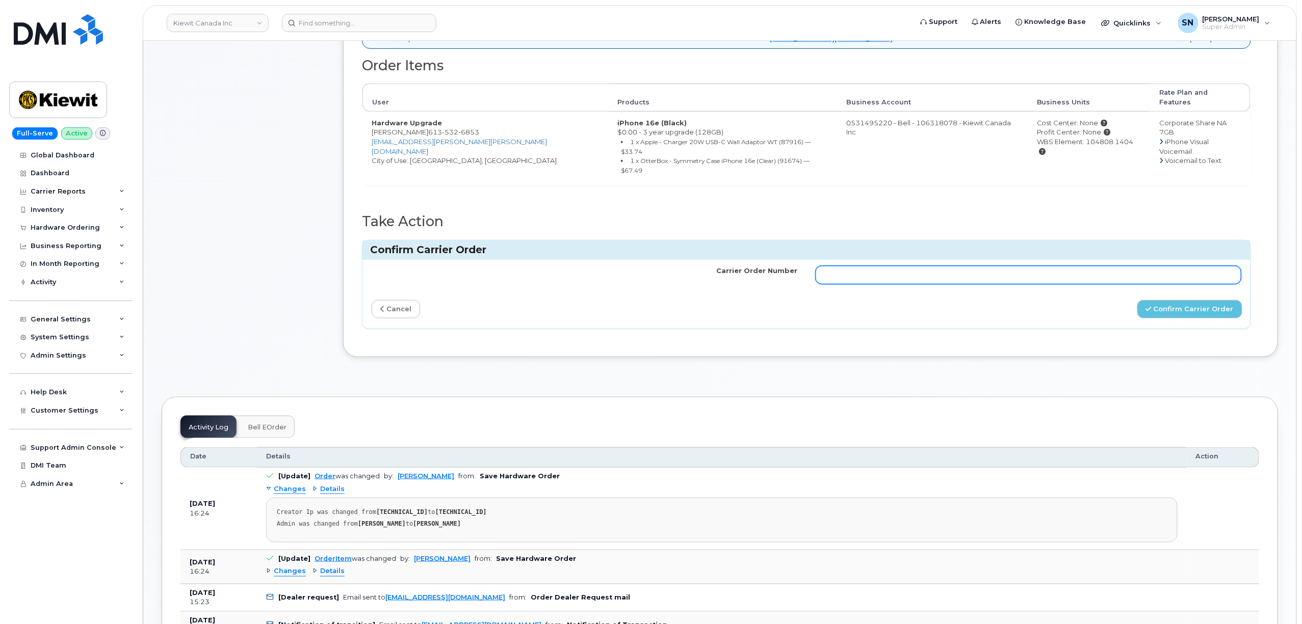
click at [1085, 266] on input "Carrier Order Number" at bounding box center [1028, 275] width 426 height 18
paste input "3017912"
type input "3017912"
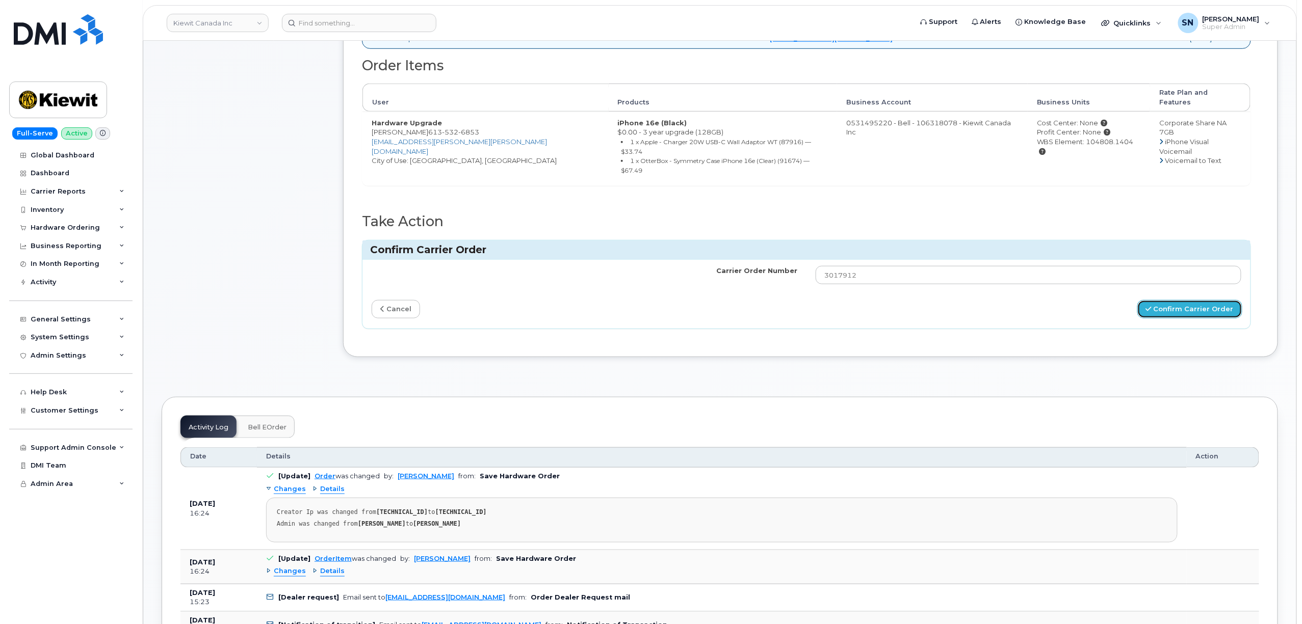
click at [1166, 300] on button "Confirm Carrier Order" at bounding box center [1189, 309] width 105 height 19
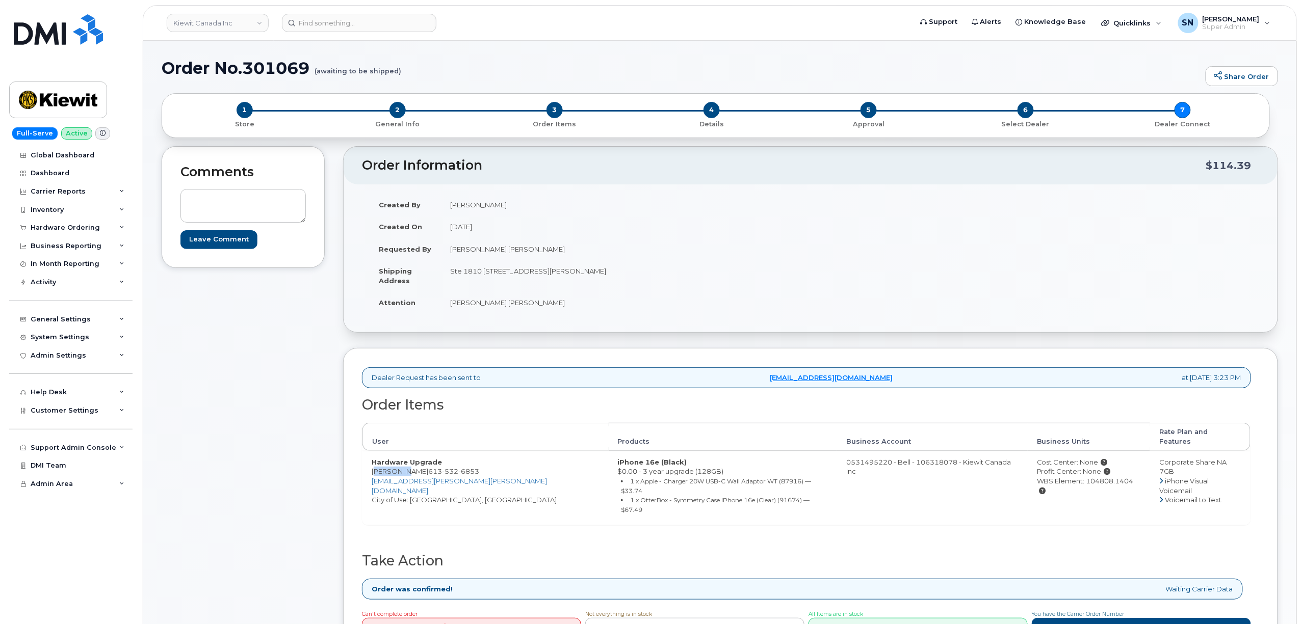
drag, startPoint x: 371, startPoint y: 465, endPoint x: 413, endPoint y: 469, distance: 42.0
click at [413, 469] on td "Hardware Upgrade [PERSON_NAME] [PHONE_NUMBER] [EMAIL_ADDRESS][PERSON_NAME][PERS…" at bounding box center [485, 488] width 246 height 74
copy td "[PERSON_NAME]"
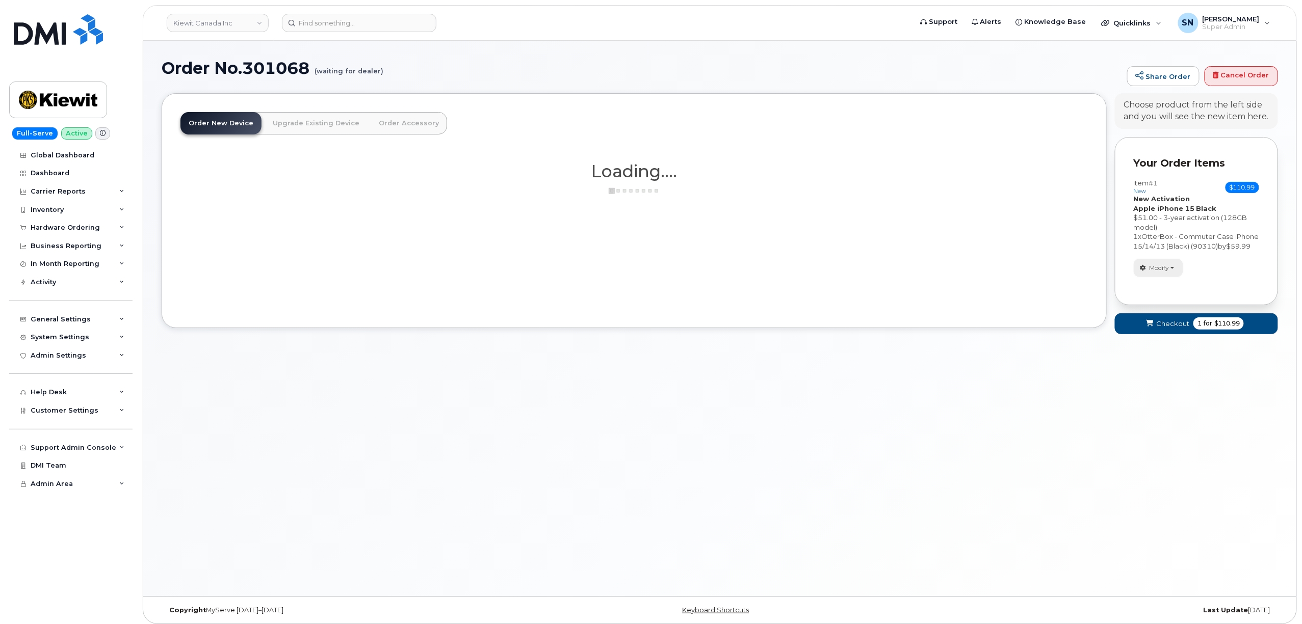
click at [1160, 273] on span "Modify" at bounding box center [1159, 267] width 20 height 9
click at [1163, 290] on link "change" at bounding box center [1182, 284] width 97 height 12
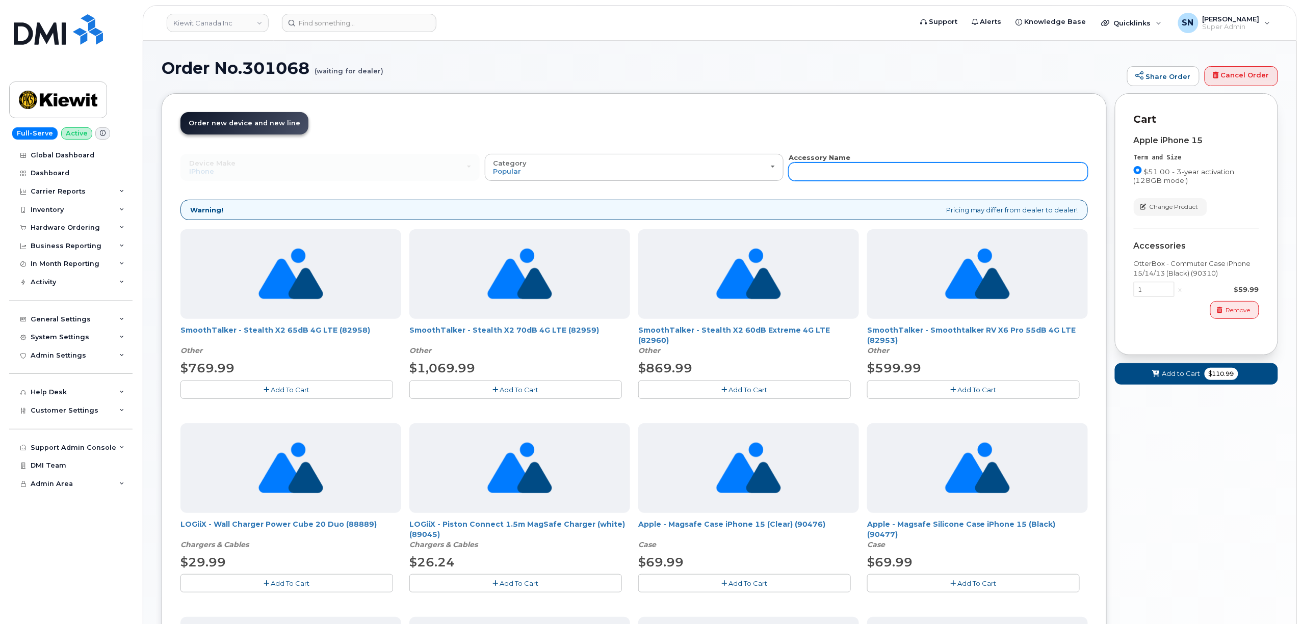
click at [893, 170] on input "text" at bounding box center [937, 172] width 299 height 18
type input "87916"
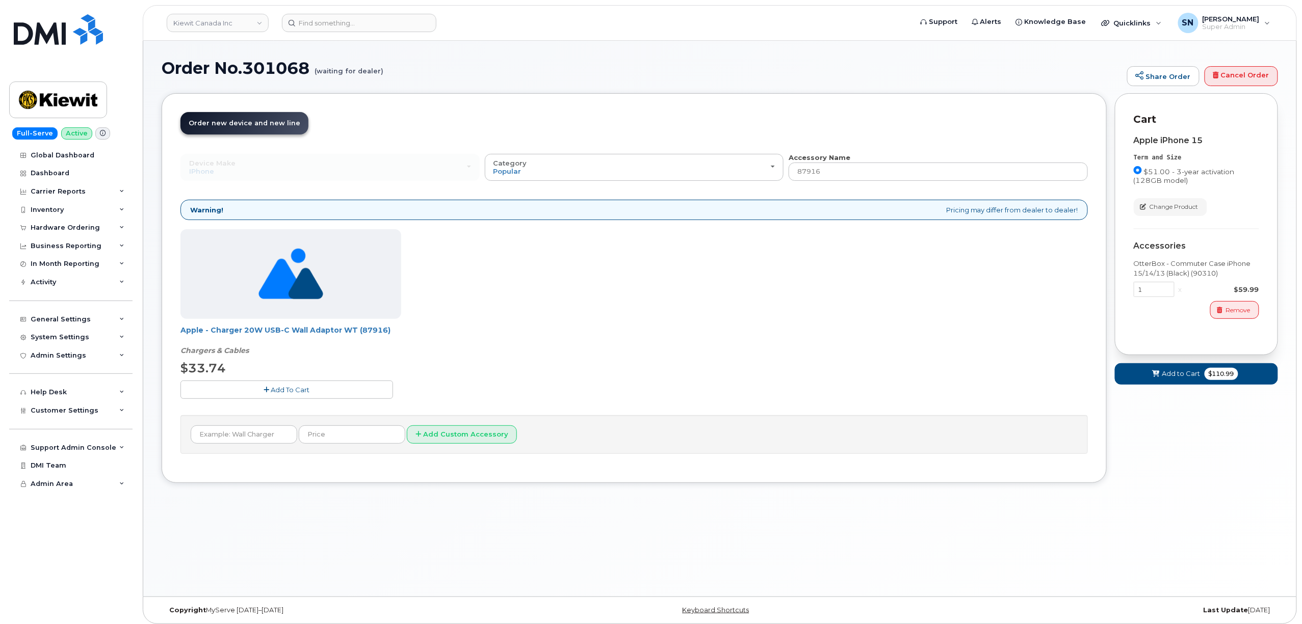
click at [259, 402] on div "Apple - Charger 20W USB-C Wall Adaptor WT (87916) Chargers & Cables $33.74 Add …" at bounding box center [633, 321] width 907 height 185
click at [263, 388] on button "Add To Cart" at bounding box center [286, 390] width 213 height 18
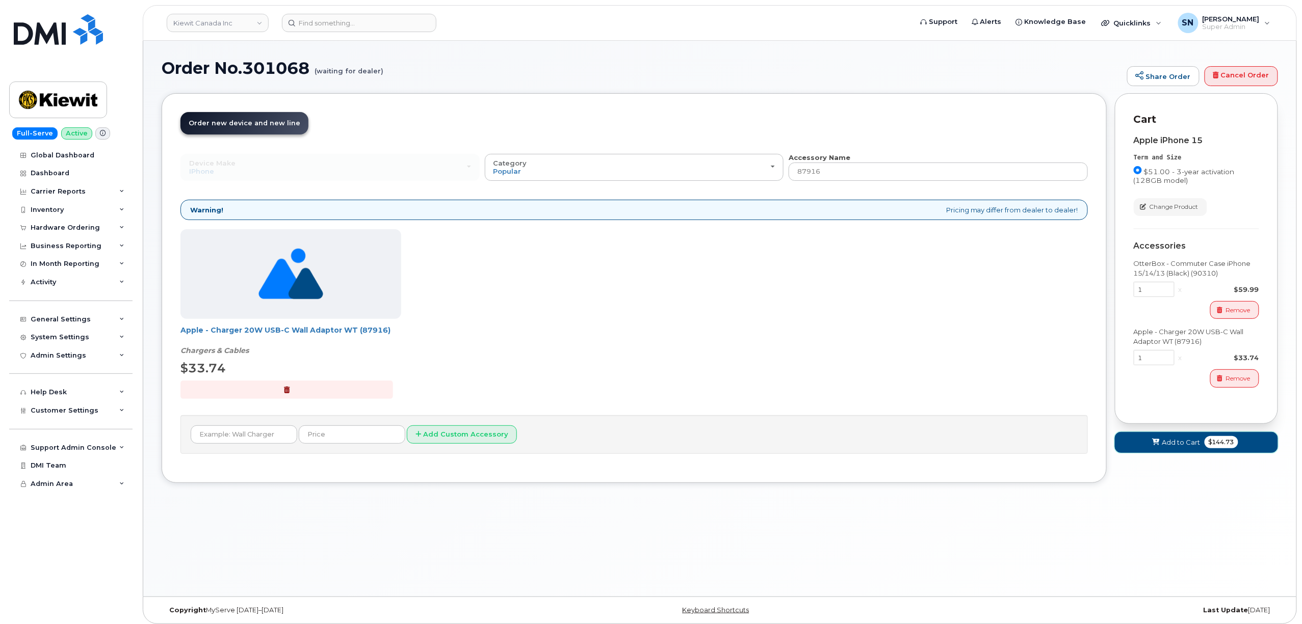
click at [1151, 444] on span at bounding box center [1156, 443] width 10 height 10
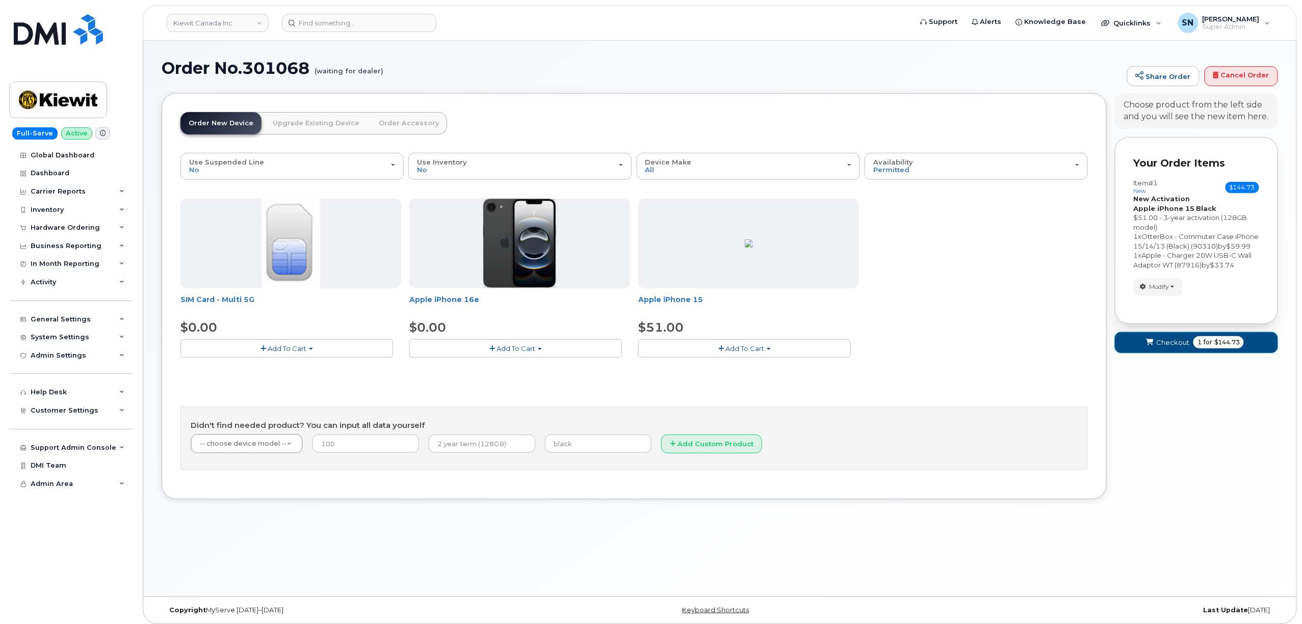
click at [1167, 345] on button "Checkout 1 for $144.73" at bounding box center [1196, 342] width 163 height 21
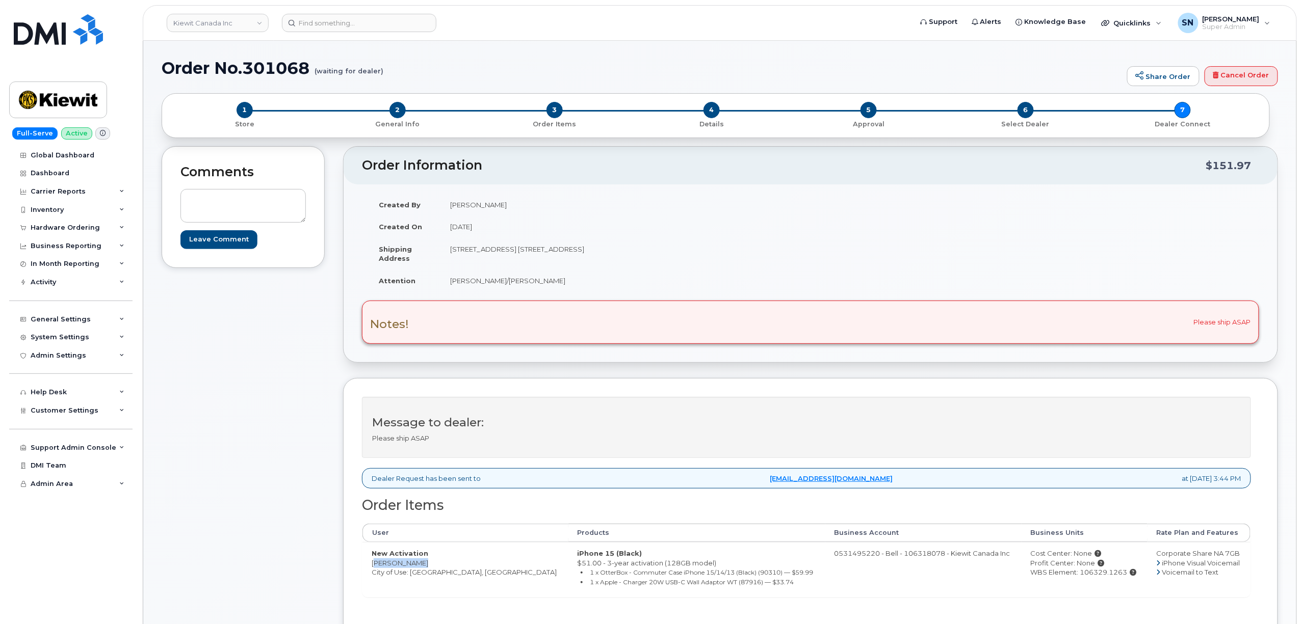
drag, startPoint x: 374, startPoint y: 567, endPoint x: 415, endPoint y: 567, distance: 41.3
click at [415, 567] on td "New Activation Corey Gerber City of Use: Edmonton, Alberta" at bounding box center [465, 569] width 206 height 55
copy td "[PERSON_NAME]"
copy td "[STREET_ADDRESS]"
drag, startPoint x: 452, startPoint y: 250, endPoint x: 508, endPoint y: 255, distance: 56.8
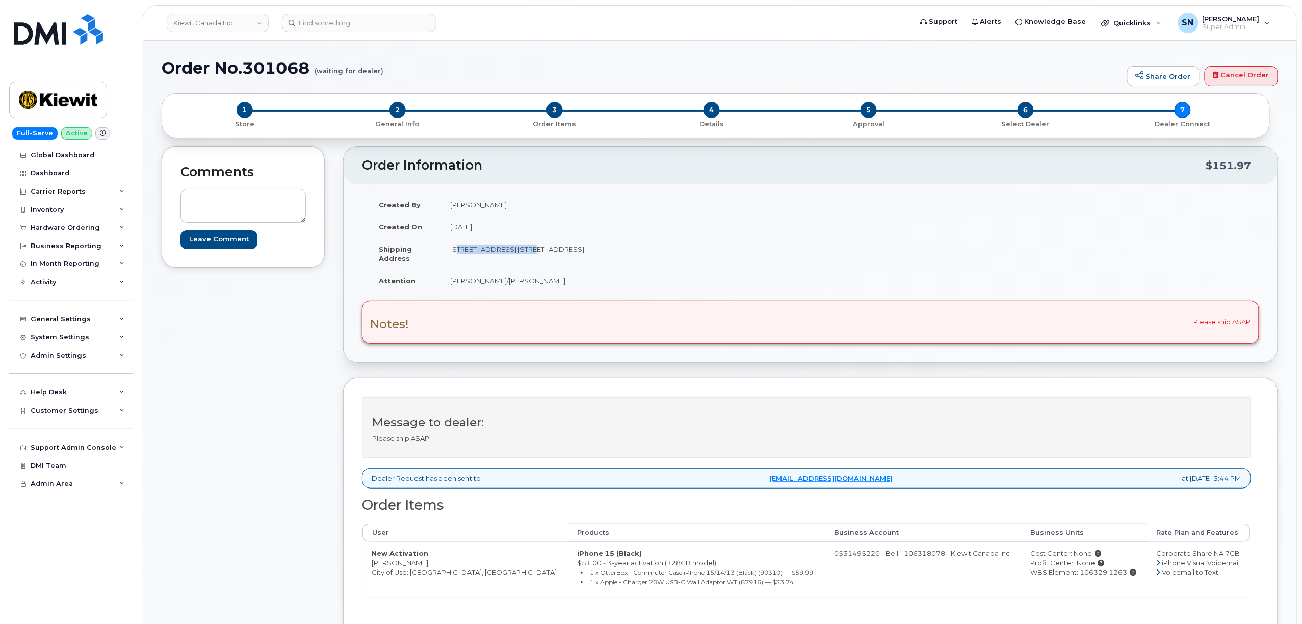
click at [521, 257] on td "[STREET_ADDRESS] [STREET_ADDRESS]" at bounding box center [622, 254] width 362 height 32
drag, startPoint x: 572, startPoint y: 249, endPoint x: 599, endPoint y: 251, distance: 27.6
click at [599, 251] on td "[STREET_ADDRESS] [STREET_ADDRESS]" at bounding box center [622, 254] width 362 height 32
copy td "T6S 1H6"
drag, startPoint x: 451, startPoint y: 281, endPoint x: 549, endPoint y: 287, distance: 98.5
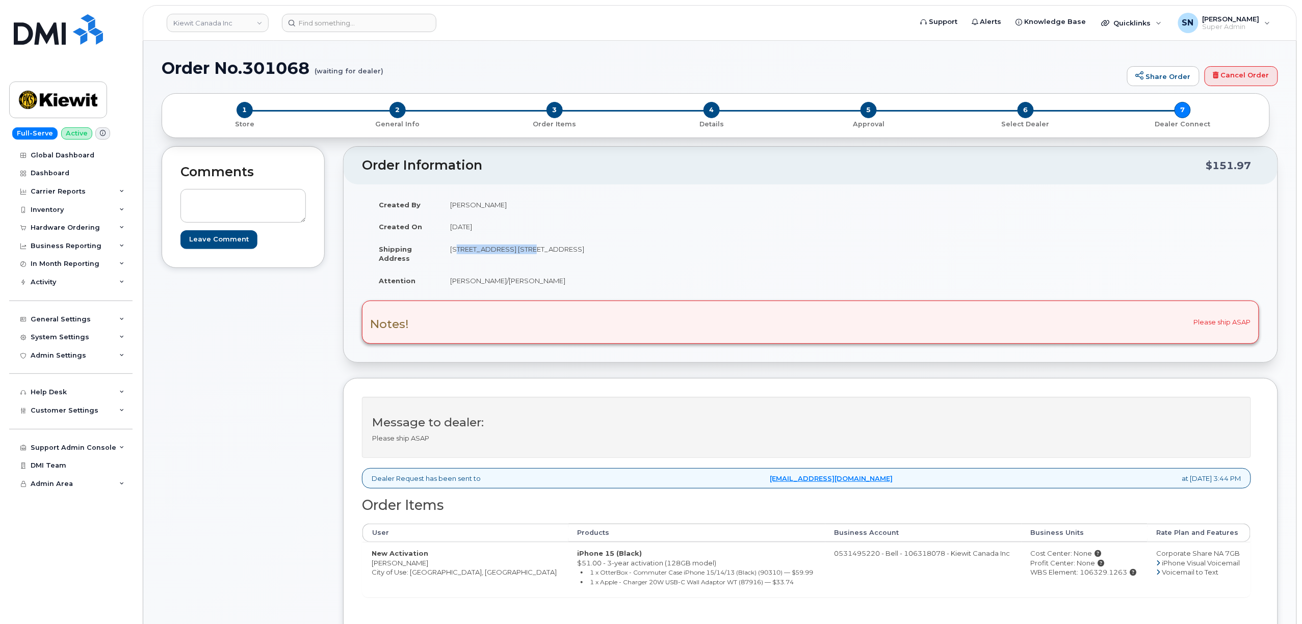
click at [549, 287] on td "[PERSON_NAME]/[PERSON_NAME]" at bounding box center [622, 281] width 362 height 22
copy td "[PERSON_NAME]/[PERSON_NAME]"
drag, startPoint x: 369, startPoint y: 567, endPoint x: 422, endPoint y: 569, distance: 53.1
click at [422, 569] on td "New Activation Corey Gerber City of Use: Edmonton, Alberta" at bounding box center [465, 569] width 206 height 55
copy td "[PERSON_NAME]"
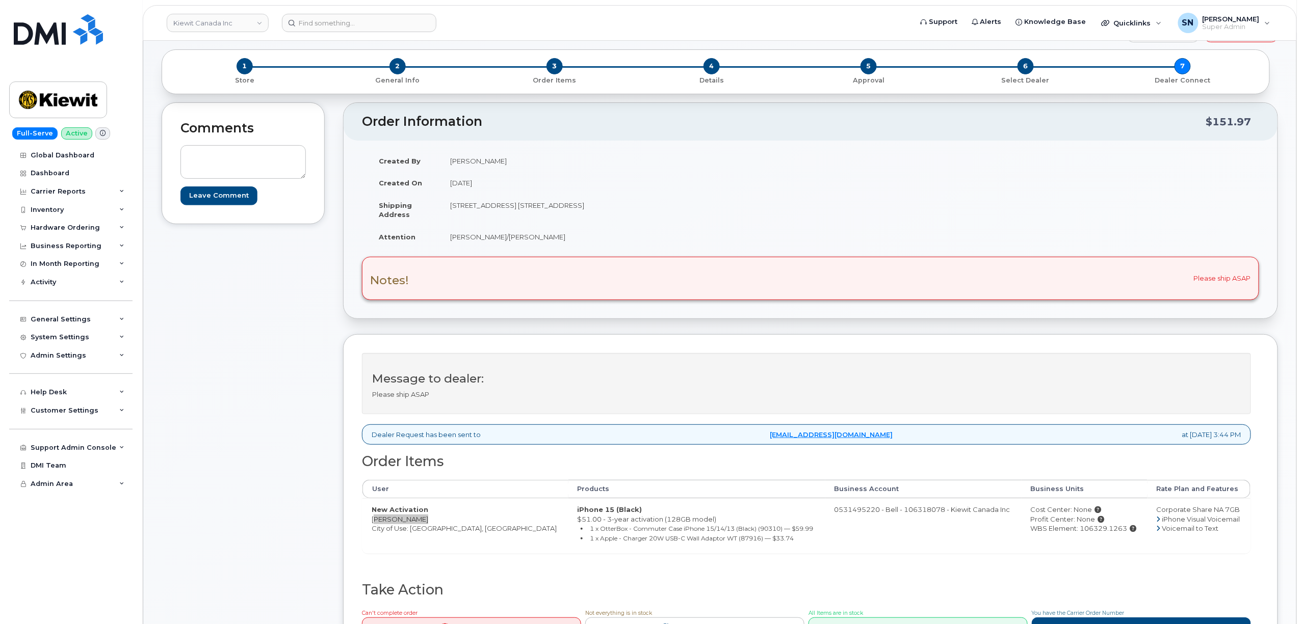
scroll to position [68, 0]
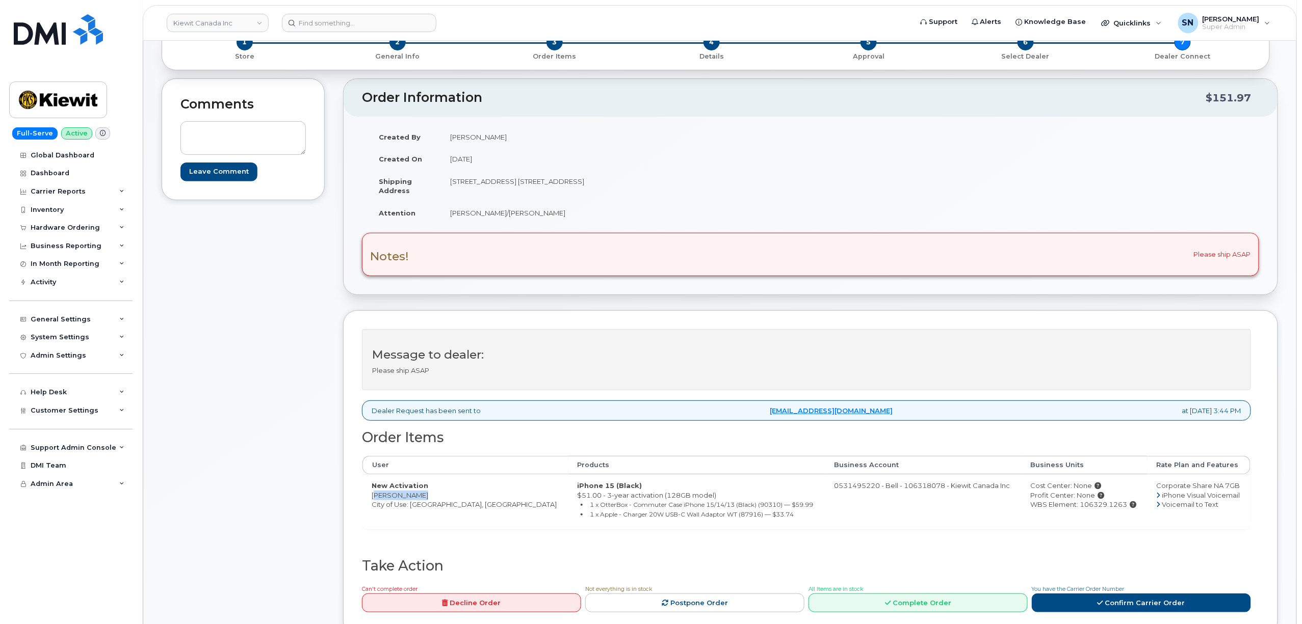
drag, startPoint x: 1103, startPoint y: 504, endPoint x: 1056, endPoint y: 507, distance: 46.4
click at [1056, 507] on div "WBS Element: 106329.1263" at bounding box center [1084, 505] width 108 height 10
copy div "106329.1263"
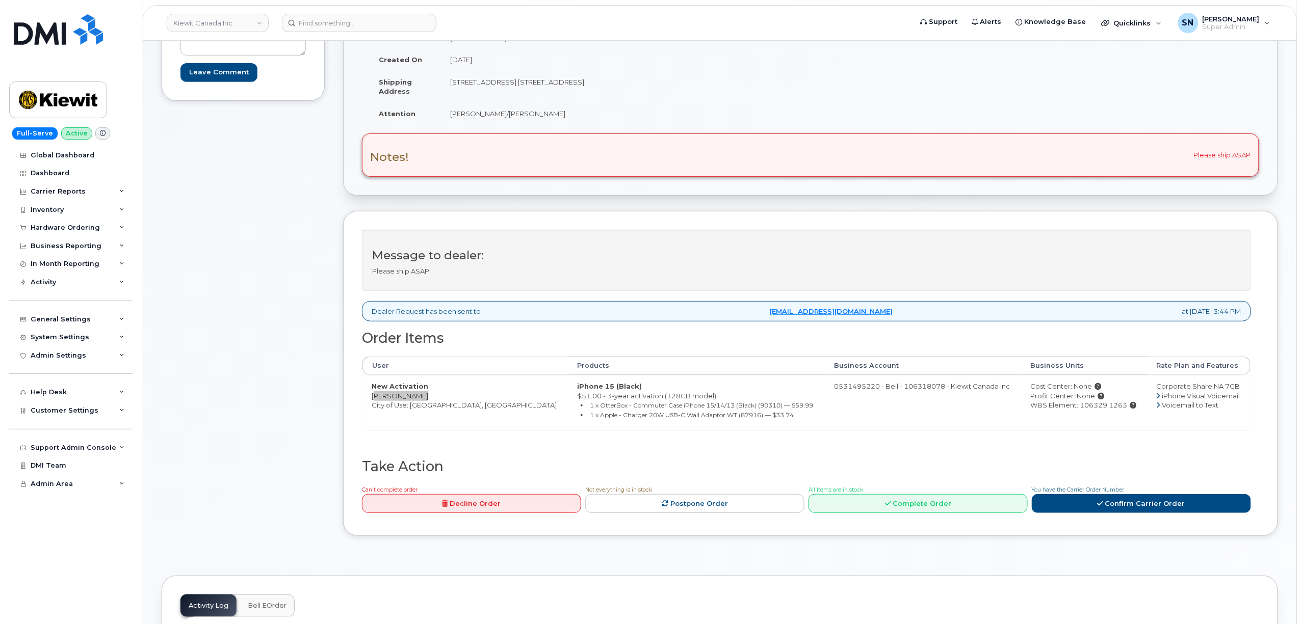
scroll to position [272, 0]
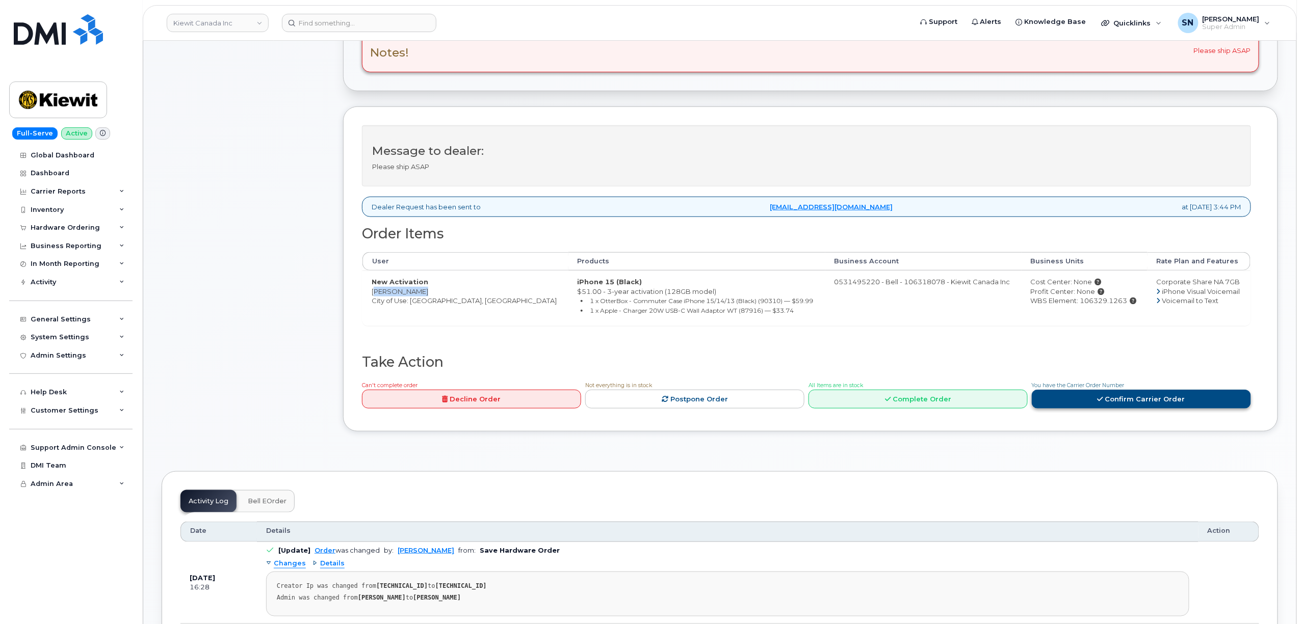
click at [1142, 404] on link "Confirm Carrier Order" at bounding box center [1140, 399] width 219 height 19
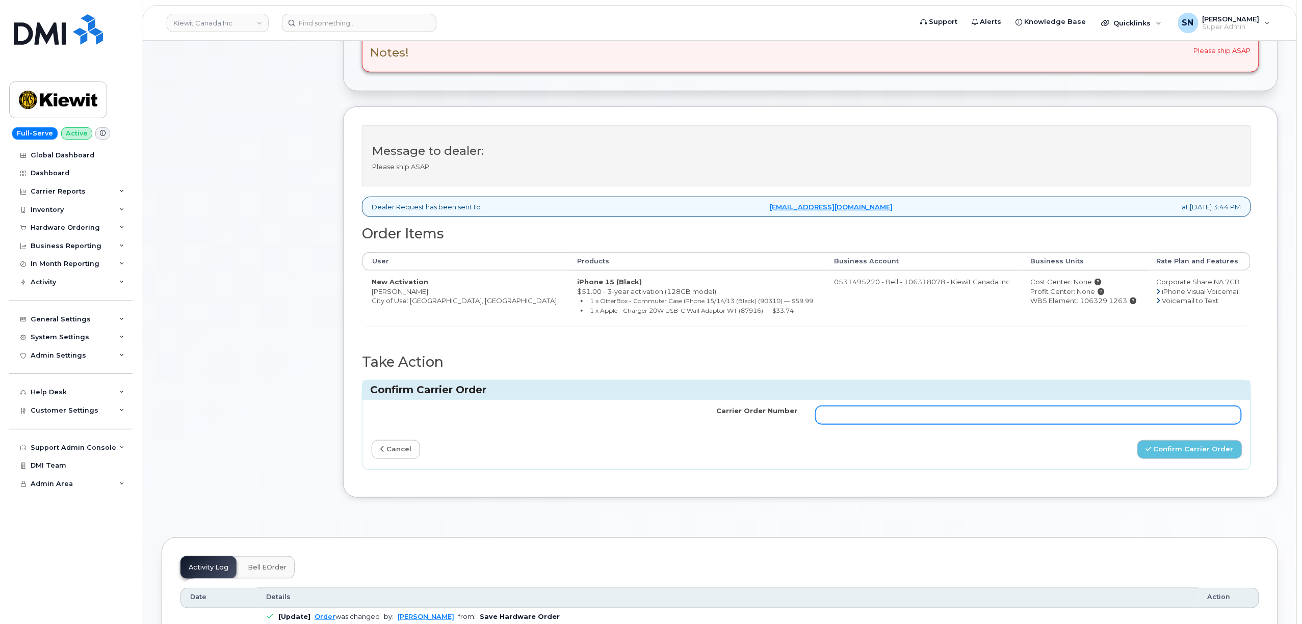
click at [1083, 423] on input "Carrier Order Number" at bounding box center [1028, 415] width 426 height 18
paste input "3017913"
type input "3017913"
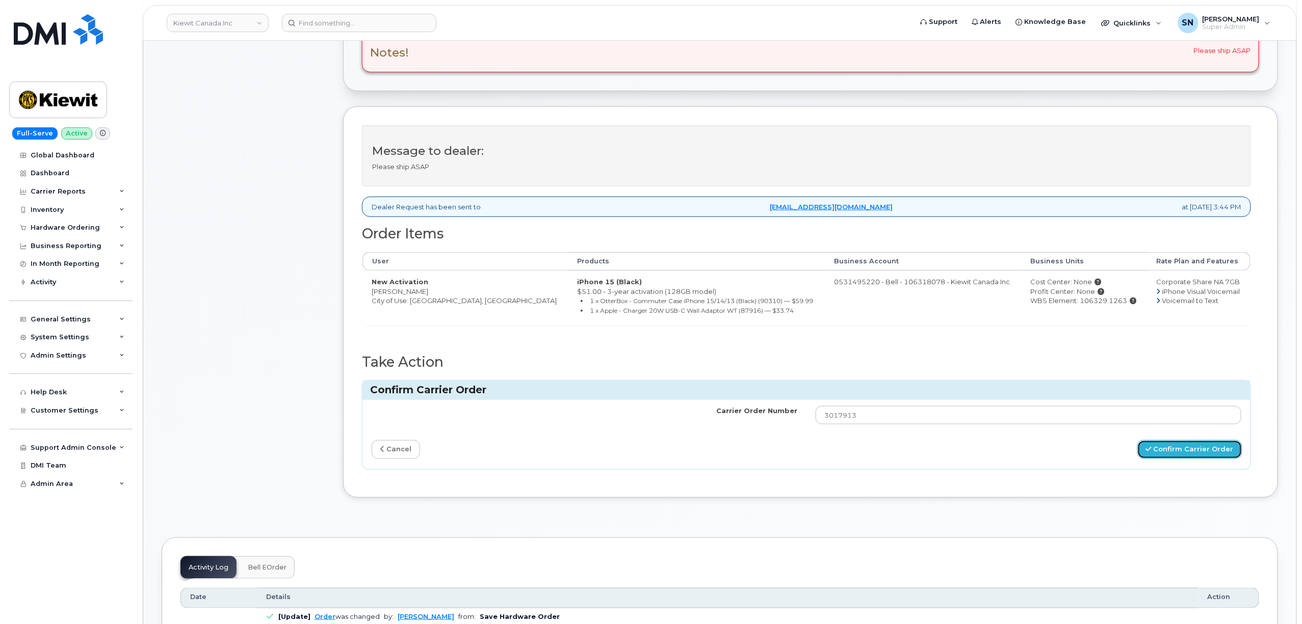
click at [1172, 457] on button "Confirm Carrier Order" at bounding box center [1189, 449] width 105 height 19
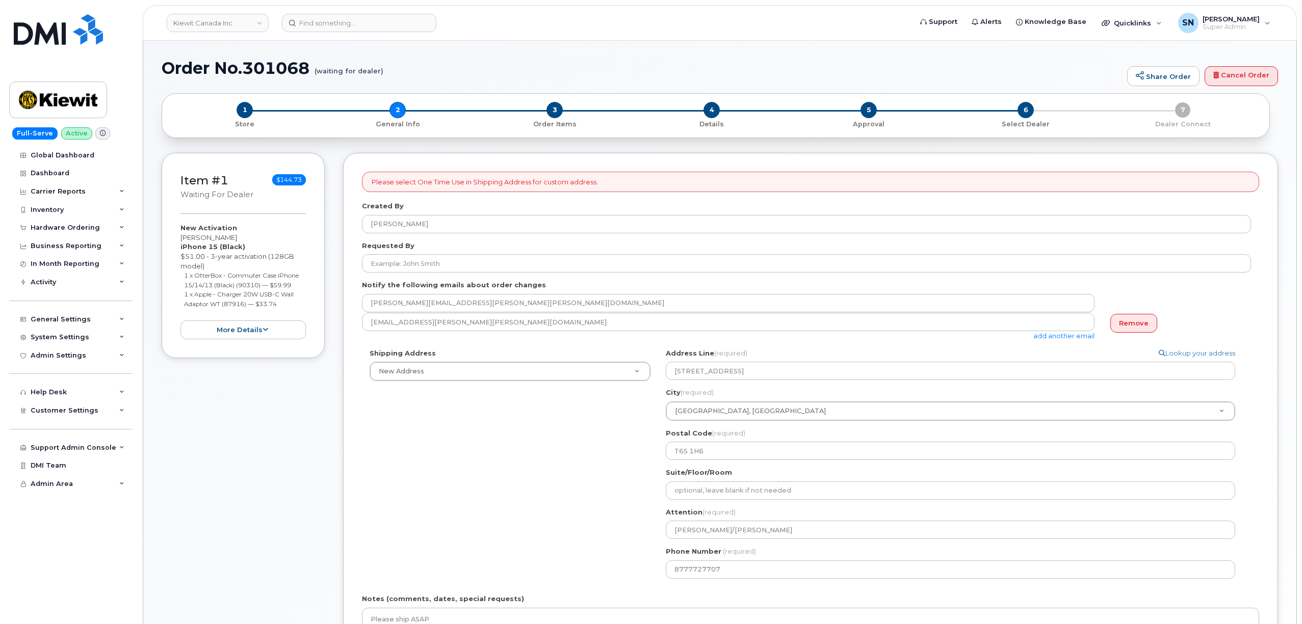
select select
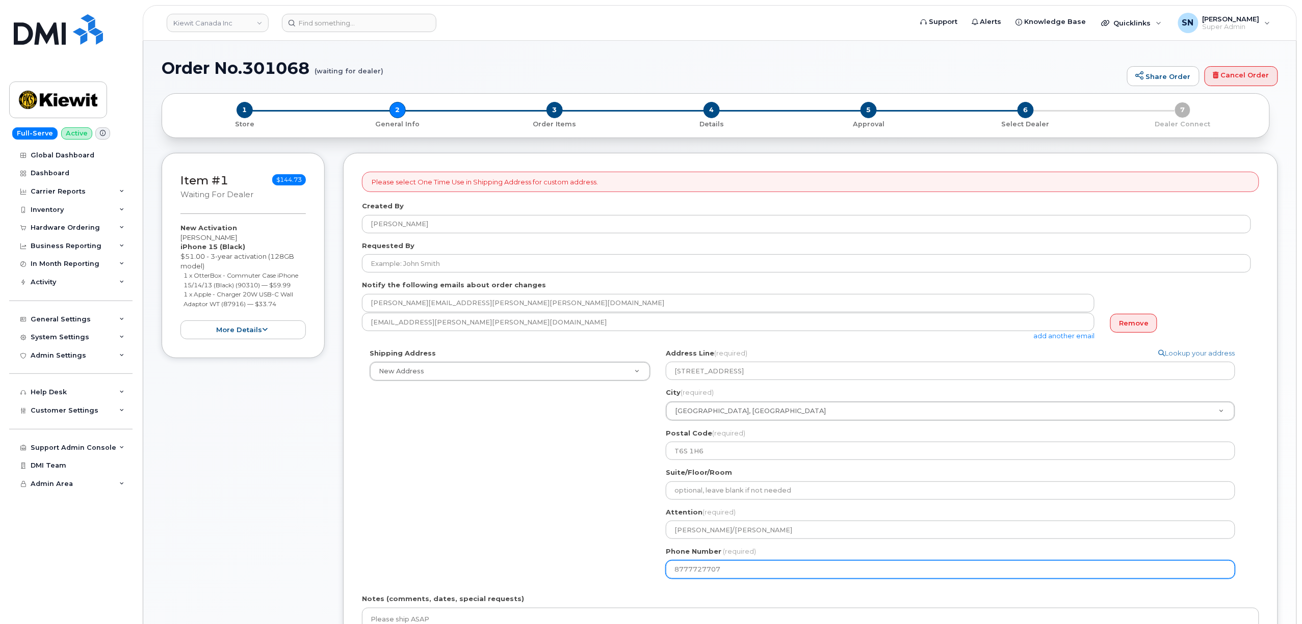
drag, startPoint x: 724, startPoint y: 574, endPoint x: 162, endPoint y: 543, distance: 562.9
click at [573, 573] on div "Shipping Address New Address New Address [STREET_ADDRESS][GEOGRAPHIC_DATA][PERS…" at bounding box center [806, 468] width 889 height 238
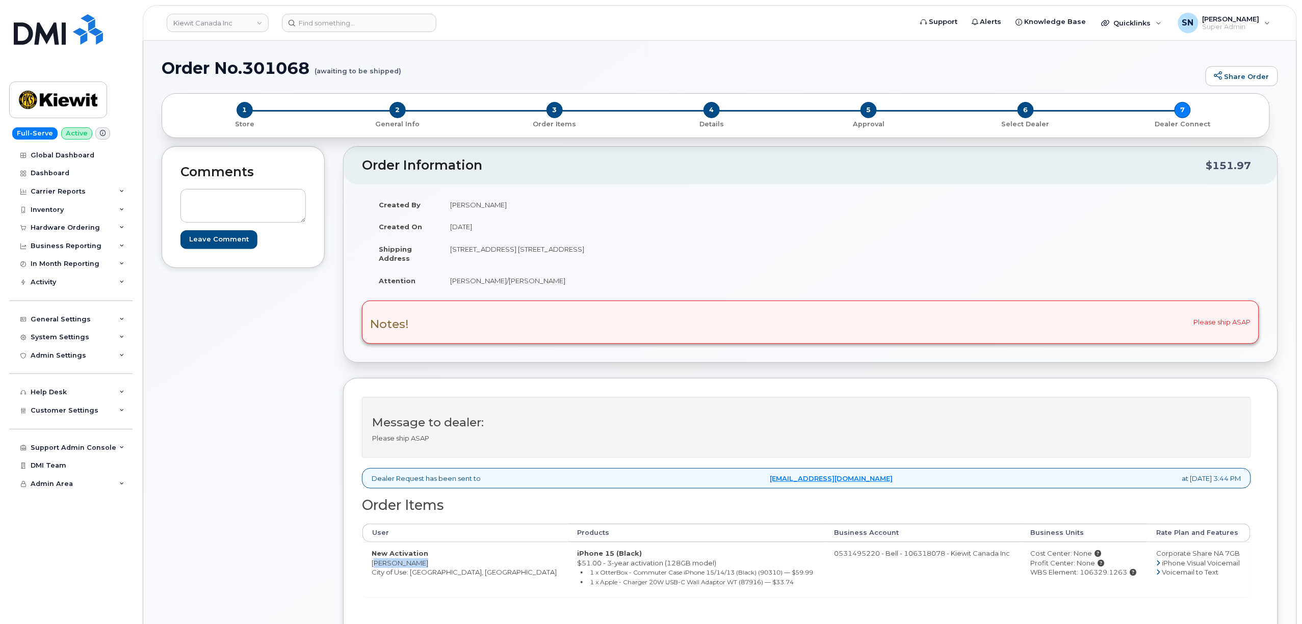
drag, startPoint x: 372, startPoint y: 565, endPoint x: 418, endPoint y: 569, distance: 47.0
click at [418, 569] on td "New Activation [PERSON_NAME] City of Use: [GEOGRAPHIC_DATA], [GEOGRAPHIC_DATA]" at bounding box center [465, 569] width 206 height 55
copy td "[PERSON_NAME]"
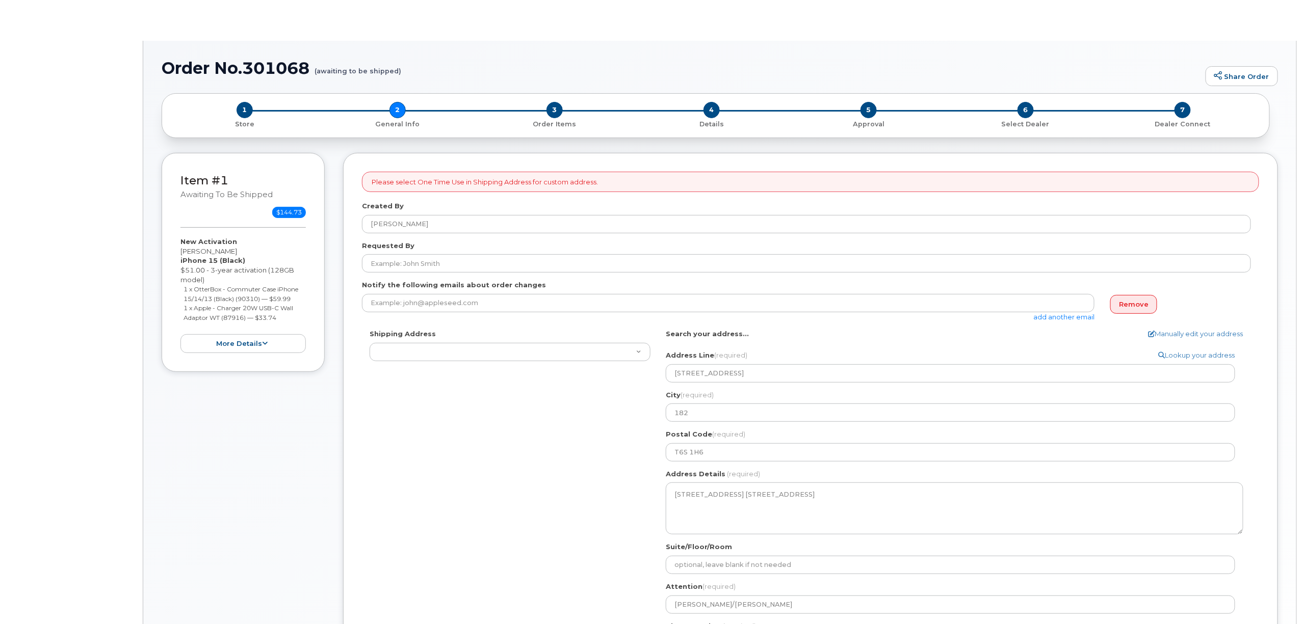
select select
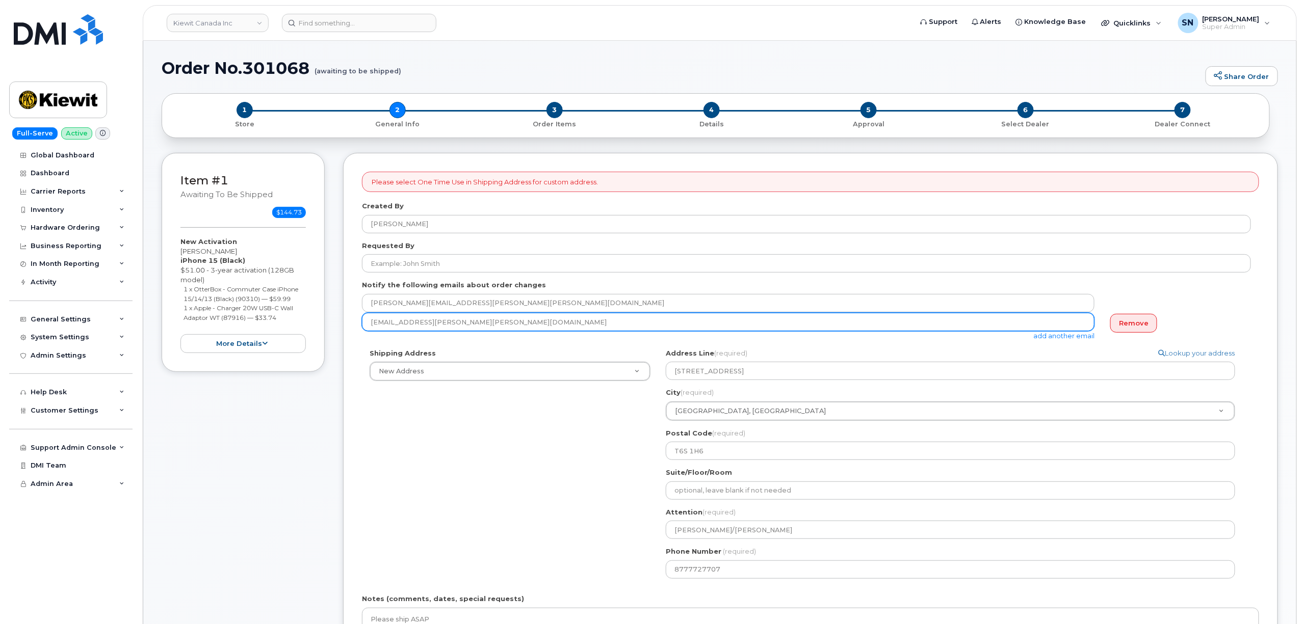
drag, startPoint x: 446, startPoint y: 321, endPoint x: 325, endPoint y: 322, distance: 121.8
click at [325, 322] on div "Item #1 awaiting to be shipped $144.73 New Activation [PERSON_NAME] iPhone 15 (…" at bounding box center [720, 454] width 1116 height 603
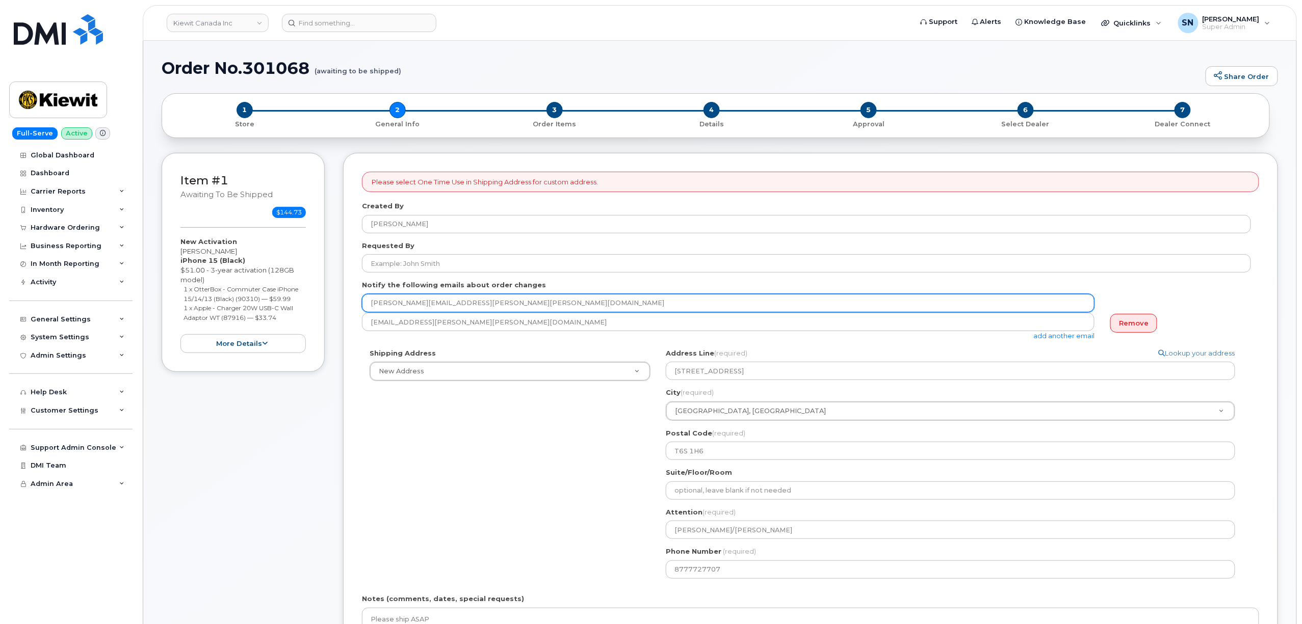
drag, startPoint x: 450, startPoint y: 304, endPoint x: 359, endPoint y: 297, distance: 92.0
click at [359, 297] on div "Please select One Time Use in Shipping Address for custom address. Created By […" at bounding box center [810, 447] width 935 height 588
